Goal: Task Accomplishment & Management: Use online tool/utility

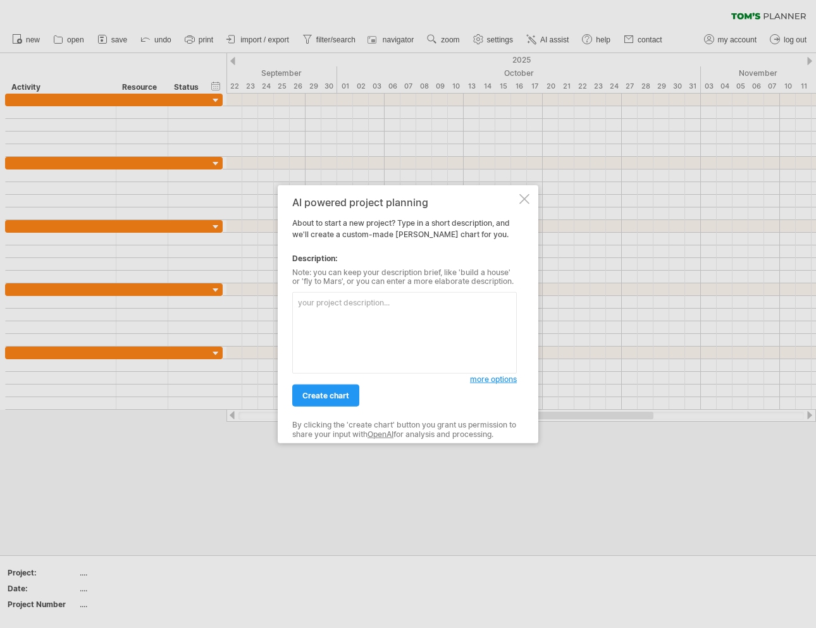
click at [501, 383] on span "more options" at bounding box center [493, 379] width 47 height 9
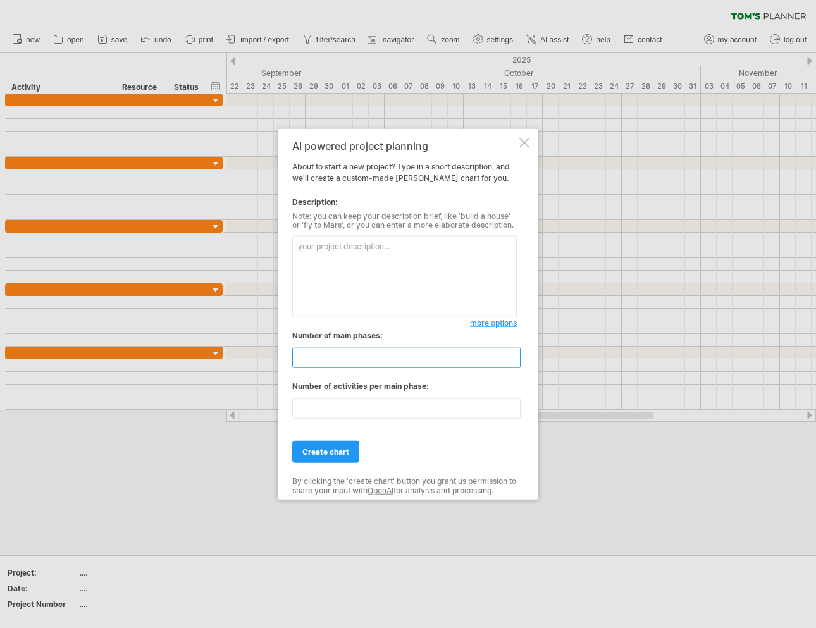
drag, startPoint x: 465, startPoint y: 358, endPoint x: 32, endPoint y: 356, distance: 432.9
click at [292, 357] on input "**" at bounding box center [406, 358] width 228 height 20
type input "*"
drag, startPoint x: 316, startPoint y: 411, endPoint x: 156, endPoint y: 401, distance: 160.4
click at [292, 401] on input "**" at bounding box center [406, 409] width 228 height 20
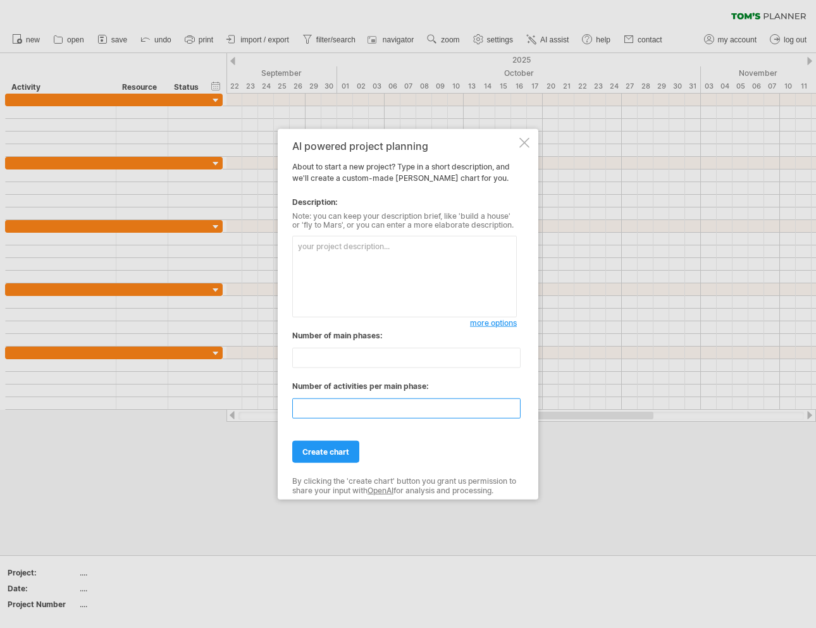
type input "*"
click at [364, 241] on textarea at bounding box center [404, 277] width 225 height 82
click at [361, 299] on textarea at bounding box center [404, 277] width 225 height 82
paste textarea "NAND SSD Manufacturing Video Project Timeline"
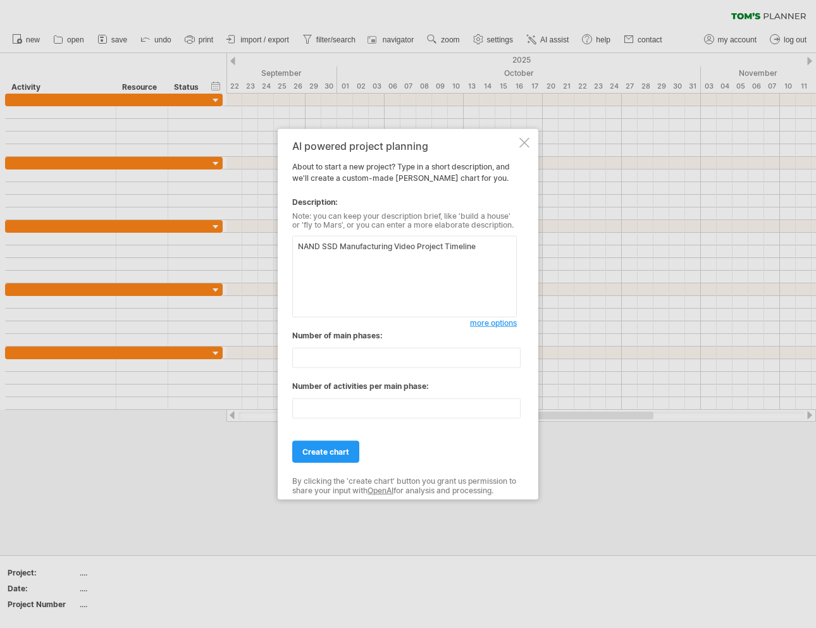
click at [304, 244] on textarea "NAND SSD Manufacturing Video Project Timeline" at bounding box center [404, 277] width 225 height 82
drag, startPoint x: 392, startPoint y: 252, endPoint x: 470, endPoint y: 250, distance: 77.2
click at [470, 250] on textarea "SSD Manufacturing Video Project Timeline" at bounding box center [404, 277] width 225 height 82
click at [396, 250] on textarea "SSD Manufacturing Video Project Timeline" at bounding box center [404, 277] width 225 height 82
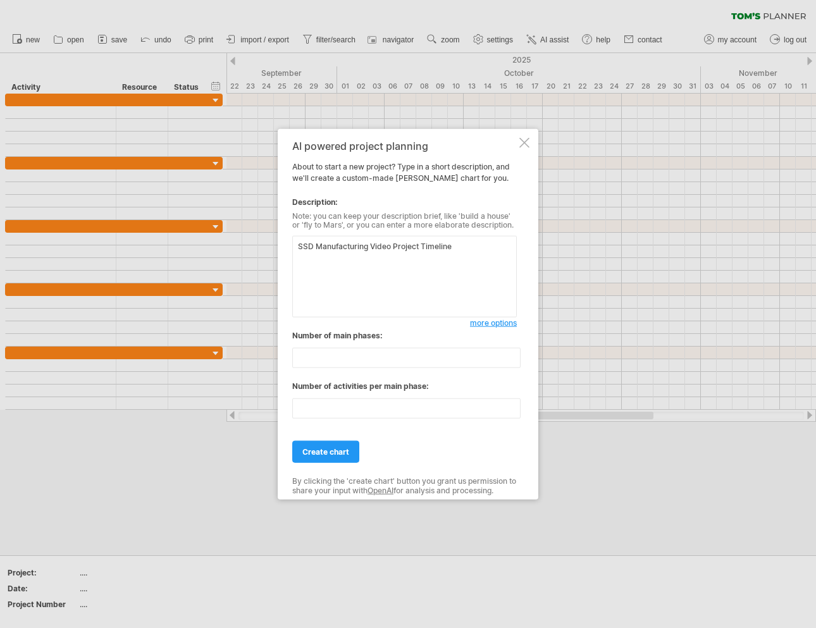
click at [396, 250] on textarea "SSD Manufacturing Video Project Timeline" at bounding box center [404, 277] width 225 height 82
click at [439, 251] on textarea "SSD Manufacturing Video Filming Timeline" at bounding box center [404, 277] width 225 height 82
type textarea "SSD Manufacturing Video Filming for internal training"
click at [322, 459] on link "create chart" at bounding box center [325, 452] width 67 height 22
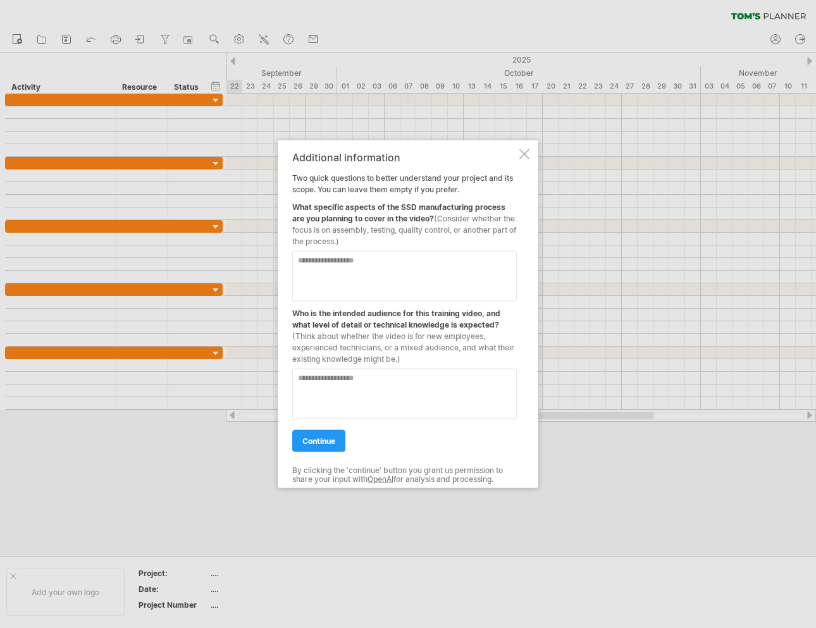
click at [356, 277] on textarea at bounding box center [404, 276] width 225 height 51
type textarea "*"
click at [368, 232] on span "(Consider whether the focus is on assembly, testing, quality control, or anothe…" at bounding box center [404, 229] width 224 height 32
click at [368, 270] on textarea at bounding box center [404, 276] width 225 height 51
type textarea "**********"
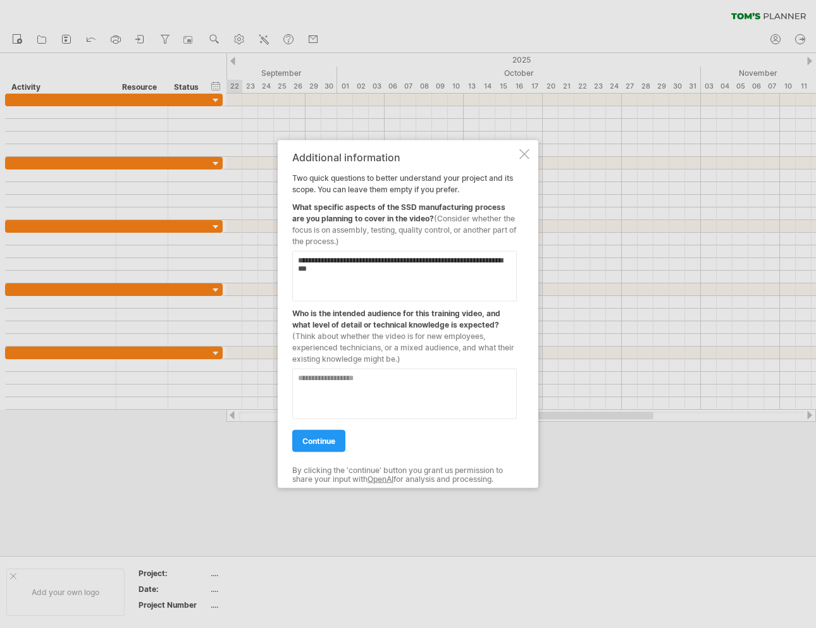
click at [353, 412] on textarea at bounding box center [404, 393] width 225 height 51
click at [349, 407] on textarea at bounding box center [404, 393] width 225 height 51
type textarea "**********"
click at [313, 440] on span "continue" at bounding box center [319, 440] width 33 height 9
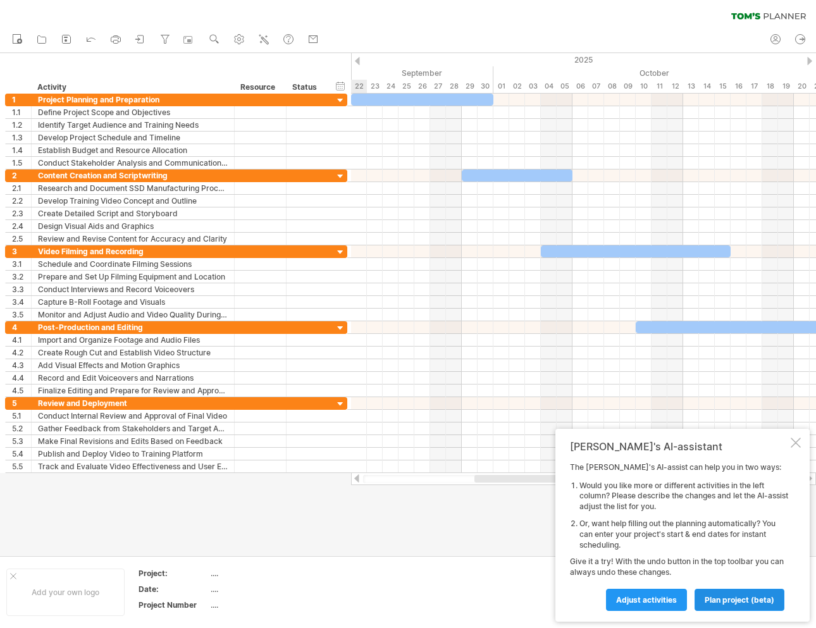
click at [726, 597] on span "plan project (beta)" at bounding box center [740, 600] width 70 height 9
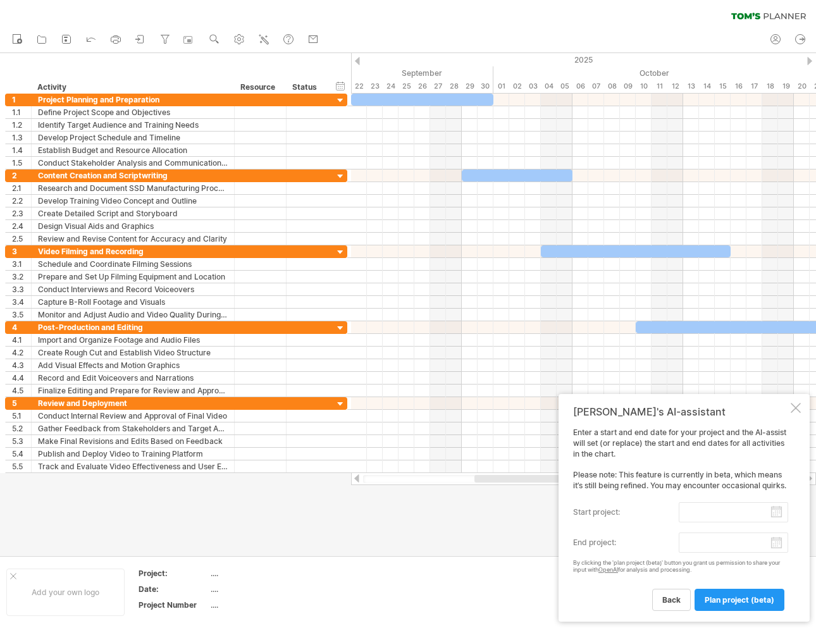
click at [784, 516] on input "start project:" at bounding box center [733, 513] width 109 height 20
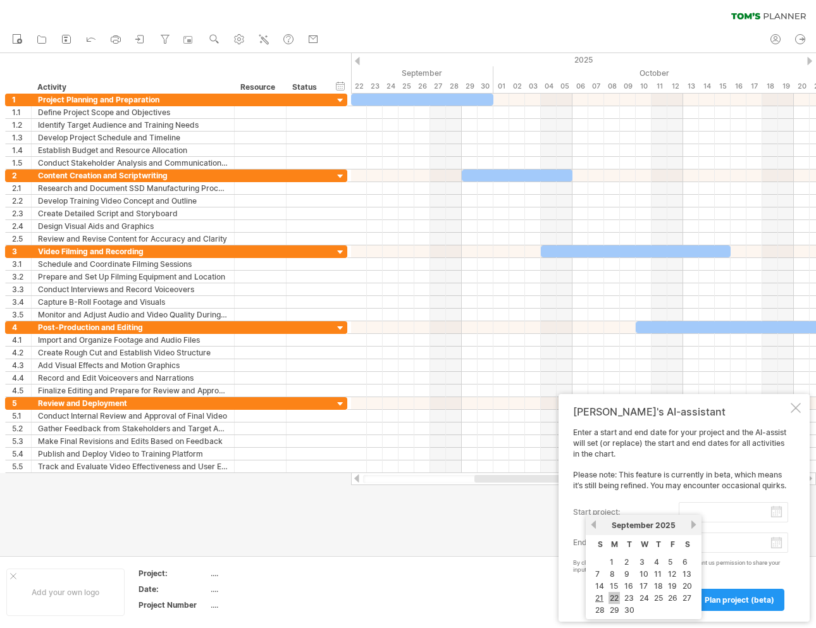
click at [613, 597] on link "22" at bounding box center [614, 598] width 11 height 12
type input "********"
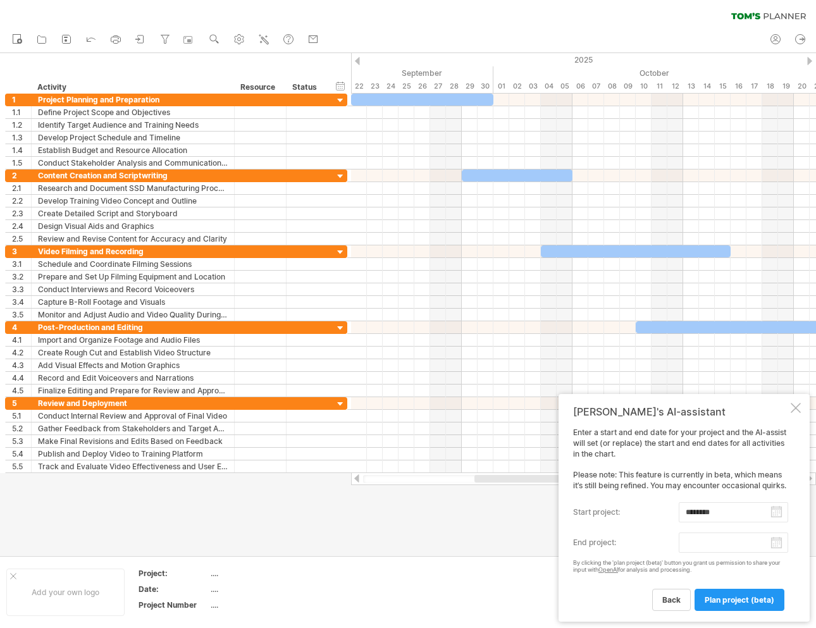
click at [778, 547] on input "end project:" at bounding box center [733, 543] width 109 height 20
click at [806, 526] on div "[DATE]" at bounding box center [761, 527] width 92 height 9
click at [807, 525] on link "next" at bounding box center [810, 526] width 9 height 9
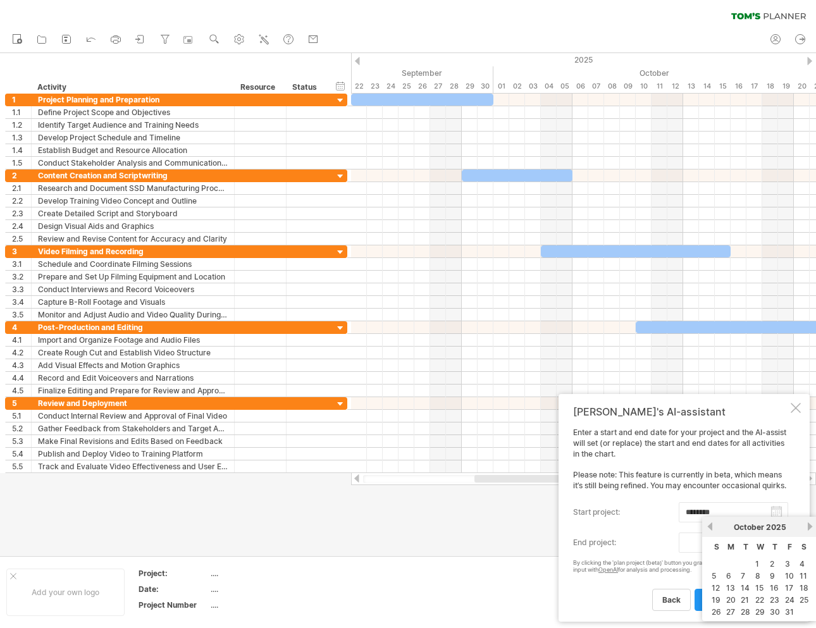
click at [807, 525] on link "next" at bounding box center [810, 526] width 9 height 9
click at [790, 616] on link "28" at bounding box center [790, 612] width 12 height 12
type input "********"
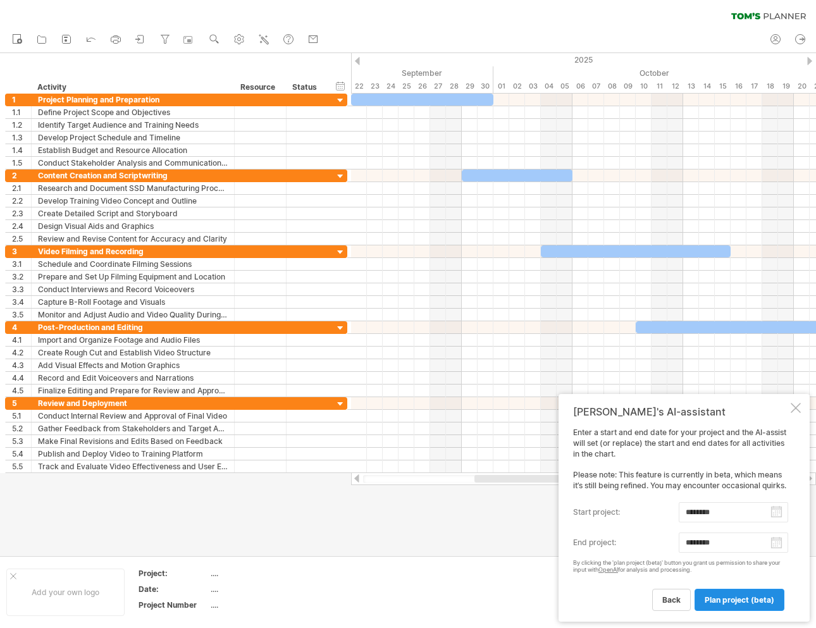
click at [732, 602] on span "plan project (beta)" at bounding box center [740, 600] width 70 height 9
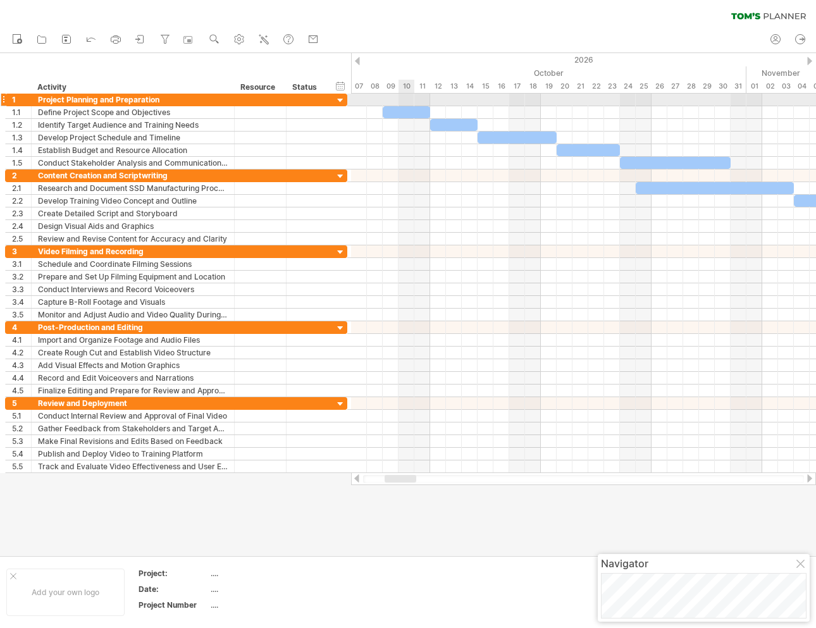
click at [405, 111] on div "​" at bounding box center [406, 112] width 47 height 12
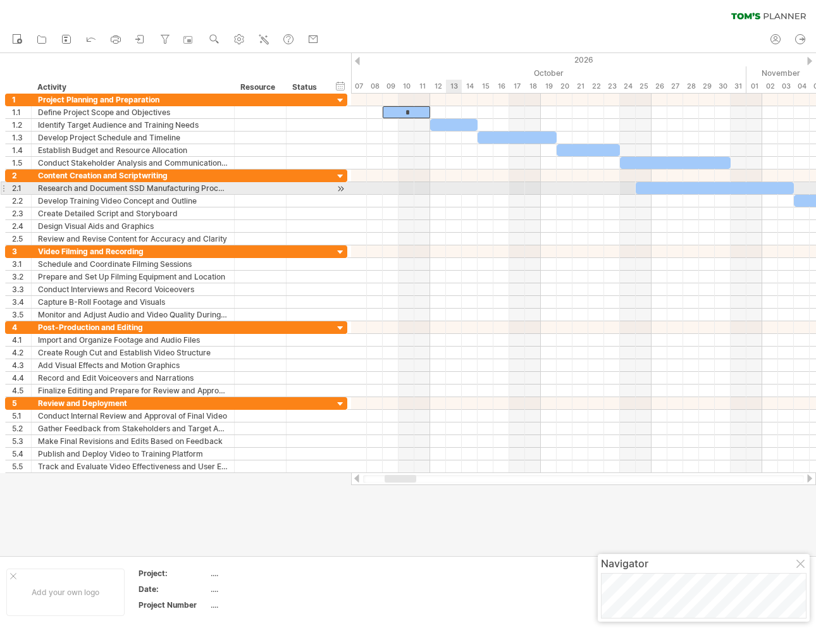
click at [508, 253] on div at bounding box center [583, 252] width 465 height 13
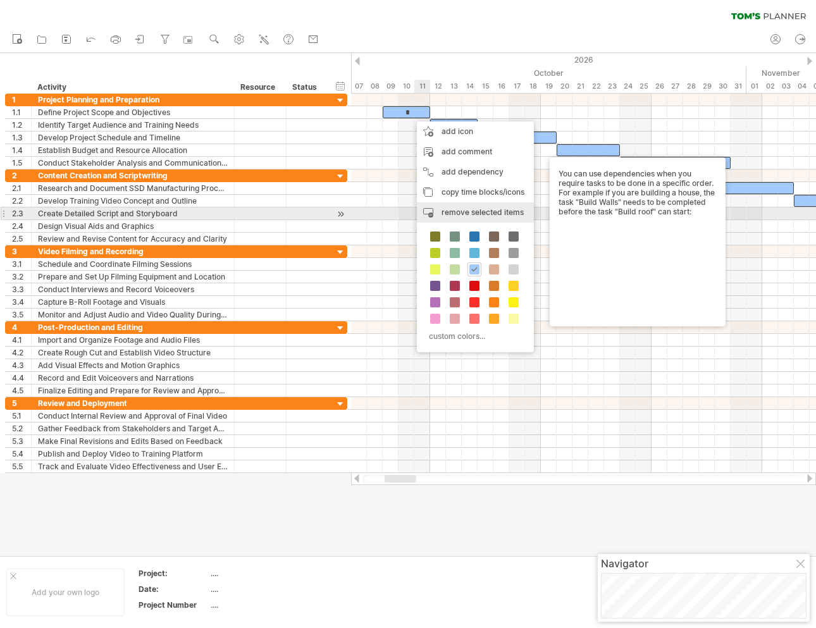
click at [476, 216] on span "remove selected items" at bounding box center [483, 212] width 82 height 9
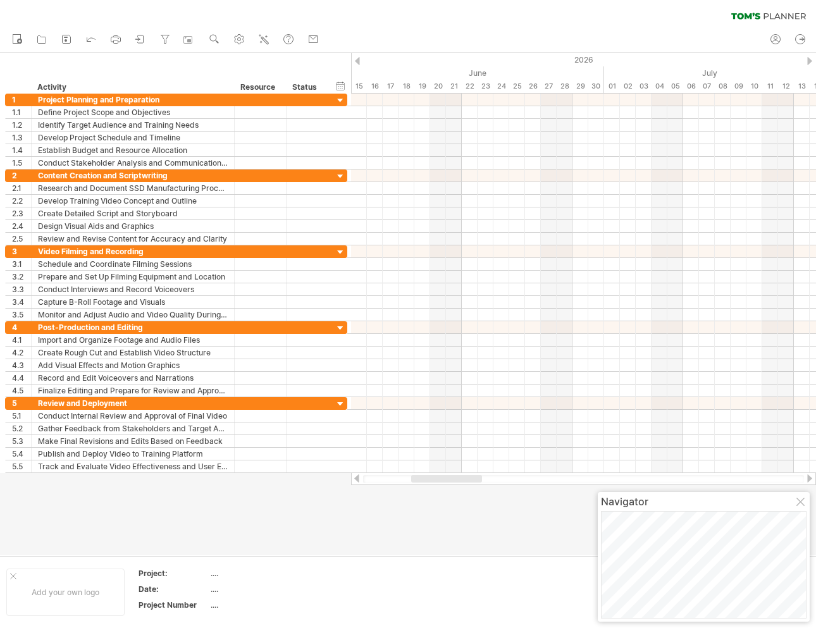
click at [804, 501] on div at bounding box center [802, 503] width 10 height 10
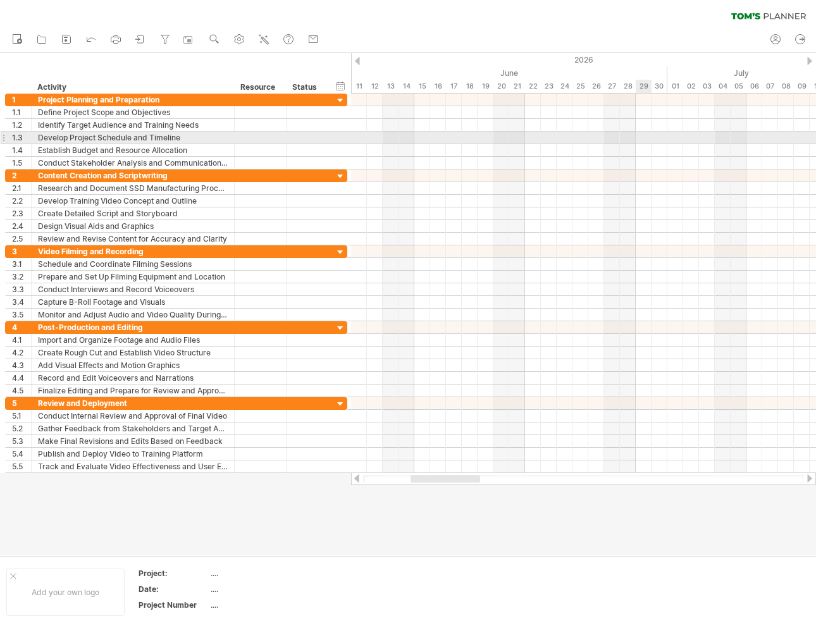
click at [639, 141] on div at bounding box center [583, 138] width 465 height 13
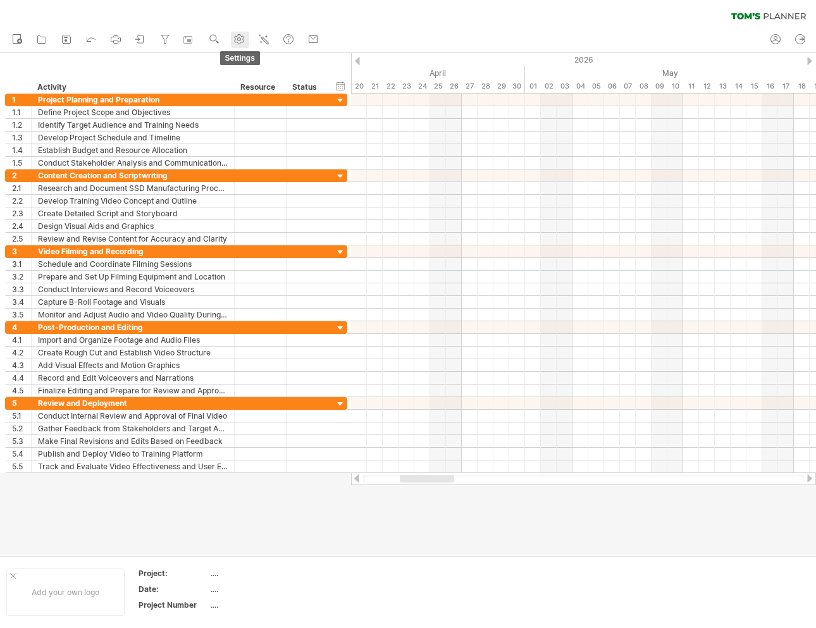
click at [243, 38] on use at bounding box center [239, 39] width 13 height 13
select select "*"
select select "**"
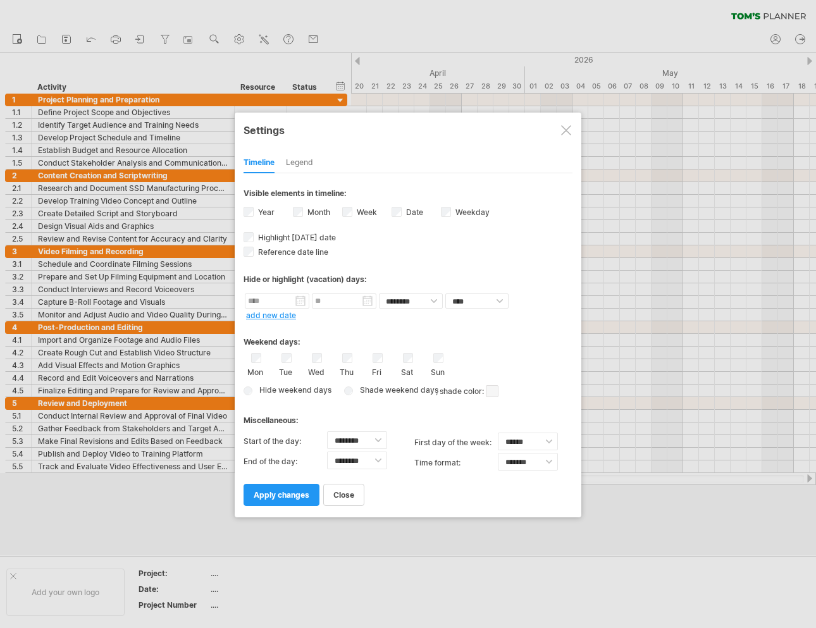
click at [495, 394] on span at bounding box center [492, 391] width 13 height 12
click at [601, 415] on span at bounding box center [598, 414] width 10 height 10
click at [286, 494] on span "apply changes" at bounding box center [282, 494] width 56 height 9
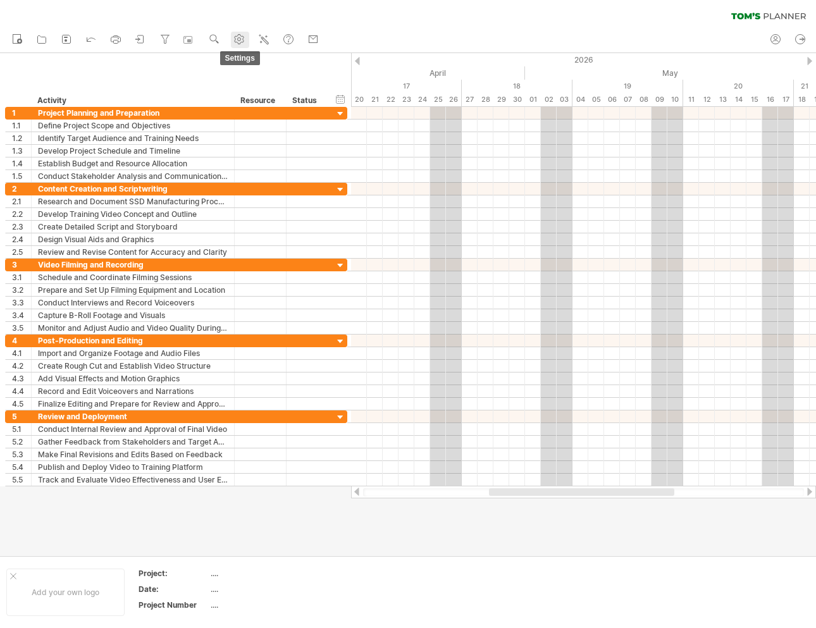
click at [242, 44] on use at bounding box center [239, 39] width 13 height 13
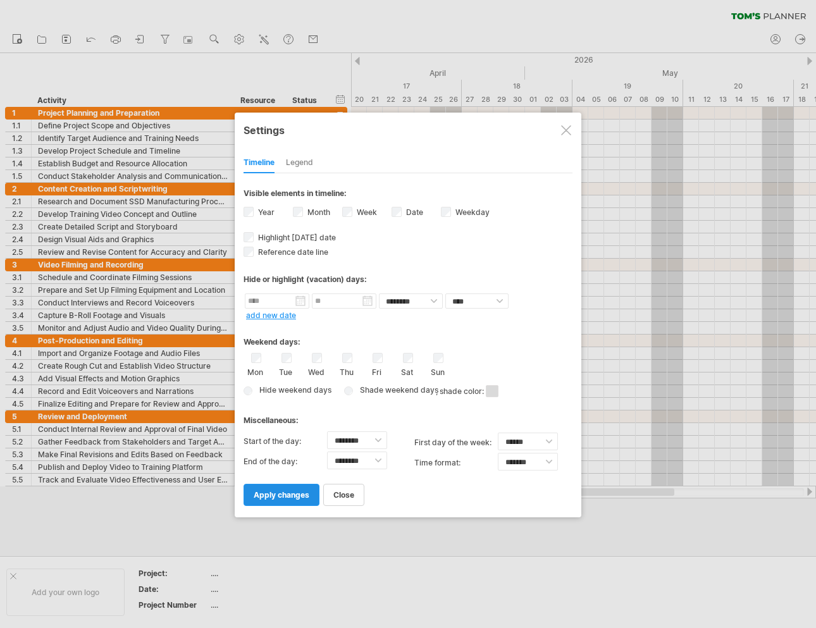
click at [278, 495] on span "apply changes" at bounding box center [282, 494] width 56 height 9
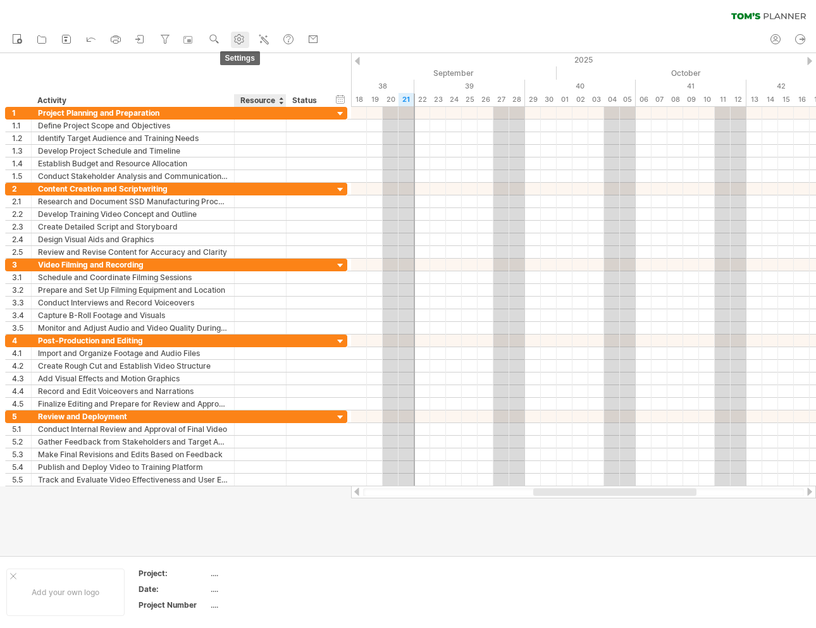
click at [246, 45] on use at bounding box center [239, 39] width 13 height 13
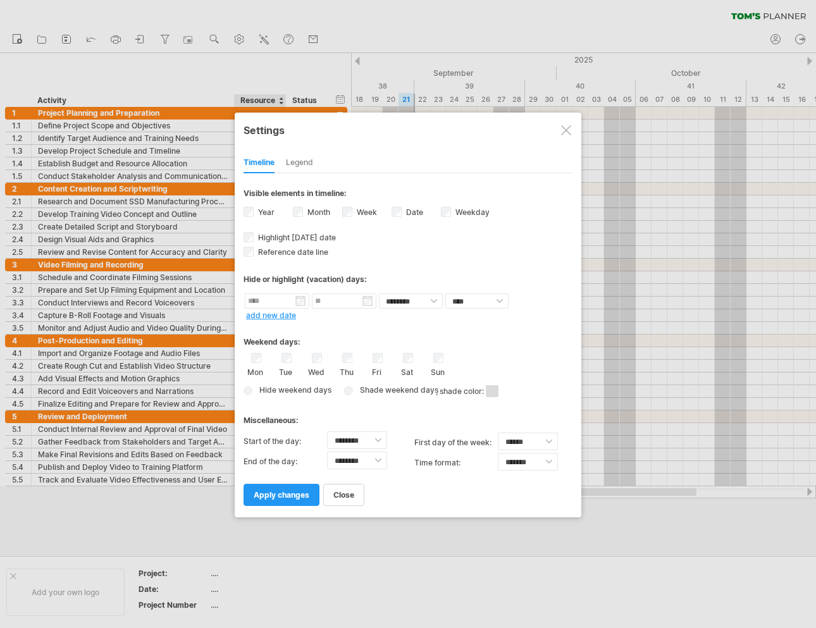
click at [489, 391] on span at bounding box center [492, 391] width 13 height 12
click at [573, 411] on span at bounding box center [573, 411] width 10 height 10
click at [485, 389] on span ", shade color:" at bounding box center [467, 391] width 63 height 15
click at [491, 396] on span ", shade color:" at bounding box center [467, 391] width 63 height 15
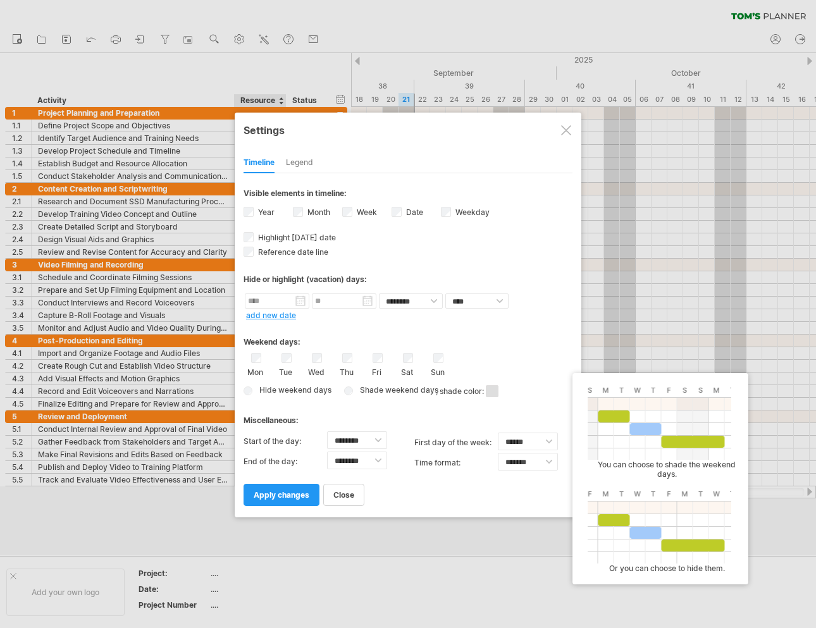
click at [492, 391] on span at bounding box center [492, 391] width 13 height 12
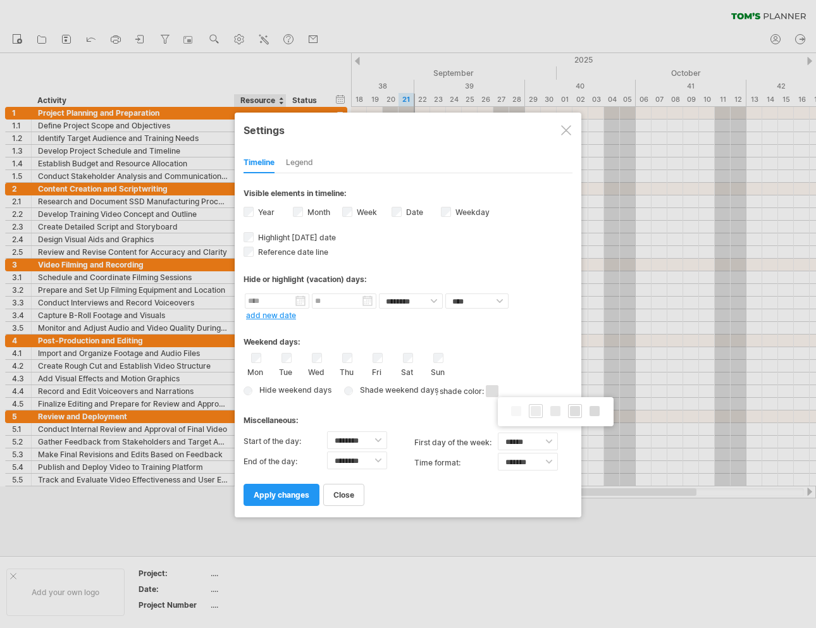
click at [534, 411] on span at bounding box center [536, 411] width 10 height 10
click at [289, 500] on link "apply changes" at bounding box center [282, 495] width 76 height 22
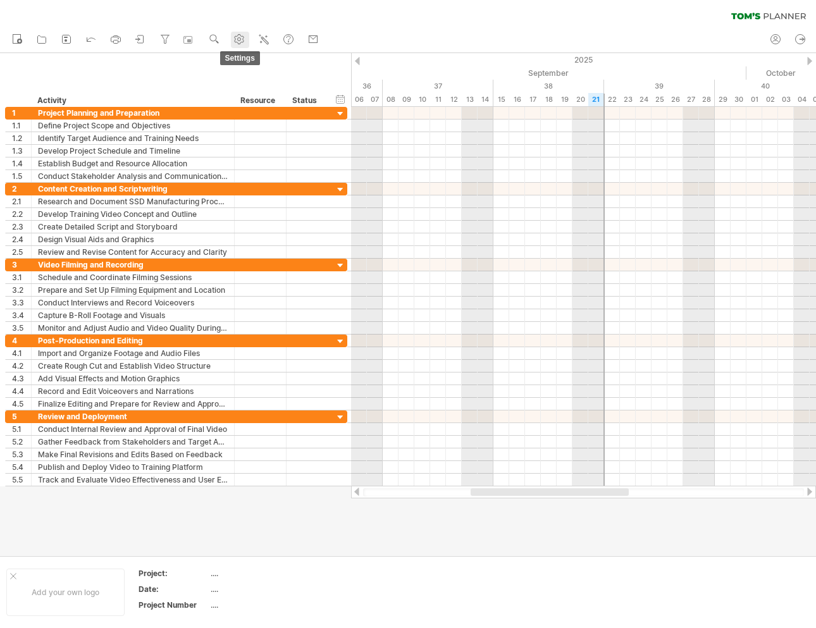
click at [244, 43] on use at bounding box center [239, 39] width 13 height 13
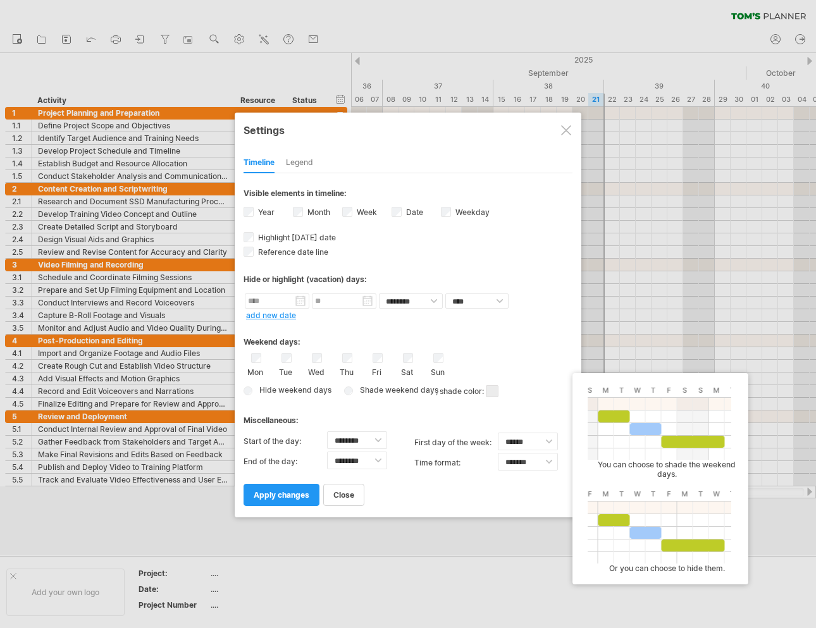
click at [291, 391] on span "Hide weekend days" at bounding box center [293, 389] width 77 height 9
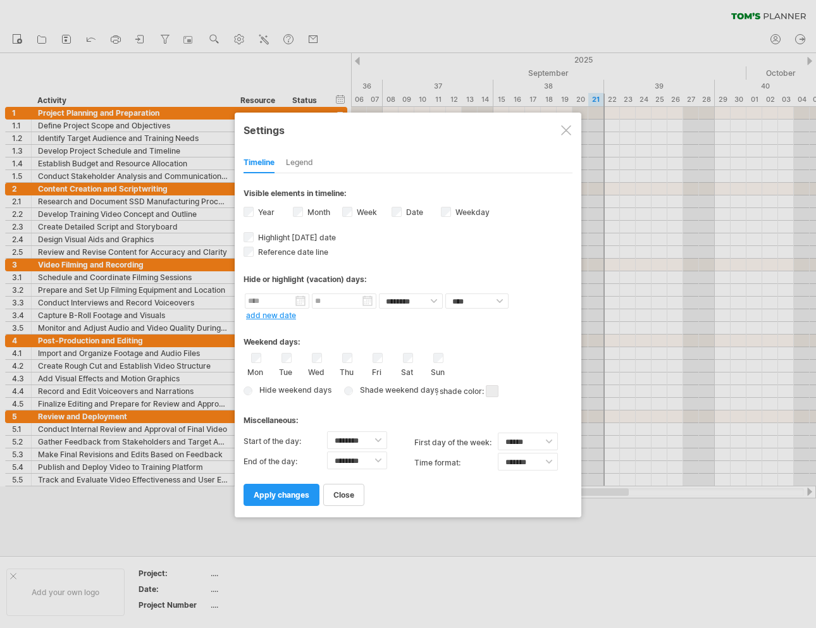
click at [244, 389] on div "Hide weekend days Shade weekend days , shade color: You can choose to shade the…" at bounding box center [408, 391] width 329 height 18
click at [255, 391] on span "Hide weekend days" at bounding box center [293, 389] width 77 height 9
click at [296, 496] on span "apply changes" at bounding box center [282, 494] width 56 height 9
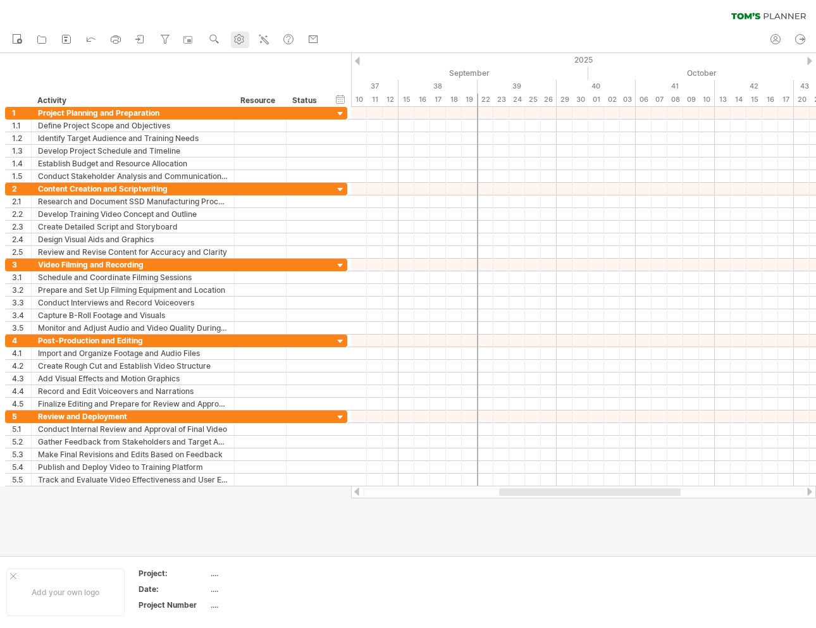
click at [239, 44] on use at bounding box center [239, 39] width 13 height 13
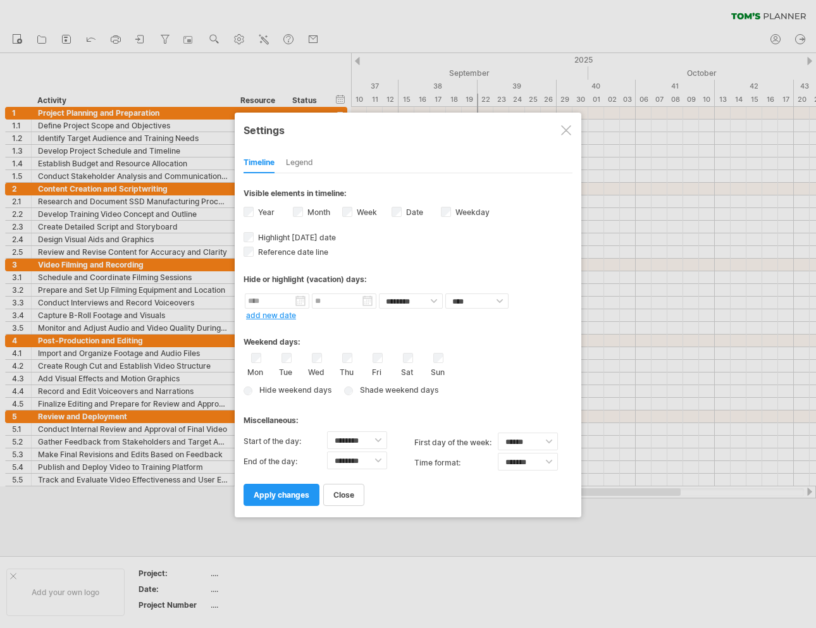
click at [571, 132] on div at bounding box center [566, 130] width 10 height 10
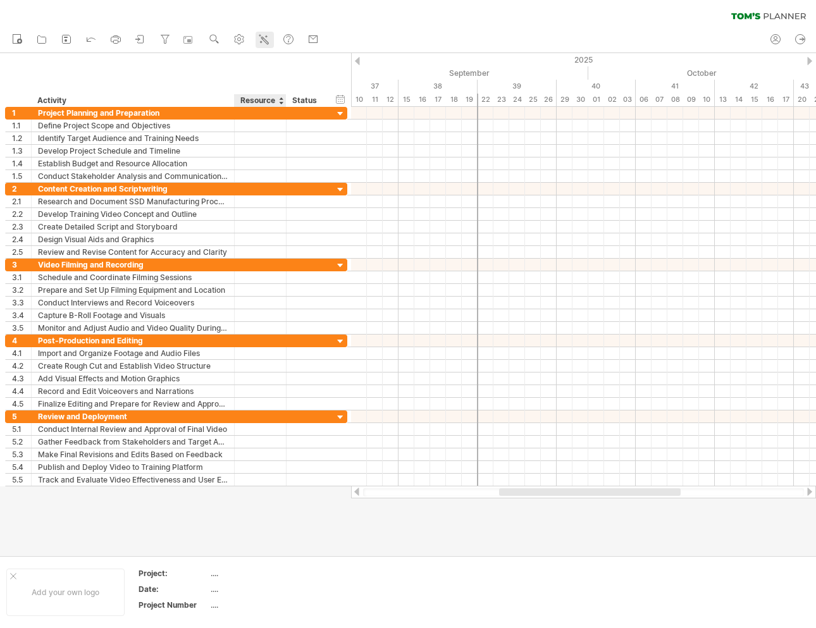
click at [259, 45] on link "AI assist" at bounding box center [265, 40] width 18 height 16
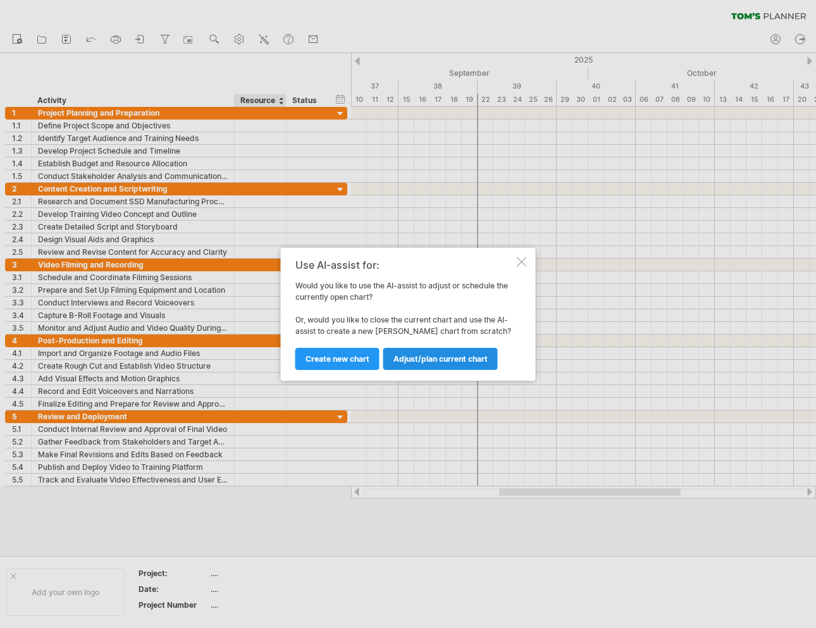
click at [444, 363] on span "Adjust/plan current chart" at bounding box center [441, 358] width 94 height 9
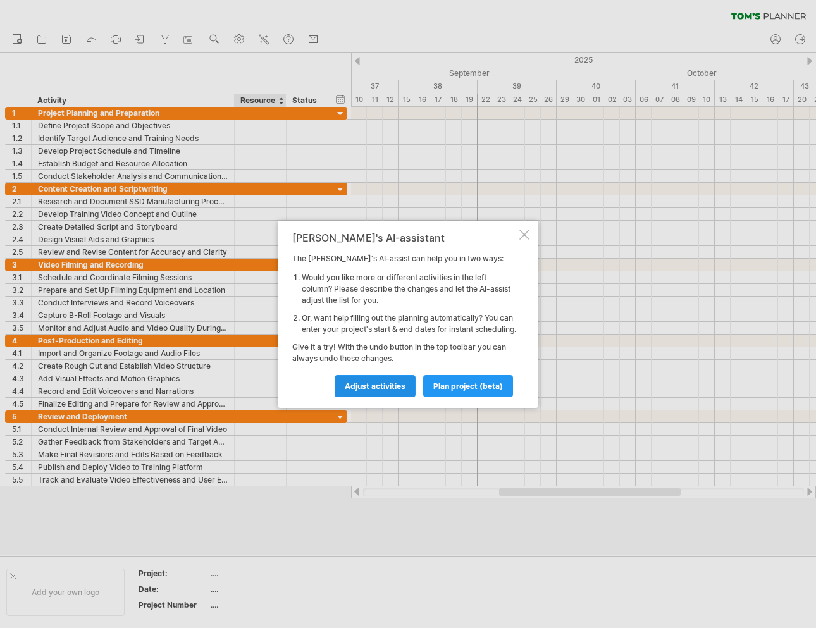
click at [394, 389] on span "Adjust activities" at bounding box center [375, 386] width 61 height 9
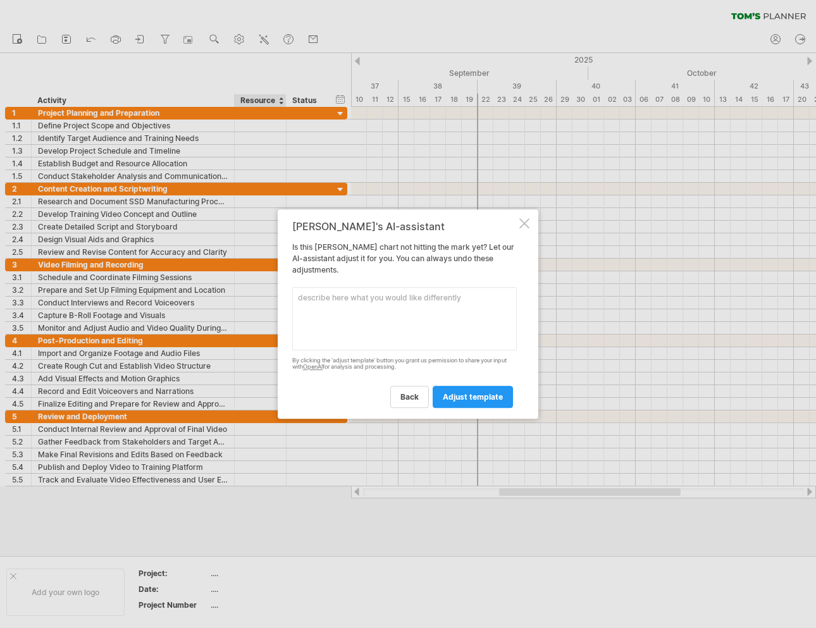
click at [381, 315] on textarea at bounding box center [404, 318] width 225 height 63
click at [344, 307] on textarea at bounding box center [404, 318] width 225 height 63
type textarea "d"
paste textarea "前置作業 (Pre-Production) 提交正式報價與時程 確認內部拍攝檔期 客戶提供機器人參考影片 客戶進行預算審批 客戶決策並授予專案 確認字幕需求 …"
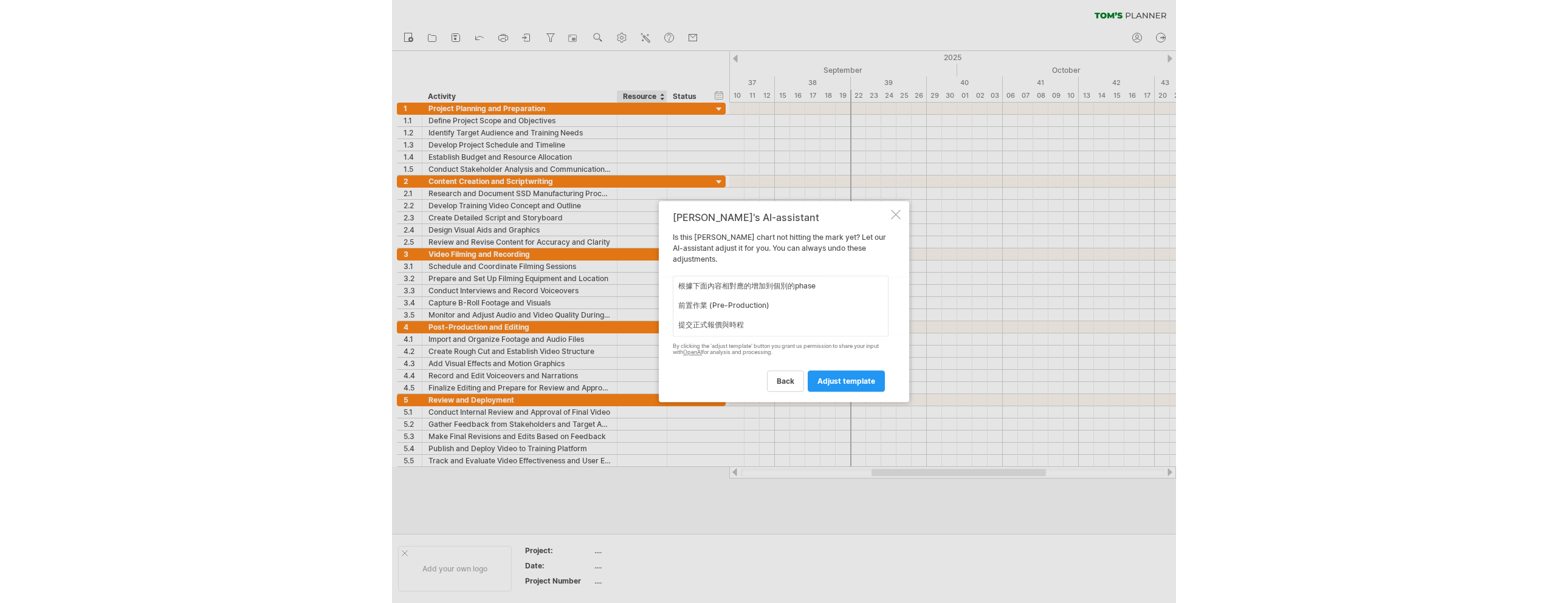
scroll to position [620, 0]
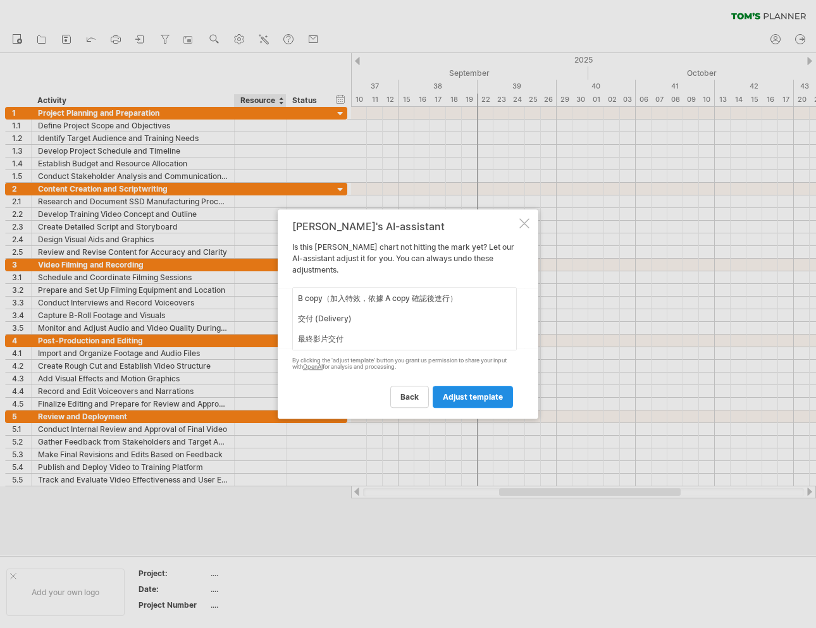
type textarea "根據下面內容相對應的增加到個別的phase 前置作業 (Pre-Production) 提交正式報價與時程 確認內部拍攝檔期 客戶提供機器人參考影片 客戶進行…"
click at [478, 394] on span "adjust template" at bounding box center [473, 396] width 60 height 9
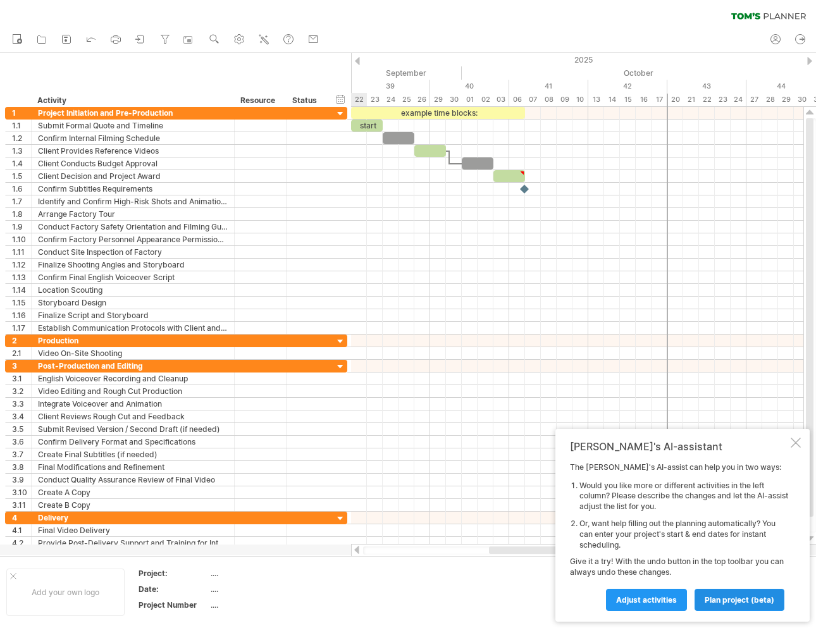
click at [734, 600] on span "plan project (beta)" at bounding box center [740, 600] width 70 height 9
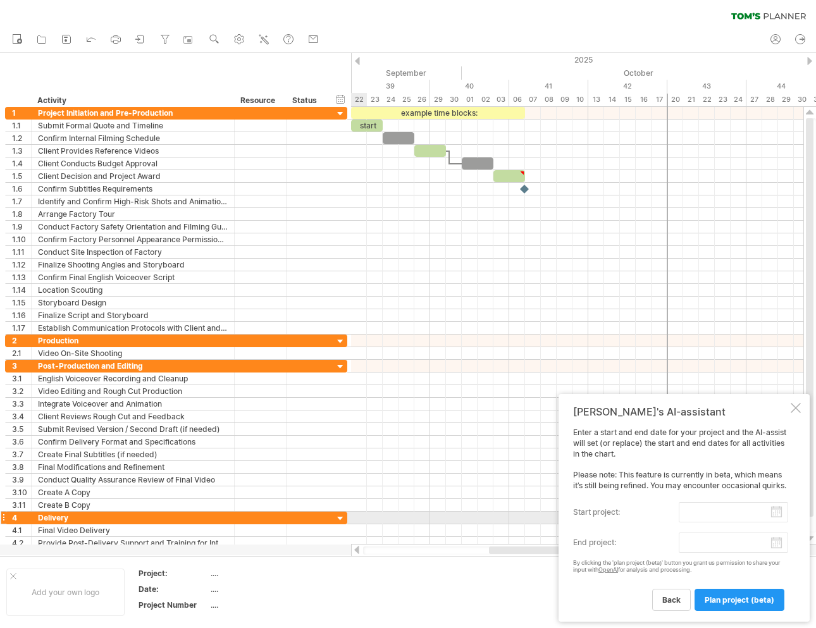
click at [780, 516] on input "start project:" at bounding box center [733, 513] width 109 height 20
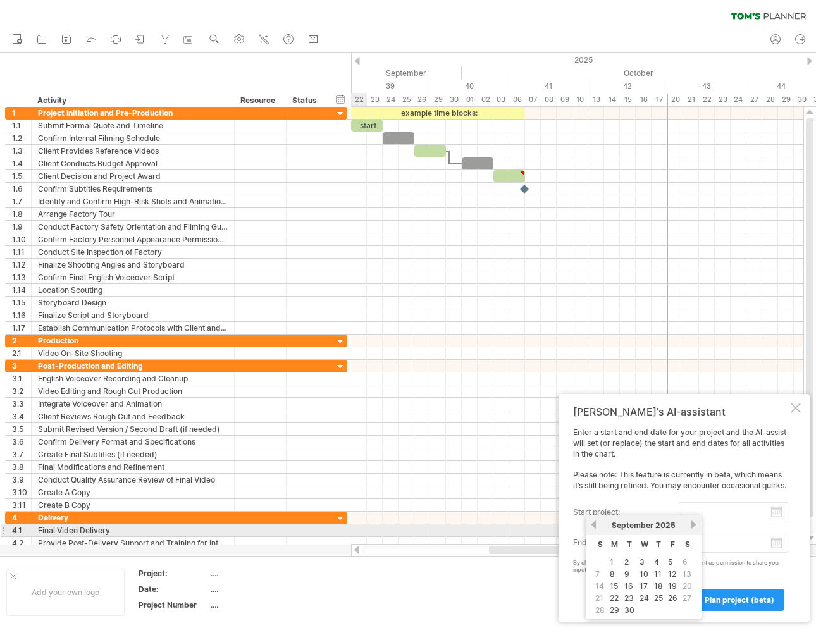
click at [592, 526] on link "previous" at bounding box center [593, 524] width 9 height 9
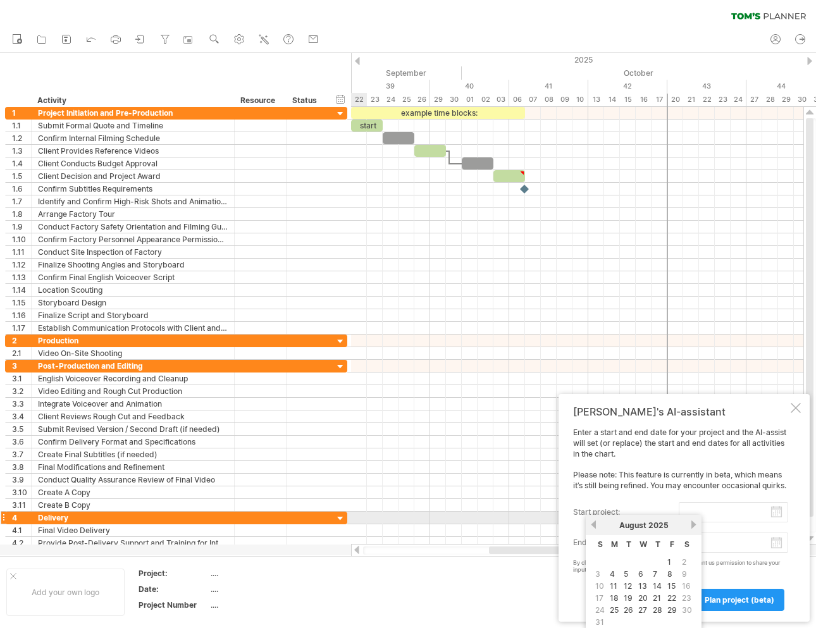
click at [692, 524] on link "next" at bounding box center [693, 524] width 9 height 9
click at [630, 607] on link "30" at bounding box center [629, 610] width 13 height 12
type input "********"
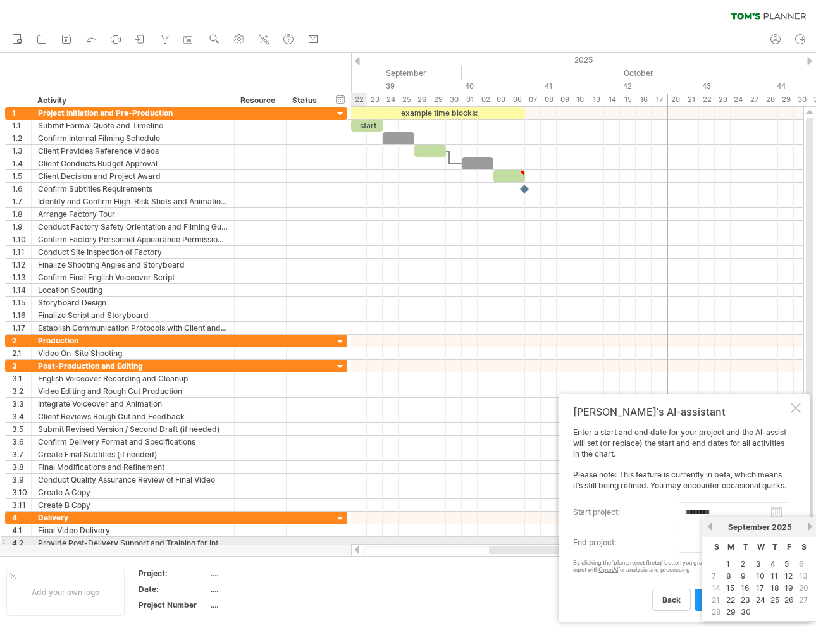
click at [777, 544] on input "end project:" at bounding box center [733, 543] width 109 height 20
click at [808, 528] on link "next" at bounding box center [810, 526] width 9 height 9
click at [787, 609] on link "28" at bounding box center [790, 612] width 12 height 12
type input "********"
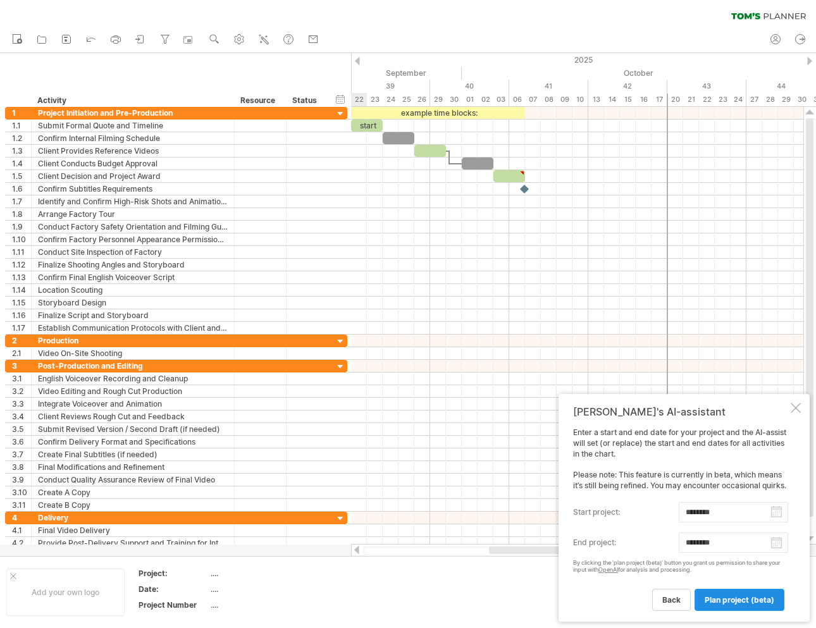
click at [742, 602] on span "plan project (beta)" at bounding box center [740, 600] width 70 height 9
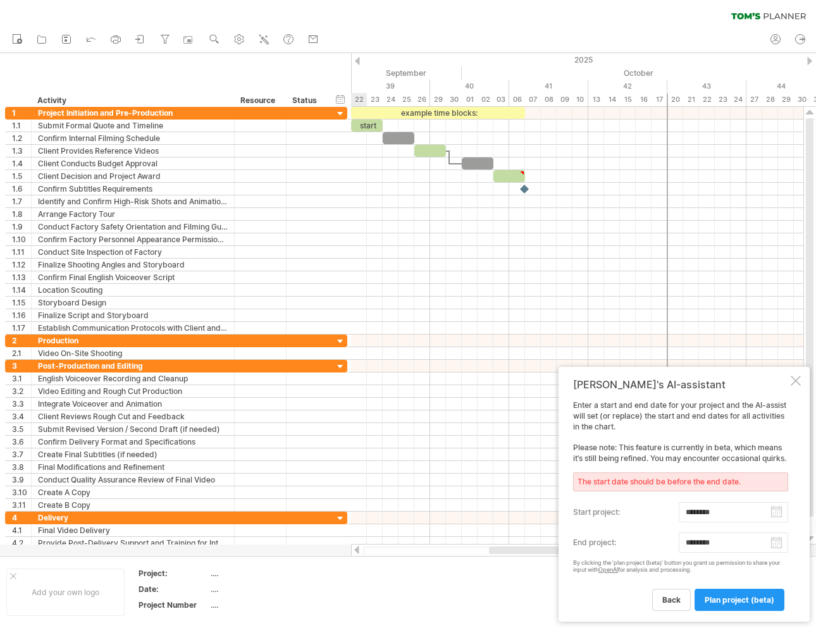
click at [778, 551] on input "********" at bounding box center [733, 543] width 109 height 20
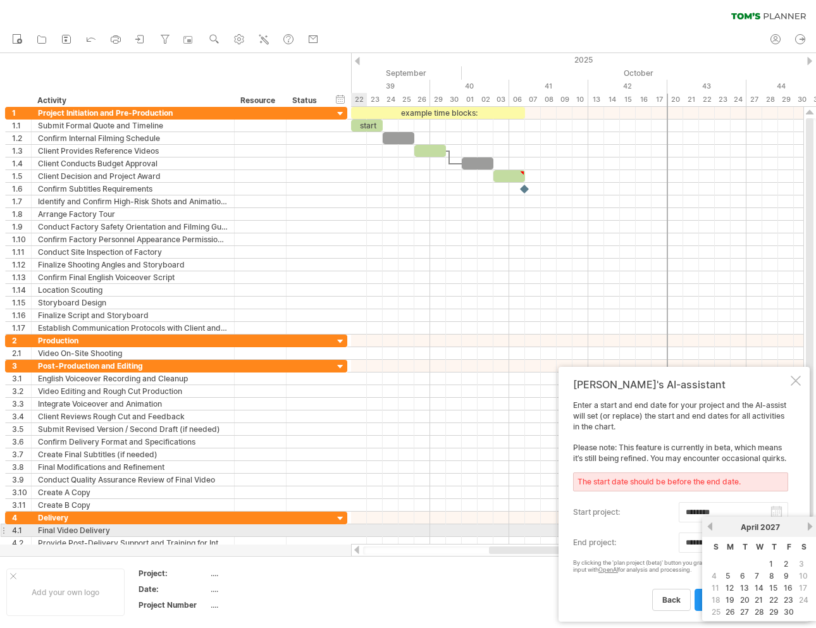
click at [713, 530] on link "previous" at bounding box center [710, 526] width 9 height 9
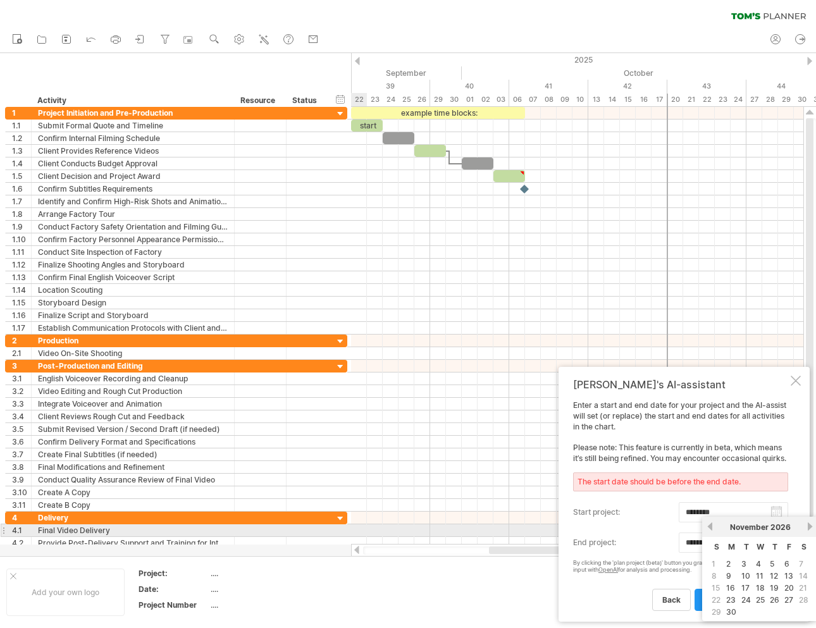
click at [713, 530] on link "previous" at bounding box center [710, 526] width 9 height 9
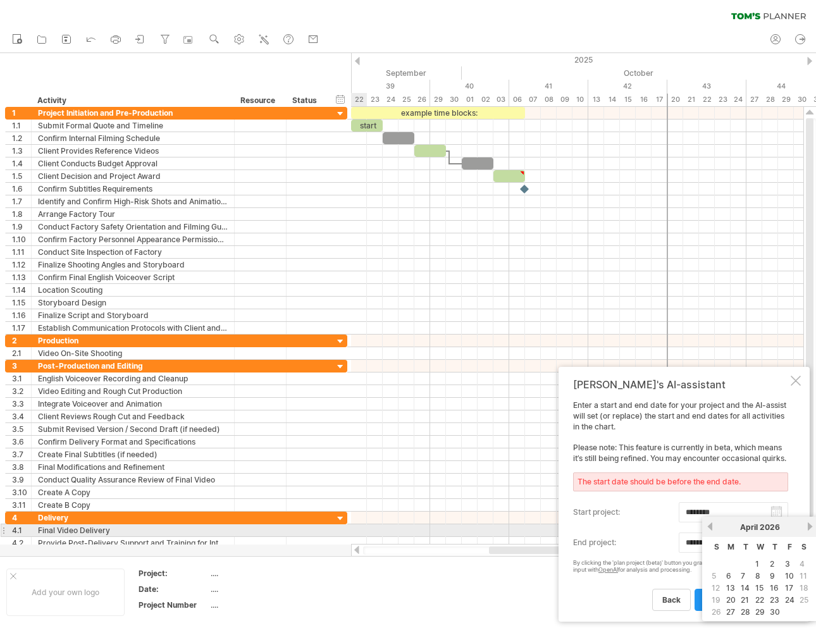
click at [713, 530] on link "previous" at bounding box center [710, 526] width 9 height 9
click at [807, 528] on link "next" at bounding box center [810, 526] width 9 height 9
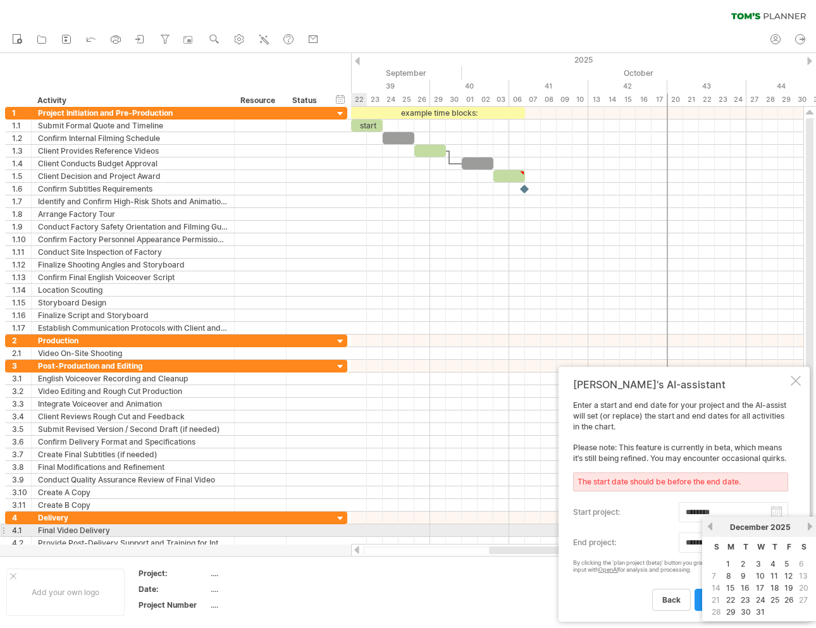
click at [711, 529] on link "previous" at bounding box center [710, 526] width 9 height 9
click at [791, 611] on link "28" at bounding box center [790, 612] width 12 height 12
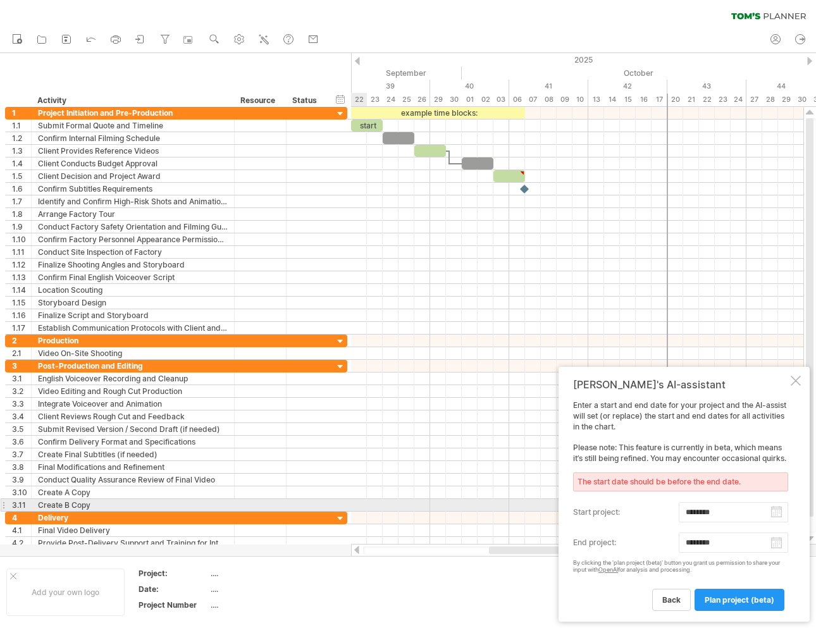
click at [772, 512] on input "********" at bounding box center [733, 513] width 109 height 20
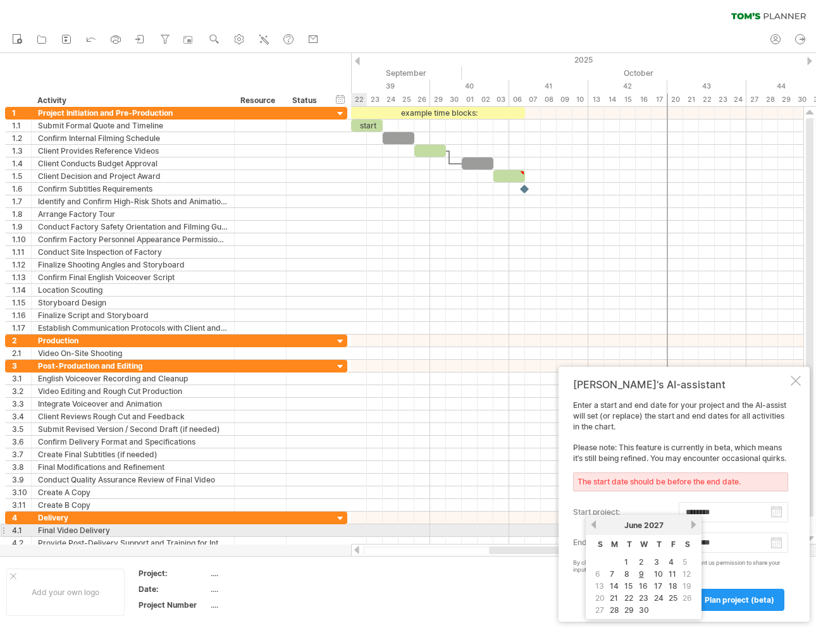
click at [594, 525] on link "previous" at bounding box center [593, 524] width 9 height 9
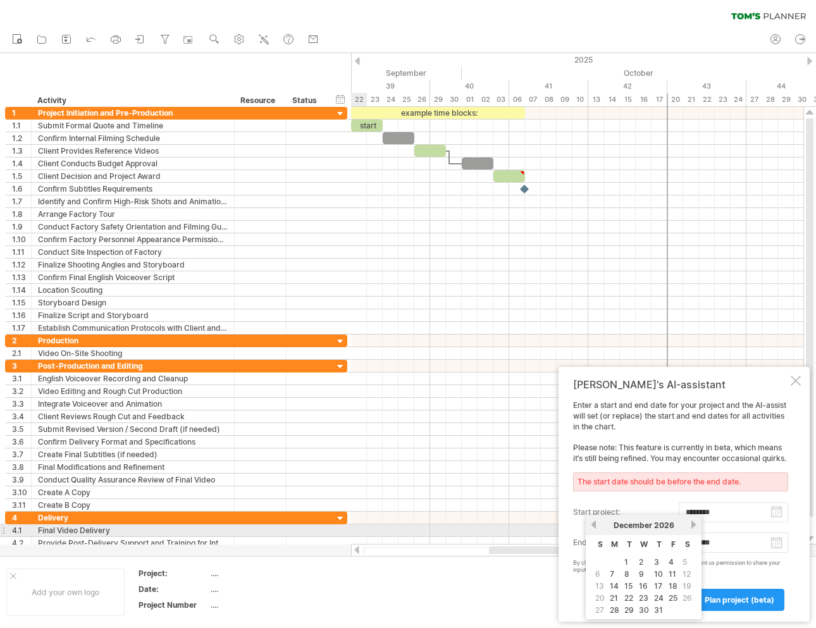
click at [594, 525] on link "previous" at bounding box center [593, 524] width 9 height 9
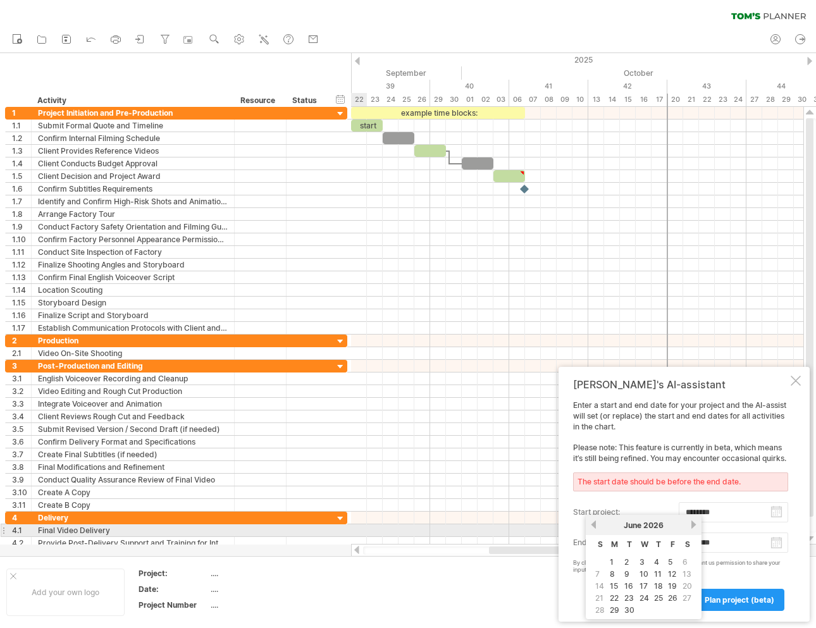
click at [594, 525] on link "previous" at bounding box center [593, 524] width 9 height 9
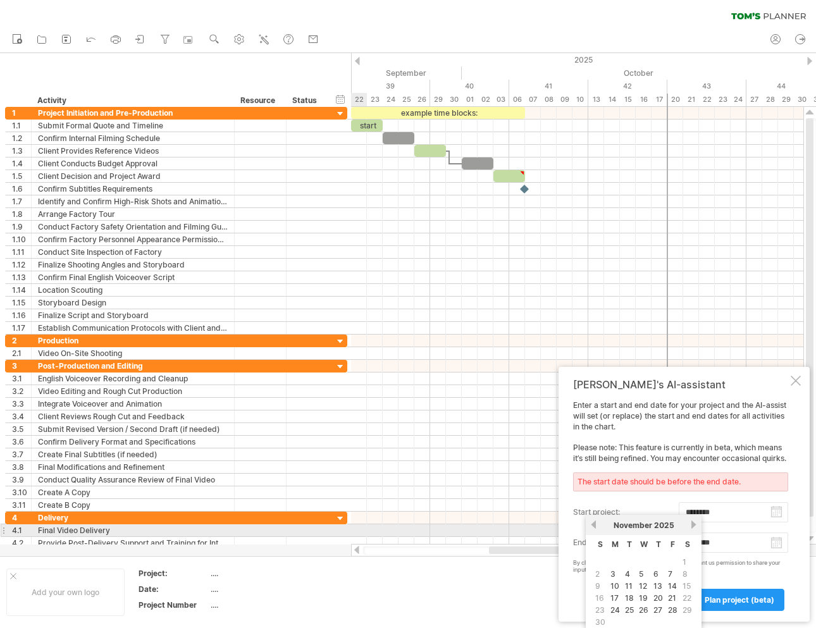
click at [594, 525] on link "previous" at bounding box center [593, 524] width 9 height 9
click at [692, 522] on link "next" at bounding box center [693, 524] width 9 height 9
click at [613, 599] on link "22" at bounding box center [614, 598] width 11 height 12
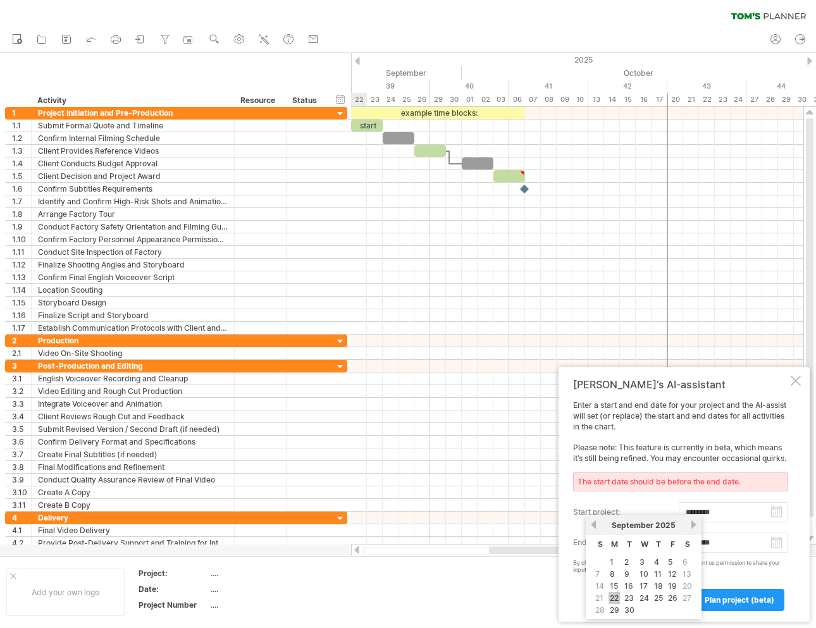
type input "********"
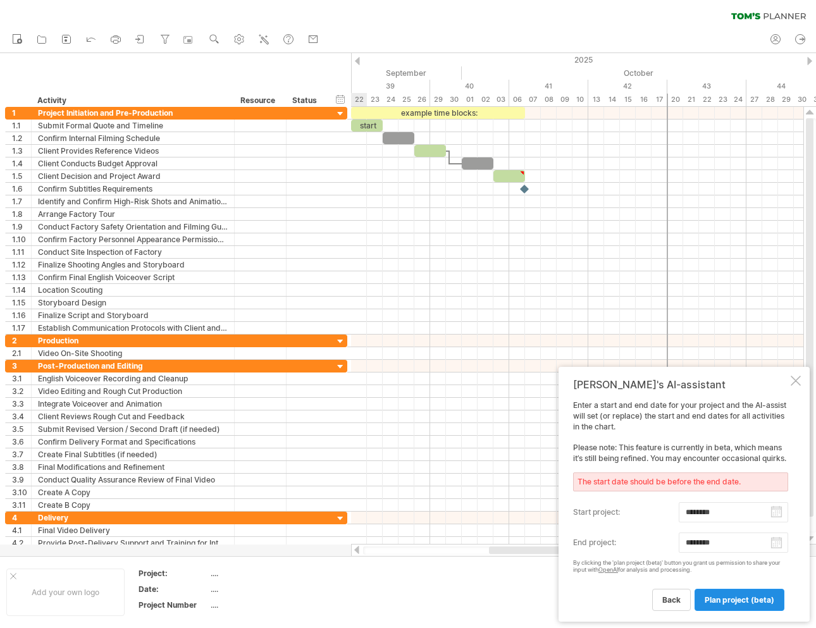
click at [722, 595] on link "plan project (beta)" at bounding box center [740, 600] width 90 height 22
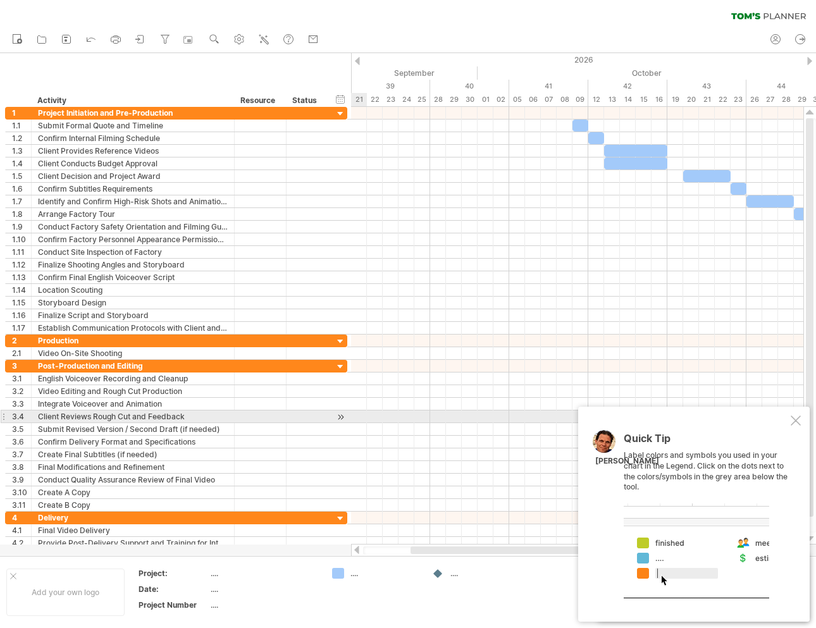
click at [797, 421] on div at bounding box center [796, 421] width 10 height 10
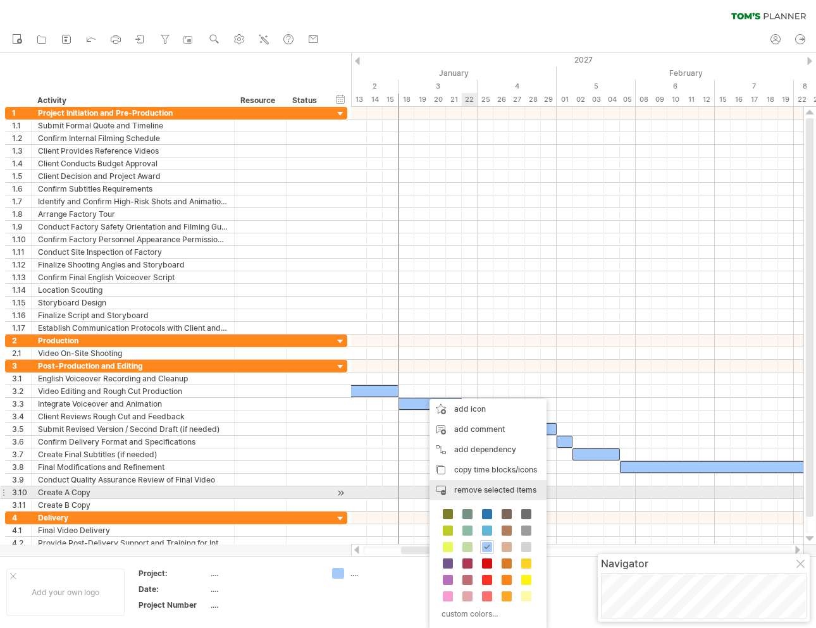
click at [499, 493] on span "remove selected items" at bounding box center [495, 489] width 82 height 9
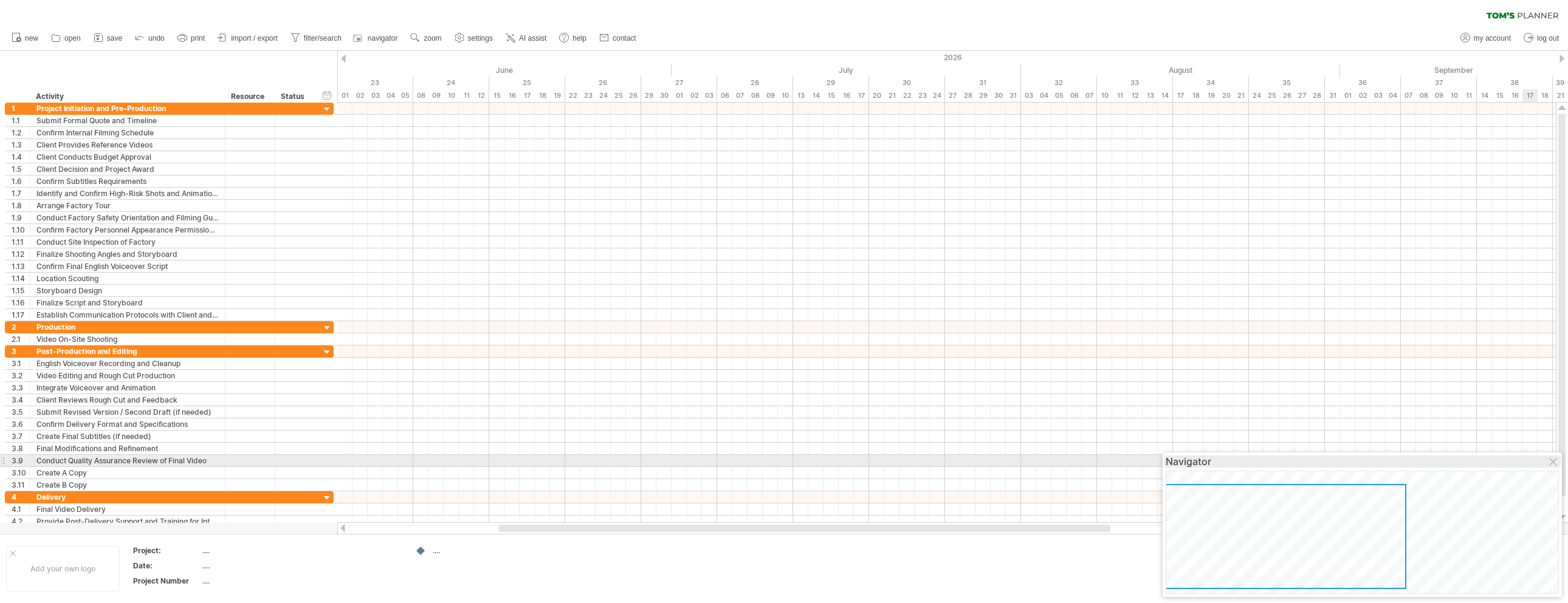
click at [784, 458] on div "Navigator" at bounding box center [1362, 462] width 393 height 12
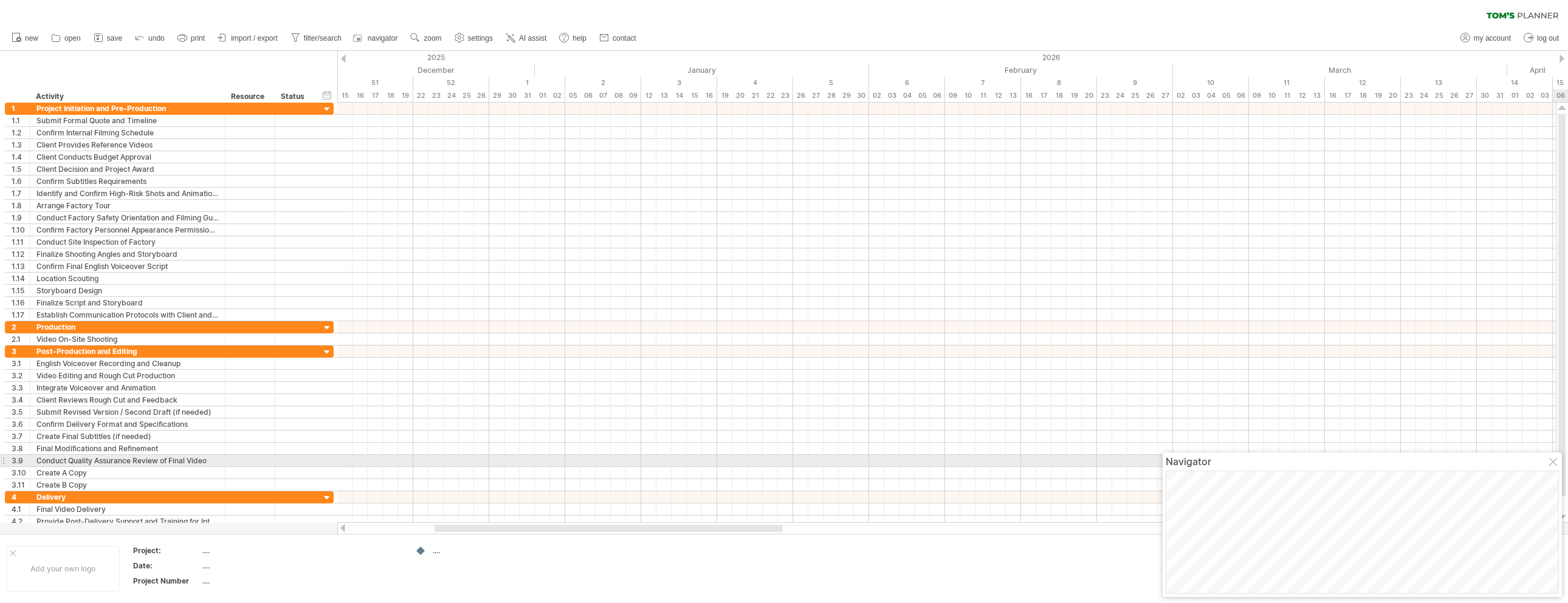
click at [784, 459] on div at bounding box center [1554, 463] width 10 height 10
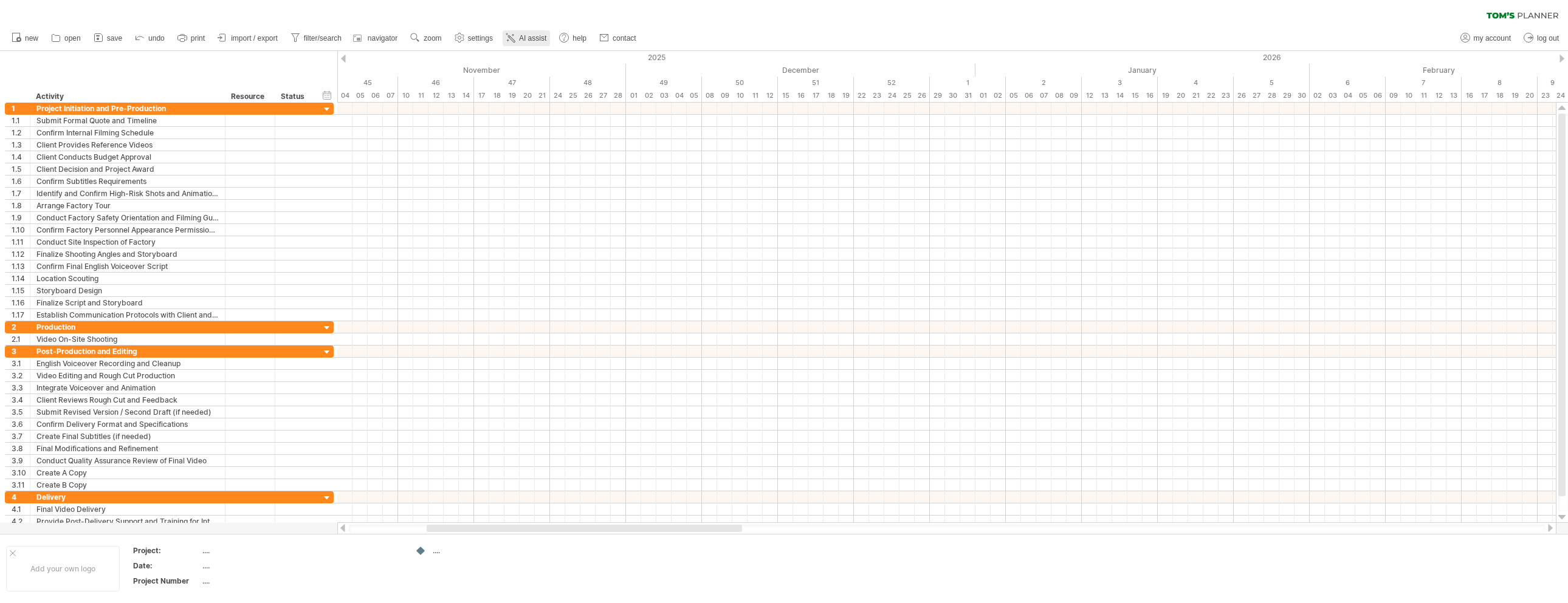
click at [536, 40] on span "AI assist" at bounding box center [532, 37] width 27 height 9
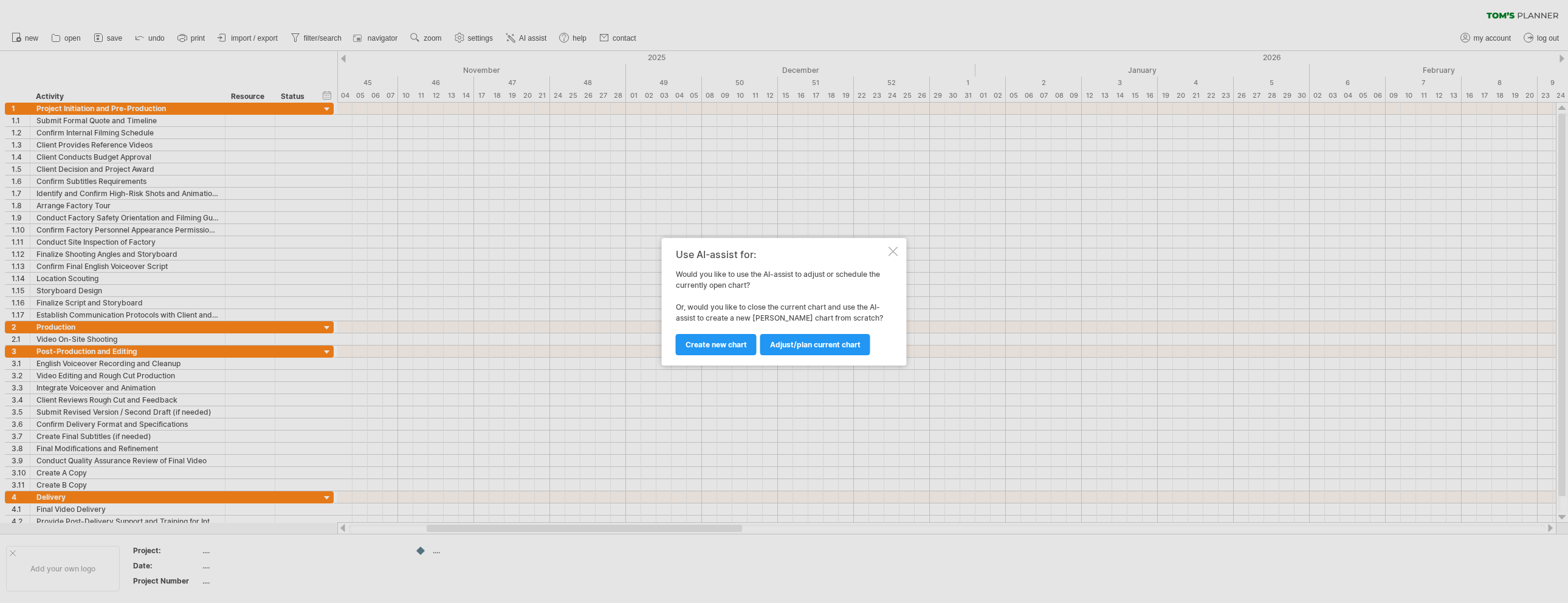
click at [784, 248] on div at bounding box center [893, 252] width 10 height 10
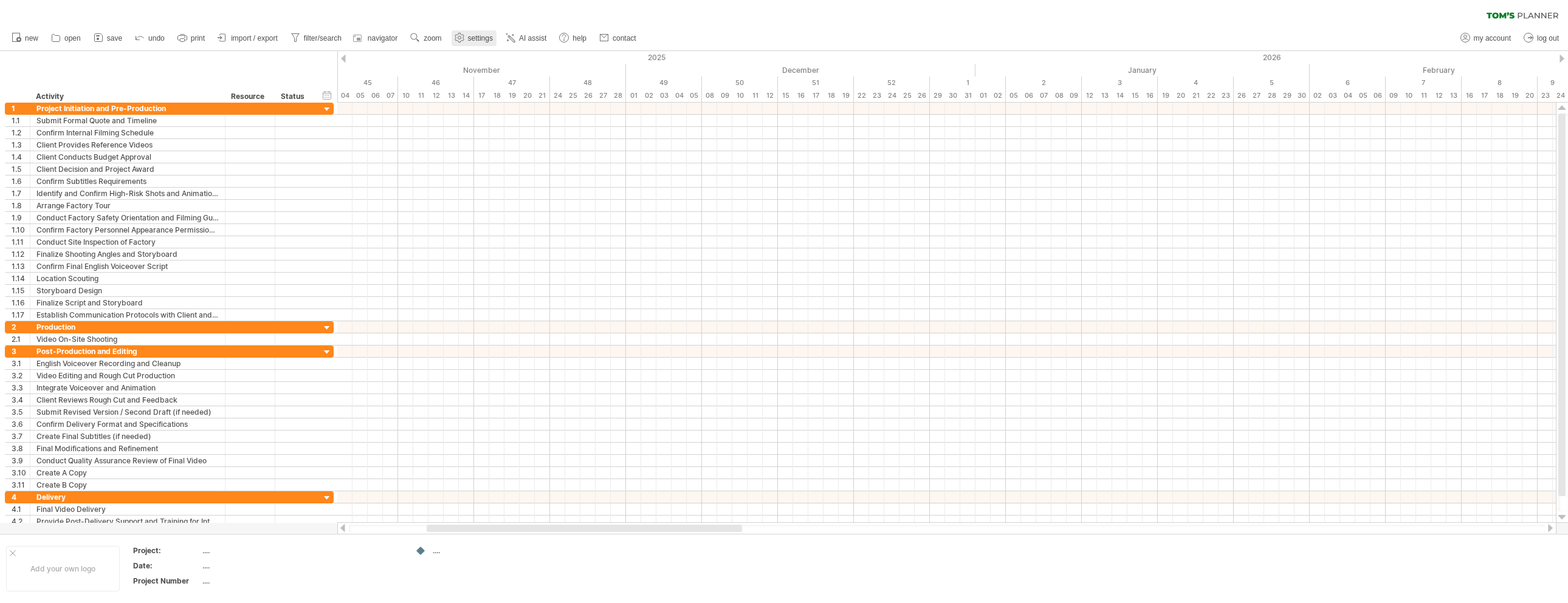
click at [474, 41] on span "settings" at bounding box center [480, 37] width 25 height 9
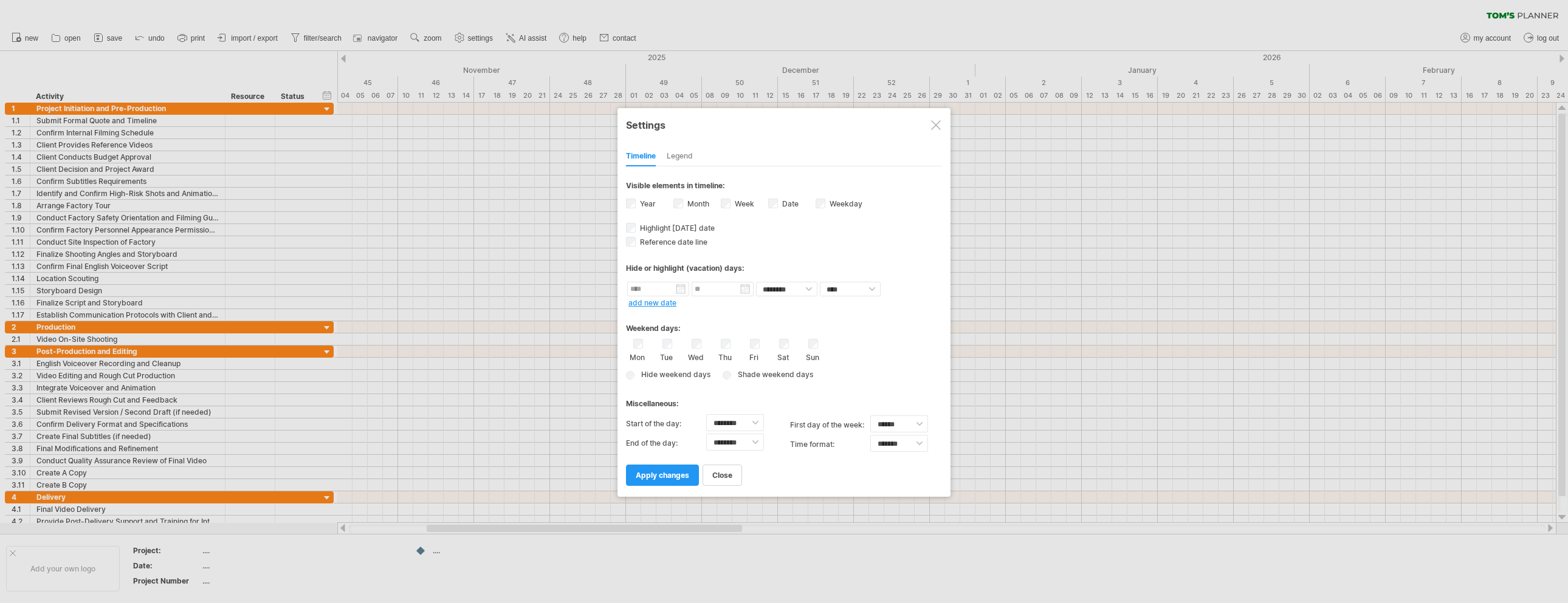
click at [677, 157] on div "Legend" at bounding box center [679, 157] width 26 height 19
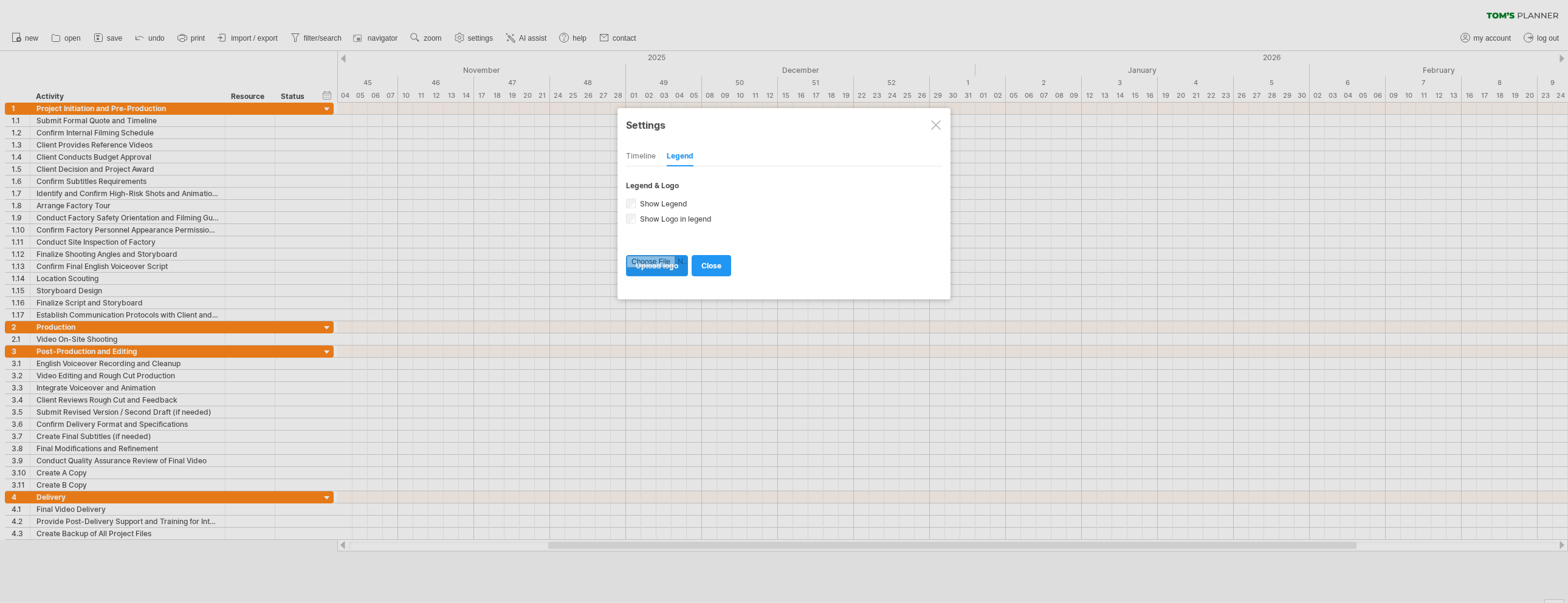
click at [656, 266] on input "file" at bounding box center [657, 265] width 60 height 20
click at [711, 256] on link "close" at bounding box center [711, 266] width 39 height 21
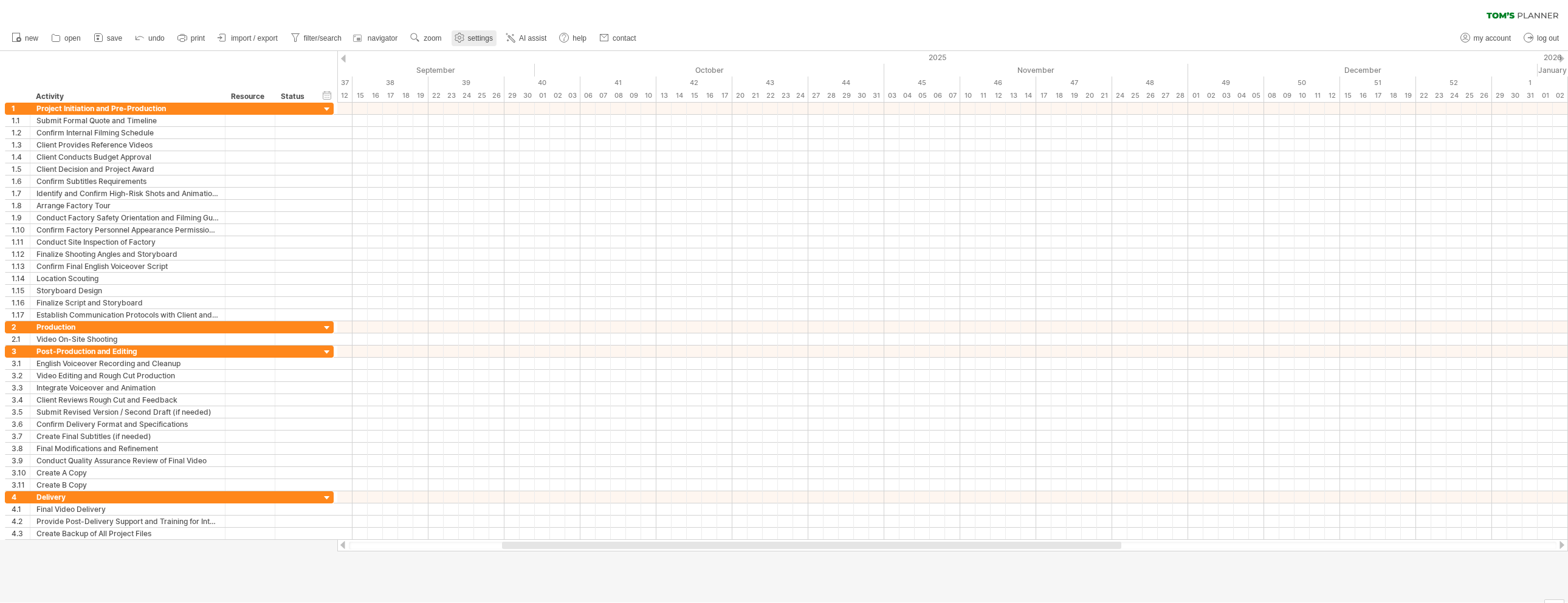
click at [486, 33] on link "settings" at bounding box center [473, 38] width 45 height 15
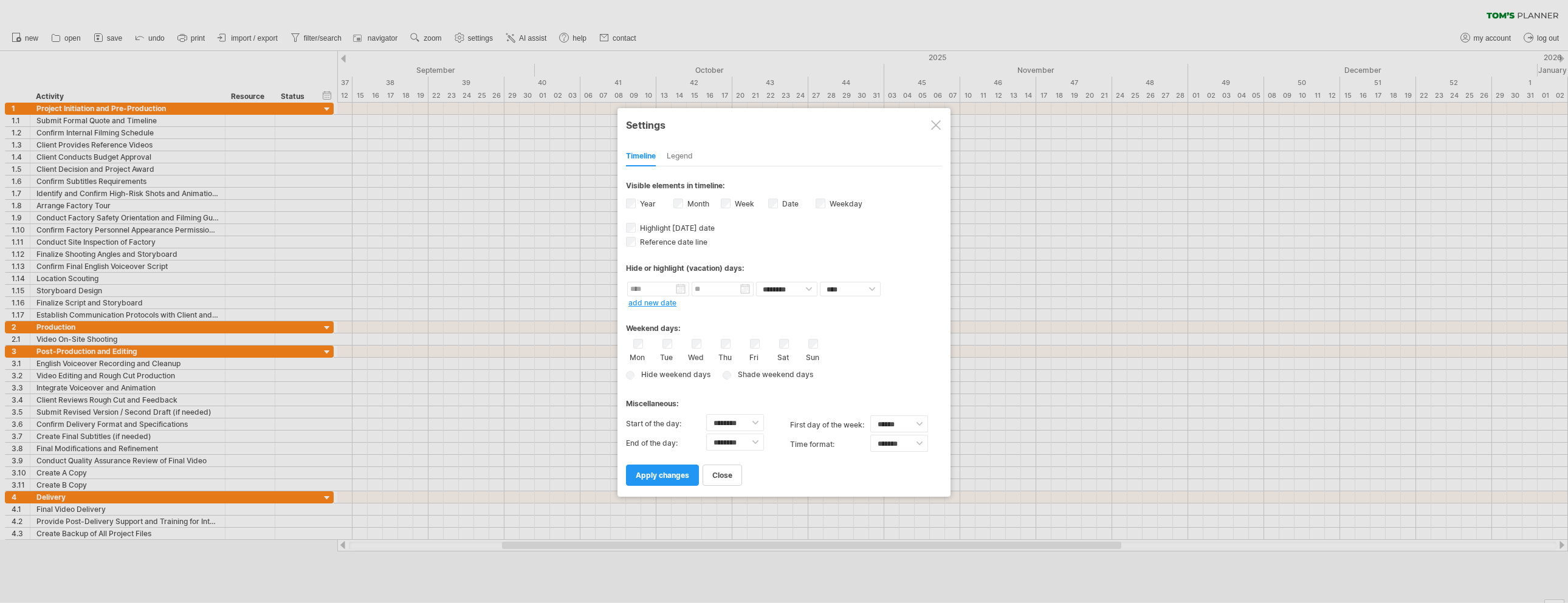
click at [784, 126] on div at bounding box center [936, 125] width 10 height 10
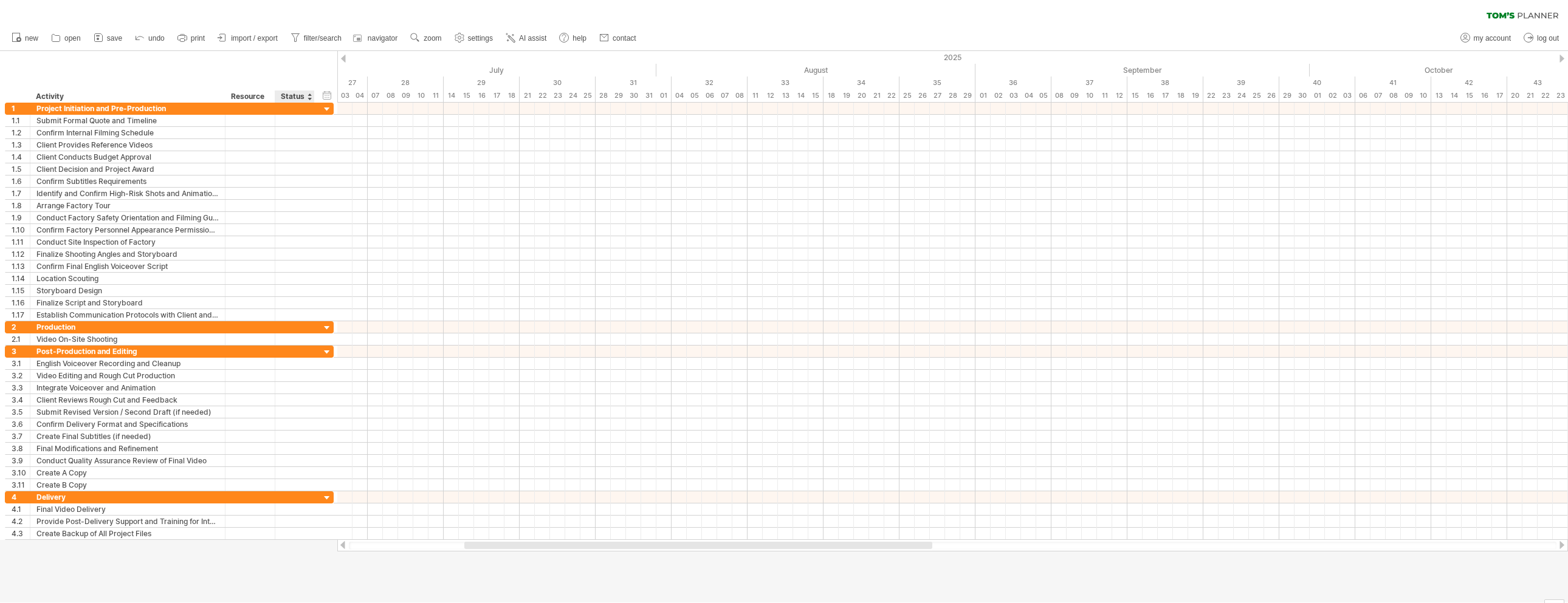
click at [283, 72] on div "hide start/end/duration show start/end/duration ******** Activity ******** Reso…" at bounding box center [168, 77] width 337 height 52
click at [751, 18] on div "clear filter reapply filter" at bounding box center [784, 12] width 1568 height 26
click at [525, 42] on span "AI assist" at bounding box center [532, 37] width 27 height 9
click at [386, 39] on span "navigator" at bounding box center [382, 37] width 30 height 9
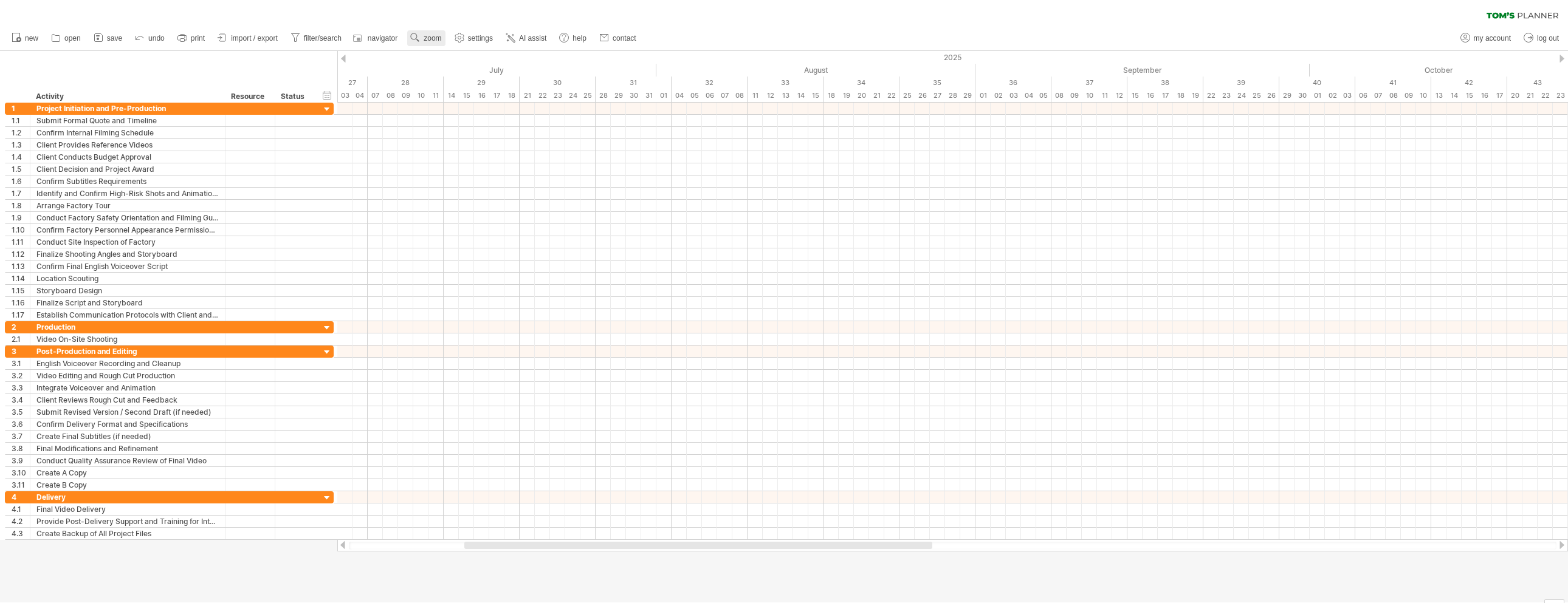
click at [438, 41] on span "zoom" at bounding box center [432, 37] width 17 height 9
click at [485, 78] on div "Week" at bounding box center [477, 77] width 67 height 19
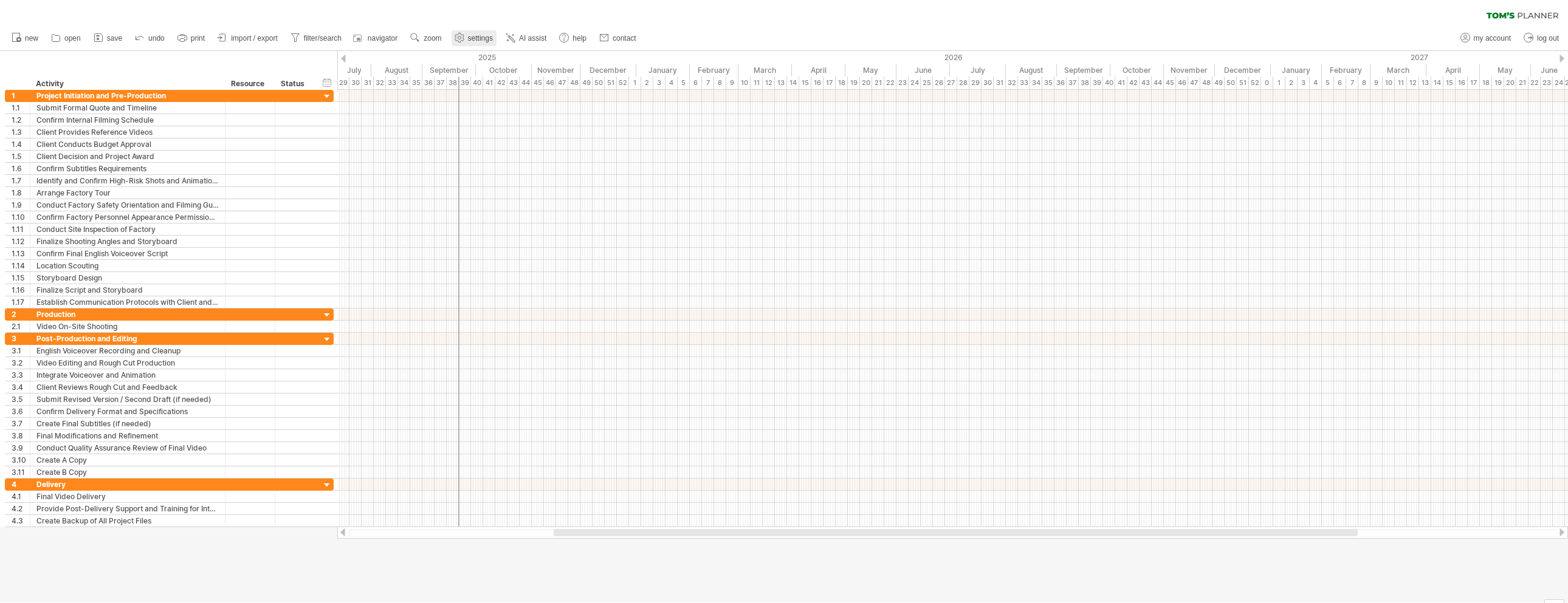
click at [473, 41] on span "settings" at bounding box center [480, 37] width 25 height 9
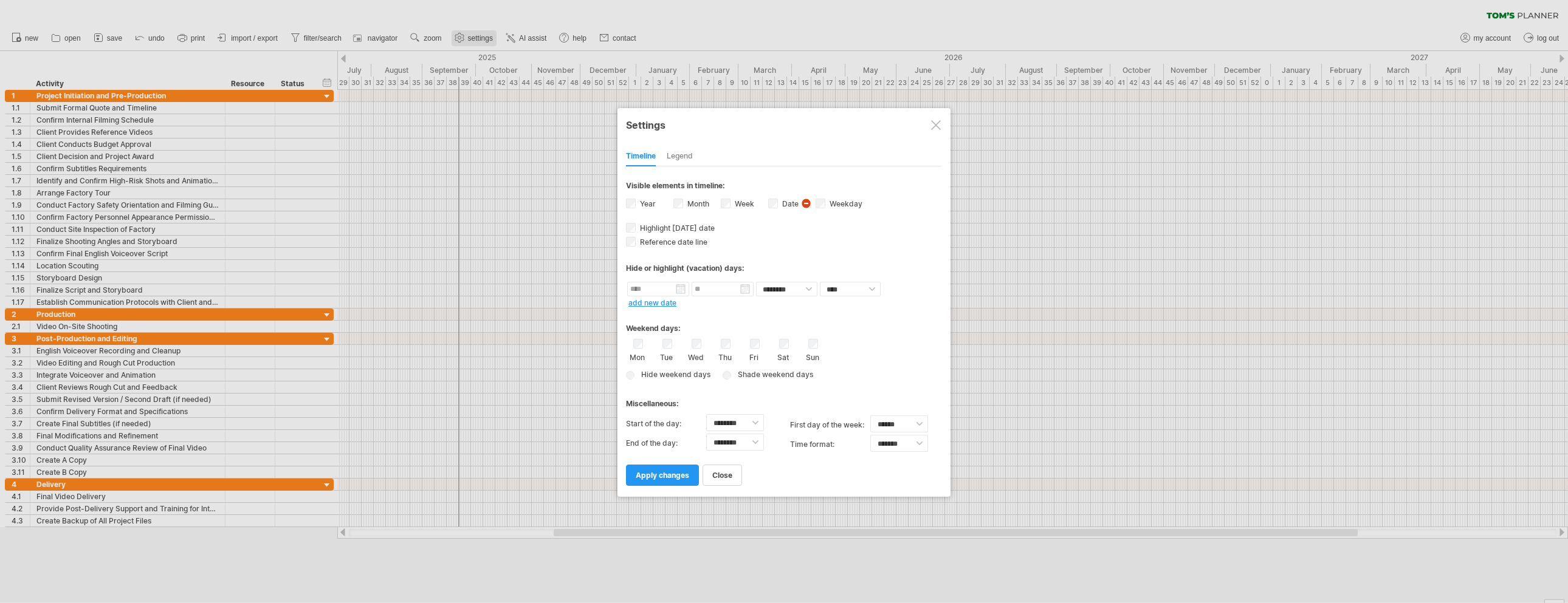
click at [473, 41] on div at bounding box center [784, 302] width 1568 height 603
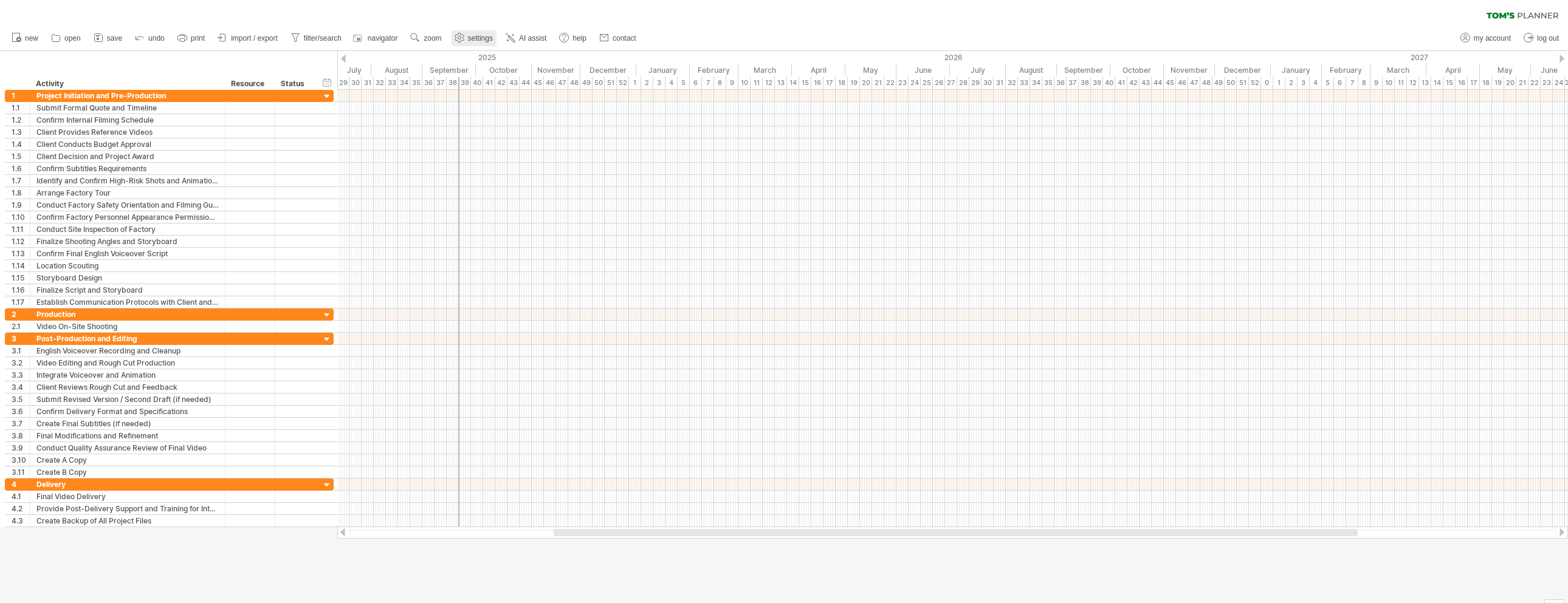
click at [473, 41] on span "settings" at bounding box center [480, 37] width 25 height 9
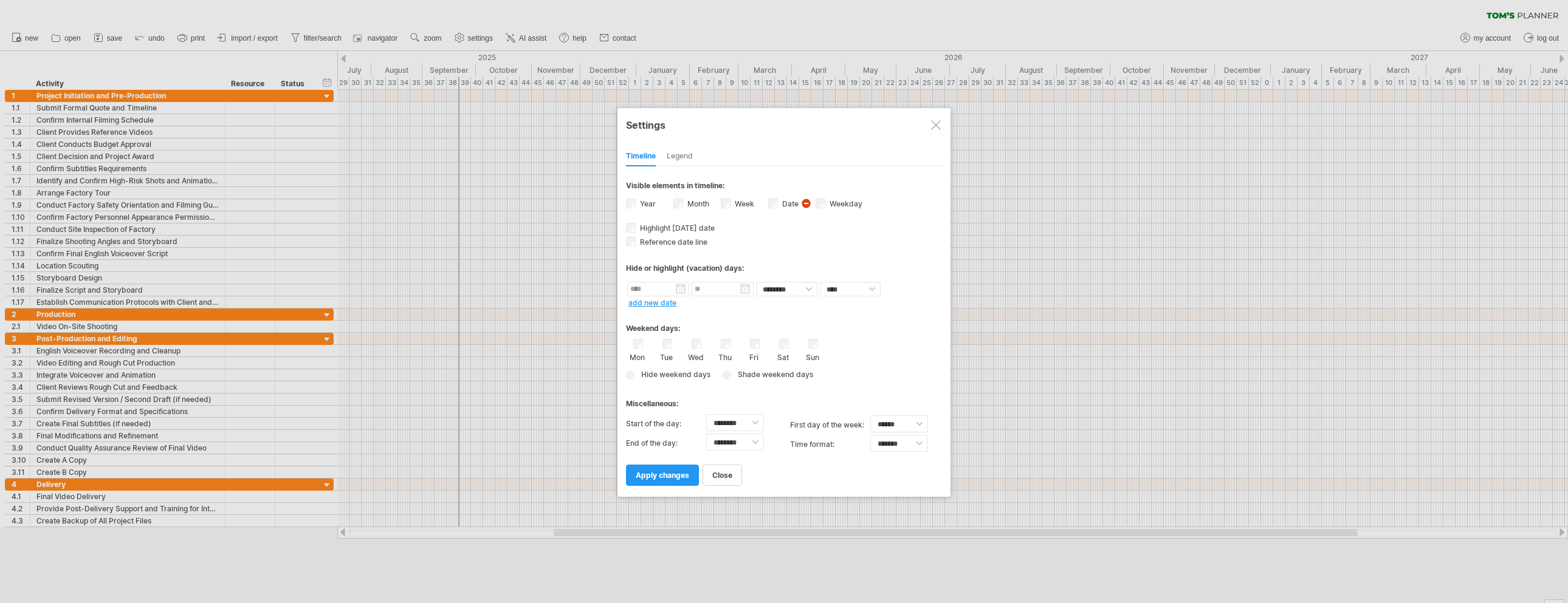
click at [727, 208] on div "Week visibility of weeknumbers Currently there is not enough space horizontally…" at bounding box center [744, 205] width 47 height 16
click at [731, 202] on div "Week visibility of weeknumbers Currently there is not enough space horizontally…" at bounding box center [744, 205] width 47 height 16
click at [666, 475] on span "apply changes" at bounding box center [663, 474] width 54 height 9
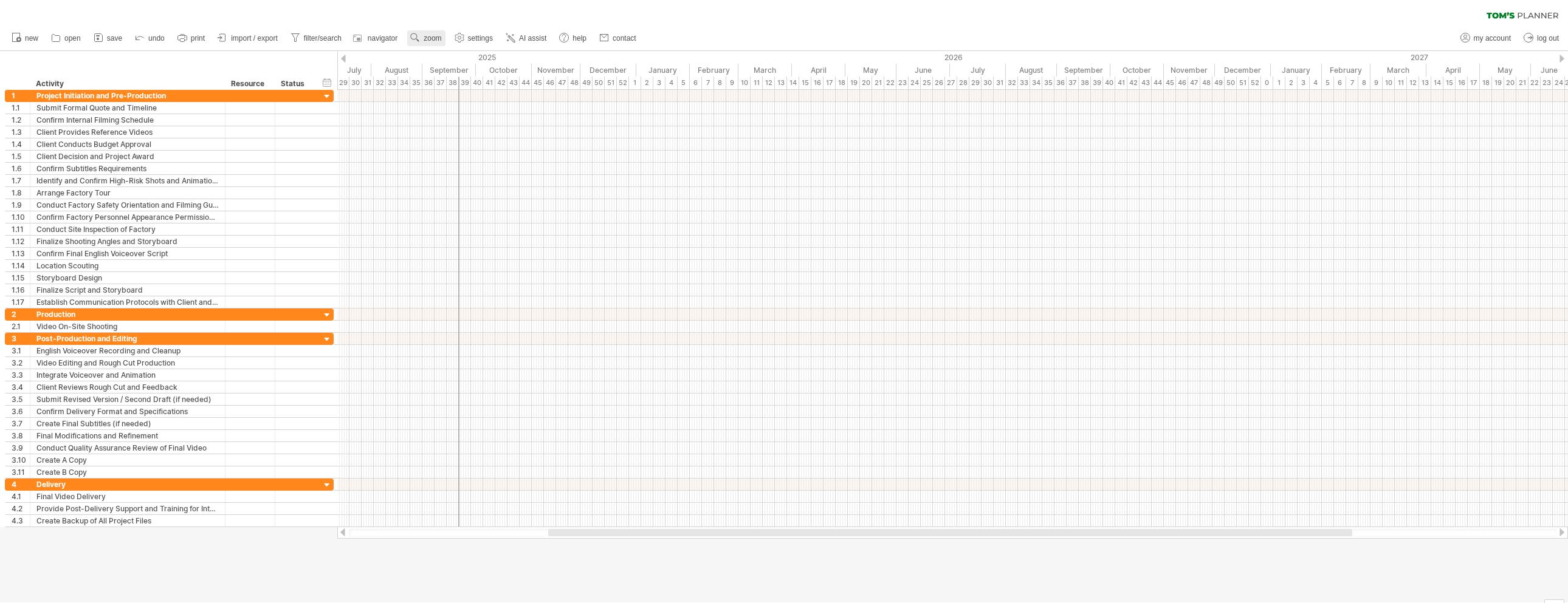
click at [411, 38] on use at bounding box center [415, 37] width 12 height 12
click at [449, 92] on div "Day" at bounding box center [451, 93] width 67 height 19
click at [497, 133] on div "Compact" at bounding box center [489, 128] width 67 height 19
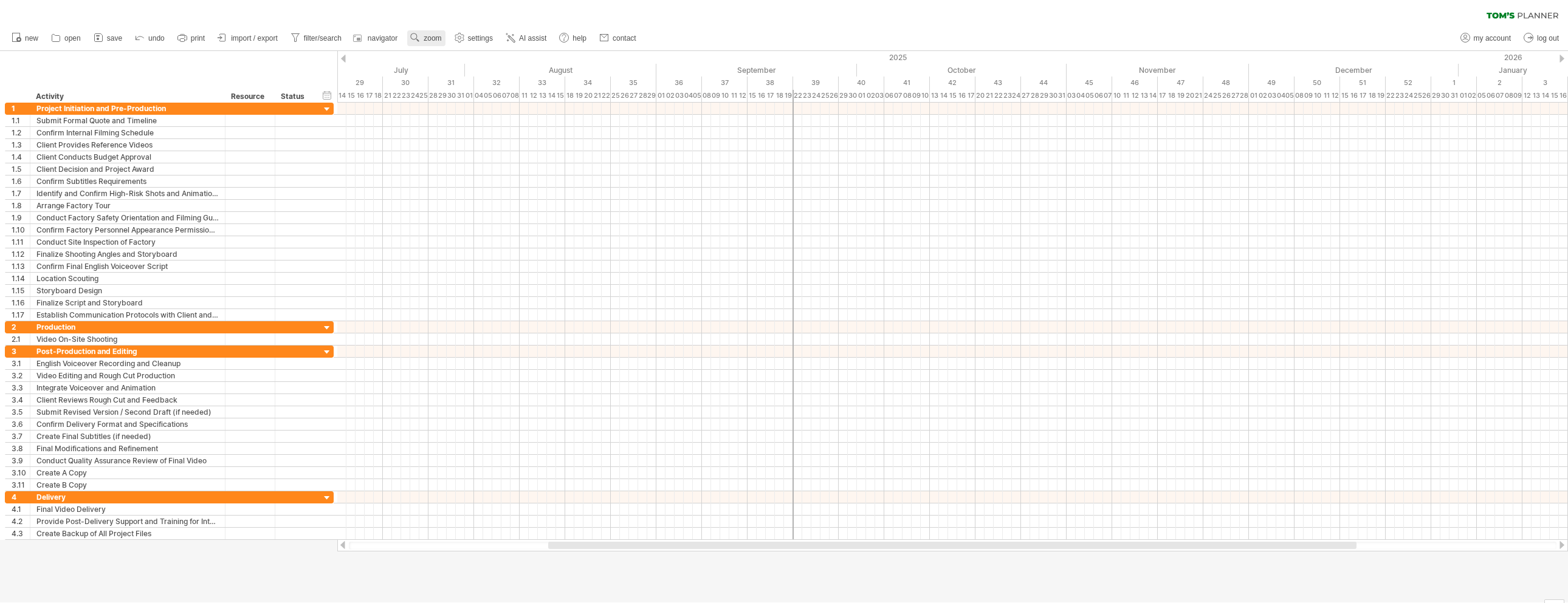
click at [433, 37] on span "zoom" at bounding box center [432, 37] width 17 height 9
click at [497, 91] on div "Day" at bounding box center [472, 92] width 67 height 19
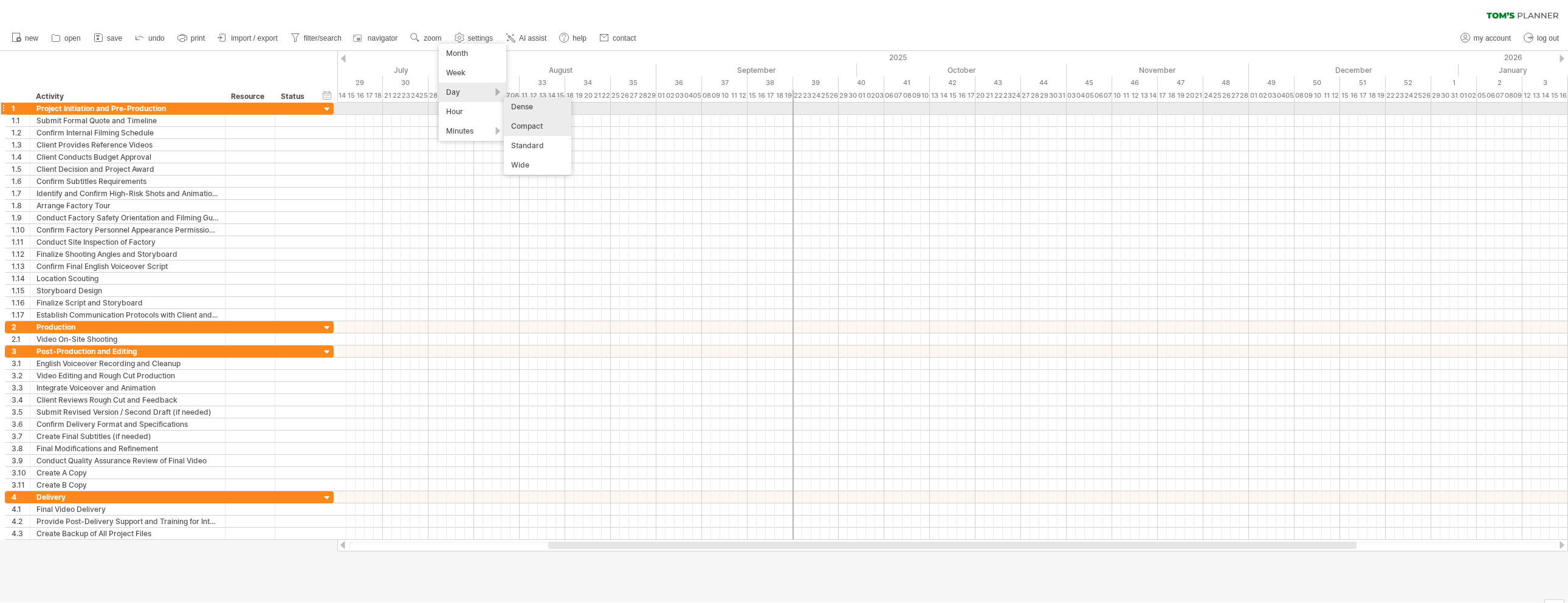
click at [553, 109] on div "Dense" at bounding box center [538, 107] width 67 height 19
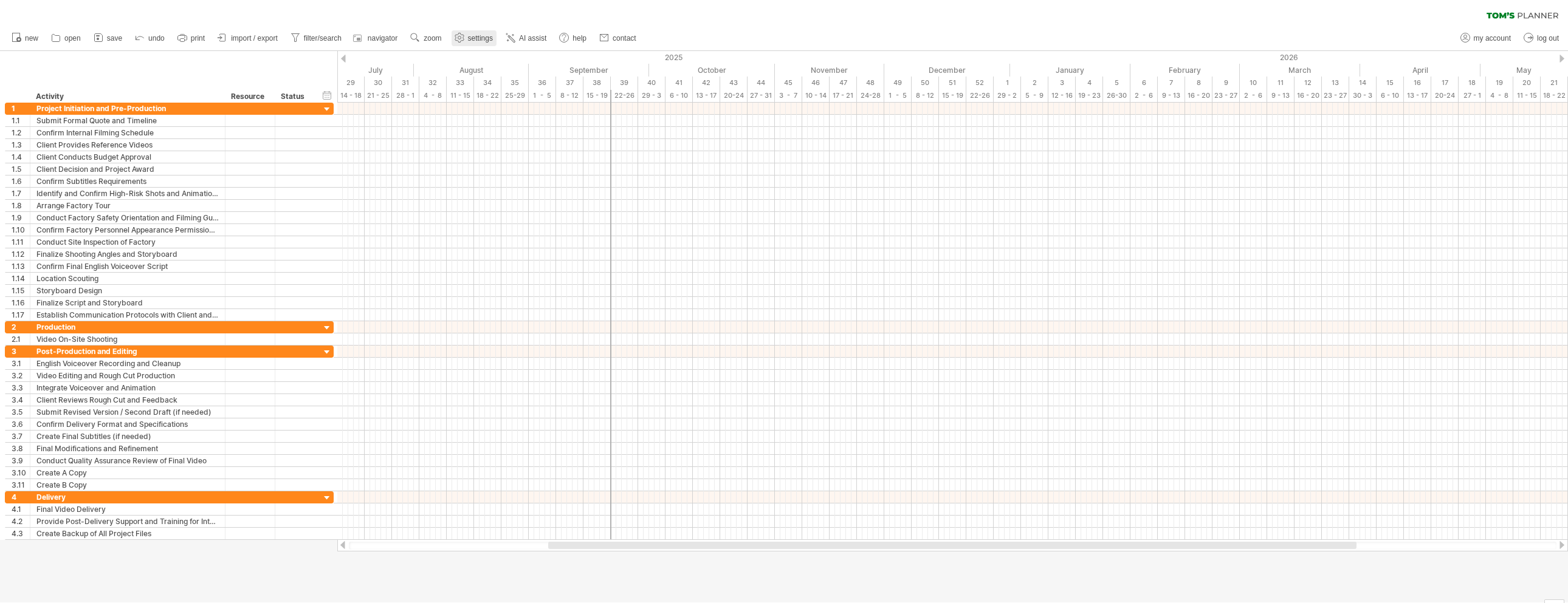
click at [475, 39] on span "settings" at bounding box center [480, 37] width 25 height 9
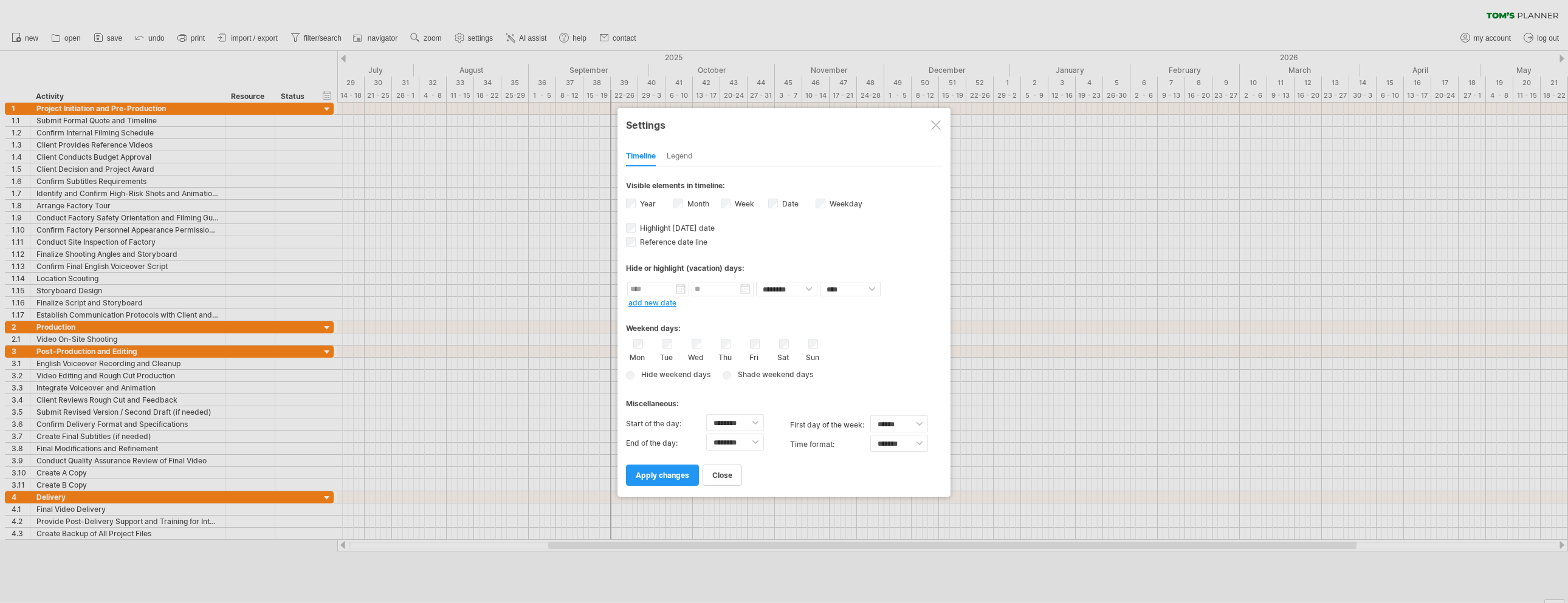
click at [440, 39] on div at bounding box center [784, 302] width 1568 height 603
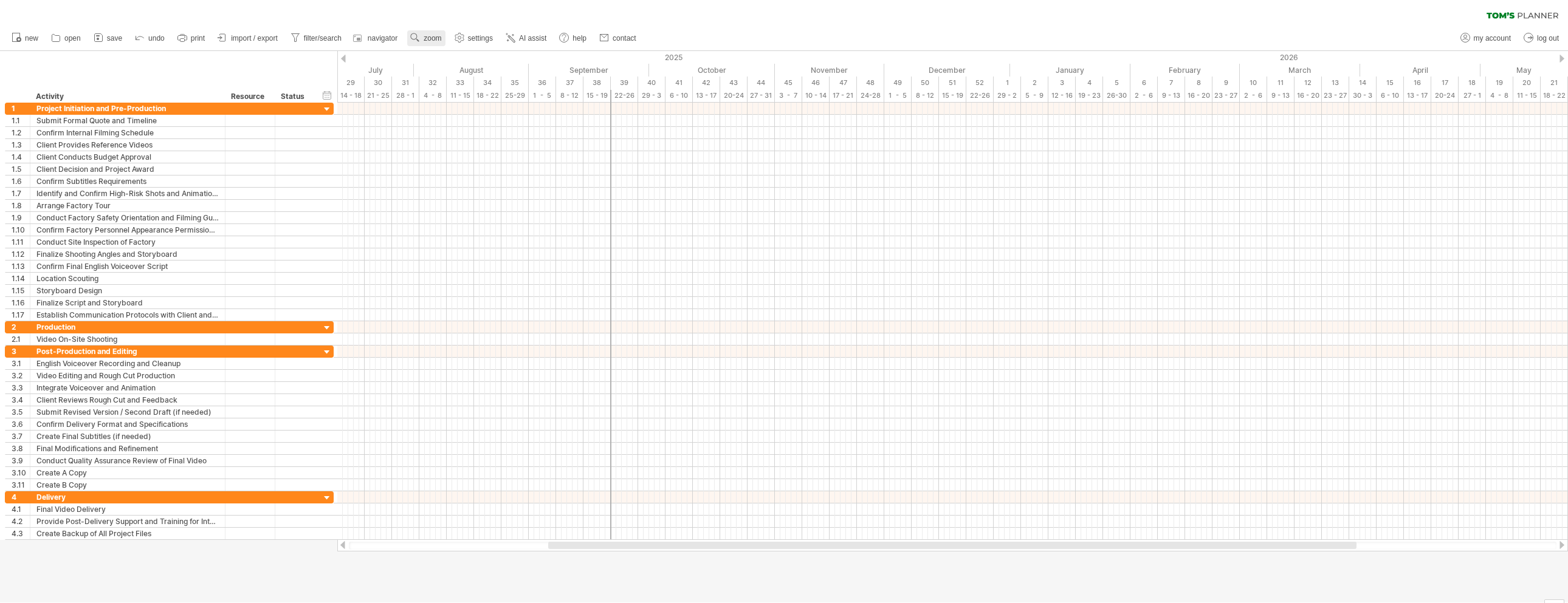
click at [433, 39] on span "zoom" at bounding box center [432, 37] width 17 height 9
click at [477, 88] on div "Day" at bounding box center [473, 93] width 67 height 19
drag, startPoint x: 522, startPoint y: 122, endPoint x: 520, endPoint y: 144, distance: 22.1
click at [520, 144] on div "Dense Compact Standard Wide" at bounding box center [518, 133] width 67 height 78
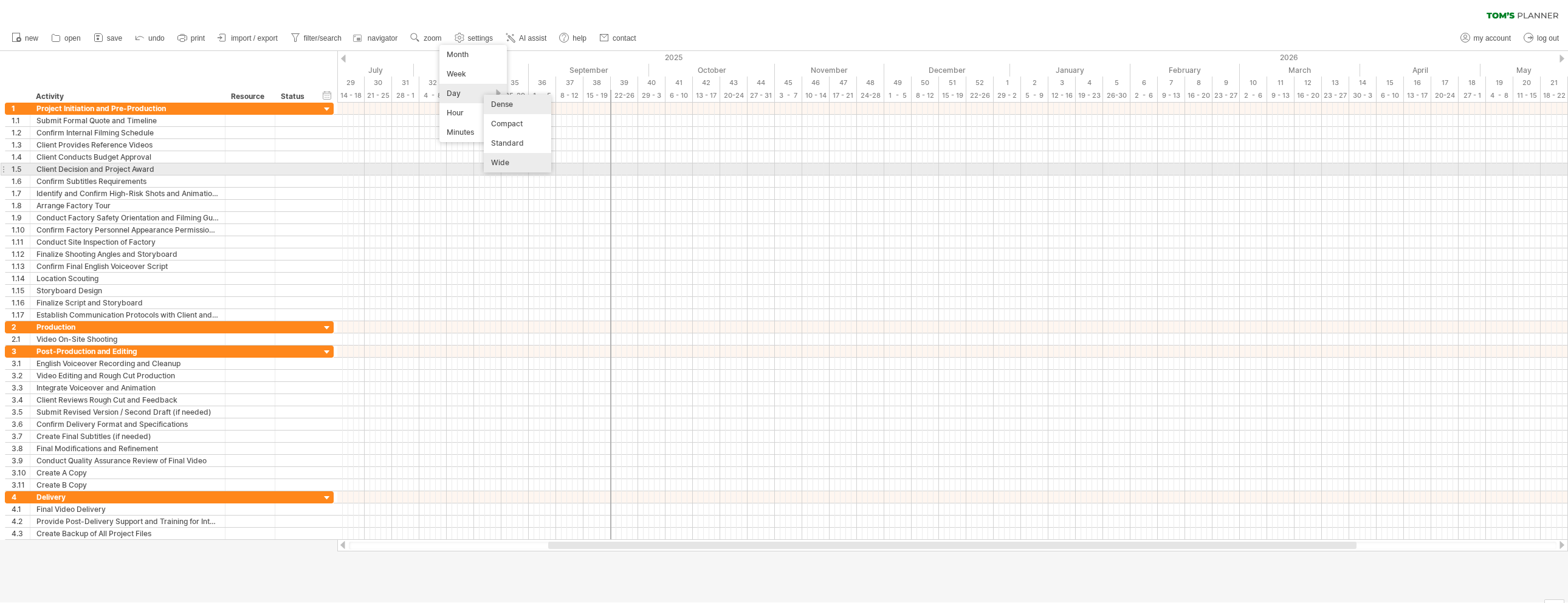
click at [505, 166] on div "Wide" at bounding box center [518, 162] width 67 height 19
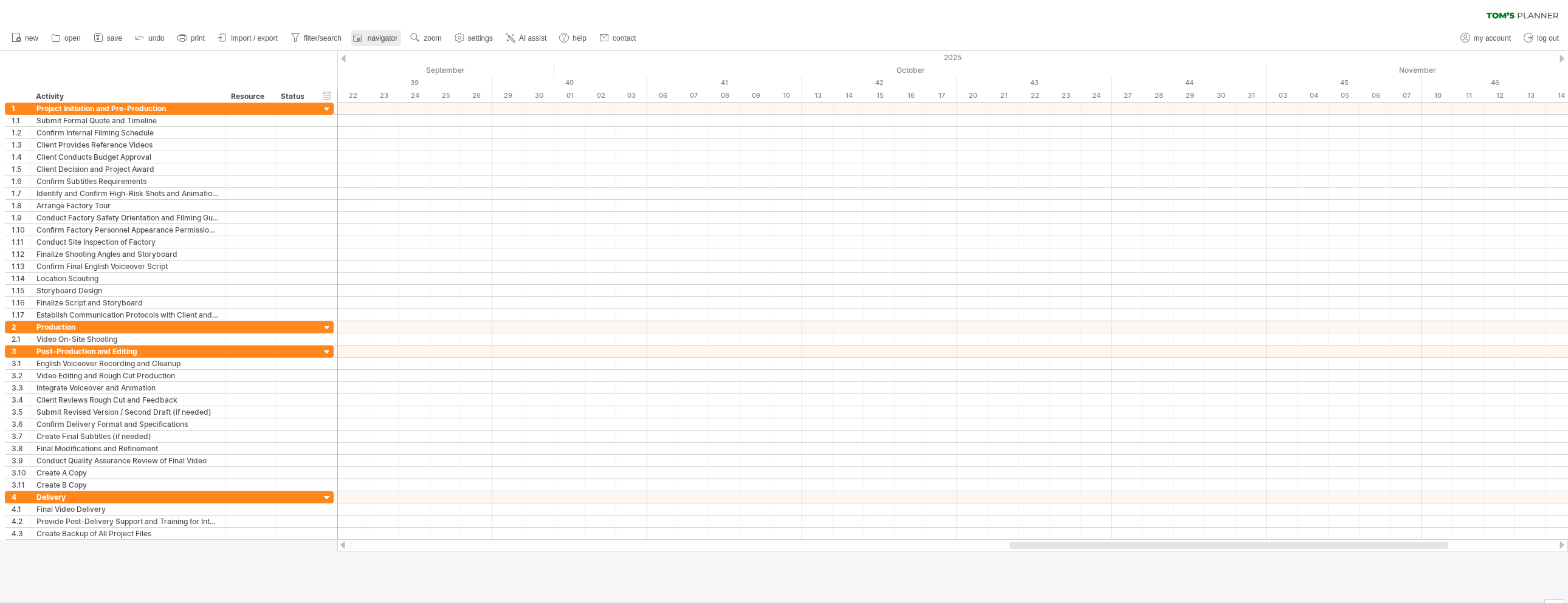
click at [382, 36] on span "navigator" at bounding box center [382, 37] width 30 height 9
click at [434, 39] on span "zoom" at bounding box center [432, 37] width 17 height 9
click at [502, 95] on div "Day" at bounding box center [473, 94] width 67 height 19
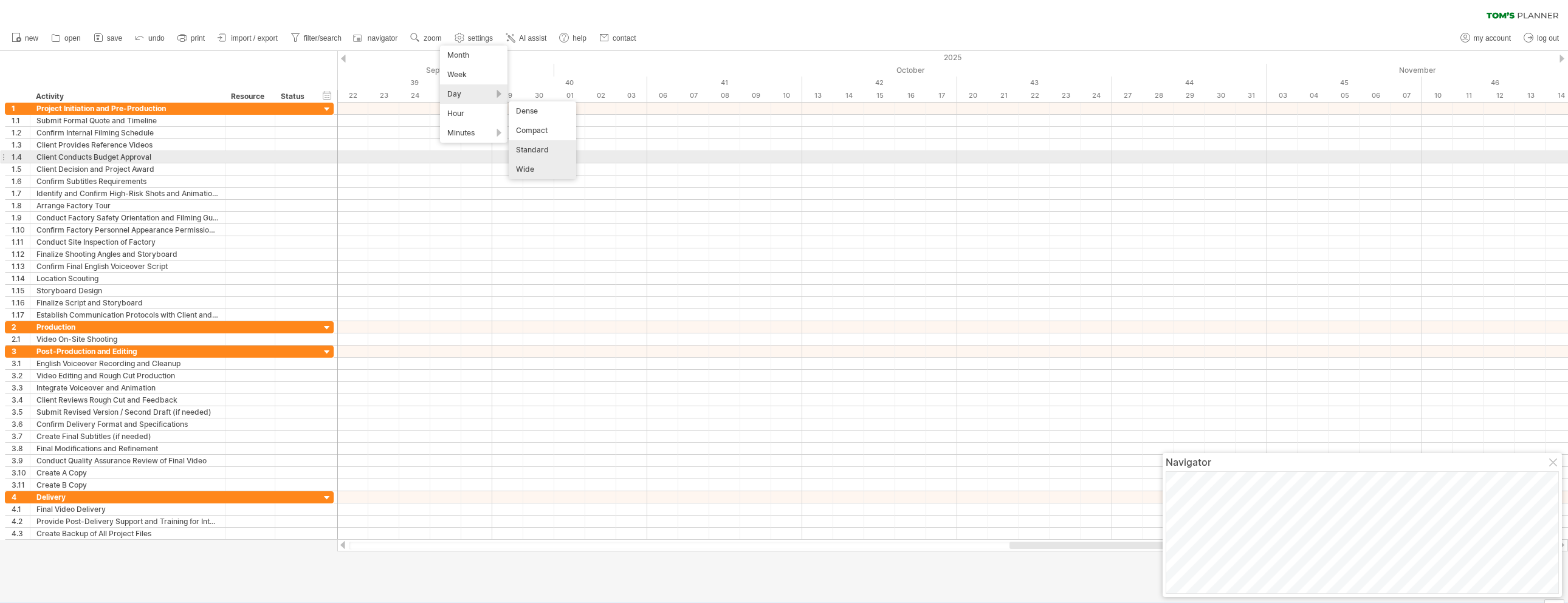
click at [548, 153] on div "Standard" at bounding box center [543, 150] width 67 height 19
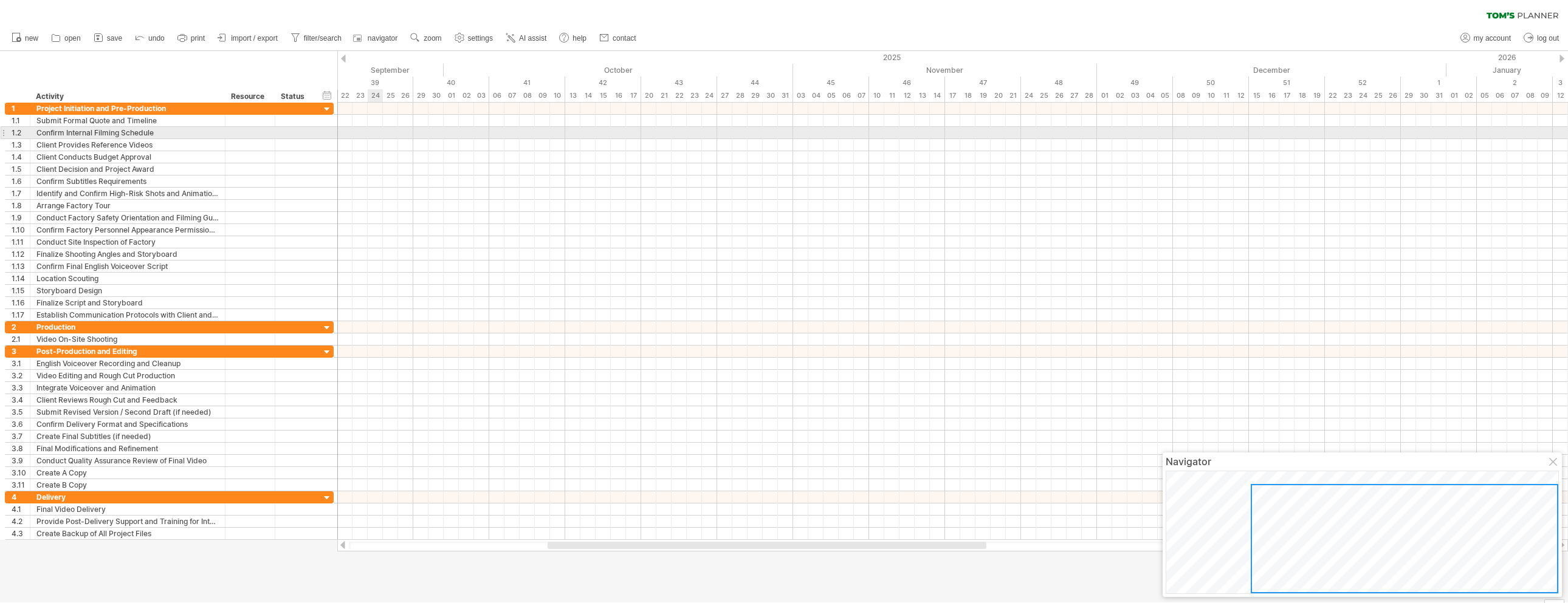
click at [784, 465] on div at bounding box center [1554, 463] width 10 height 10
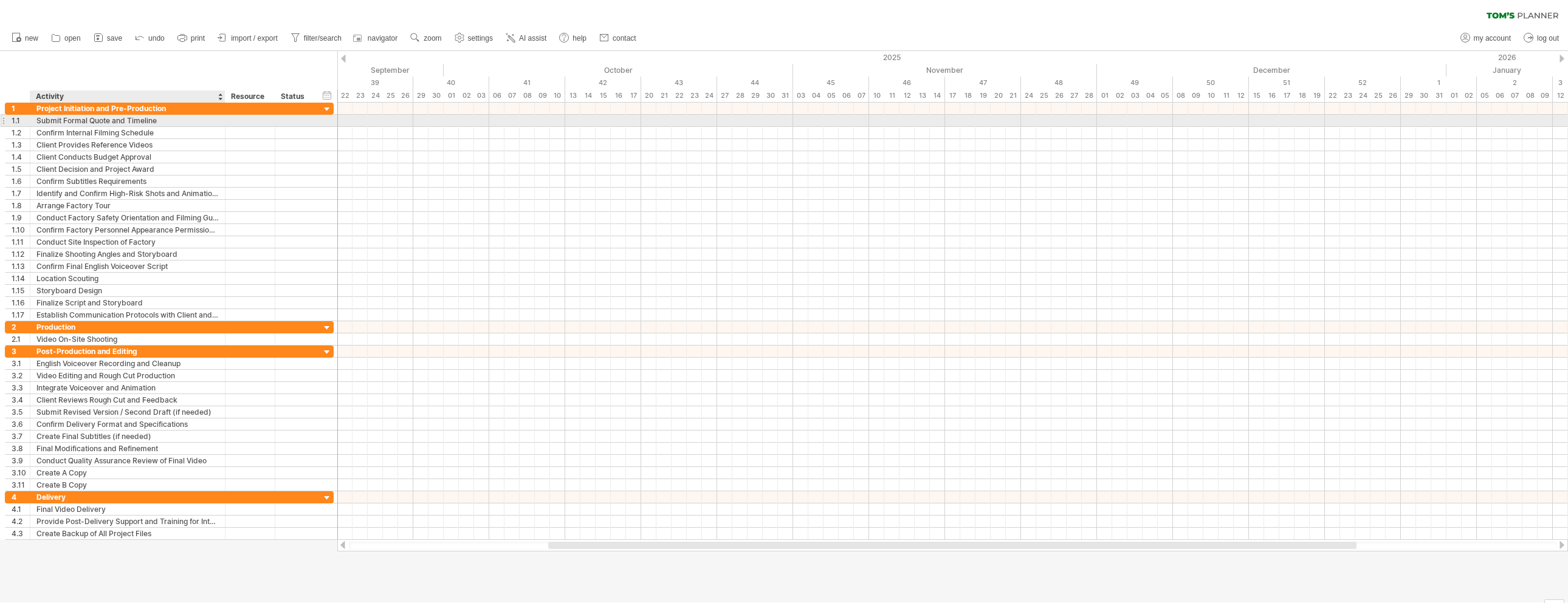
click at [159, 122] on div "Submit Formal Quote and Timeline" at bounding box center [128, 121] width 182 height 12
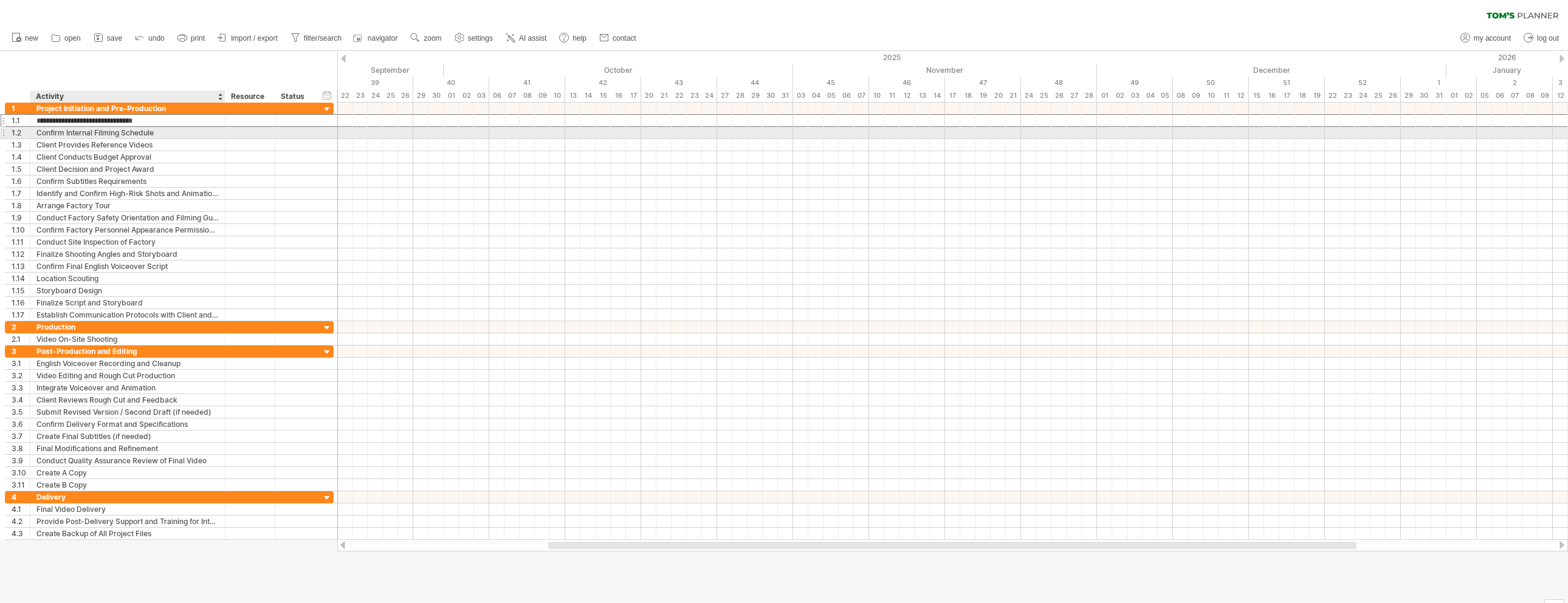
click at [88, 136] on div "Confirm Internal Filming Schedule" at bounding box center [128, 133] width 182 height 12
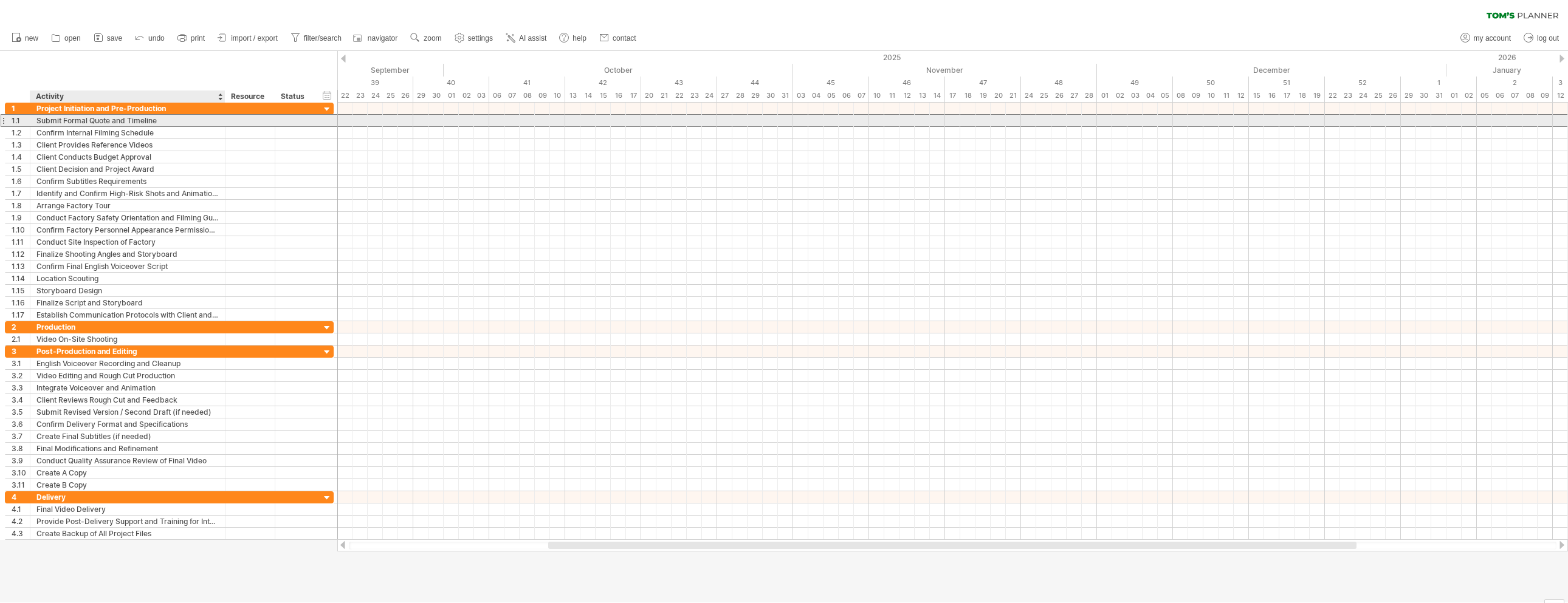
click at [59, 120] on div "Submit Formal Quote and Timeline" at bounding box center [128, 121] width 182 height 12
click at [101, 122] on input "**********" at bounding box center [128, 121] width 182 height 12
click at [127, 122] on input "**********" at bounding box center [128, 121] width 182 height 12
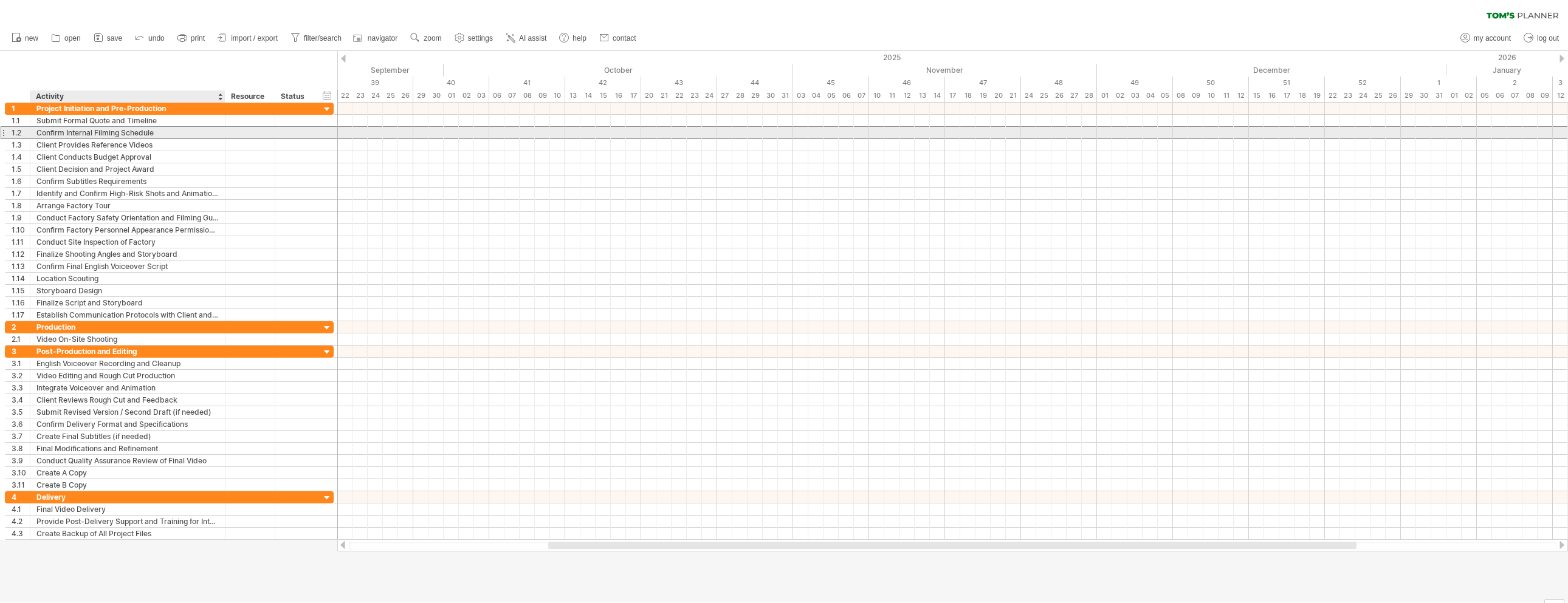
click at [157, 131] on div "Confirm Internal Filming Schedule" at bounding box center [128, 133] width 182 height 12
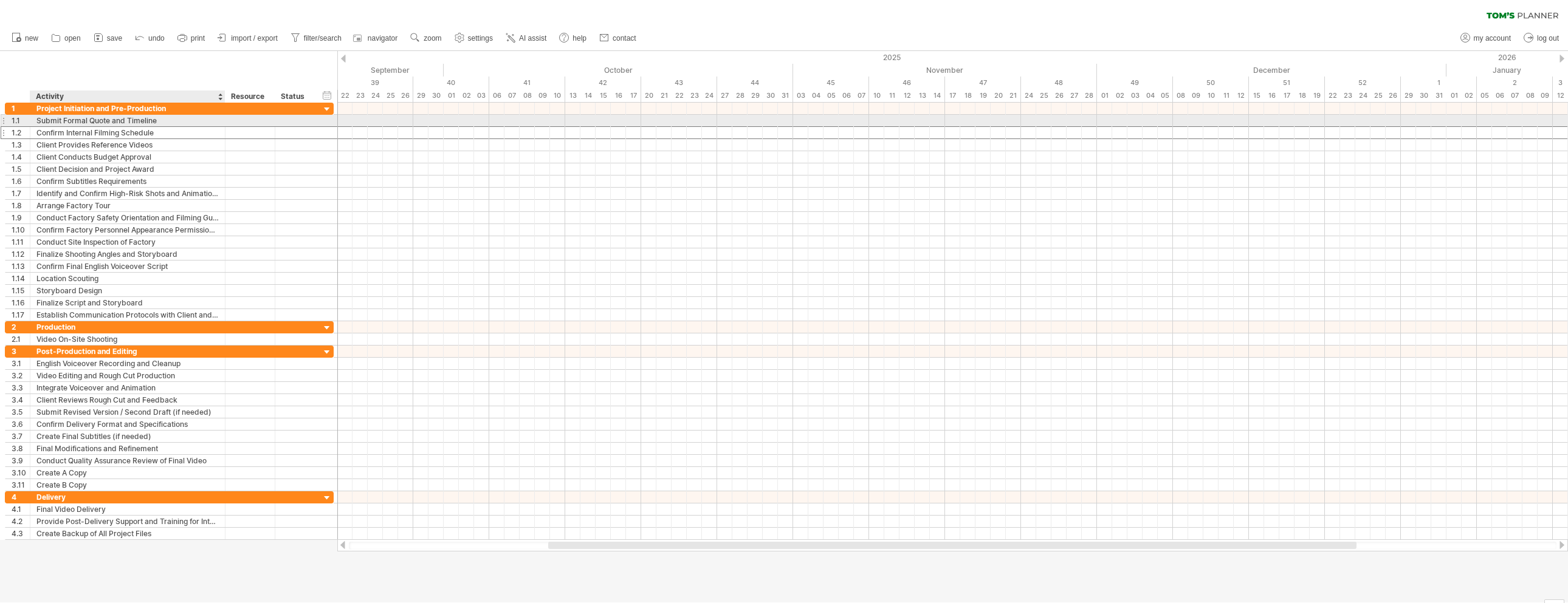
click at [104, 136] on div "Confirm Internal Filming Schedule" at bounding box center [128, 133] width 182 height 12
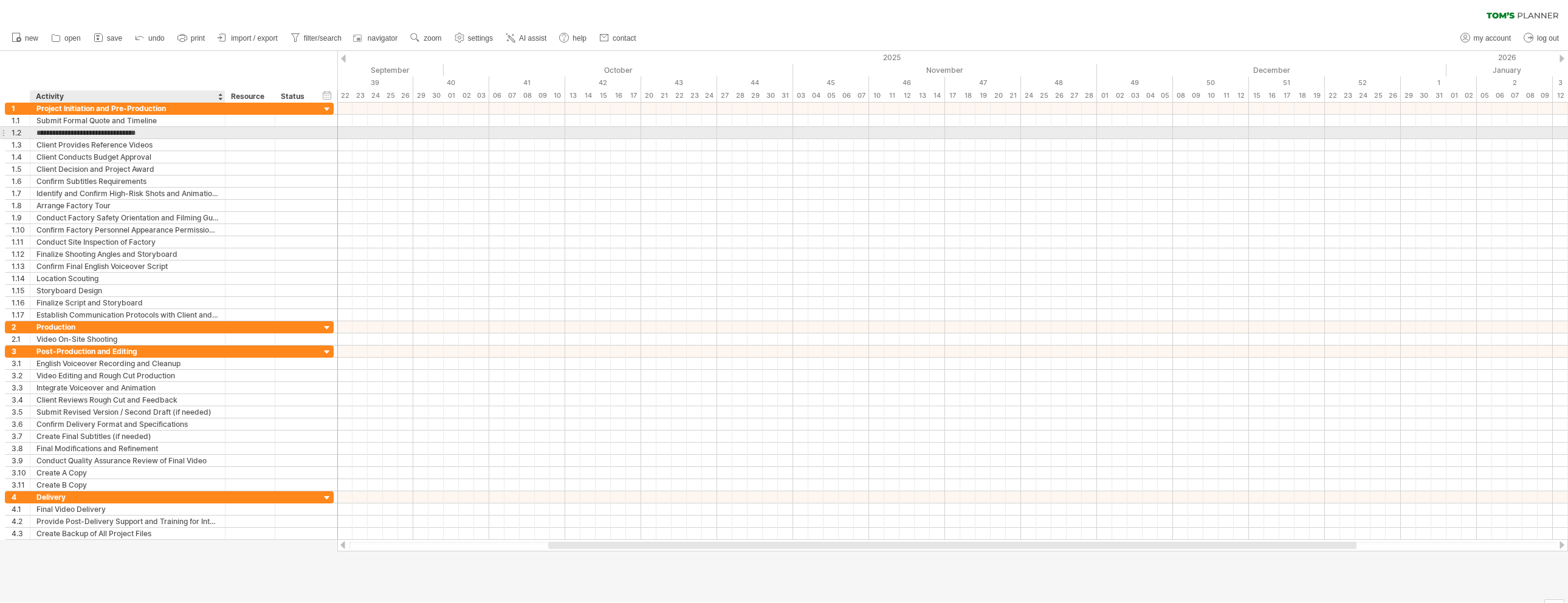
click at [125, 133] on input "**********" at bounding box center [128, 133] width 182 height 12
click at [176, 143] on div "Client Provides Reference Videos" at bounding box center [128, 145] width 182 height 12
click at [166, 132] on div "Confirm Internal Filming Schedule" at bounding box center [128, 133] width 182 height 12
click at [166, 132] on input "**********" at bounding box center [128, 133] width 182 height 12
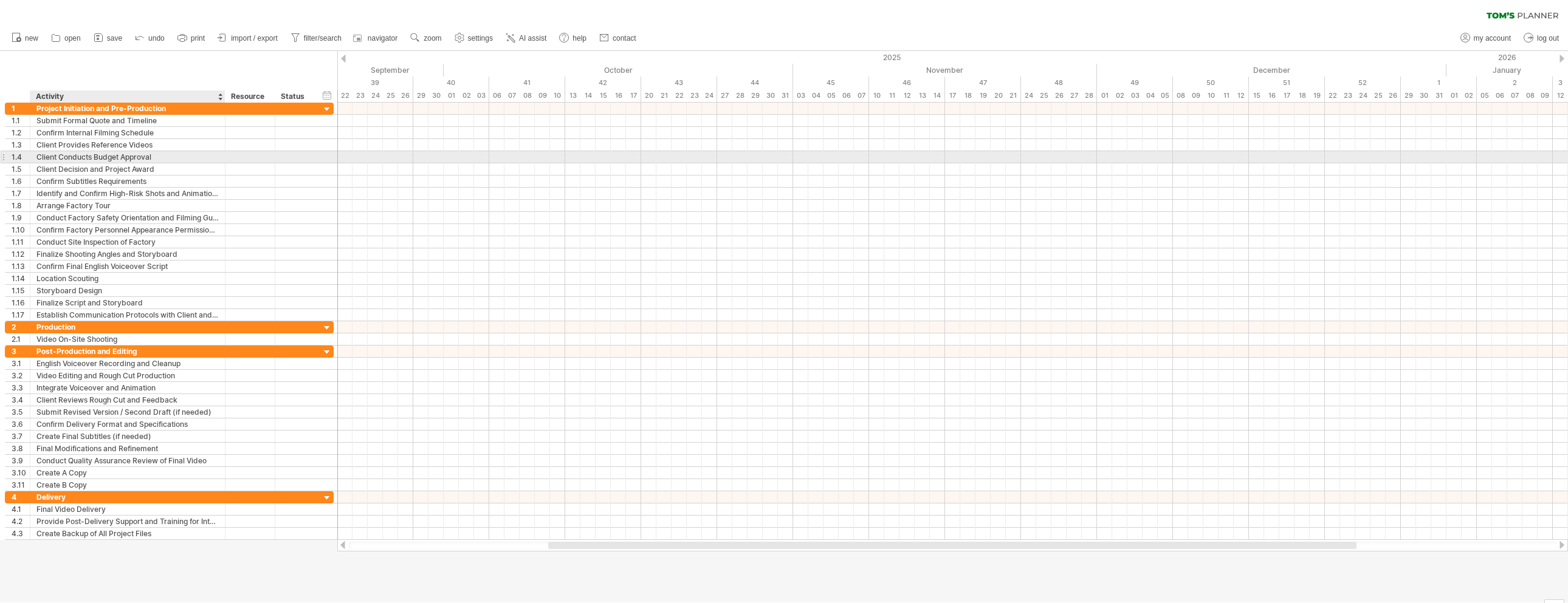
click at [179, 158] on div "Client Conducts Budget Approval" at bounding box center [128, 157] width 182 height 12
click at [161, 158] on input "**********" at bounding box center [128, 157] width 182 height 12
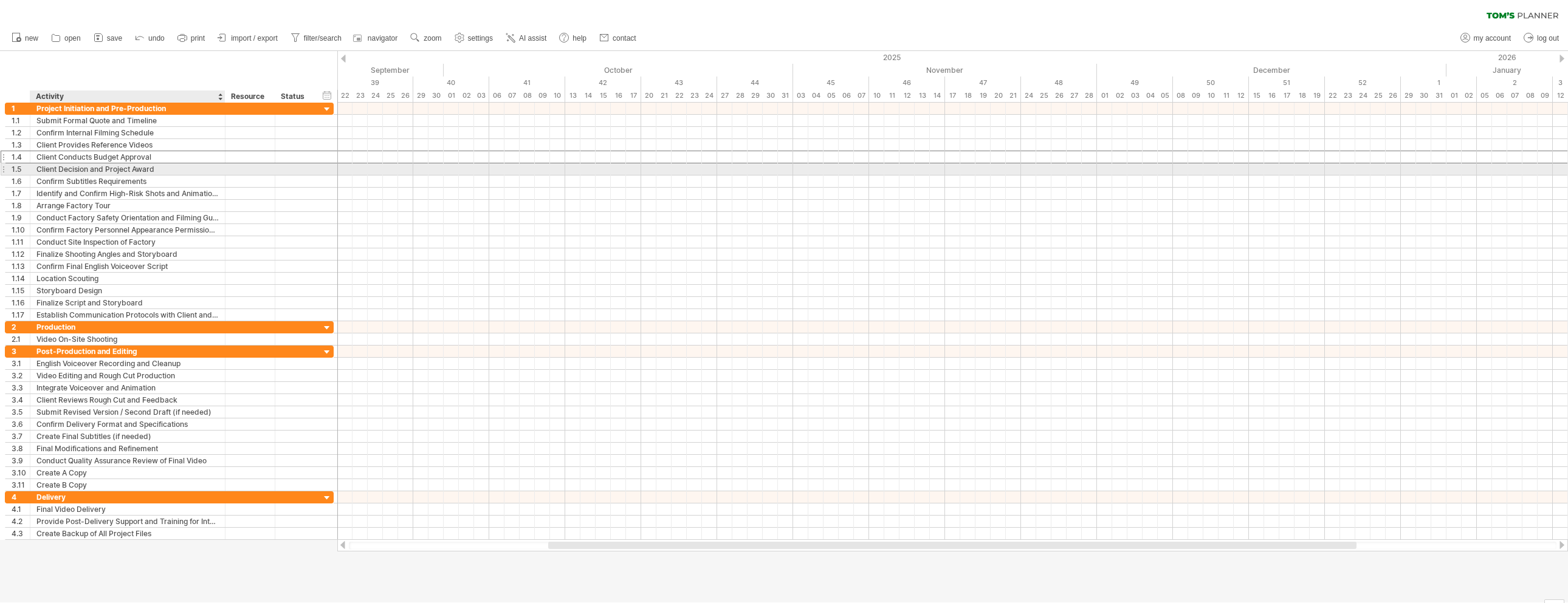
click at [157, 169] on div "Client Decision and Project Award" at bounding box center [128, 169] width 182 height 12
click at [163, 169] on input "**********" at bounding box center [128, 169] width 182 height 12
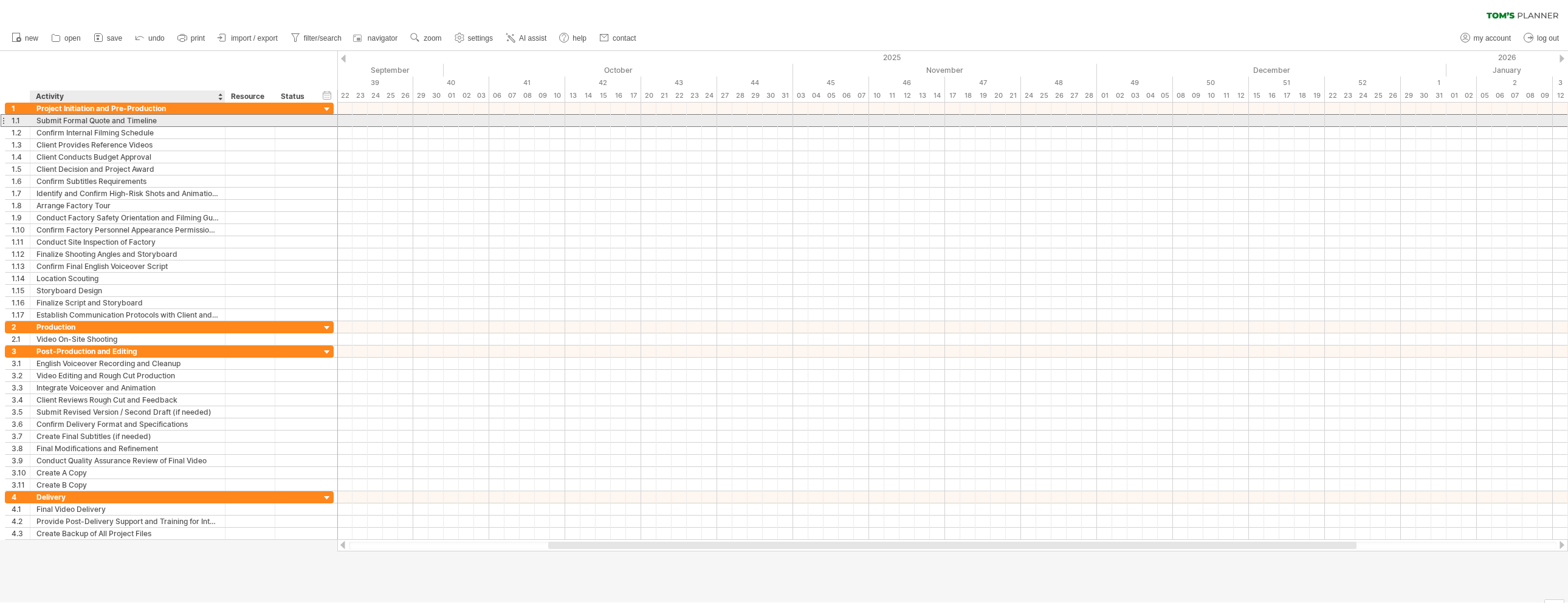
click at [60, 119] on div "Submit Formal Quote and Timeline" at bounding box center [128, 121] width 182 height 12
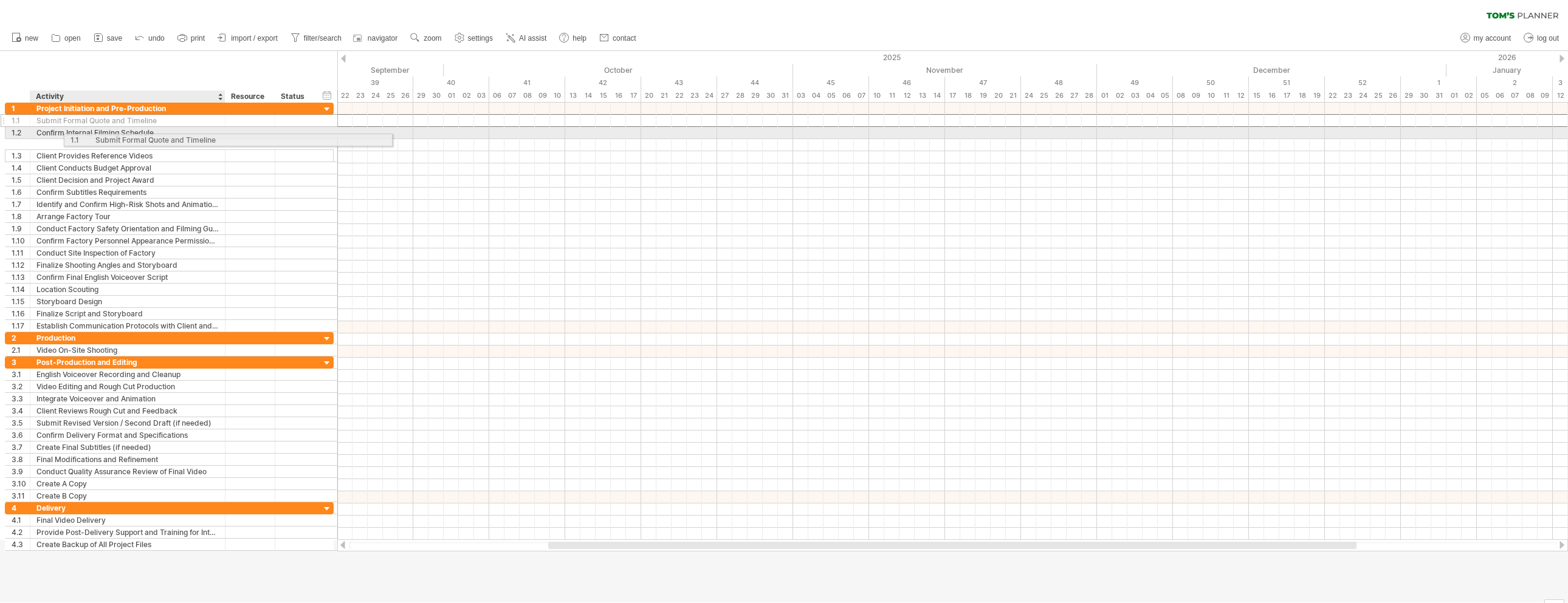
drag, startPoint x: 36, startPoint y: 122, endPoint x: 153, endPoint y: 136, distance: 117.8
click at [153, 136] on div "**********" at bounding box center [169, 217] width 328 height 229
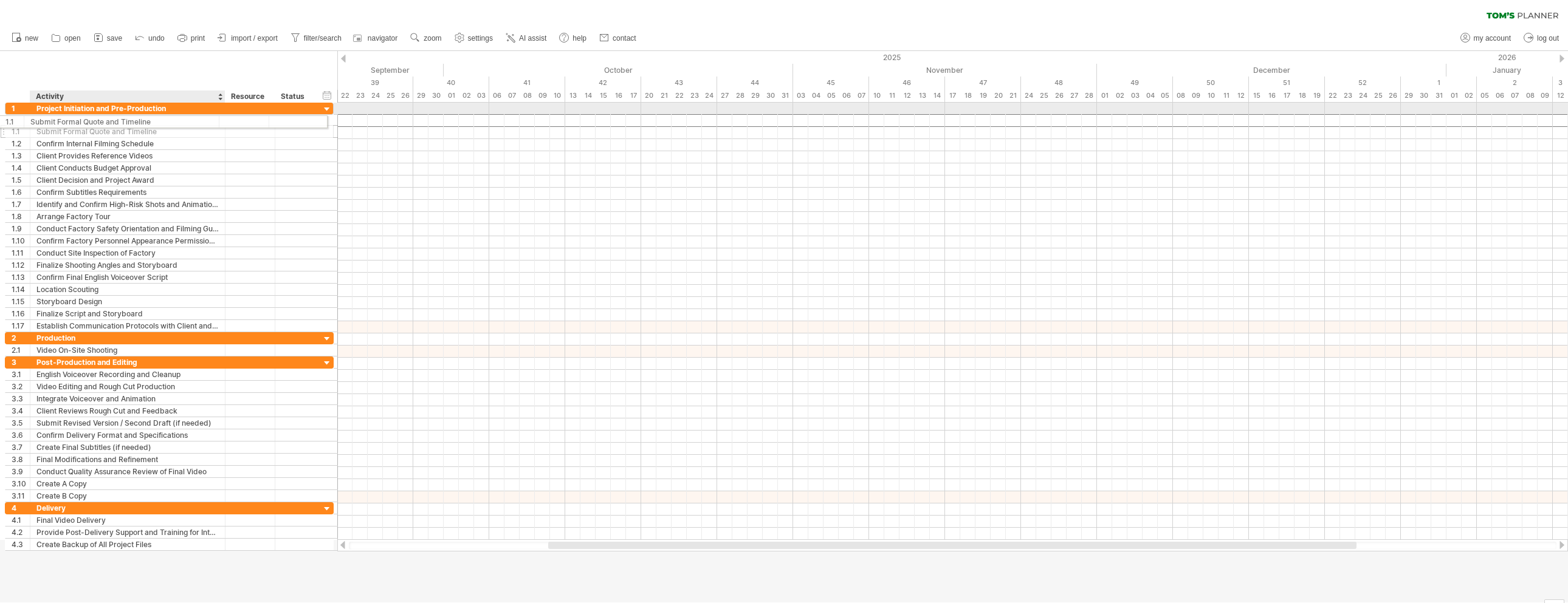
drag, startPoint x: 19, startPoint y: 123, endPoint x: 67, endPoint y: 119, distance: 48.2
click at [67, 119] on div "**********" at bounding box center [169, 217] width 328 height 229
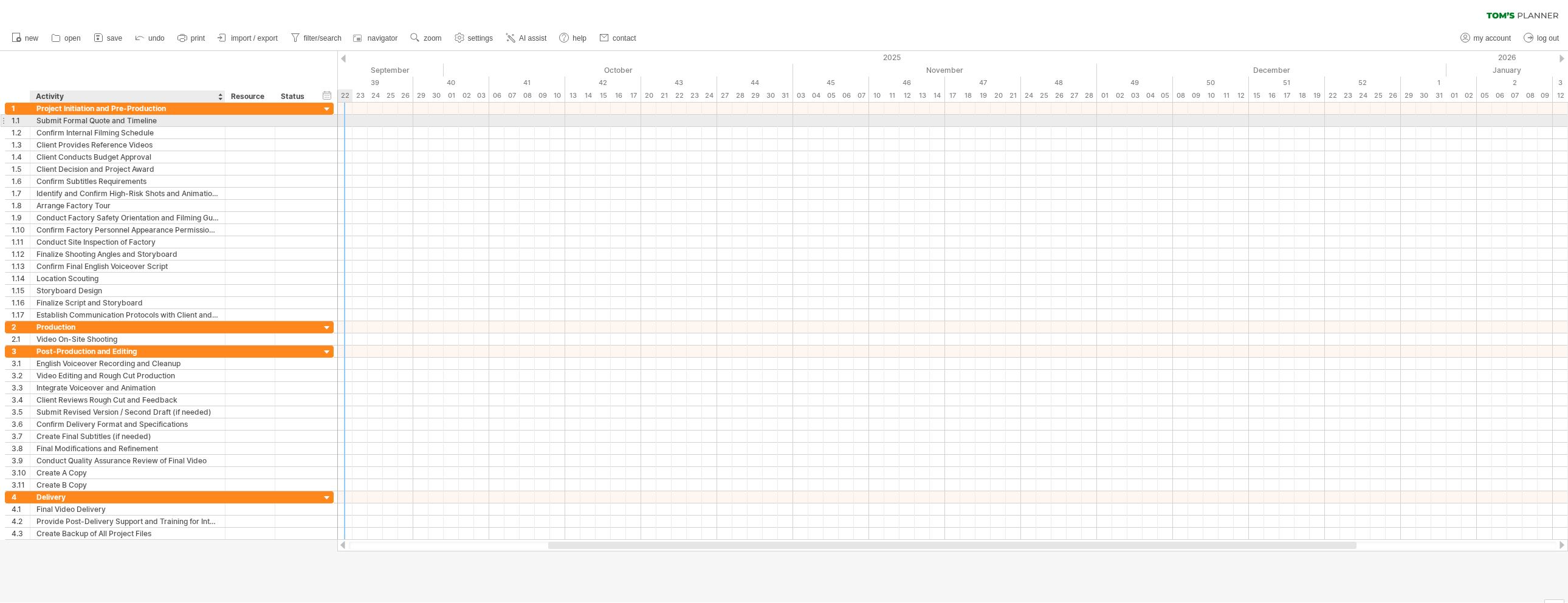
click at [221, 122] on div at bounding box center [224, 121] width 6 height 12
click at [191, 120] on div "Submit Formal Quote and Timeline" at bounding box center [128, 121] width 182 height 12
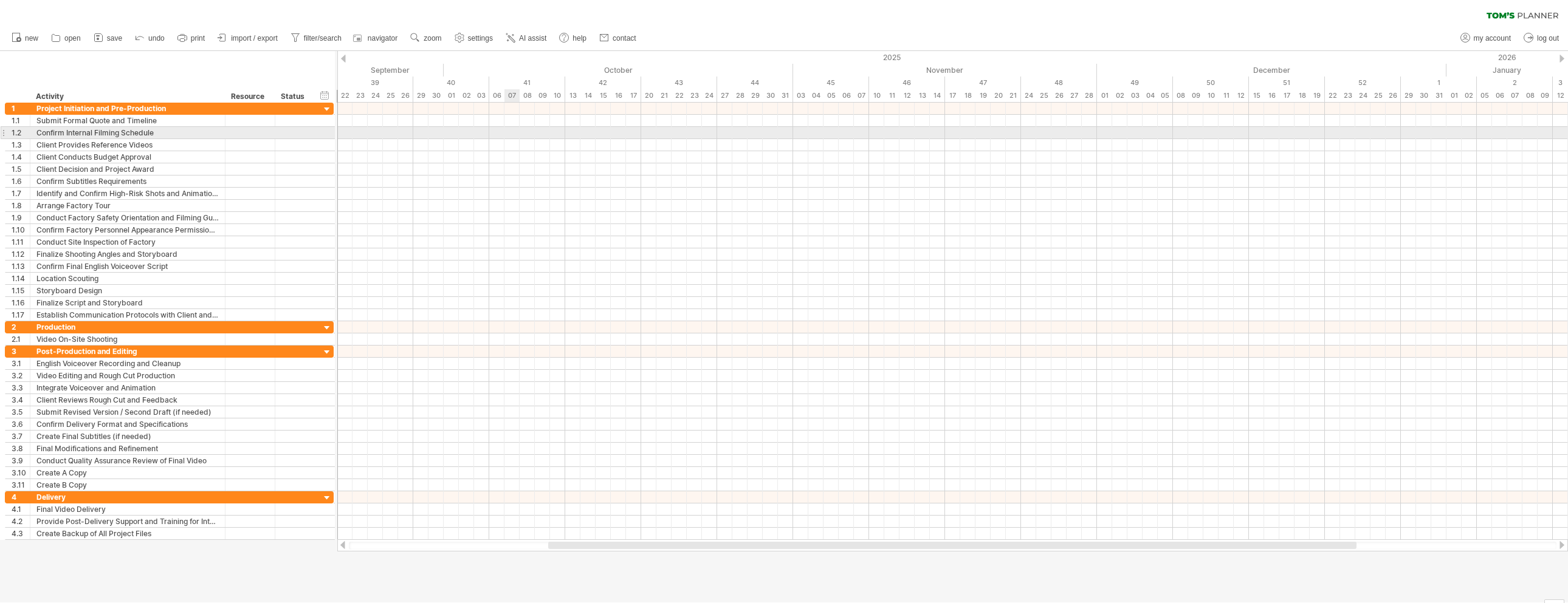
click at [514, 138] on div at bounding box center [953, 133] width 1231 height 12
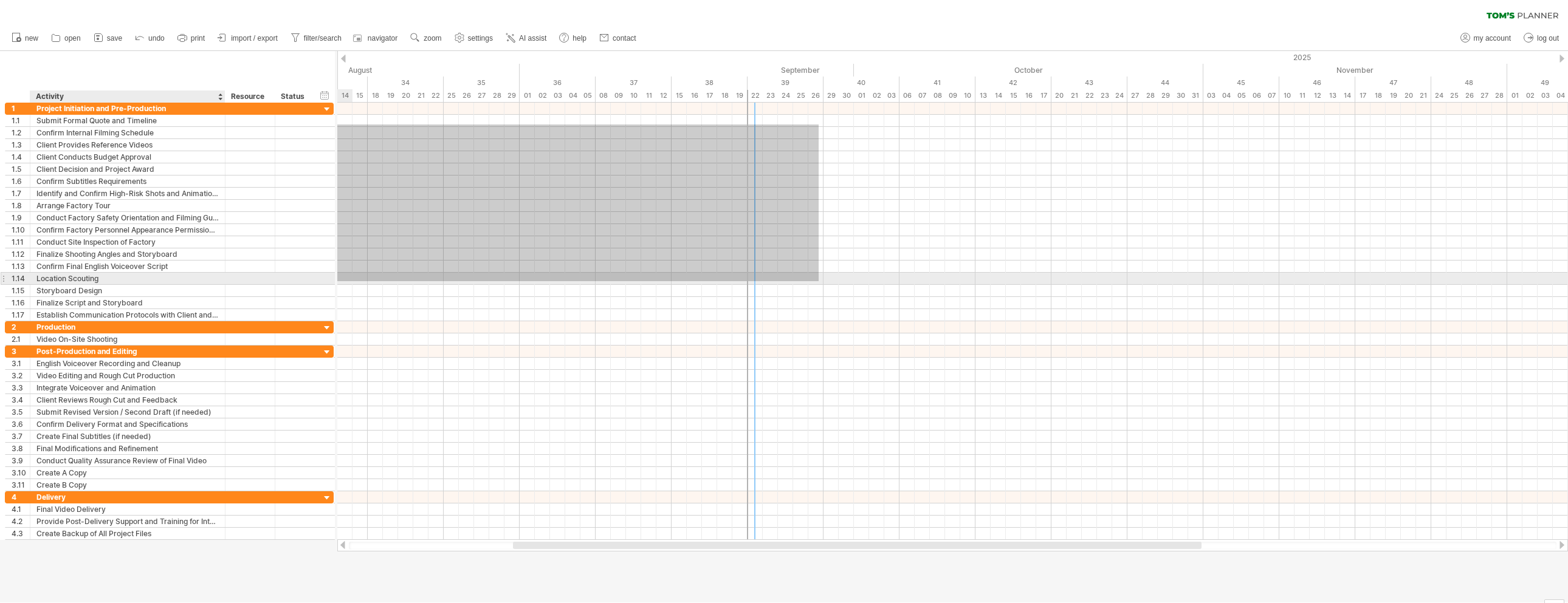
drag, startPoint x: 408, startPoint y: 125, endPoint x: 196, endPoint y: 271, distance: 257.4
click at [193, 274] on div "Trying to reach [DOMAIN_NAME] Connected again... 0% clear filter new 1" at bounding box center [784, 302] width 1568 height 603
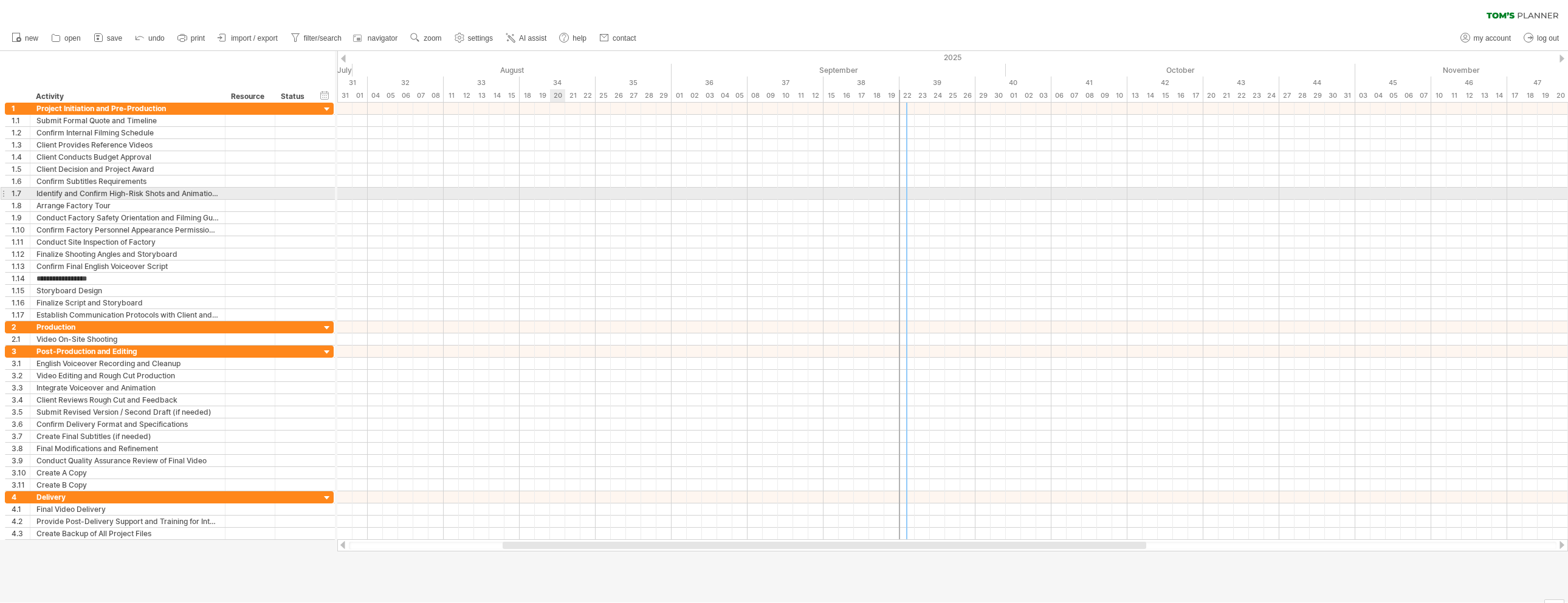
click at [585, 194] on div at bounding box center [953, 194] width 1231 height 12
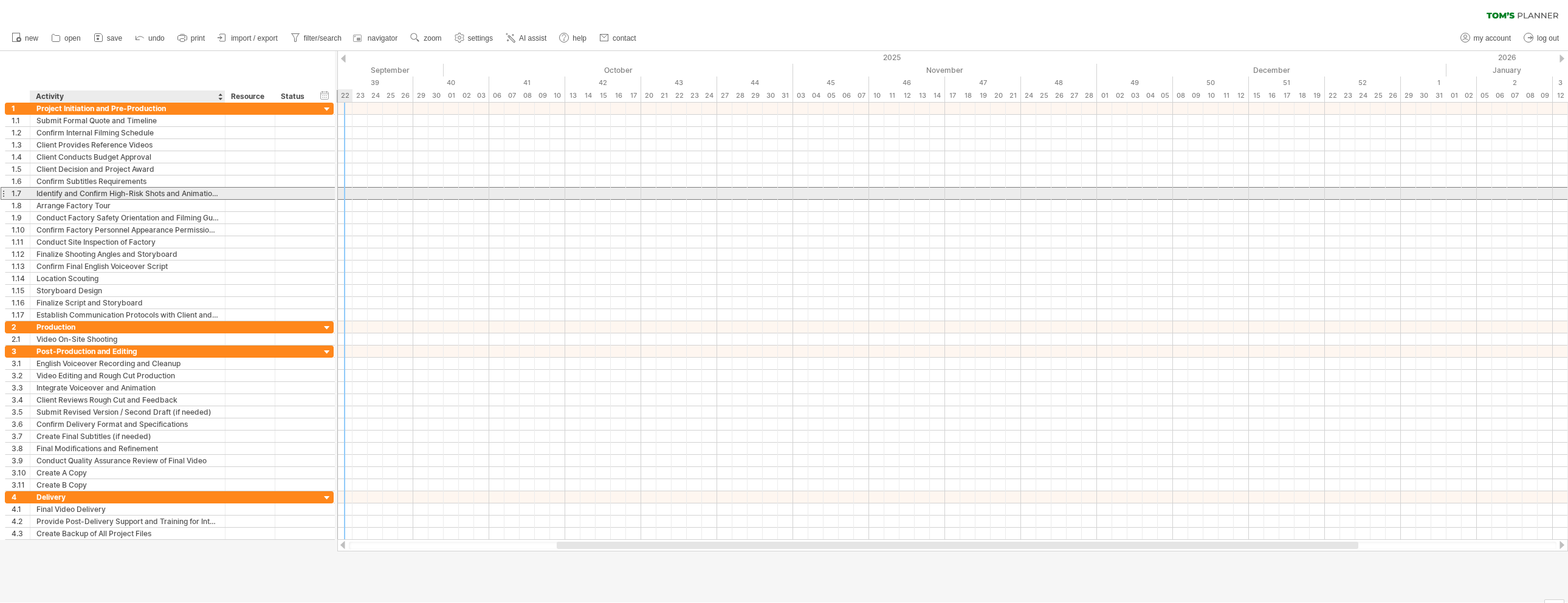
click at [122, 195] on div "Identify and Confirm High-Risk Shots and Animation Requirements" at bounding box center [128, 194] width 182 height 12
click at [133, 177] on div "Confirm Subtitles Requirements" at bounding box center [128, 181] width 182 height 12
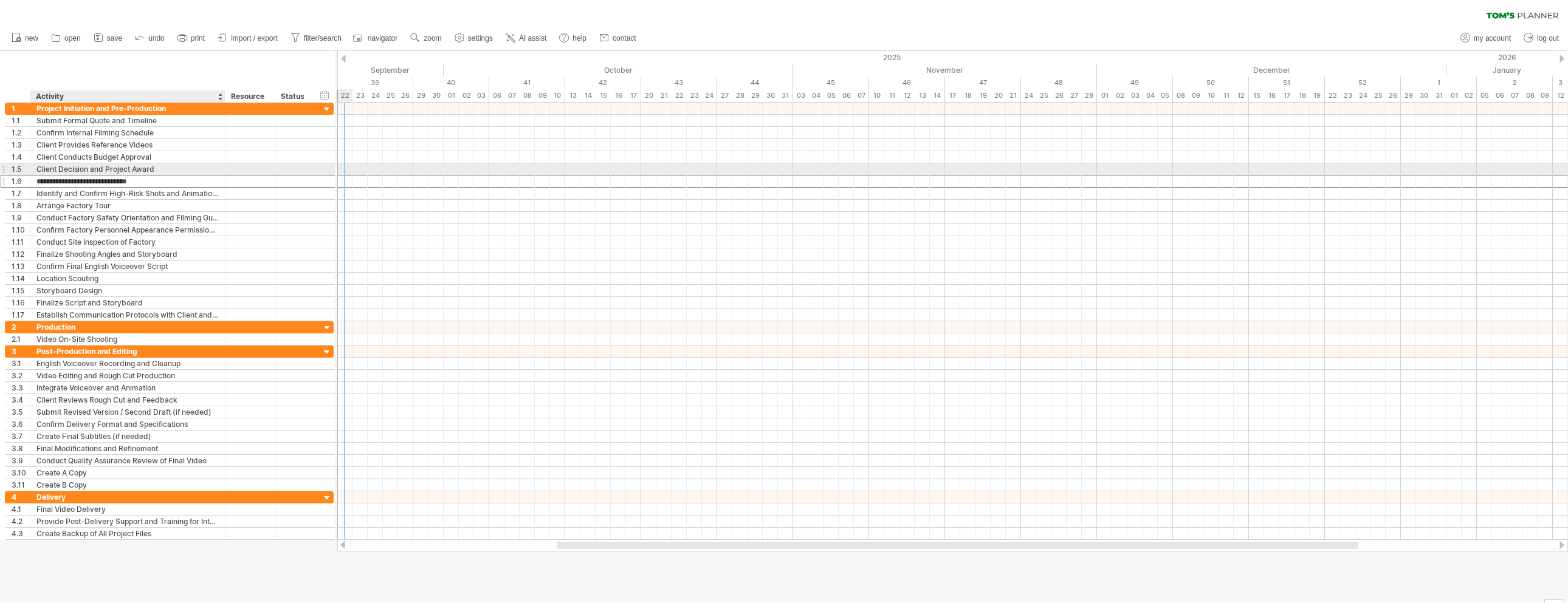
click at [153, 167] on div "Client Decision and Project Award" at bounding box center [128, 169] width 182 height 12
click at [148, 183] on div "Confirm Subtitles Requirements" at bounding box center [128, 181] width 182 height 12
click at [130, 183] on div "Confirm Subtitles Requirements" at bounding box center [128, 181] width 182 height 12
click at [130, 183] on input "**********" at bounding box center [128, 181] width 182 height 12
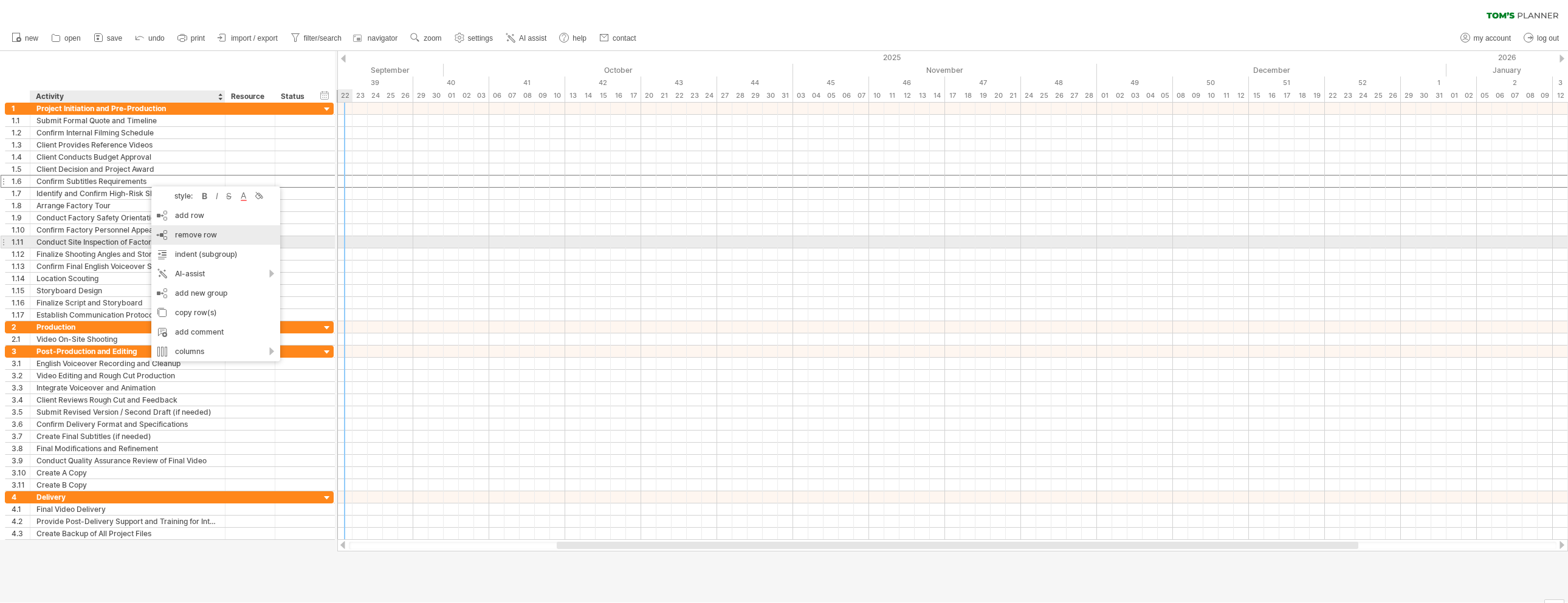
click at [209, 239] on span "remove row" at bounding box center [196, 234] width 42 height 9
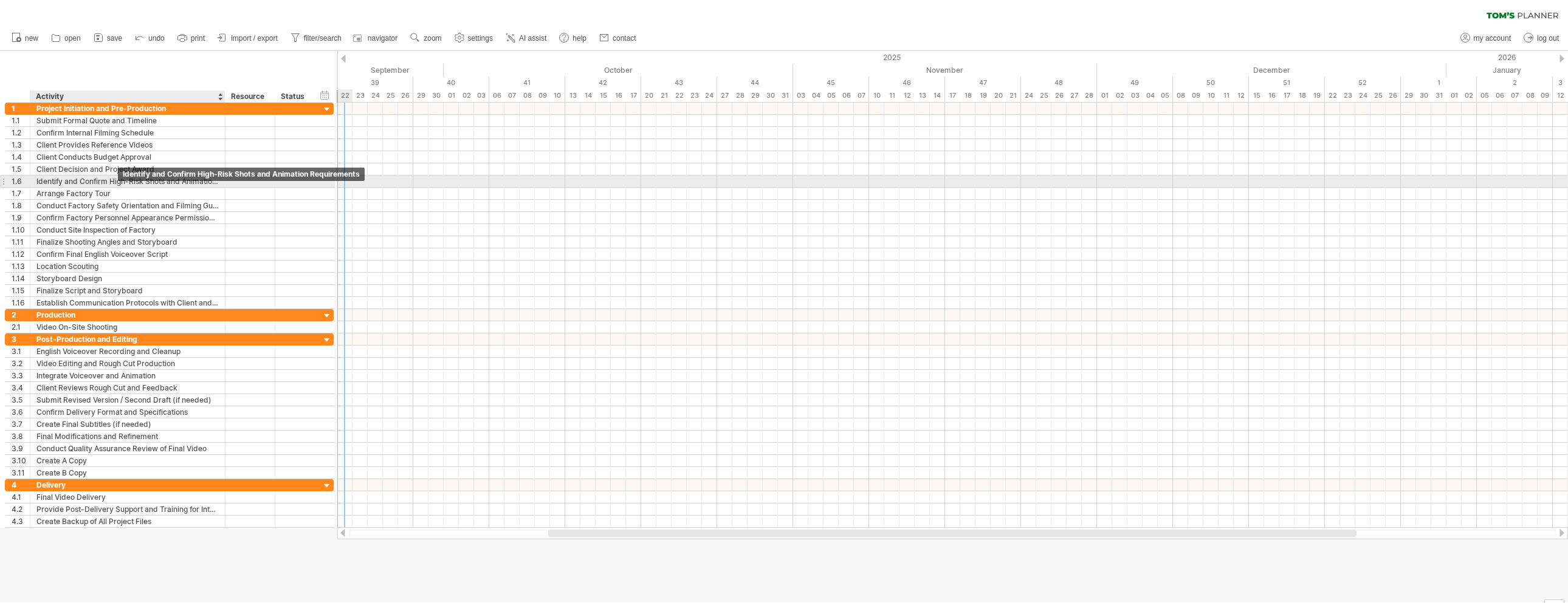
click at [100, 184] on div "Identify and Confirm High-Risk Shots and Animation Requirements" at bounding box center [128, 181] width 182 height 12
click at [129, 181] on input "**********" at bounding box center [128, 181] width 182 height 12
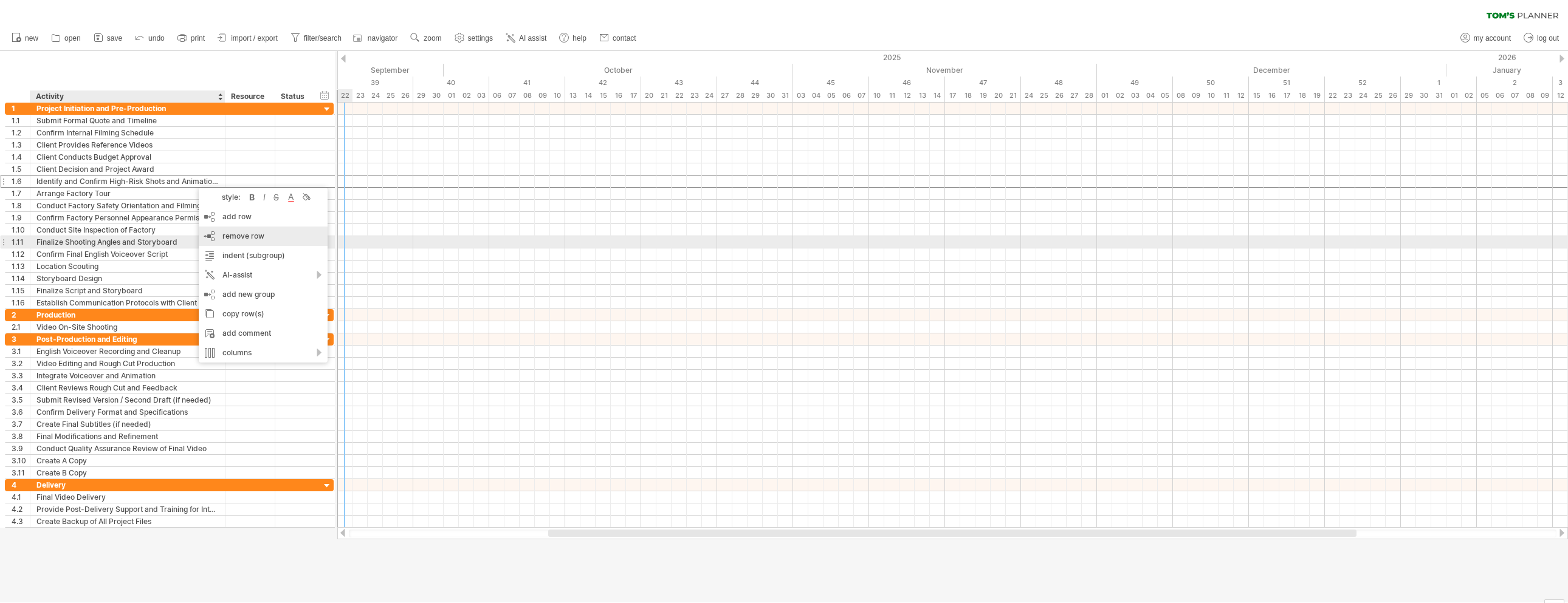
click at [239, 239] on span "remove row" at bounding box center [244, 235] width 42 height 9
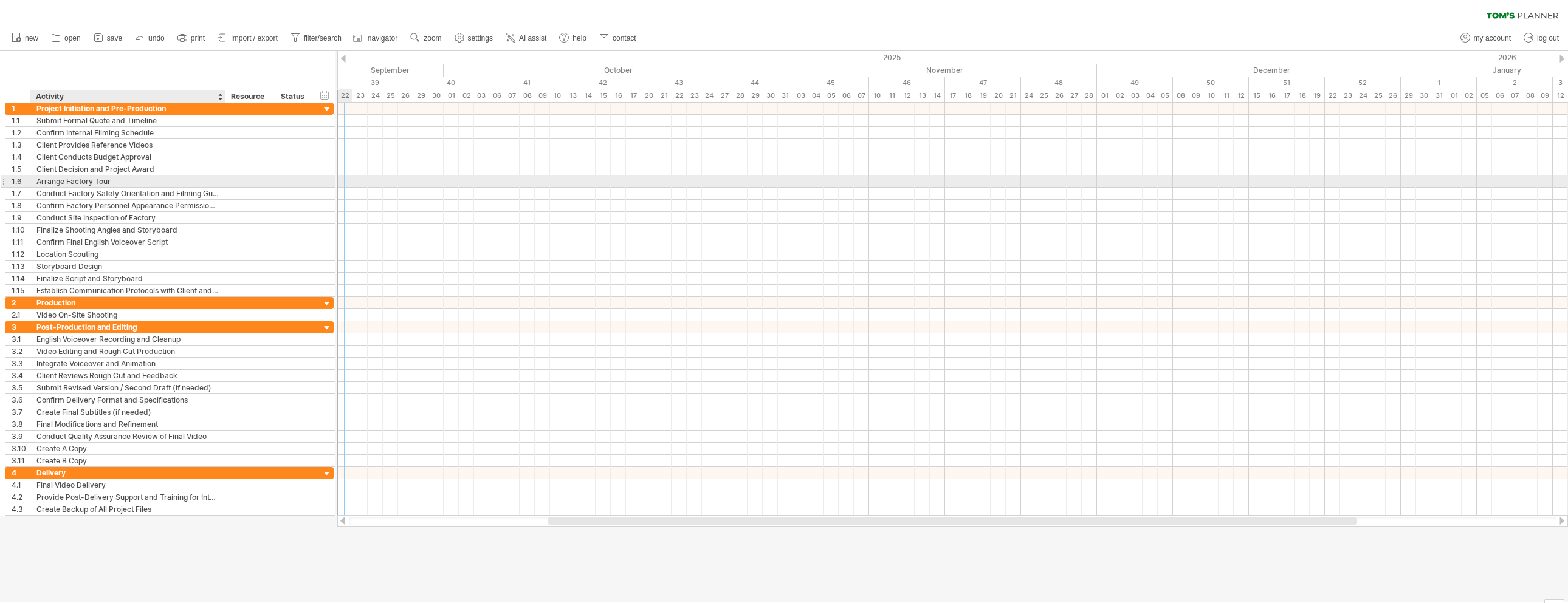
click at [104, 180] on div "Arrange Factory Tour" at bounding box center [128, 181] width 182 height 12
click at [104, 180] on input "**********" at bounding box center [128, 181] width 182 height 12
click at [141, 185] on input "**********" at bounding box center [128, 181] width 182 height 12
click at [155, 191] on div "Conduct Factory Safety Orientation and Filming Guidelines Presentation" at bounding box center [128, 194] width 182 height 12
click at [155, 191] on input "**********" at bounding box center [128, 194] width 182 height 12
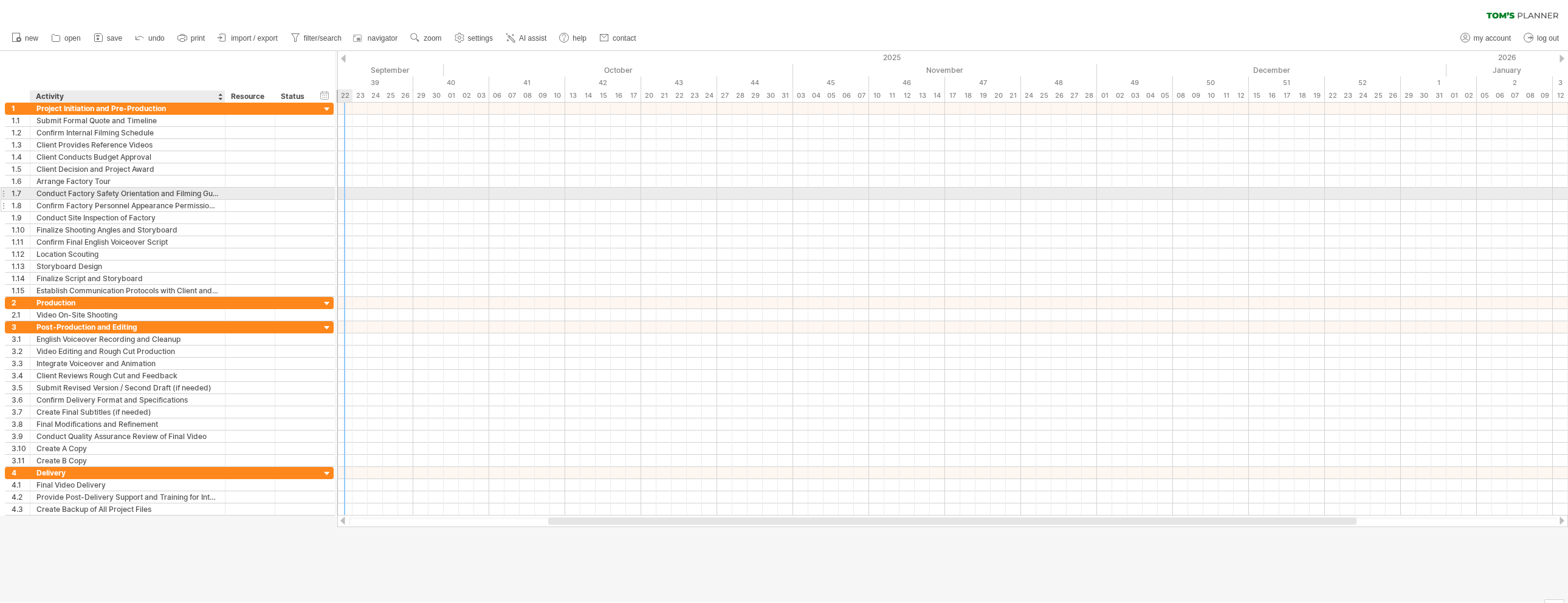
click at [116, 205] on div "Confirm Factory Personnel Appearance Permissions and Arrangements" at bounding box center [128, 205] width 182 height 12
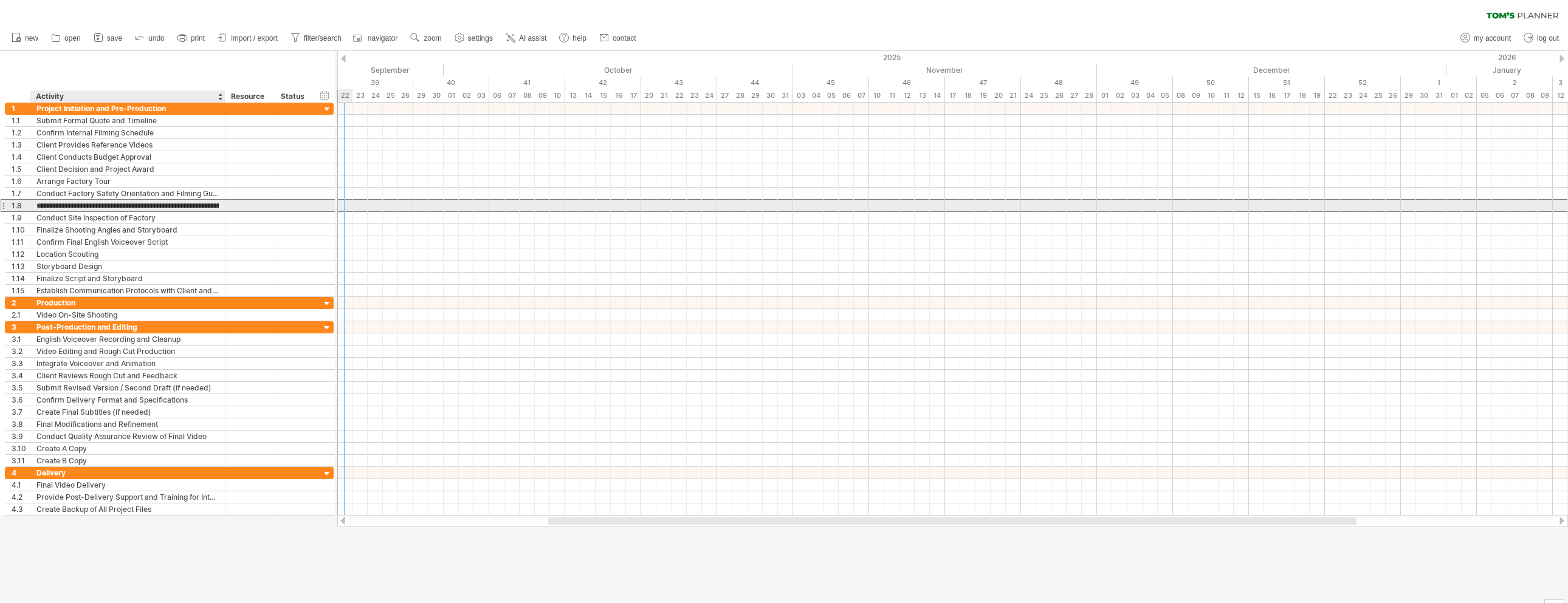
click at [116, 205] on input "**********" at bounding box center [128, 205] width 182 height 12
click at [141, 205] on input "**********" at bounding box center [128, 205] width 182 height 12
click at [102, 216] on div "Conduct Site Inspection of Factory" at bounding box center [128, 218] width 182 height 12
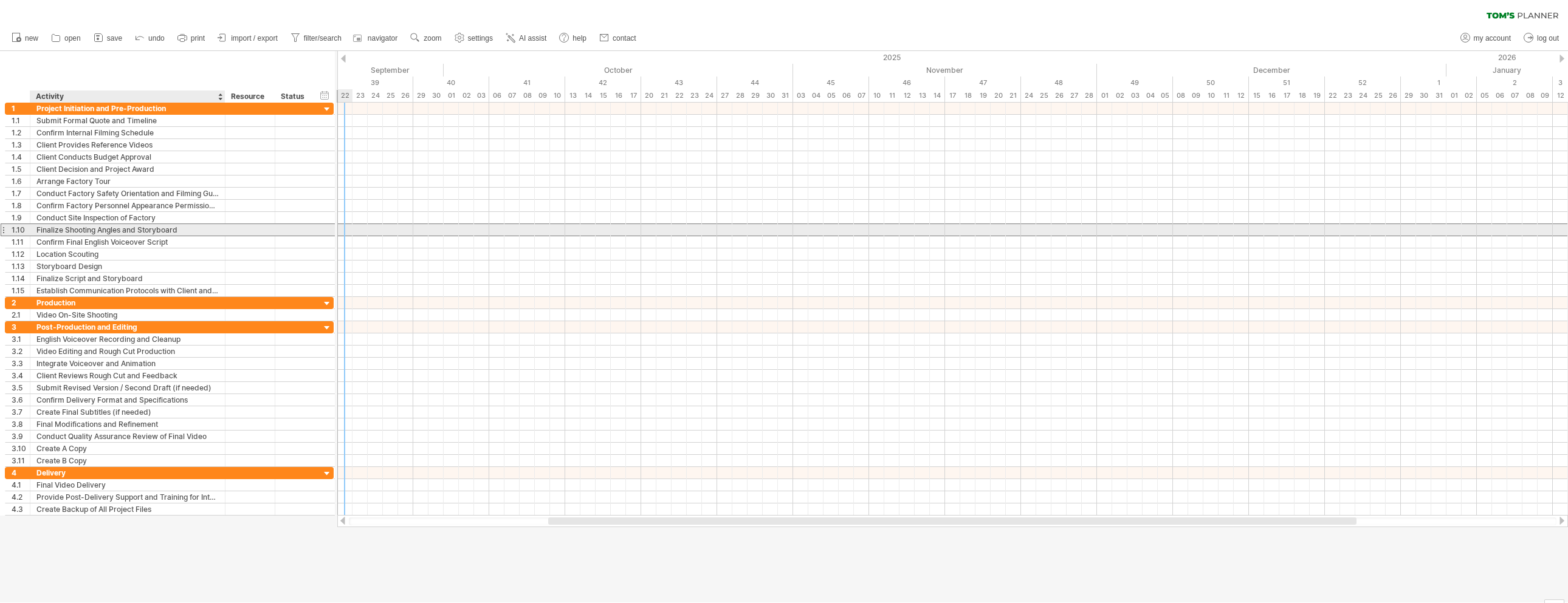
click at [125, 229] on div "Finalize Shooting Angles and Storyboard" at bounding box center [128, 230] width 182 height 12
click at [144, 229] on input "**********" at bounding box center [128, 230] width 182 height 12
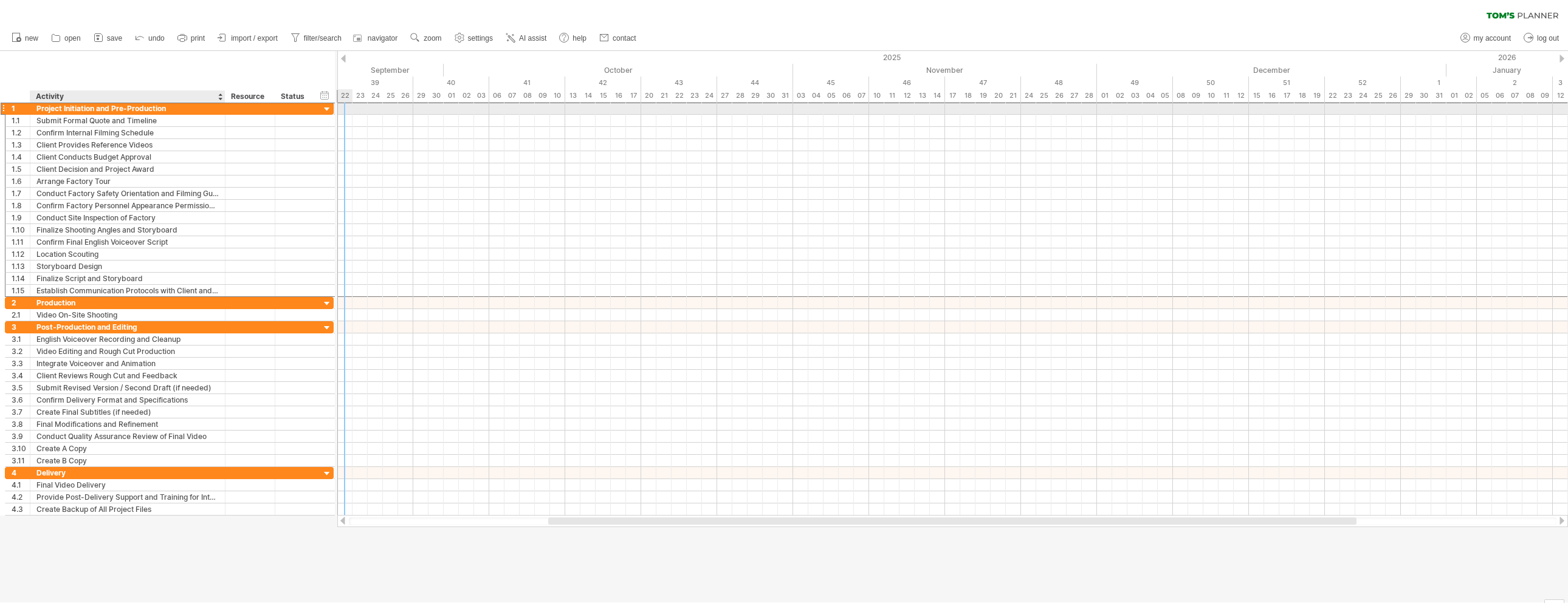
click at [165, 107] on div "Project Initiation and Pre-Production" at bounding box center [128, 109] width 182 height 12
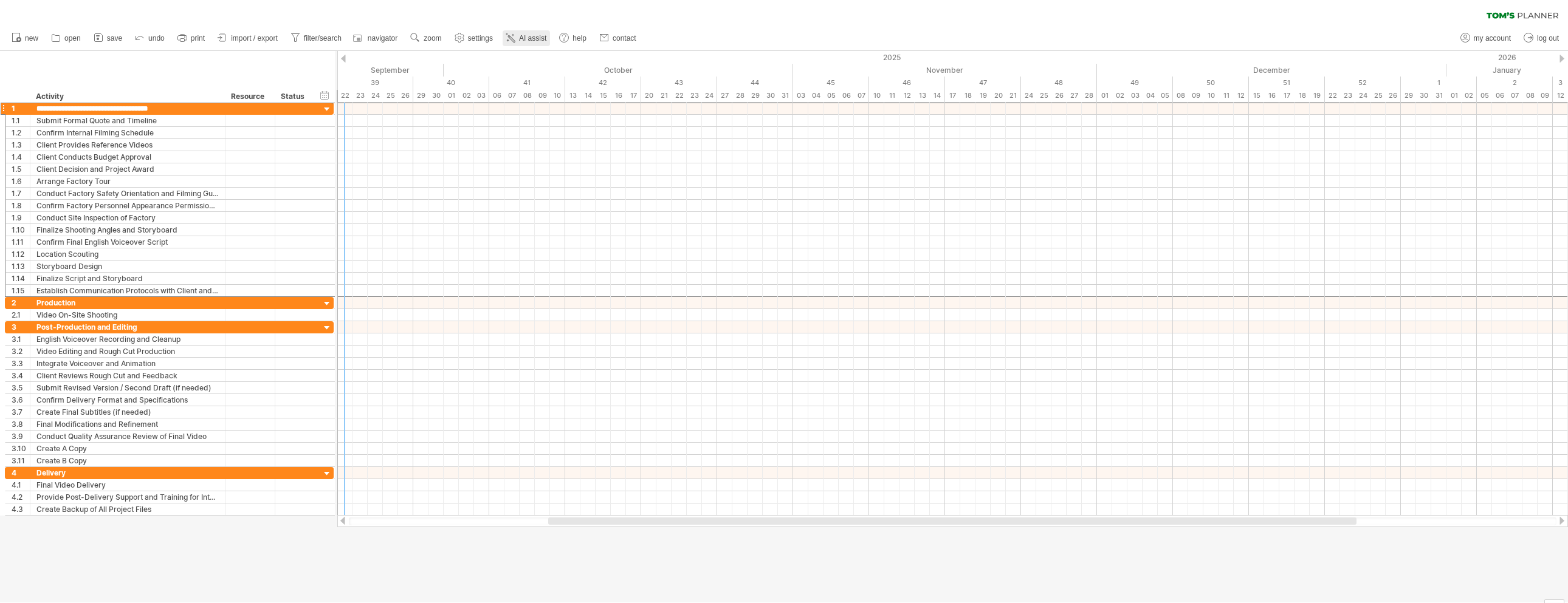
click at [535, 36] on span "AI assist" at bounding box center [532, 37] width 27 height 9
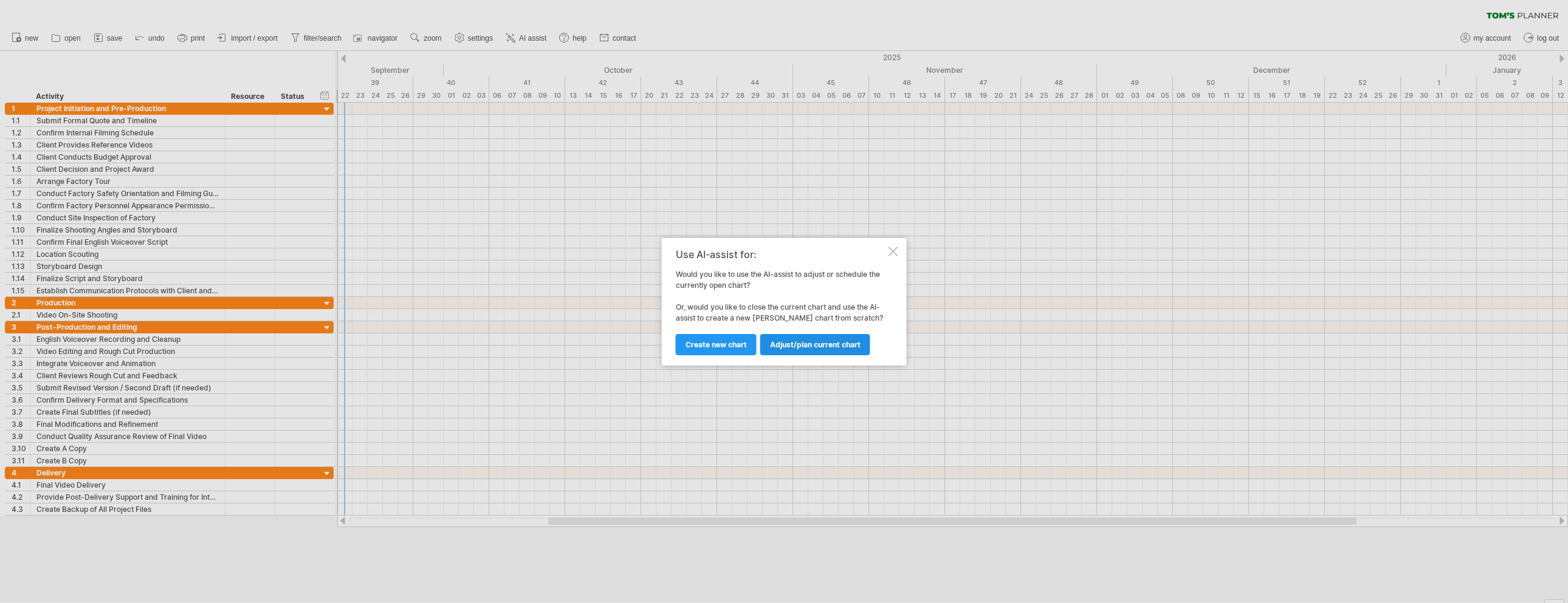
click at [784, 346] on span "Adjust/plan current chart" at bounding box center [815, 344] width 90 height 9
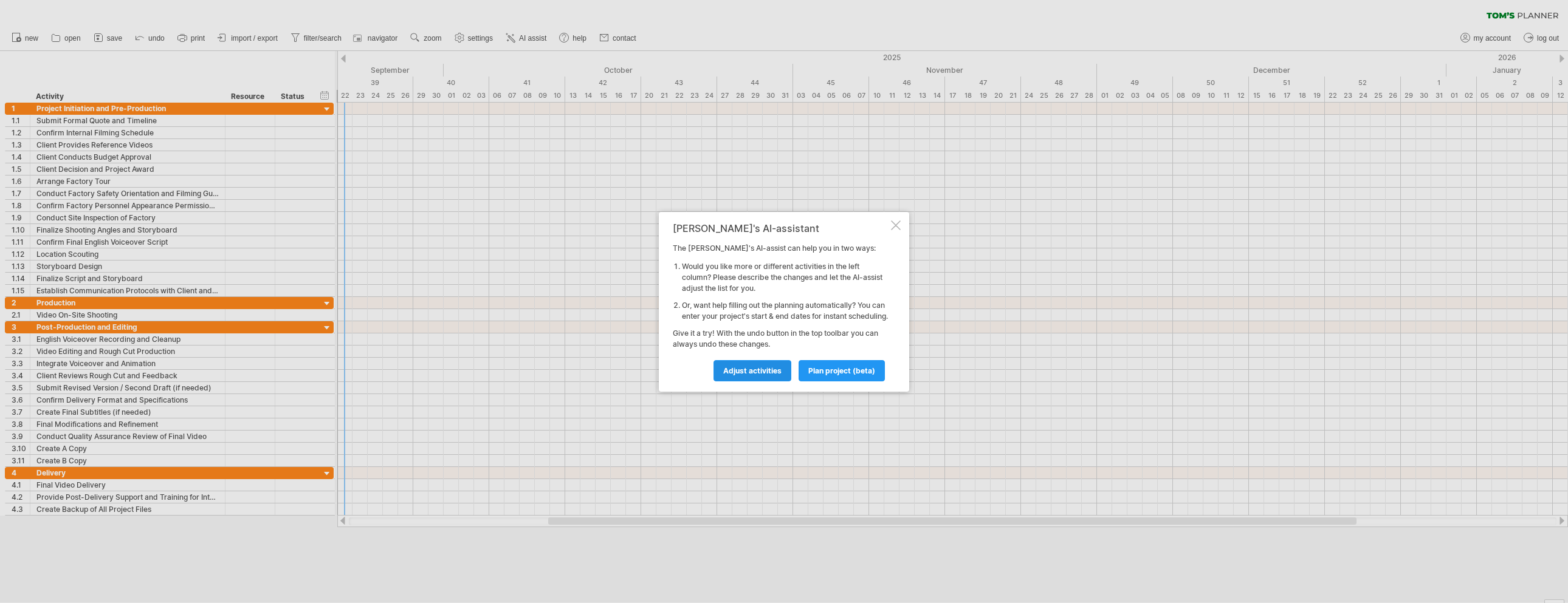
click at [749, 375] on span "Adjust activities" at bounding box center [752, 371] width 59 height 9
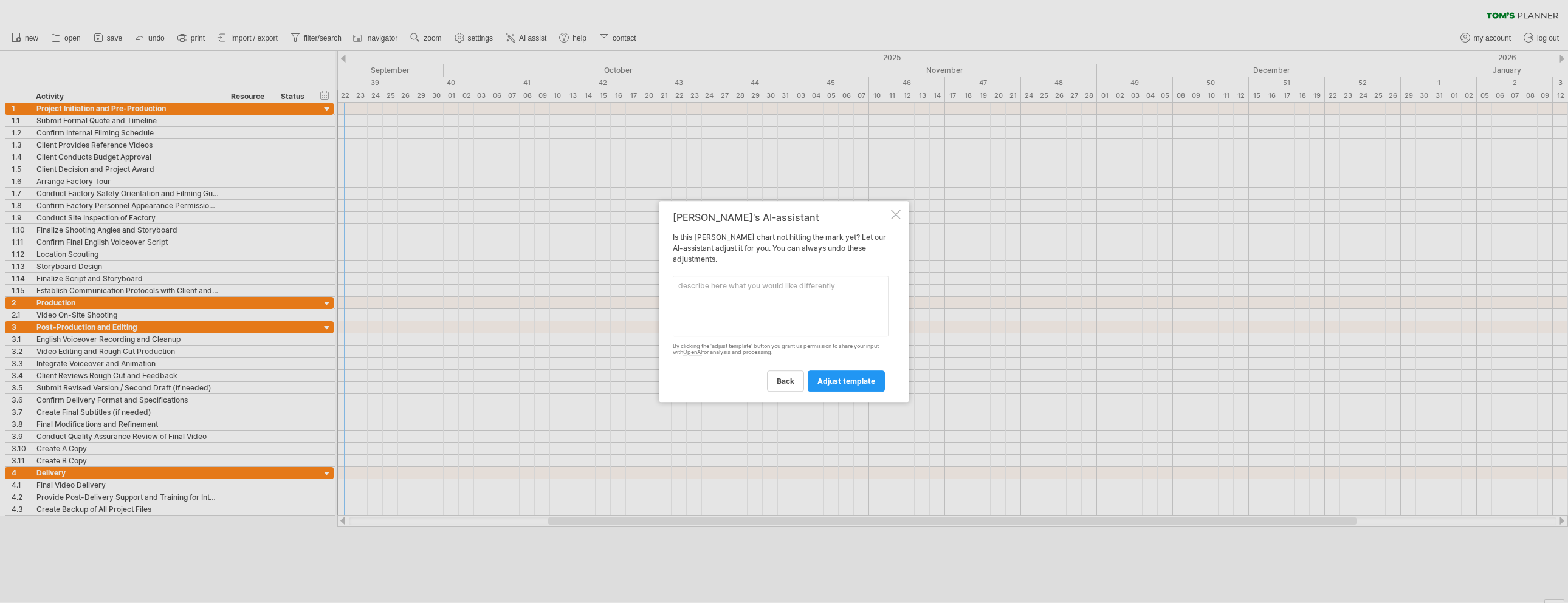
click at [748, 311] on textarea at bounding box center [781, 305] width 216 height 60
type textarea "d"
type textarea "可以把project initiation 跟 pre-production分開成不成phase嗎"
click at [784, 372] on link "adjust template" at bounding box center [846, 381] width 77 height 21
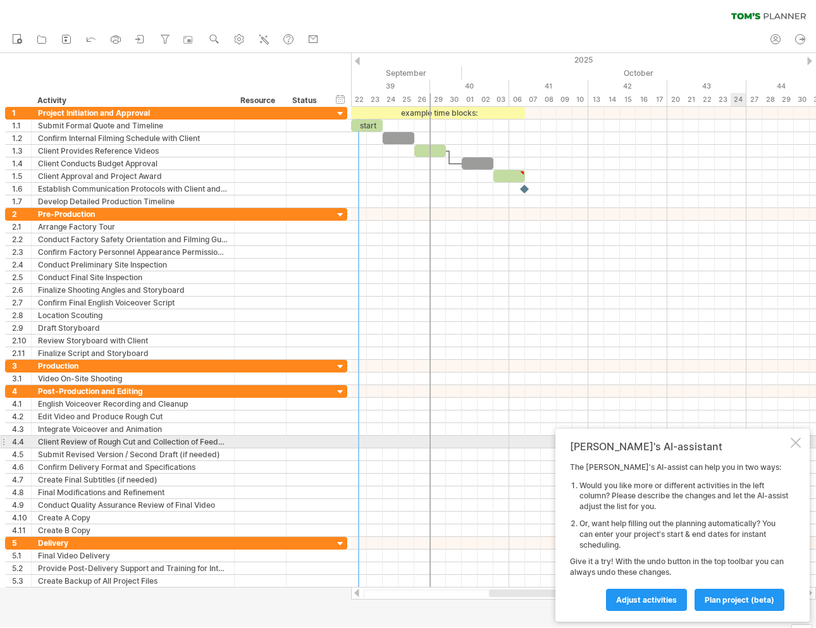
click at [797, 440] on div at bounding box center [796, 443] width 10 height 10
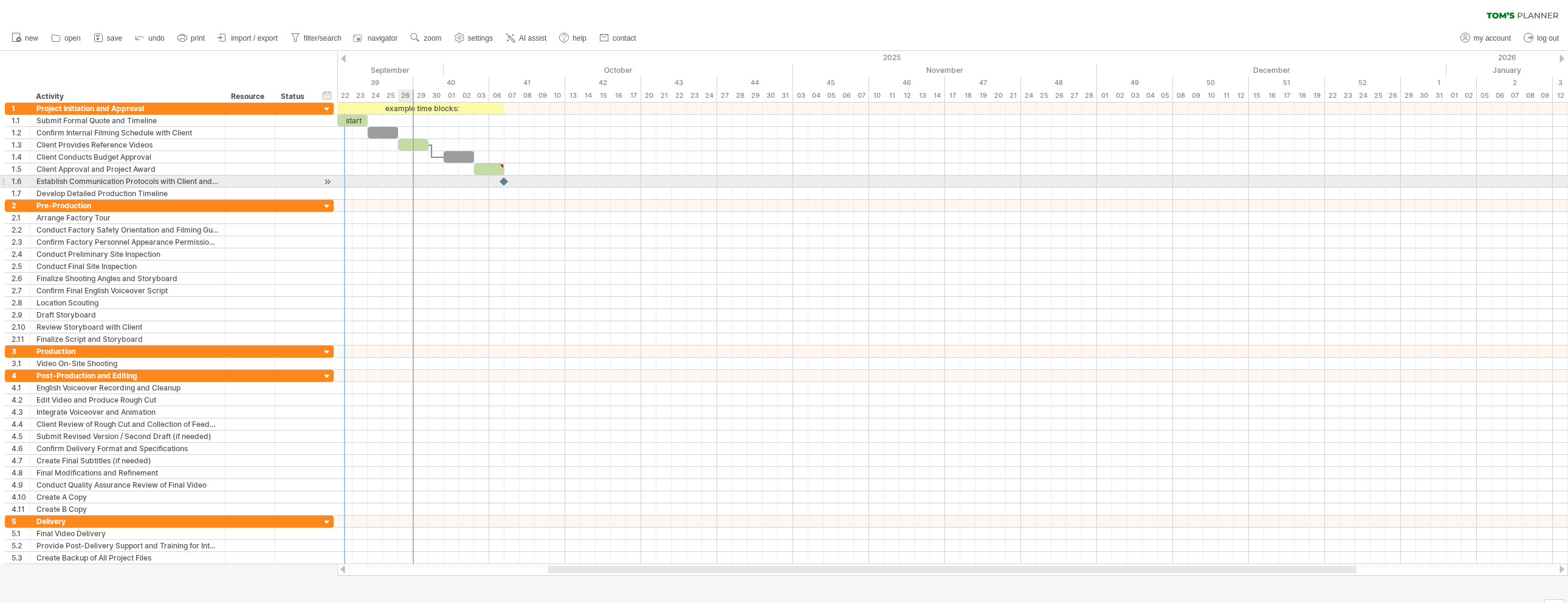
click at [398, 181] on div at bounding box center [953, 181] width 1231 height 12
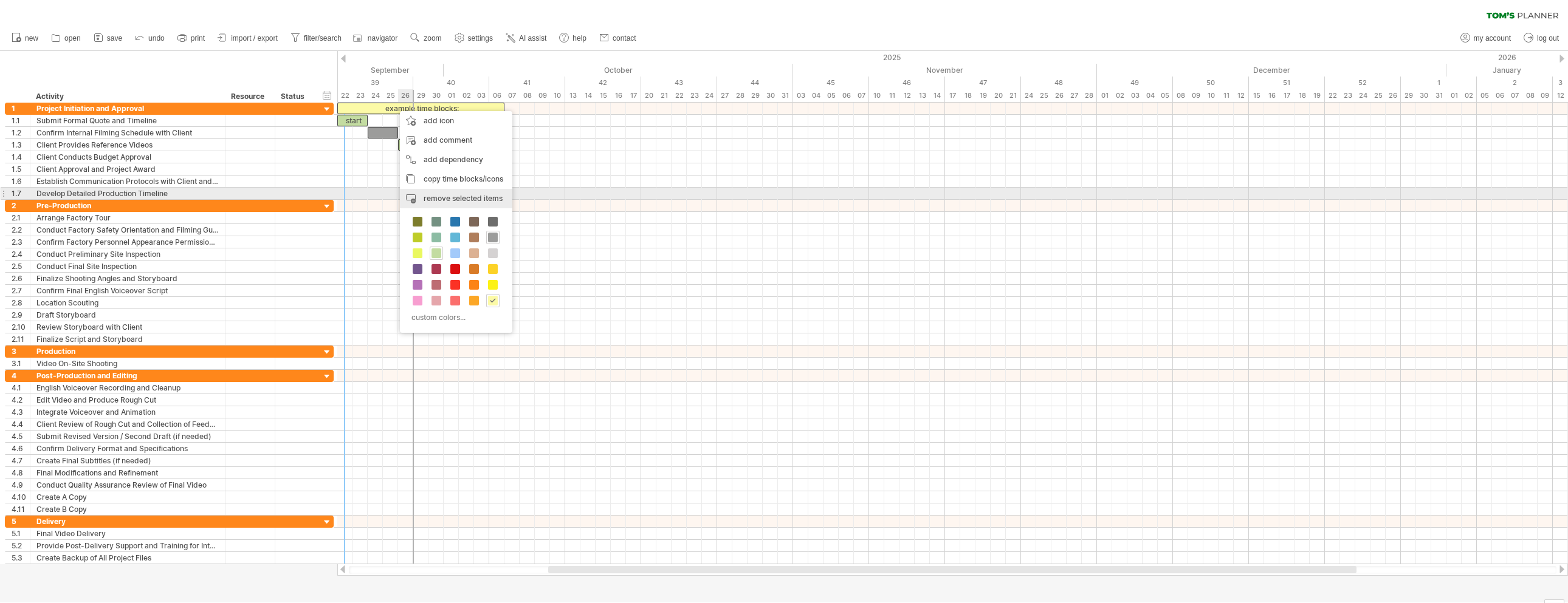
click at [465, 198] on span "remove selected items" at bounding box center [463, 198] width 79 height 9
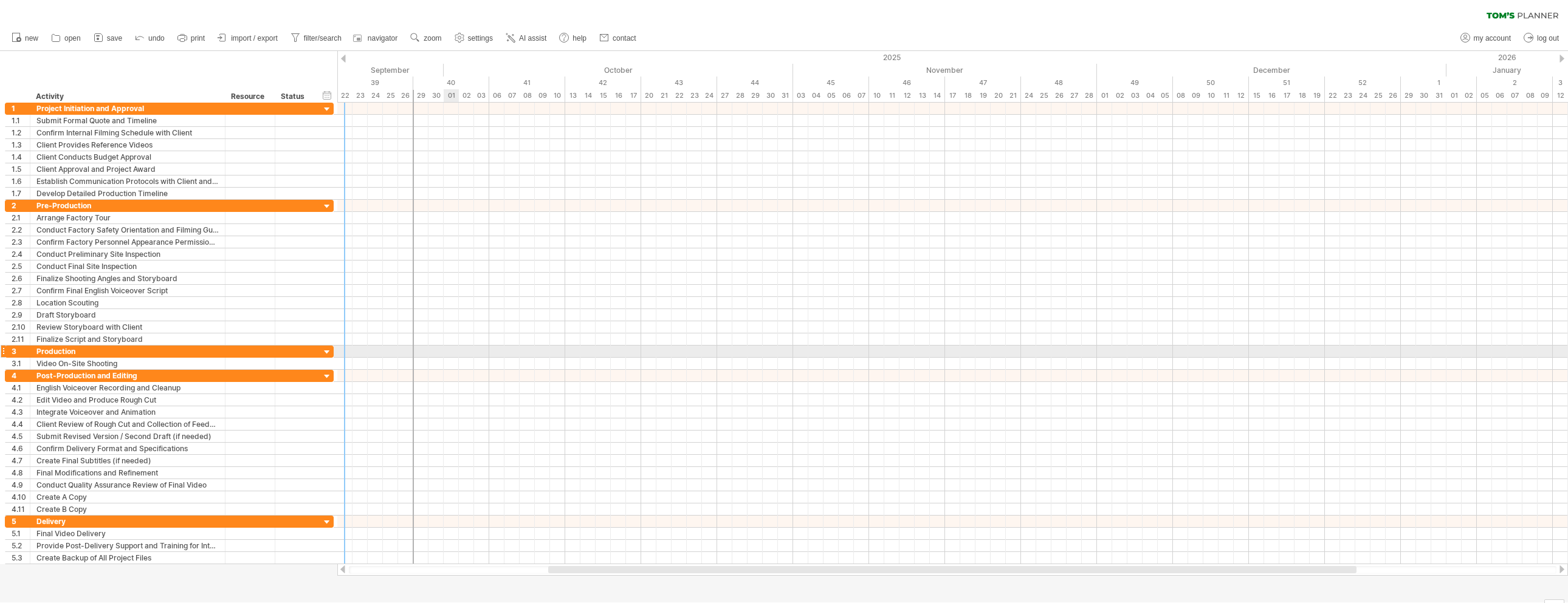
click at [453, 351] on div at bounding box center [953, 351] width 1231 height 12
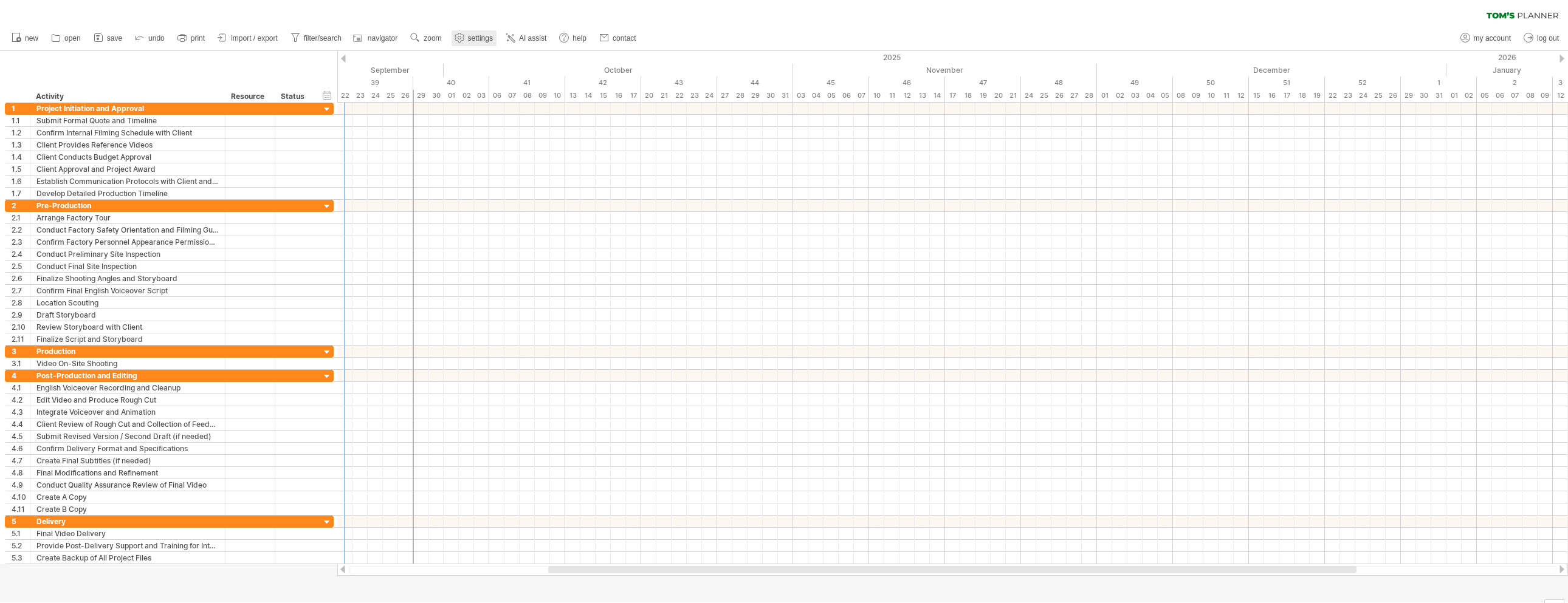
click at [480, 43] on link "settings" at bounding box center [473, 38] width 45 height 15
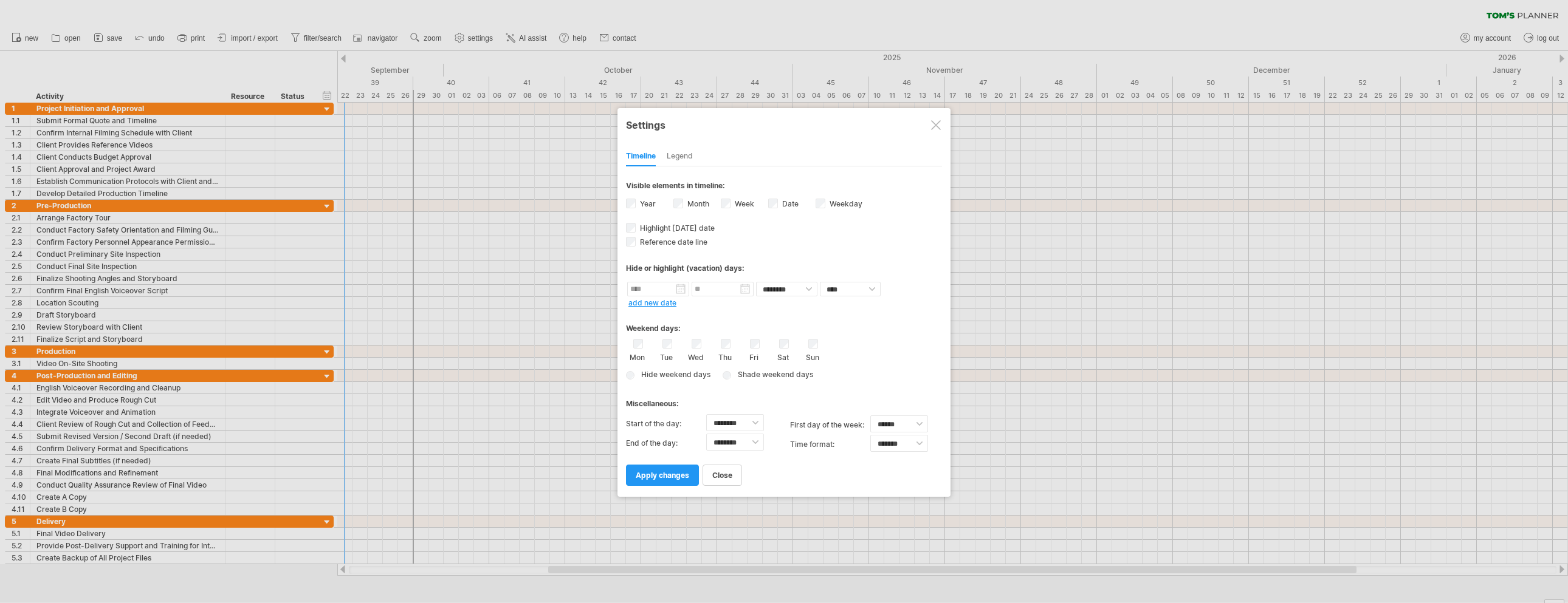
click at [683, 154] on div "Legend" at bounding box center [679, 157] width 26 height 19
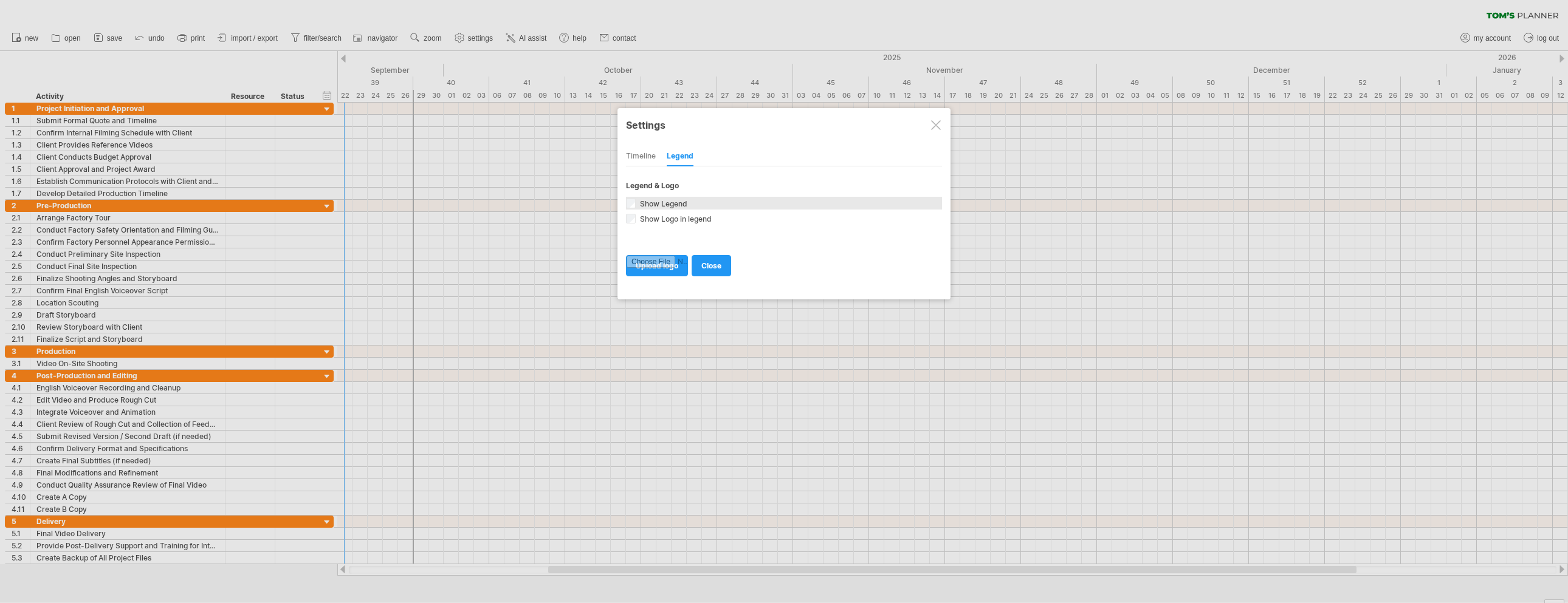
click at [675, 201] on span "Show Legend" at bounding box center [663, 204] width 50 height 9
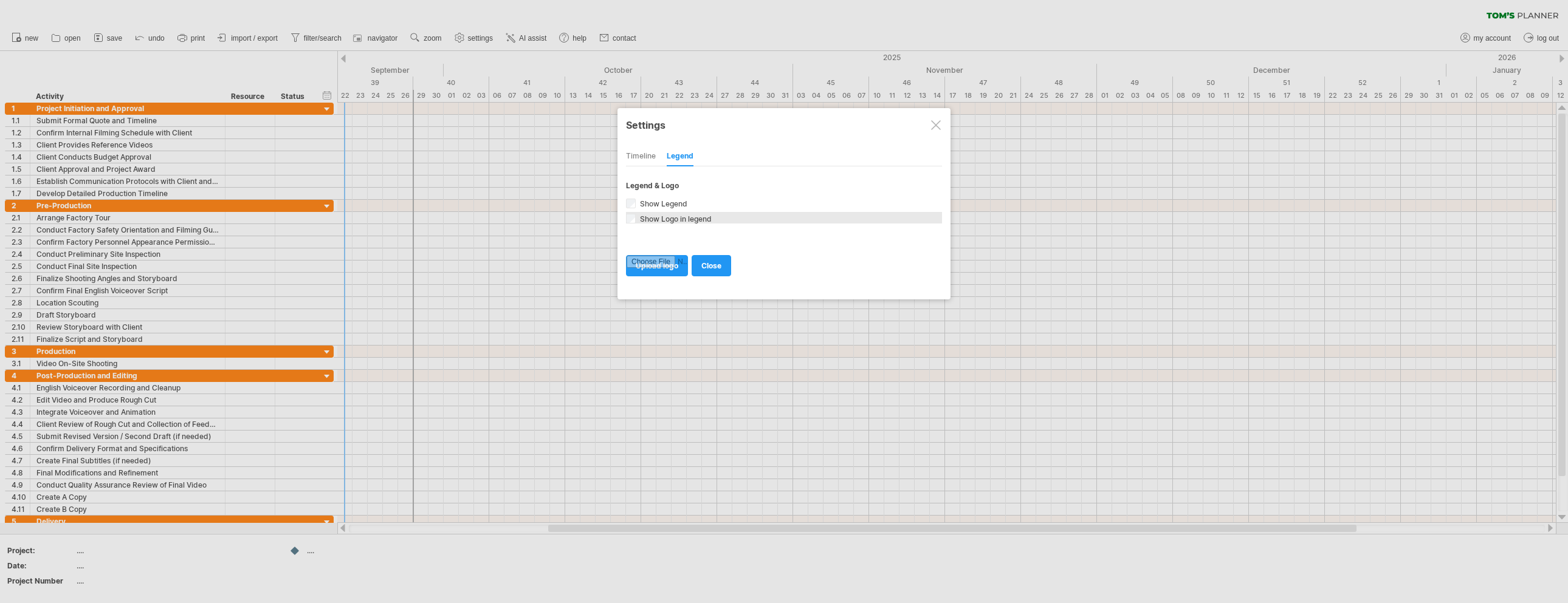
click at [671, 221] on span "Show Logo in legend" at bounding box center [674, 218] width 74 height 9
click at [668, 218] on span "Show Logo in legend" at bounding box center [674, 218] width 74 height 9
click at [717, 264] on span "close" at bounding box center [711, 265] width 20 height 9
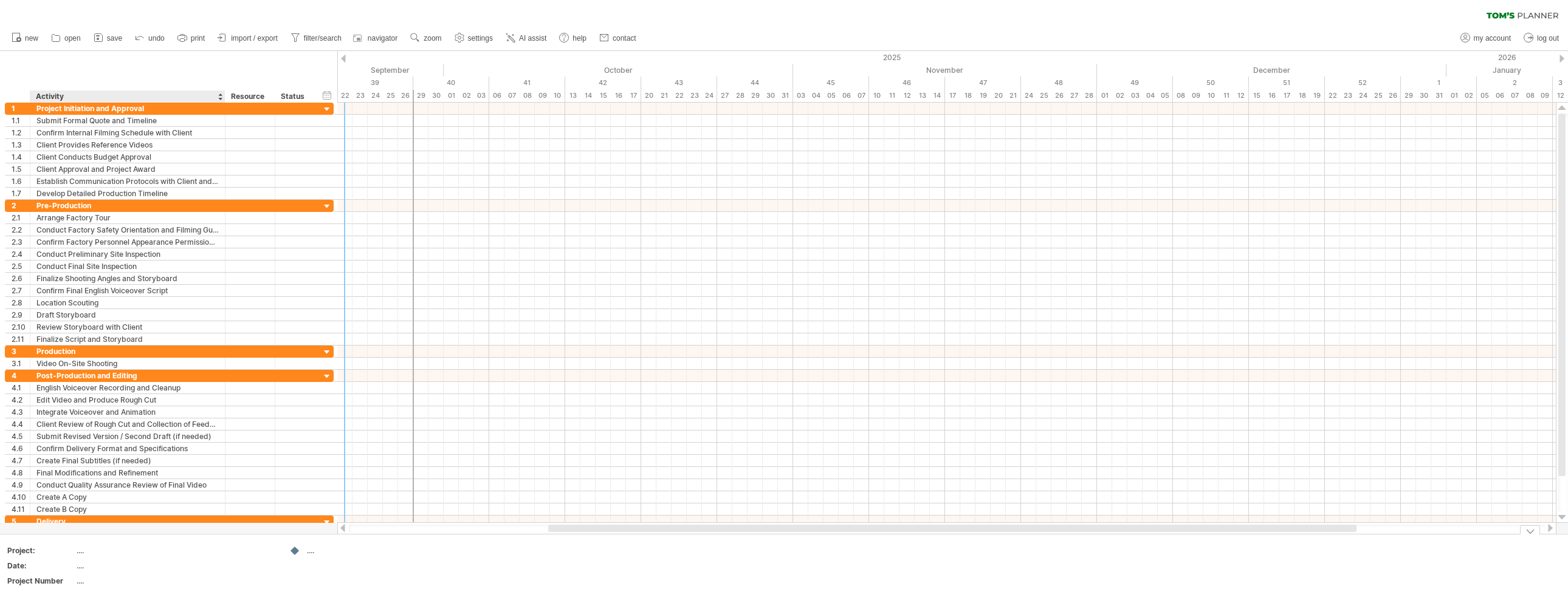
click at [77, 549] on div "...." at bounding box center [128, 550] width 102 height 11
click at [84, 551] on div "...." at bounding box center [128, 550] width 102 height 11
click at [84, 551] on input "text" at bounding box center [125, 550] width 97 height 11
type input "**********"
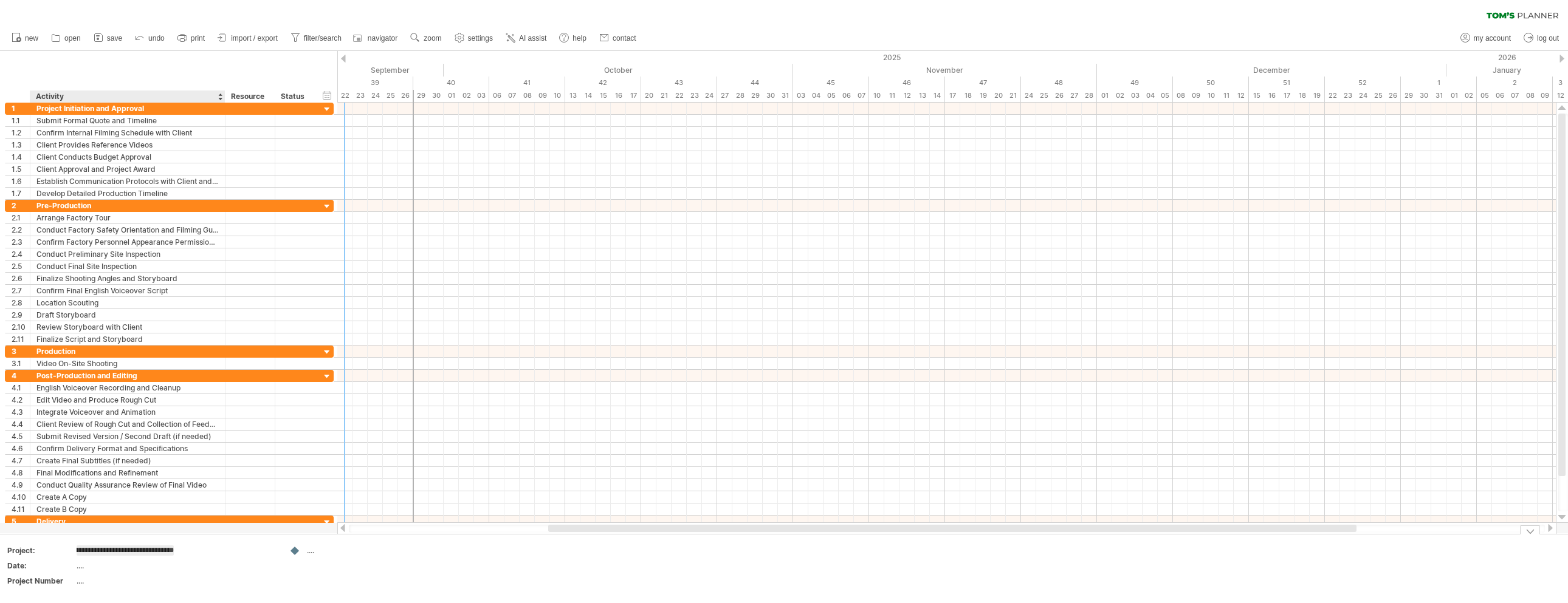
click at [195, 580] on td at bounding box center [235, 568] width 96 height 47
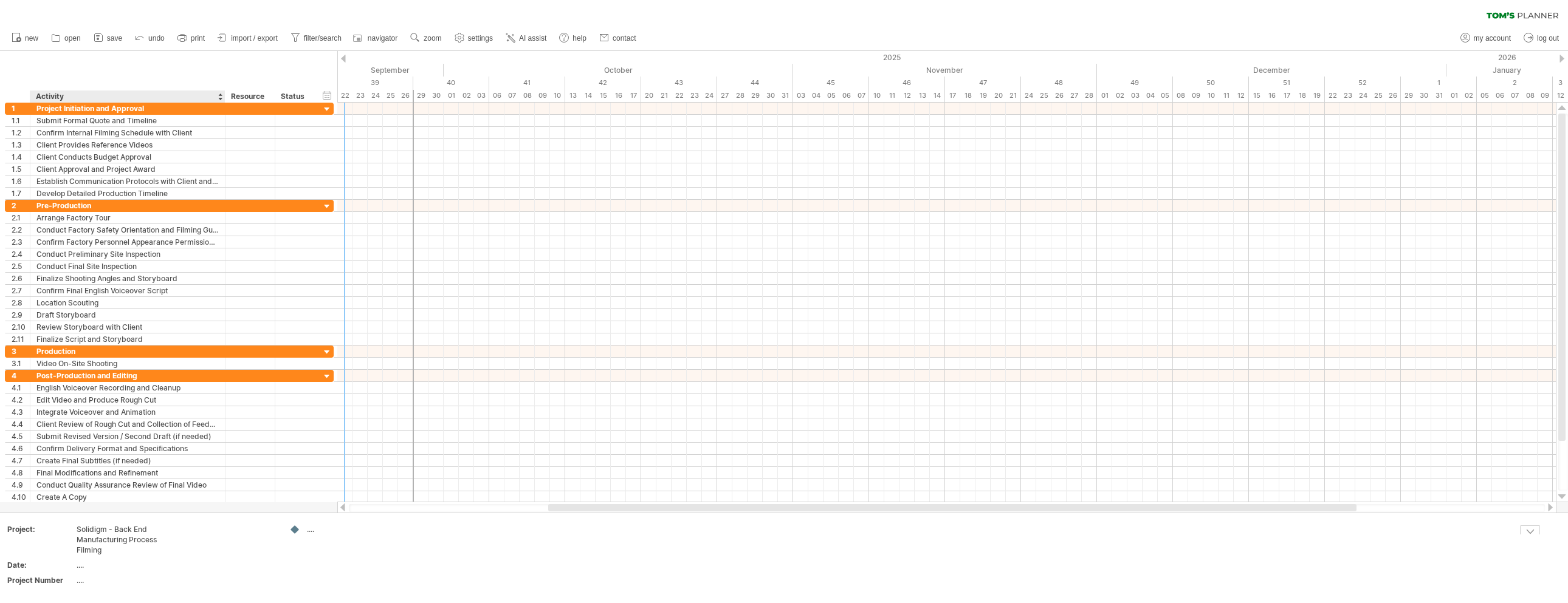
click at [81, 569] on div "...." at bounding box center [128, 566] width 102 height 11
click at [87, 568] on input "text" at bounding box center [125, 566] width 97 height 11
click at [154, 585] on div "...." at bounding box center [128, 580] width 102 height 11
click at [309, 531] on div "...." at bounding box center [340, 529] width 66 height 11
click at [291, 531] on div "Trying to reach [DOMAIN_NAME] Connected again... 0% clear filter new 1" at bounding box center [784, 302] width 1568 height 603
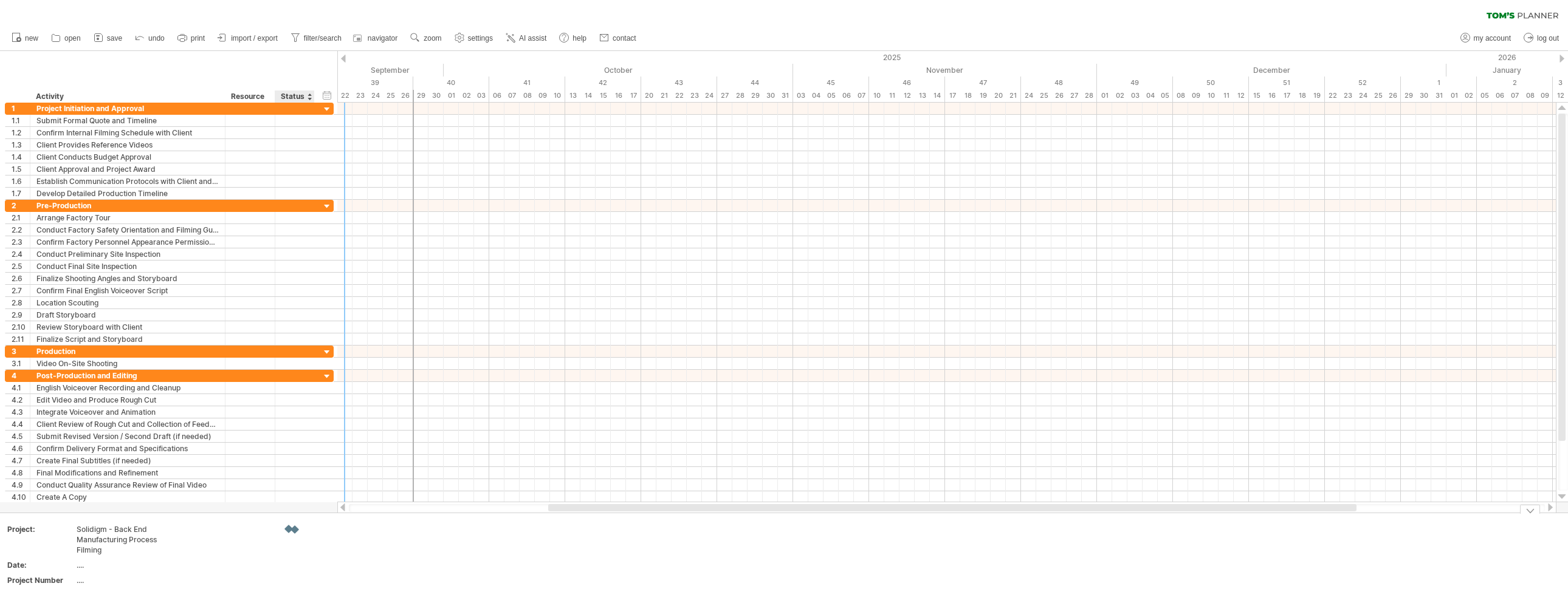
click at [296, 534] on div at bounding box center [295, 530] width 12 height 12
drag, startPoint x: 303, startPoint y: 533, endPoint x: 315, endPoint y: 533, distance: 12.0
click at [314, 533] on div at bounding box center [330, 529] width 84 height 11
click at [289, 527] on div "Trying to reach [DOMAIN_NAME] Connected again... 0% clear filter new 1" at bounding box center [784, 302] width 1568 height 603
click at [312, 532] on div at bounding box center [340, 529] width 66 height 11
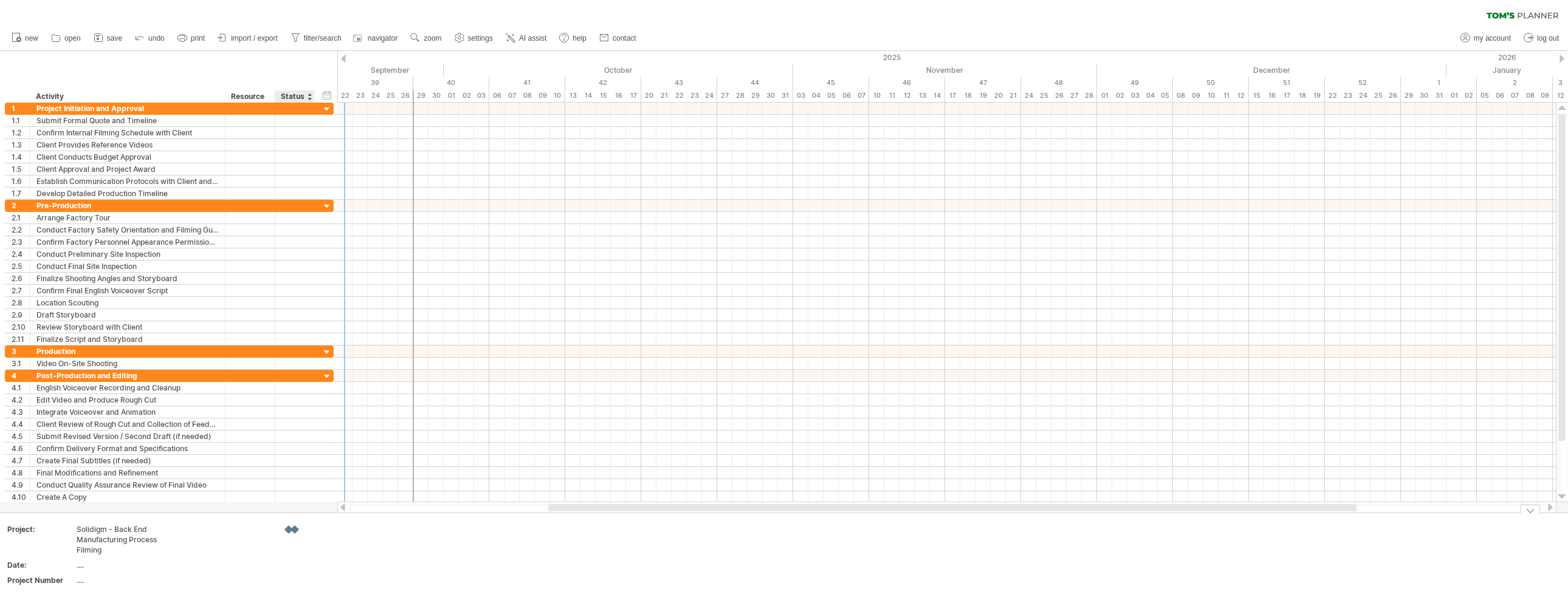
click at [296, 532] on div at bounding box center [295, 530] width 12 height 12
click at [321, 532] on div at bounding box center [340, 529] width 66 height 11
click at [84, 565] on div "...." at bounding box center [128, 566] width 102 height 11
click at [82, 567] on input "text" at bounding box center [125, 566] width 97 height 11
type input "*"
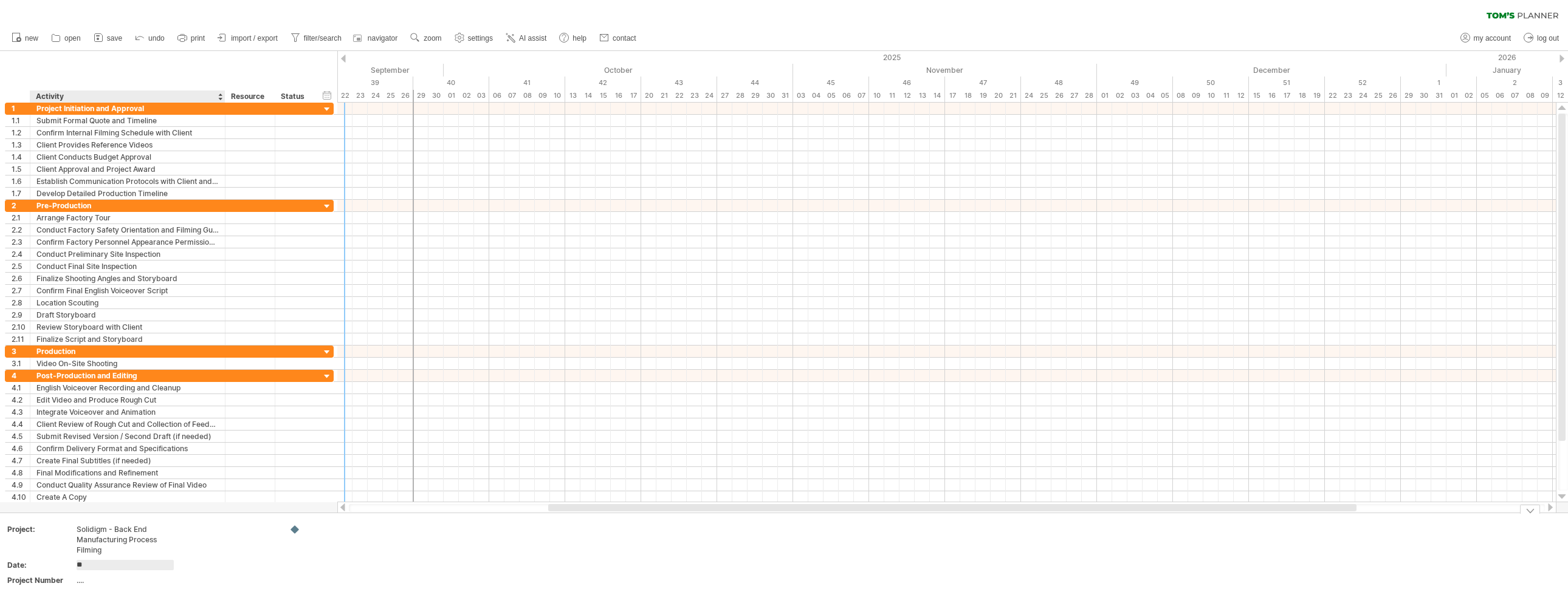
type input "*"
type input "**********"
click at [353, 539] on div "add icon" at bounding box center [358, 535] width 111 height 19
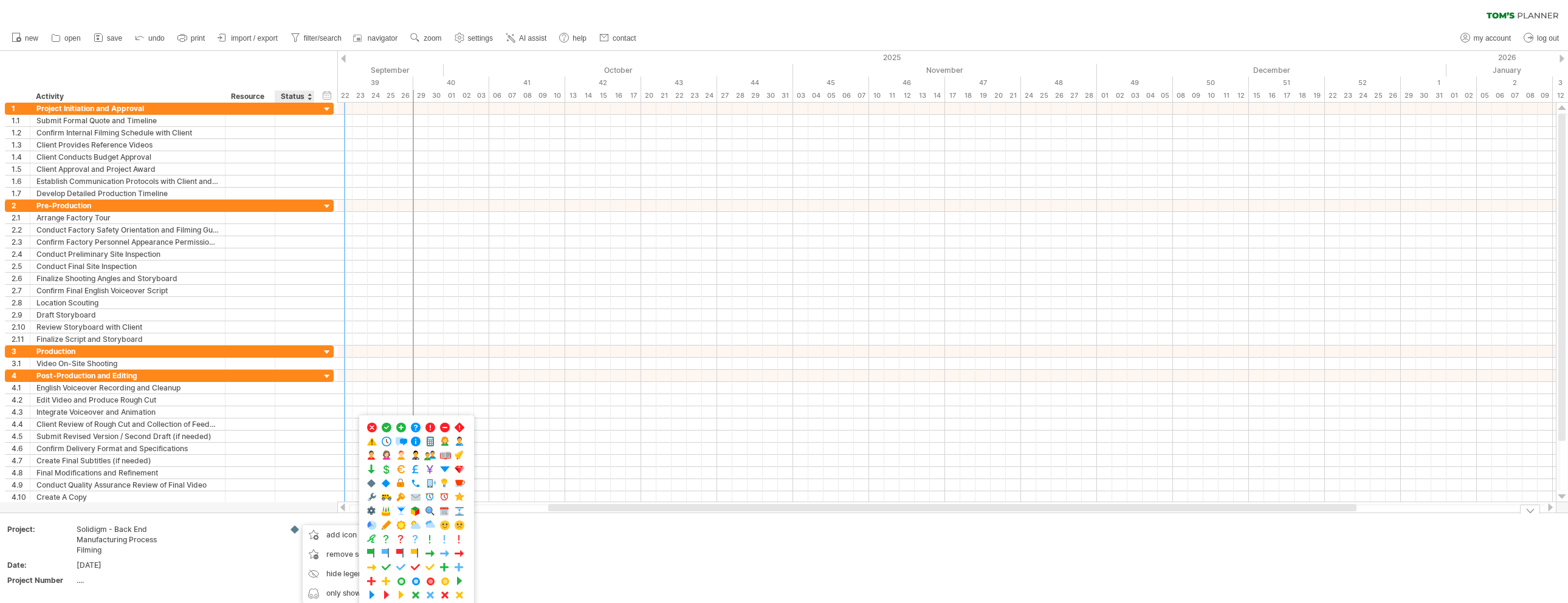
click at [269, 550] on td at bounding box center [235, 558] width 96 height 67
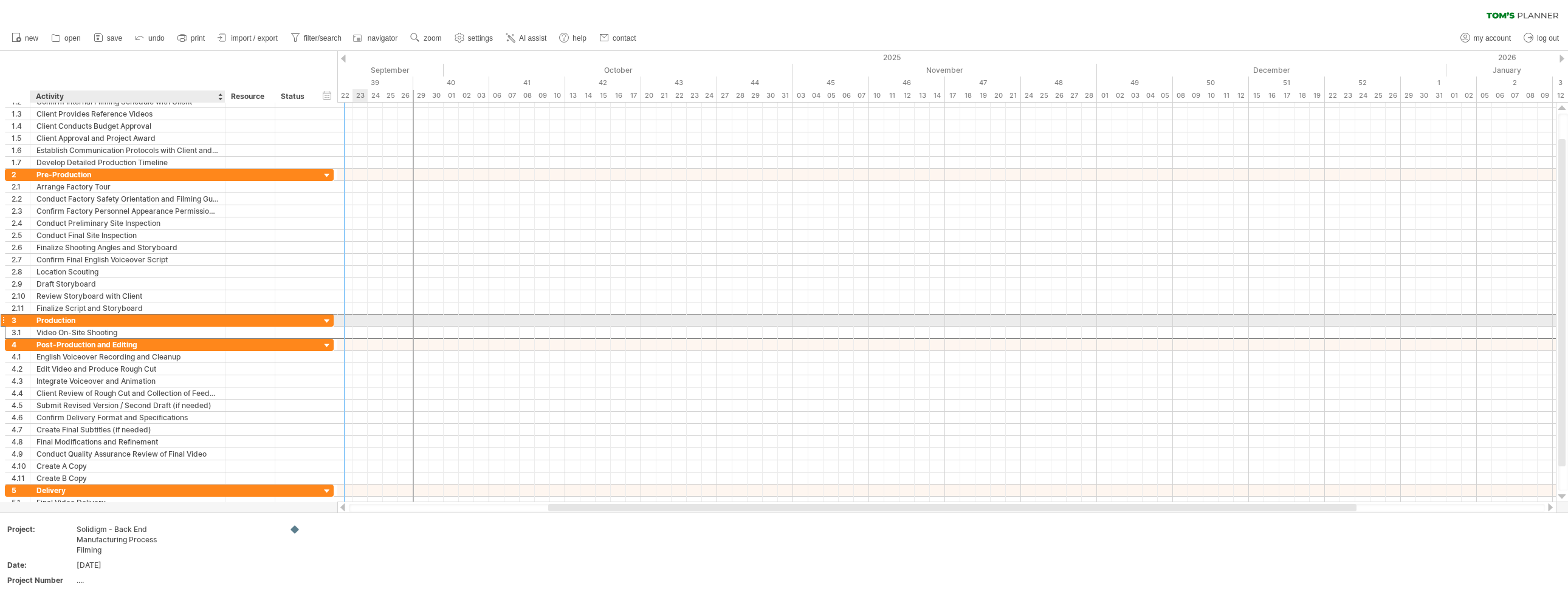
click at [132, 322] on div "Production" at bounding box center [128, 321] width 182 height 12
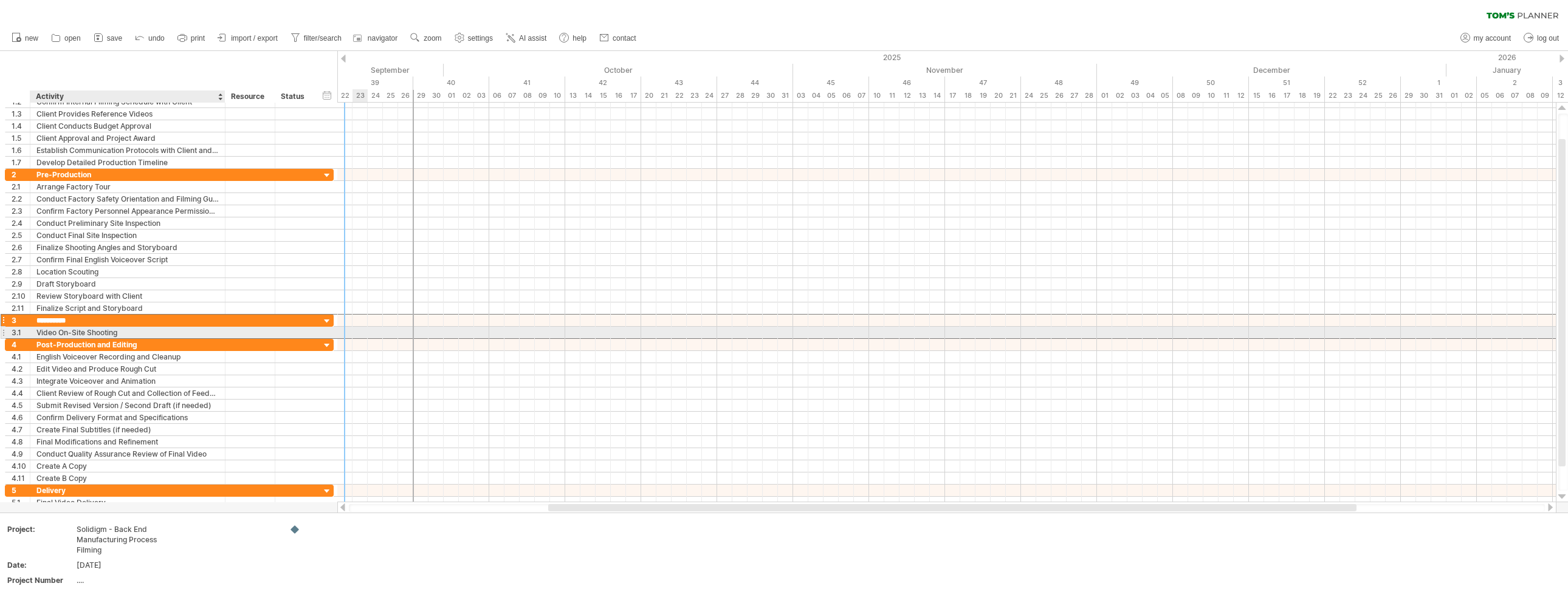
click at [133, 328] on div "Video On-Site Shooting" at bounding box center [128, 333] width 182 height 12
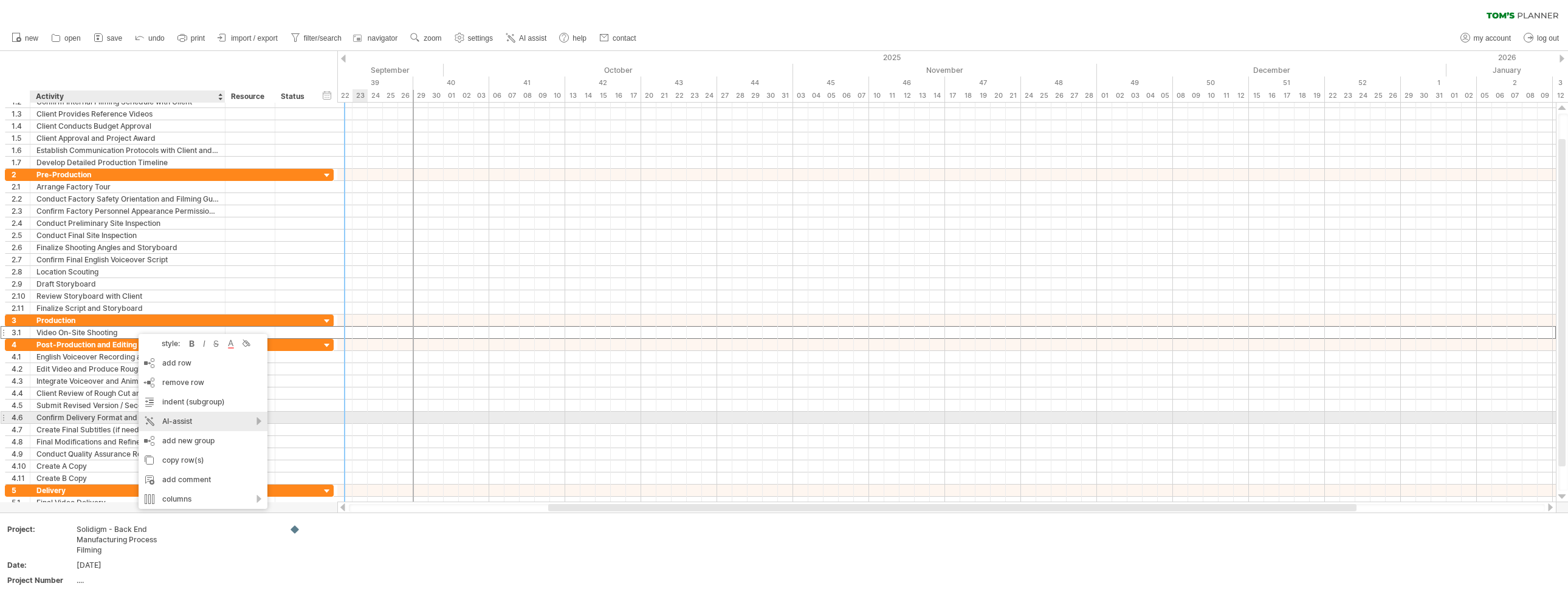
click at [261, 423] on div "AI-assist" at bounding box center [203, 422] width 129 height 19
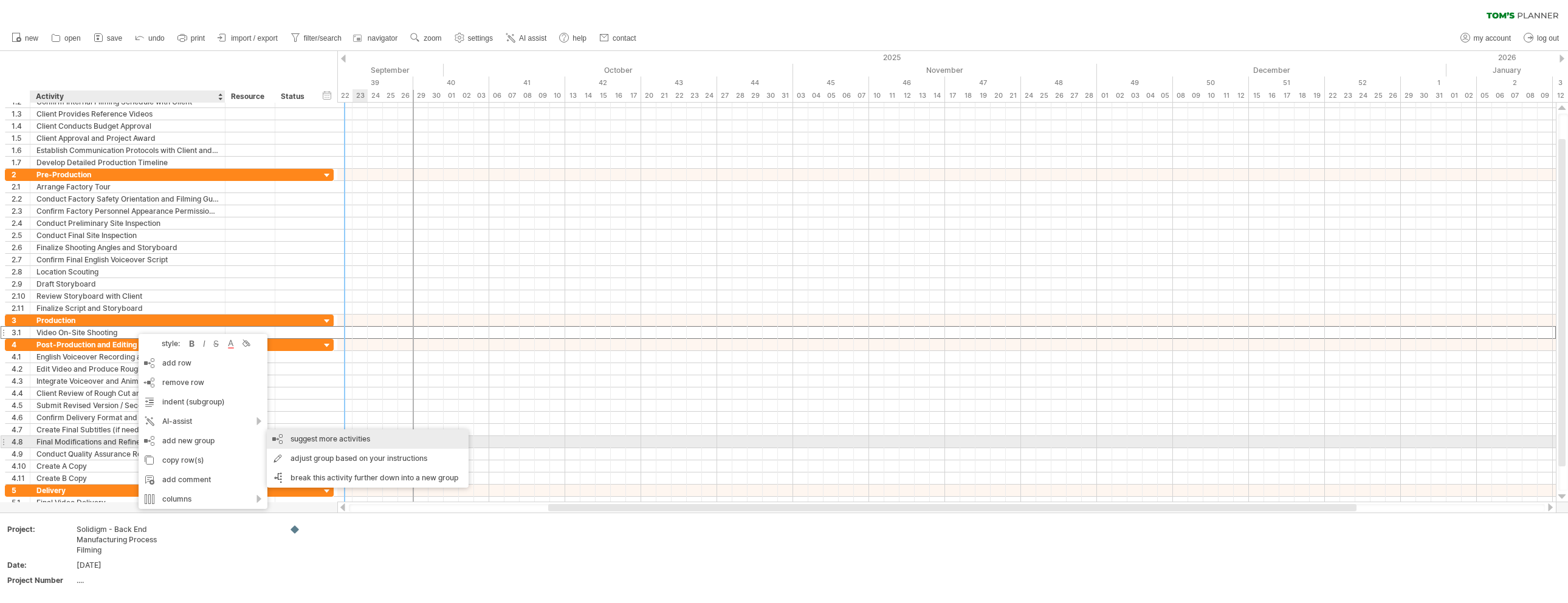
click at [380, 438] on div "suggest more activities" at bounding box center [368, 439] width 202 height 19
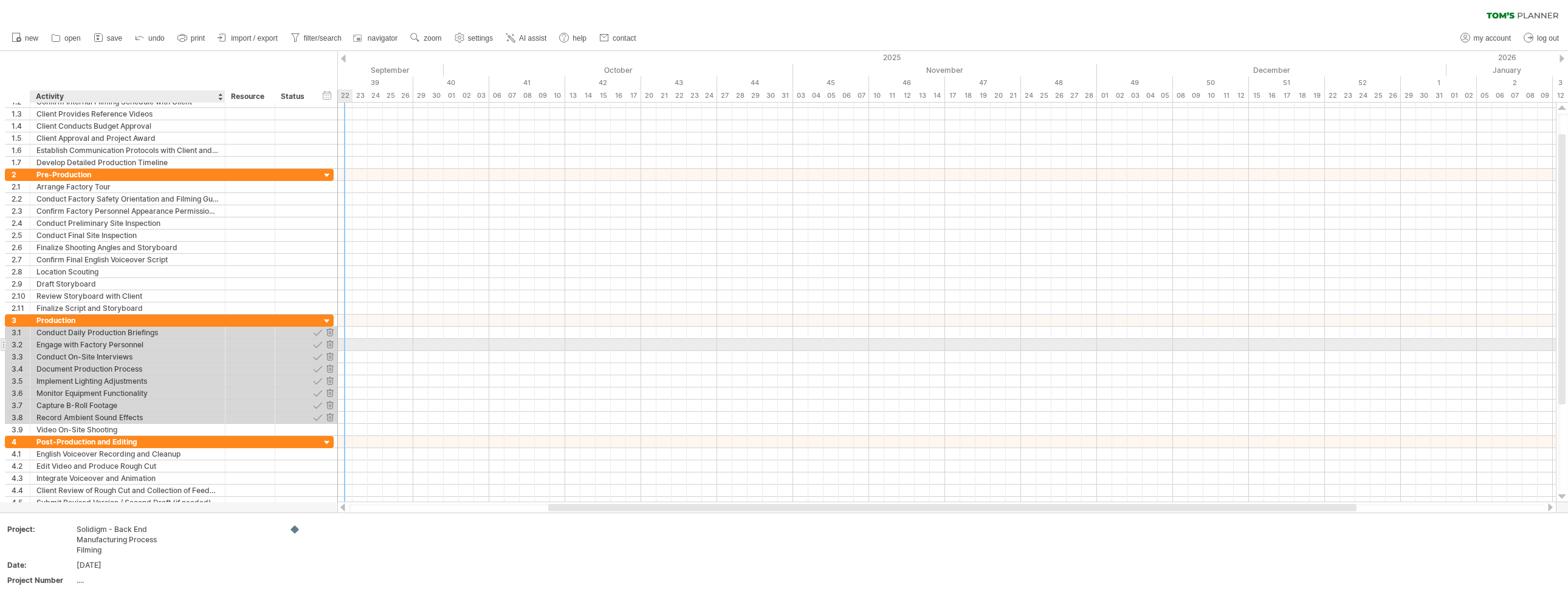
click at [186, 344] on div "Engage with Factory Personnel" at bounding box center [128, 345] width 182 height 12
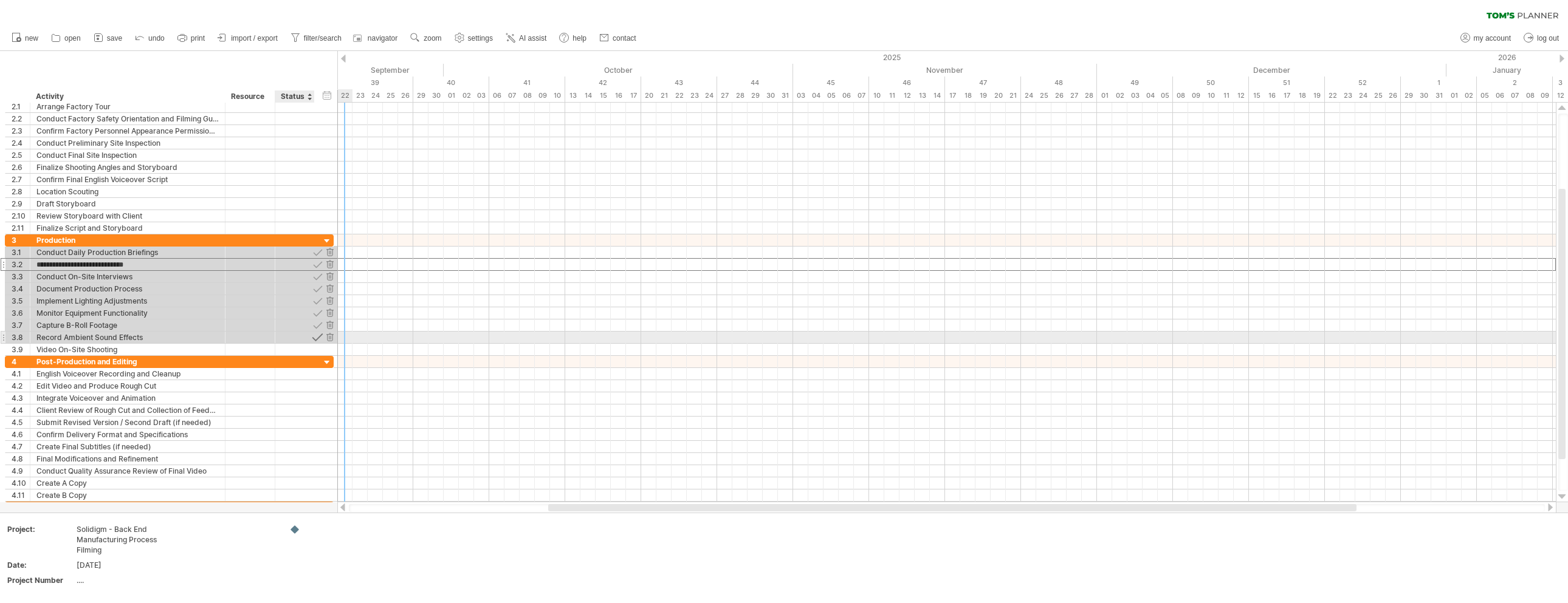
click at [319, 334] on div at bounding box center [318, 338] width 12 height 12
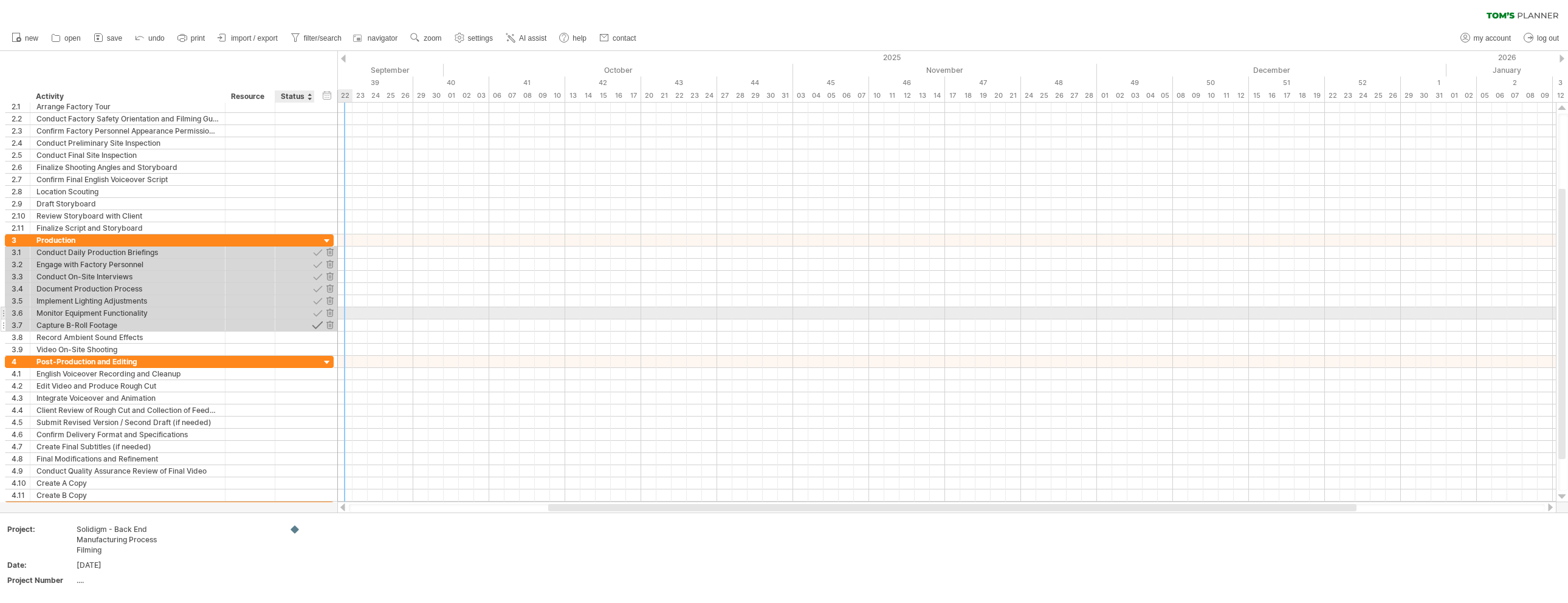
click at [318, 320] on div at bounding box center [318, 326] width 12 height 12
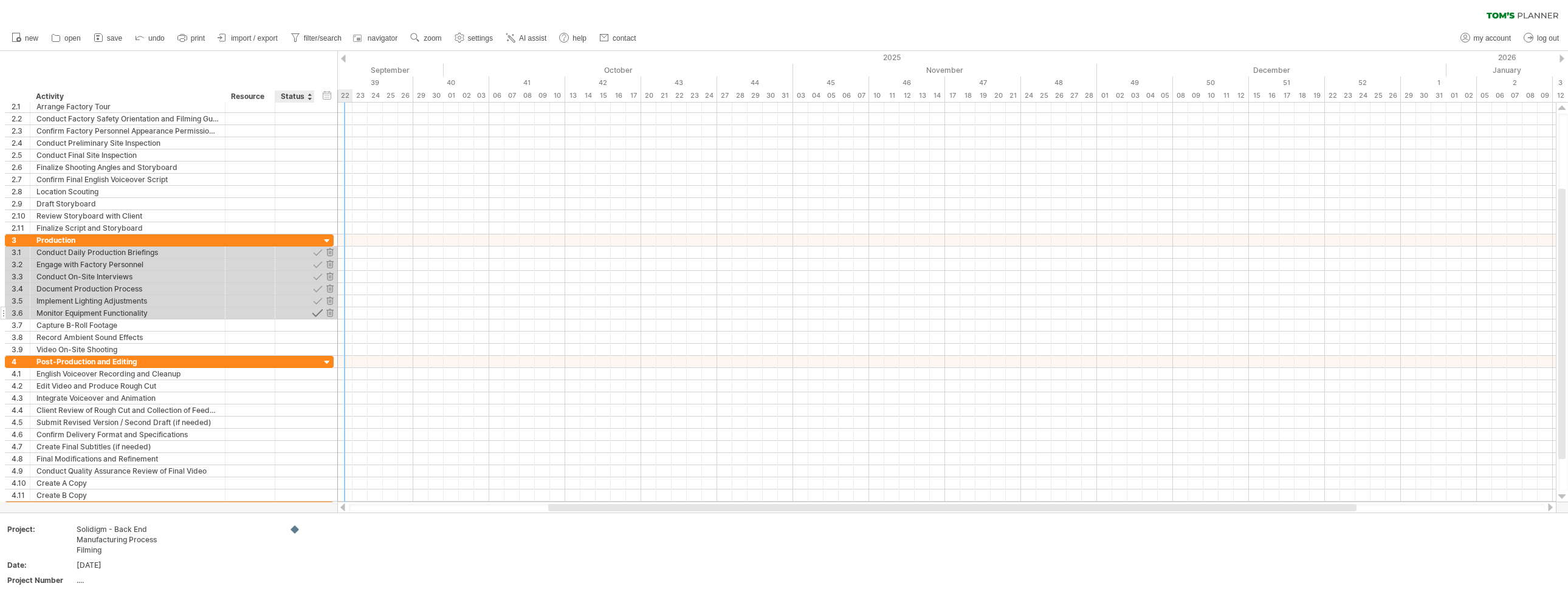
click at [318, 314] on div at bounding box center [318, 313] width 12 height 12
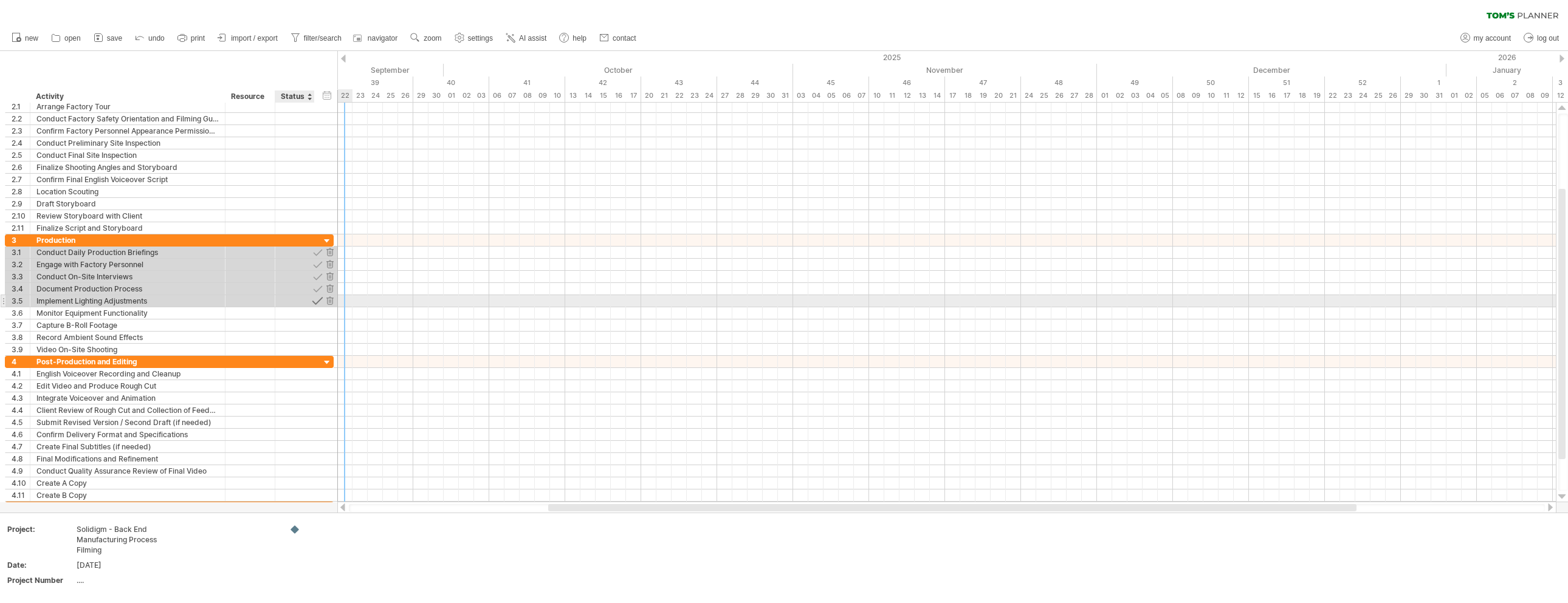
click at [318, 297] on div at bounding box center [318, 302] width 12 height 12
click at [318, 287] on div at bounding box center [318, 289] width 12 height 12
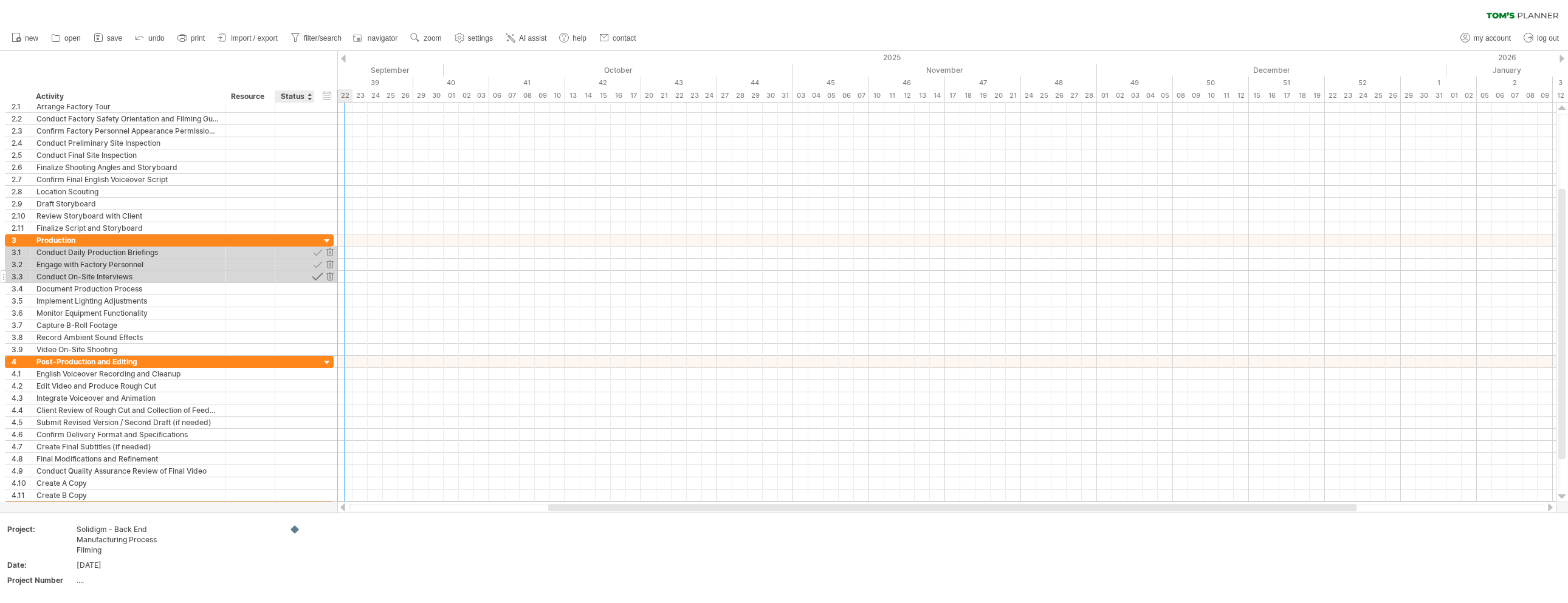
click at [318, 275] on div at bounding box center [318, 277] width 12 height 12
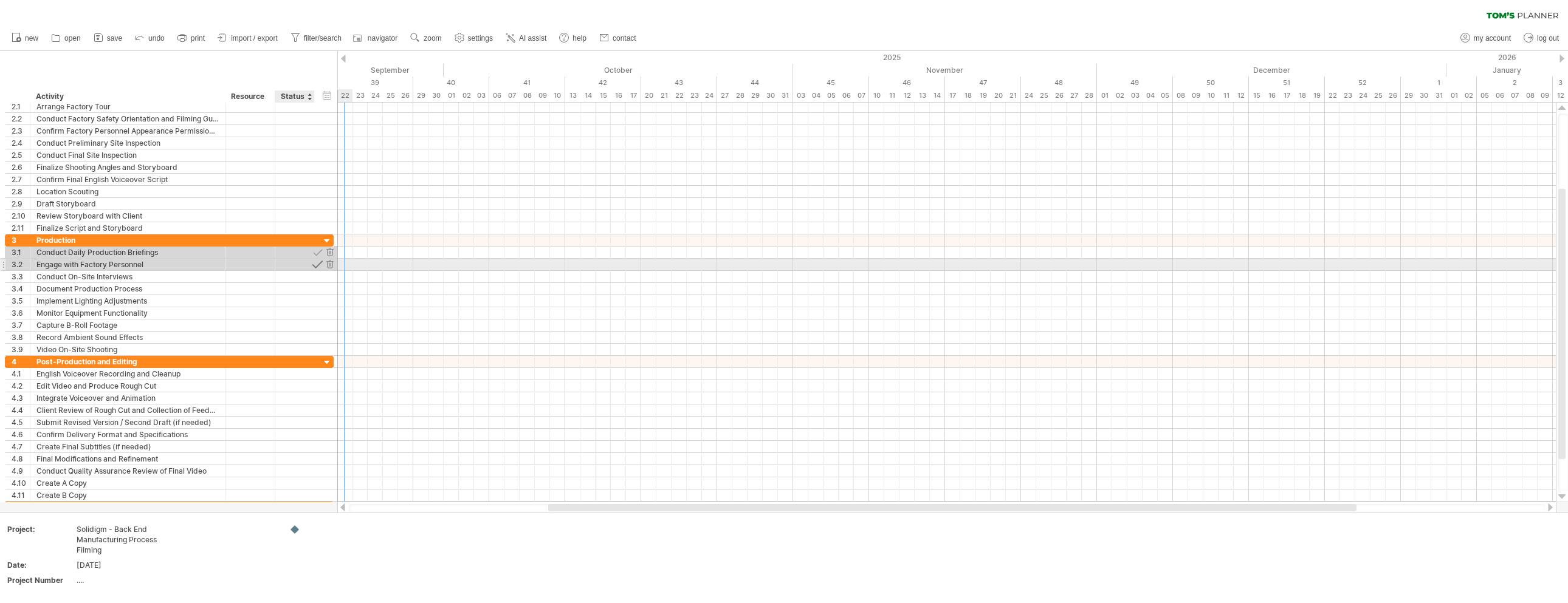
click at [318, 261] on div at bounding box center [318, 265] width 12 height 12
click at [318, 253] on div at bounding box center [318, 253] width 12 height 12
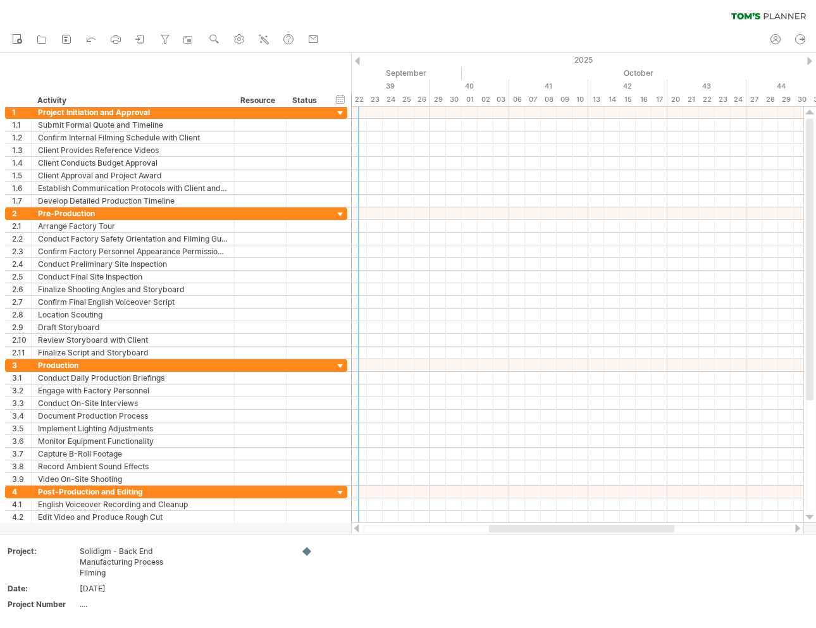
click at [418, 15] on div "clear filter reapply filter" at bounding box center [408, 13] width 816 height 27
drag, startPoint x: 356, startPoint y: 117, endPoint x: 396, endPoint y: 115, distance: 39.9
click at [396, 115] on div "[DATE] [DATE]" at bounding box center [577, 315] width 453 height 416
click at [375, 114] on div at bounding box center [577, 112] width 453 height 13
click at [356, 113] on div at bounding box center [577, 112] width 453 height 13
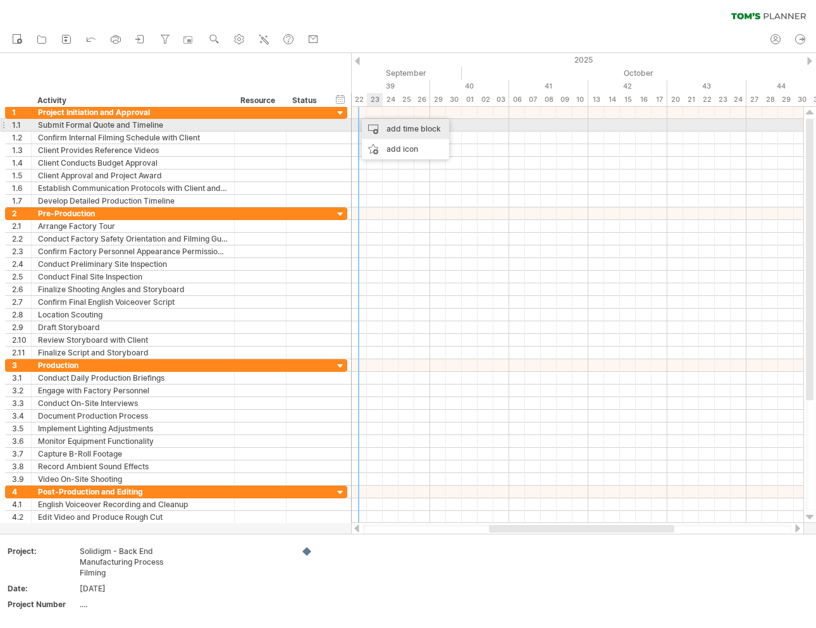
click at [404, 125] on div "add time block" at bounding box center [405, 129] width 87 height 20
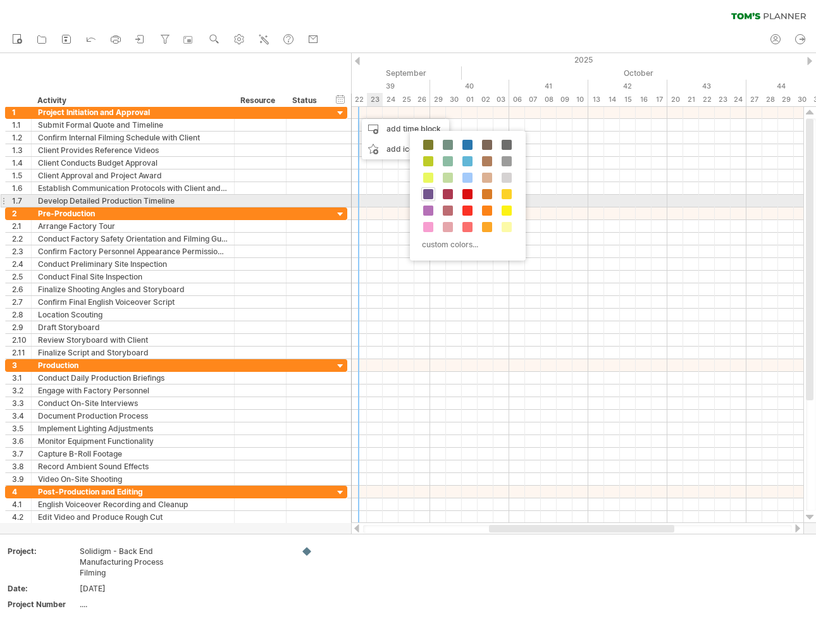
click at [430, 195] on span at bounding box center [428, 194] width 10 height 10
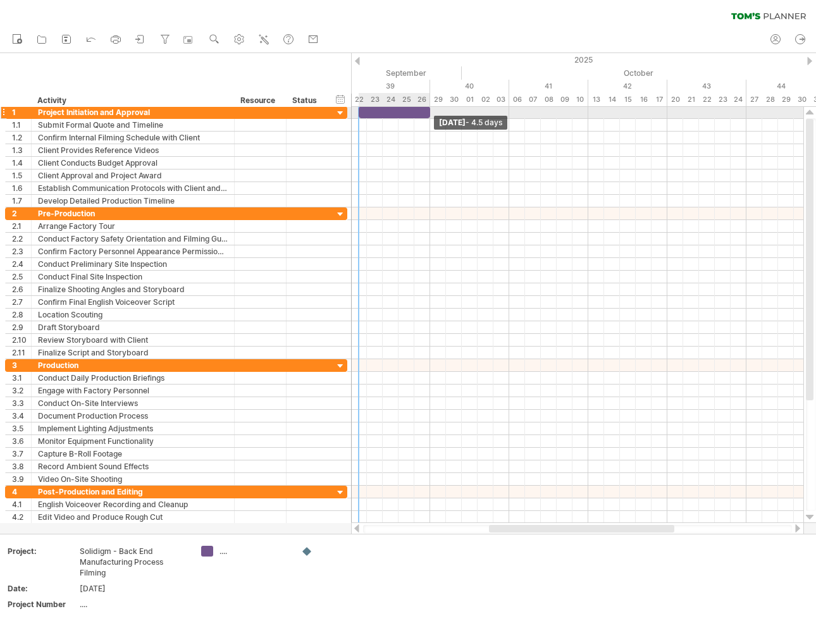
drag, startPoint x: 376, startPoint y: 113, endPoint x: 429, endPoint y: 114, distance: 53.2
click at [429, 114] on span at bounding box center [430, 112] width 5 height 12
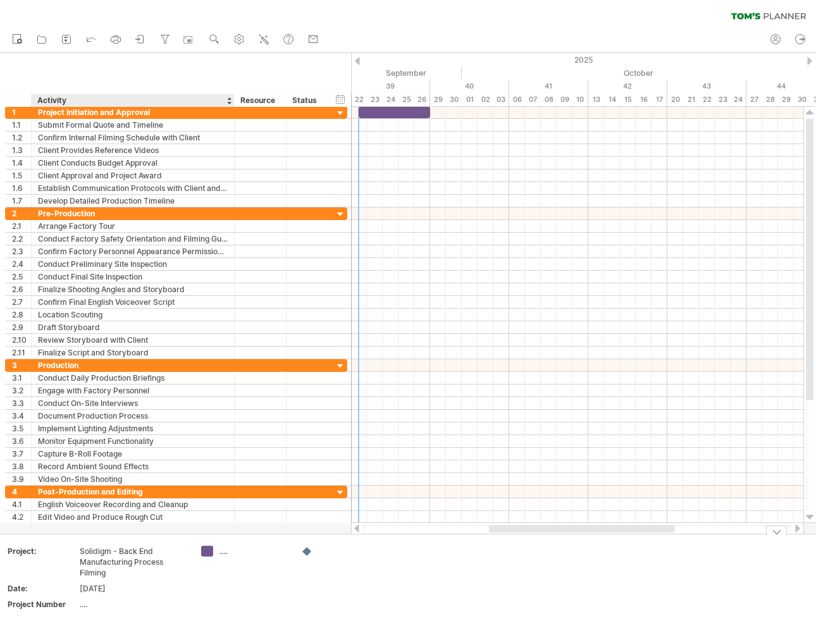
click at [227, 550] on div "...." at bounding box center [254, 551] width 69 height 11
type input "********"
click at [392, 576] on td at bounding box center [345, 581] width 100 height 70
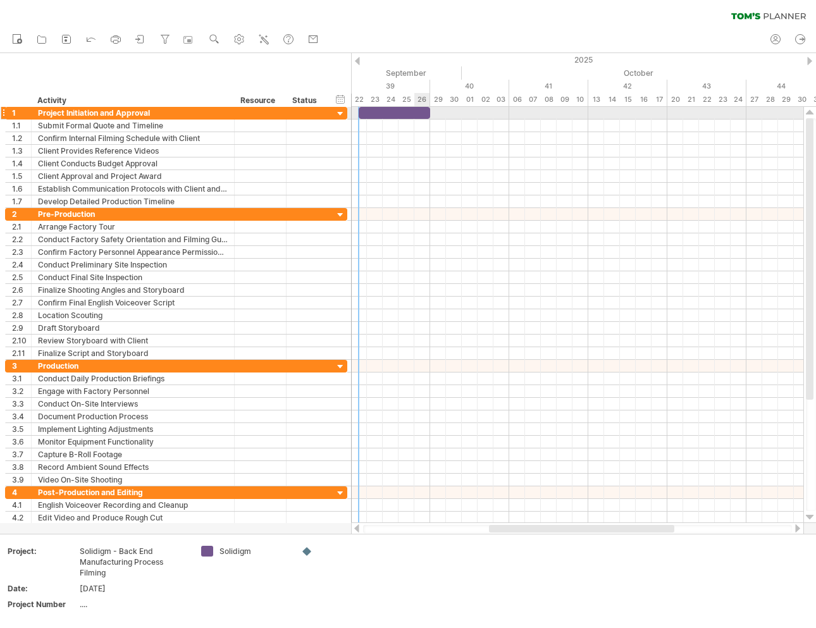
click at [421, 115] on div "​" at bounding box center [395, 113] width 72 height 12
drag, startPoint x: 430, startPoint y: 113, endPoint x: 508, endPoint y: 114, distance: 77.2
click at [508, 114] on span at bounding box center [509, 113] width 5 height 12
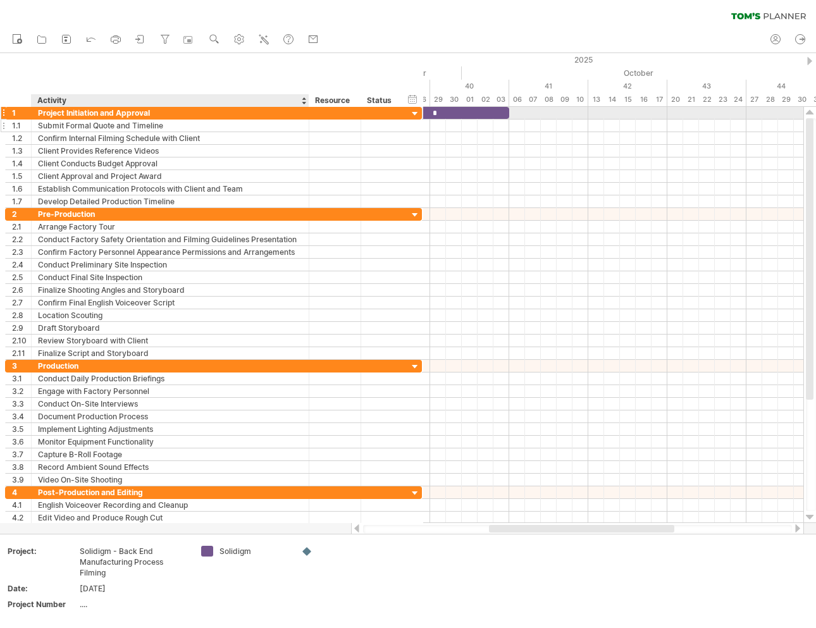
drag, startPoint x: 232, startPoint y: 115, endPoint x: 307, endPoint y: 121, distance: 74.9
click at [307, 121] on div "**********" at bounding box center [213, 157] width 417 height 101
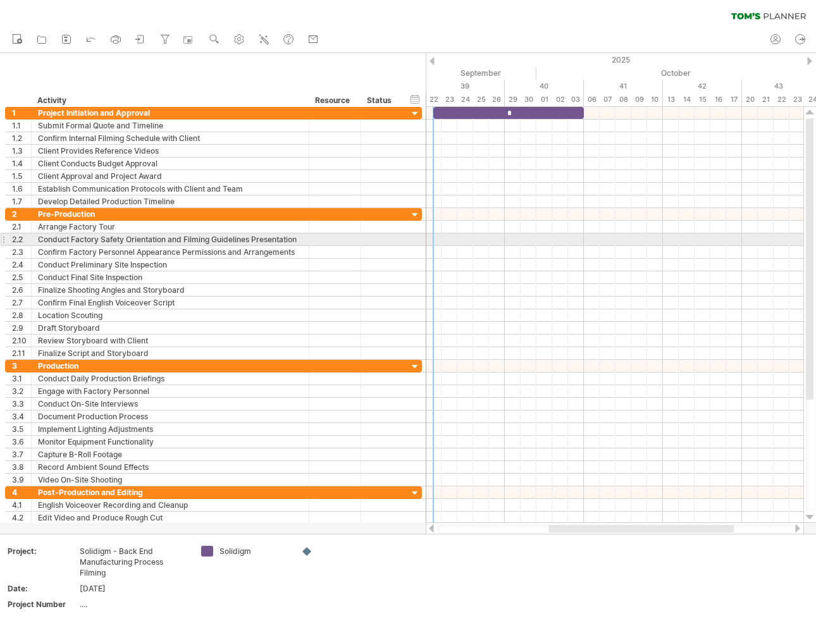
click at [270, 238] on div "Conduct Factory Safety Orientation and Filming Guidelines Presentation" at bounding box center [170, 240] width 265 height 12
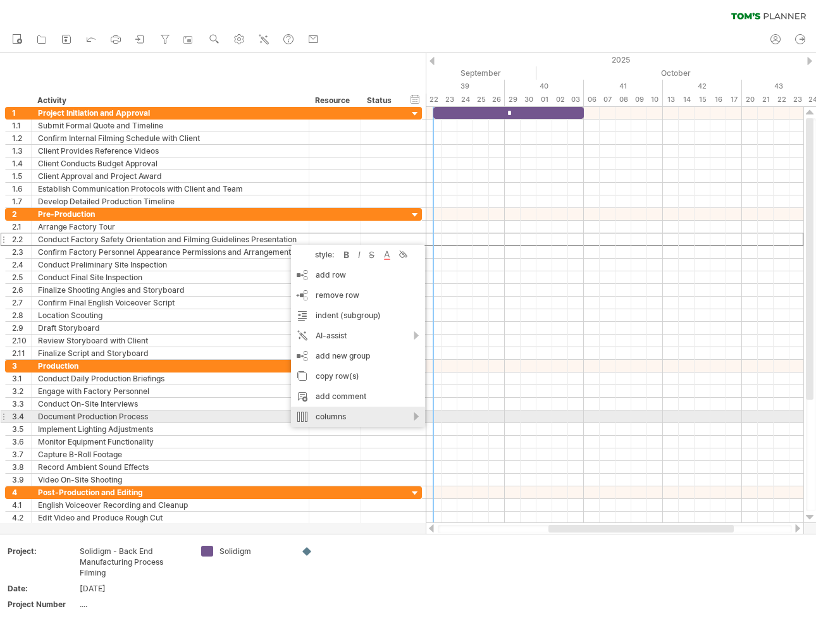
click at [417, 420] on div "columns" at bounding box center [358, 417] width 134 height 20
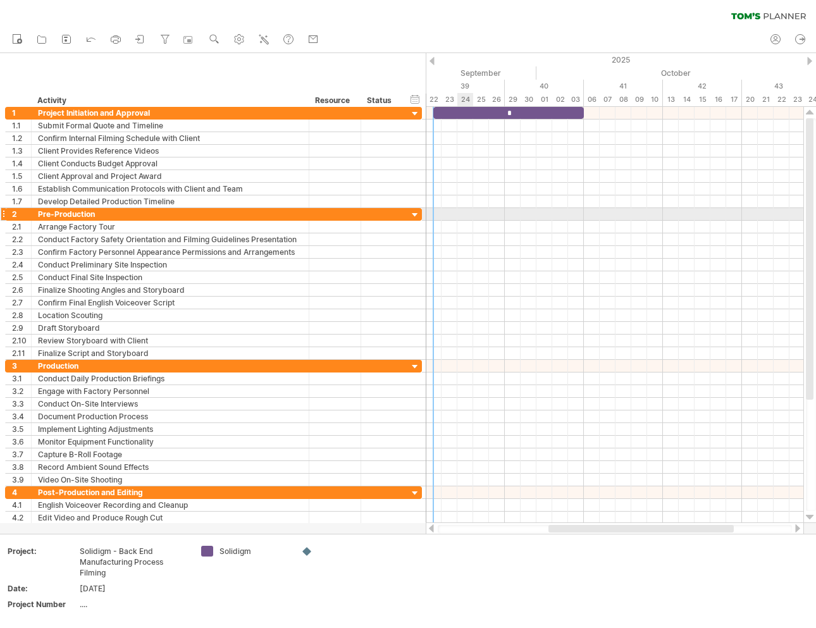
click at [470, 209] on div at bounding box center [615, 214] width 378 height 13
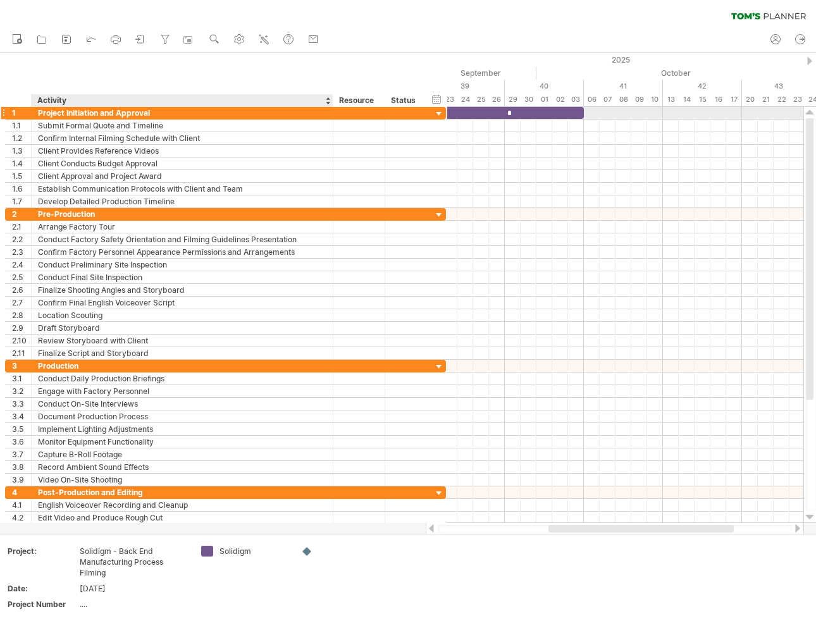
drag, startPoint x: 308, startPoint y: 116, endPoint x: 332, endPoint y: 115, distance: 24.1
click at [332, 115] on div at bounding box center [331, 113] width 6 height 13
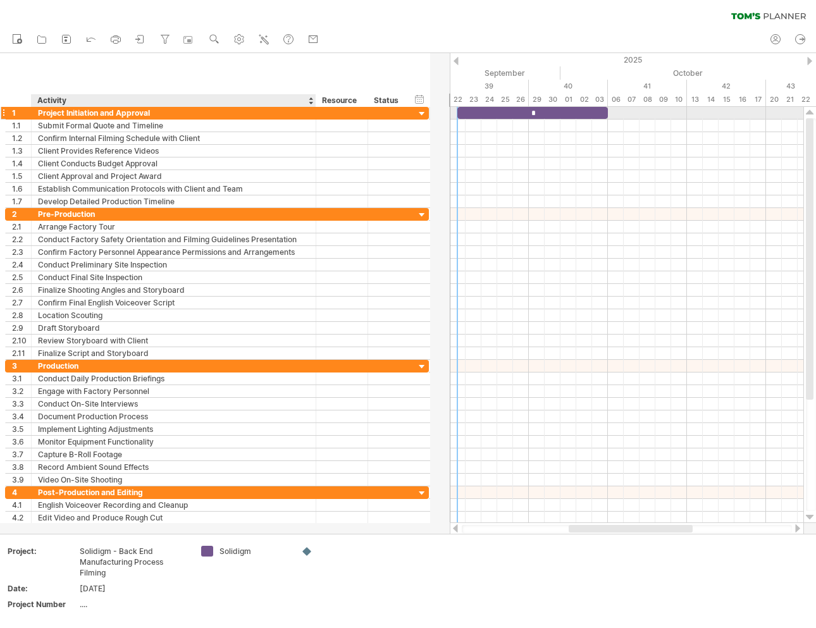
drag, startPoint x: 332, startPoint y: 115, endPoint x: 315, endPoint y: 117, distance: 17.2
click at [315, 117] on div at bounding box center [314, 113] width 6 height 13
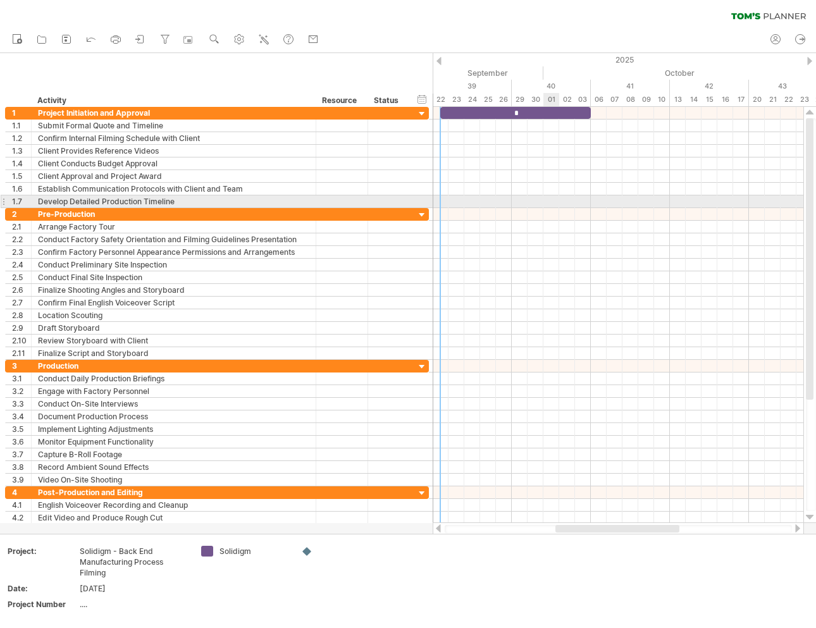
click at [554, 201] on div at bounding box center [618, 202] width 371 height 13
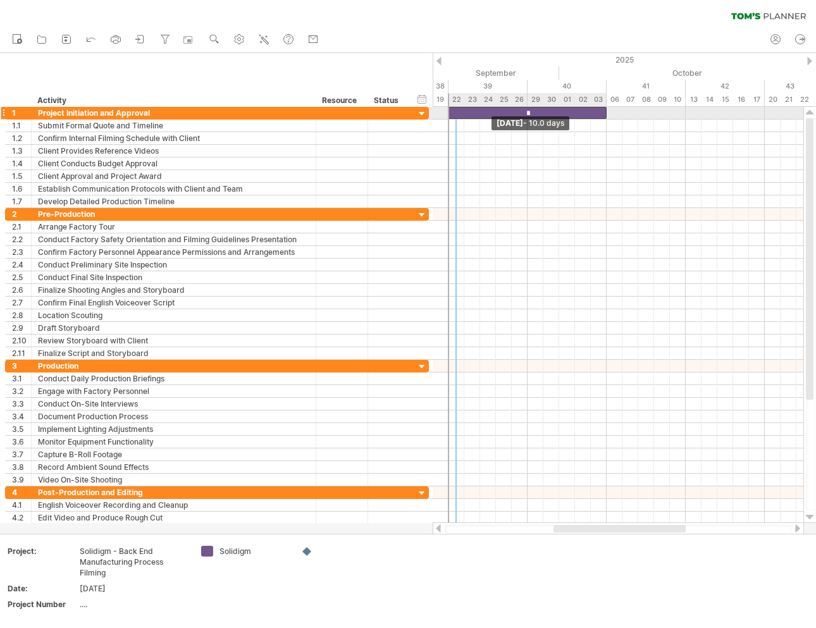
click at [449, 116] on span at bounding box center [448, 113] width 5 height 12
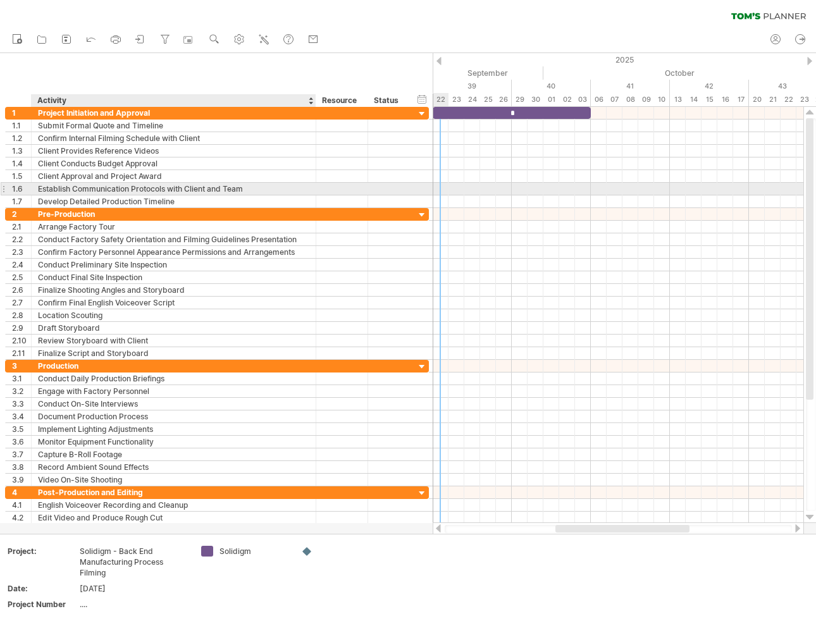
click at [205, 191] on div "Establish Communication Protocols with Client and Team" at bounding box center [174, 189] width 272 height 12
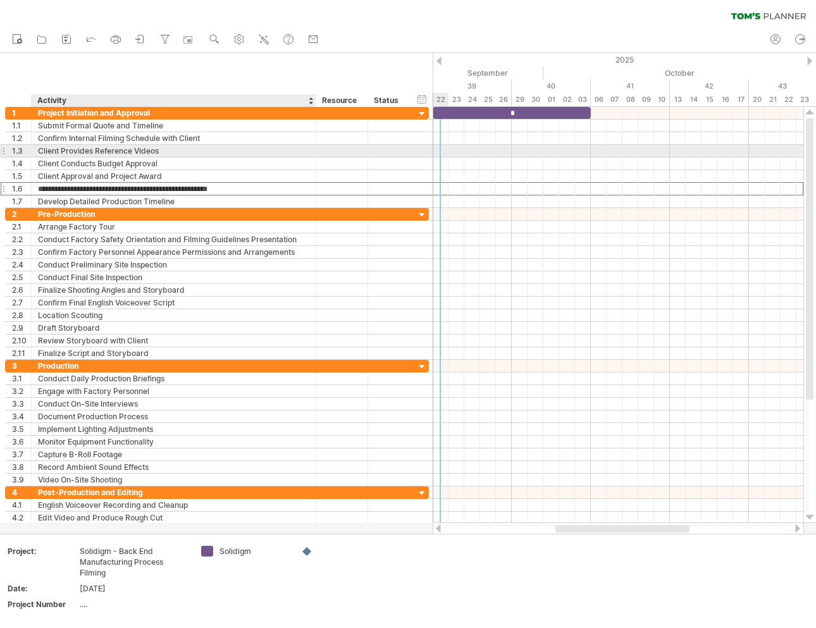
click at [113, 149] on div "Client Provides Reference Videos" at bounding box center [174, 151] width 272 height 12
click at [157, 149] on input "**********" at bounding box center [174, 151] width 272 height 12
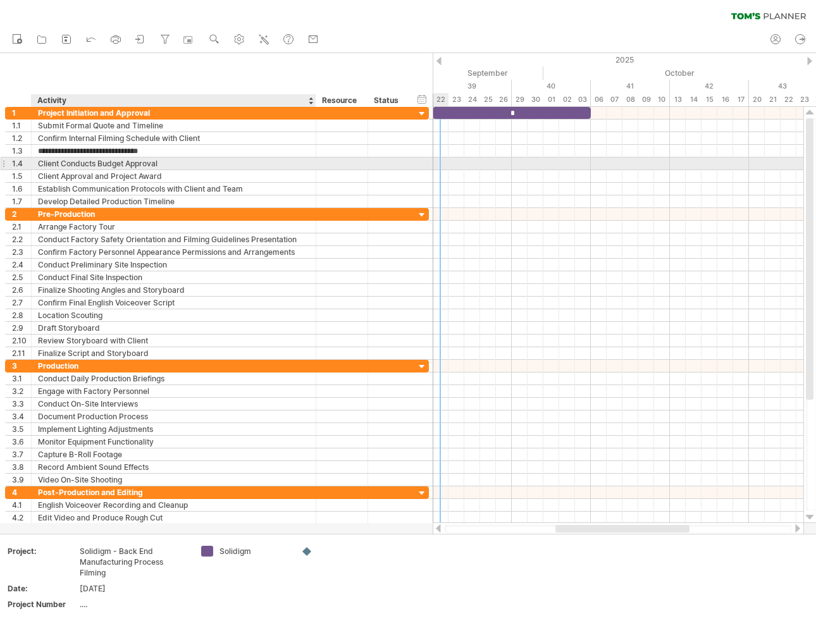
click at [159, 166] on div "Client Conducts Budget Approval" at bounding box center [174, 164] width 272 height 12
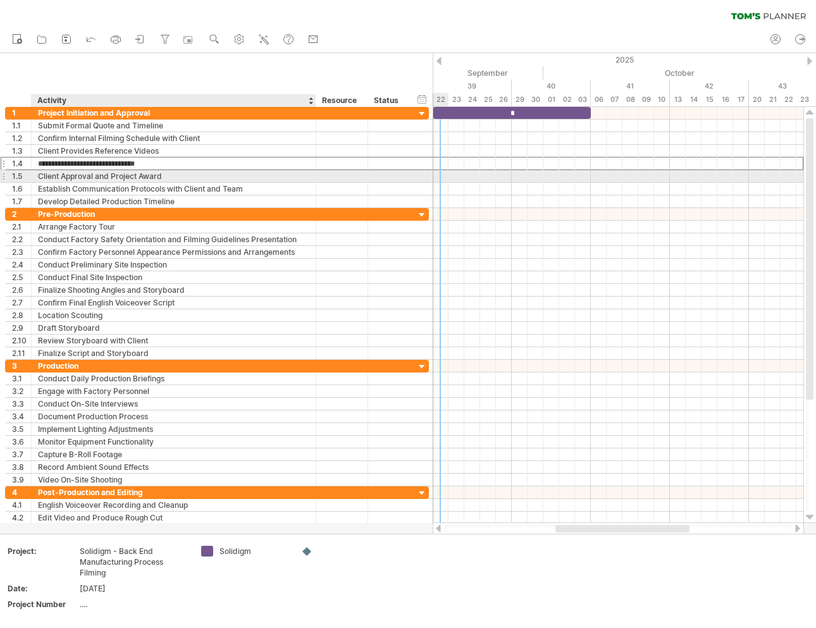
click at [161, 176] on div "Client Approval and Project Award" at bounding box center [174, 176] width 272 height 12
click at [180, 175] on input "**********" at bounding box center [174, 176] width 272 height 12
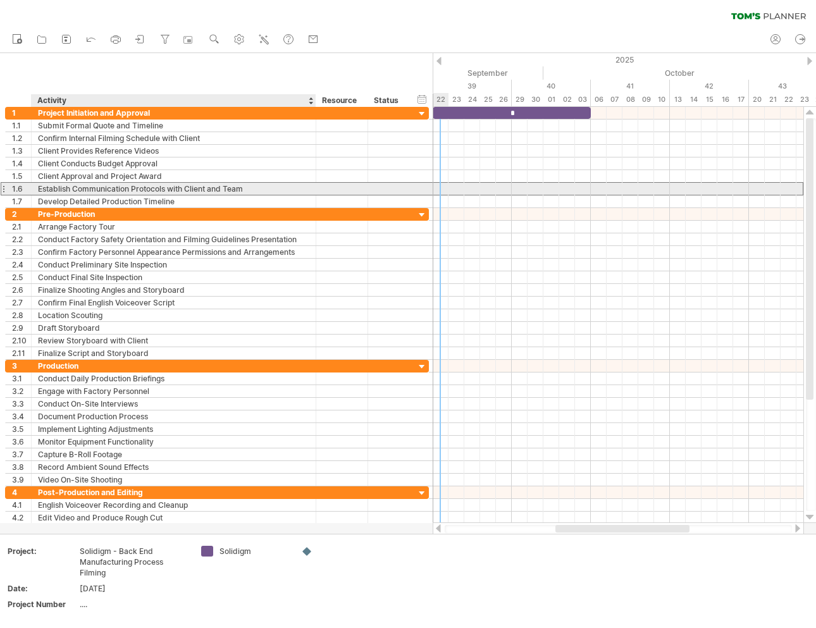
click at [158, 191] on div "Establish Communication Protocols with Client and Team" at bounding box center [174, 189] width 272 height 12
click at [166, 188] on input "**********" at bounding box center [174, 189] width 272 height 12
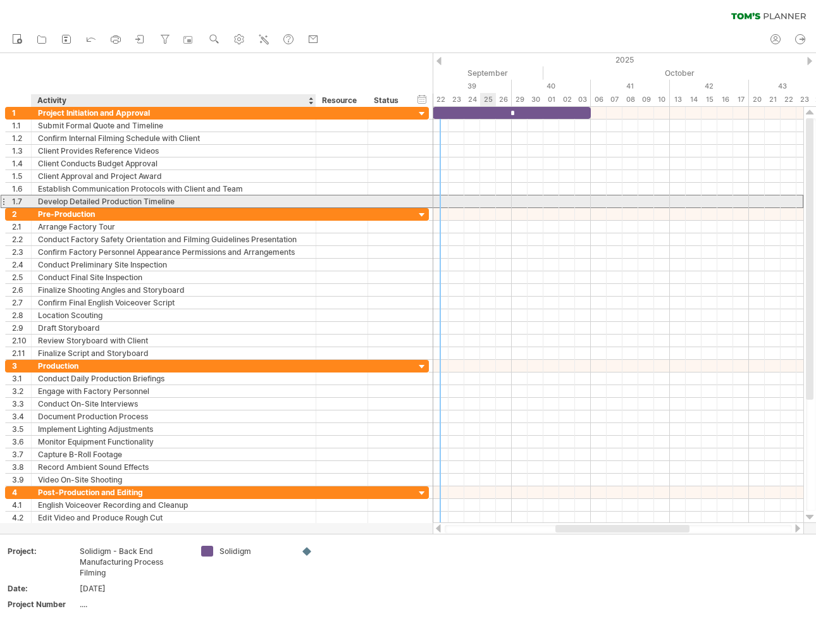
click at [185, 203] on div "Develop Detailed Production Timeline" at bounding box center [174, 202] width 272 height 12
click at [0, 0] on input "**********" at bounding box center [0, 0] width 0 height 0
click at [189, 202] on input "**********" at bounding box center [174, 202] width 272 height 12
click at [160, 204] on div "Develop Detailed Production Timeline" at bounding box center [174, 202] width 272 height 12
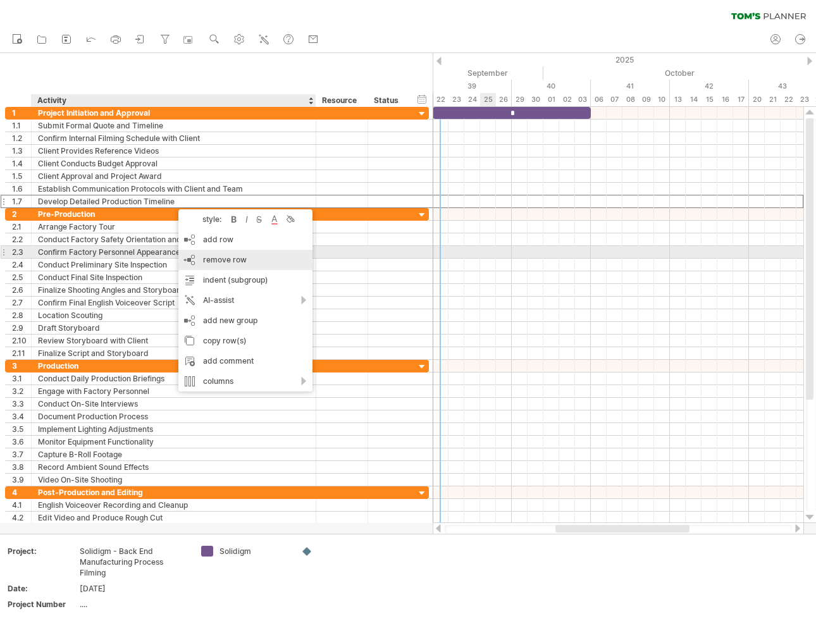
click at [259, 258] on div "remove row remove selected rows" at bounding box center [245, 260] width 134 height 20
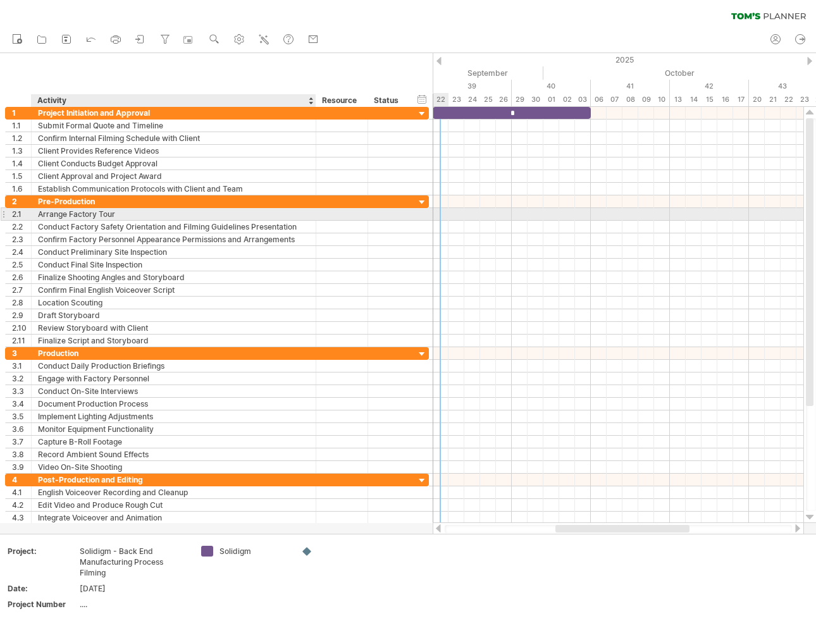
click at [121, 215] on div "Arrange Factory Tour" at bounding box center [174, 214] width 272 height 12
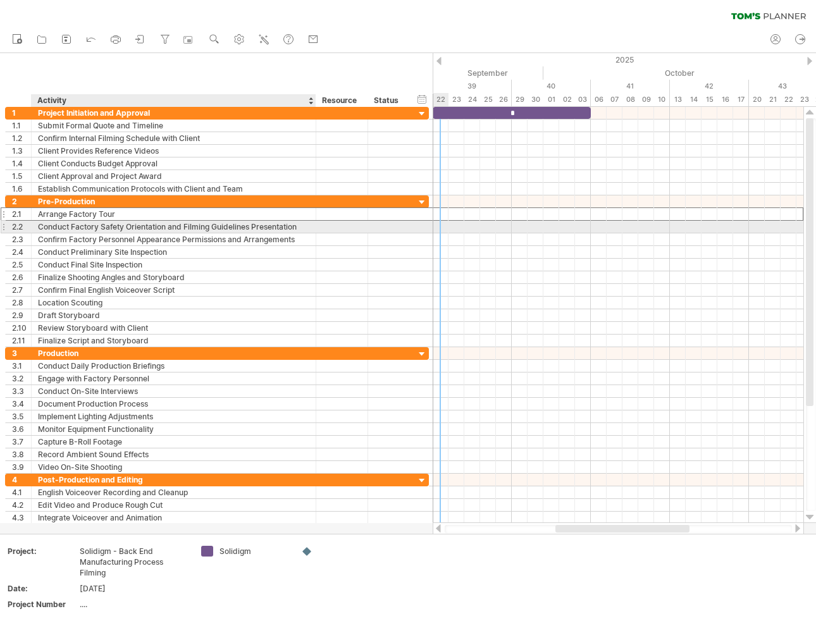
click at [130, 226] on div "Conduct Factory Safety Orientation and Filming Guidelines Presentation" at bounding box center [174, 227] width 272 height 12
click at [130, 226] on input "**********" at bounding box center [174, 227] width 272 height 12
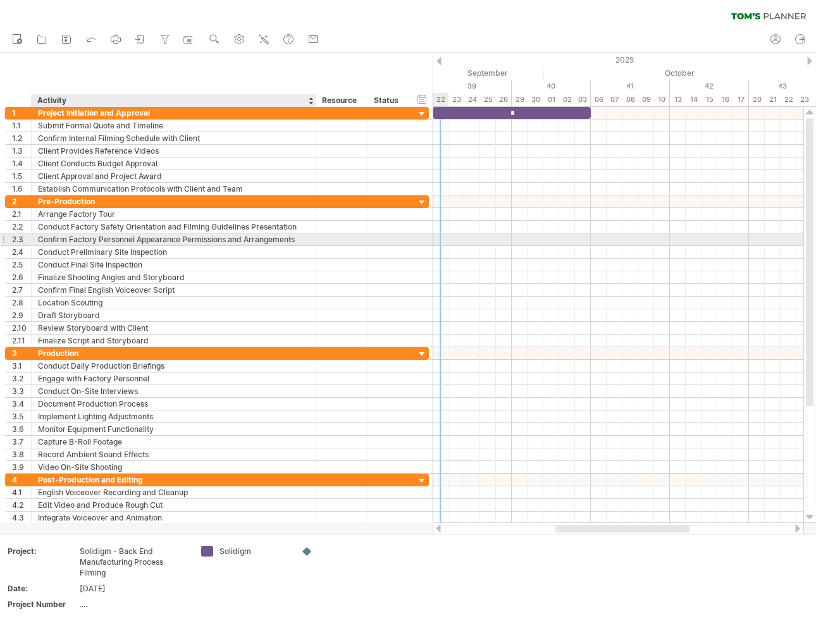
click at [206, 237] on div "Confirm Factory Personnel Appearance Permissions and Arrangements" at bounding box center [174, 240] width 272 height 12
click at [206, 237] on input "**********" at bounding box center [174, 240] width 272 height 12
click at [230, 238] on input "**********" at bounding box center [174, 240] width 272 height 12
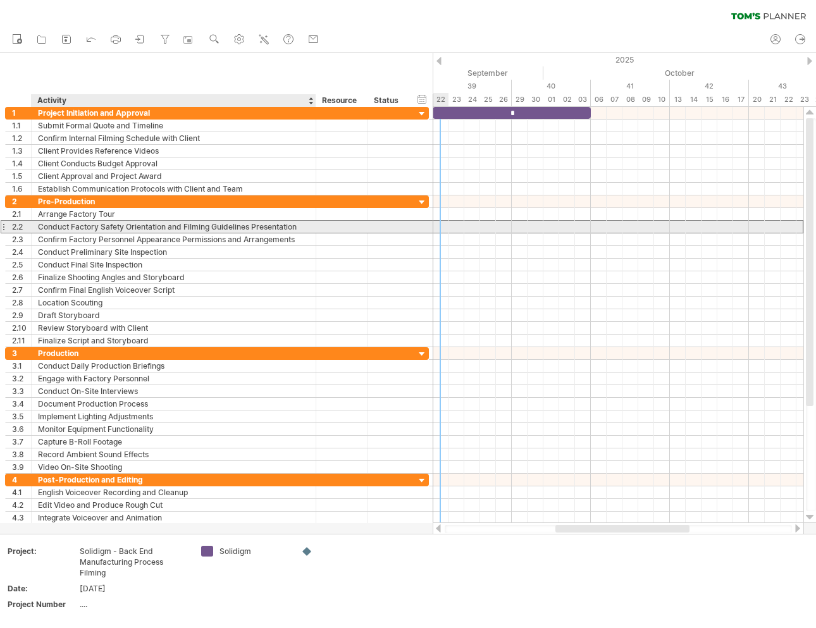
click at [243, 228] on div "Conduct Factory Safety Orientation and Filming Guidelines Presentation" at bounding box center [174, 227] width 272 height 12
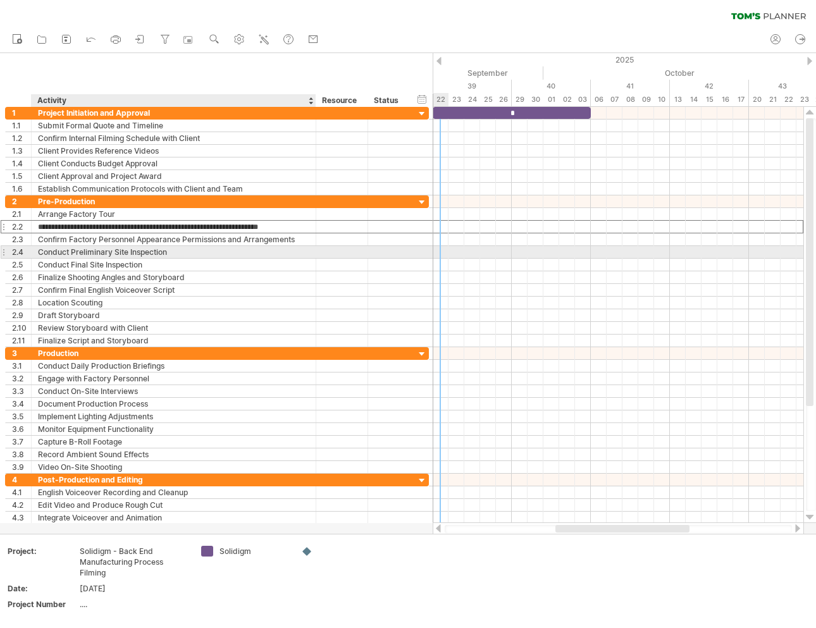
click at [188, 250] on div "Conduct Preliminary Site Inspection" at bounding box center [174, 252] width 272 height 12
click at [188, 250] on input "**********" at bounding box center [174, 252] width 272 height 12
click at [132, 249] on div "Conduct Preliminary Site Inspection" at bounding box center [174, 252] width 272 height 12
click at [159, 250] on input "**********" at bounding box center [174, 252] width 272 height 12
click at [170, 250] on input "**********" at bounding box center [174, 252] width 272 height 12
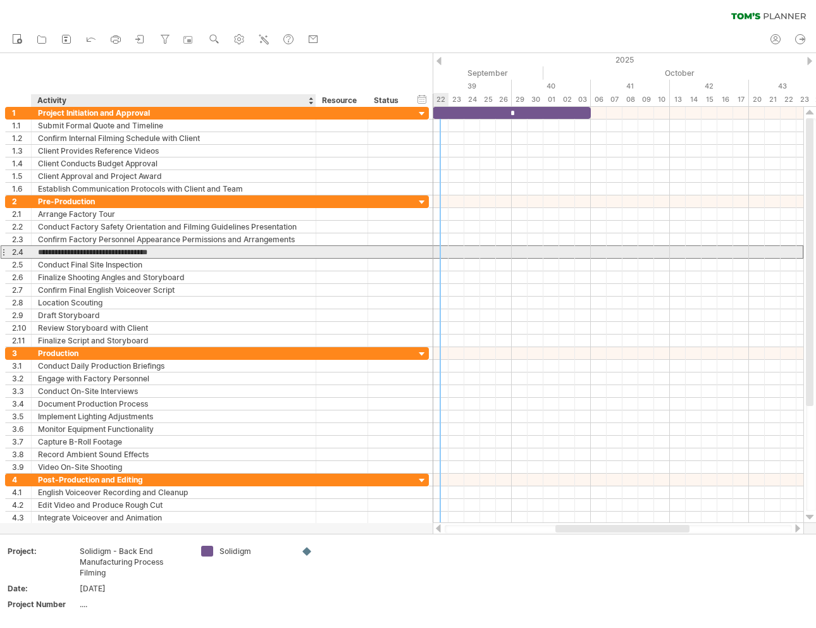
paste input "text"
type input "**********"
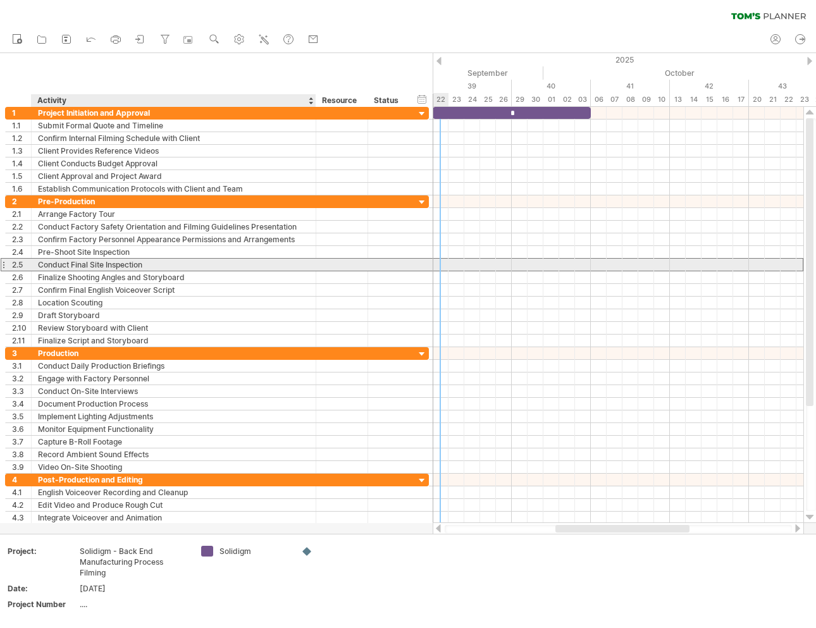
click at [165, 262] on div "Conduct Final Site Inspection" at bounding box center [174, 265] width 272 height 12
click at [165, 262] on input "**********" at bounding box center [174, 265] width 272 height 12
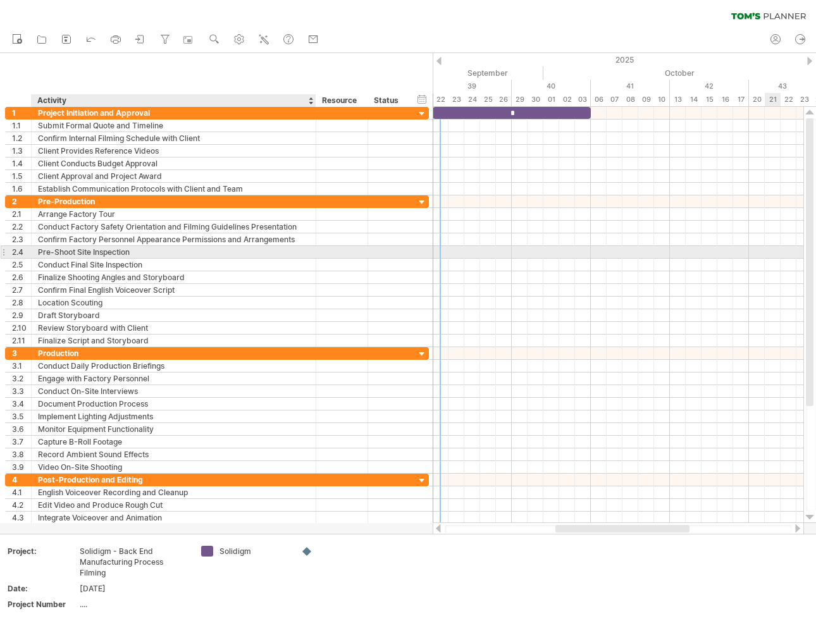
click at [57, 253] on div "Pre-Shoot Site Inspection" at bounding box center [174, 252] width 272 height 12
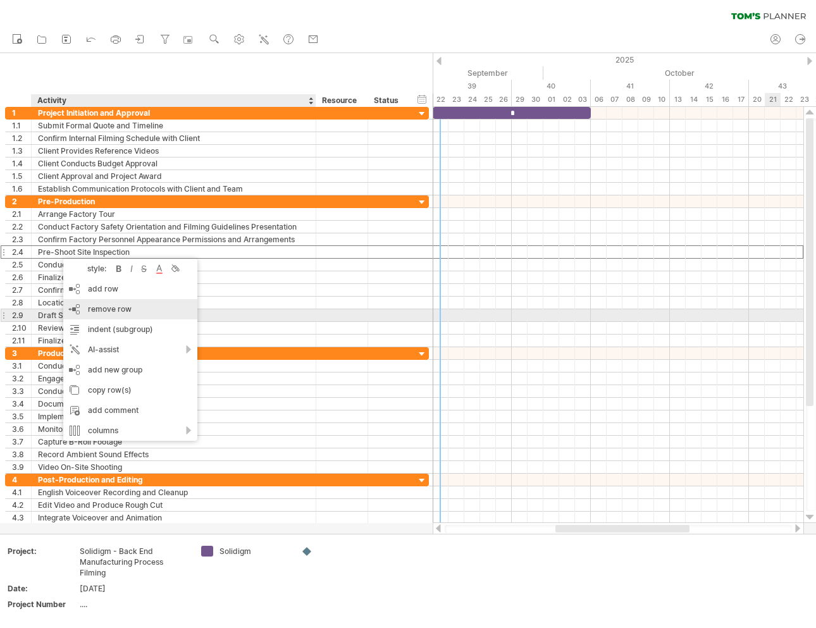
click at [130, 313] on span "remove row" at bounding box center [110, 308] width 44 height 9
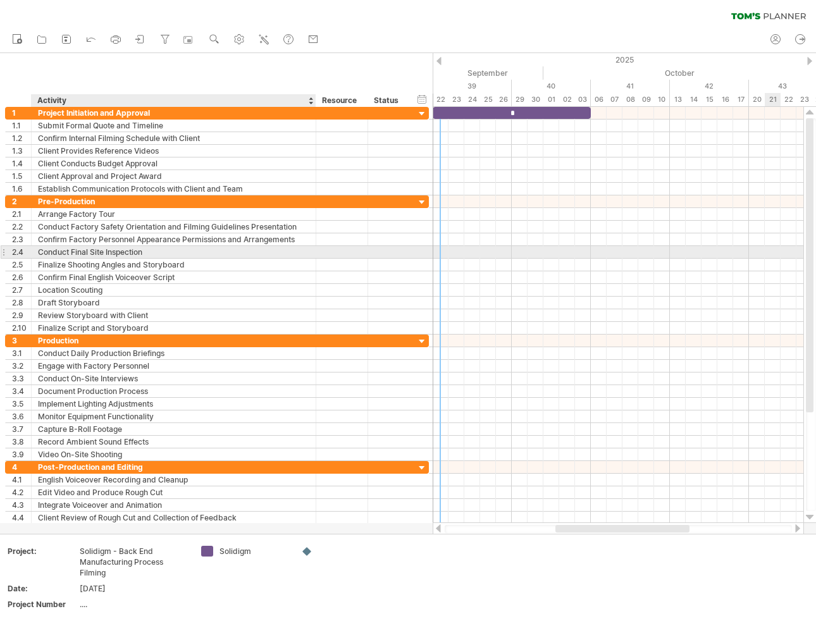
click at [92, 252] on div "Conduct Final Site Inspection" at bounding box center [174, 252] width 272 height 12
click at [154, 250] on input "**********" at bounding box center [174, 252] width 272 height 12
paste input "**********"
type input "**********"
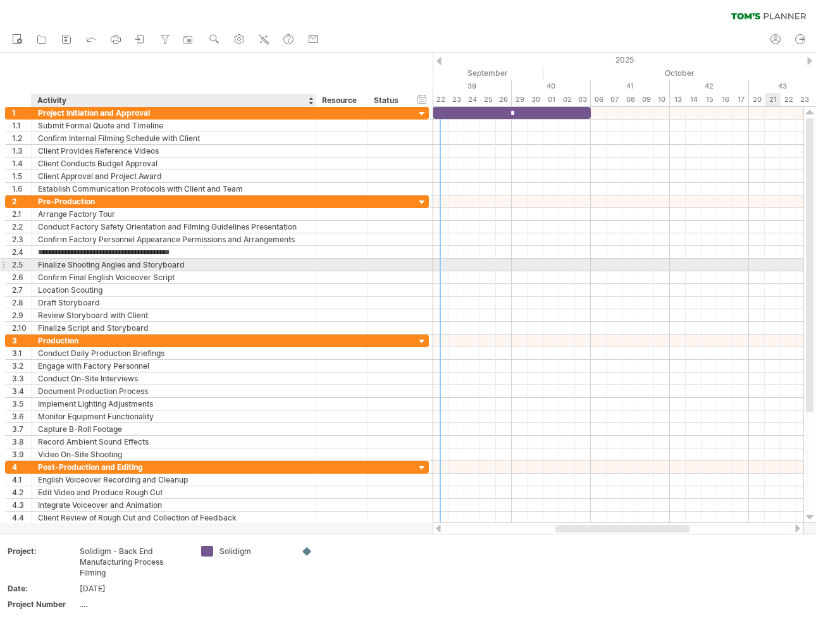
click at [199, 266] on div "Finalize Shooting Angles and Storyboard" at bounding box center [174, 265] width 272 height 12
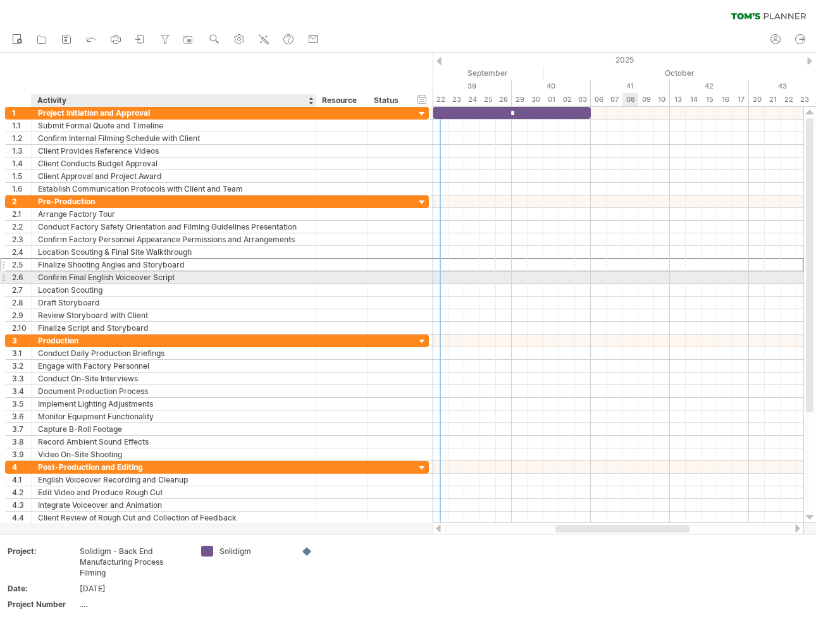
click at [152, 277] on div "Confirm Final English Voiceover Script" at bounding box center [174, 278] width 272 height 12
click at [180, 272] on input "**********" at bounding box center [174, 278] width 272 height 12
click at [191, 275] on input "**********" at bounding box center [174, 278] width 272 height 12
click at [85, 279] on div "Confirm Final English Voiceover Script" at bounding box center [174, 278] width 272 height 12
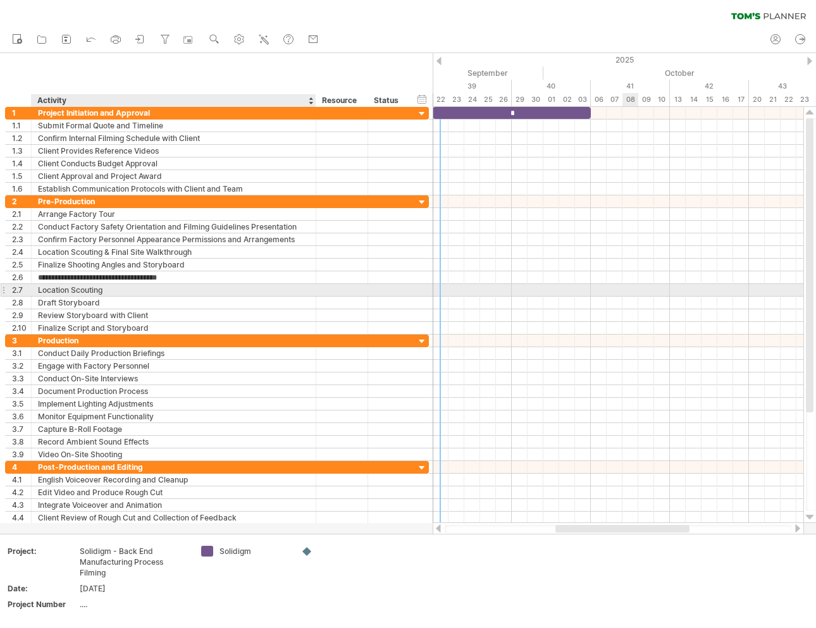
click at [118, 288] on div "Location Scouting" at bounding box center [174, 290] width 272 height 12
click at [111, 285] on input "**********" at bounding box center [174, 290] width 272 height 12
type input "**********"
click at [117, 287] on input "**********" at bounding box center [174, 290] width 272 height 12
click at [108, 294] on input "**********" at bounding box center [174, 290] width 272 height 12
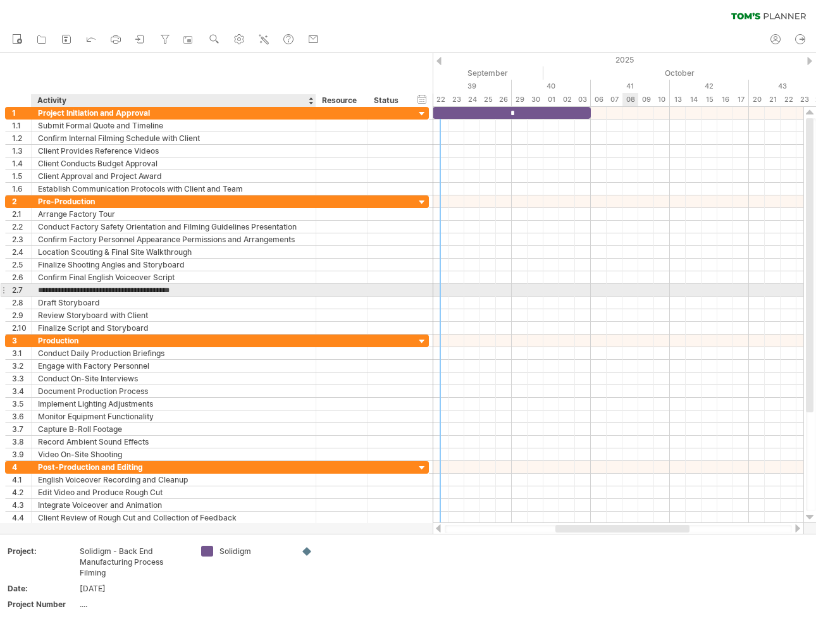
click at [123, 288] on input "**********" at bounding box center [174, 290] width 272 height 12
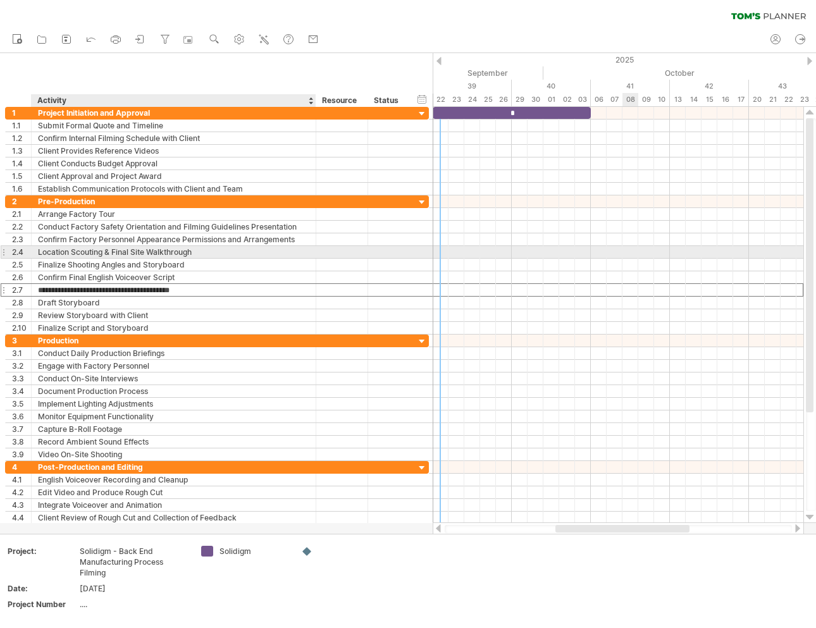
click at [83, 250] on div "Location Scouting & Final Site Walkthrough" at bounding box center [174, 252] width 272 height 12
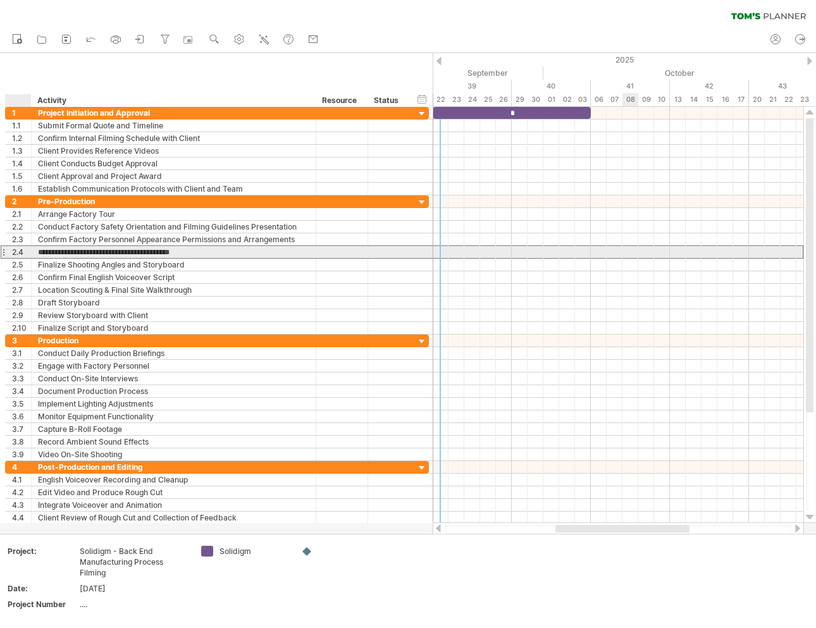
click at [18, 250] on div "2.4" at bounding box center [21, 252] width 19 height 12
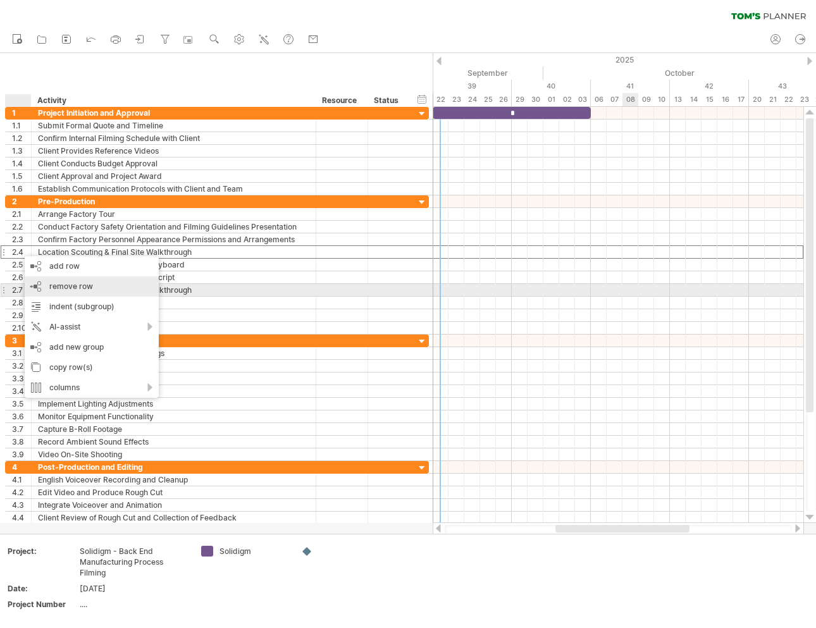
click at [96, 289] on div "remove row remove selected rows" at bounding box center [92, 287] width 134 height 20
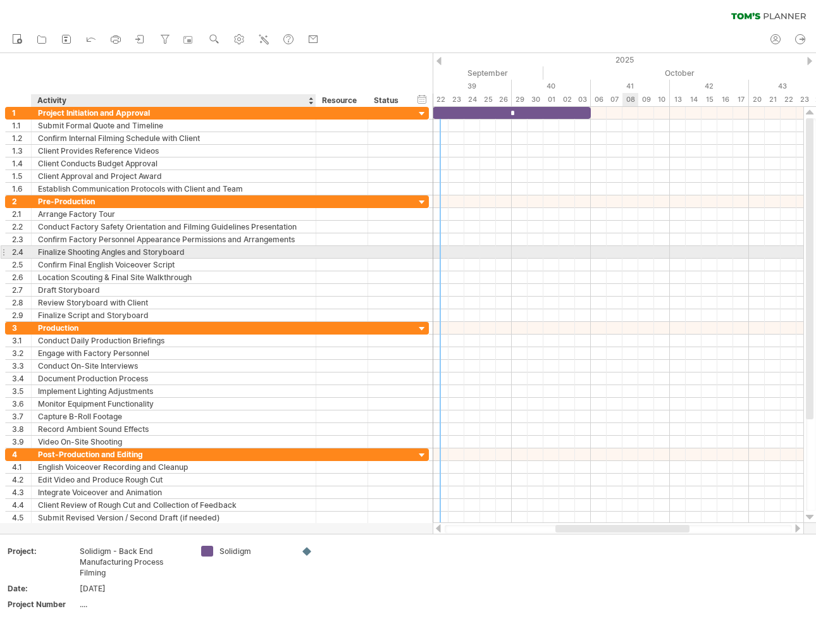
click at [92, 255] on div "Finalize Shooting Angles and Storyboard" at bounding box center [174, 252] width 272 height 12
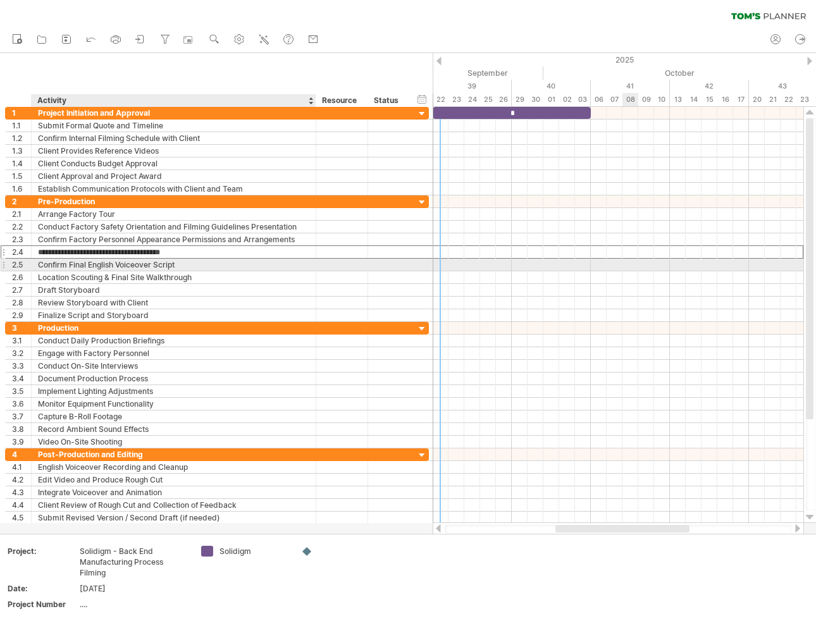
click at [94, 266] on div "Confirm Final English Voiceover Script" at bounding box center [174, 265] width 272 height 12
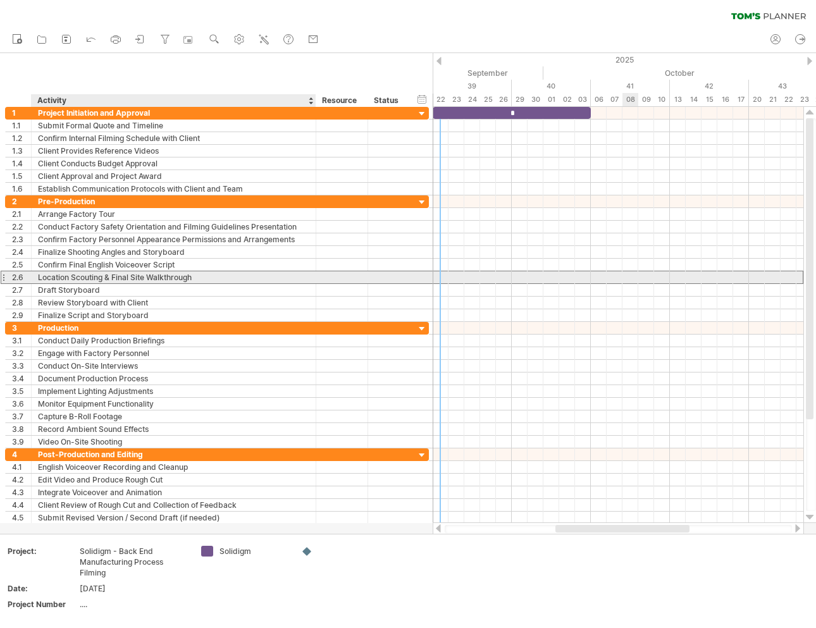
click at [109, 280] on div "Location Scouting & Final Site Walkthrough" at bounding box center [174, 278] width 272 height 12
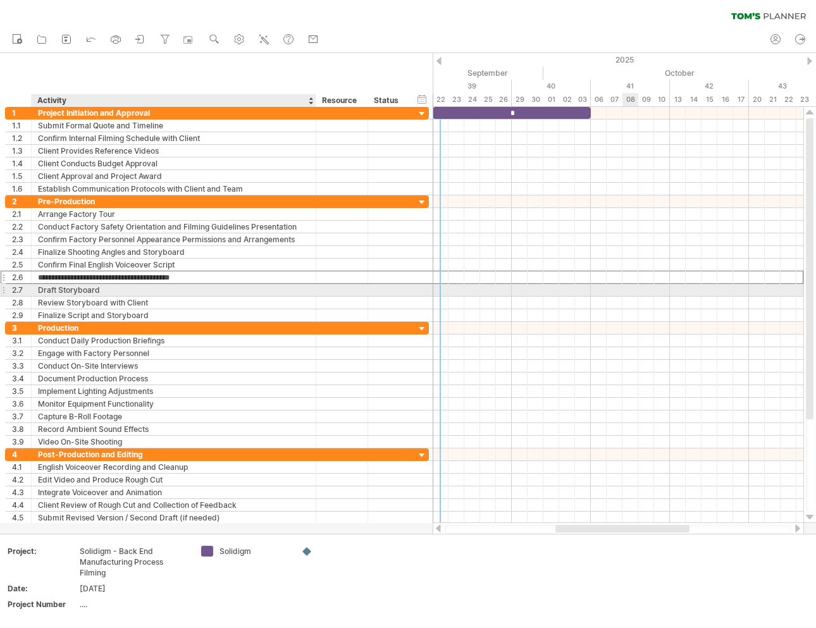
click at [98, 288] on div "Draft Storyboard" at bounding box center [174, 290] width 272 height 12
click at [115, 290] on input "**********" at bounding box center [174, 290] width 272 height 12
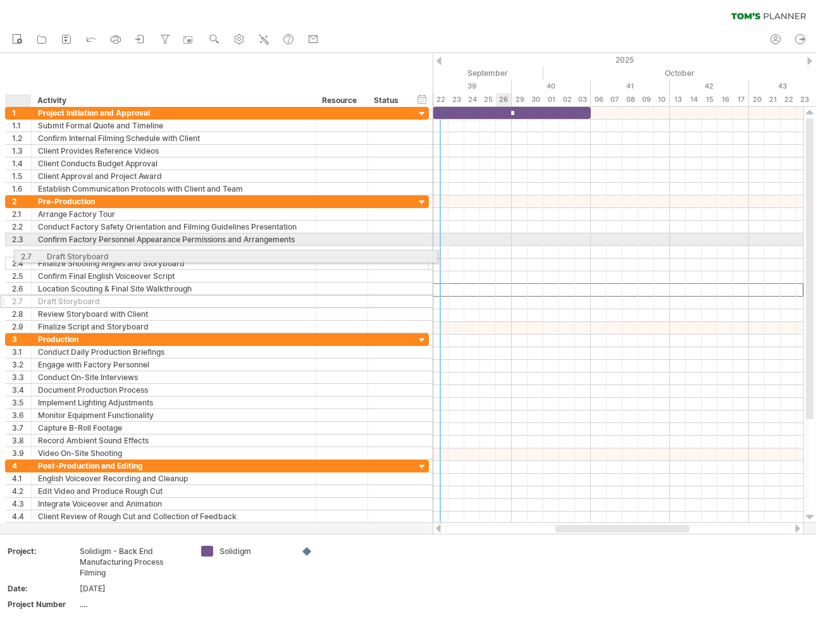
drag, startPoint x: 19, startPoint y: 289, endPoint x: 25, endPoint y: 255, distance: 34.0
click at [25, 254] on div "**********" at bounding box center [217, 265] width 424 height 138
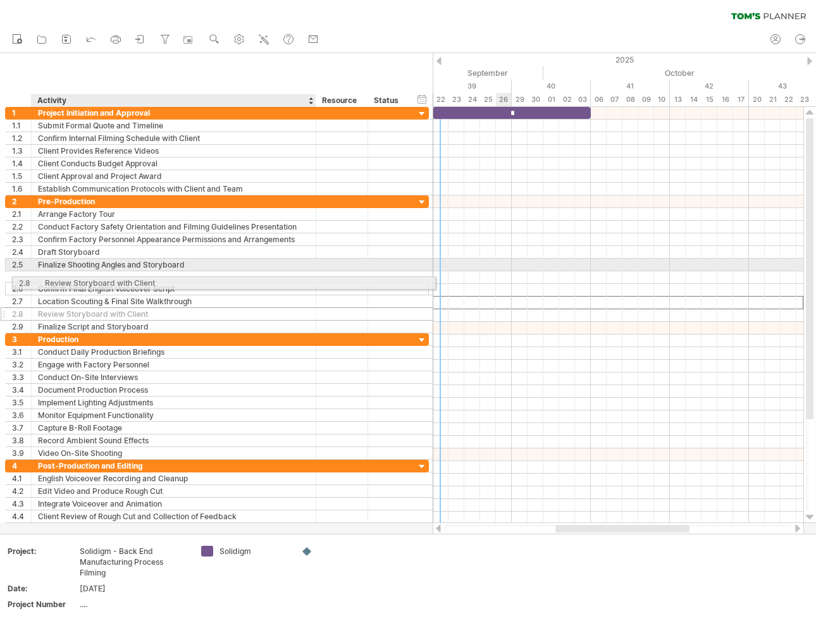
drag, startPoint x: 78, startPoint y: 301, endPoint x: 84, endPoint y: 281, distance: 21.0
click at [84, 281] on div "**********" at bounding box center [217, 265] width 424 height 138
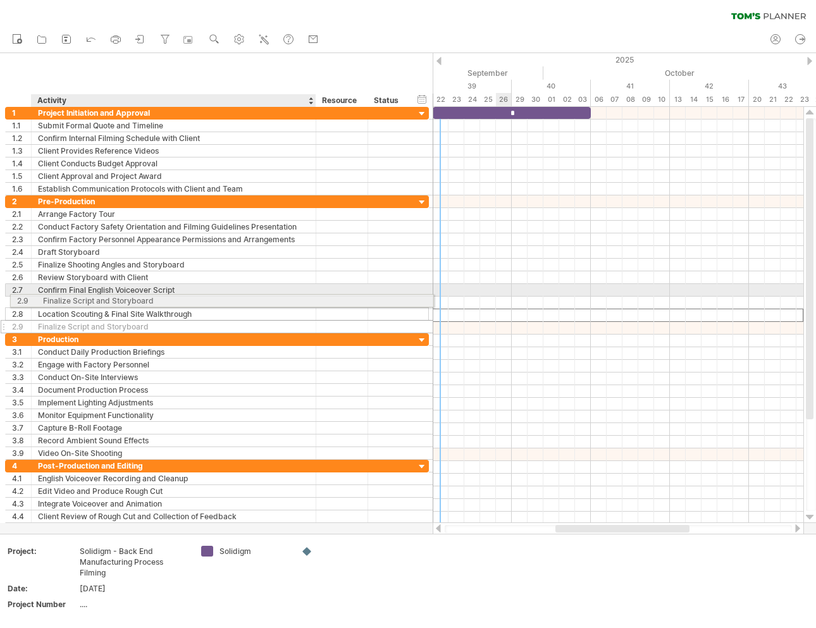
drag, startPoint x: 105, startPoint y: 315, endPoint x: 106, endPoint y: 299, distance: 15.9
click at [106, 299] on div "**********" at bounding box center [217, 265] width 424 height 138
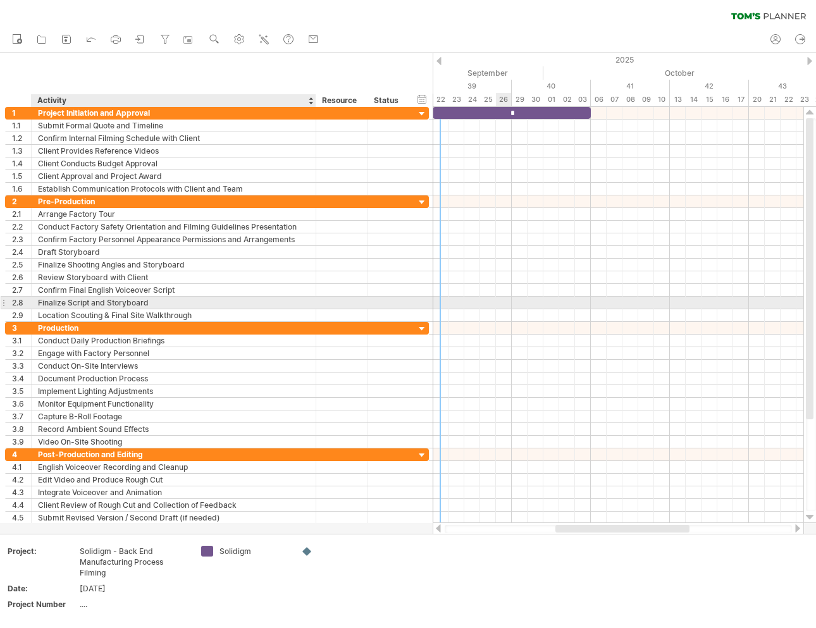
click at [116, 301] on div "Finalize Script and Storyboard" at bounding box center [174, 303] width 272 height 12
click at [116, 301] on input "**********" at bounding box center [174, 303] width 272 height 12
drag, startPoint x: 91, startPoint y: 302, endPoint x: 157, endPoint y: 299, distance: 66.5
click at [157, 299] on input "**********" at bounding box center [174, 303] width 272 height 12
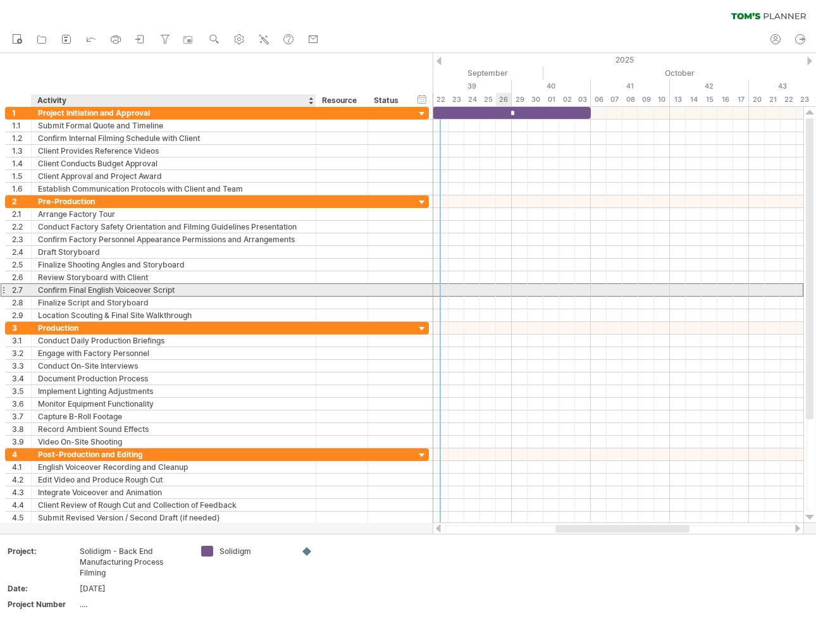
click at [185, 286] on div "Confirm Final English Voiceover Script" at bounding box center [174, 290] width 272 height 12
click at [0, 0] on input "**********" at bounding box center [0, 0] width 0 height 0
click at [187, 286] on input "**********" at bounding box center [174, 290] width 272 height 12
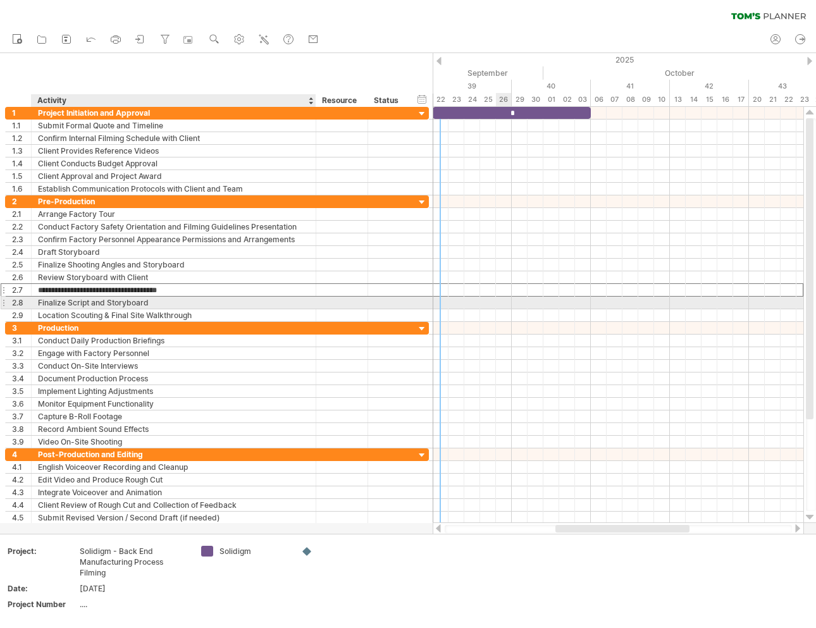
click at [146, 302] on div "Finalize Script and Storyboard" at bounding box center [174, 303] width 272 height 12
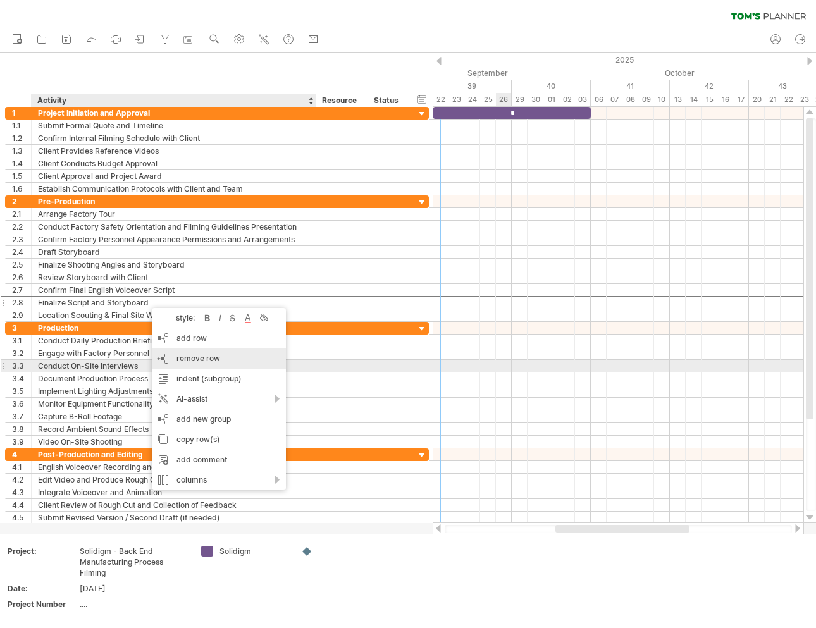
click at [206, 366] on div "remove row remove selected rows" at bounding box center [219, 359] width 134 height 20
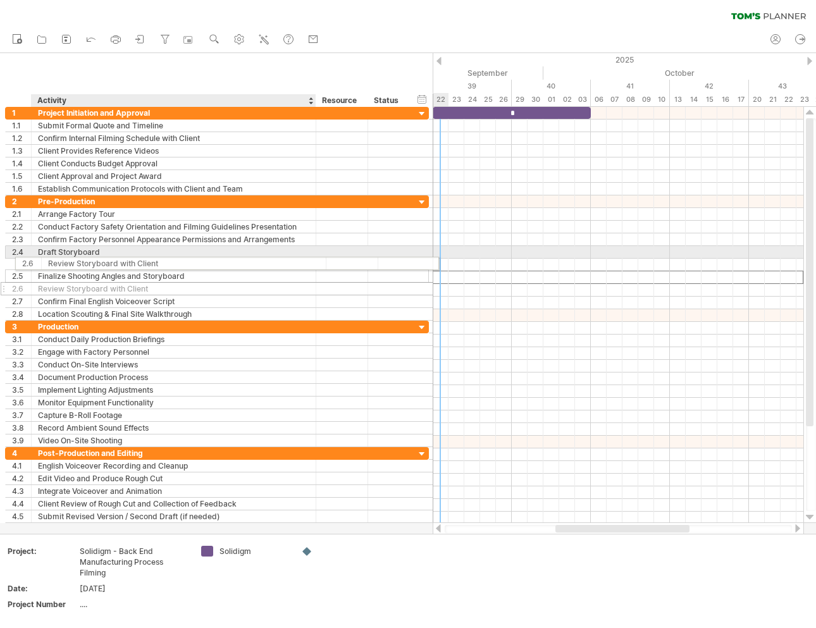
drag, startPoint x: 49, startPoint y: 275, endPoint x: 63, endPoint y: 261, distance: 19.7
click at [63, 261] on div "**********" at bounding box center [217, 258] width 424 height 125
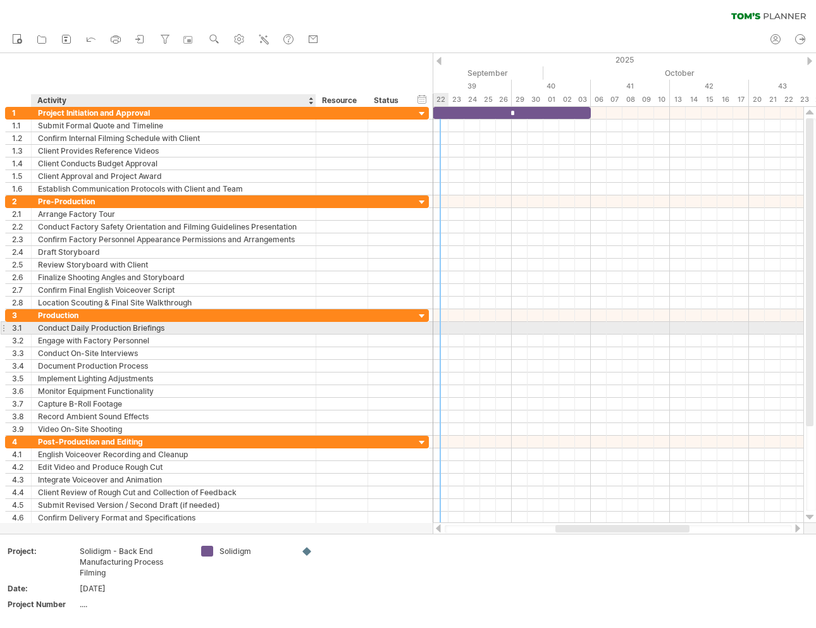
click at [81, 330] on div "Conduct Daily Production Briefings" at bounding box center [174, 328] width 272 height 12
click at [113, 328] on input "**********" at bounding box center [174, 328] width 272 height 12
click at [231, 326] on div "Conduct Daily Production Briefings" at bounding box center [174, 328] width 272 height 12
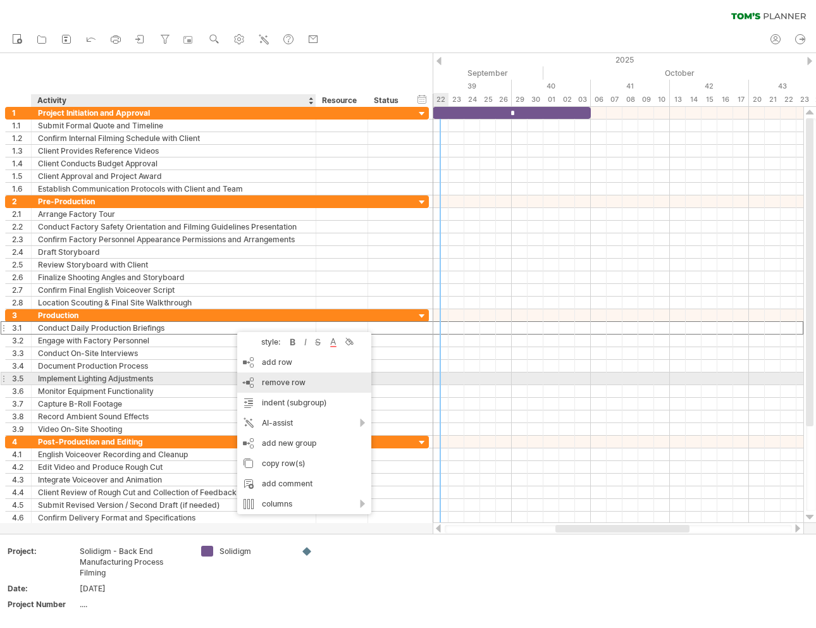
click at [296, 384] on span "remove row" at bounding box center [284, 382] width 44 height 9
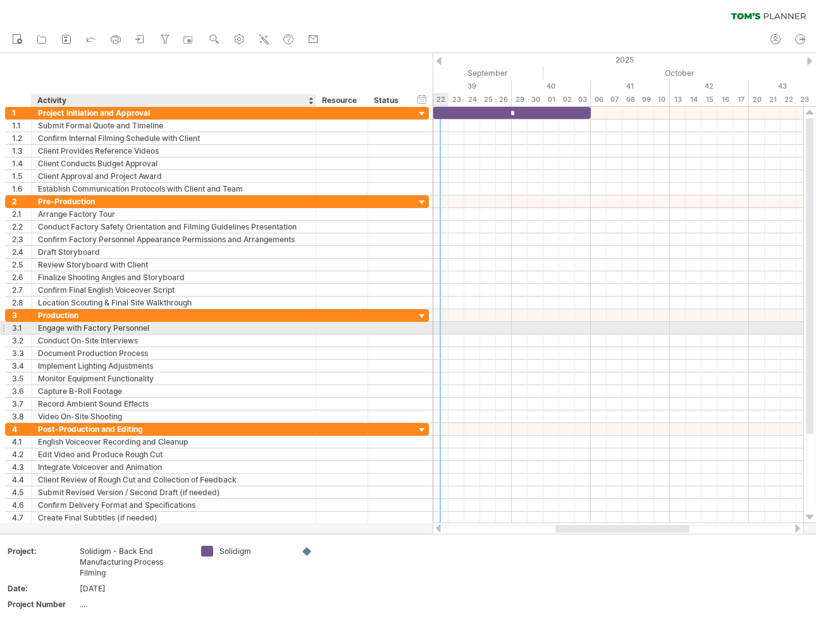
click at [146, 330] on div "Engage with Factory Personnel" at bounding box center [174, 328] width 272 height 12
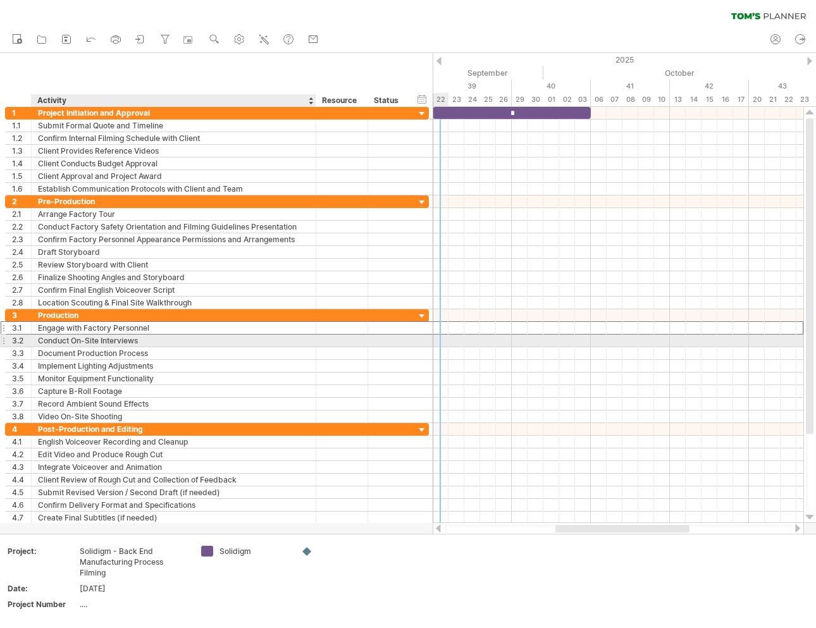
click at [151, 337] on div "Conduct On-Site Interviews" at bounding box center [174, 341] width 272 height 12
click at [165, 337] on input "**********" at bounding box center [174, 341] width 272 height 12
click at [154, 337] on input "**********" at bounding box center [174, 341] width 272 height 12
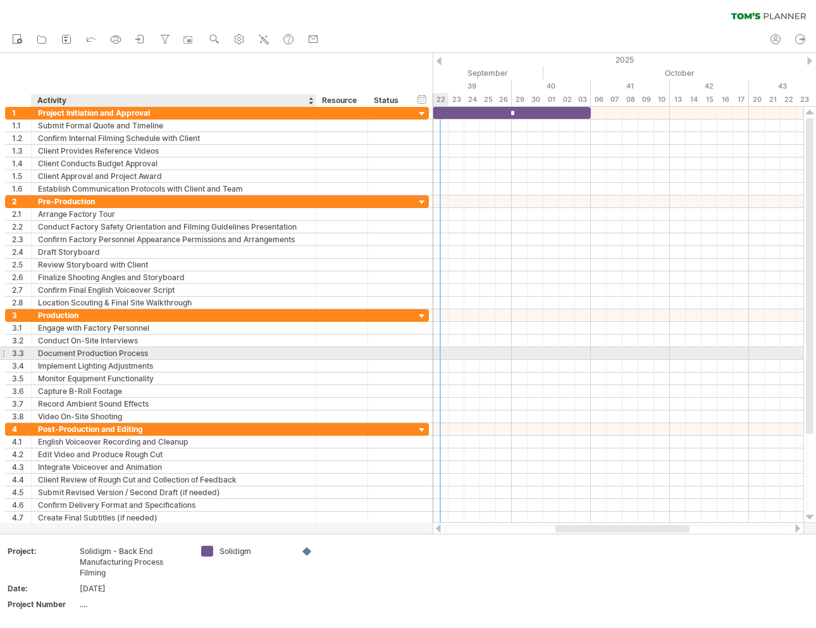
click at [149, 353] on div "Document Production Process" at bounding box center [174, 353] width 272 height 12
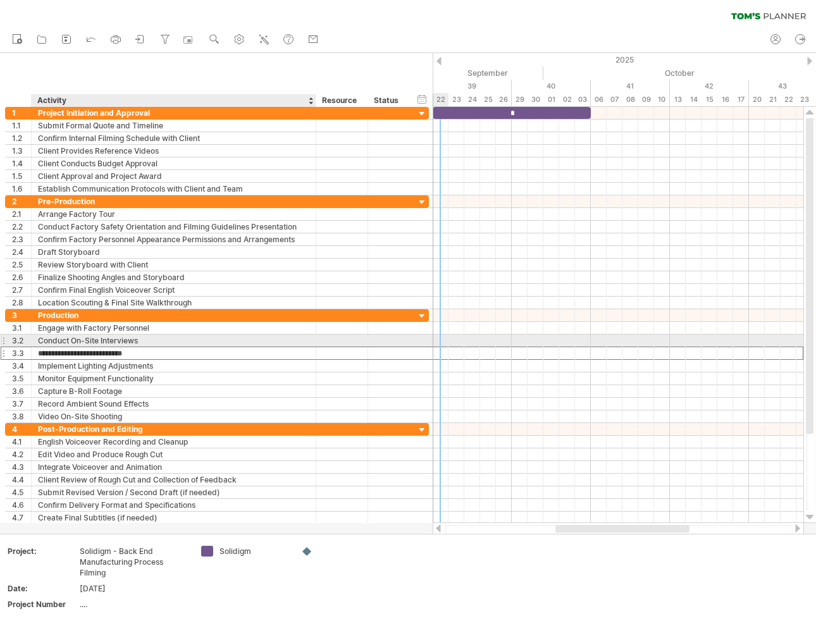
click at [153, 341] on div "Conduct On-Site Interviews" at bounding box center [174, 341] width 272 height 12
click at [153, 341] on input "**********" at bounding box center [174, 341] width 272 height 12
click at [156, 341] on input "**********" at bounding box center [174, 341] width 272 height 12
type input "**********"
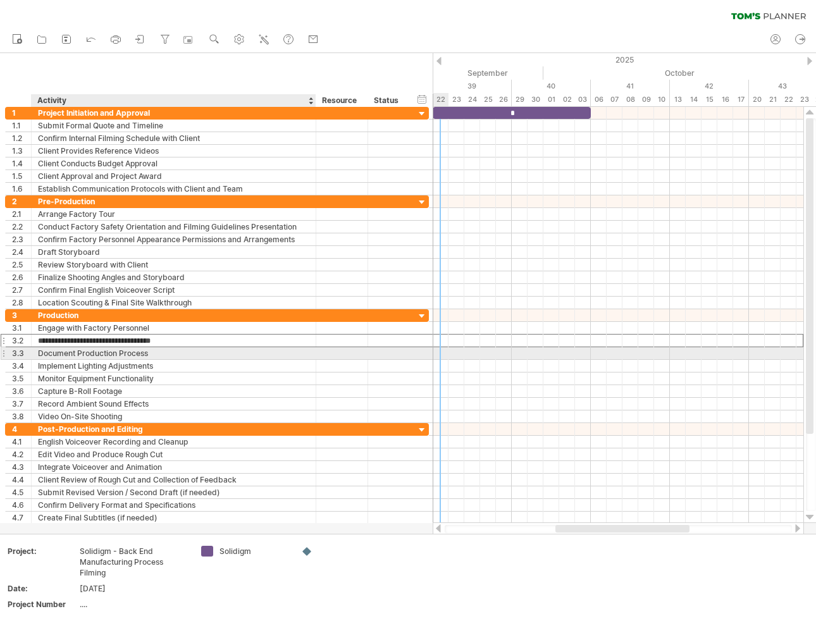
click at [179, 351] on div "Document Production Process" at bounding box center [174, 353] width 272 height 12
click at [166, 352] on input "**********" at bounding box center [174, 353] width 272 height 12
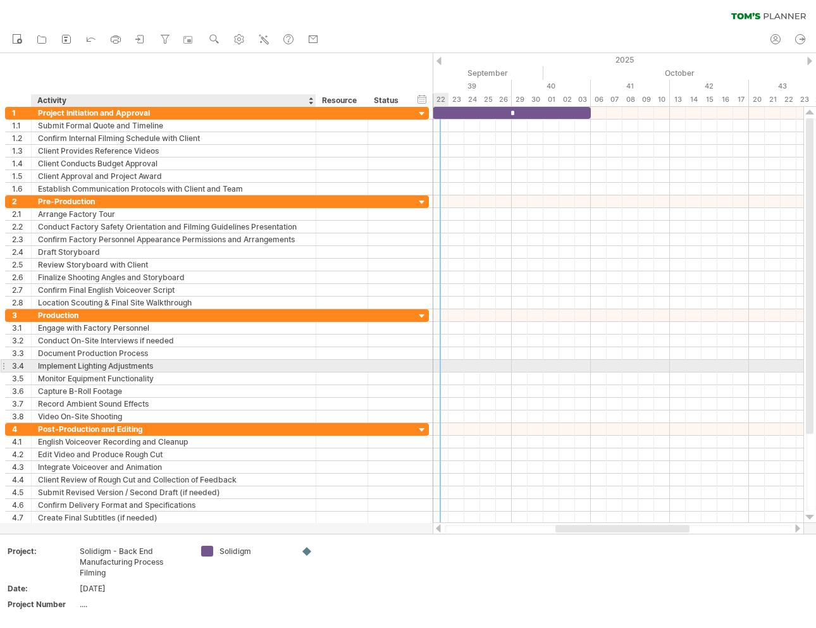
click at [171, 364] on div "Implement Lighting Adjustments" at bounding box center [174, 366] width 272 height 12
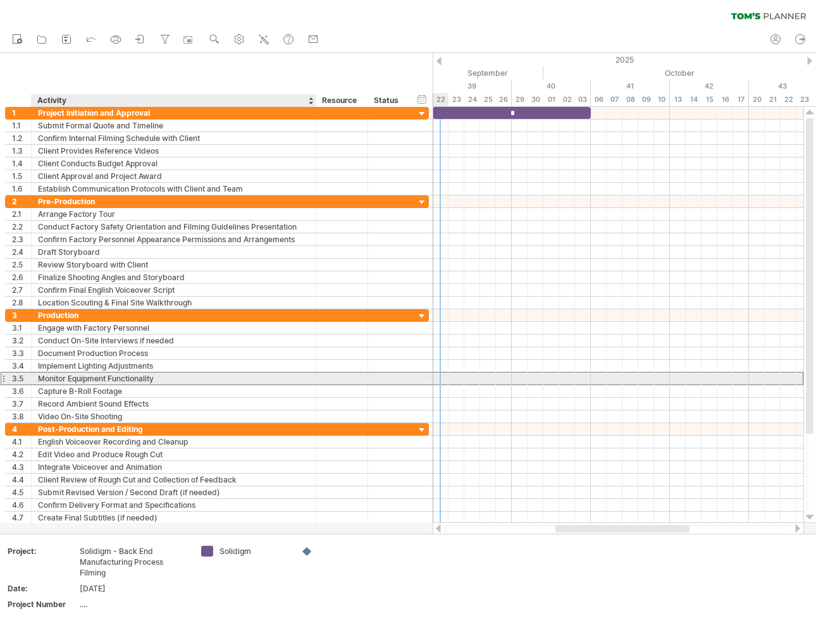
click at [174, 375] on div "Monitor Equipment Functionality" at bounding box center [174, 379] width 272 height 12
click at [0, 0] on input "**********" at bounding box center [0, 0] width 0 height 0
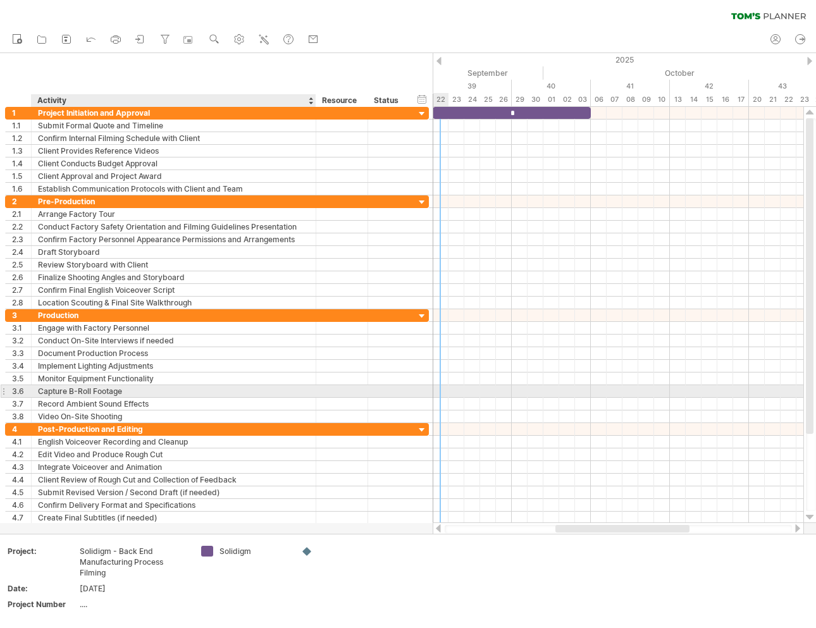
click at [130, 387] on div "Capture B-Roll Footage" at bounding box center [174, 391] width 272 height 12
click at [130, 387] on input "**********" at bounding box center [174, 391] width 272 height 12
type input "**********"
click at [171, 402] on div "Record Ambient Sound Effects" at bounding box center [174, 404] width 272 height 12
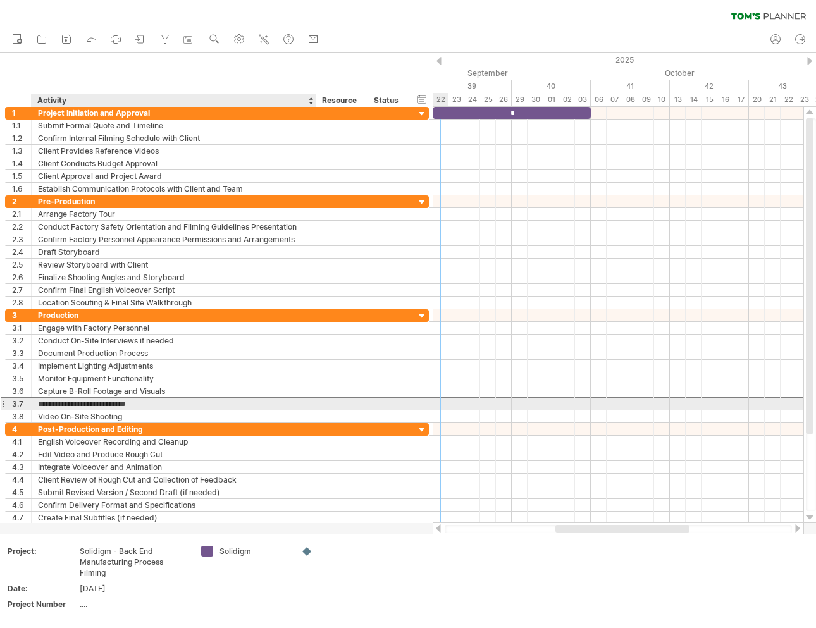
click at [173, 402] on input "**********" at bounding box center [174, 404] width 272 height 12
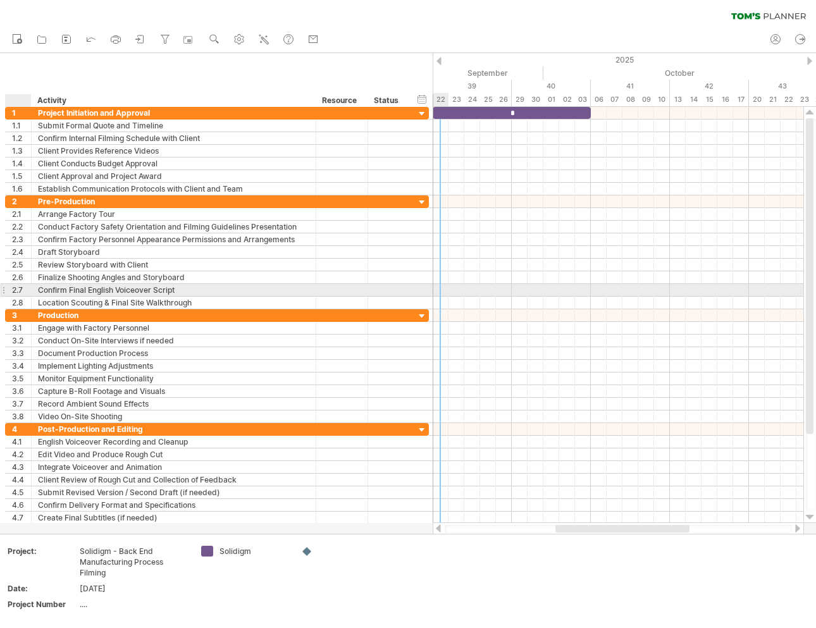
click at [141, 415] on div "Video On-Site Shooting" at bounding box center [174, 417] width 272 height 12
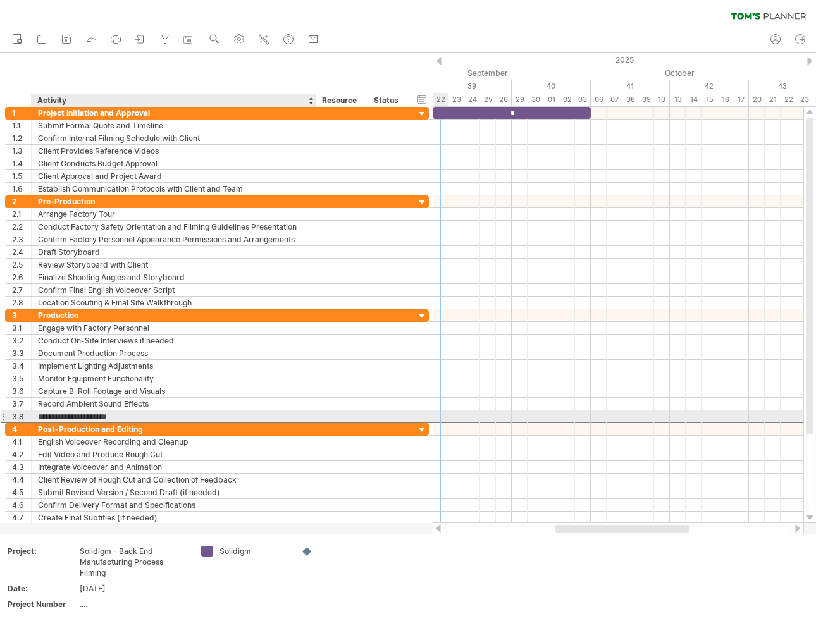
click at [151, 412] on input "**********" at bounding box center [174, 417] width 272 height 12
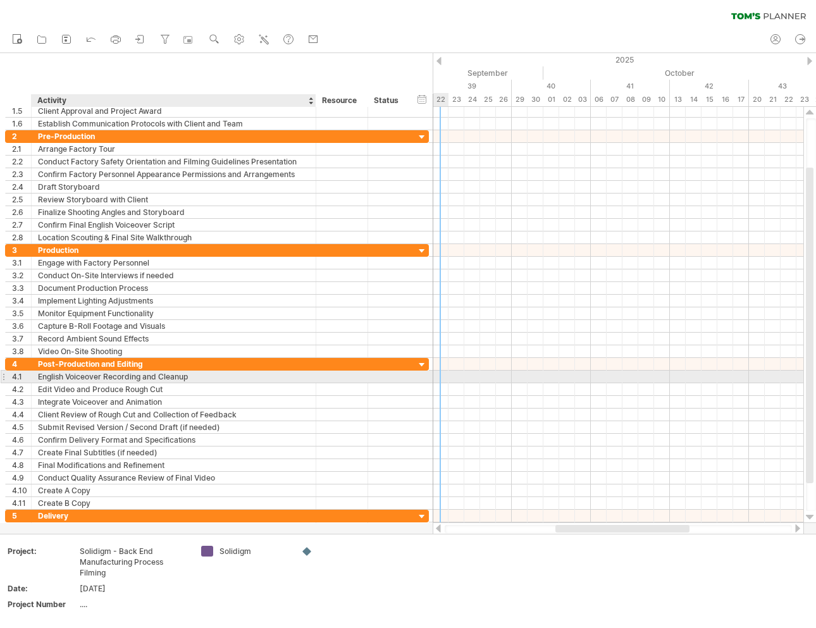
click at [187, 375] on div "English Voiceover Recording and Cleanup" at bounding box center [174, 377] width 272 height 12
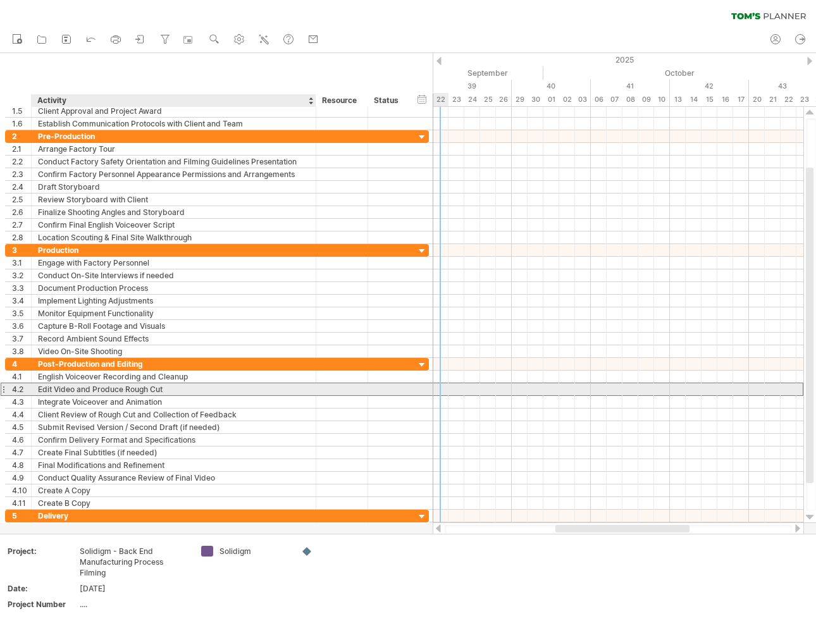
click at [161, 387] on div "Edit Video and Produce Rough Cut" at bounding box center [174, 390] width 272 height 12
click at [184, 387] on input "**********" at bounding box center [174, 390] width 272 height 12
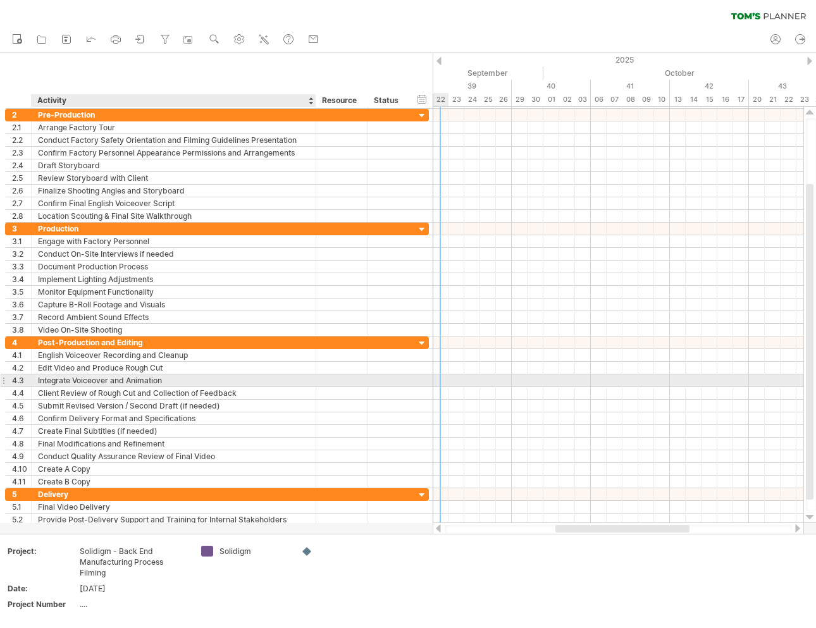
click at [176, 382] on div "Integrate Voiceover and Animation" at bounding box center [174, 381] width 272 height 12
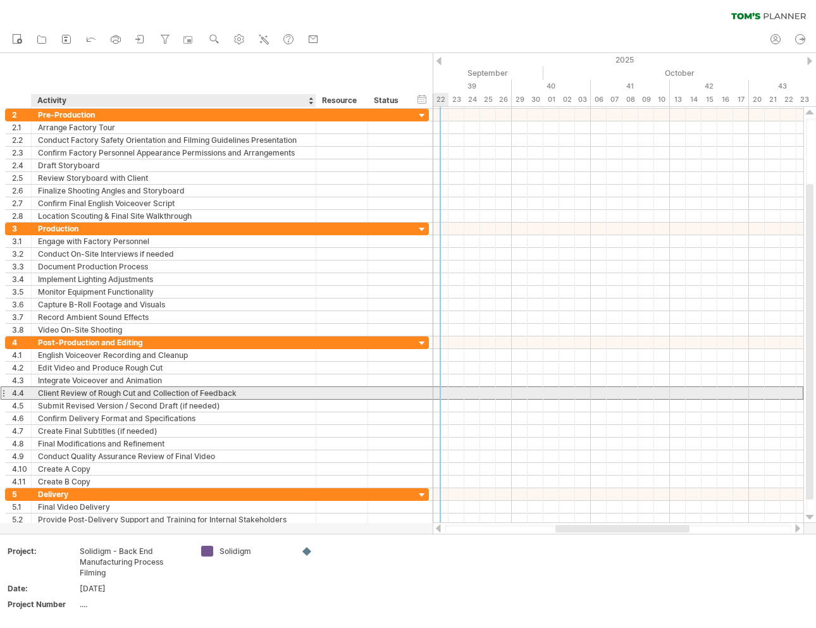
click at [261, 391] on div "Client Review of Rough Cut and Collection of Feedback" at bounding box center [174, 393] width 272 height 12
click at [276, 391] on input "**********" at bounding box center [174, 393] width 272 height 12
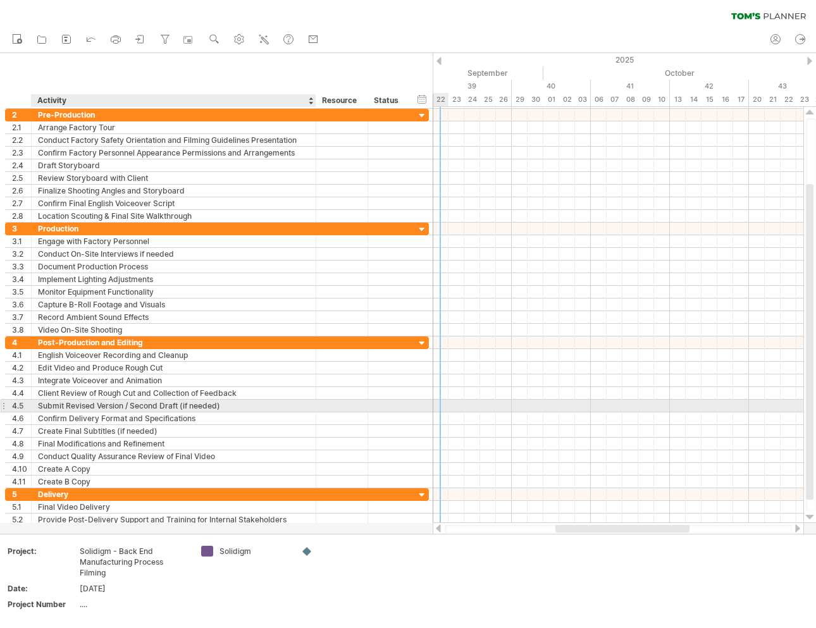
click at [146, 401] on div "Submit Revised Version / Second Draft (if needed)" at bounding box center [174, 406] width 272 height 12
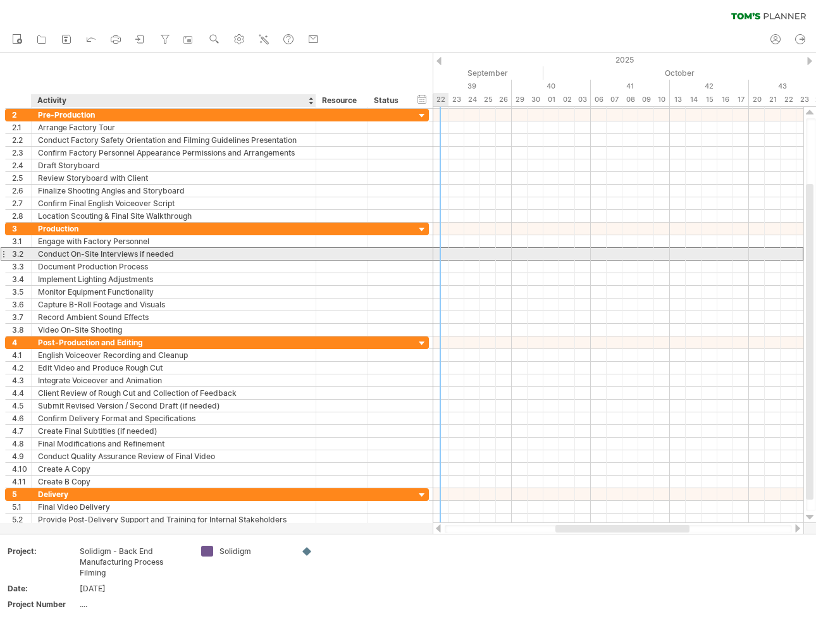
click at [184, 251] on div "Conduct On-Site Interviews if needed" at bounding box center [174, 254] width 272 height 12
click at [0, 0] on input "**********" at bounding box center [0, 0] width 0 height 0
click at [197, 257] on input "**********" at bounding box center [174, 254] width 272 height 12
type input "**********"
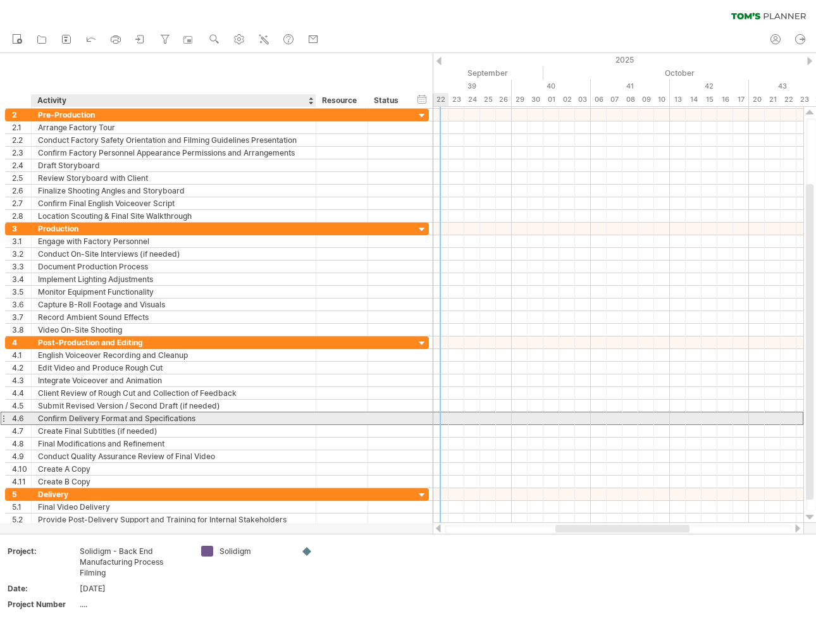
click at [261, 415] on div "Confirm Delivery Format and Specifications" at bounding box center [174, 419] width 272 height 12
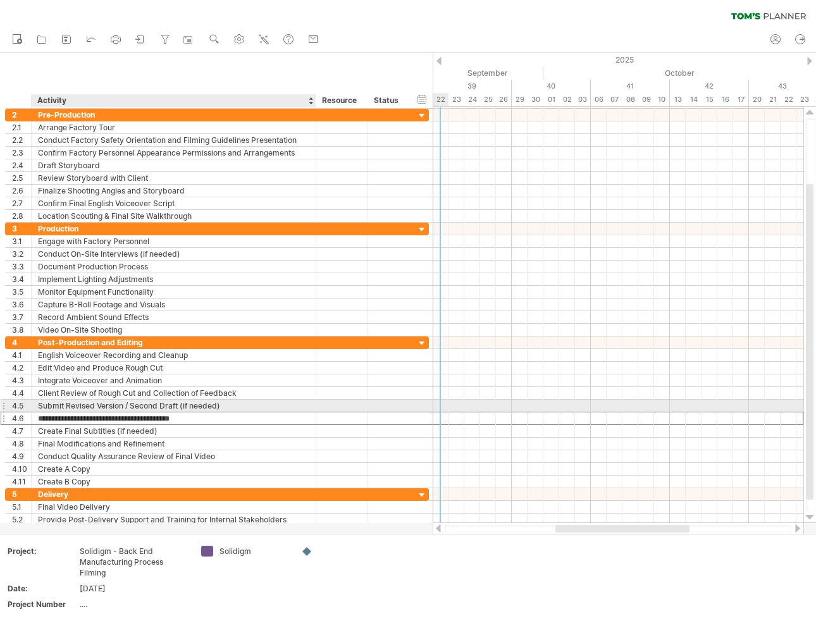
click at [203, 403] on div "Submit Revised Version / Second Draft (if needed)" at bounding box center [174, 406] width 272 height 12
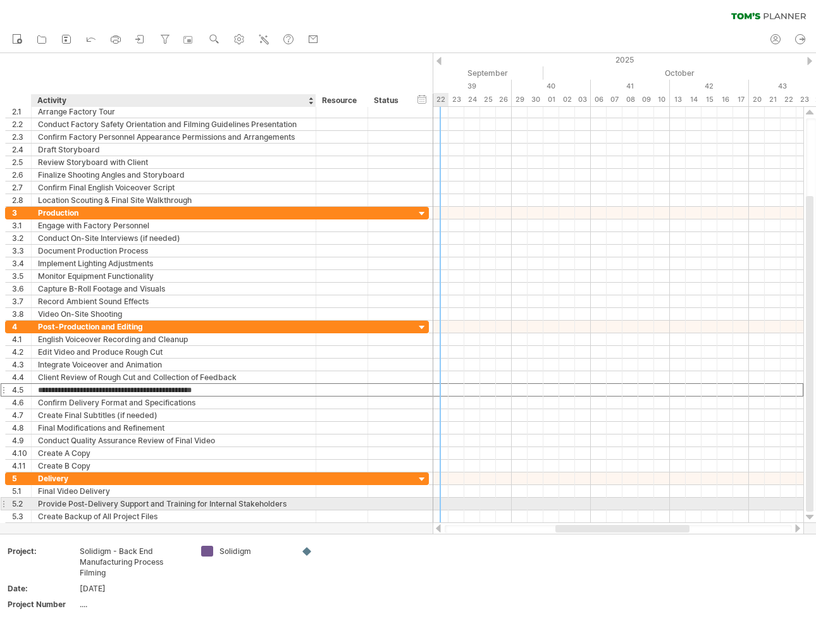
click at [139, 499] on div "Provide Post-Delivery Support and Training for Internal Stakeholders" at bounding box center [174, 504] width 272 height 12
click at [139, 499] on input "**********" at bounding box center [174, 504] width 272 height 12
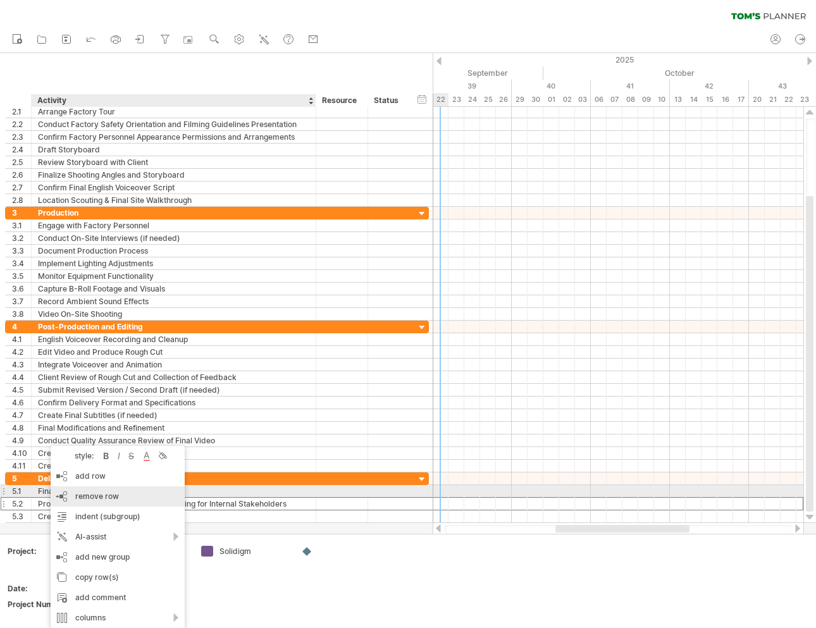
click at [111, 490] on div "remove row remove selected rows" at bounding box center [118, 497] width 134 height 20
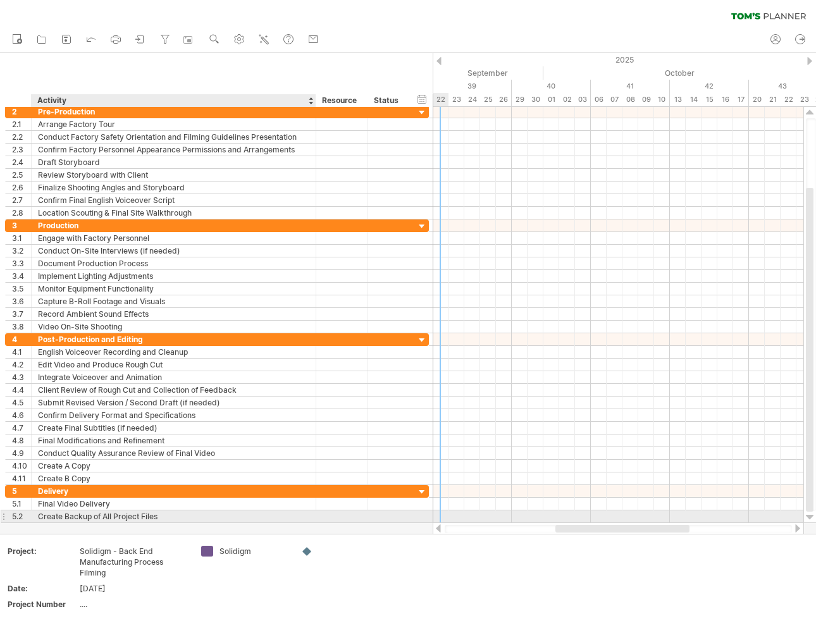
click at [94, 512] on div "Create Backup of All Project Files" at bounding box center [174, 517] width 272 height 12
click at [94, 512] on input "**********" at bounding box center [174, 517] width 272 height 12
click at [168, 515] on input "**********" at bounding box center [174, 517] width 272 height 12
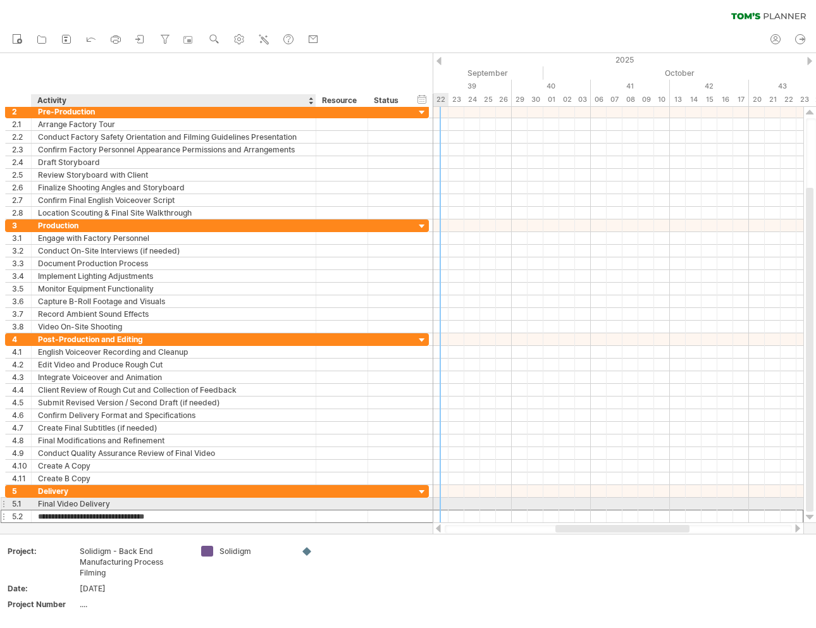
click at [132, 499] on div "Final Video Delivery" at bounding box center [174, 504] width 272 height 12
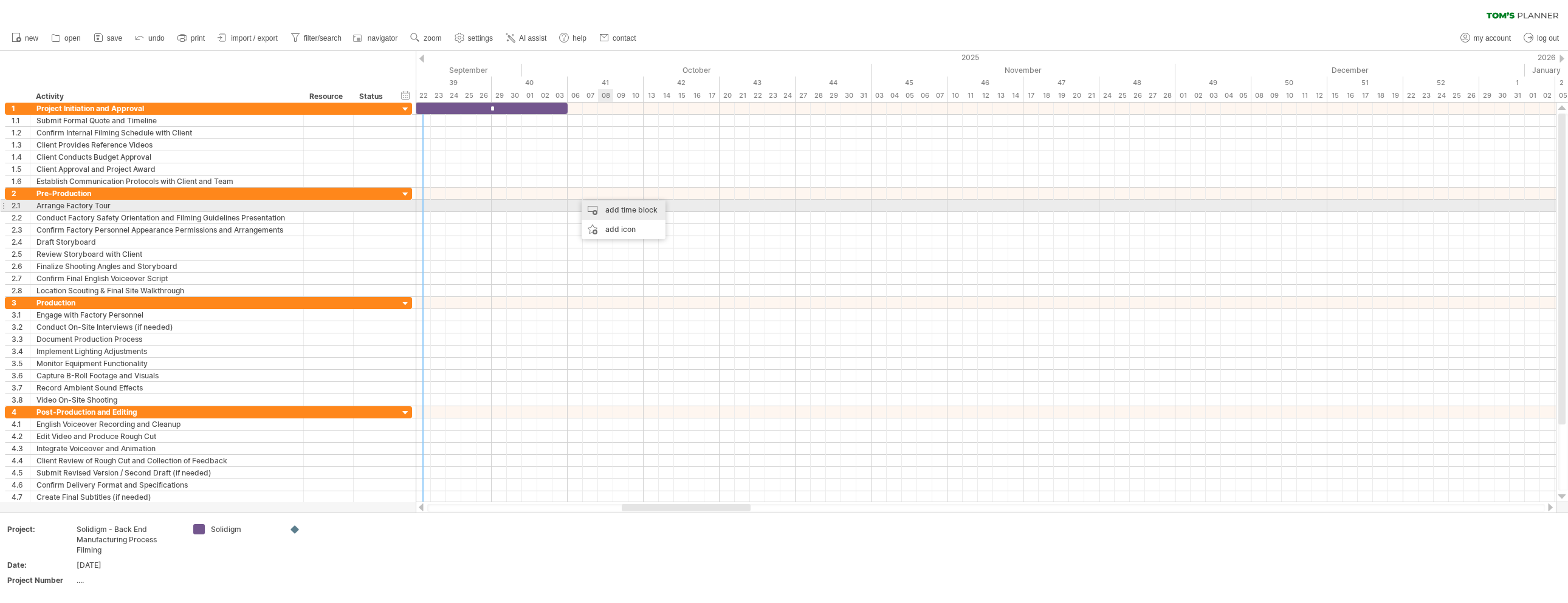
click at [623, 204] on div "add time block" at bounding box center [623, 210] width 84 height 19
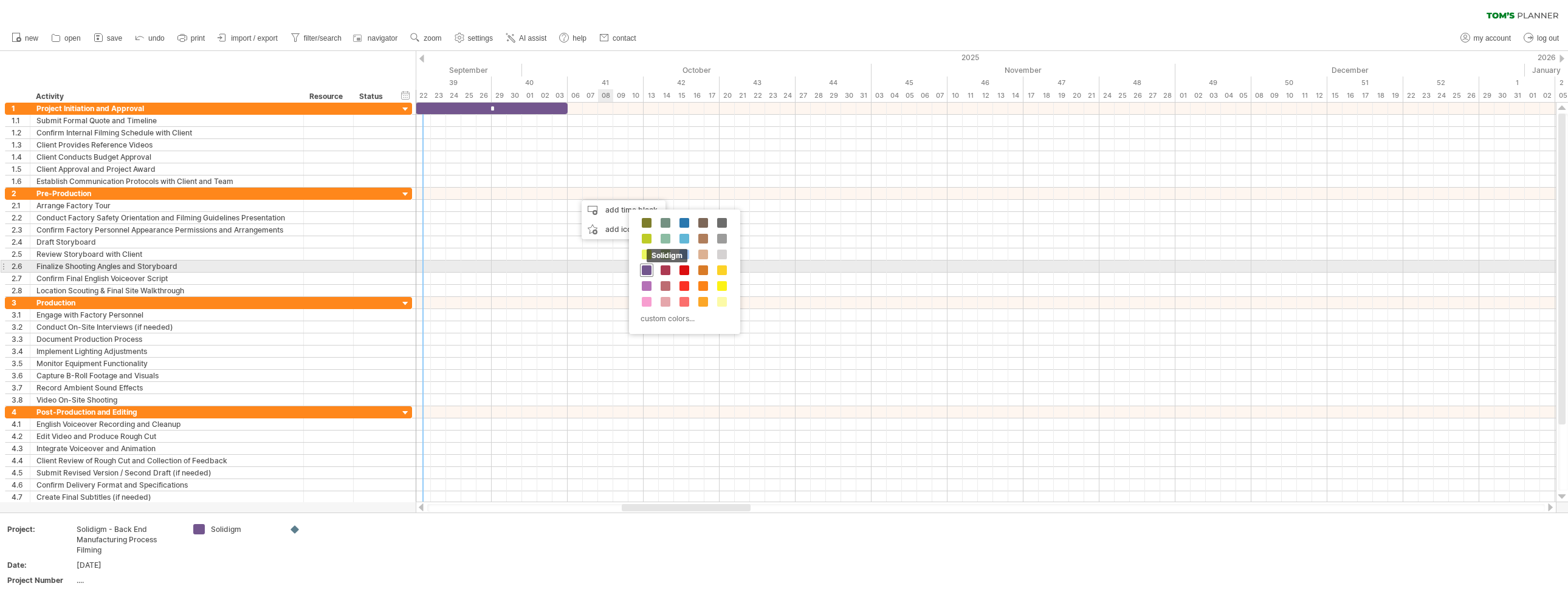
click at [648, 267] on span at bounding box center [646, 271] width 10 height 10
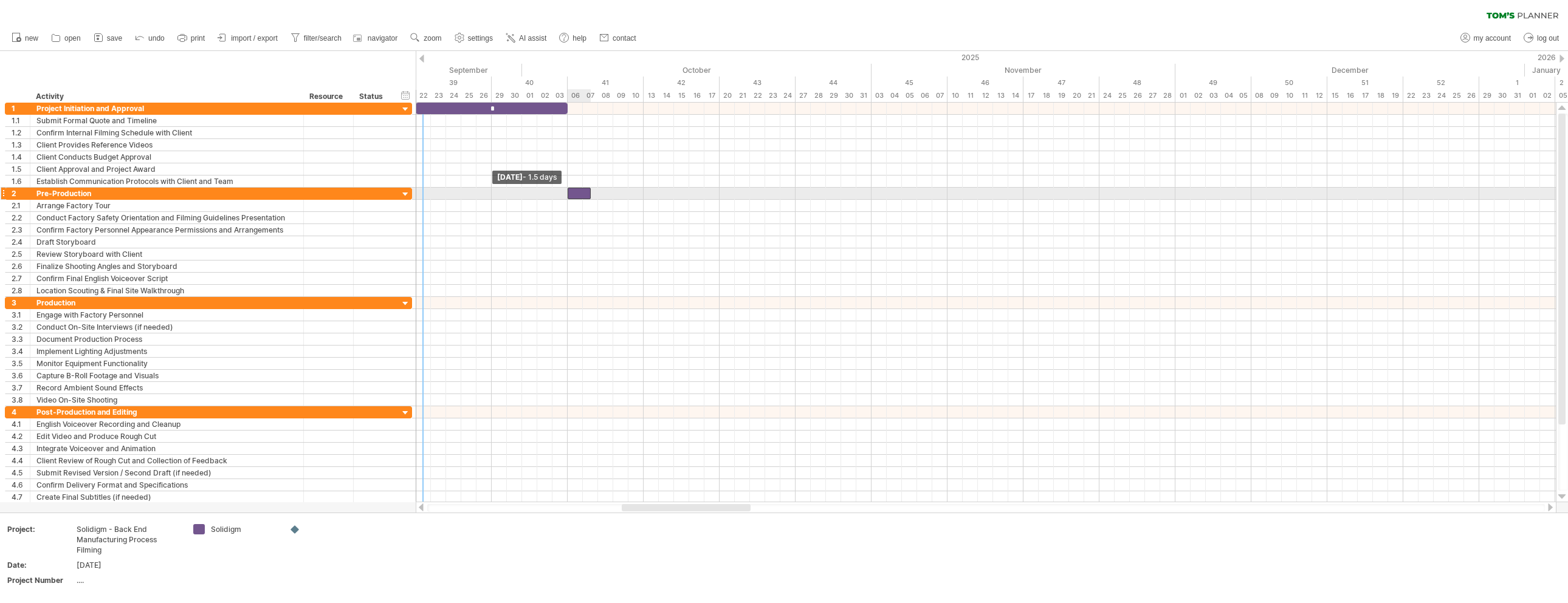
drag, startPoint x: 575, startPoint y: 195, endPoint x: 567, endPoint y: 195, distance: 8.0
click at [567, 195] on span at bounding box center [567, 194] width 5 height 12
drag, startPoint x: 591, startPoint y: 193, endPoint x: 630, endPoint y: 191, distance: 39.1
click at [630, 191] on span at bounding box center [628, 194] width 5 height 12
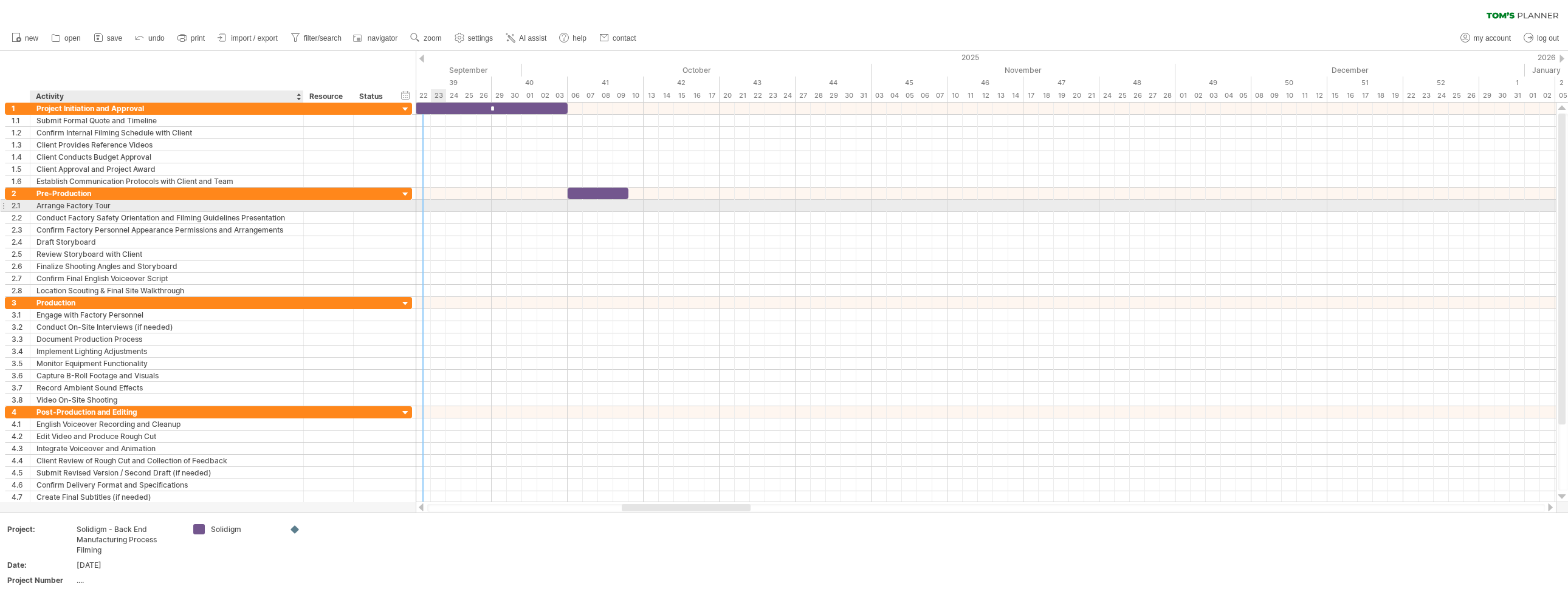
click at [73, 207] on div "Arrange Factory Tour" at bounding box center [167, 205] width 261 height 12
click at [112, 207] on input "**********" at bounding box center [167, 205] width 261 height 12
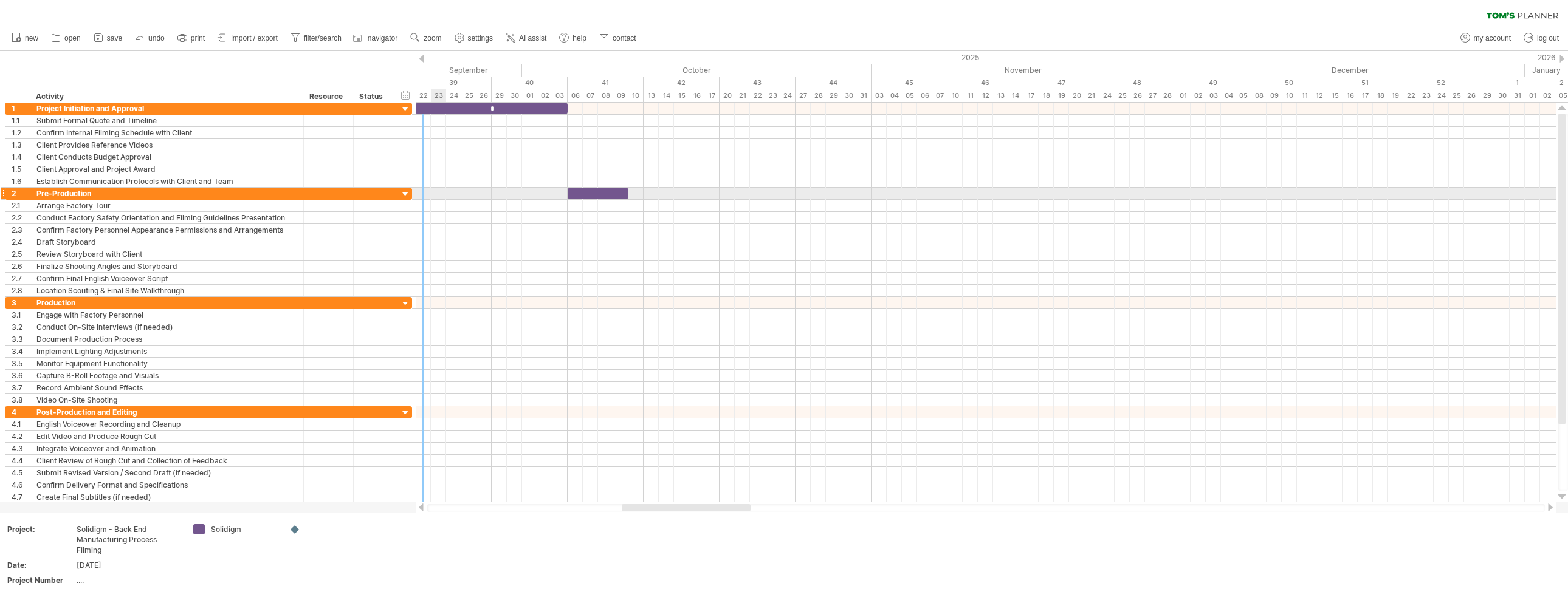
click at [54, 287] on div "Location Scouting & Final Site Walkthrough" at bounding box center [167, 291] width 261 height 12
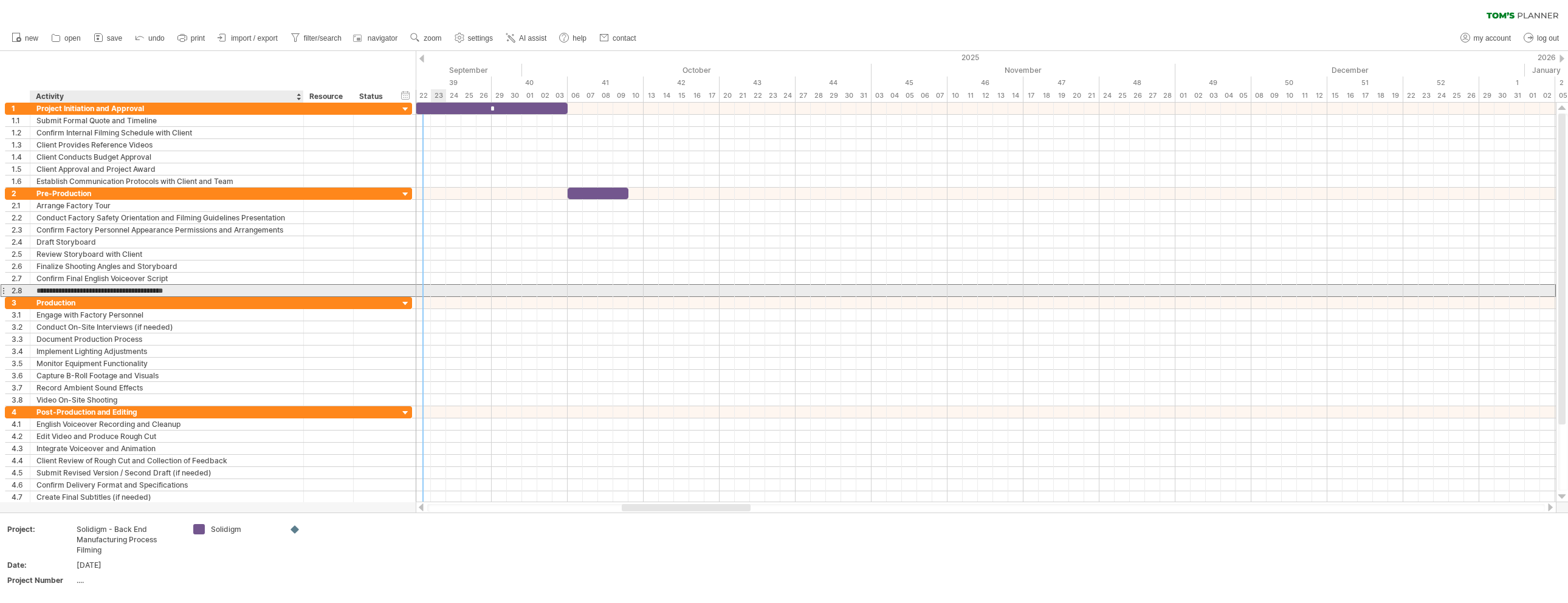
click at [46, 286] on input "**********" at bounding box center [167, 291] width 261 height 12
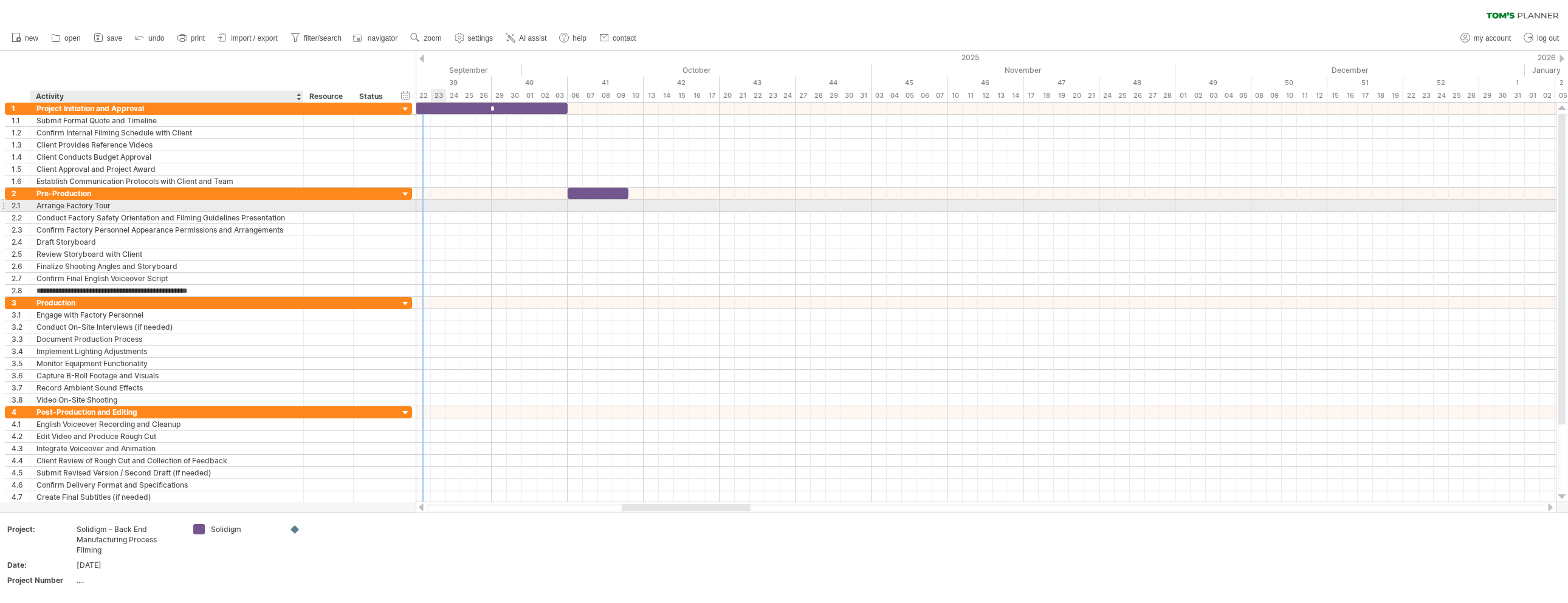
click at [122, 210] on div "**********" at bounding box center [208, 205] width 407 height 12
click at [130, 205] on div "Arrange Factory Tour" at bounding box center [167, 205] width 261 height 12
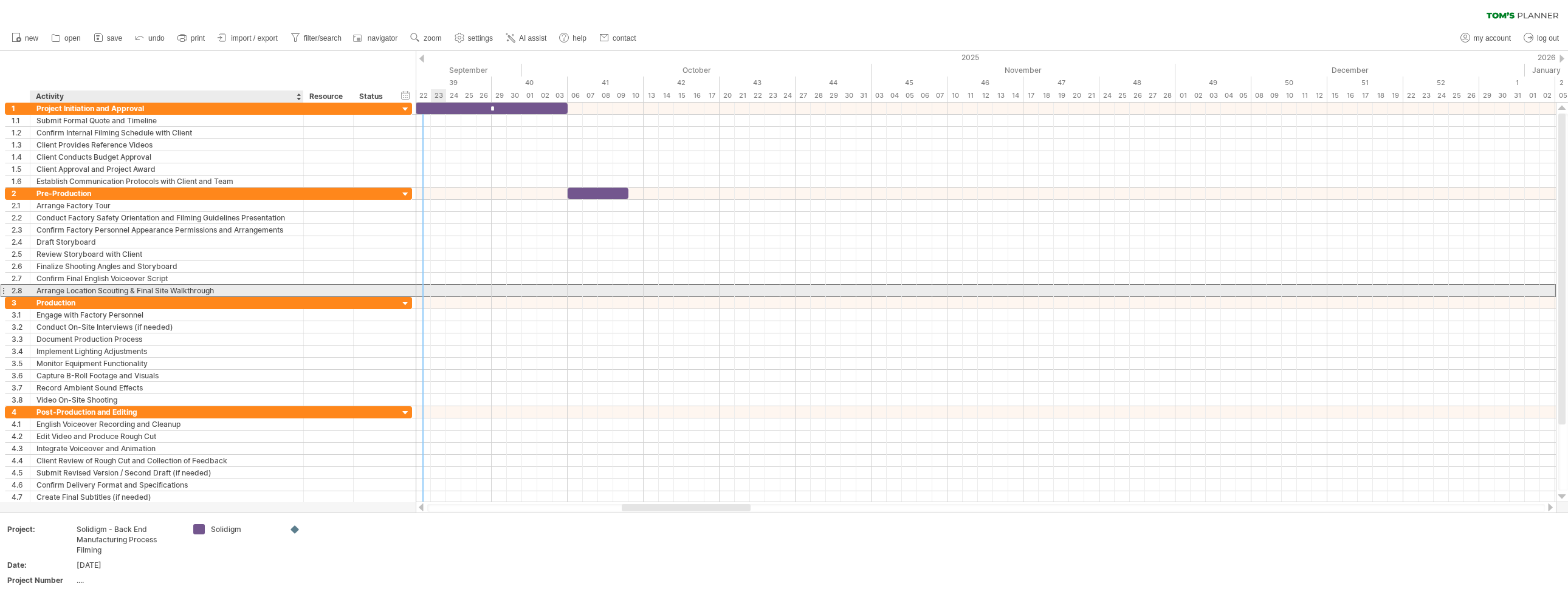
click at [54, 290] on div "Arrange Location Scouting & Final Site Walkthrough" at bounding box center [167, 291] width 261 height 12
click at [0, 0] on input "**********" at bounding box center [0, 0] width 0 height 0
click at [111, 277] on div "Confirm Final English Voiceover Script" at bounding box center [167, 278] width 261 height 12
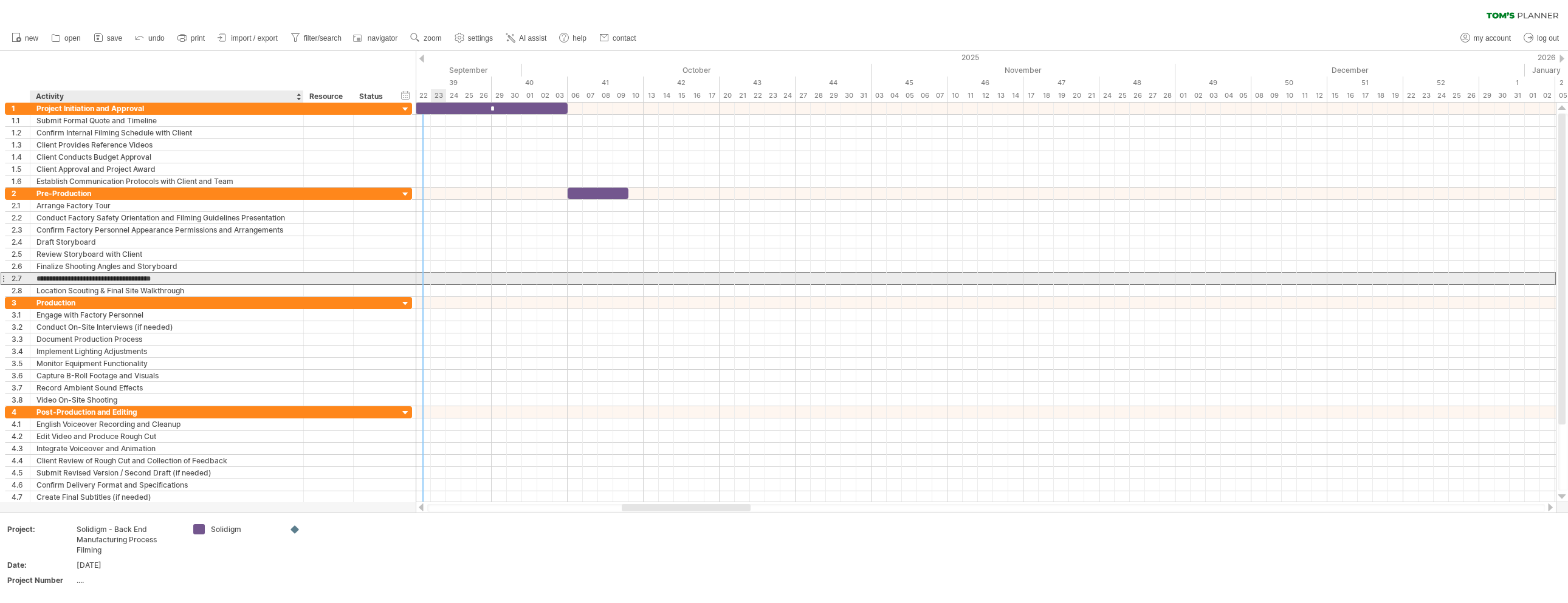
click at [191, 282] on div "**********" at bounding box center [208, 278] width 407 height 12
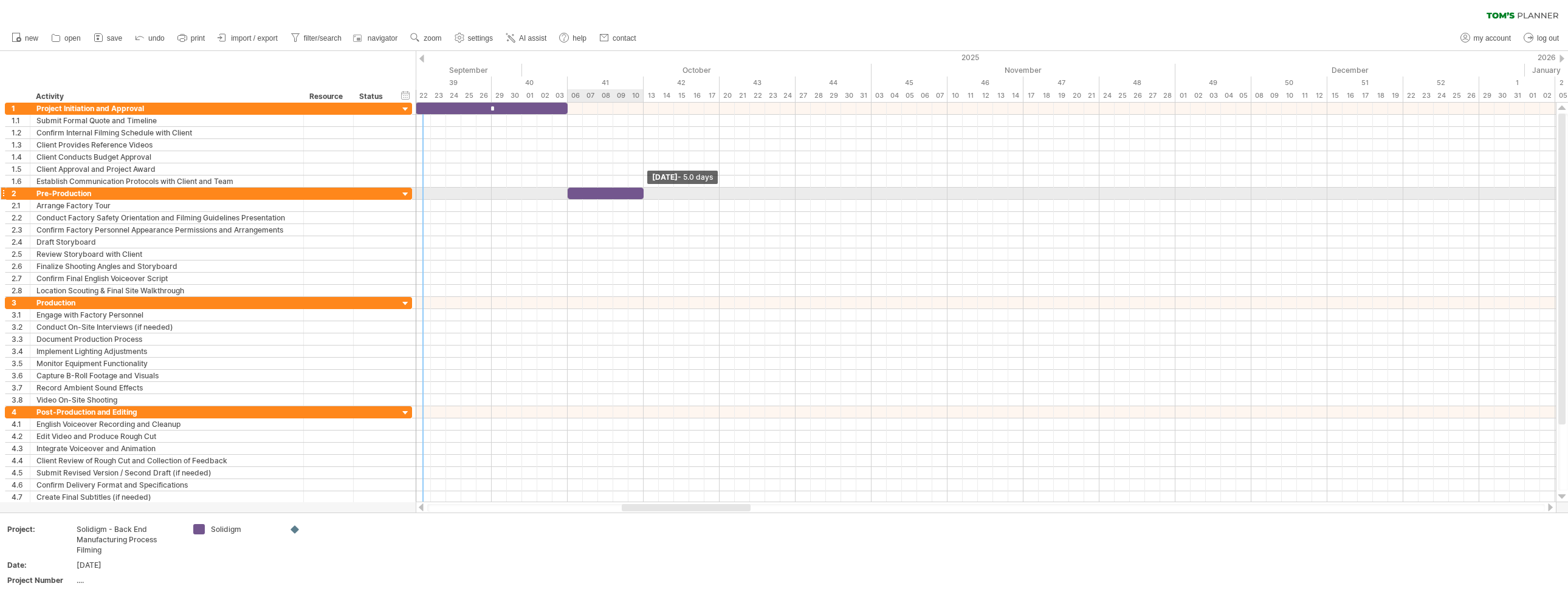
drag, startPoint x: 628, startPoint y: 191, endPoint x: 641, endPoint y: 191, distance: 13.0
click at [641, 191] on span at bounding box center [643, 194] width 5 height 12
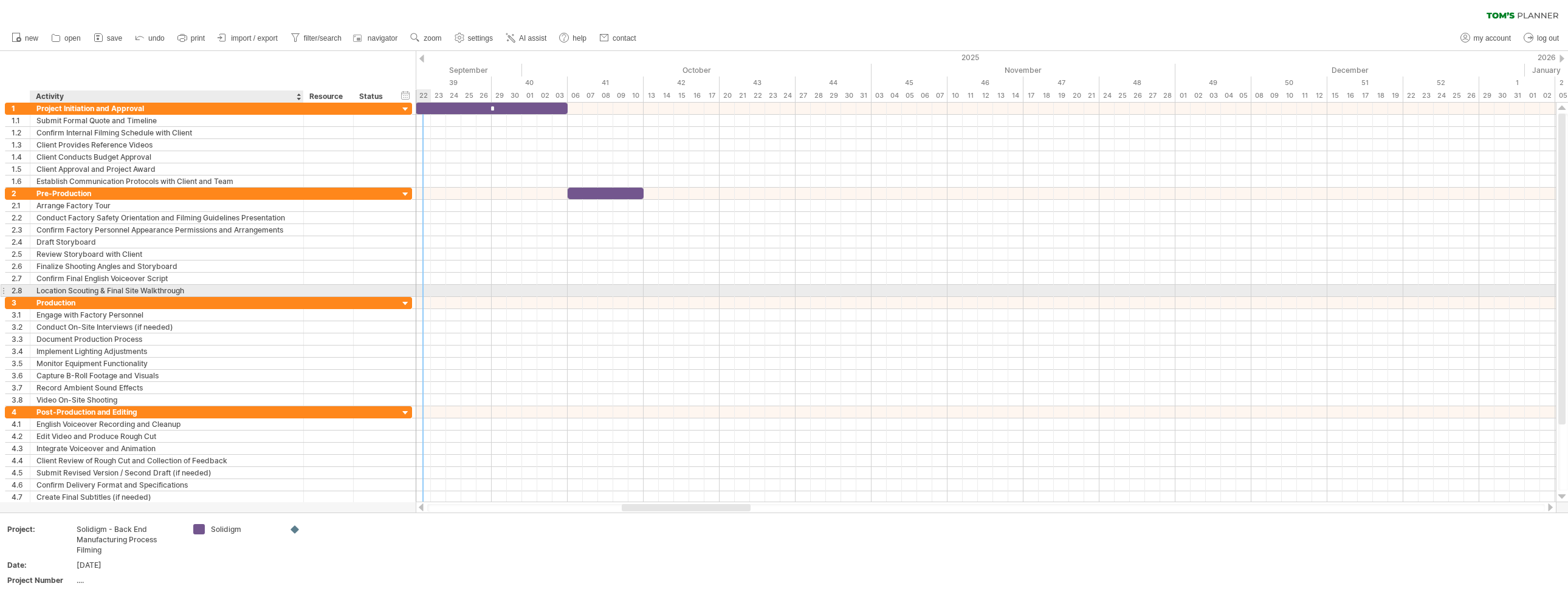
click at [117, 289] on div "Location Scouting & Final Site Walkthrough" at bounding box center [167, 291] width 261 height 12
drag, startPoint x: 100, startPoint y: 289, endPoint x: 191, endPoint y: 288, distance: 91.0
click at [191, 288] on input "**********" at bounding box center [167, 291] width 261 height 12
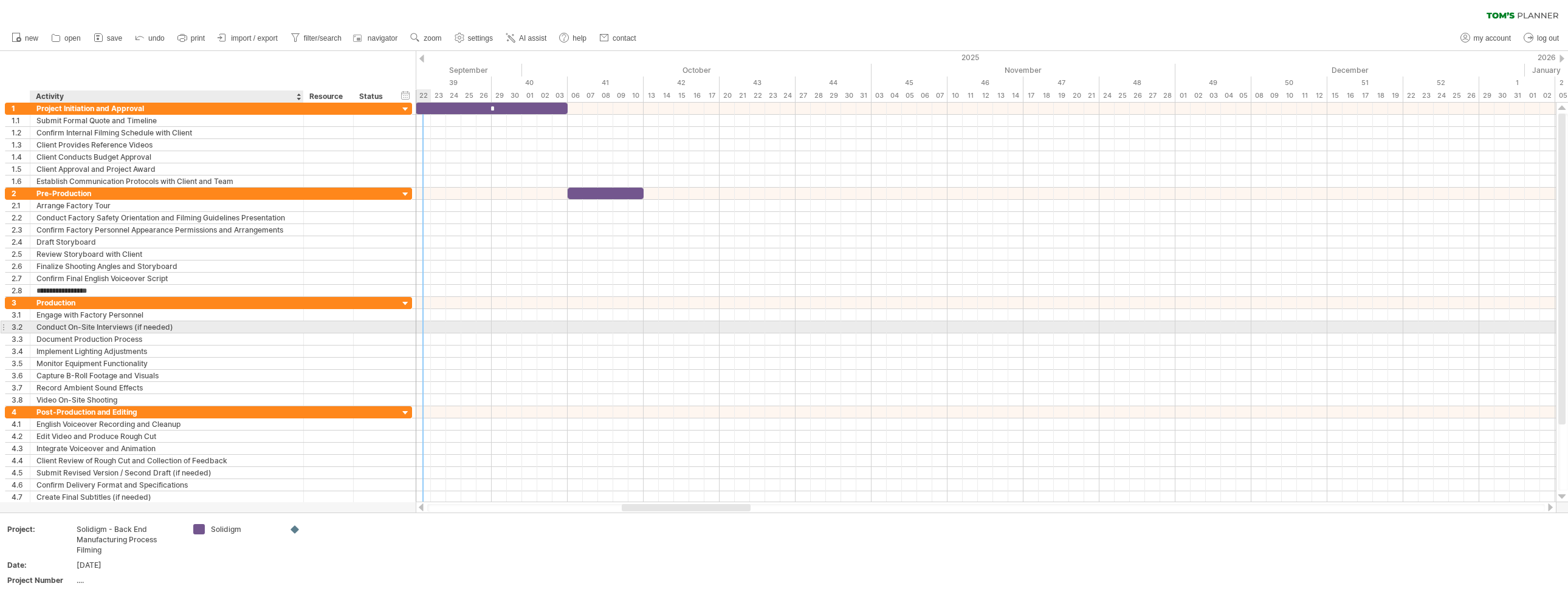
type input "**********"
click at [291, 324] on div "Conduct On-Site Interviews (if needed)" at bounding box center [167, 327] width 261 height 12
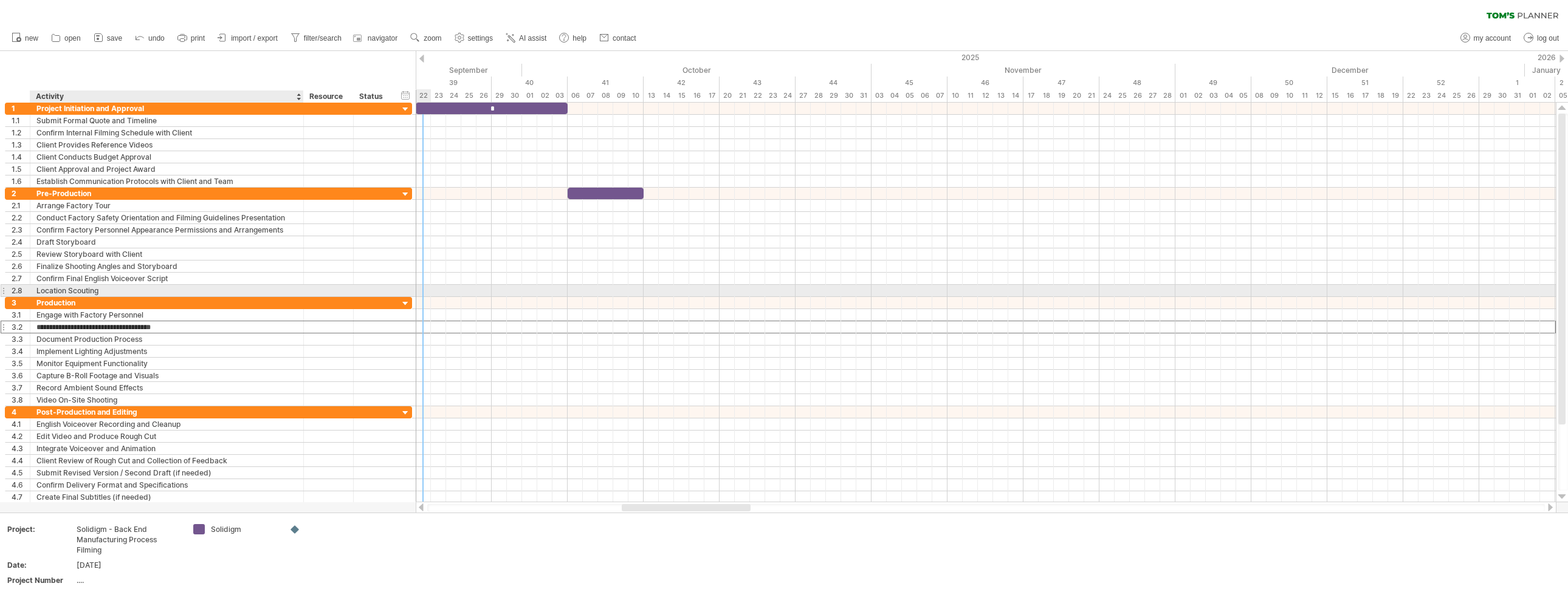
click at [72, 289] on div "Location Scouting" at bounding box center [167, 291] width 261 height 12
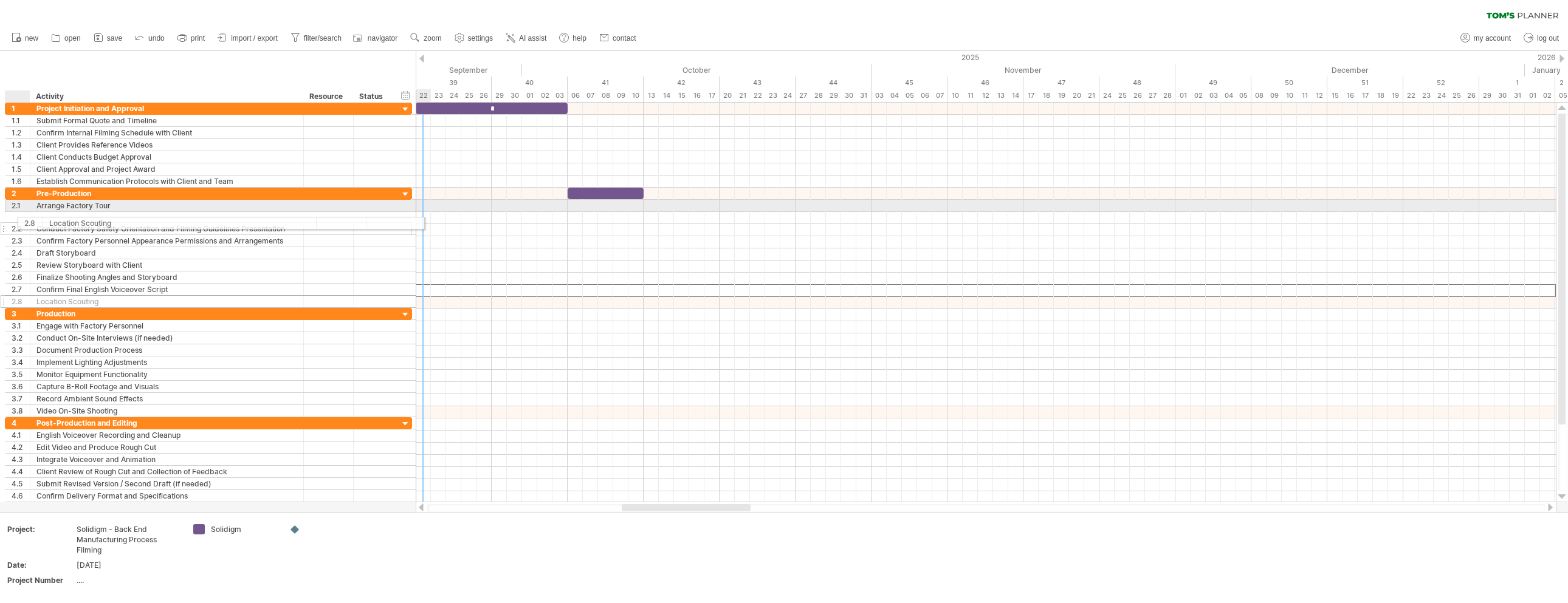
drag, startPoint x: 21, startPoint y: 289, endPoint x: 31, endPoint y: 221, distance: 68.7
click at [31, 221] on div "**********" at bounding box center [208, 248] width 407 height 120
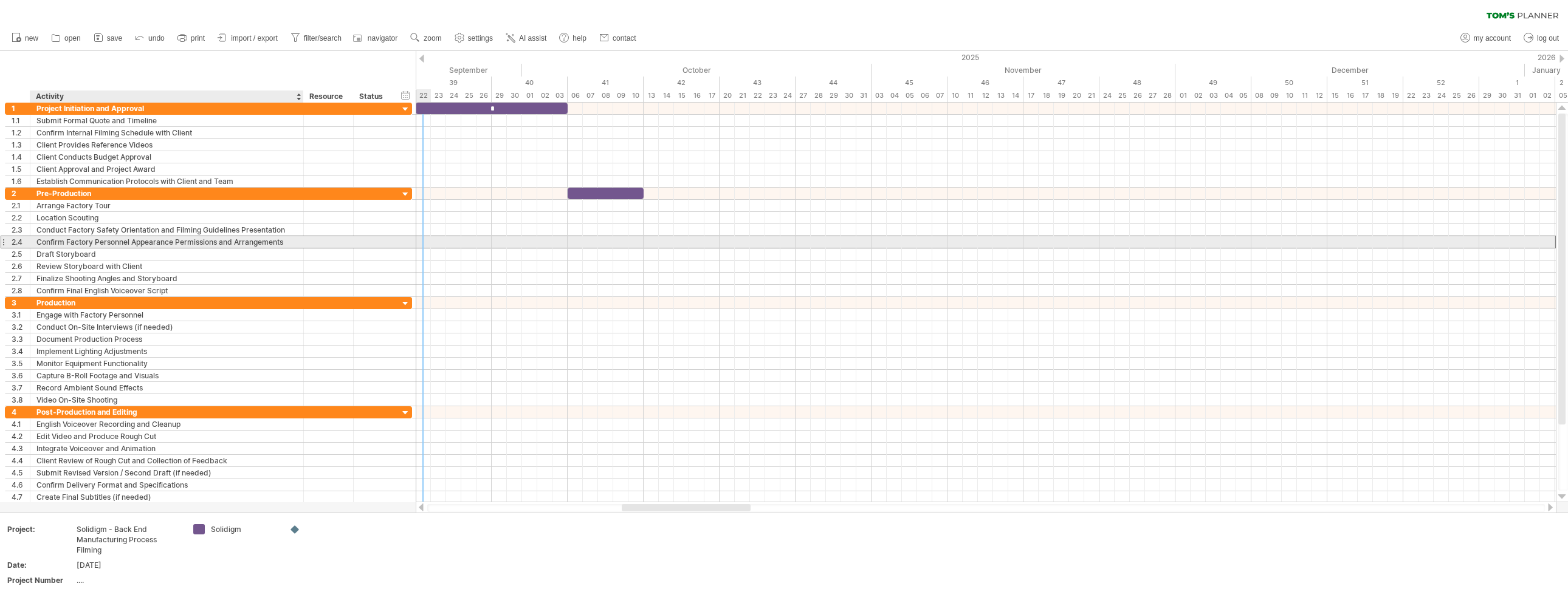
click at [60, 244] on div "Confirm Factory Personnel Appearance Permissions and Arrangements" at bounding box center [167, 242] width 261 height 12
click at [68, 243] on input "**********" at bounding box center [167, 242] width 261 height 12
click at [125, 226] on div "Conduct Factory Safety Orientation and Filming Guidelines Presentation" at bounding box center [167, 230] width 261 height 12
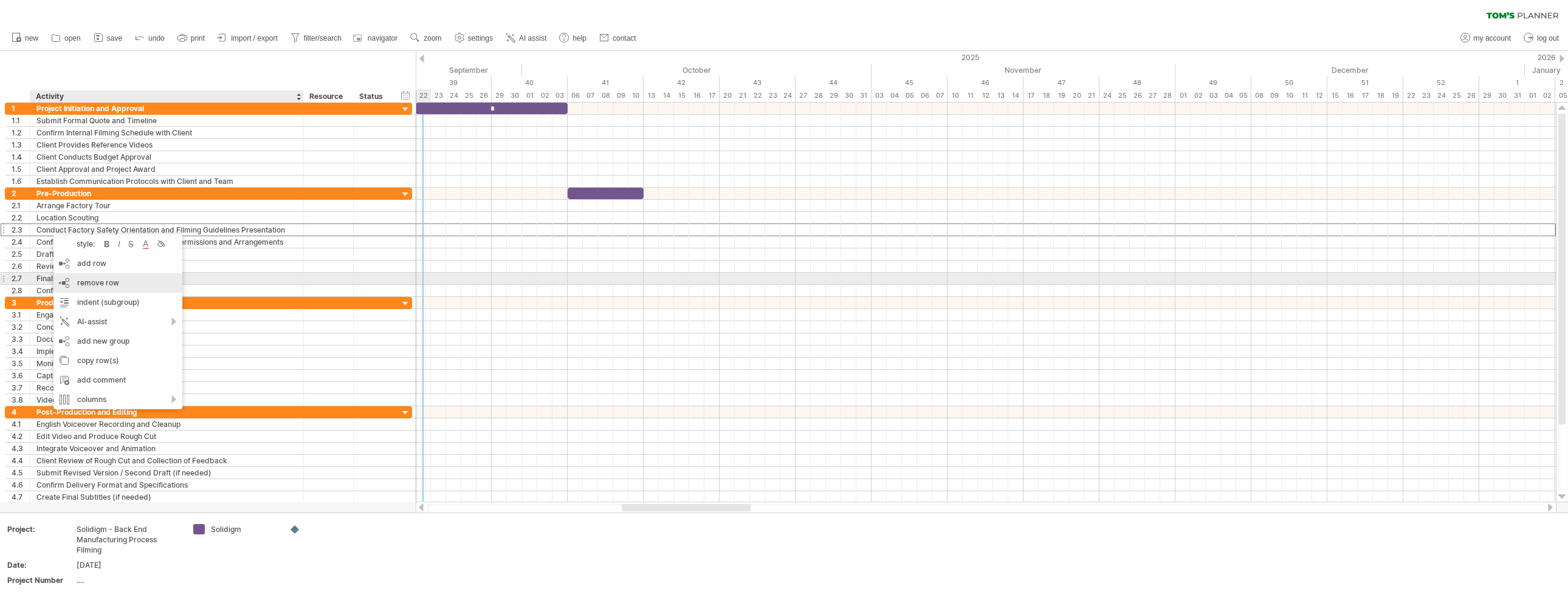
click at [105, 282] on span "remove row" at bounding box center [98, 282] width 42 height 9
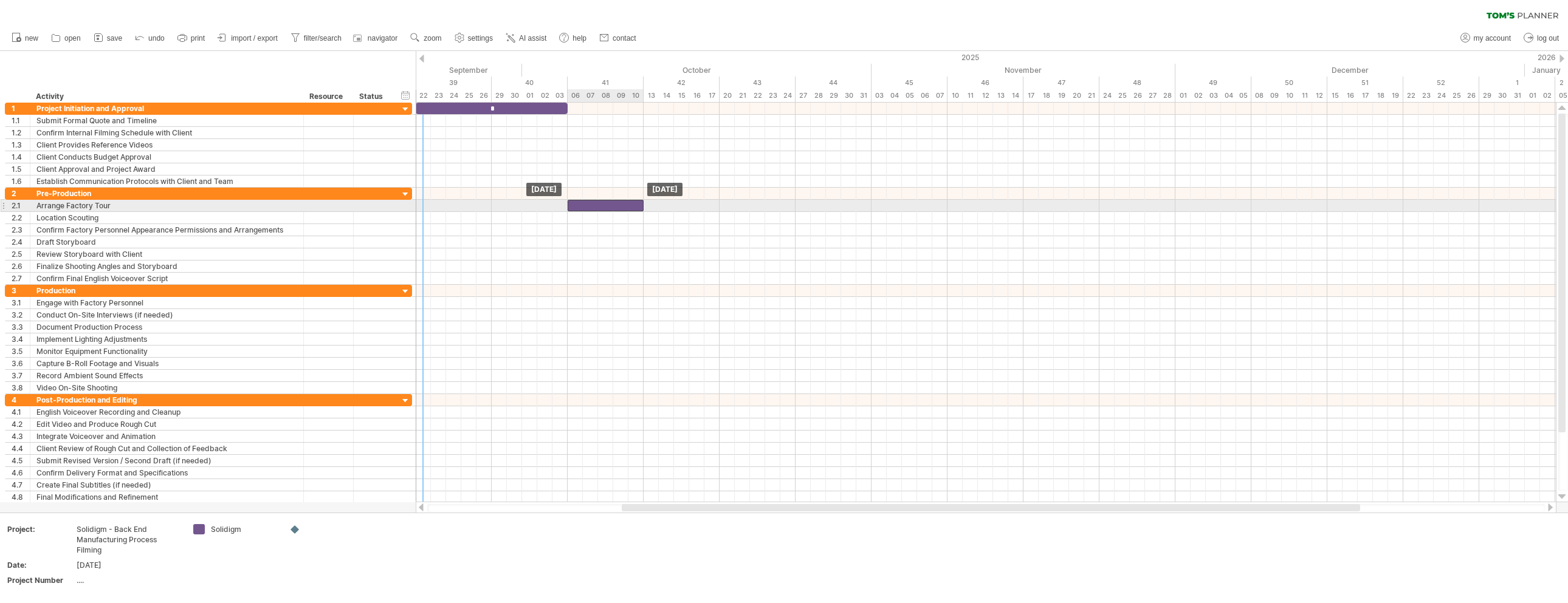
drag, startPoint x: 580, startPoint y: 191, endPoint x: 579, endPoint y: 203, distance: 12.0
click at [579, 203] on div "​" at bounding box center [605, 205] width 76 height 12
drag, startPoint x: 643, startPoint y: 205, endPoint x: 594, endPoint y: 205, distance: 49.0
click at [594, 205] on div "​" at bounding box center [583, 205] width 31 height 12
drag, startPoint x: 599, startPoint y: 218, endPoint x: 615, endPoint y: 218, distance: 16.0
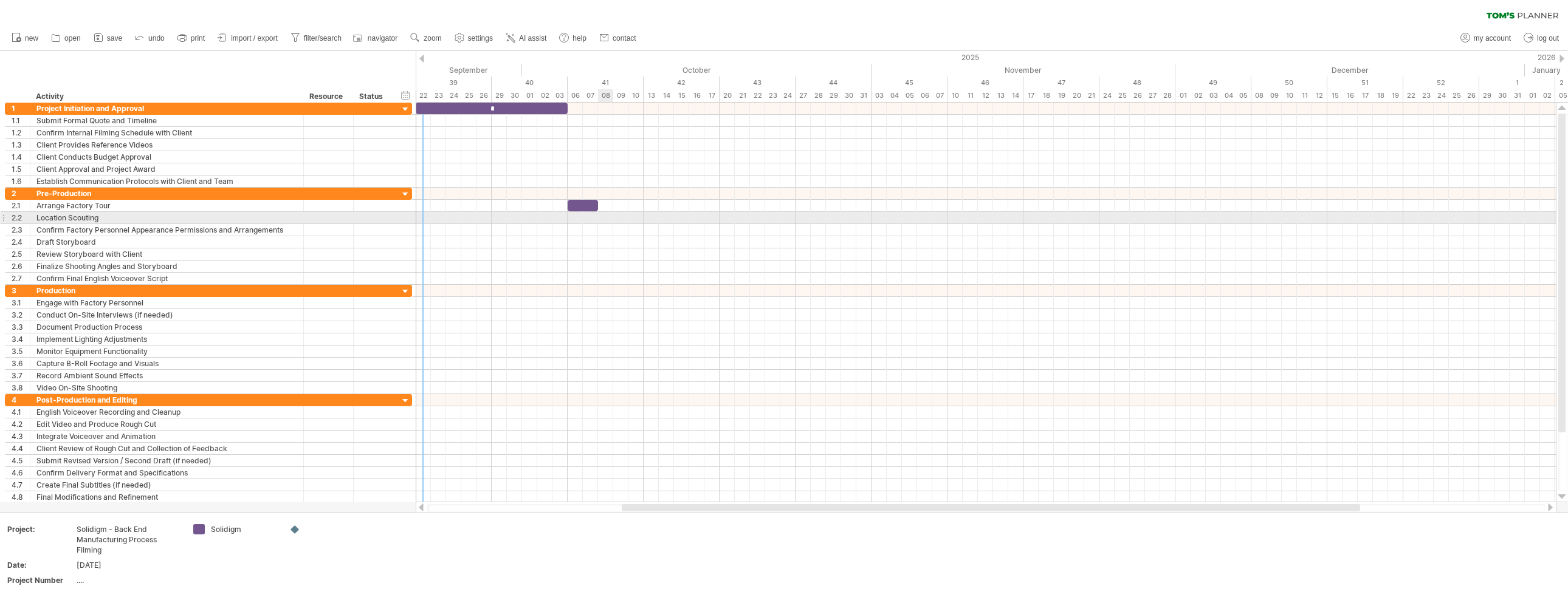
click at [615, 218] on div at bounding box center [985, 218] width 1140 height 12
click at [605, 218] on div at bounding box center [985, 218] width 1140 height 12
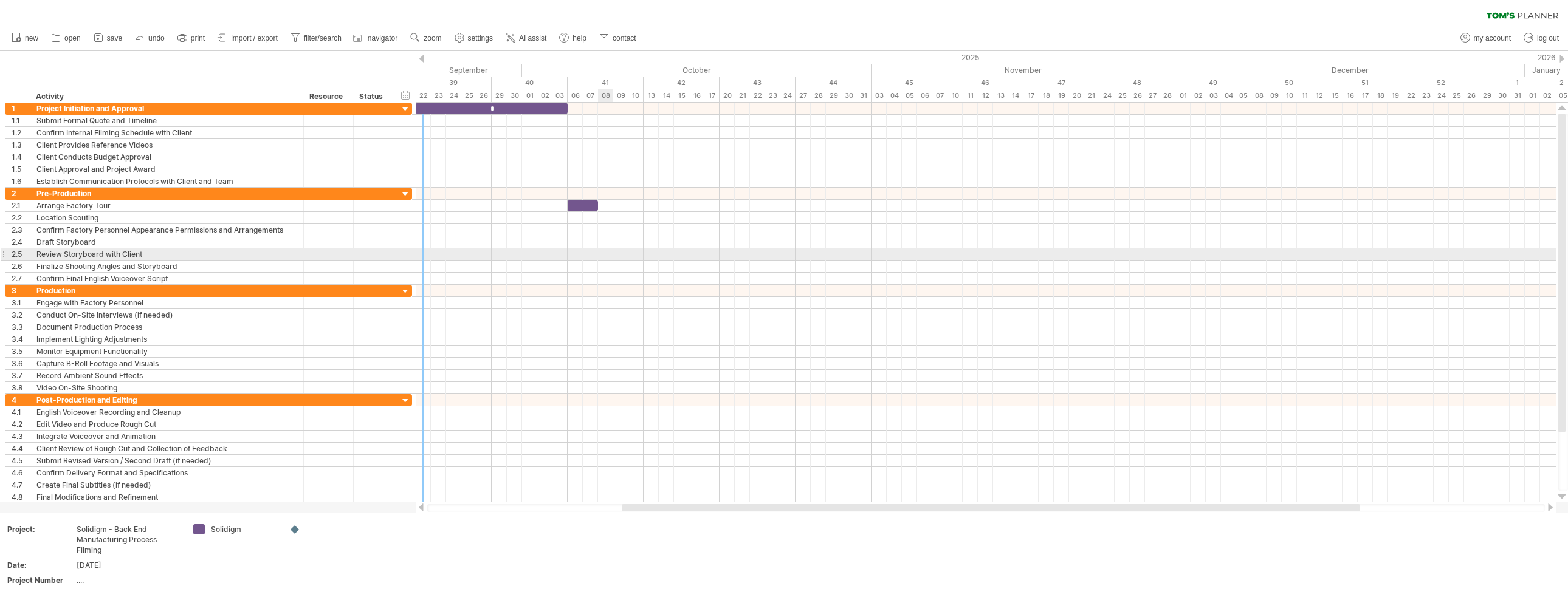
click at [610, 252] on div at bounding box center [985, 254] width 1140 height 12
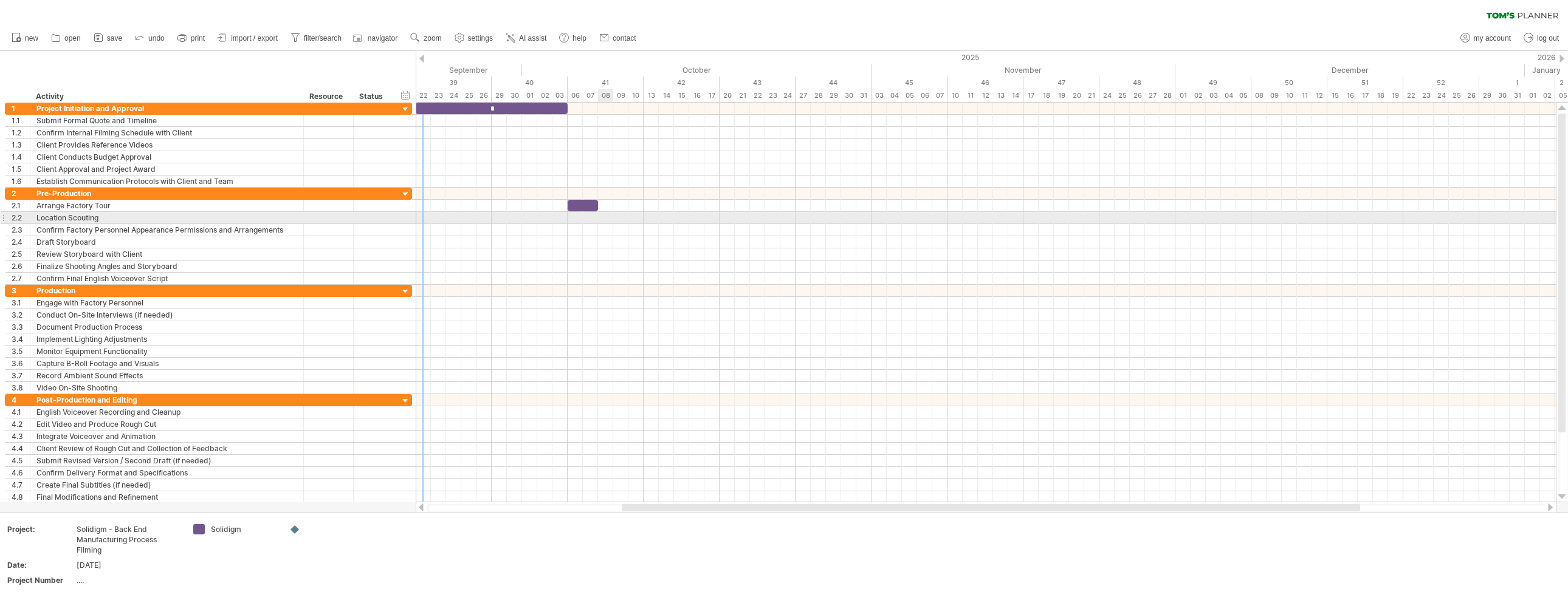
click at [607, 219] on div at bounding box center [985, 218] width 1140 height 12
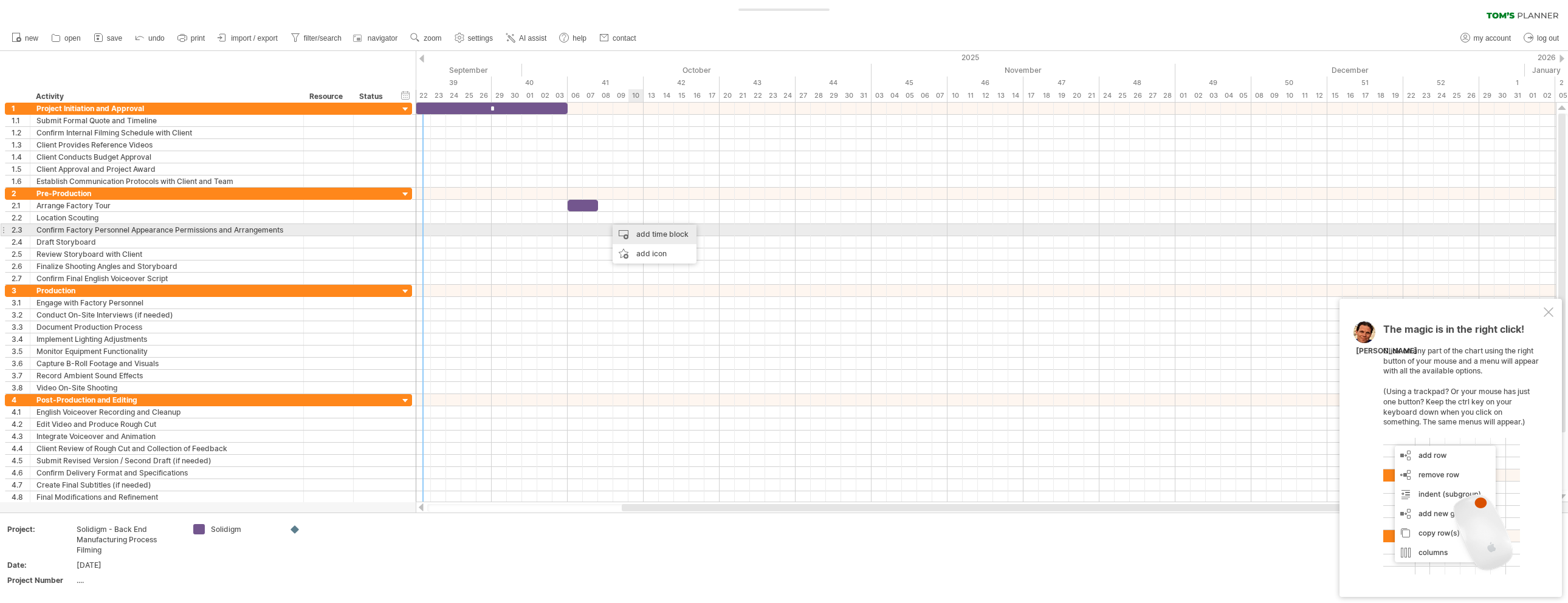
click at [647, 229] on div "add time block" at bounding box center [654, 234] width 84 height 19
click at [745, 295] on span at bounding box center [746, 296] width 10 height 10
click at [601, 218] on div "​" at bounding box center [610, 218] width 23 height 12
drag, startPoint x: 607, startPoint y: 214, endPoint x: 518, endPoint y: 217, distance: 89.1
click at [518, 217] on div "​" at bounding box center [519, 218] width 23 height 12
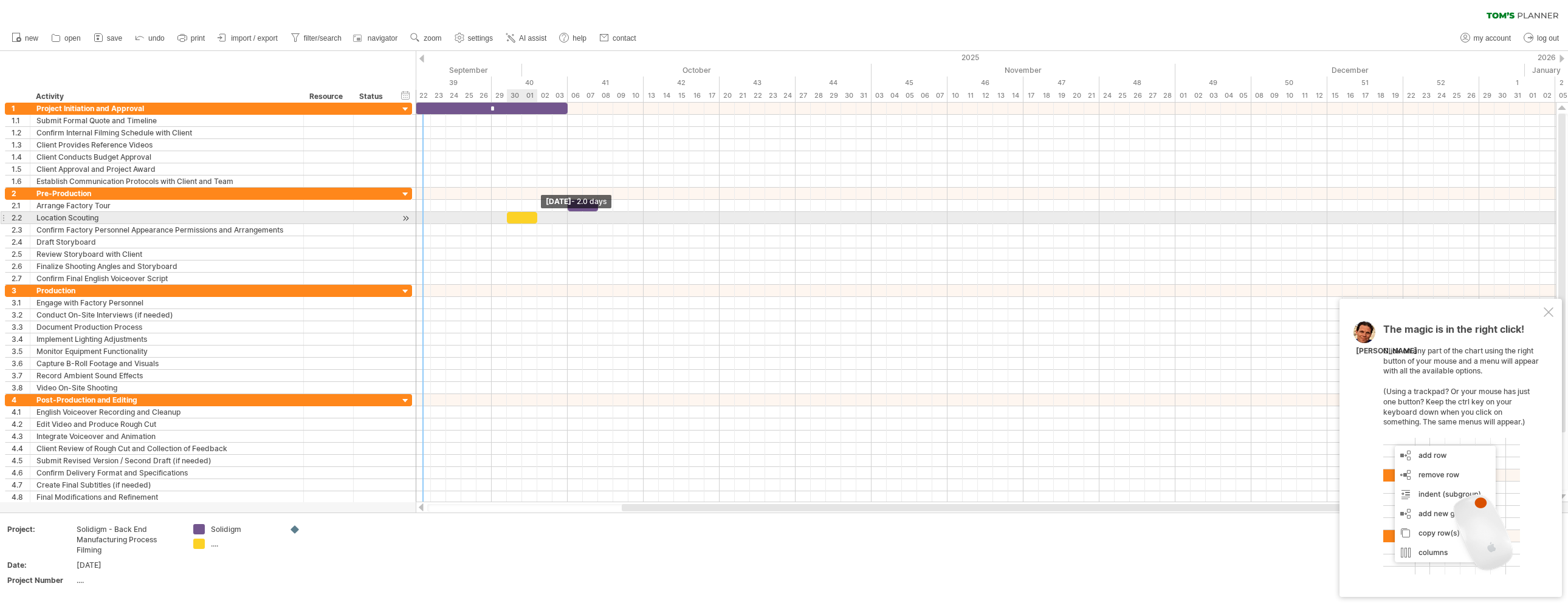
drag, startPoint x: 528, startPoint y: 218, endPoint x: 536, endPoint y: 218, distance: 8.0
click at [536, 218] on span at bounding box center [537, 218] width 5 height 12
click at [584, 204] on div "​" at bounding box center [583, 205] width 31 height 12
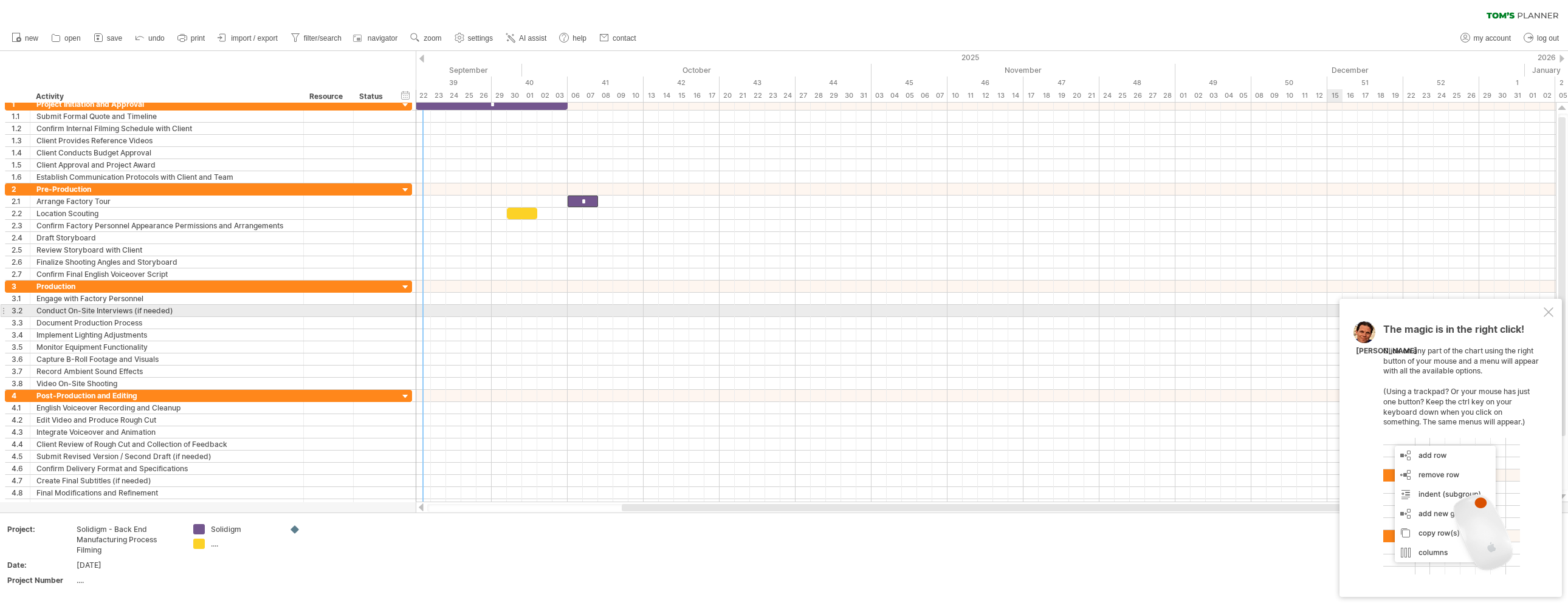
click at [784, 311] on div at bounding box center [1549, 312] width 10 height 10
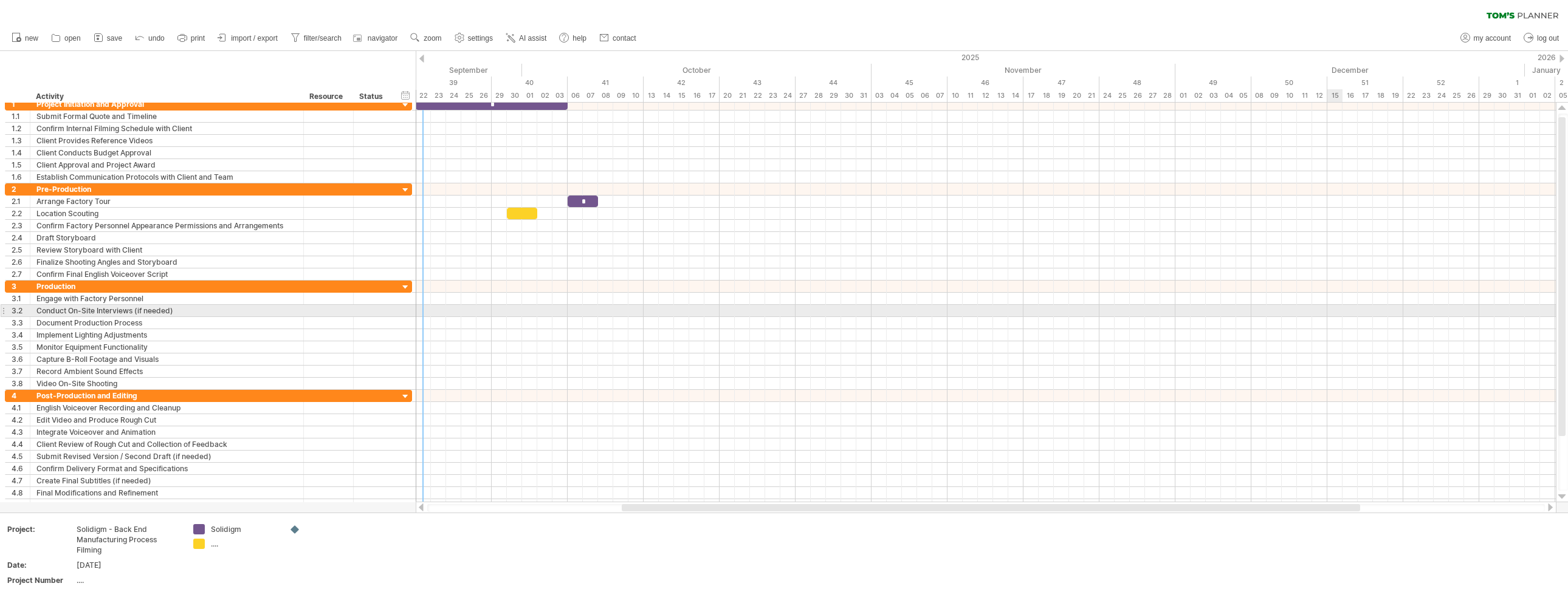
click at [784, 311] on div at bounding box center [985, 311] width 1140 height 12
click at [216, 543] on div "...." at bounding box center [244, 543] width 66 height 11
click at [219, 543] on input "text" at bounding box center [241, 543] width 60 height 11
type input "**********"
click at [337, 562] on td at bounding box center [331, 558] width 96 height 67
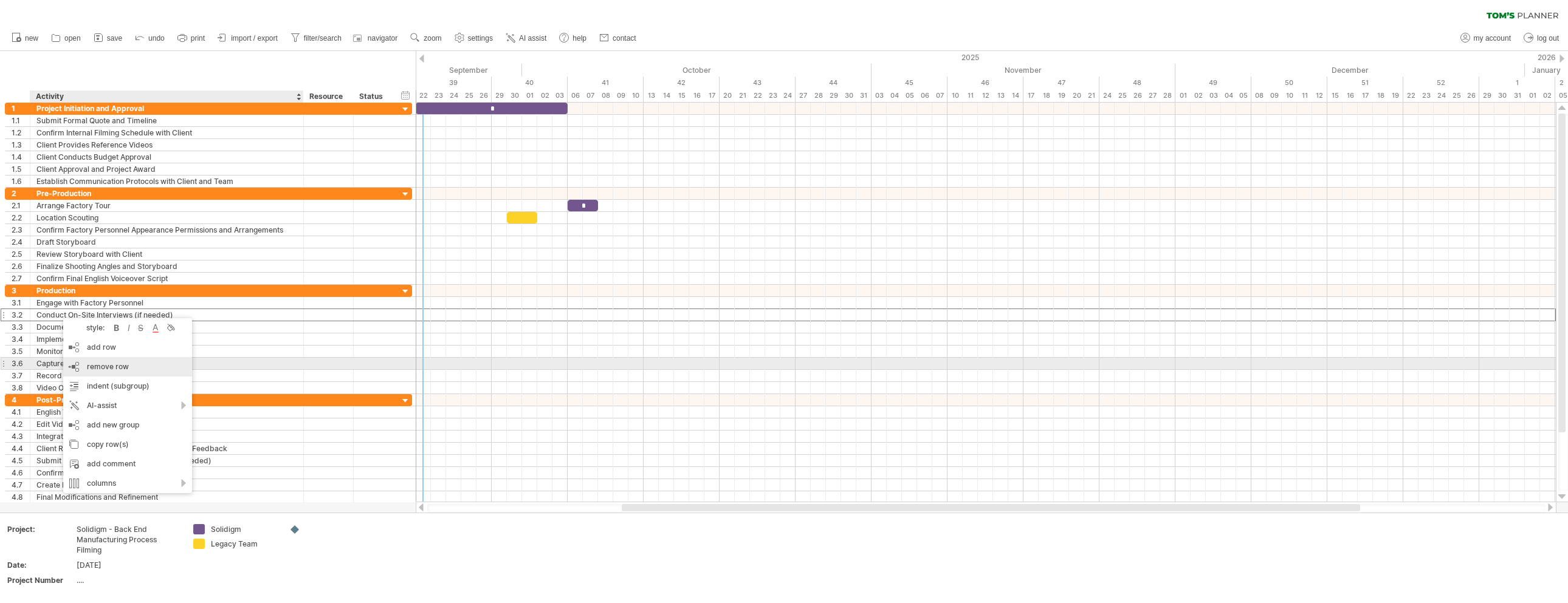
click at [129, 362] on div "remove row remove selected rows" at bounding box center [128, 367] width 129 height 19
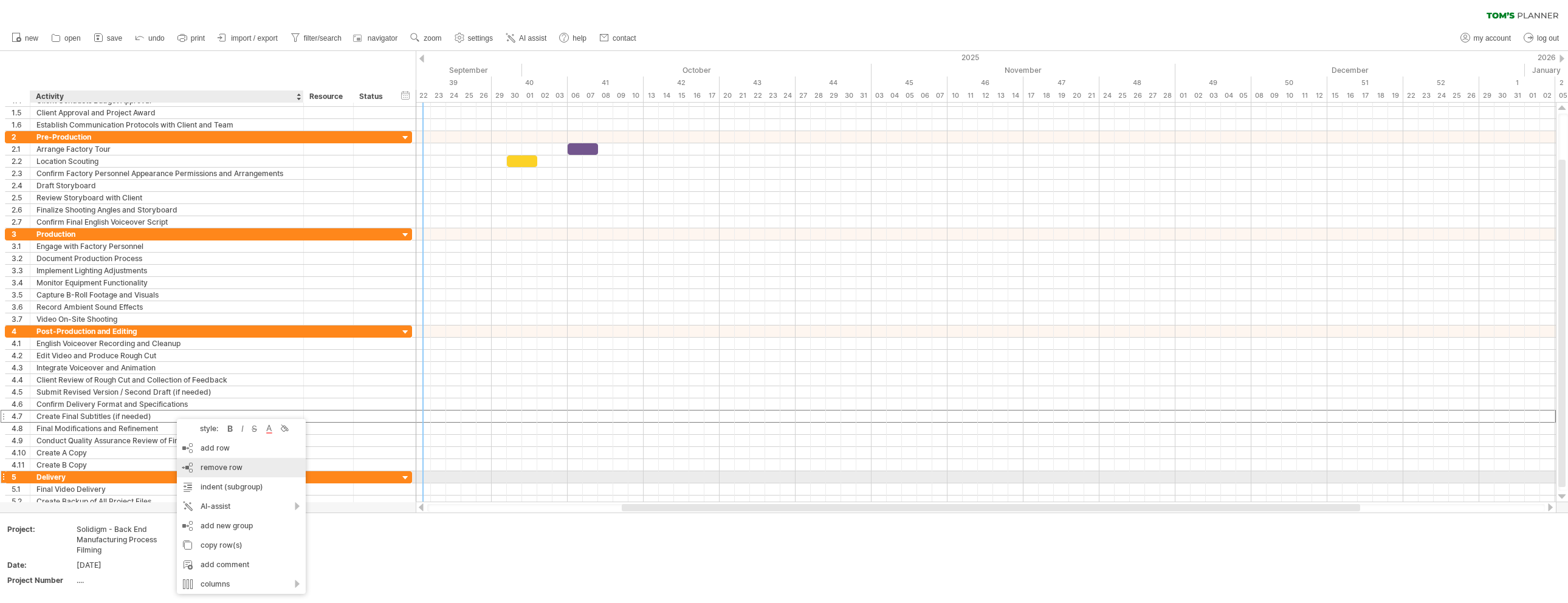
click at [231, 471] on span "remove row" at bounding box center [222, 467] width 42 height 9
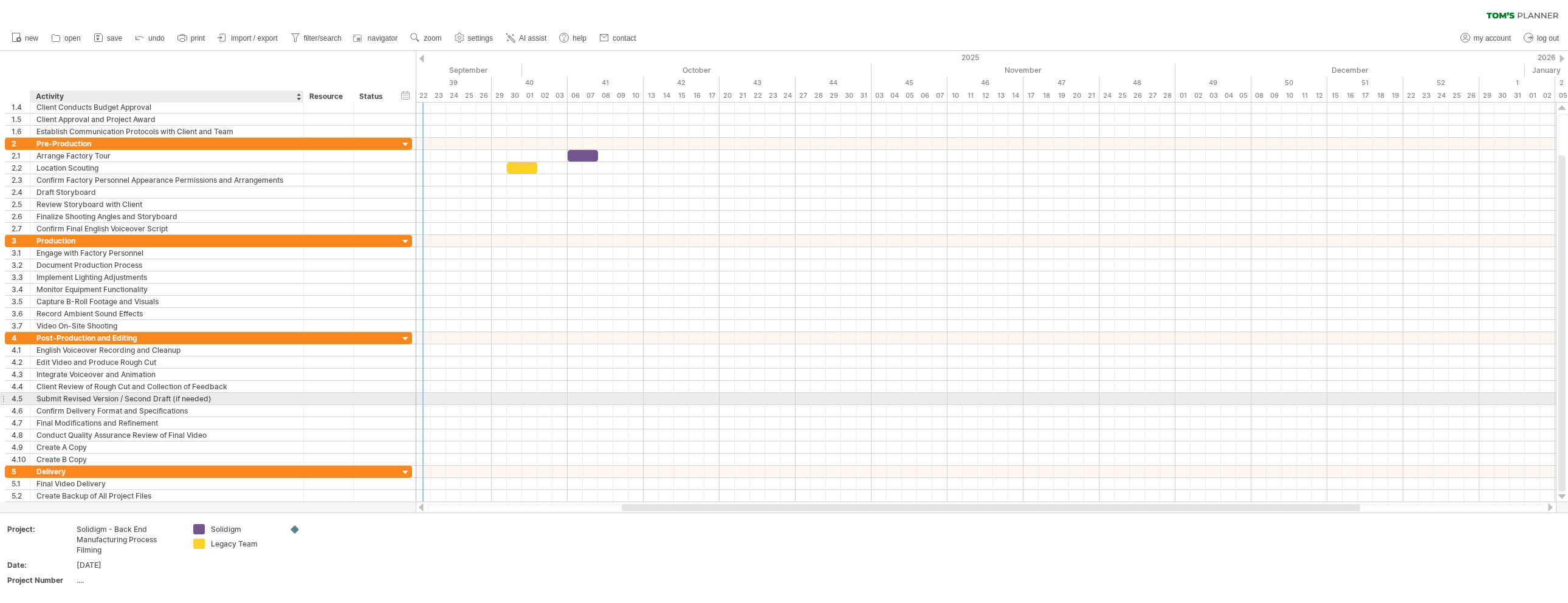
click at [236, 399] on div "Submit Revised Version / Second Draft (if needed)" at bounding box center [167, 398] width 261 height 12
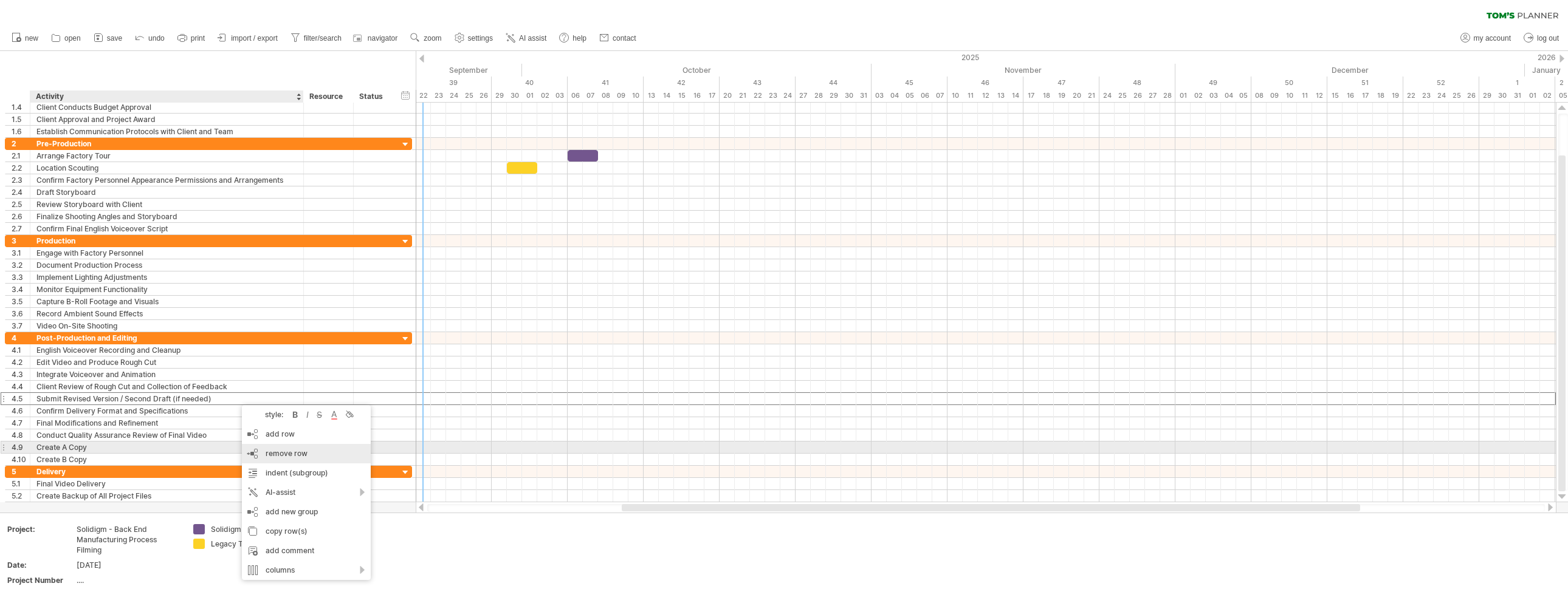
click at [304, 453] on span "remove row" at bounding box center [287, 453] width 42 height 9
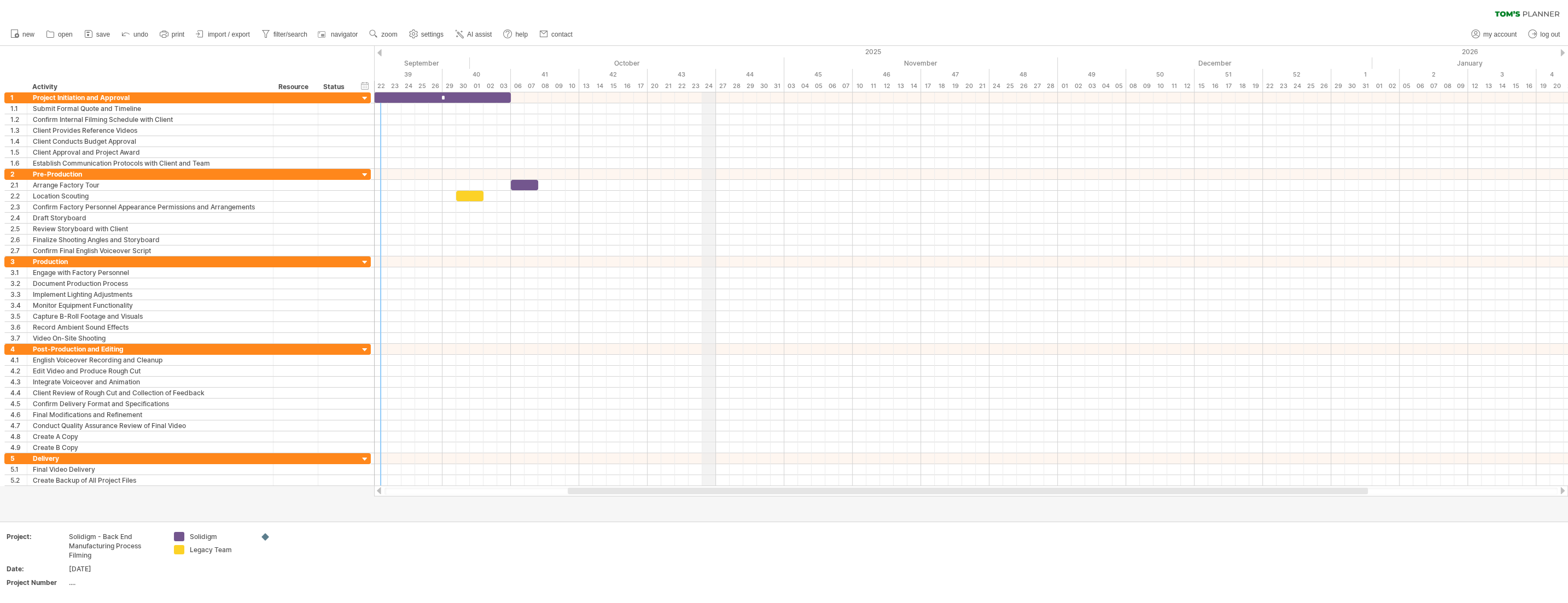
click at [705, 29] on div "new" at bounding box center [784, 35] width 1568 height 23
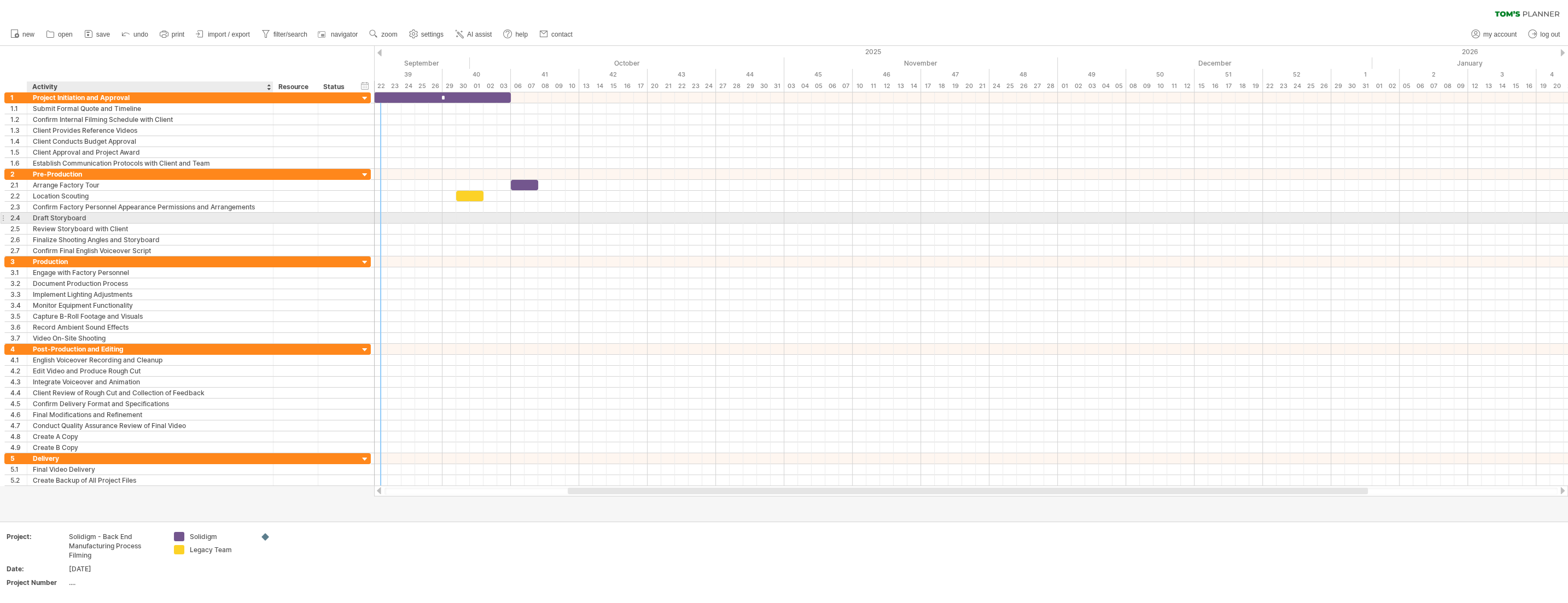
click at [117, 215] on div "Draft Storyboard" at bounding box center [150, 218] width 235 height 10
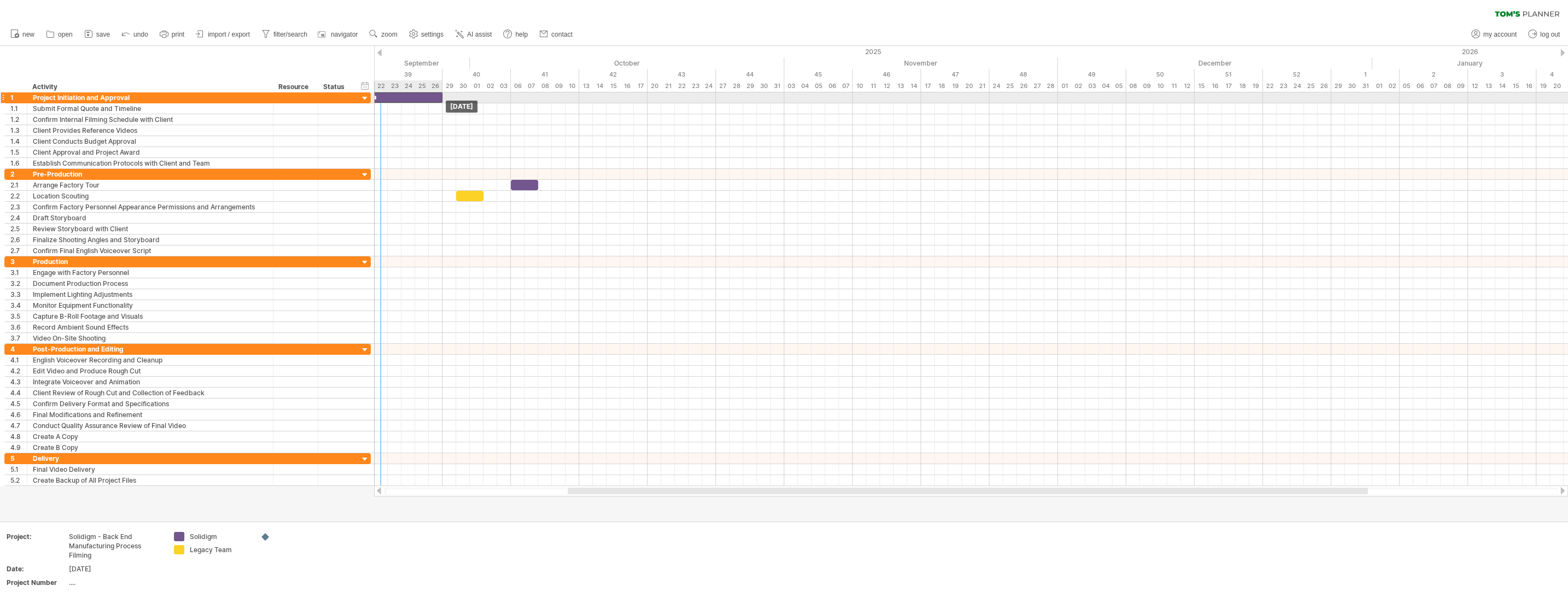
drag, startPoint x: 508, startPoint y: 98, endPoint x: 441, endPoint y: 99, distance: 67.0
click at [441, 99] on div "*" at bounding box center [374, 98] width 136 height 10
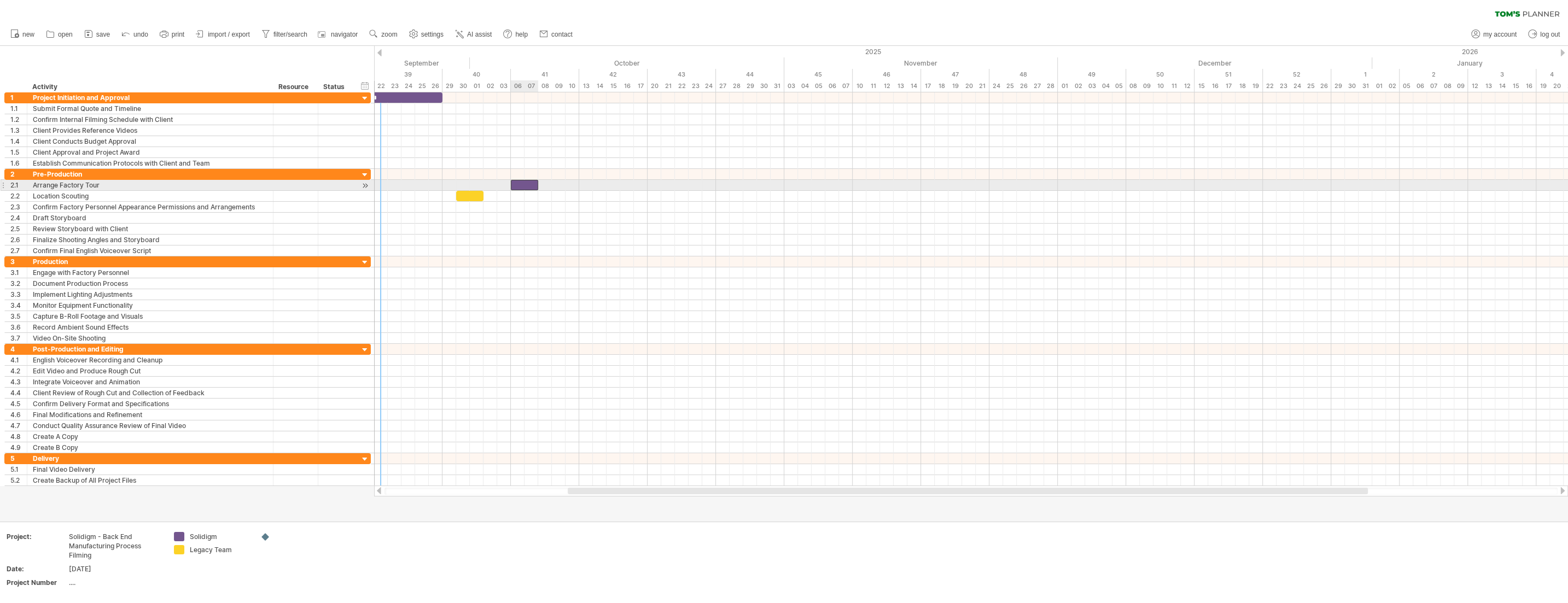
click at [523, 184] on div "​" at bounding box center [524, 185] width 28 height 10
drag, startPoint x: 552, startPoint y: 178, endPoint x: 510, endPoint y: 196, distance: 45.7
click at [510, 194] on div "* * ​ [DATE] [DATE]" at bounding box center [971, 289] width 1194 height 394
click at [523, 186] on div "*" at bounding box center [524, 185] width 28 height 10
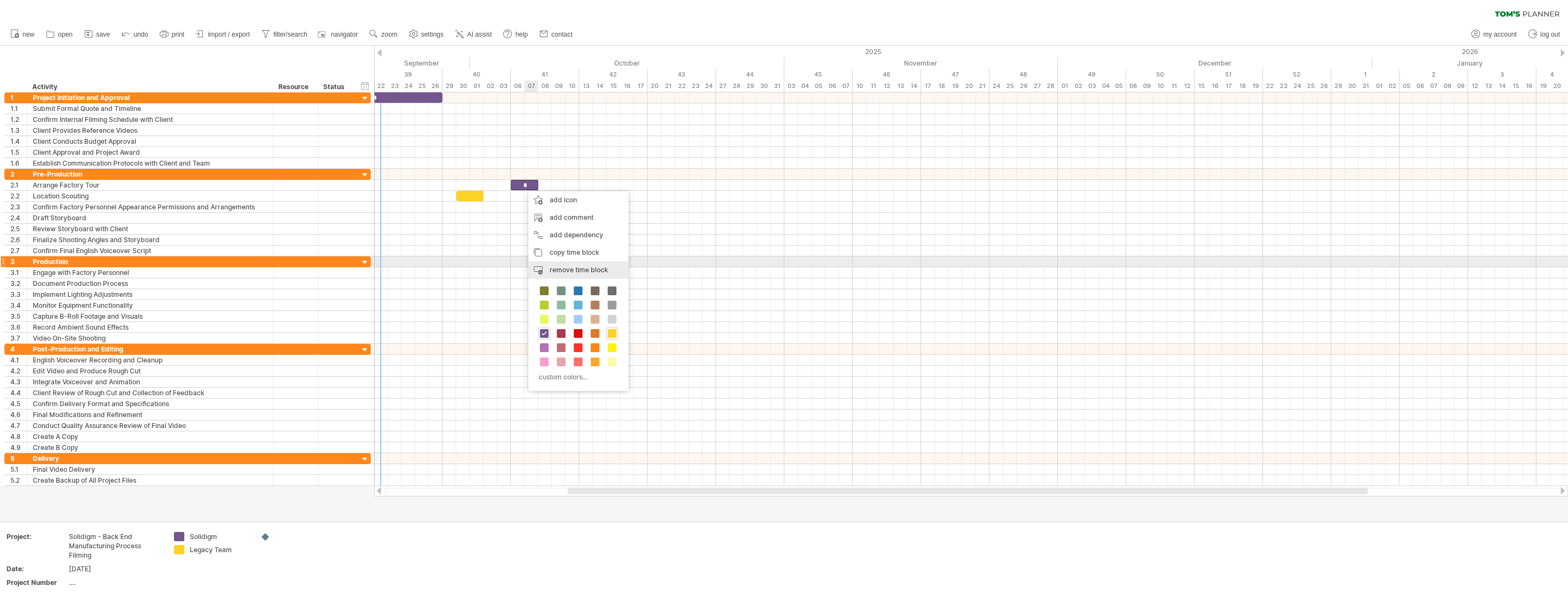
click at [575, 266] on span "remove time block" at bounding box center [579, 270] width 59 height 8
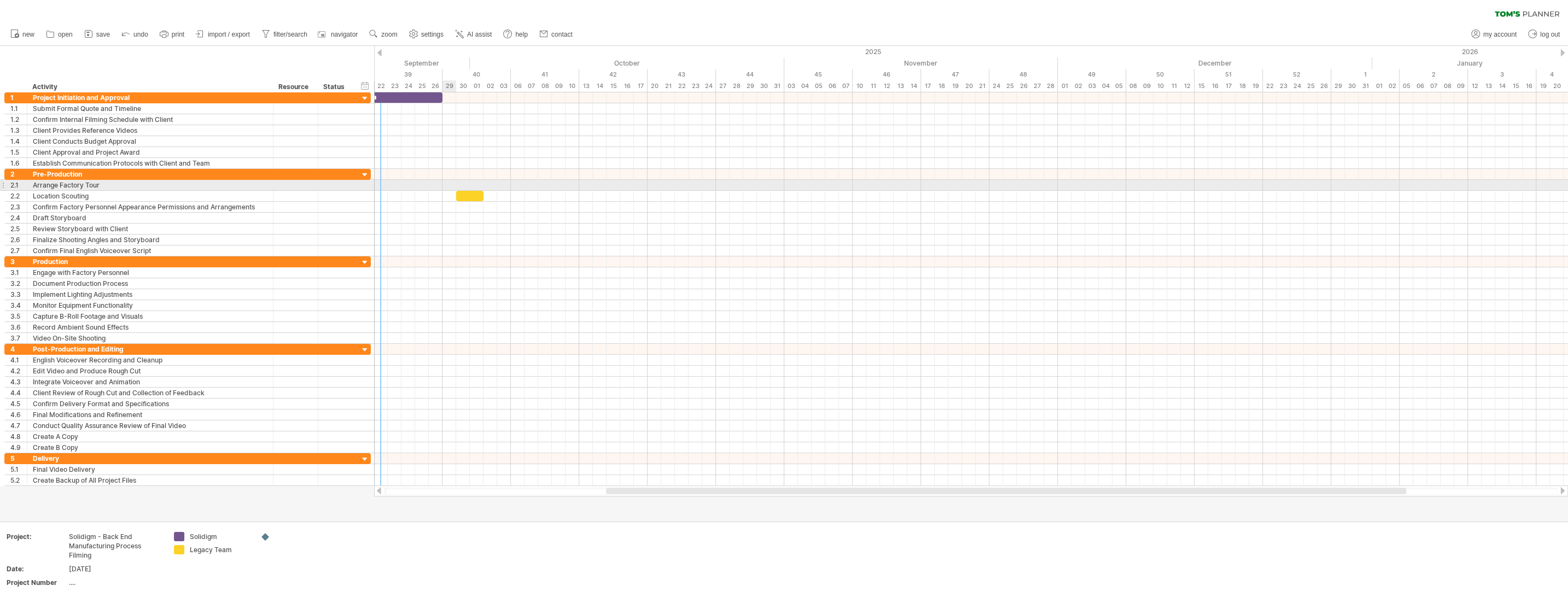
click at [448, 186] on div at bounding box center [971, 185] width 1194 height 11
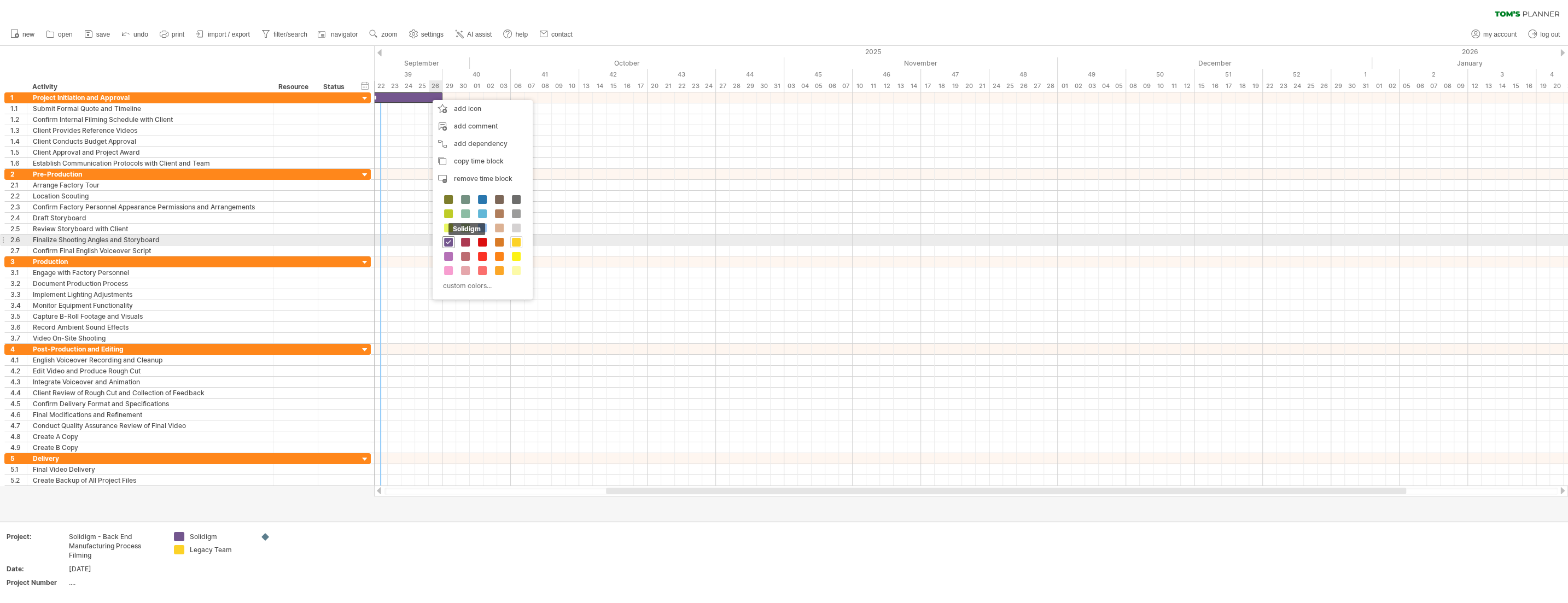
click at [449, 242] on span at bounding box center [448, 242] width 9 height 9
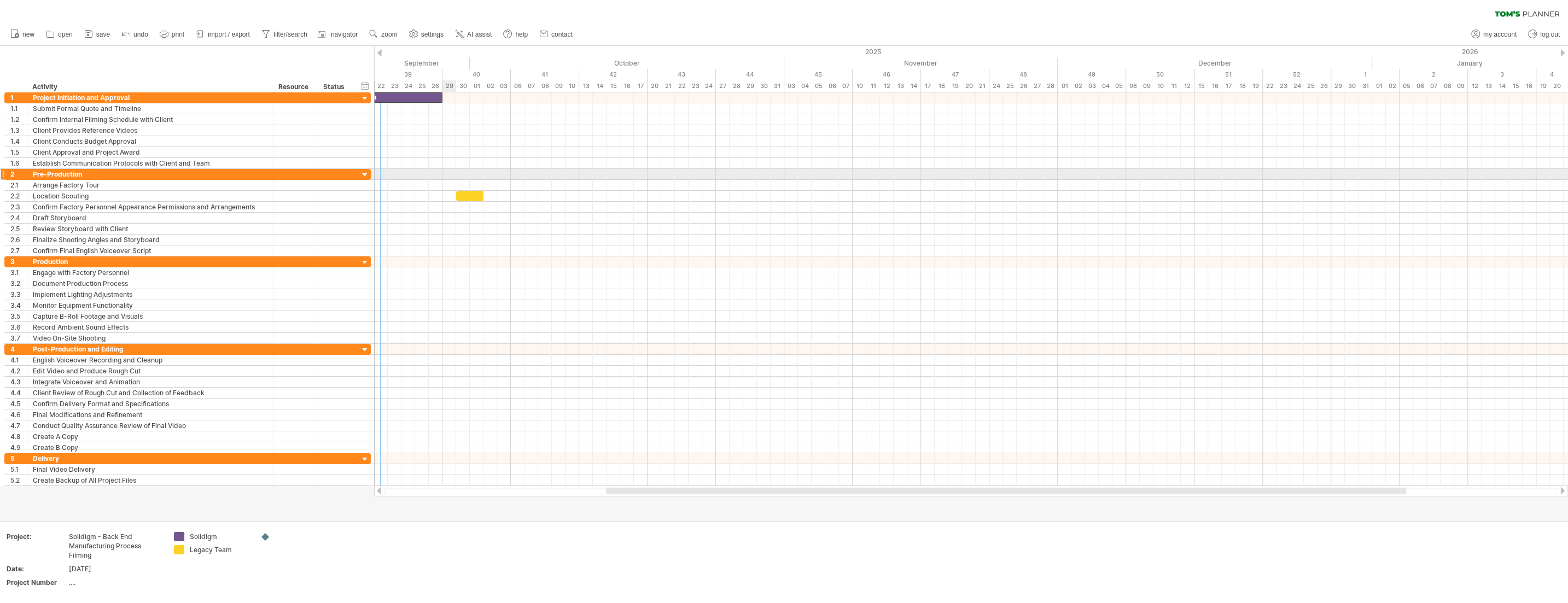
click at [448, 182] on div at bounding box center [971, 185] width 1194 height 11
click at [488, 199] on div "add time block" at bounding box center [491, 199] width 75 height 17
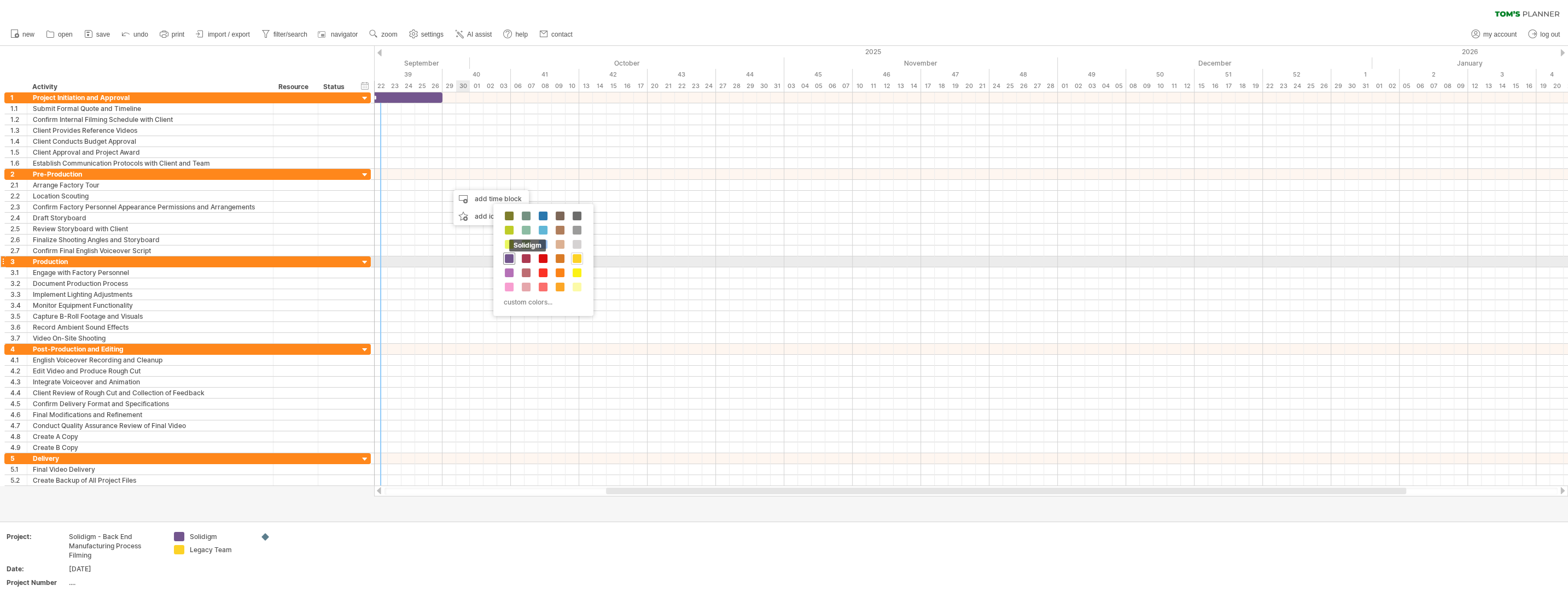
click at [508, 257] on span at bounding box center [509, 258] width 9 height 9
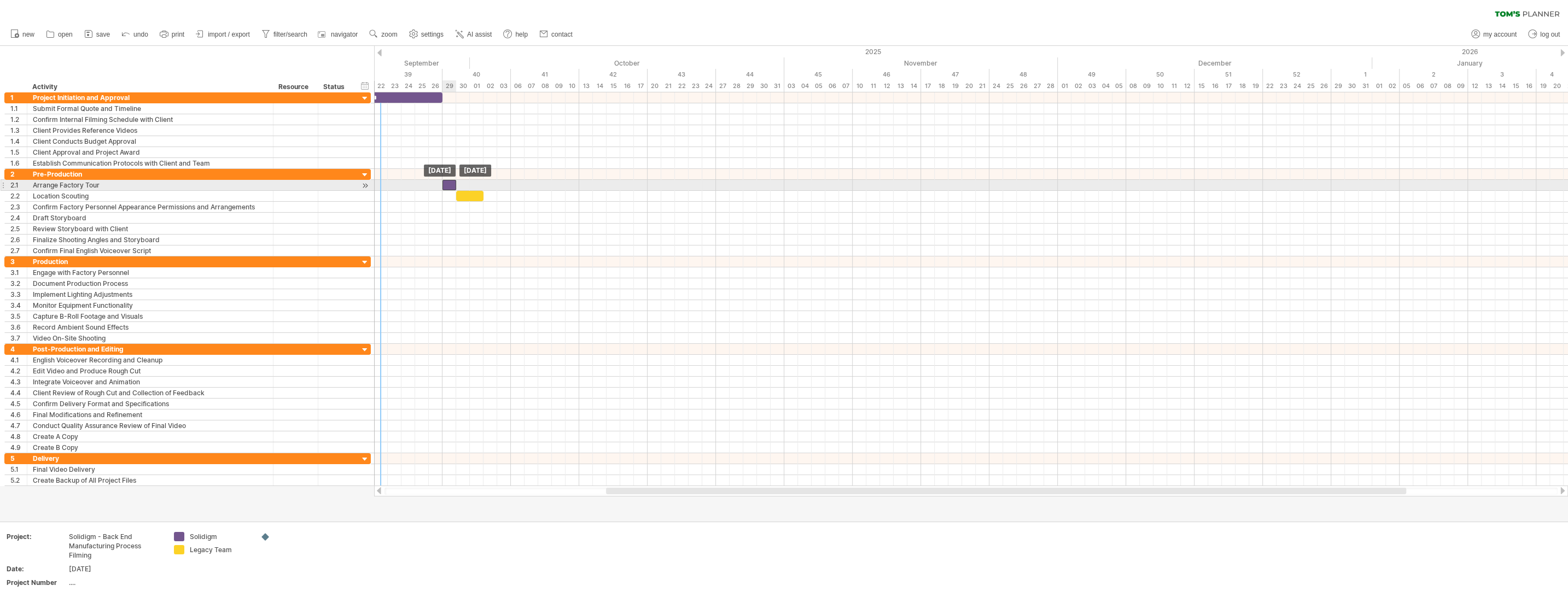
click at [451, 183] on div "​" at bounding box center [449, 185] width 14 height 10
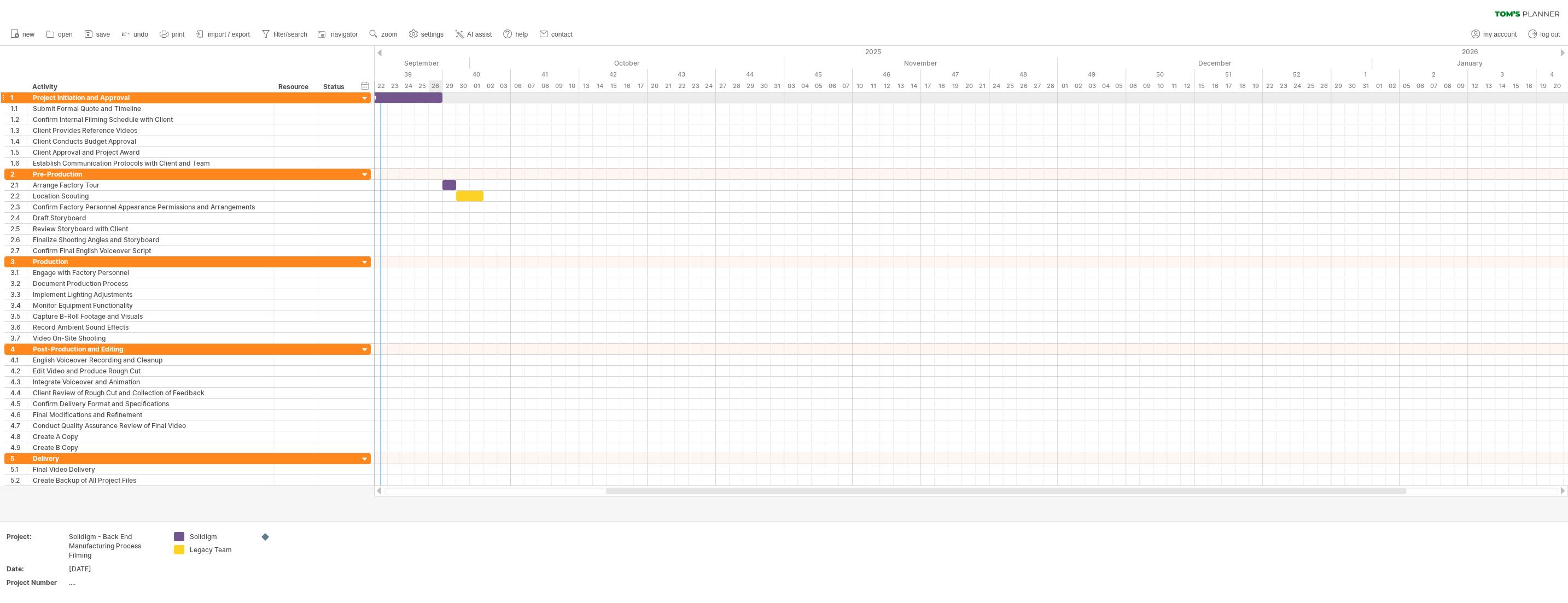
click at [439, 98] on div "*" at bounding box center [374, 98] width 136 height 10
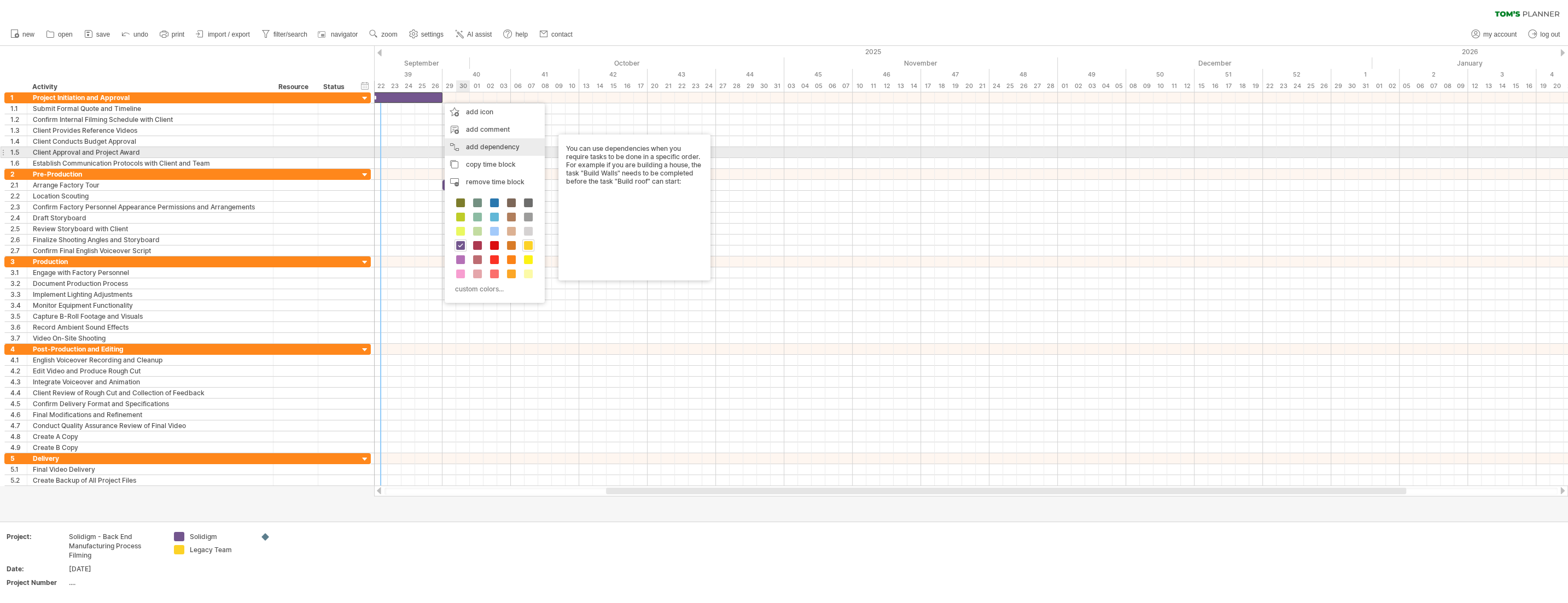
click at [493, 149] on div "add dependency You can use dependencies when you require tasks to be done in a …" at bounding box center [495, 147] width 100 height 17
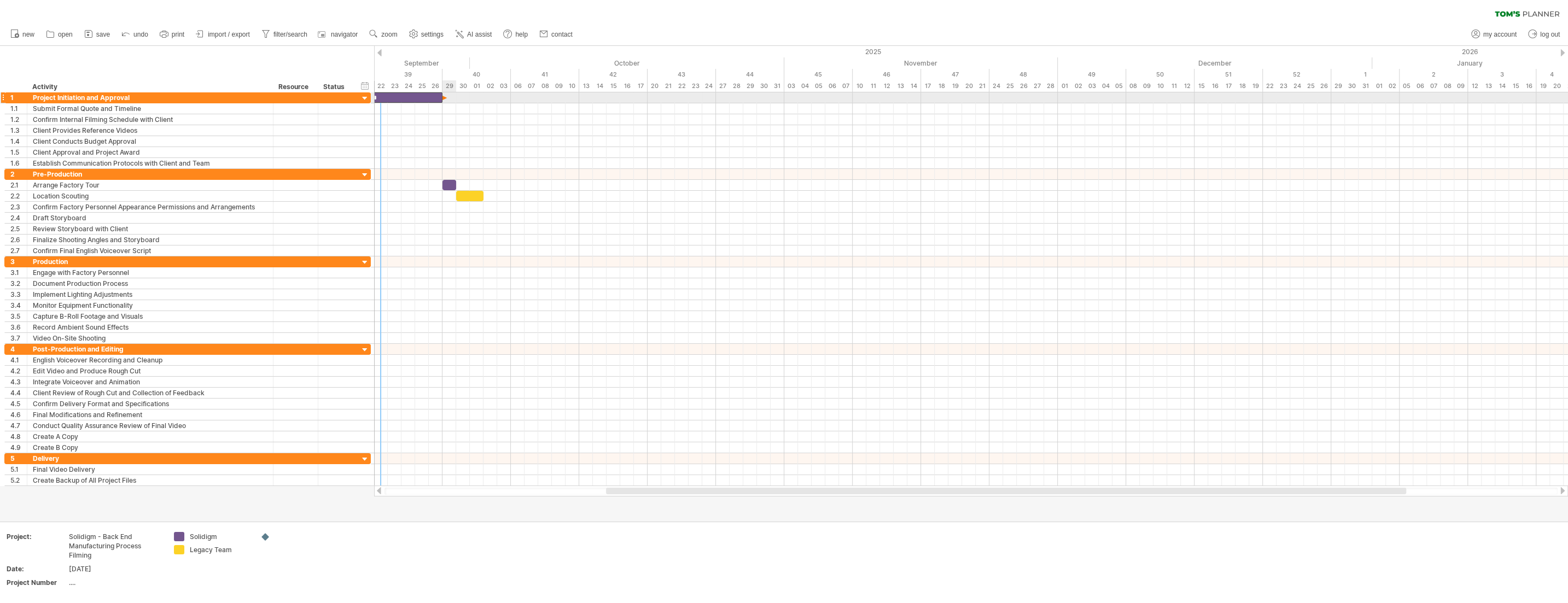
click at [443, 98] on span at bounding box center [441, 98] width 4 height 10
click at [705, 86] on link "close" at bounding box center [732, 89] width 35 height 19
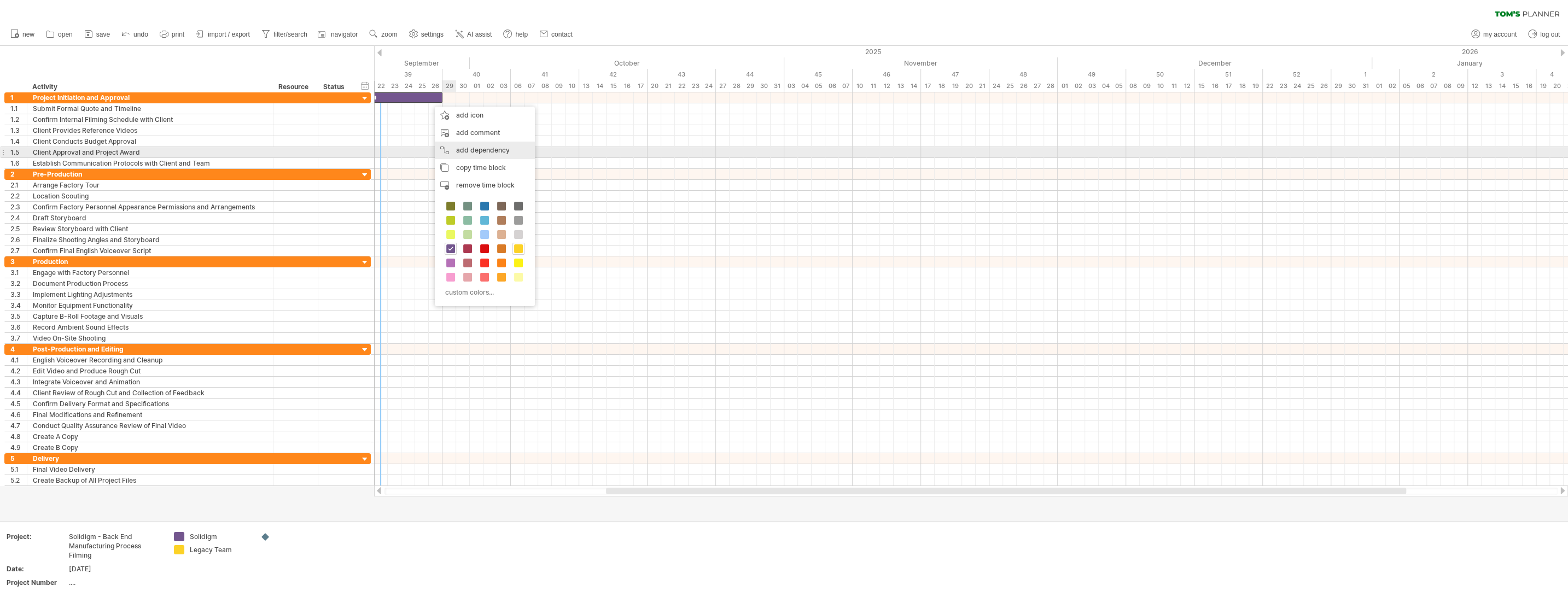
click at [490, 152] on div "add dependency You can use dependencies when you require tasks to be done in a …" at bounding box center [485, 150] width 100 height 17
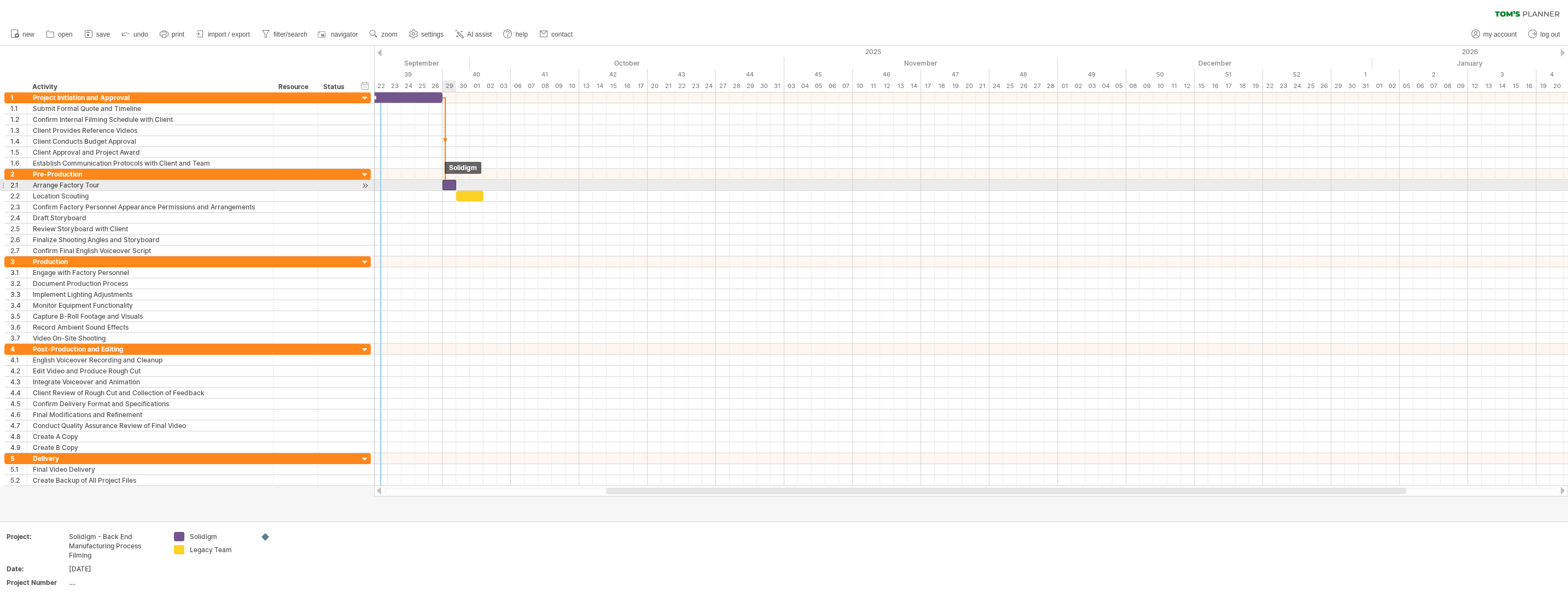
click at [448, 185] on div "​" at bounding box center [449, 185] width 14 height 10
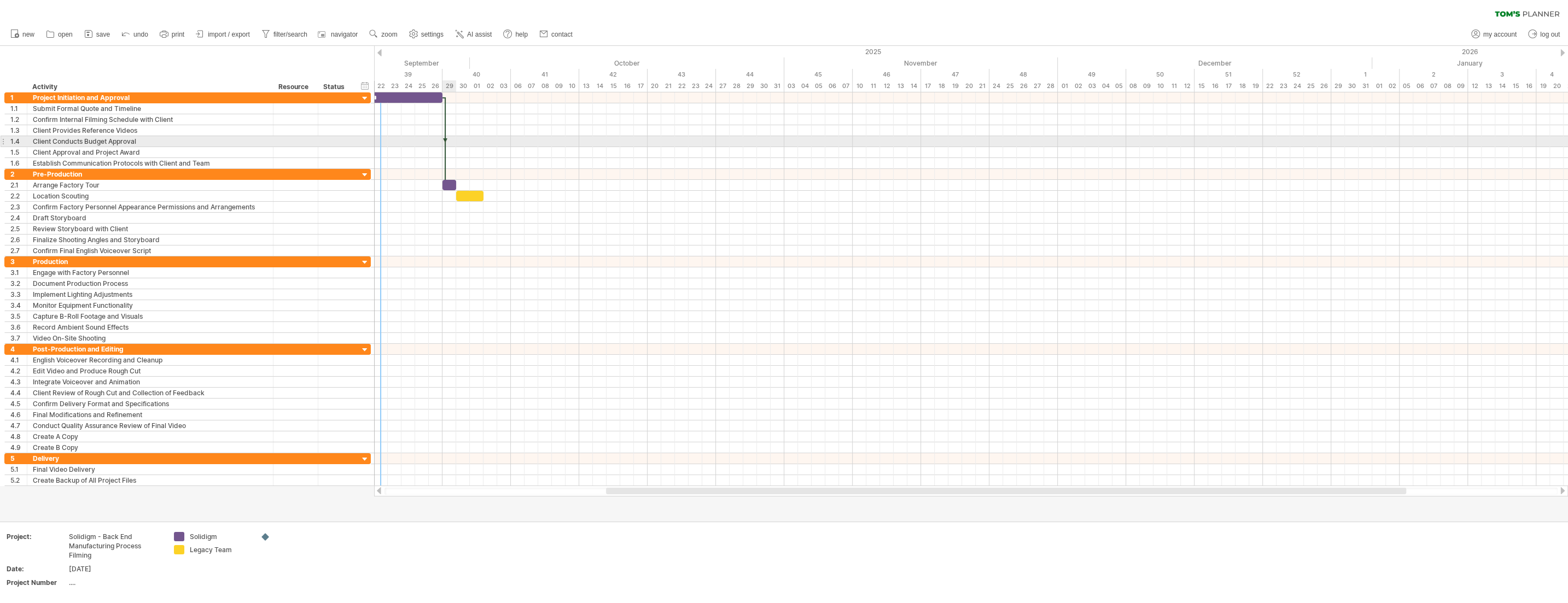
click at [446, 138] on div at bounding box center [445, 142] width 3 height 89
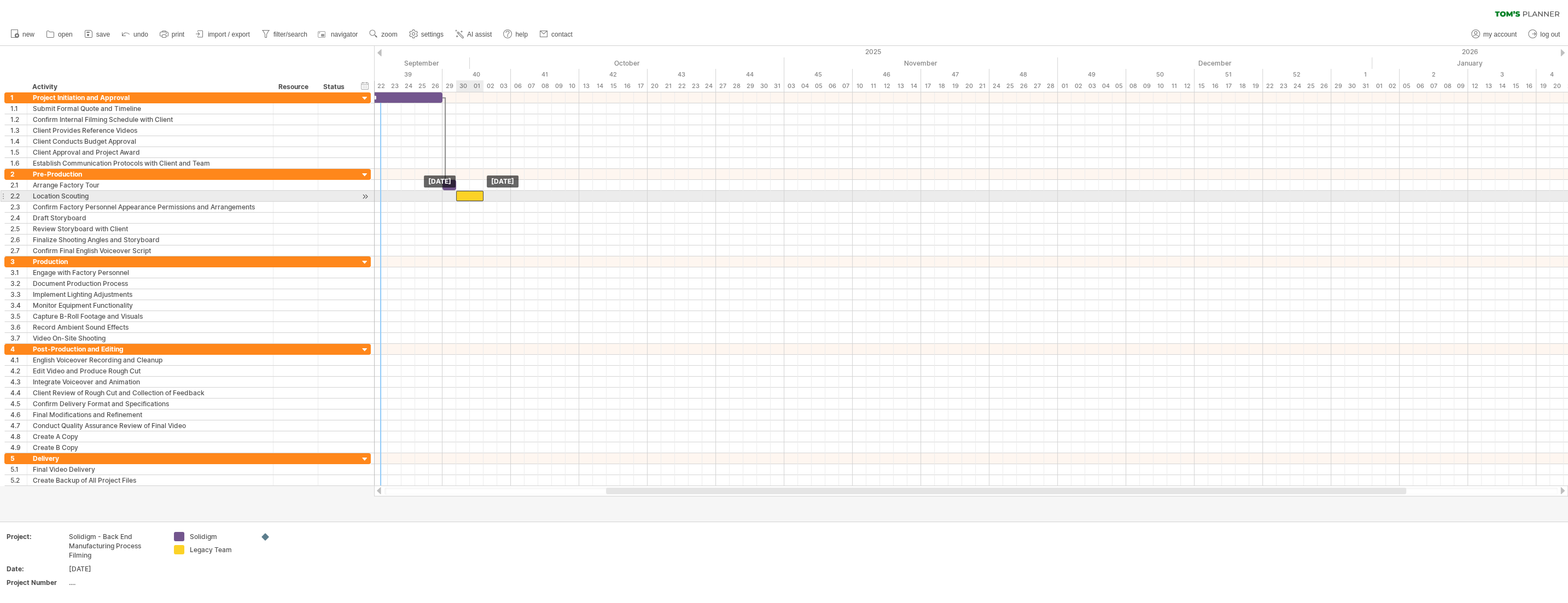
click at [464, 196] on div "​" at bounding box center [470, 196] width 28 height 10
click at [483, 196] on span at bounding box center [483, 196] width 4 height 10
drag, startPoint x: 483, startPoint y: 196, endPoint x: 510, endPoint y: 196, distance: 27.0
click at [510, 196] on span at bounding box center [511, 196] width 4 height 10
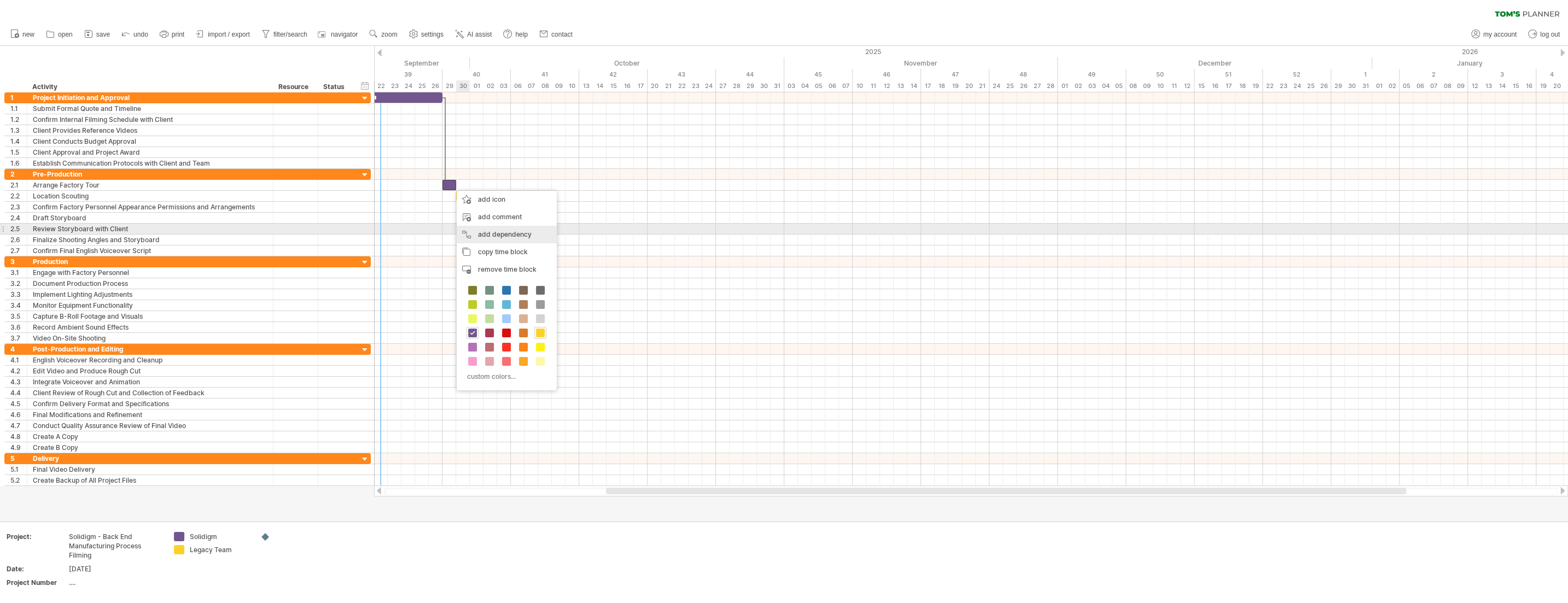
click at [498, 234] on div "add dependency You can use dependencies when you require tasks to be done in a …" at bounding box center [506, 234] width 100 height 17
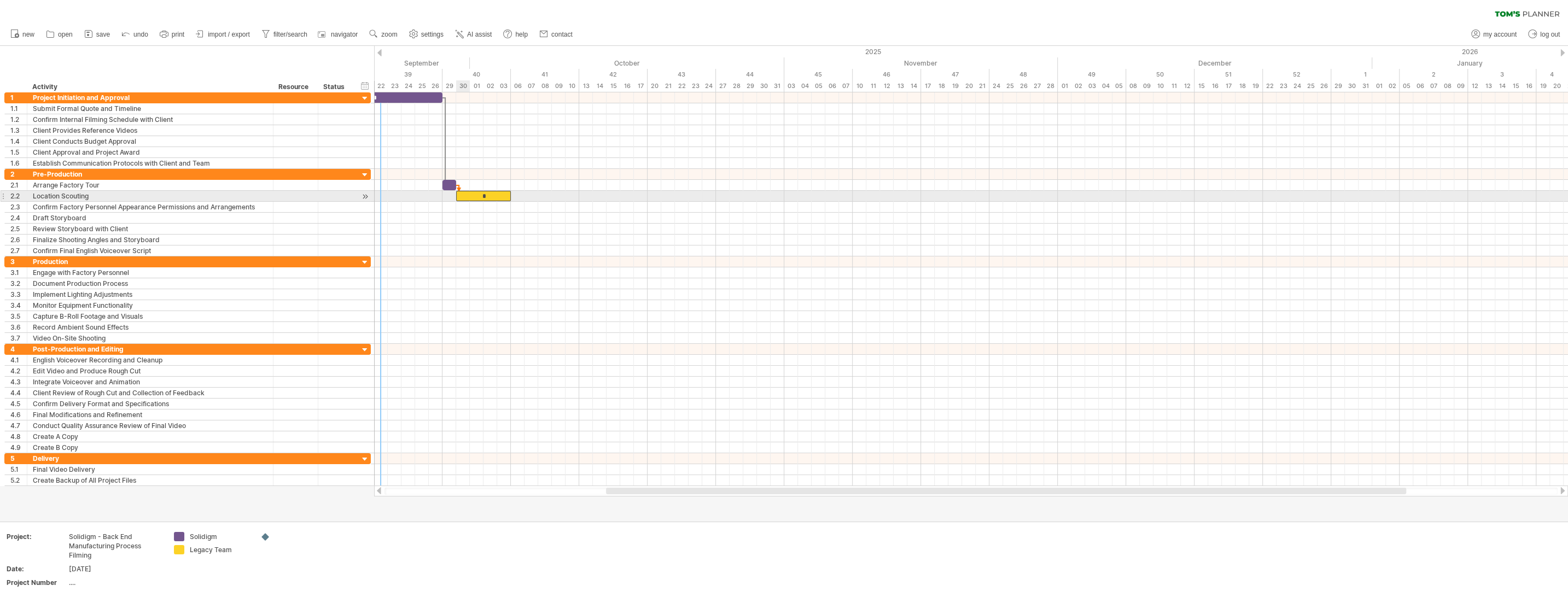
click at [462, 194] on div "*" at bounding box center [483, 196] width 54 height 10
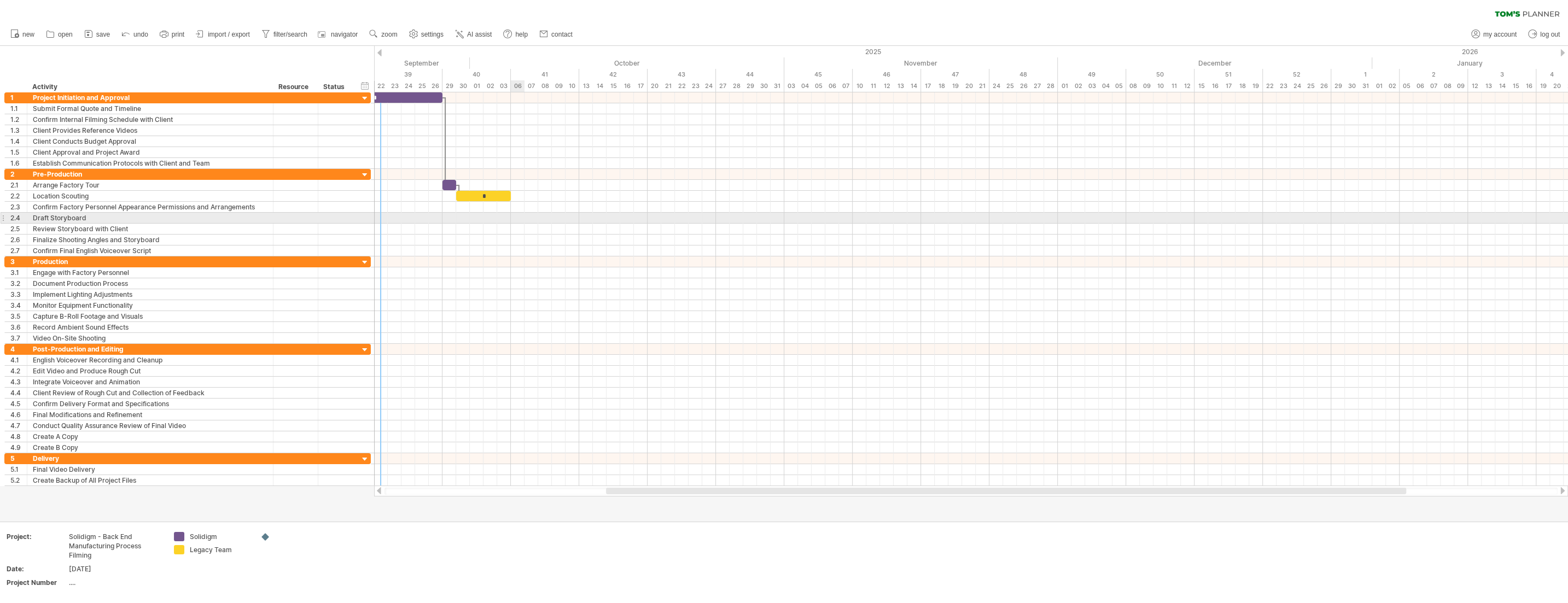
click at [517, 220] on div at bounding box center [971, 218] width 1194 height 11
click at [517, 219] on div at bounding box center [971, 218] width 1194 height 11
click at [550, 225] on div "add time block" at bounding box center [559, 232] width 75 height 17
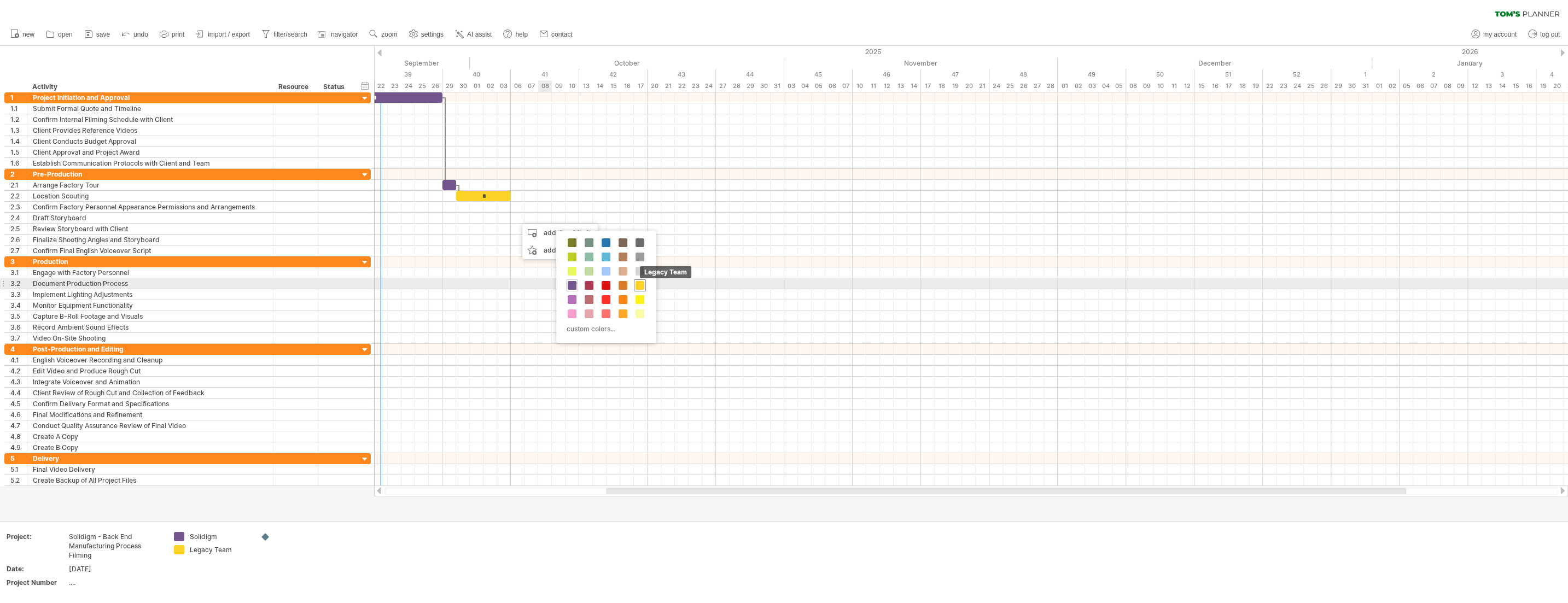
click at [638, 286] on span at bounding box center [639, 285] width 9 height 9
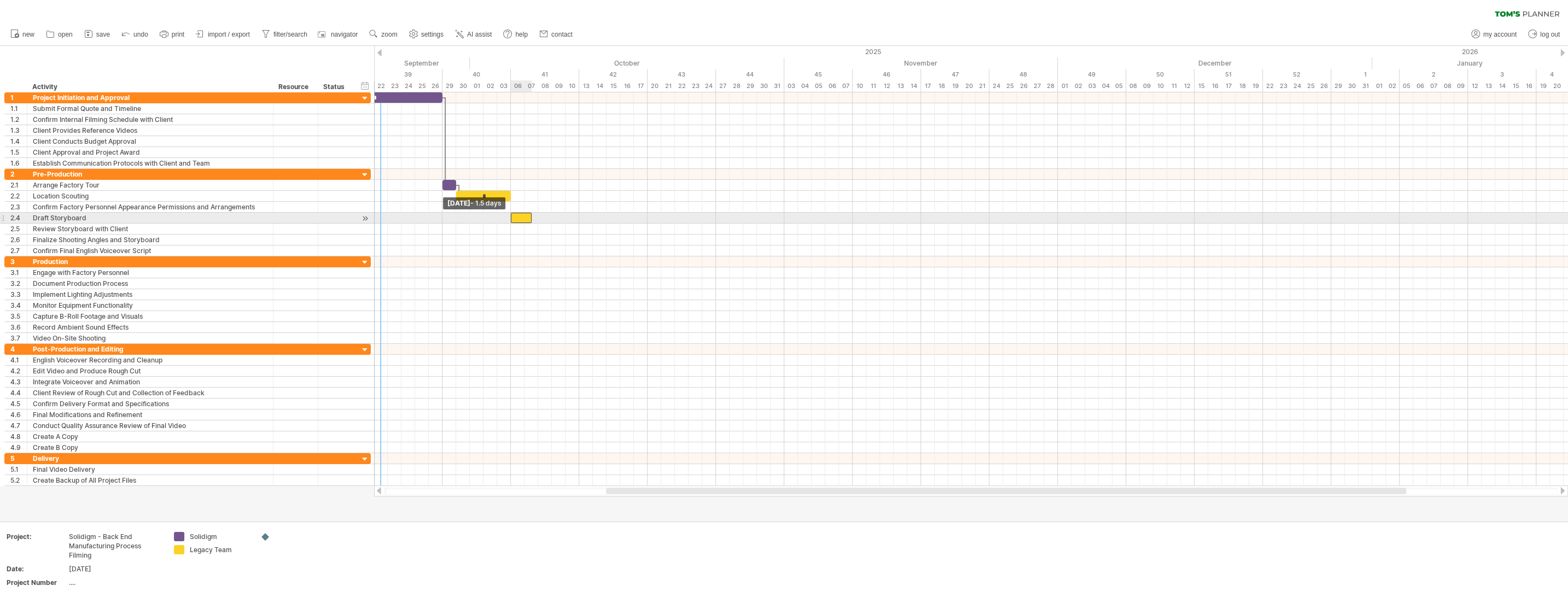
drag, startPoint x: 518, startPoint y: 217, endPoint x: 511, endPoint y: 217, distance: 7.0
click at [511, 217] on span at bounding box center [511, 218] width 4 height 10
drag, startPoint x: 532, startPoint y: 219, endPoint x: 578, endPoint y: 218, distance: 46.0
click at [578, 218] on span at bounding box center [579, 218] width 4 height 10
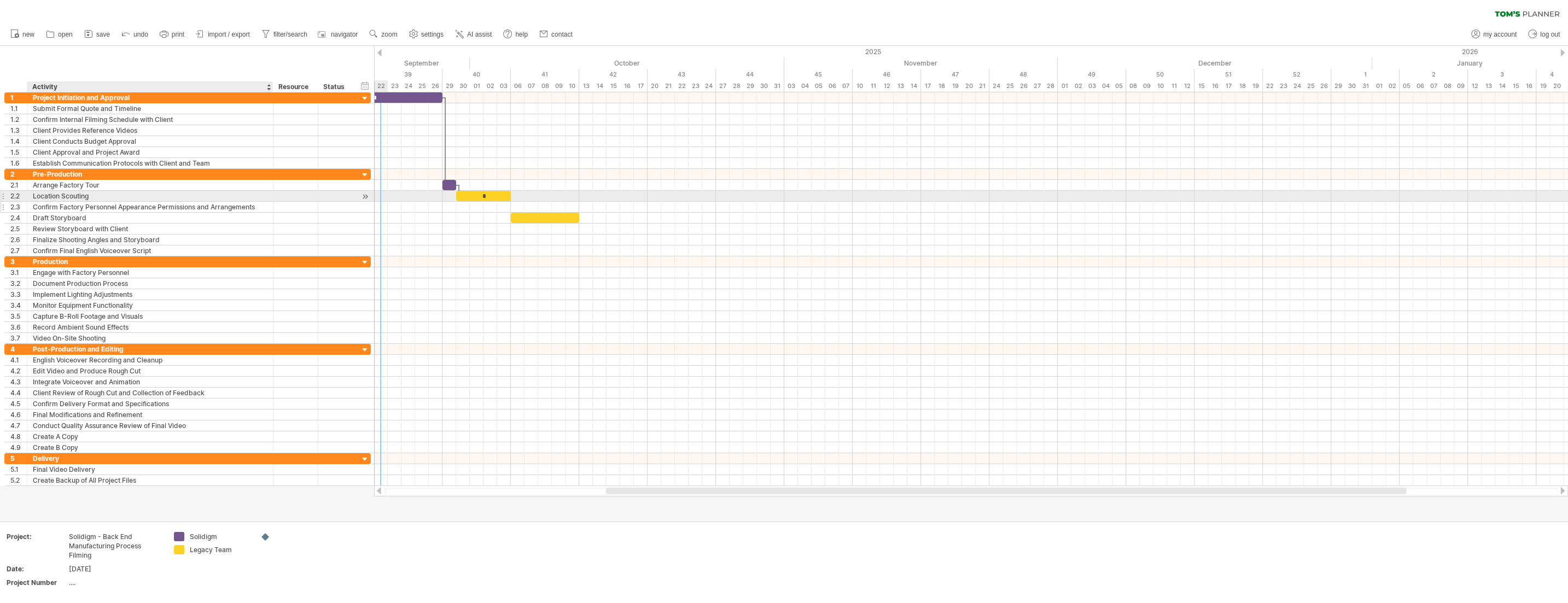
click at [215, 209] on div "Confirm Factory Personnel Appearance Permissions and Arrangements" at bounding box center [150, 207] width 235 height 10
click at [215, 209] on input "**********" at bounding box center [150, 207] width 235 height 10
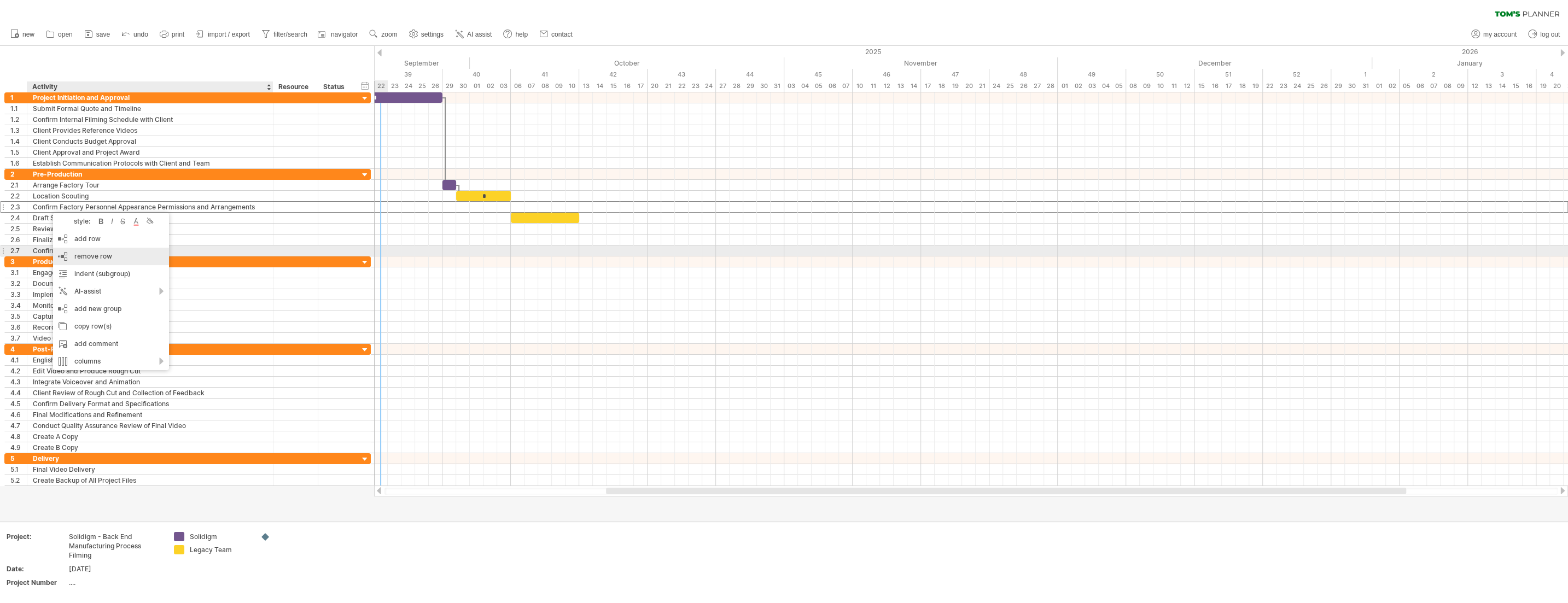
click at [107, 256] on span "remove row" at bounding box center [93, 256] width 38 height 8
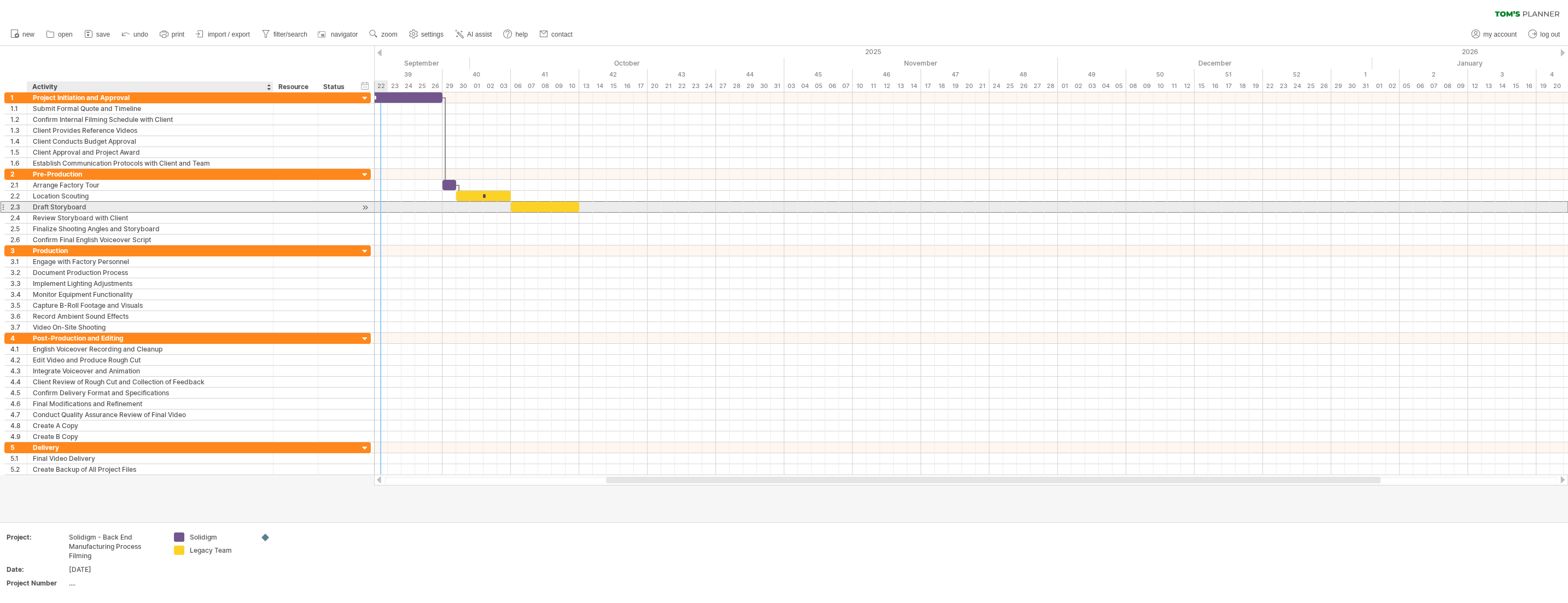
click at [106, 206] on div "Draft Storyboard" at bounding box center [150, 207] width 235 height 10
click at [517, 206] on div "​" at bounding box center [544, 207] width 68 height 10
click at [497, 195] on div "*" at bounding box center [483, 196] width 54 height 10
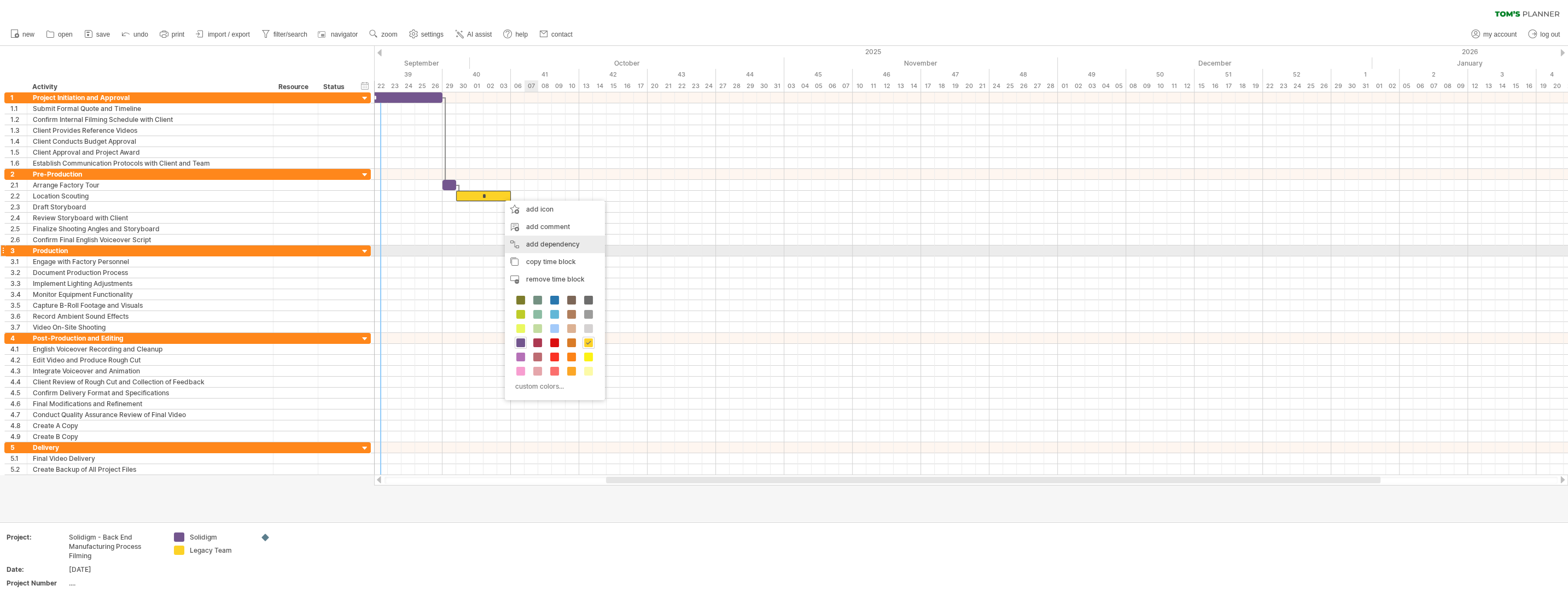
click at [554, 247] on div "add dependency You can use dependencies when you require tasks to be done in a …" at bounding box center [555, 244] width 100 height 17
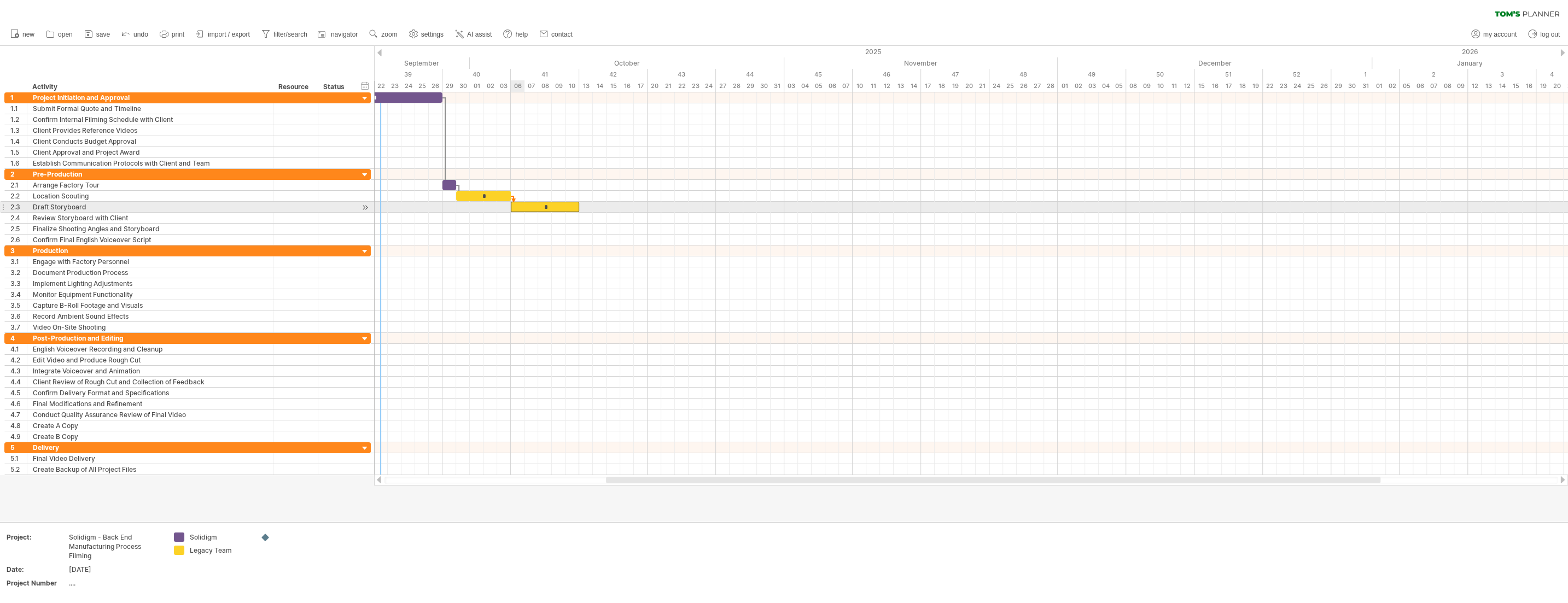
click at [520, 206] on div "*" at bounding box center [544, 207] width 68 height 10
click at [611, 216] on div at bounding box center [971, 218] width 1194 height 11
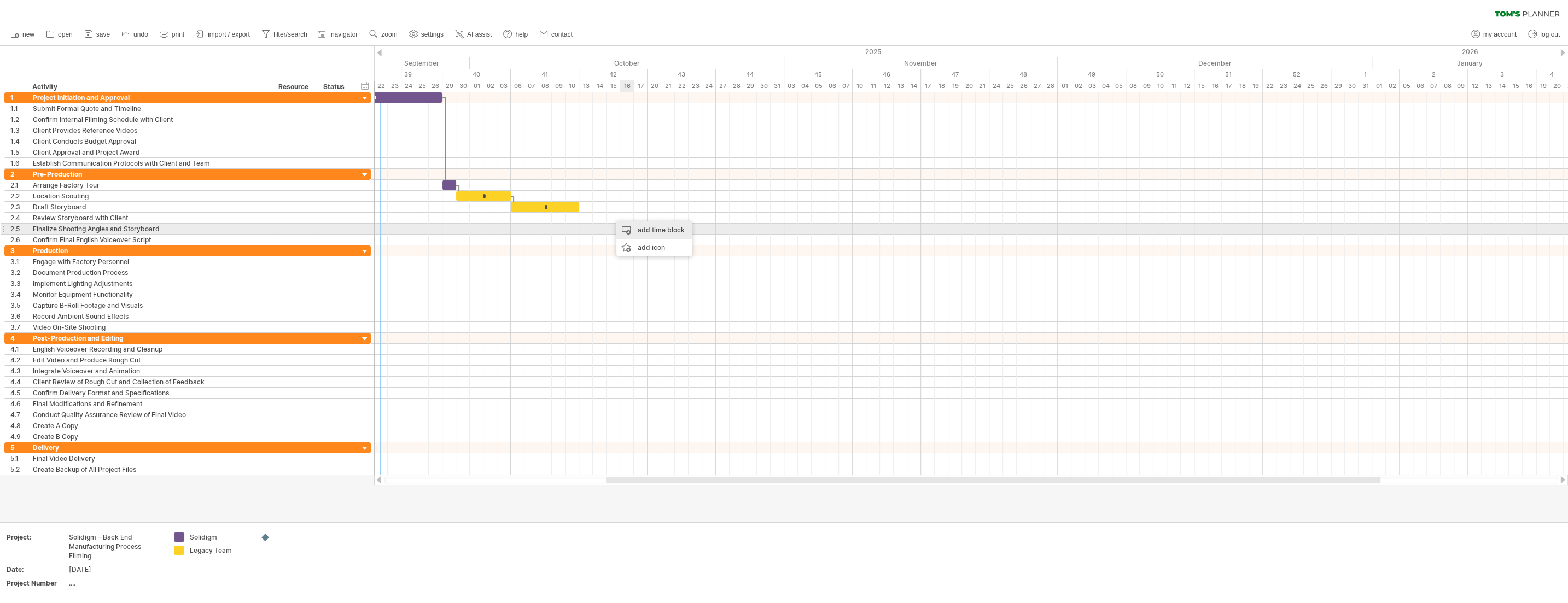
click at [641, 228] on div "add time block" at bounding box center [653, 230] width 75 height 17
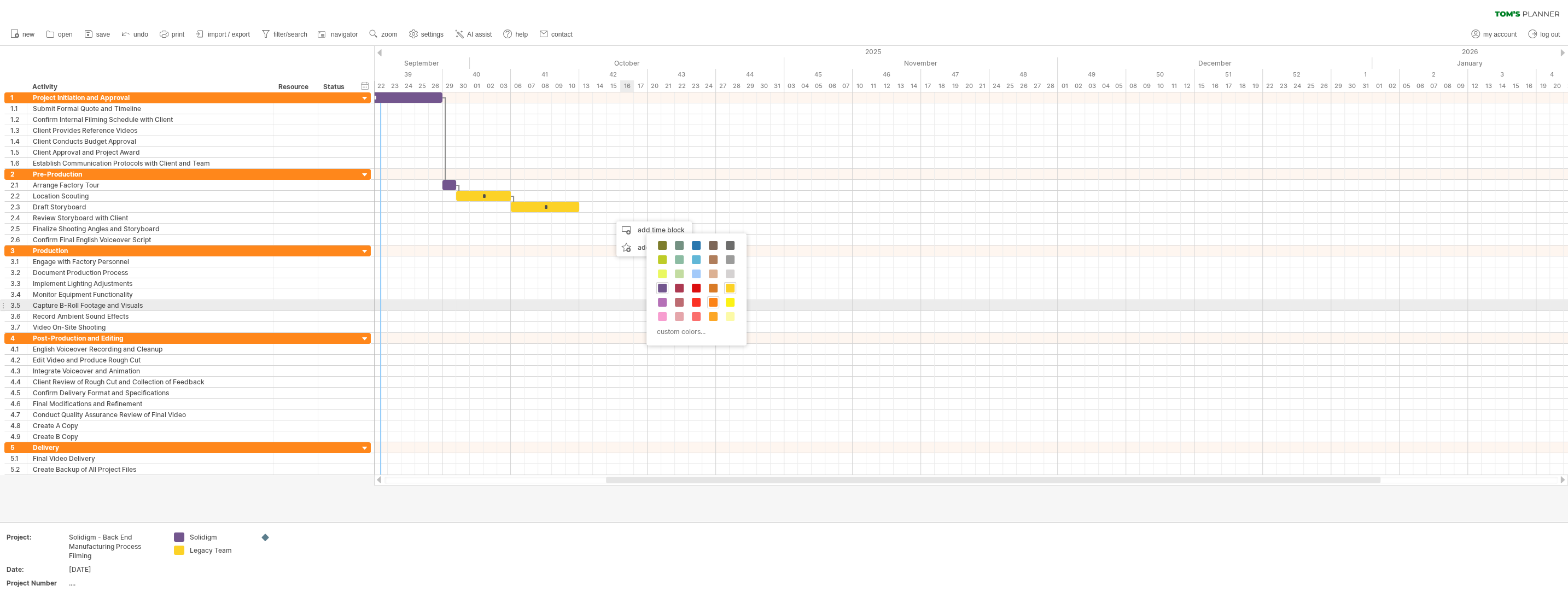
click at [705, 300] on span at bounding box center [713, 302] width 9 height 9
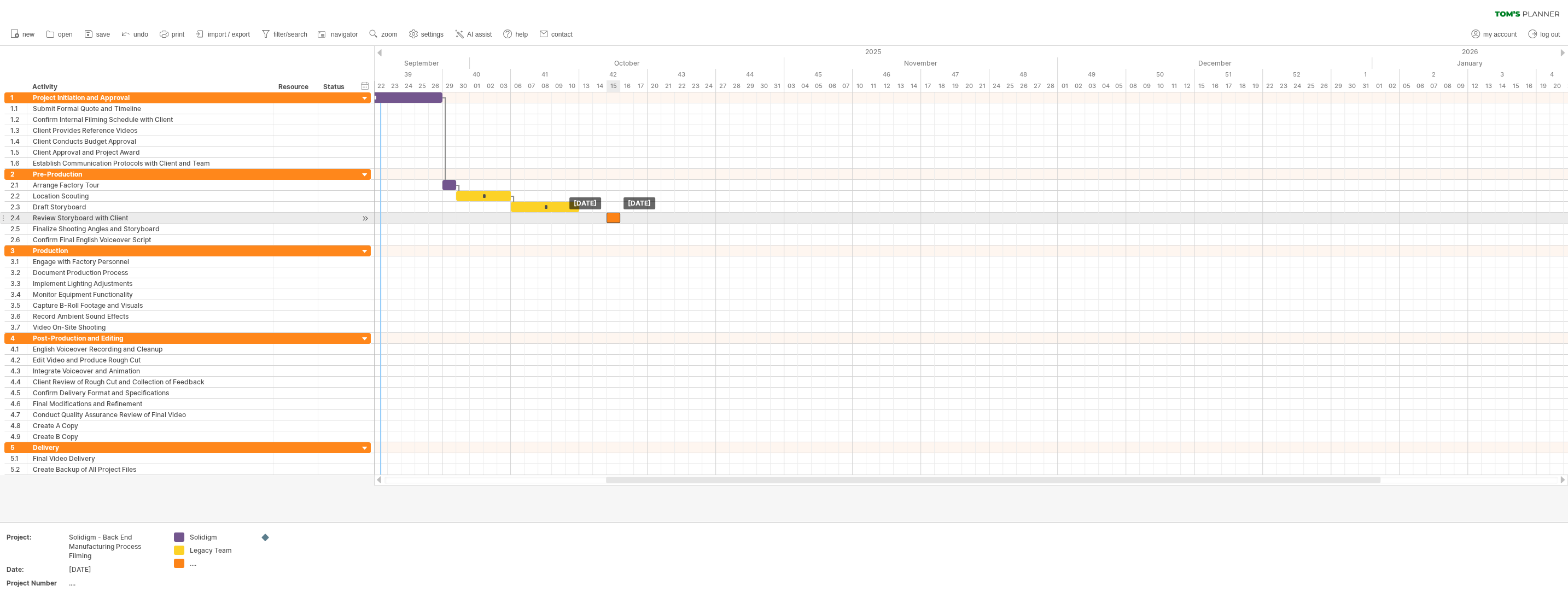
click at [614, 219] on div "​" at bounding box center [613, 218] width 14 height 10
drag, startPoint x: 619, startPoint y: 219, endPoint x: 713, endPoint y: 215, distance: 94.1
click at [705, 215] on div "​" at bounding box center [661, 218] width 110 height 10
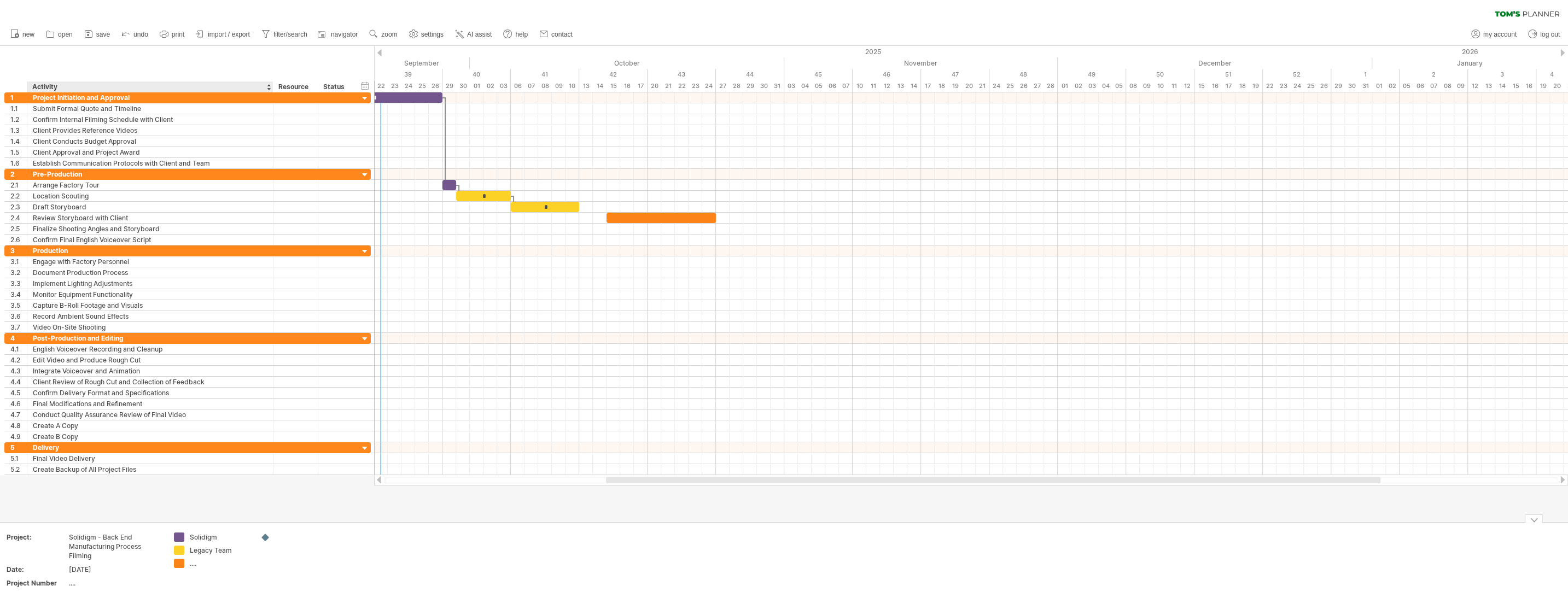
click at [195, 543] on div "...." at bounding box center [219, 563] width 60 height 10
type input "****"
click at [333, 543] on td at bounding box center [298, 562] width 86 height 60
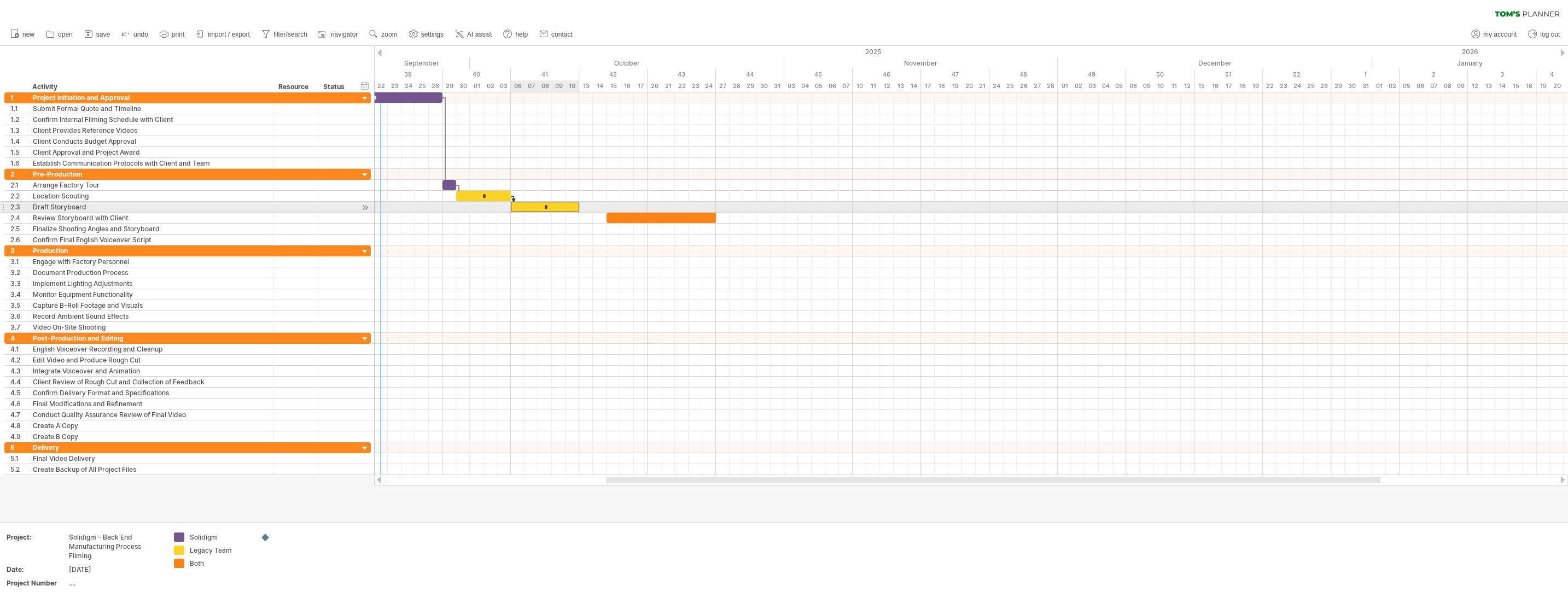
click at [568, 205] on div "*" at bounding box center [544, 207] width 68 height 10
click at [580, 206] on span at bounding box center [579, 207] width 4 height 10
click at [579, 206] on span at bounding box center [579, 207] width 4 height 10
drag, startPoint x: 579, startPoint y: 205, endPoint x: 581, endPoint y: 210, distance: 5.4
click at [581, 210] on div "* ​ * * ​ [DATE] - 5.0 days [DATE]" at bounding box center [971, 283] width 1194 height 383
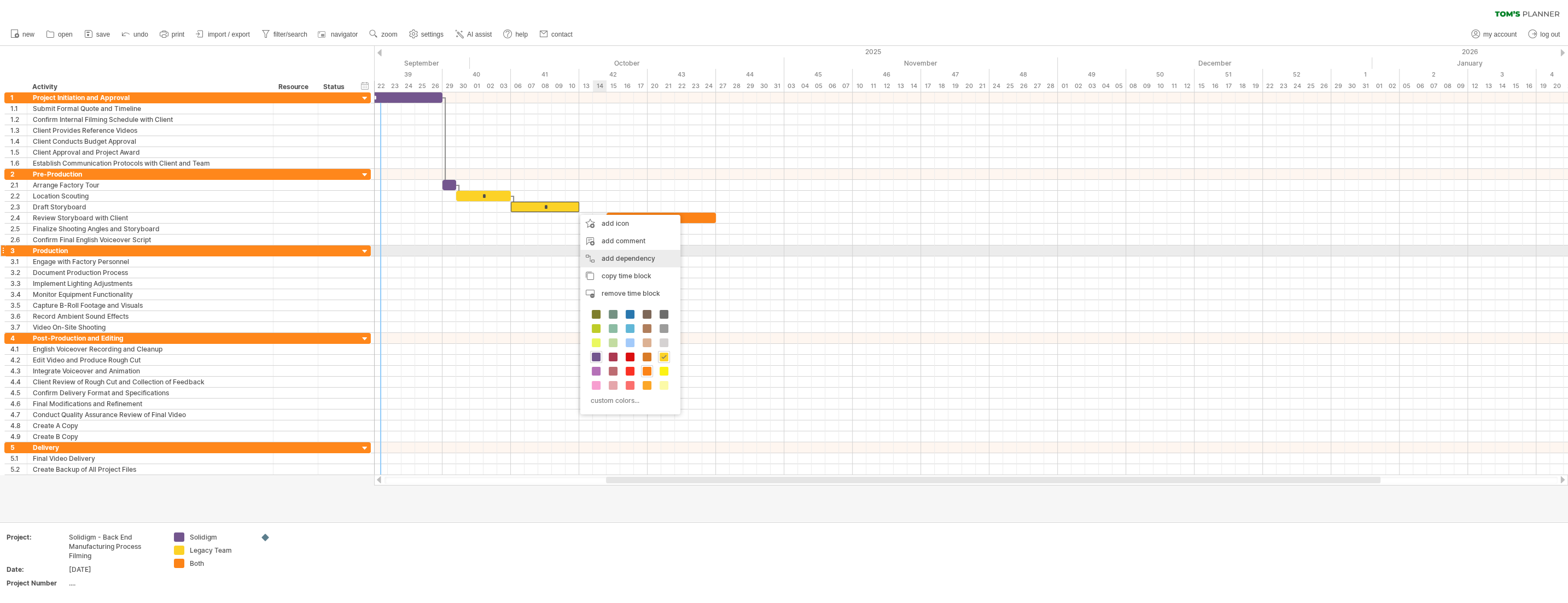
drag, startPoint x: 634, startPoint y: 235, endPoint x: 637, endPoint y: 254, distance: 19.2
click at [637, 254] on div "add icon add comment add dependency You can use dependencies when you require t…" at bounding box center [631, 314] width 100 height 200
click at [608, 256] on div "add dependency You can use dependencies when you require tasks to be done in a …" at bounding box center [631, 258] width 100 height 17
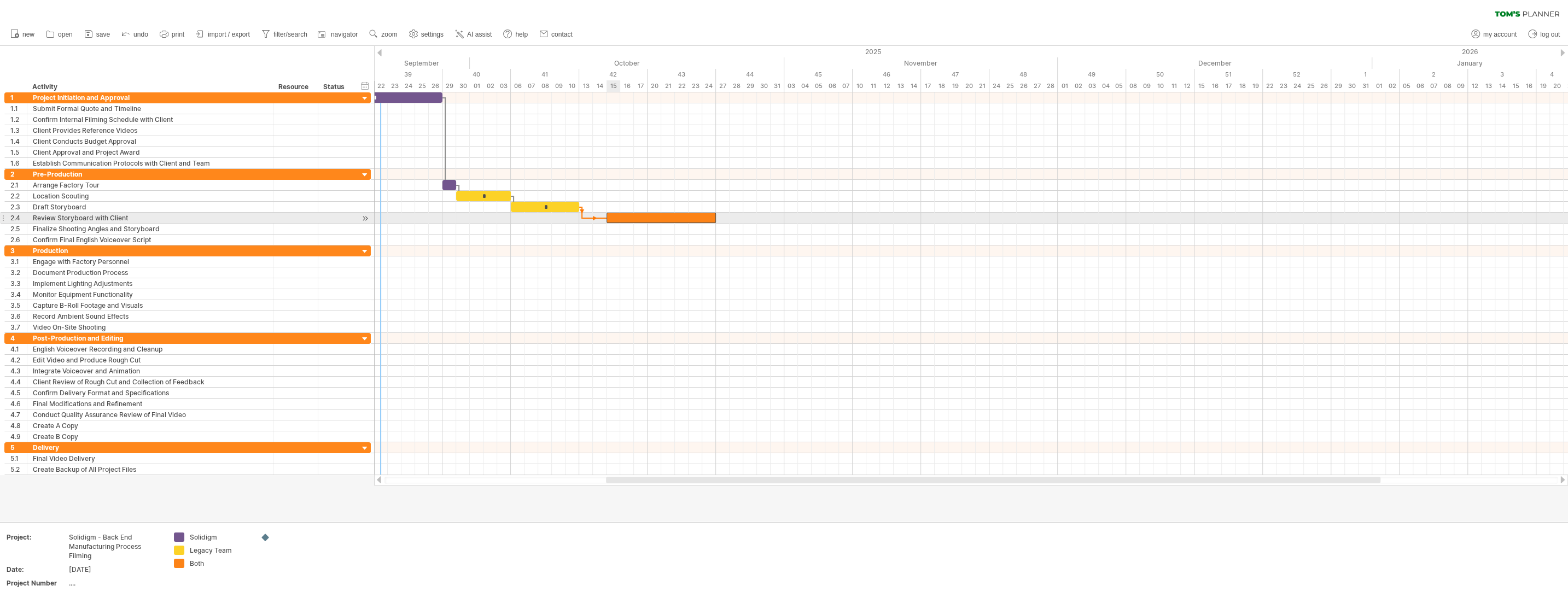
click at [612, 215] on div "​" at bounding box center [661, 218] width 110 height 10
drag, startPoint x: 629, startPoint y: 219, endPoint x: 629, endPoint y: 228, distance: 9.0
click at [629, 228] on div "​" at bounding box center [661, 229] width 110 height 10
click at [171, 219] on div "Review Storyboard with Client" at bounding box center [150, 218] width 235 height 10
drag, startPoint x: 254, startPoint y: 218, endPoint x: 254, endPoint y: 225, distance: 7.0
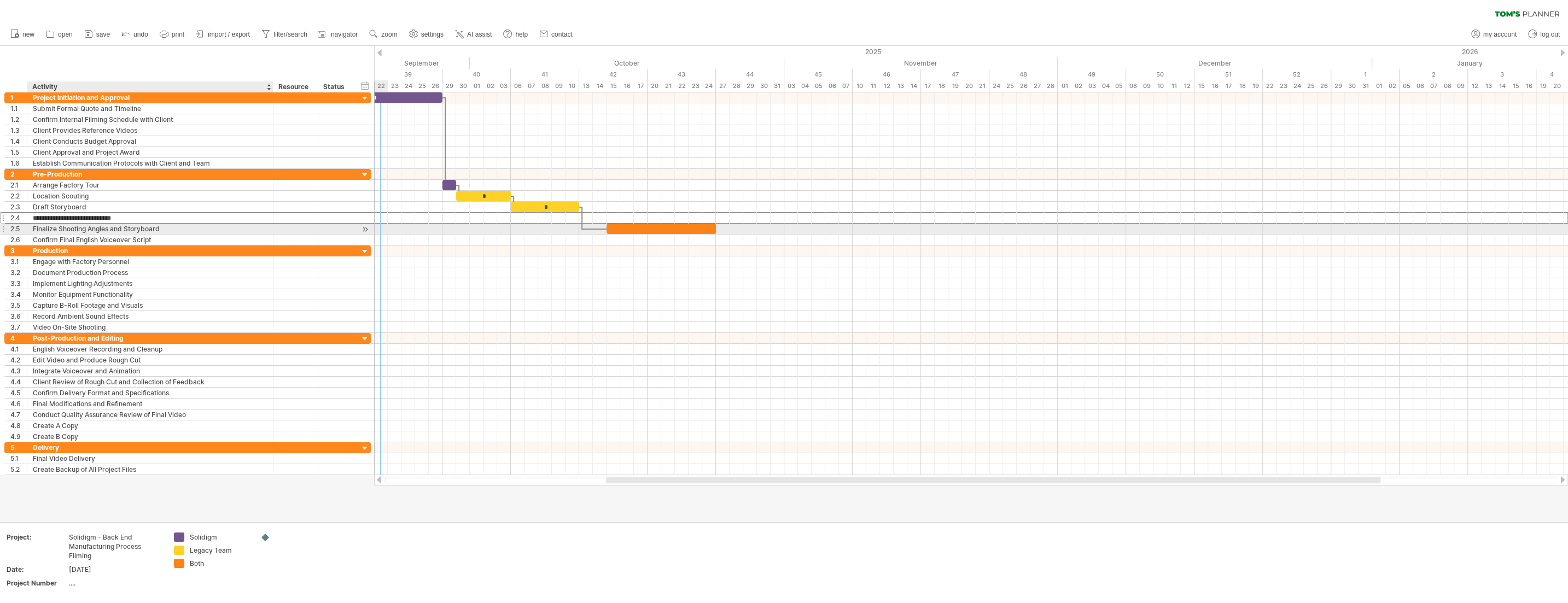
click at [254, 223] on input "**********" at bounding box center [150, 218] width 235 height 10
click at [632, 224] on div "​" at bounding box center [661, 229] width 110 height 10
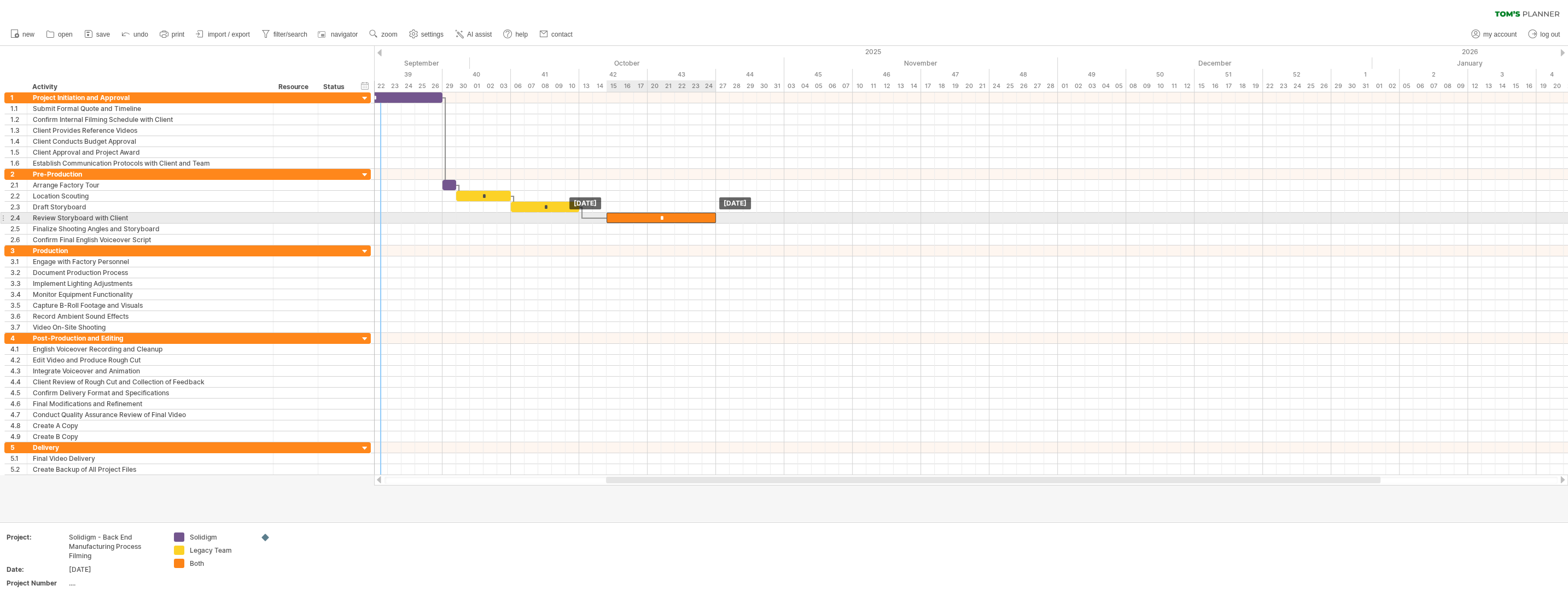
drag, startPoint x: 632, startPoint y: 226, endPoint x: 632, endPoint y: 218, distance: 8.0
click at [632, 218] on div "*" at bounding box center [661, 218] width 110 height 10
drag, startPoint x: 714, startPoint y: 219, endPoint x: 644, endPoint y: 219, distance: 70.0
click at [644, 219] on div "*" at bounding box center [626, 218] width 41 height 10
drag, startPoint x: 649, startPoint y: 217, endPoint x: 714, endPoint y: 227, distance: 65.8
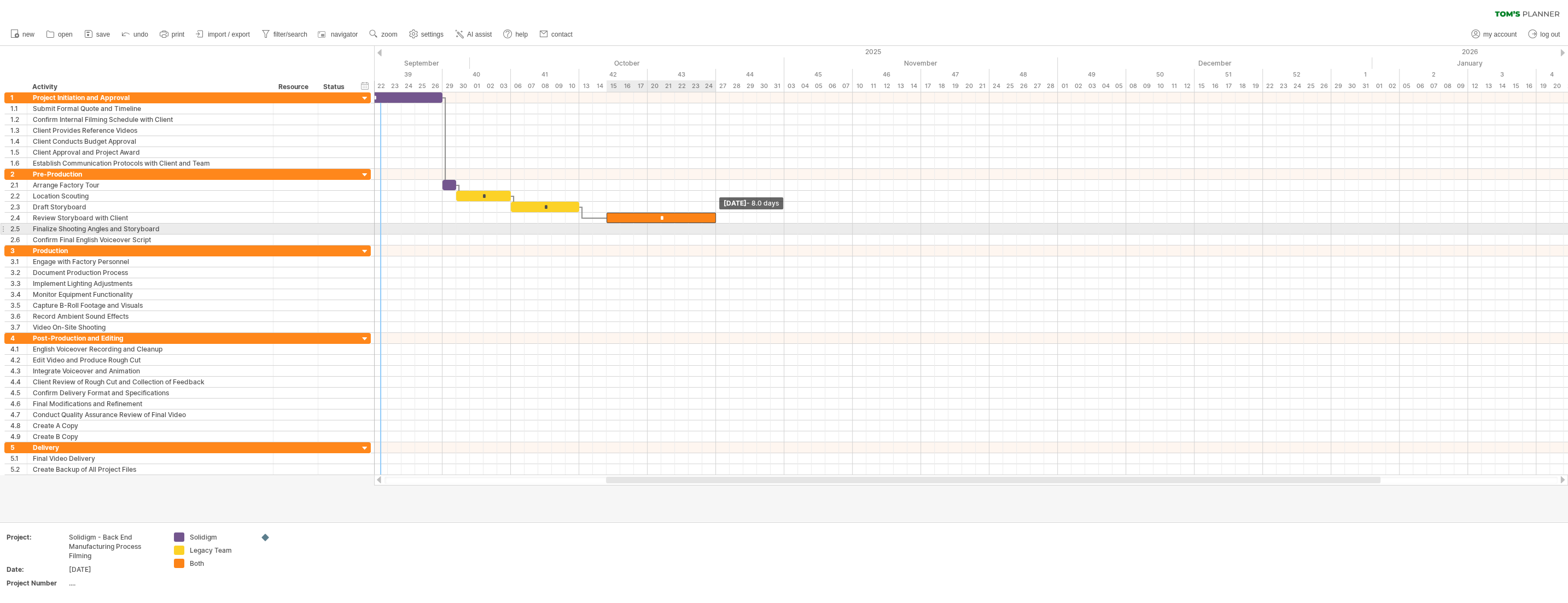
click at [705, 227] on div "* ​ * * * [DATE] - 8.0 days [DATE]" at bounding box center [971, 283] width 1194 height 383
click at [156, 229] on div "Finalize Shooting Angles and Storyboard" at bounding box center [150, 229] width 235 height 10
click at [156, 229] on input "**********" at bounding box center [150, 229] width 235 height 10
click at [171, 229] on input "**********" at bounding box center [150, 229] width 235 height 10
click at [147, 218] on div "Review Storyboard with Client" at bounding box center [150, 218] width 235 height 10
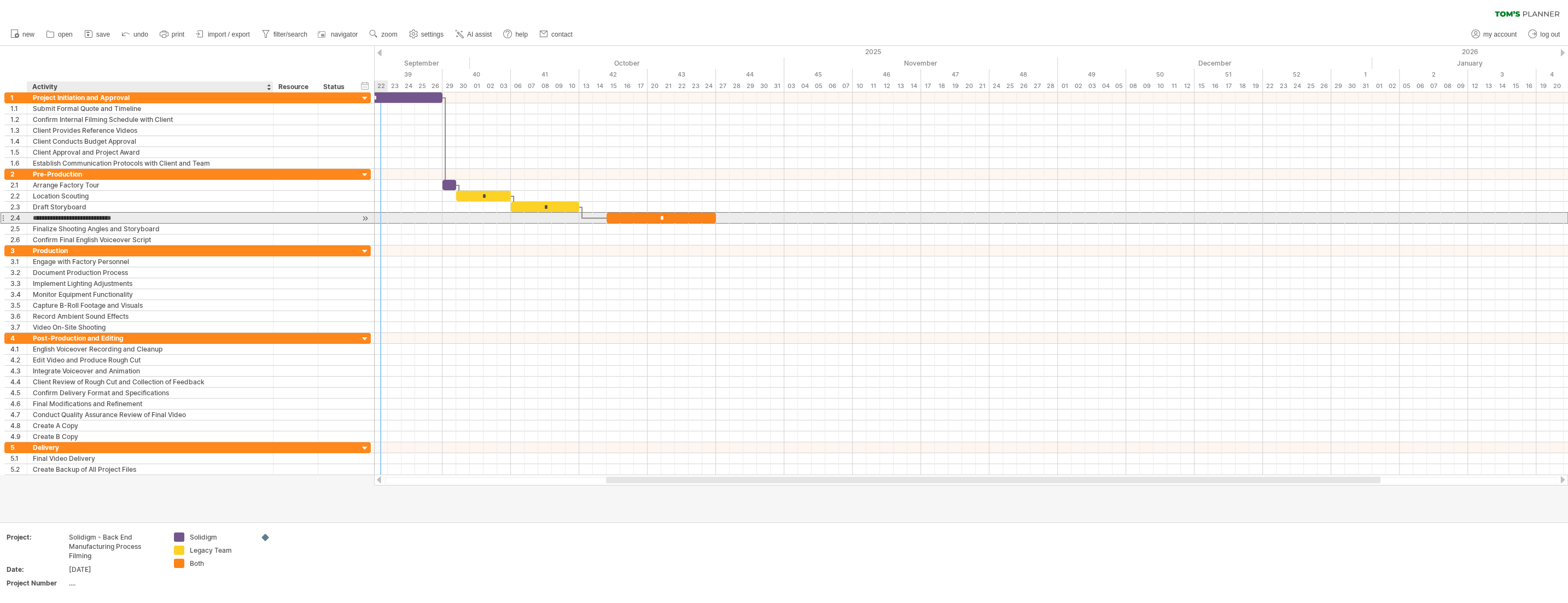
click at [147, 218] on input "**********" at bounding box center [150, 218] width 235 height 10
click at [151, 218] on input "**********" at bounding box center [150, 218] width 235 height 10
paste input "**********"
click at [130, 217] on input "**********" at bounding box center [150, 218] width 235 height 10
type input "**********"
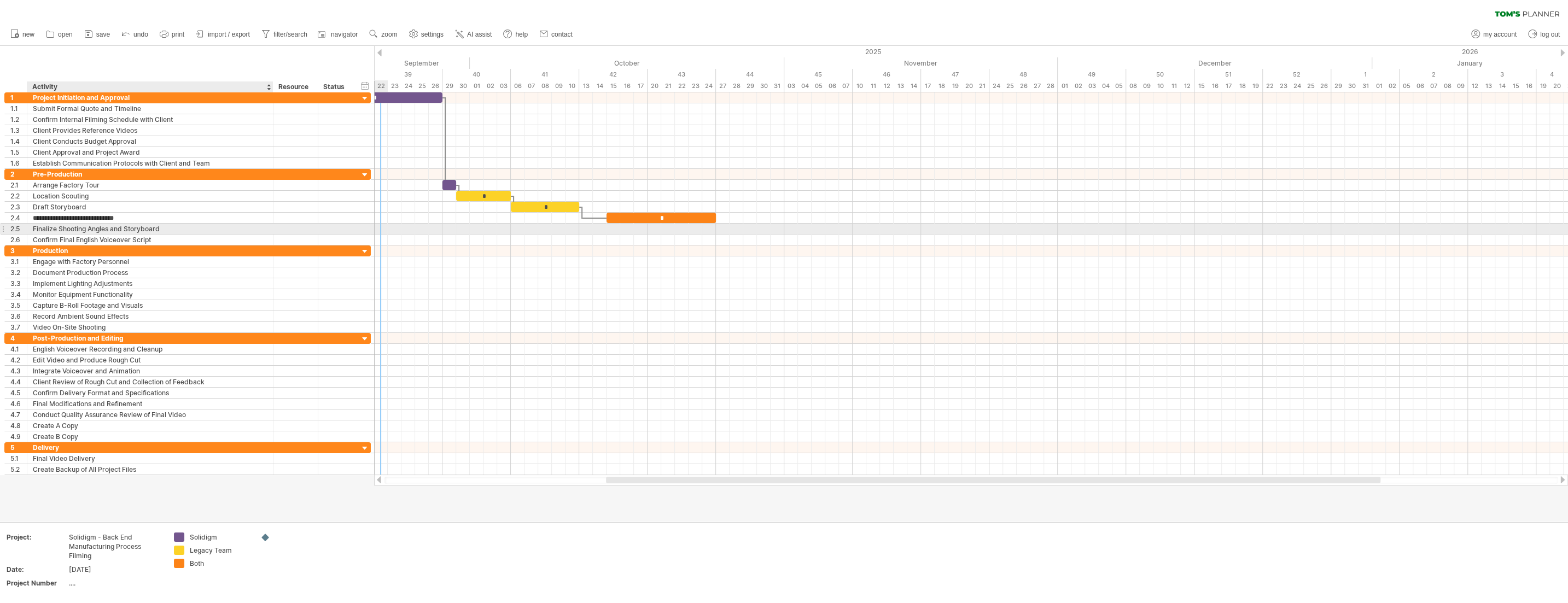
click at [171, 233] on div "**********" at bounding box center [187, 229] width 366 height 11
drag, startPoint x: 637, startPoint y: 218, endPoint x: 610, endPoint y: 219, distance: 27.0
click at [610, 219] on div "*" at bounding box center [633, 218] width 110 height 10
click at [689, 218] on span at bounding box center [688, 218] width 4 height 10
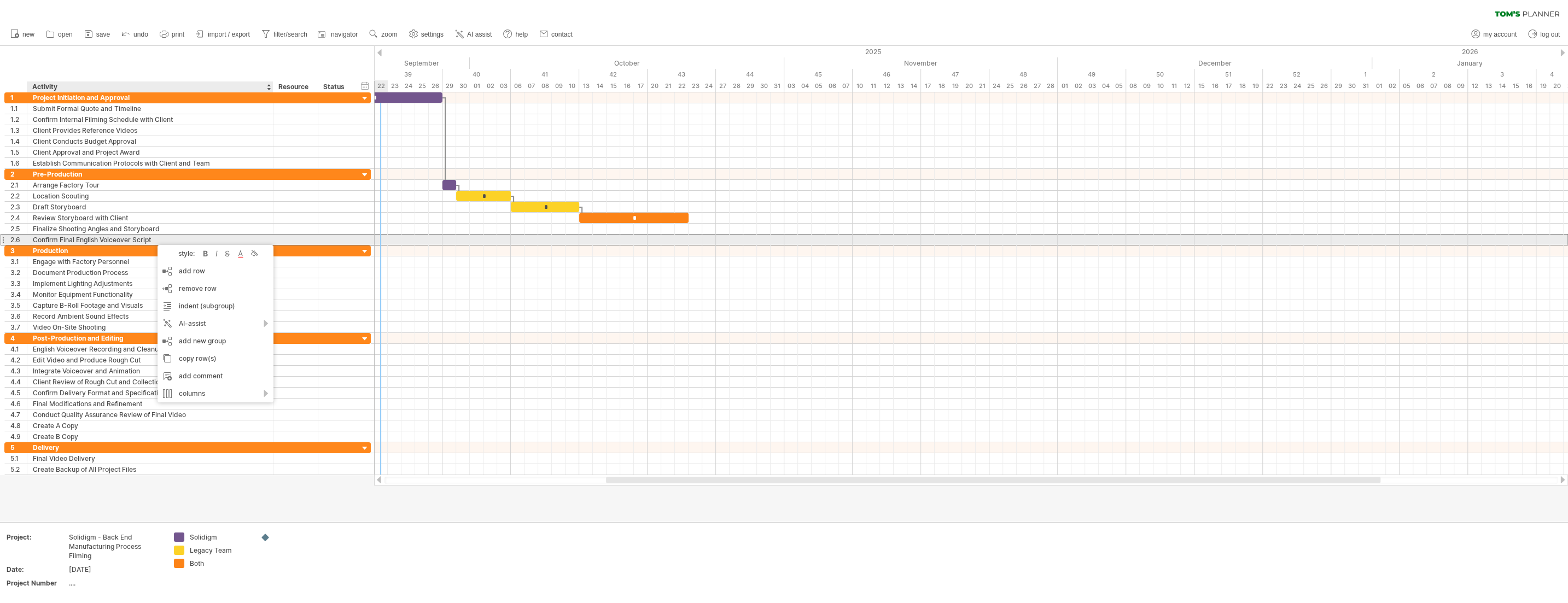
click at [126, 240] on div "Confirm Final English Voiceover Script" at bounding box center [150, 240] width 235 height 10
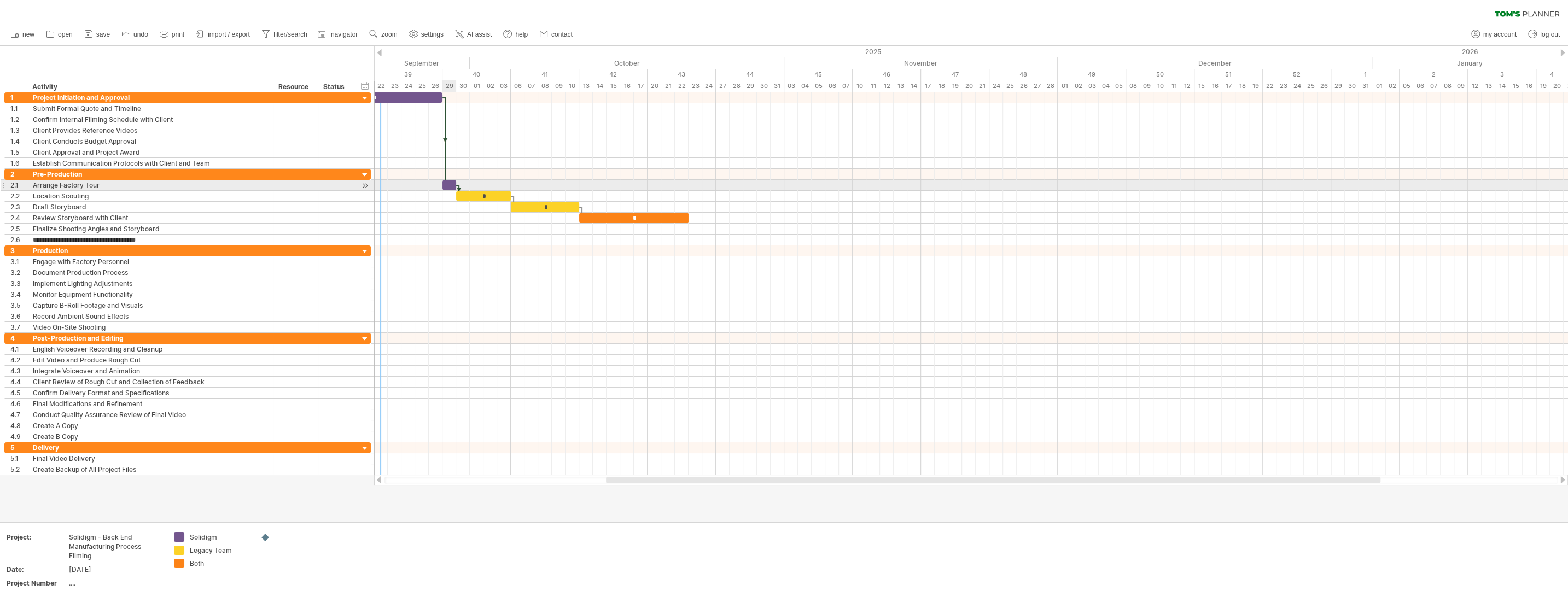
click at [450, 185] on div "​" at bounding box center [449, 185] width 14 height 10
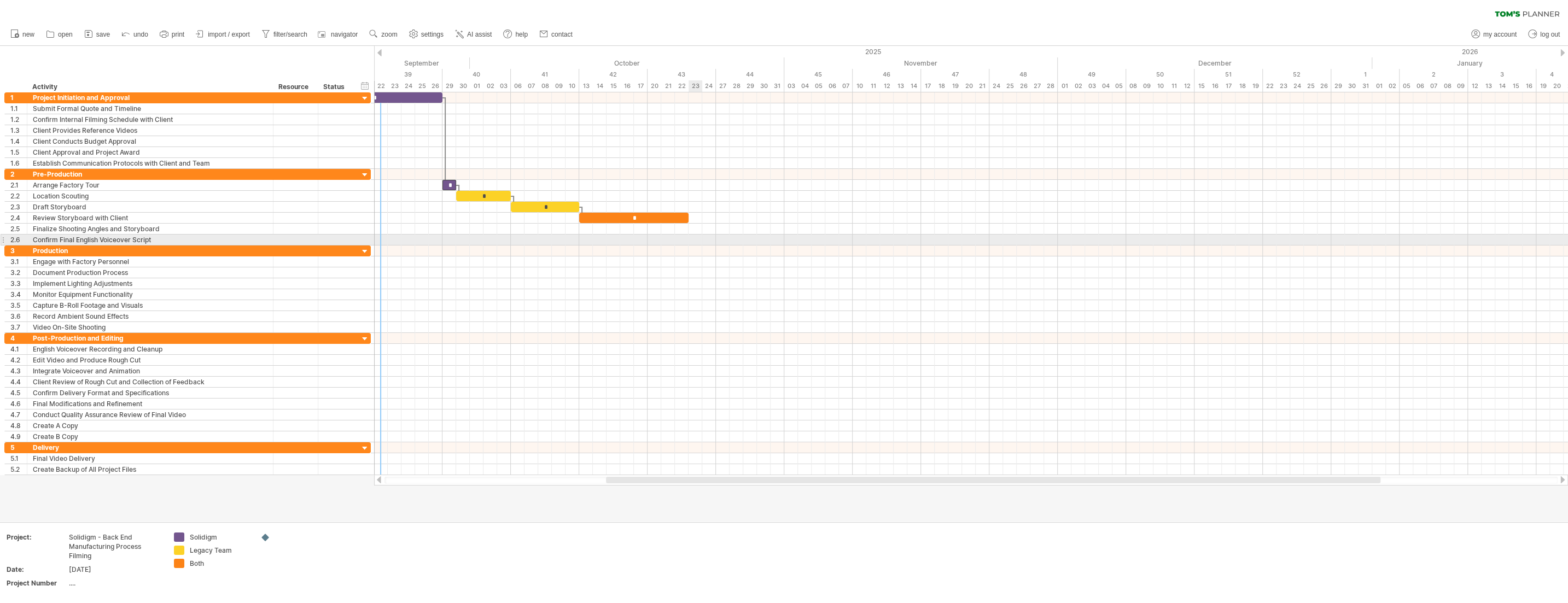
click at [692, 240] on div at bounding box center [971, 240] width 1194 height 11
click at [163, 227] on div "Finalize Shooting Angles and Storyboard" at bounding box center [150, 229] width 235 height 10
click at [163, 227] on input "**********" at bounding box center [150, 229] width 235 height 10
click at [176, 229] on input "**********" at bounding box center [150, 229] width 235 height 10
click at [177, 229] on input "**********" at bounding box center [150, 229] width 235 height 10
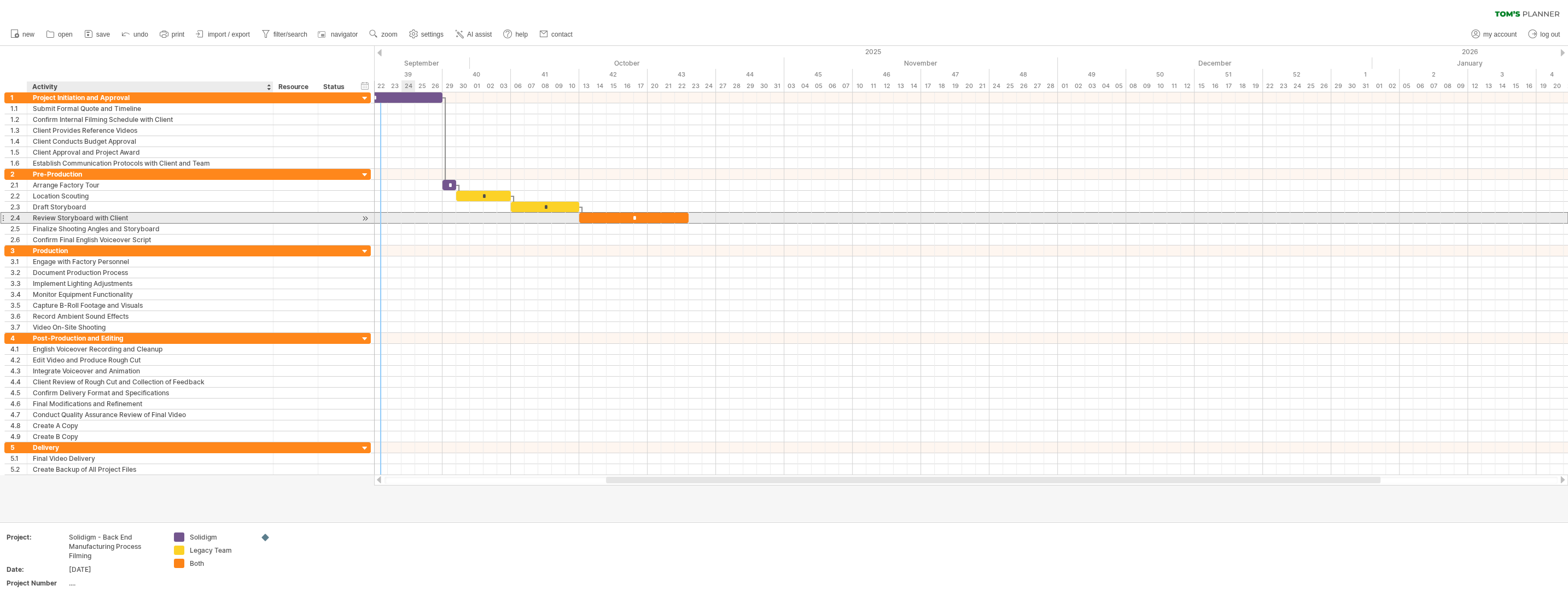
click at [136, 217] on div "Review Storyboard with Client" at bounding box center [150, 218] width 235 height 10
click at [177, 227] on div "Finalize Shooting Angles and Storyboard" at bounding box center [150, 229] width 235 height 10
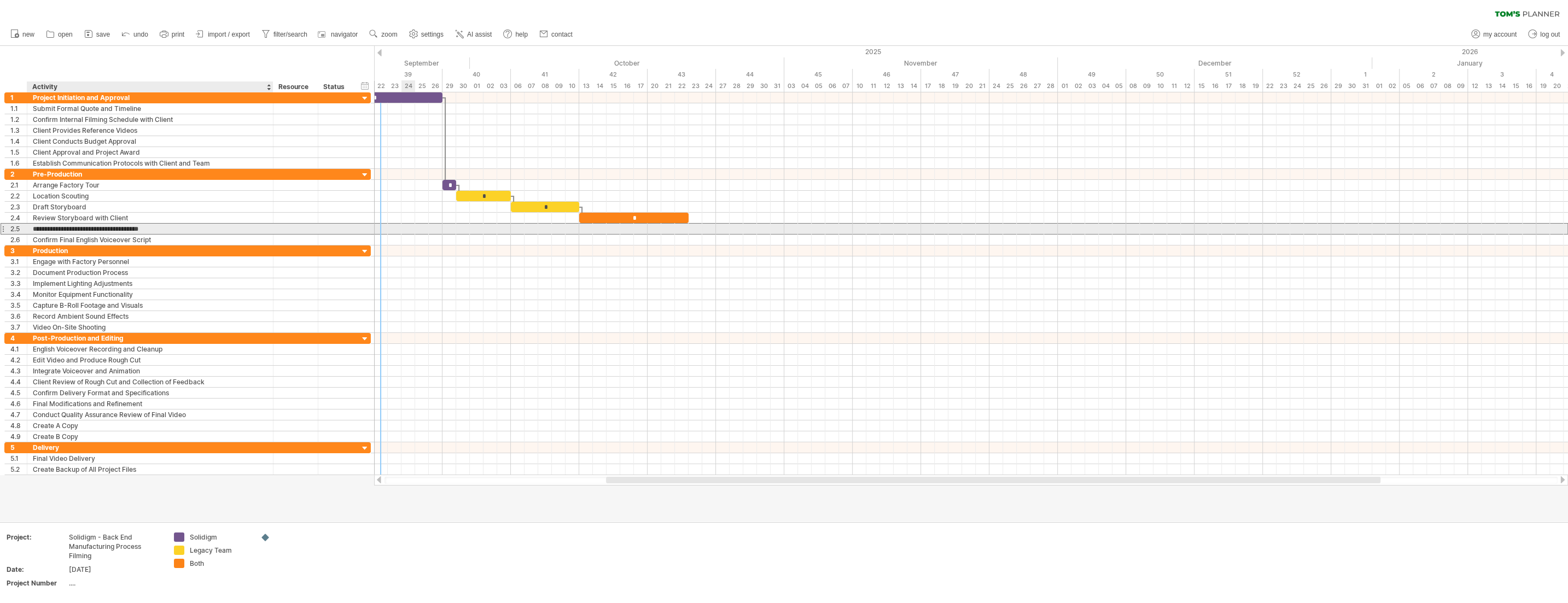
click at [126, 229] on input "**********" at bounding box center [150, 229] width 235 height 10
click at [168, 231] on input "**********" at bounding box center [150, 229] width 235 height 10
type input "**********"
click at [73, 216] on div "Review Storyboard with Client" at bounding box center [150, 218] width 235 height 10
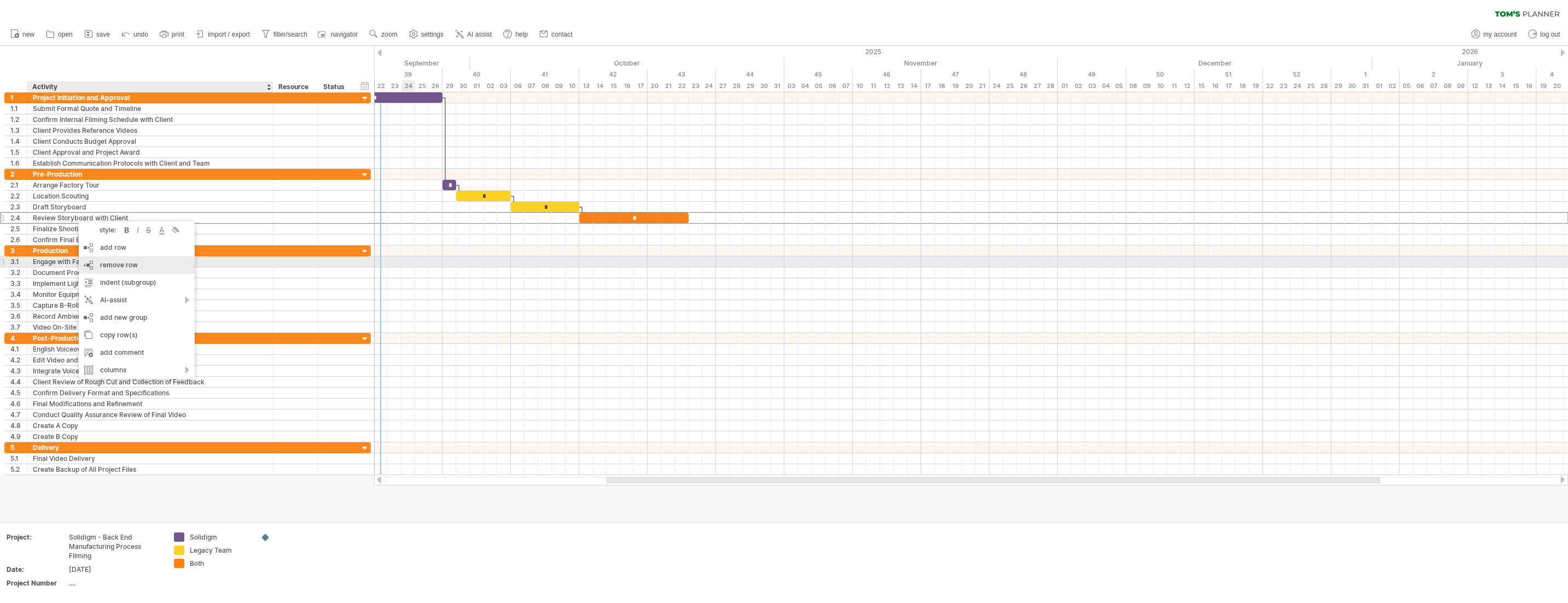
click at [144, 264] on div "remove row remove selected rows" at bounding box center [136, 265] width 116 height 17
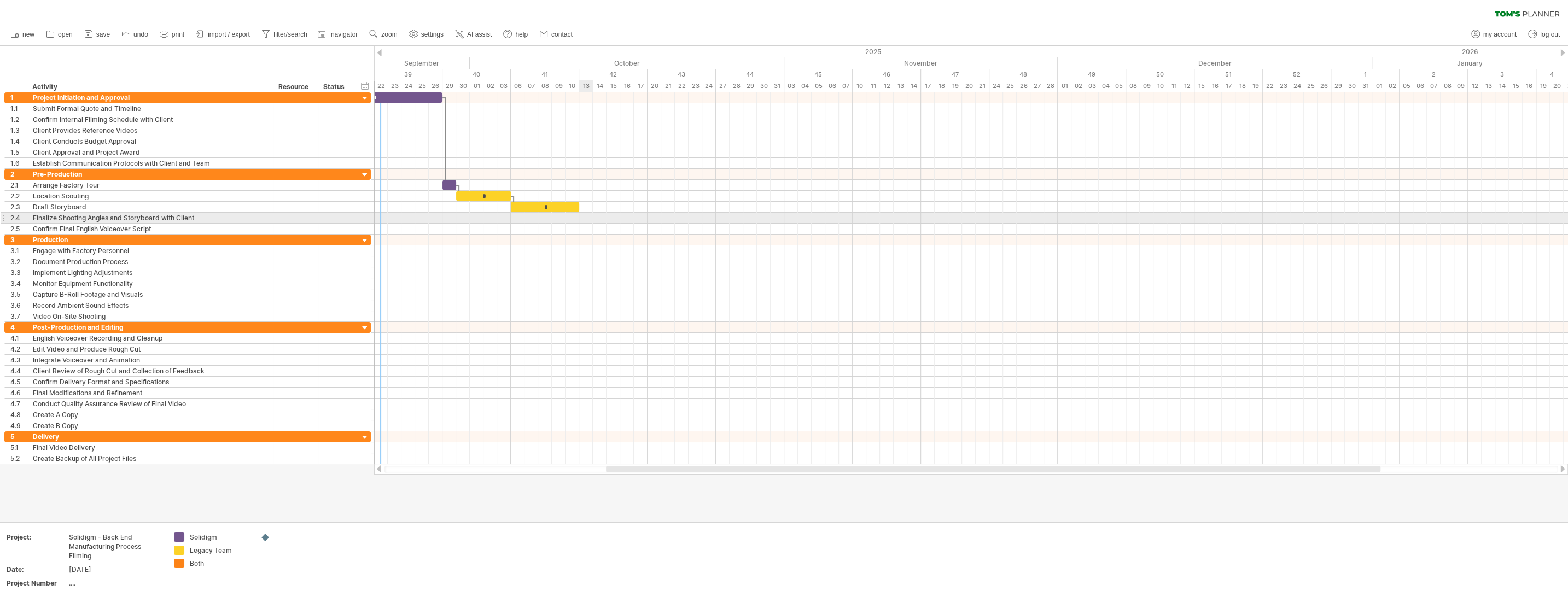
click at [585, 219] on div at bounding box center [971, 218] width 1194 height 11
click at [623, 234] on div "add time block" at bounding box center [628, 234] width 75 height 17
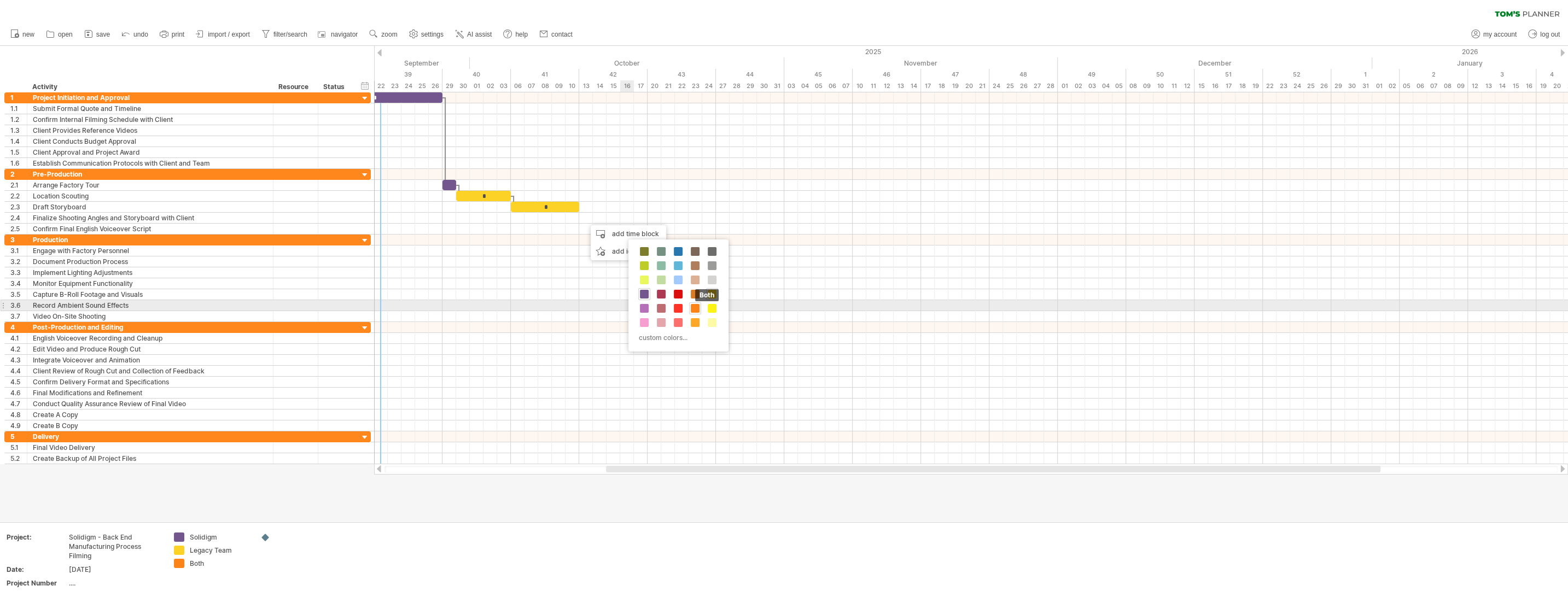
click at [692, 308] on span at bounding box center [695, 308] width 9 height 9
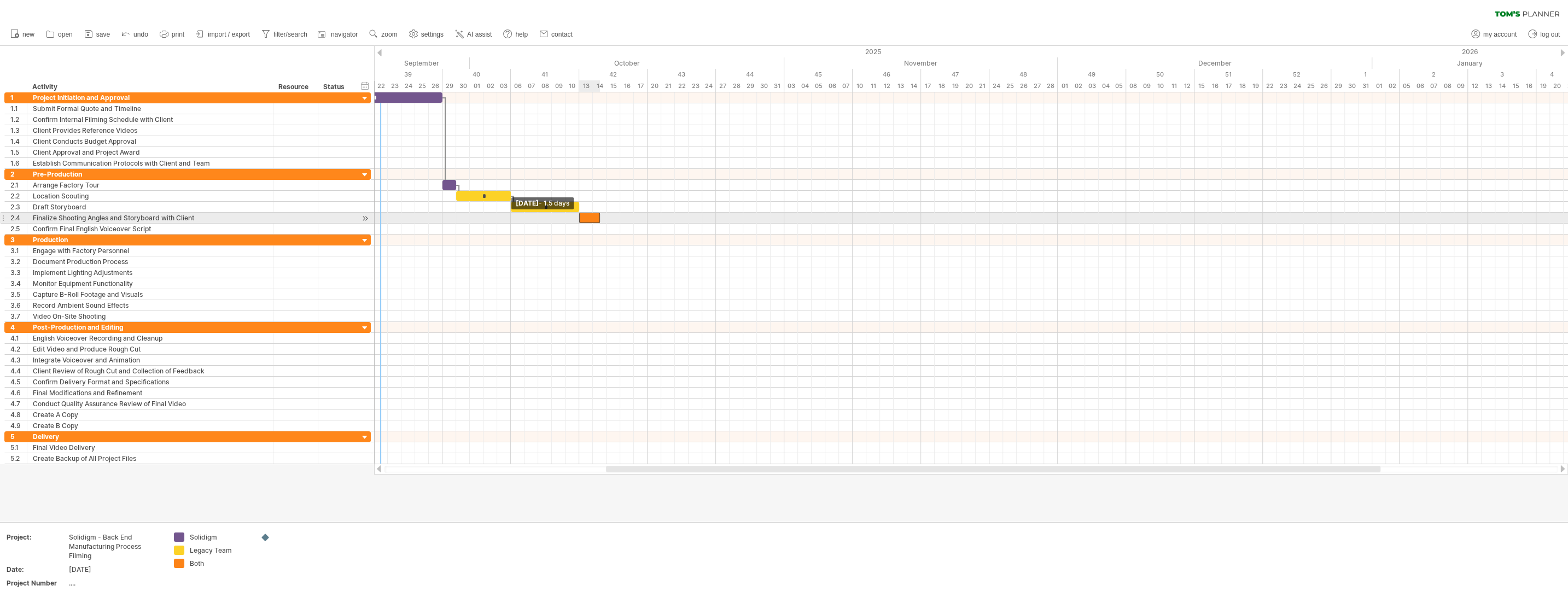
click at [581, 218] on span at bounding box center [579, 218] width 4 height 10
drag, startPoint x: 599, startPoint y: 219, endPoint x: 688, endPoint y: 215, distance: 89.1
click at [688, 215] on span at bounding box center [688, 218] width 4 height 10
drag, startPoint x: 688, startPoint y: 215, endPoint x: 714, endPoint y: 215, distance: 26.0
click at [705, 215] on span at bounding box center [715, 218] width 4 height 10
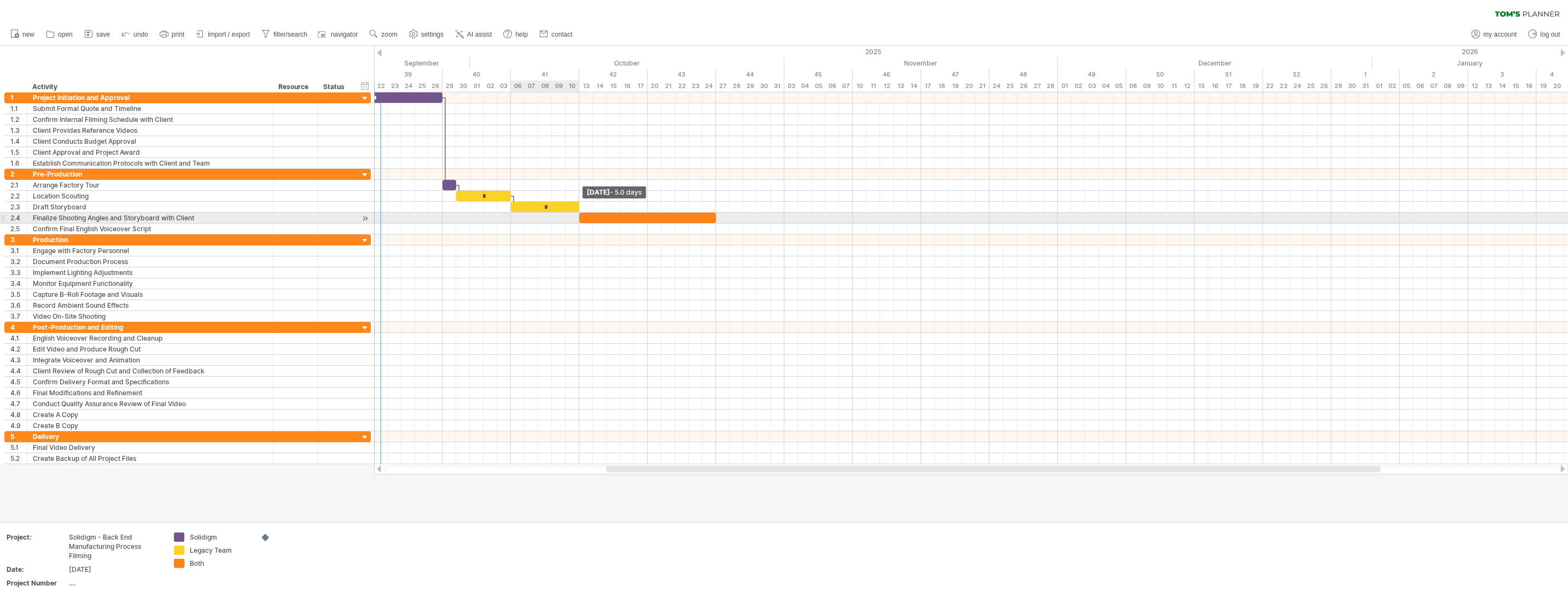
drag, startPoint x: 579, startPoint y: 206, endPoint x: 581, endPoint y: 217, distance: 11.2
click at [374, 217] on div "​ * * ​" at bounding box center [374, 202] width 0 height 66
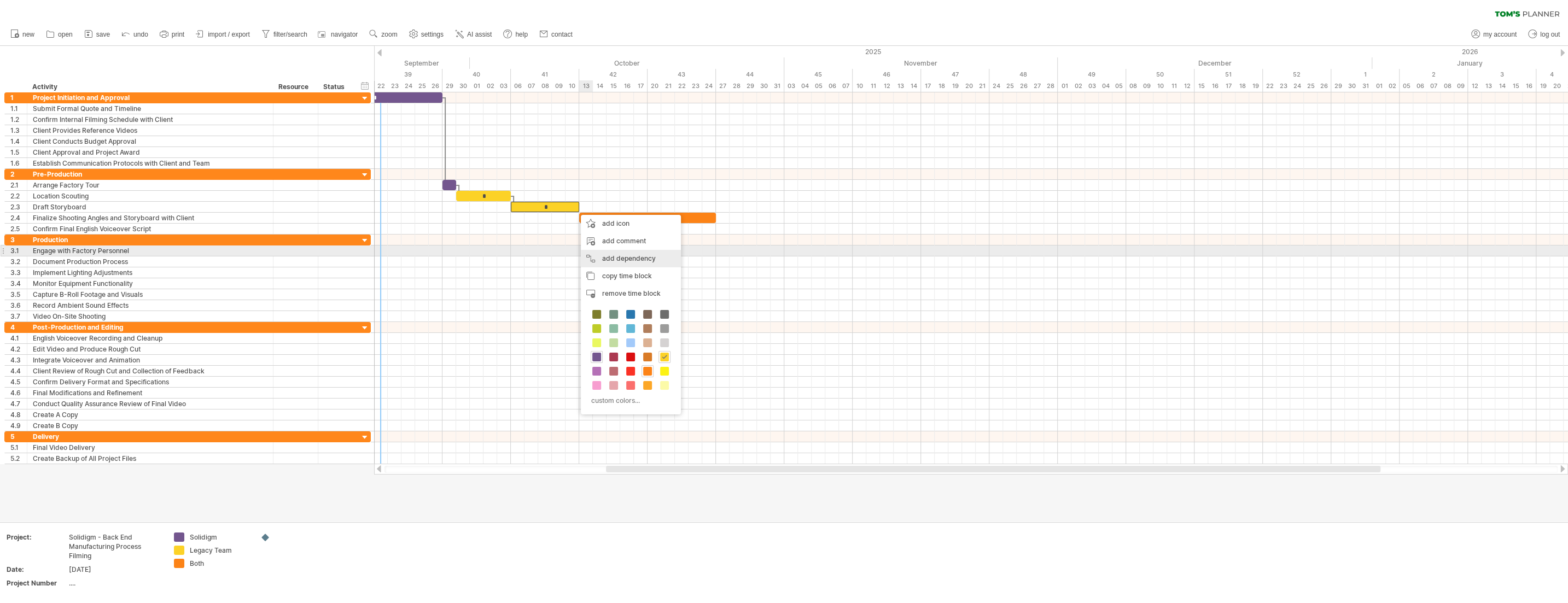
click at [629, 254] on div "add dependency You can use dependencies when you require tasks to be done in a …" at bounding box center [631, 258] width 100 height 17
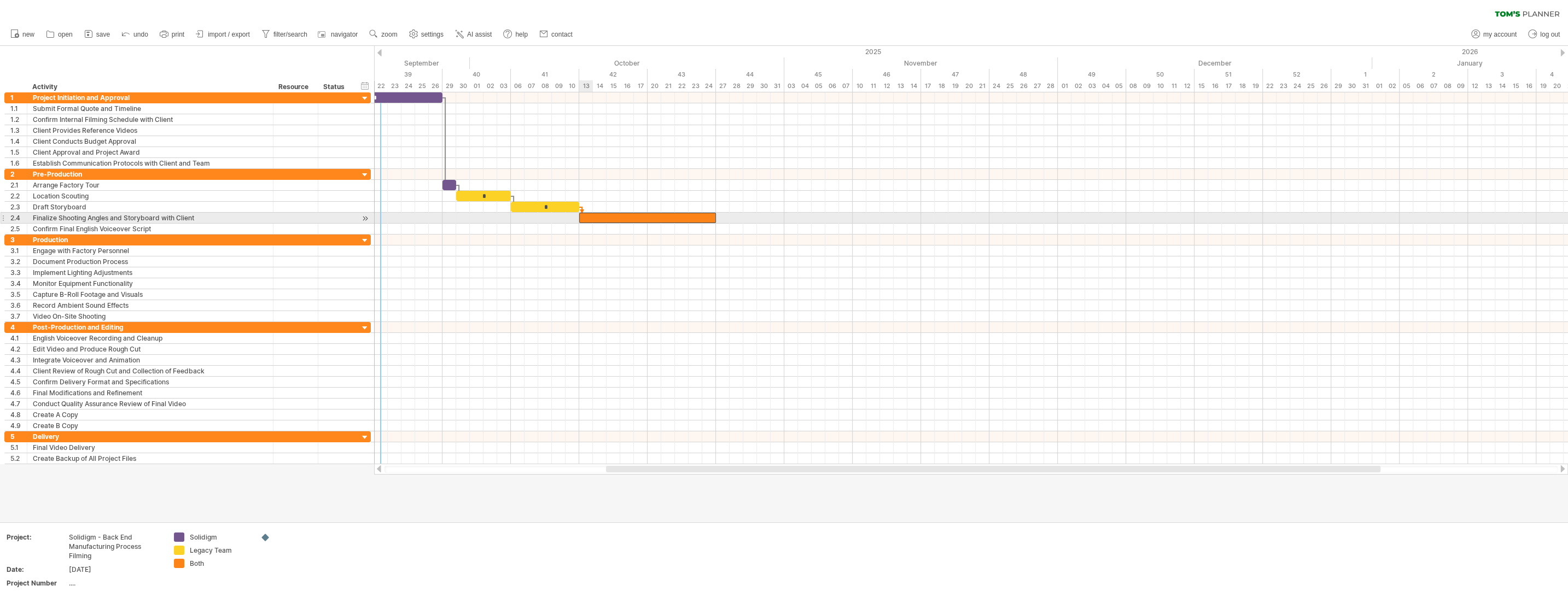
click at [587, 217] on div "​" at bounding box center [647, 218] width 136 height 10
click at [705, 227] on div at bounding box center [971, 229] width 1194 height 11
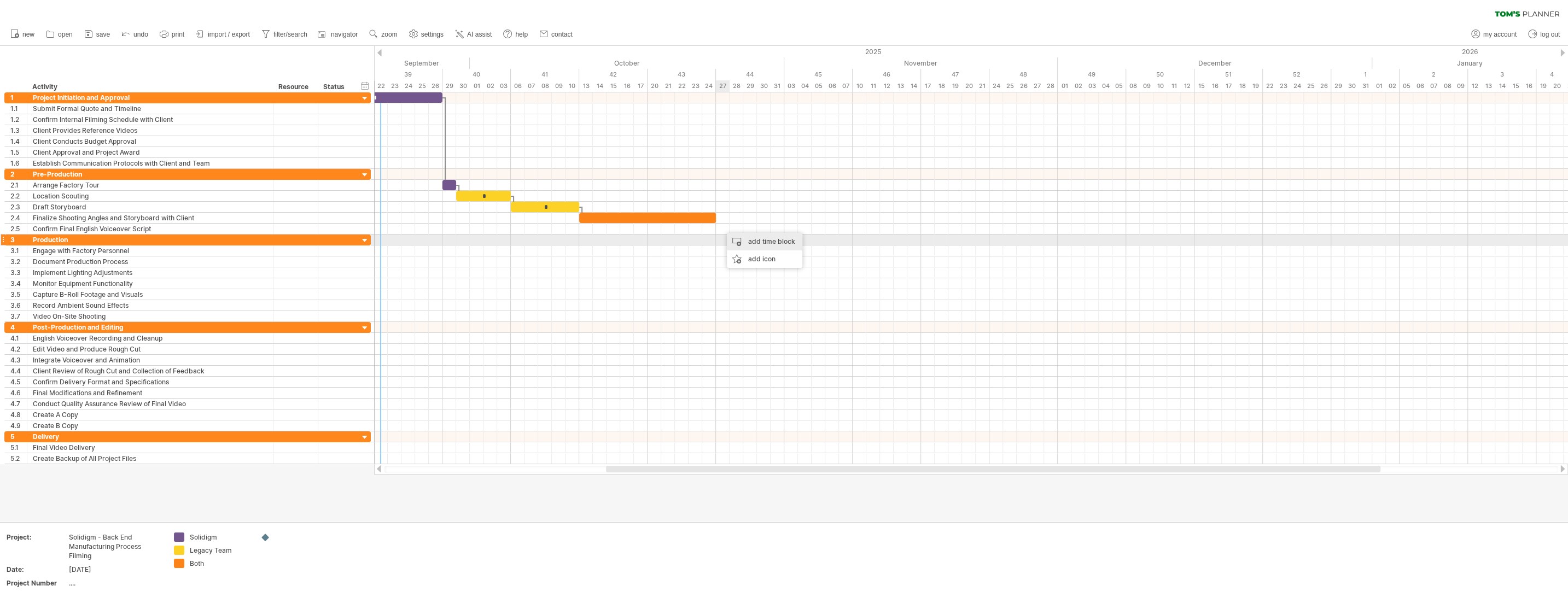
click at [705, 239] on div "add time block" at bounding box center [764, 242] width 75 height 17
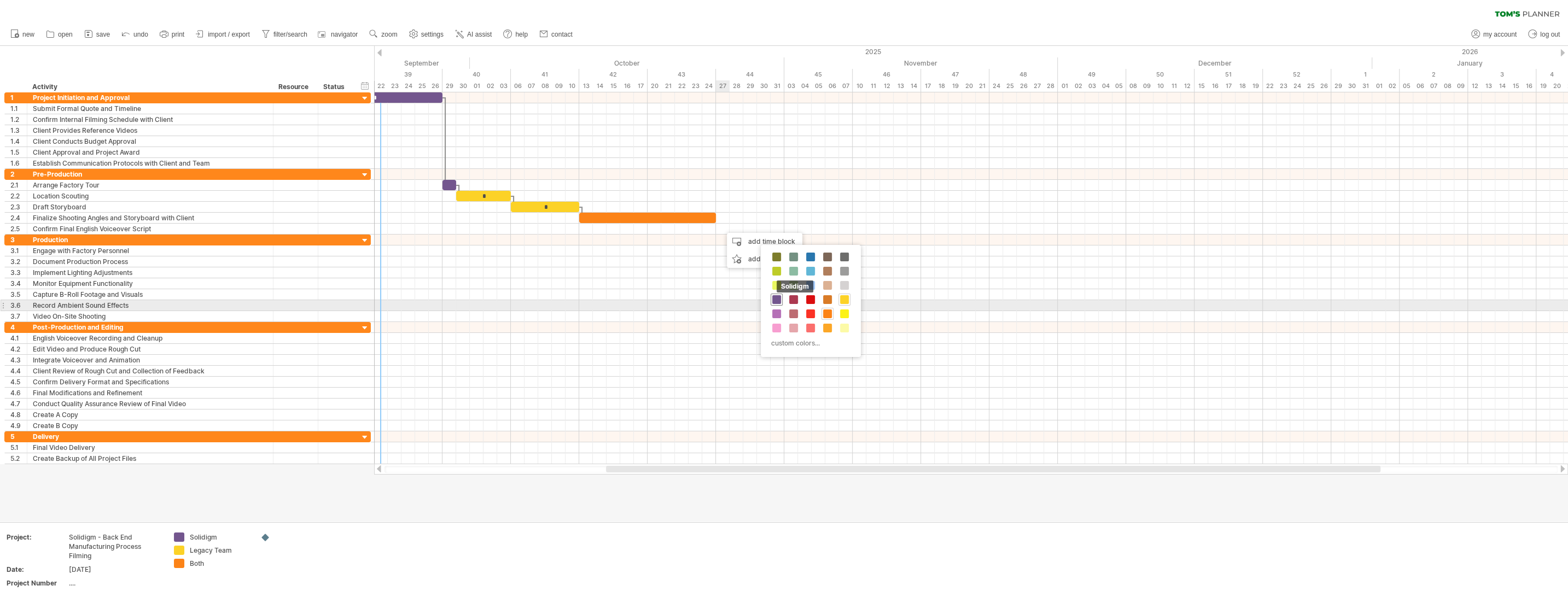
click at [705, 297] on span at bounding box center [777, 300] width 9 height 9
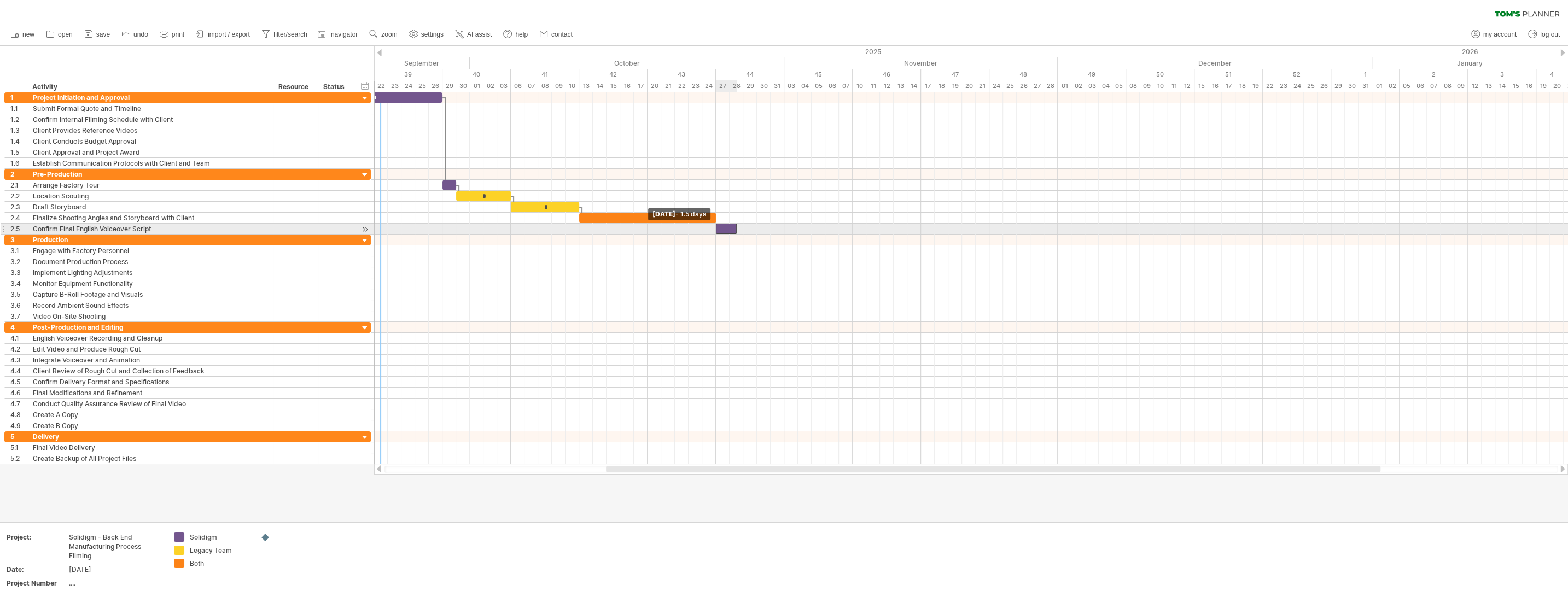
drag, startPoint x: 721, startPoint y: 228, endPoint x: 716, endPoint y: 229, distance: 5.1
click at [705, 229] on span at bounding box center [715, 229] width 4 height 10
click at [705, 229] on div "​" at bounding box center [729, 229] width 28 height 10
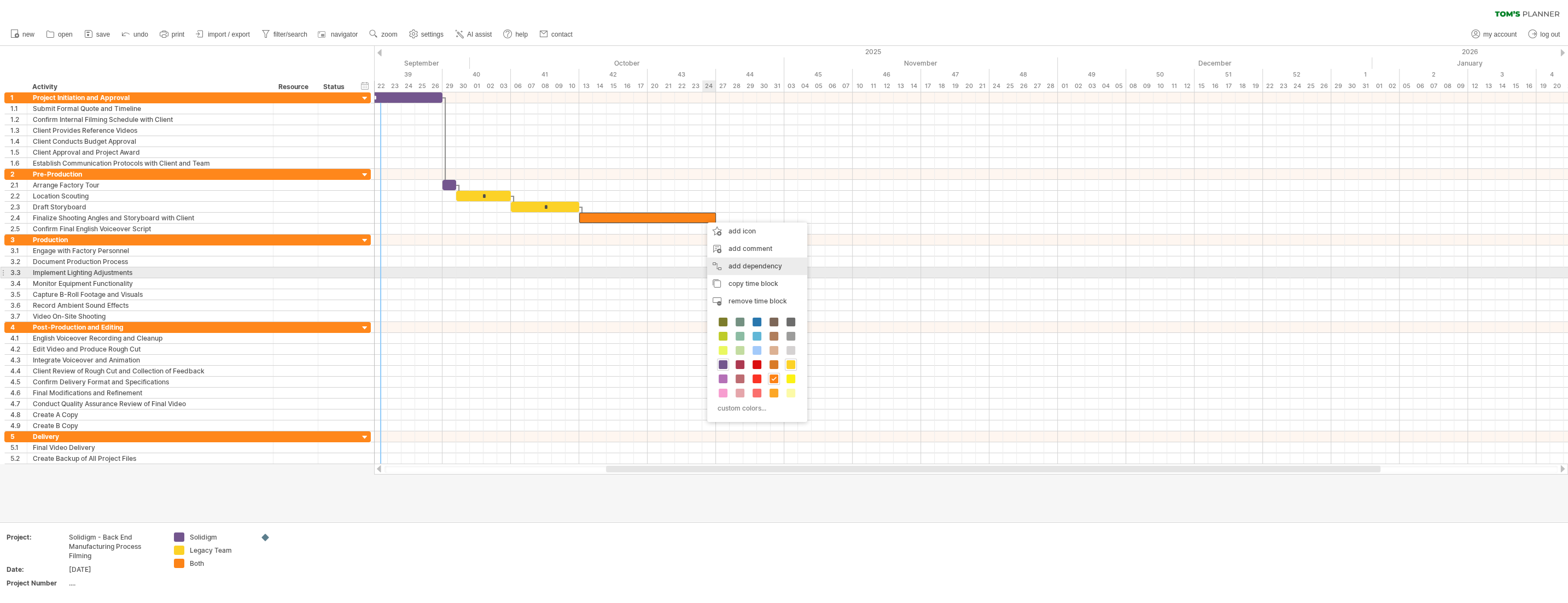
click at [705, 269] on div "add dependency You can use dependencies when you require tasks to be done in a …" at bounding box center [757, 266] width 100 height 17
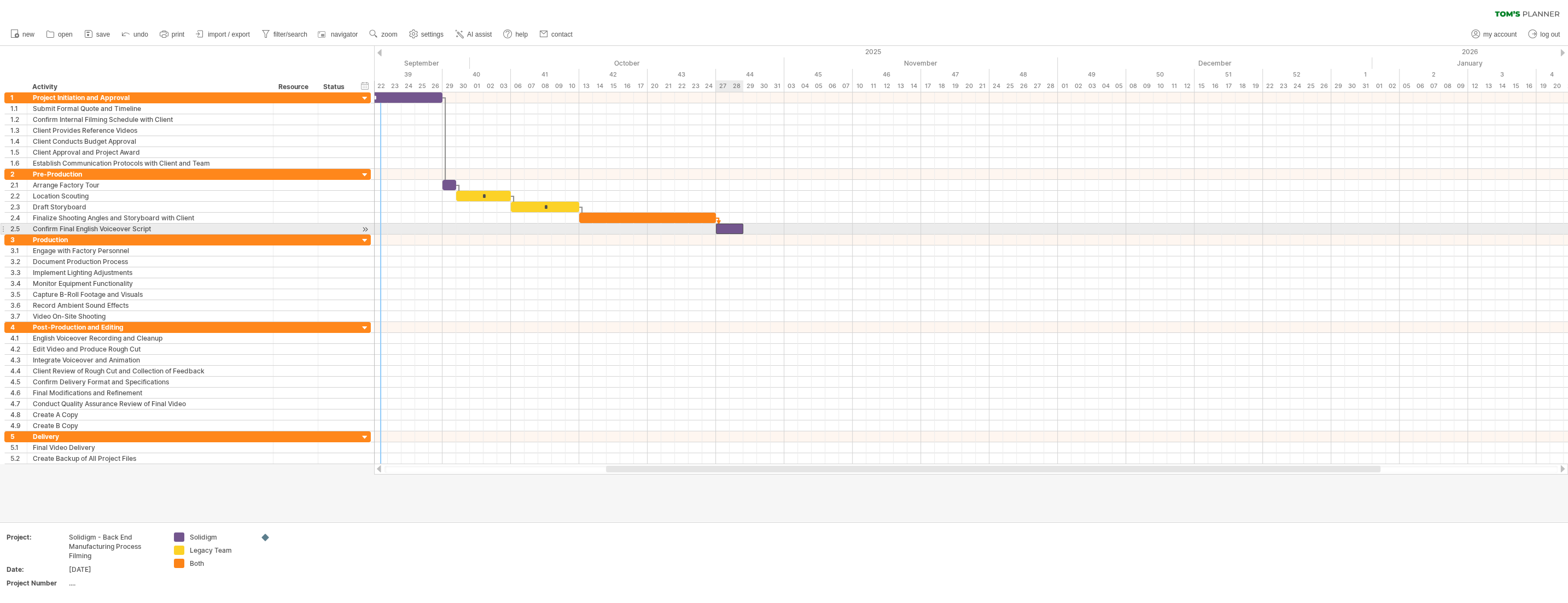
click at [705, 227] on div "​" at bounding box center [729, 229] width 28 height 10
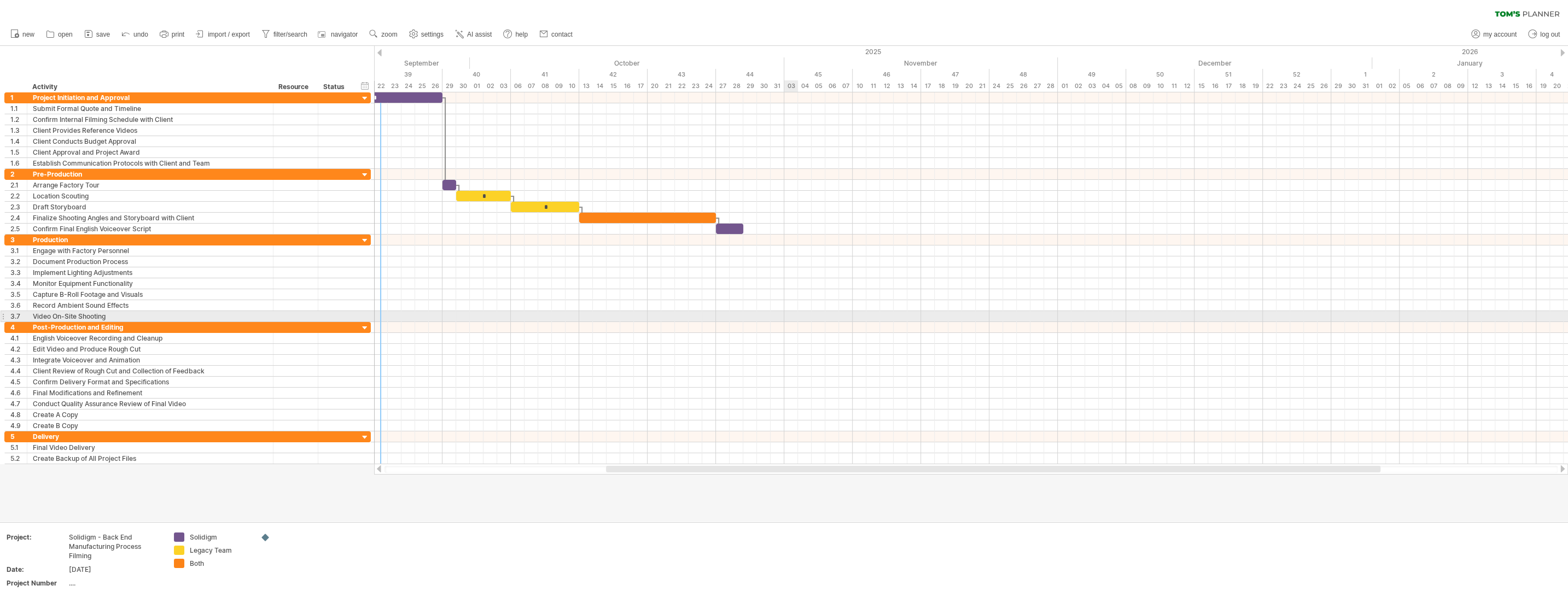
click at [705, 315] on div at bounding box center [971, 316] width 1194 height 11
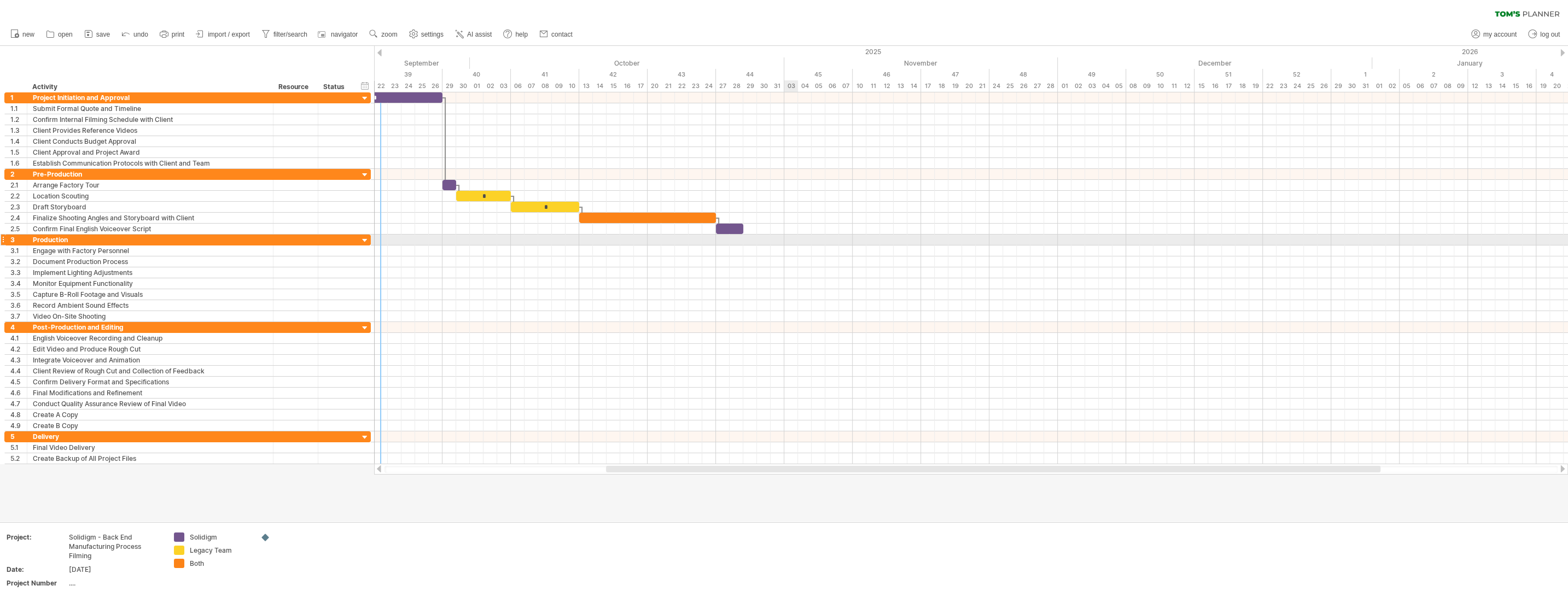
click at [705, 238] on div at bounding box center [971, 240] width 1194 height 11
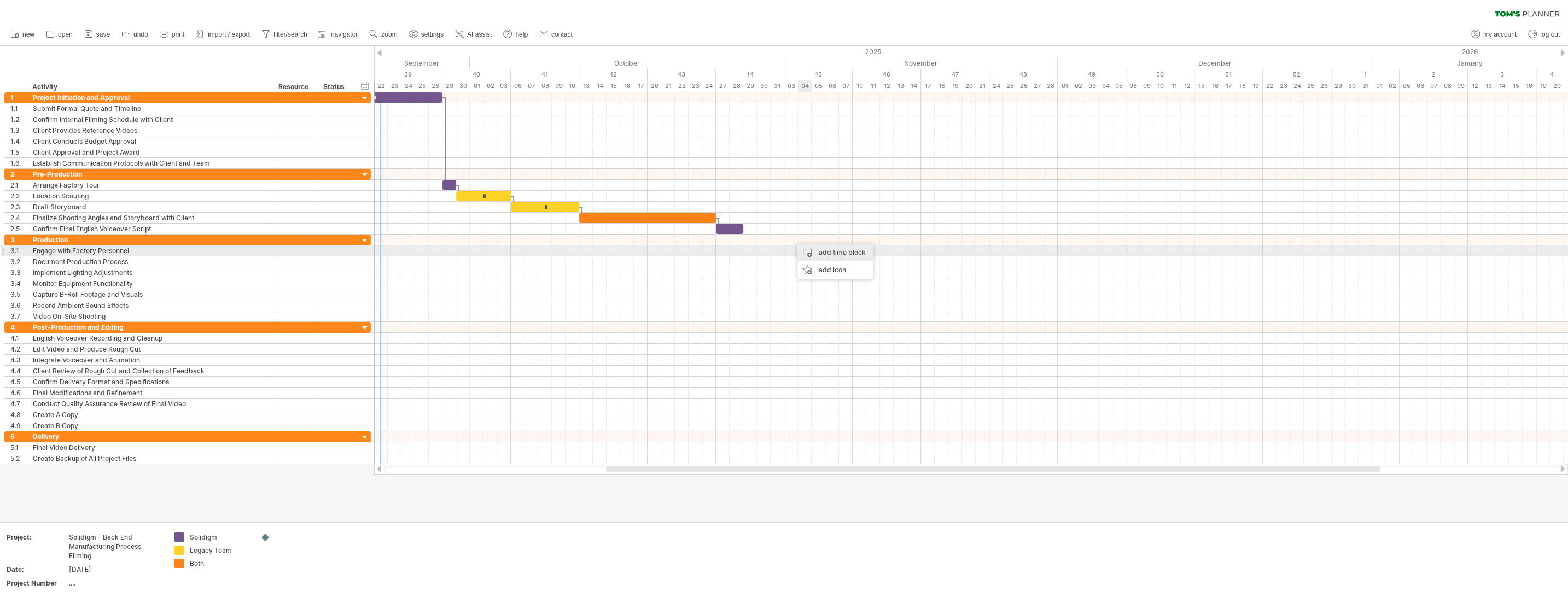
click at [705, 253] on div "add time block" at bounding box center [835, 252] width 75 height 17
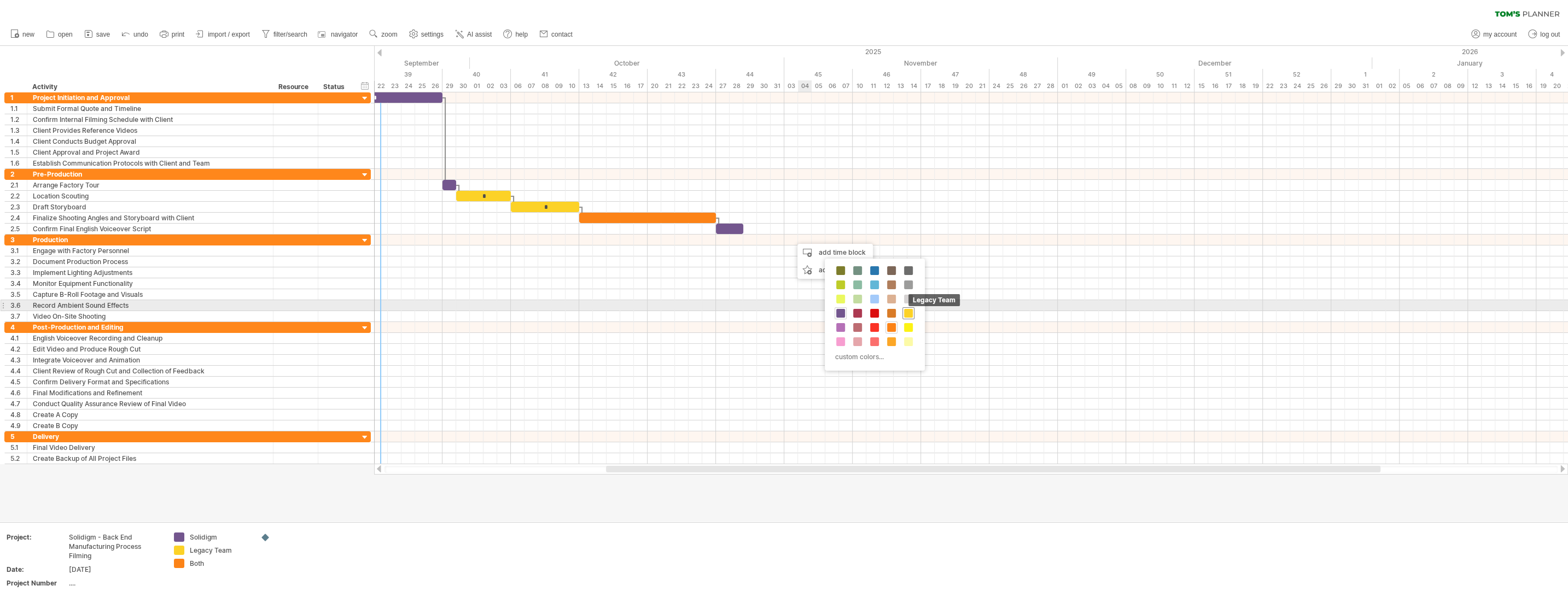
click at [705, 309] on span at bounding box center [908, 314] width 9 height 9
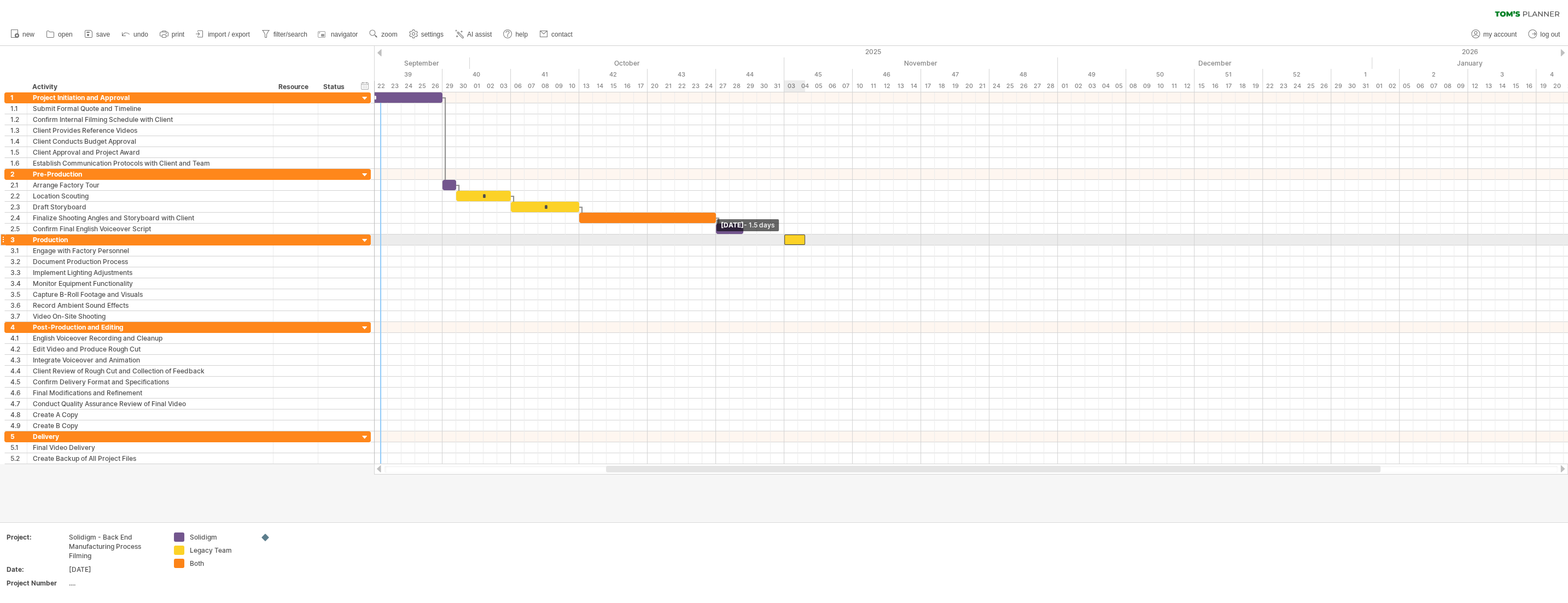
drag, startPoint x: 791, startPoint y: 239, endPoint x: 785, endPoint y: 239, distance: 6.0
click at [705, 239] on span at bounding box center [784, 240] width 4 height 10
drag, startPoint x: 805, startPoint y: 242, endPoint x: 795, endPoint y: 242, distance: 10.0
click at [705, 242] on div "​" at bounding box center [791, 240] width 14 height 10
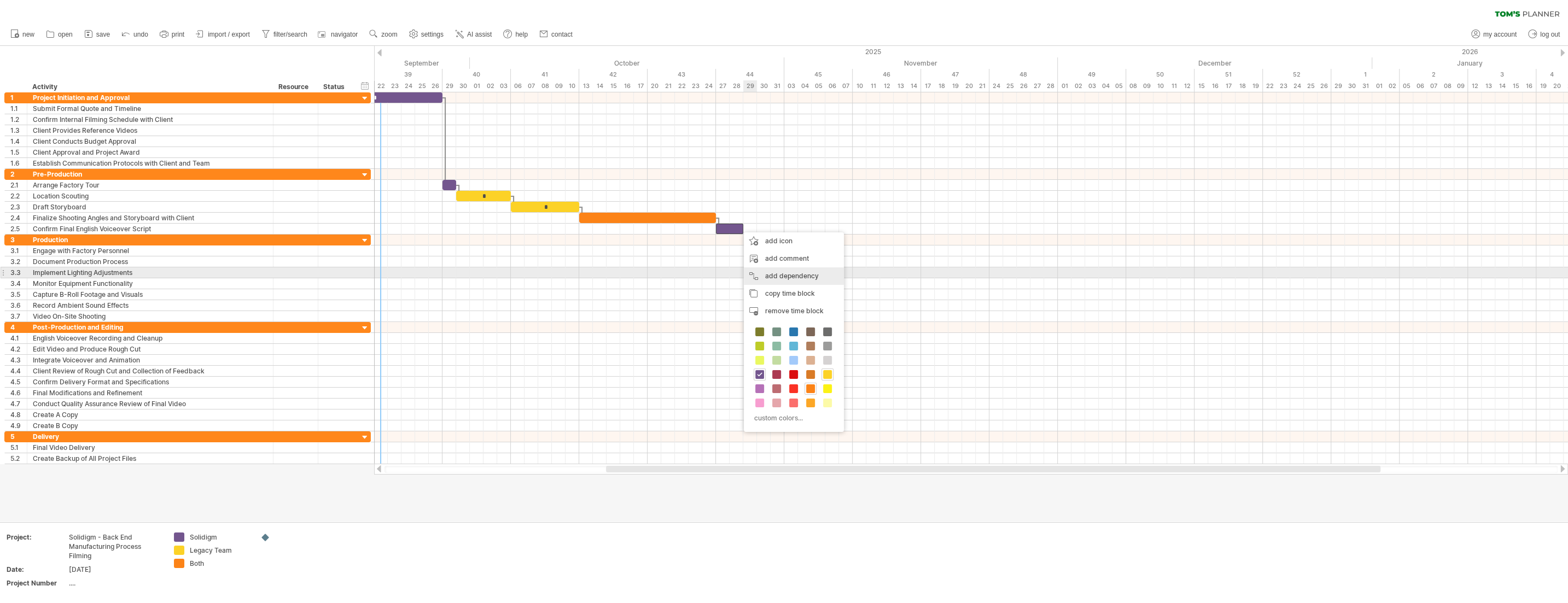
click at [705, 270] on div "add dependency You can use dependencies when you require tasks to be done in a …" at bounding box center [794, 276] width 100 height 17
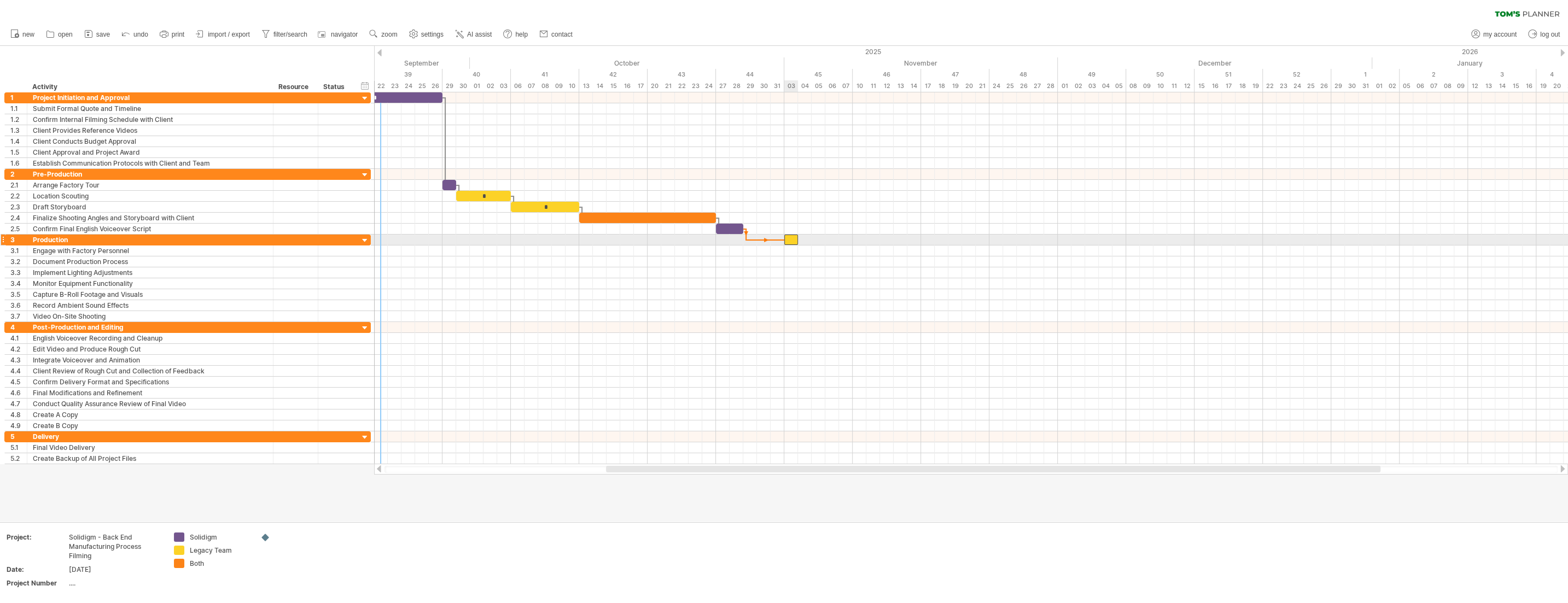
click at [705, 236] on div "​" at bounding box center [791, 240] width 14 height 10
drag, startPoint x: 754, startPoint y: 239, endPoint x: 760, endPoint y: 232, distance: 9.2
click at [705, 232] on div "* ​ * * ​ ​ ​ [DATE] [DATE]" at bounding box center [971, 278] width 1194 height 371
drag, startPoint x: 766, startPoint y: 239, endPoint x: 778, endPoint y: 238, distance: 12.0
click at [705, 238] on div "* ​ * * ​ ​ ​ [DATE] [DATE]" at bounding box center [971, 278] width 1194 height 371
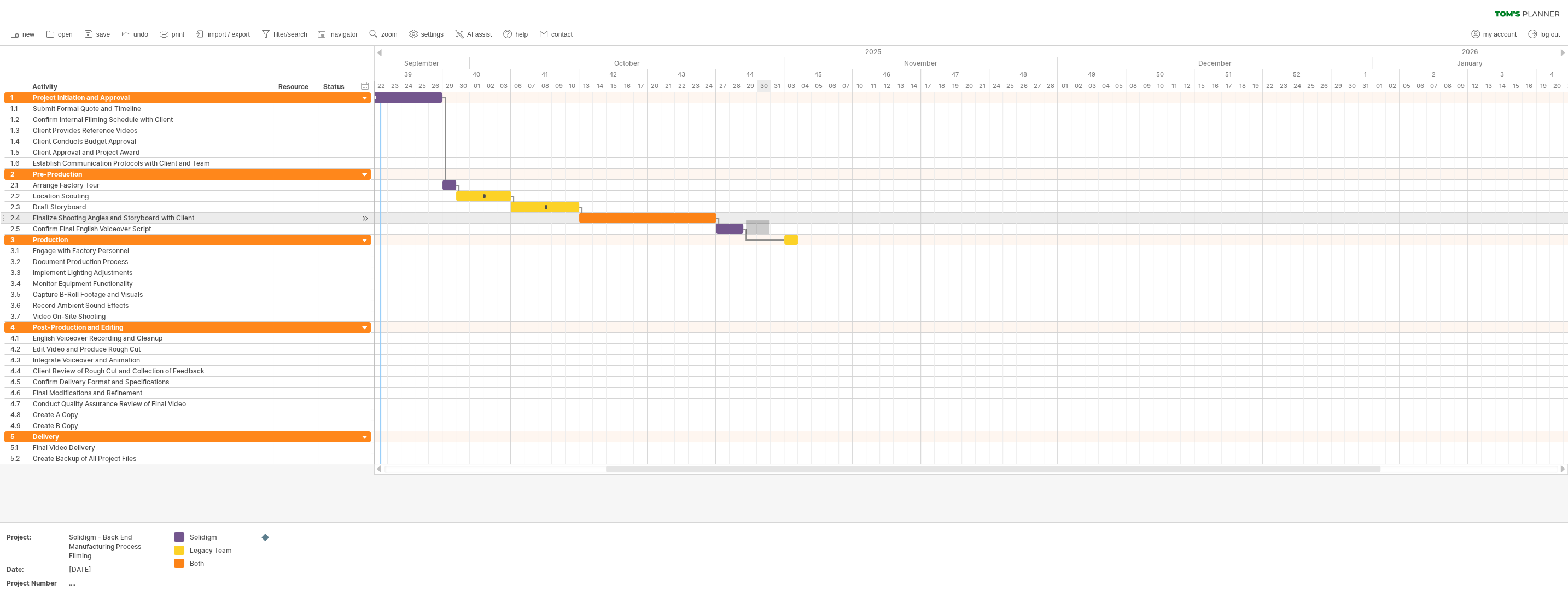
drag, startPoint x: 746, startPoint y: 234, endPoint x: 769, endPoint y: 221, distance: 26.4
click at [705, 221] on div "* ​ * * ​ ​ ​ [DATE] [DATE]" at bounding box center [971, 278] width 1194 height 371
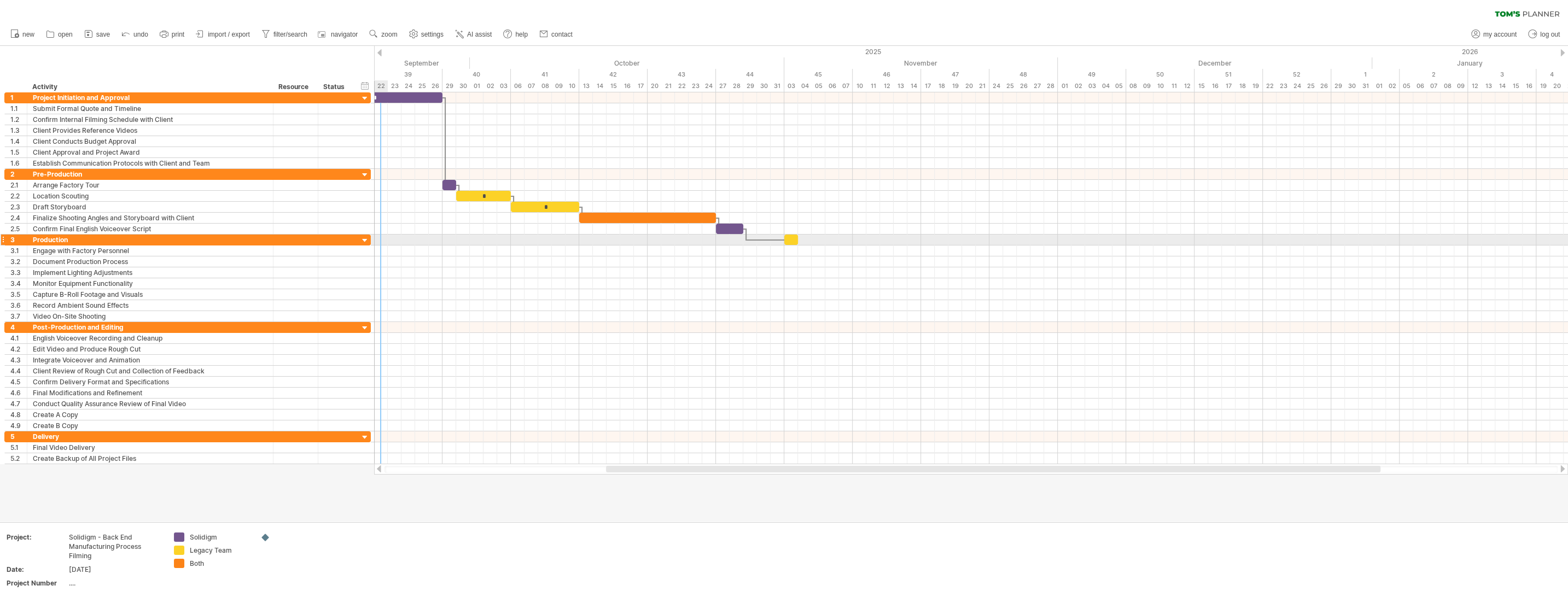
click at [365, 239] on div at bounding box center [365, 241] width 10 height 10
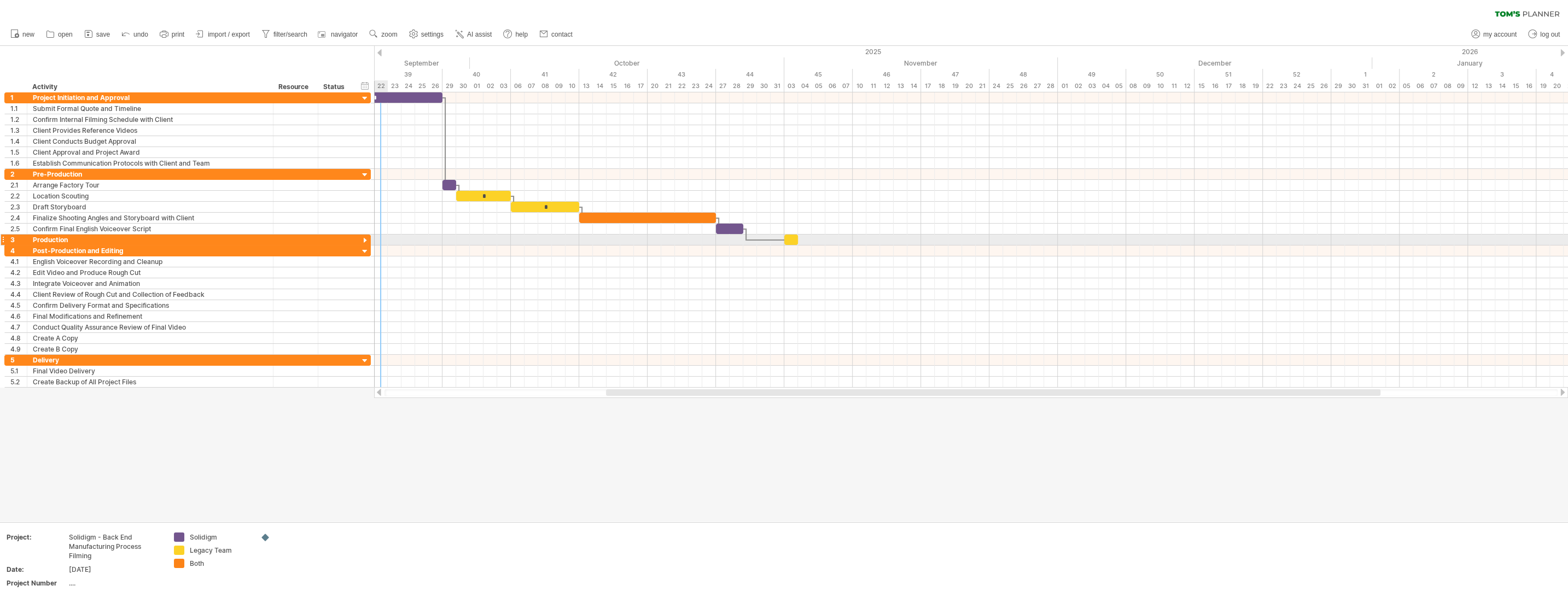
click at [365, 239] on div at bounding box center [365, 241] width 10 height 10
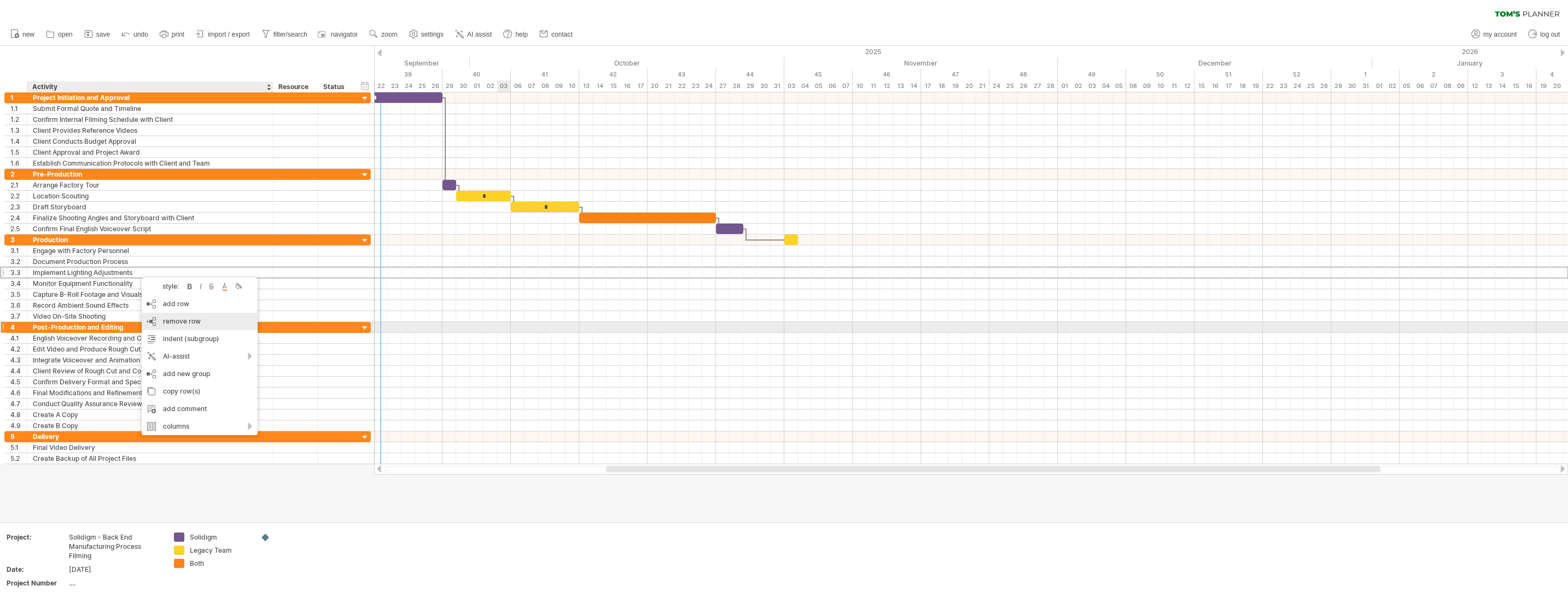
click at [200, 324] on span "remove row" at bounding box center [182, 321] width 38 height 8
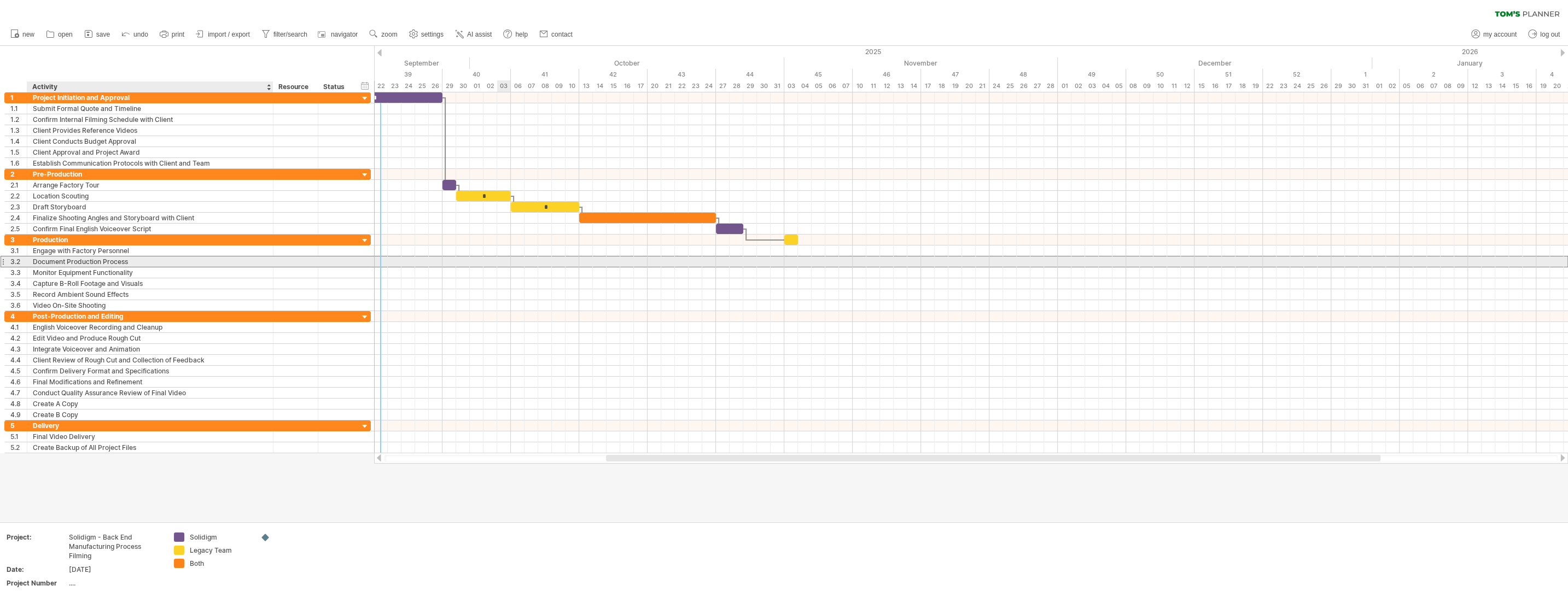
click at [131, 258] on div "Document Production Process" at bounding box center [150, 262] width 235 height 10
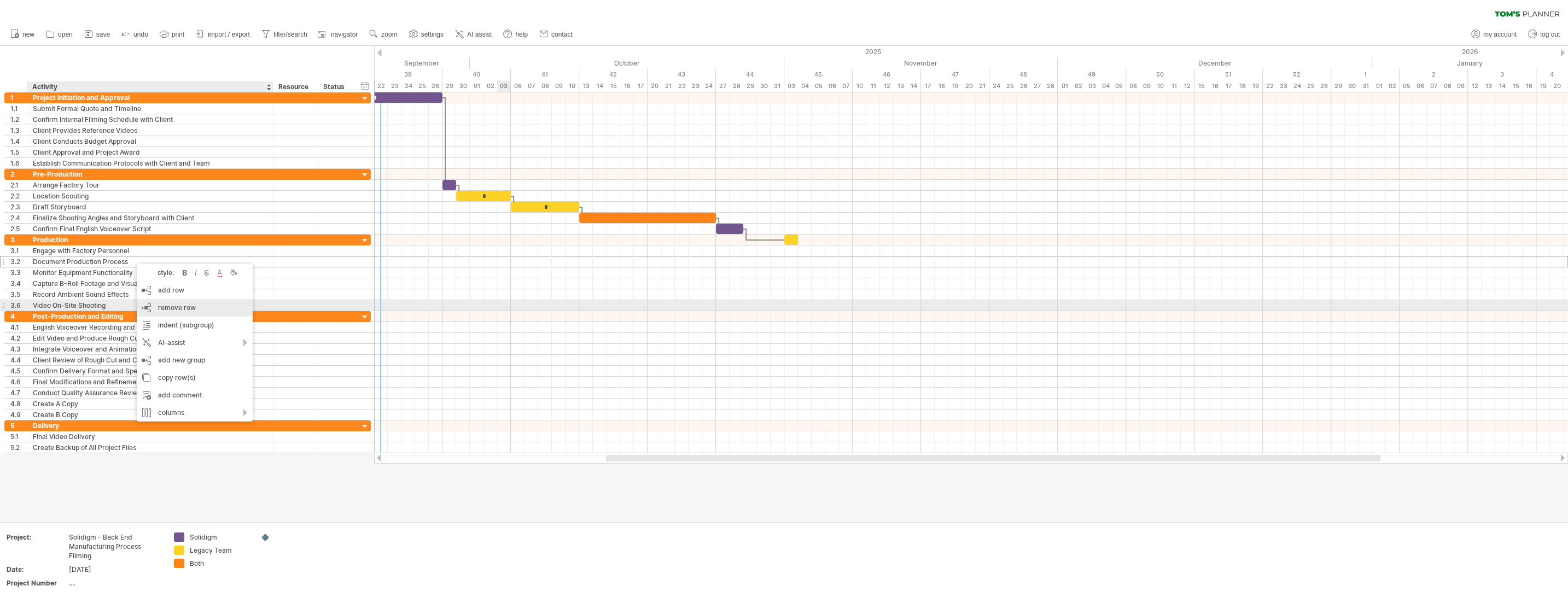
click at [196, 303] on div "remove row remove selected rows" at bounding box center [194, 308] width 116 height 17
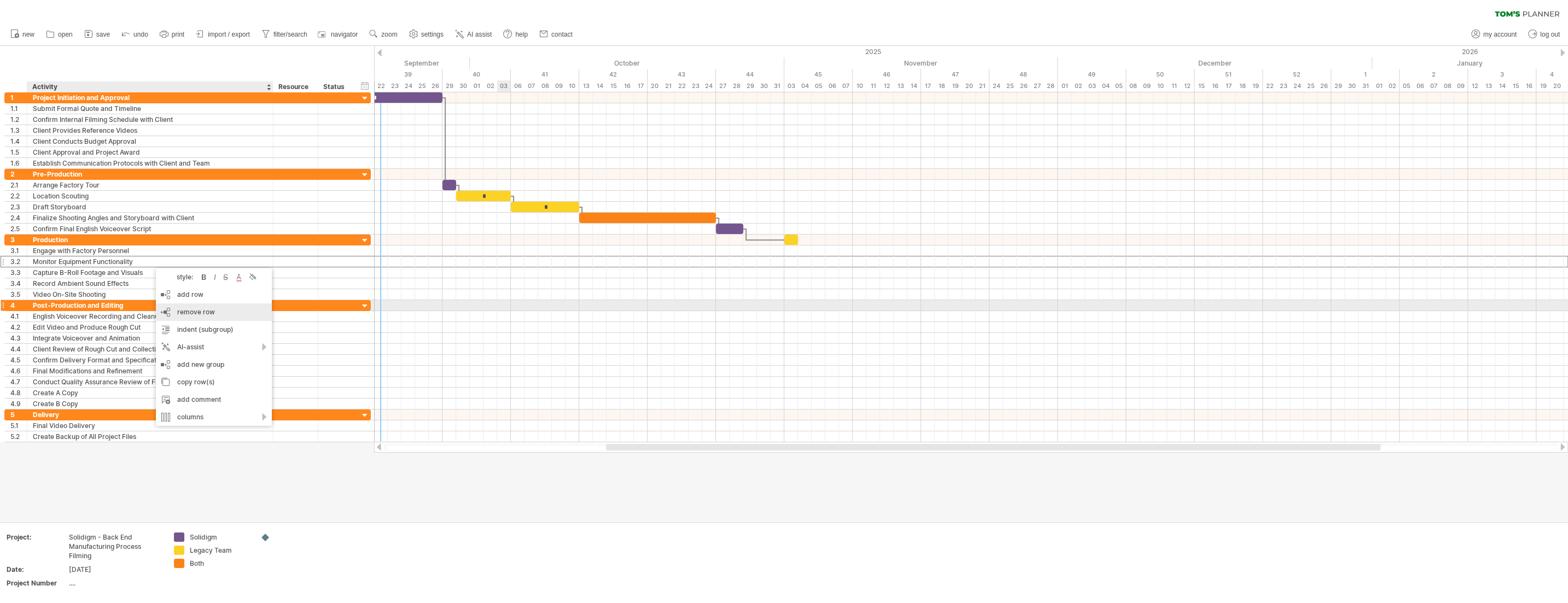
click at [219, 309] on div "remove row remove selected rows" at bounding box center [213, 312] width 116 height 17
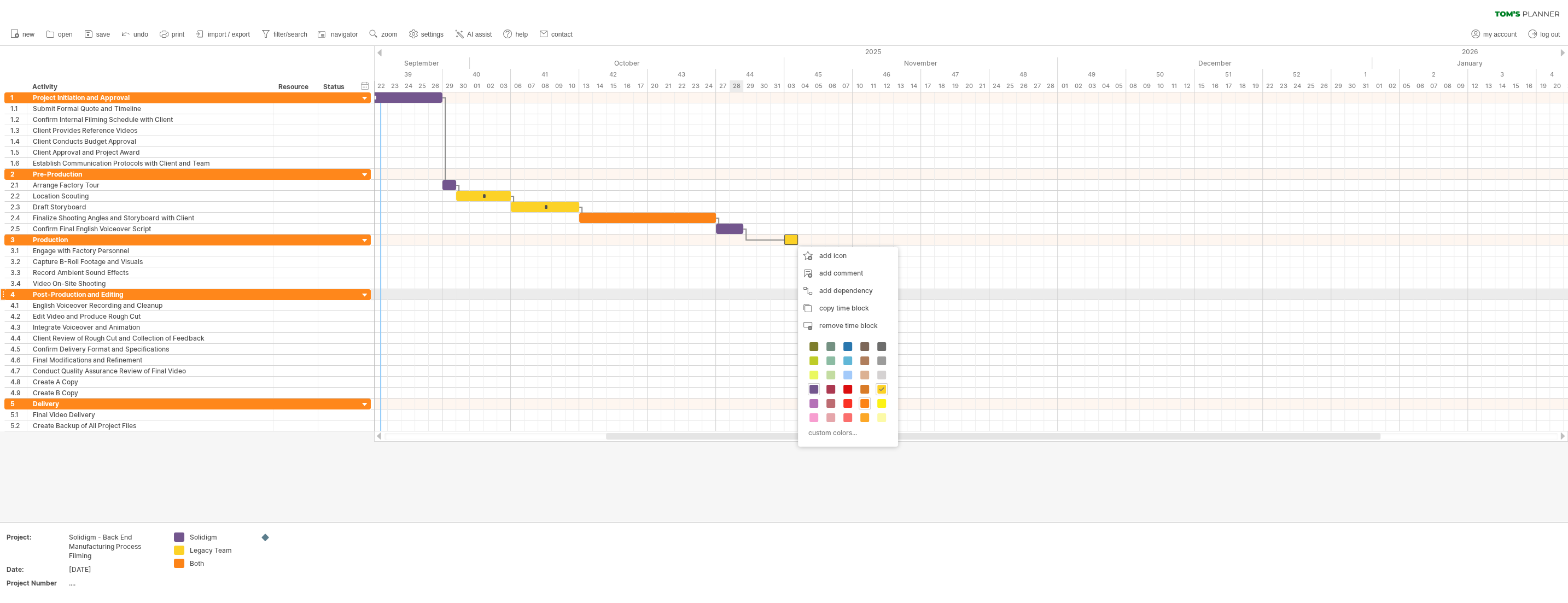
click at [705, 291] on div at bounding box center [971, 295] width 1194 height 11
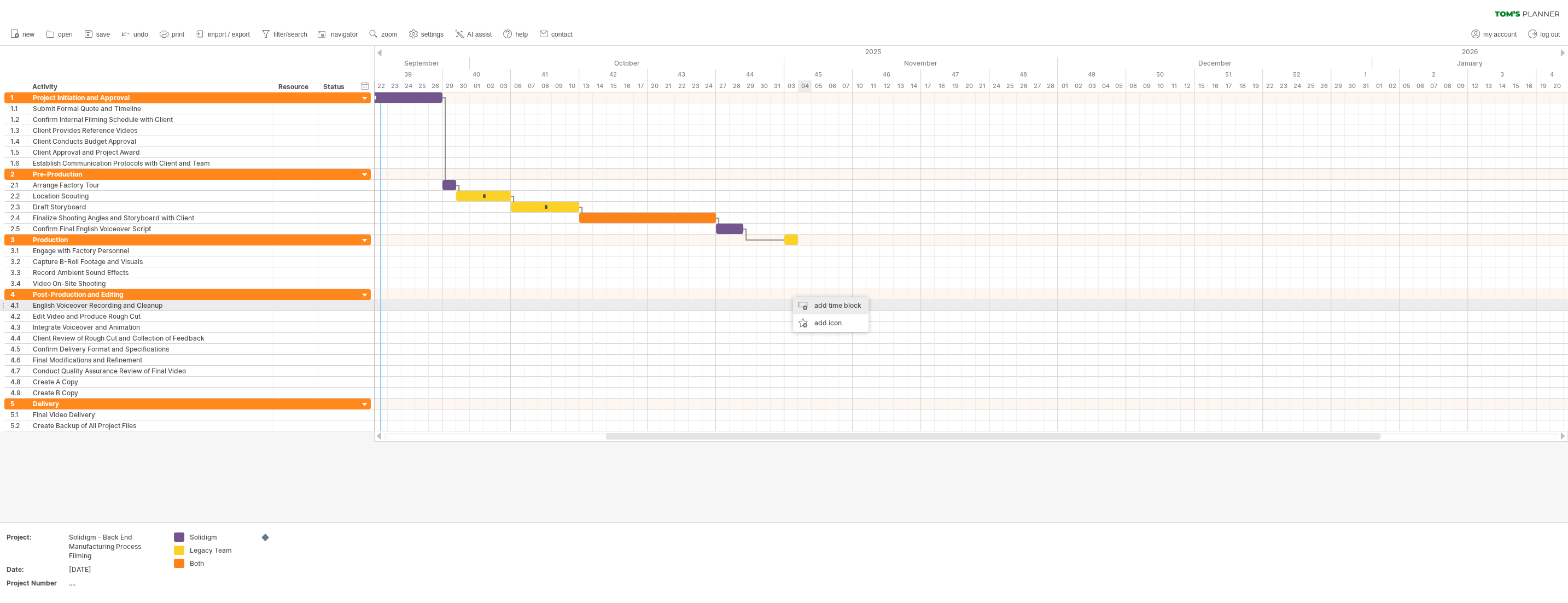
click at [705, 307] on div "add time block" at bounding box center [830, 306] width 75 height 17
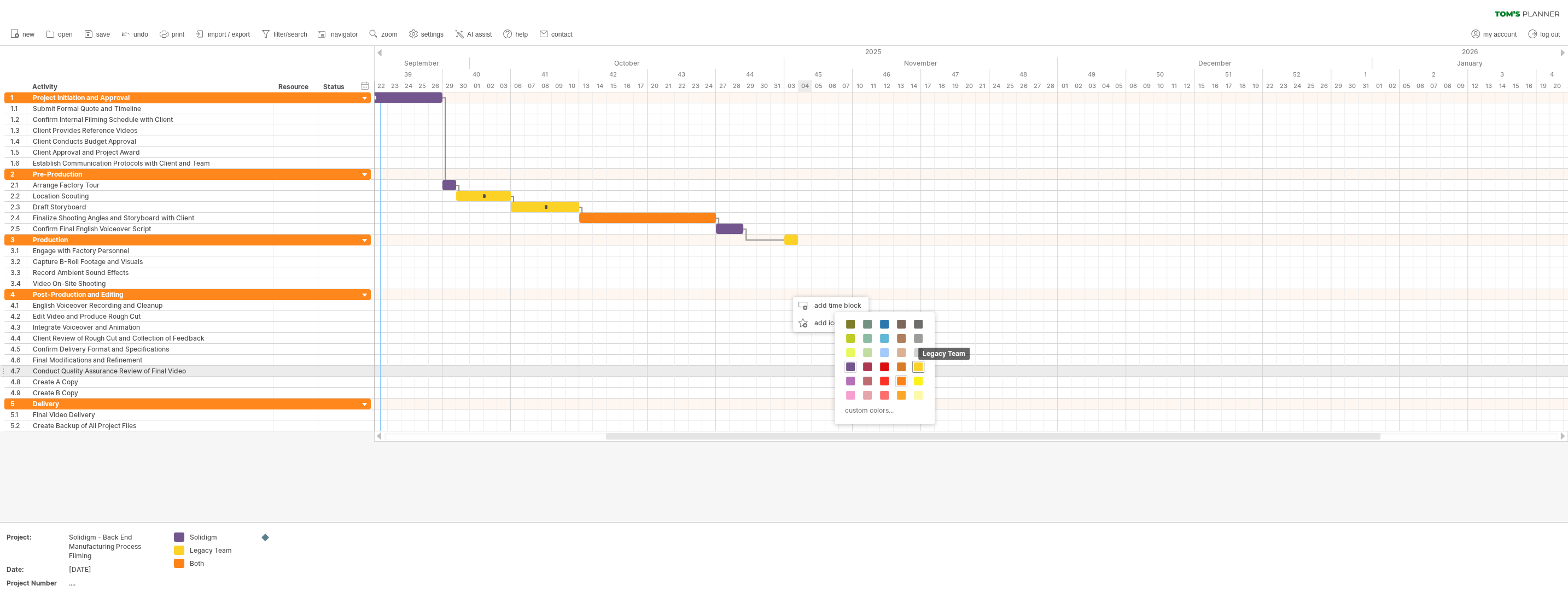
click at [705, 365] on span at bounding box center [918, 367] width 9 height 9
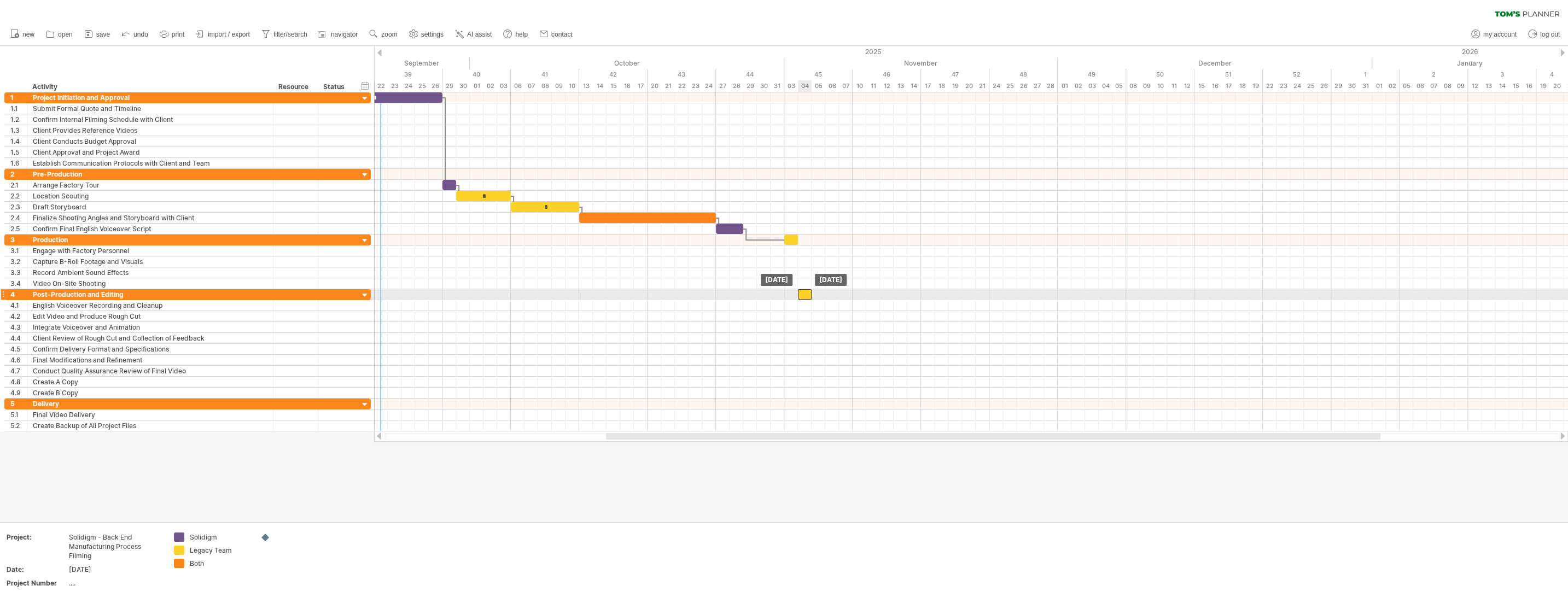
drag, startPoint x: 790, startPoint y: 292, endPoint x: 805, endPoint y: 292, distance: 15.0
click at [705, 292] on div "​" at bounding box center [804, 295] width 14 height 10
click at [705, 293] on span at bounding box center [811, 295] width 4 height 10
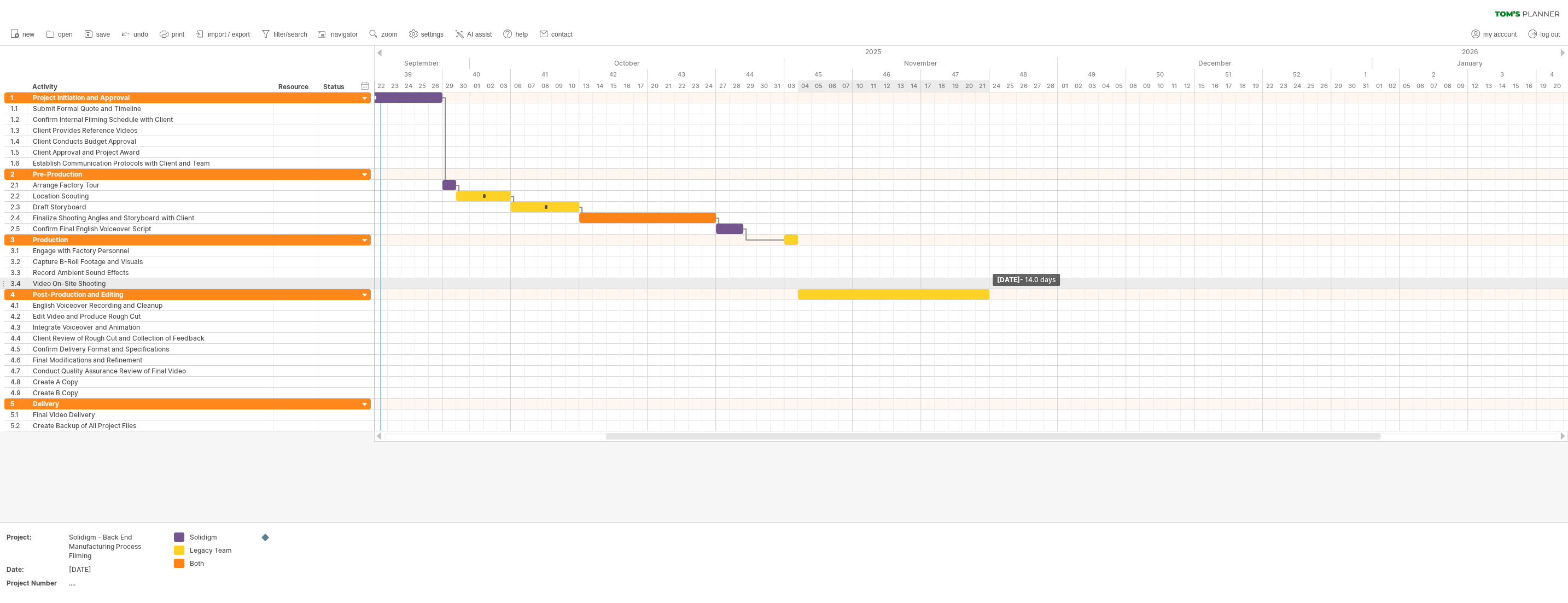
drag, startPoint x: 811, startPoint y: 293, endPoint x: 987, endPoint y: 289, distance: 176.0
click at [705, 289] on span at bounding box center [988, 295] width 4 height 10
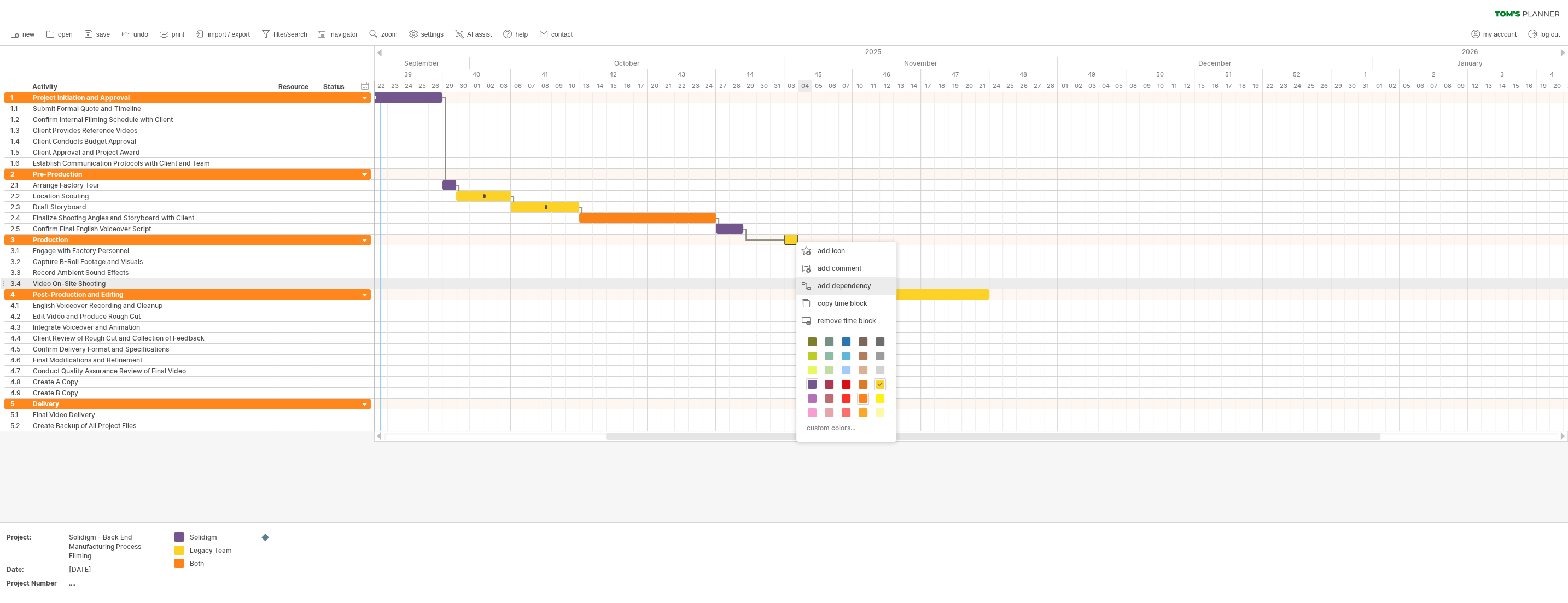
click at [705, 284] on div "add dependency You can use dependencies when you require tasks to be done in a …" at bounding box center [847, 286] width 100 height 17
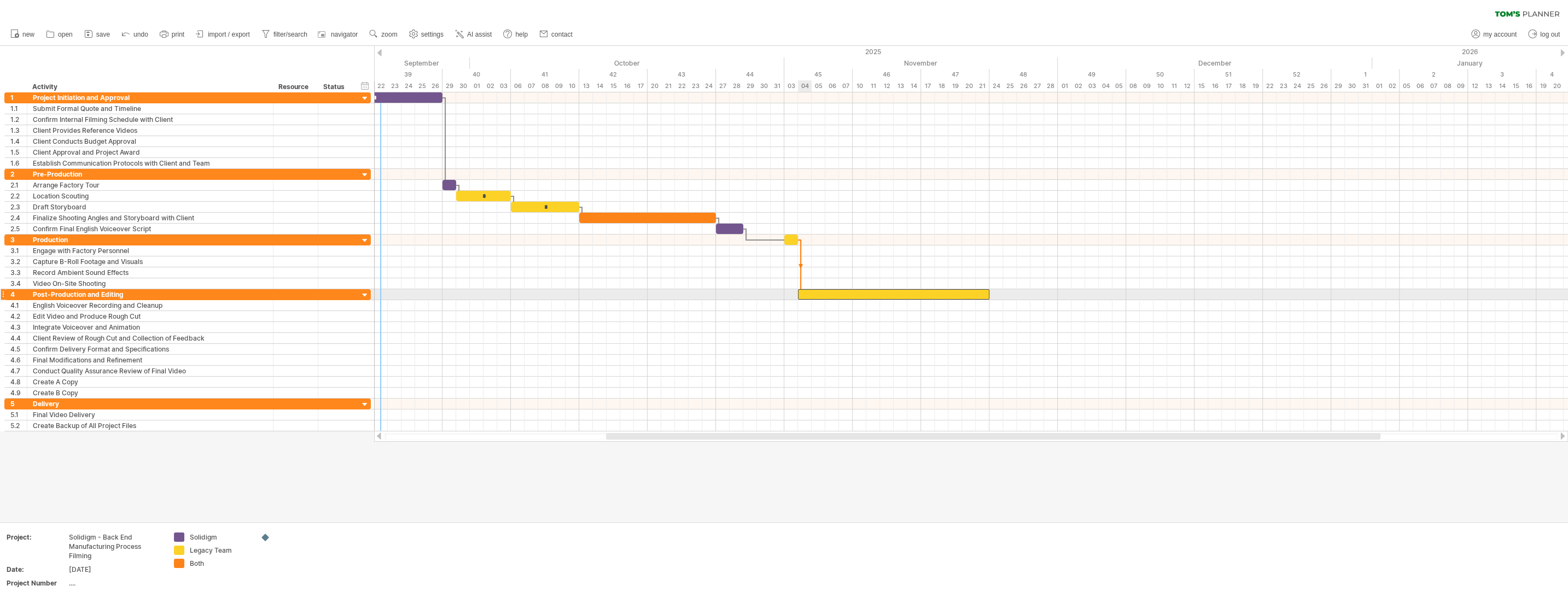
click at [705, 293] on div "​" at bounding box center [893, 295] width 192 height 10
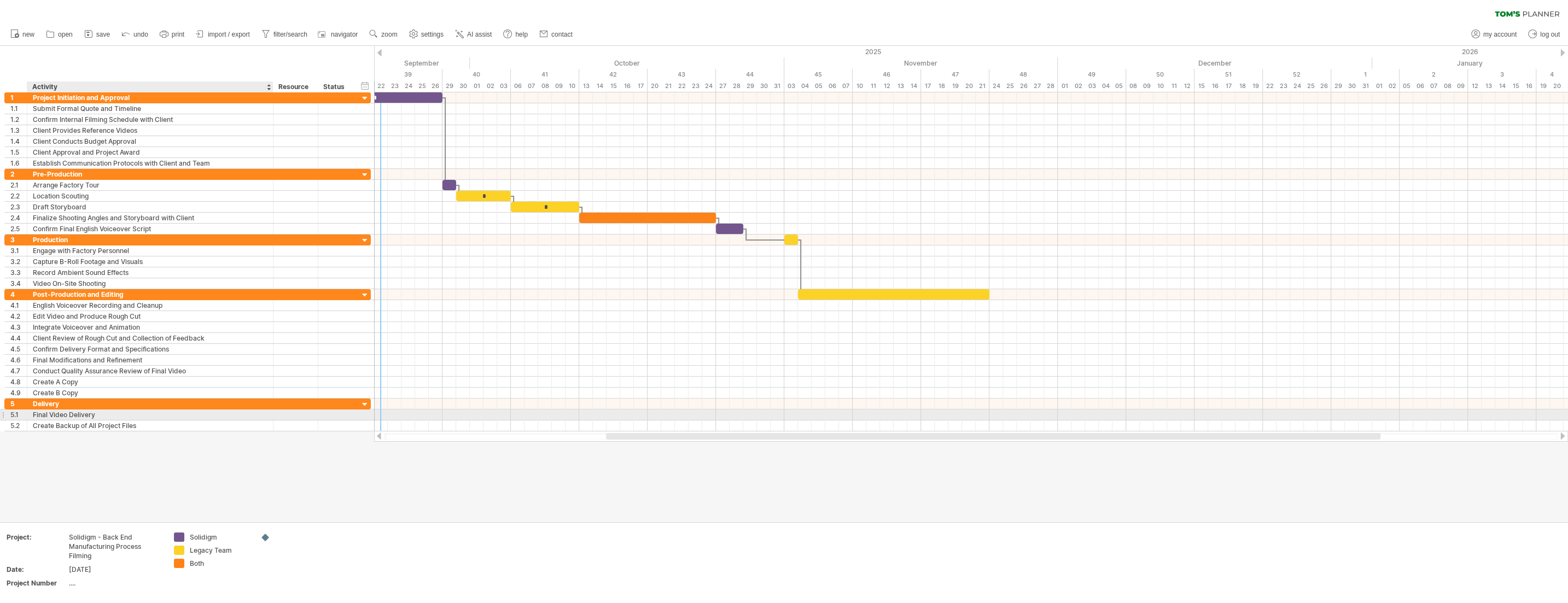
click at [112, 415] on div "Final Video Delivery" at bounding box center [150, 415] width 235 height 10
click at [41, 412] on input "**********" at bounding box center [150, 415] width 235 height 10
click at [103, 412] on div "Final Video Delivery" at bounding box center [150, 415] width 235 height 10
click at [42, 414] on input "**********" at bounding box center [150, 415] width 235 height 10
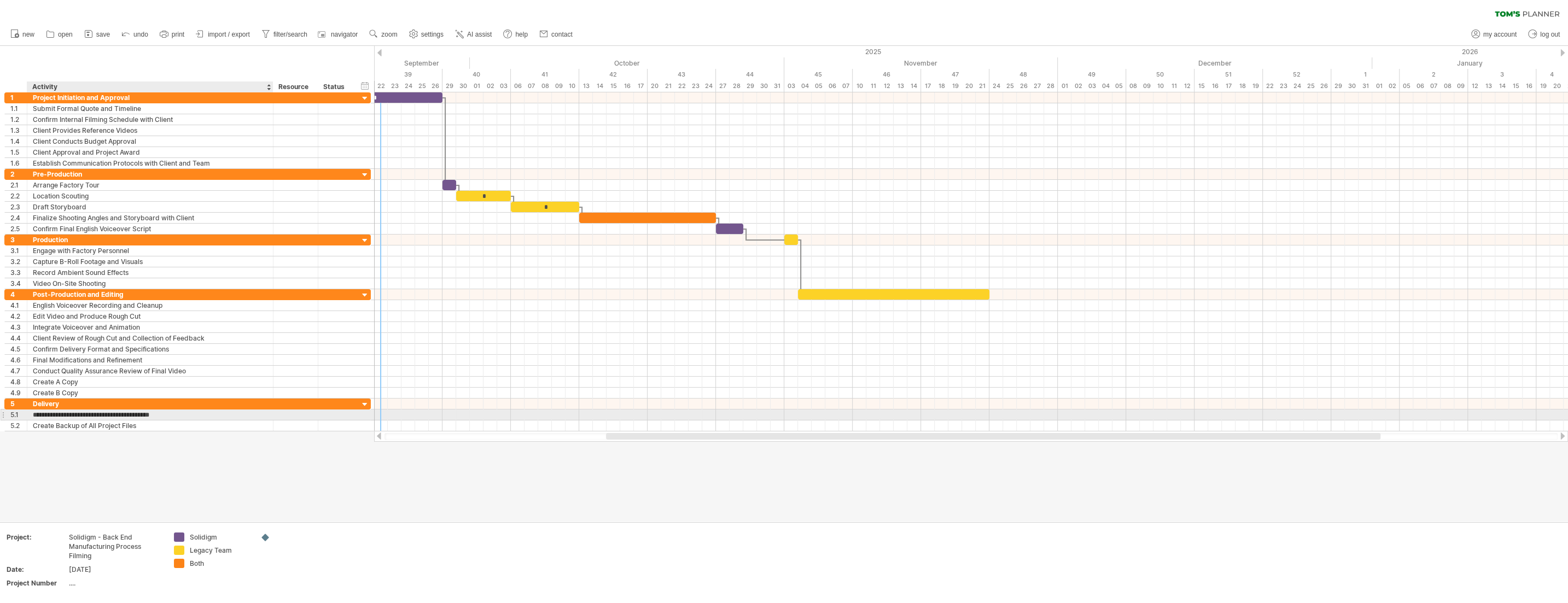
type input "**********"
click at [192, 411] on input "**********" at bounding box center [150, 415] width 235 height 10
click at [219, 467] on div at bounding box center [784, 283] width 1568 height 476
click at [705, 422] on div "add time block" at bounding box center [1038, 425] width 75 height 17
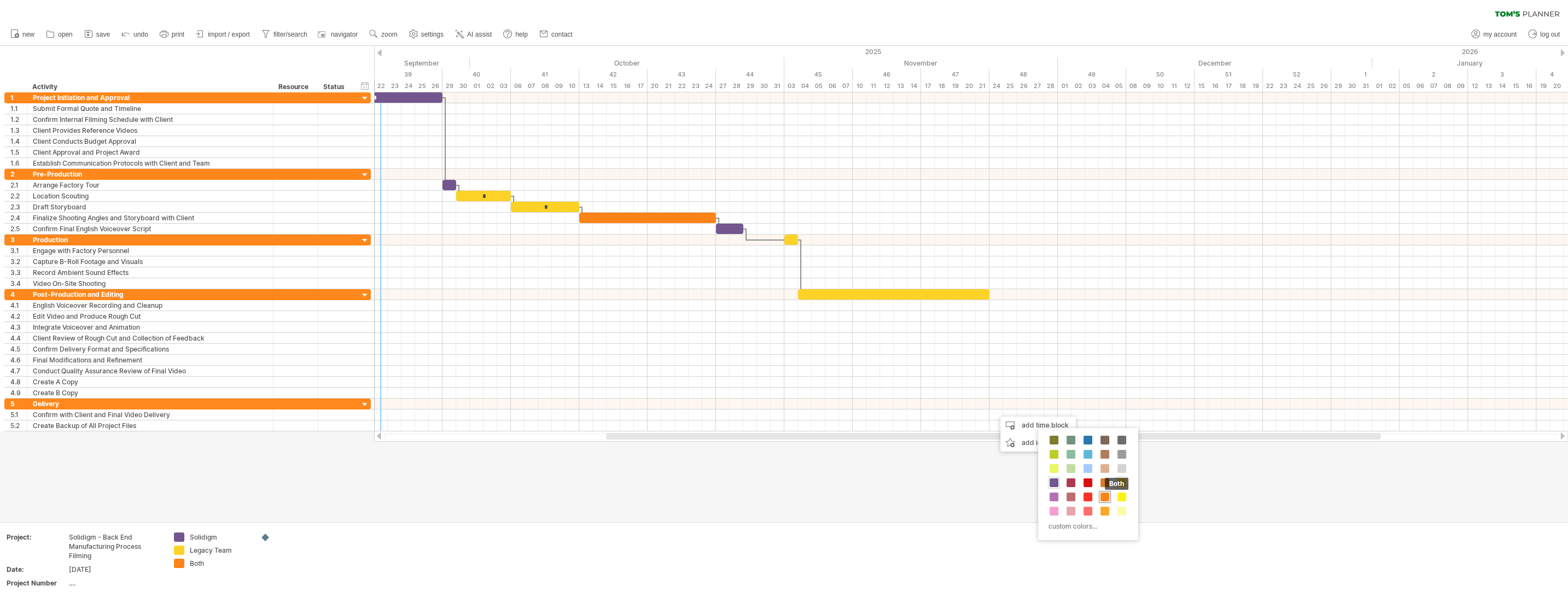
click at [705, 496] on span at bounding box center [1104, 497] width 9 height 9
drag, startPoint x: 1002, startPoint y: 412, endPoint x: 994, endPoint y: 403, distance: 12.0
click at [705, 403] on div "​" at bounding box center [996, 403] width 14 height 10
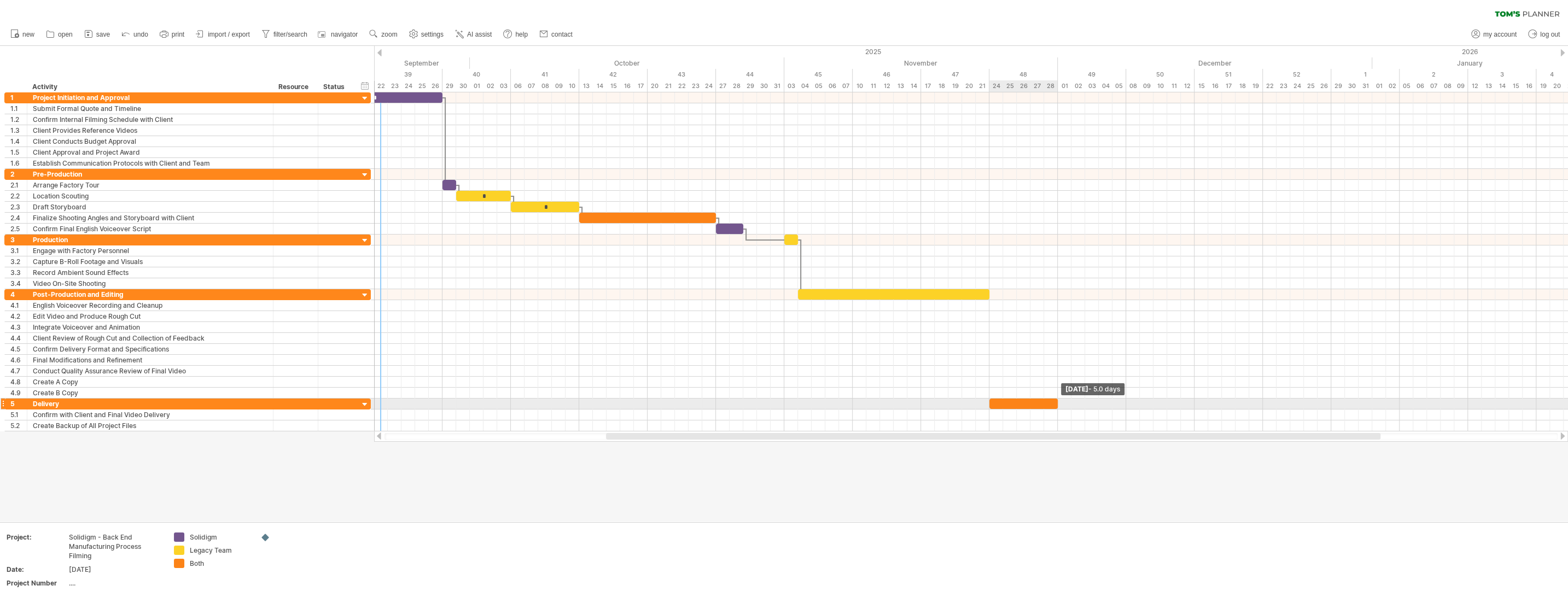
drag, startPoint x: 1002, startPoint y: 402, endPoint x: 1057, endPoint y: 401, distance: 55.0
click at [705, 401] on span at bounding box center [1057, 403] width 4 height 10
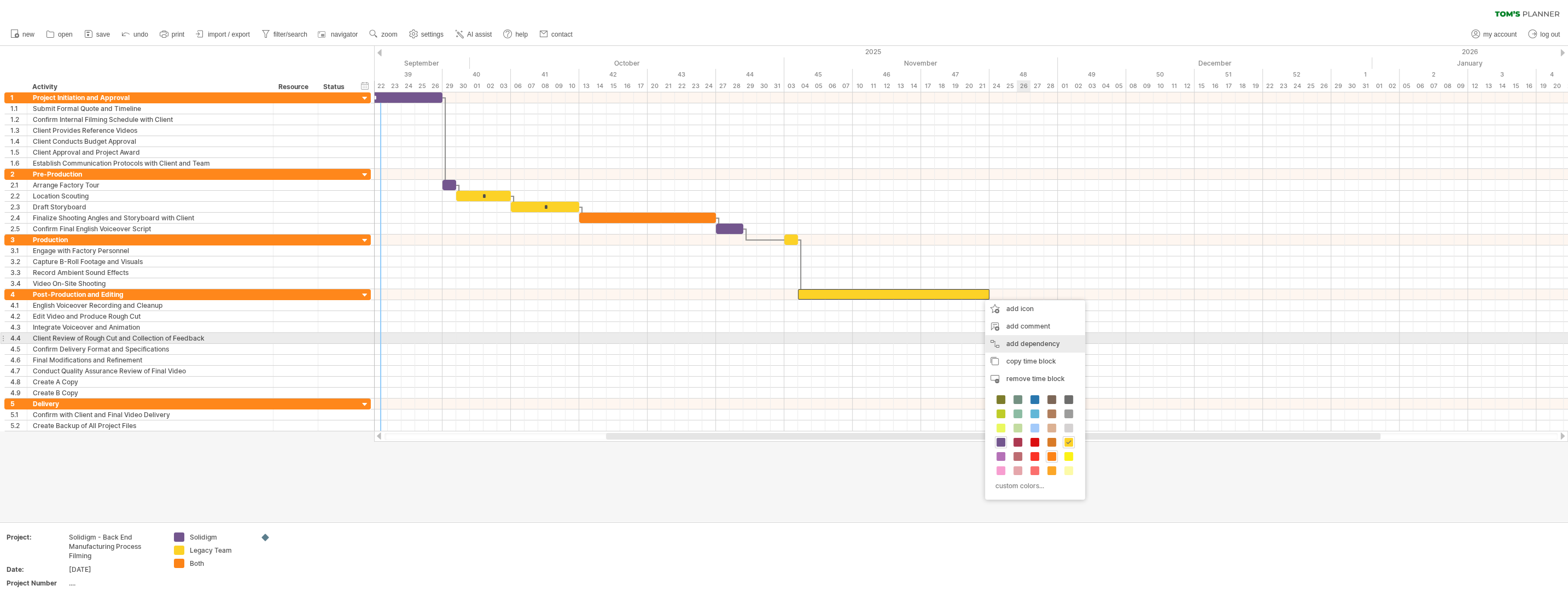
click at [705, 340] on div "add dependency You can use dependencies when you require tasks to be done in a …" at bounding box center [1035, 344] width 100 height 17
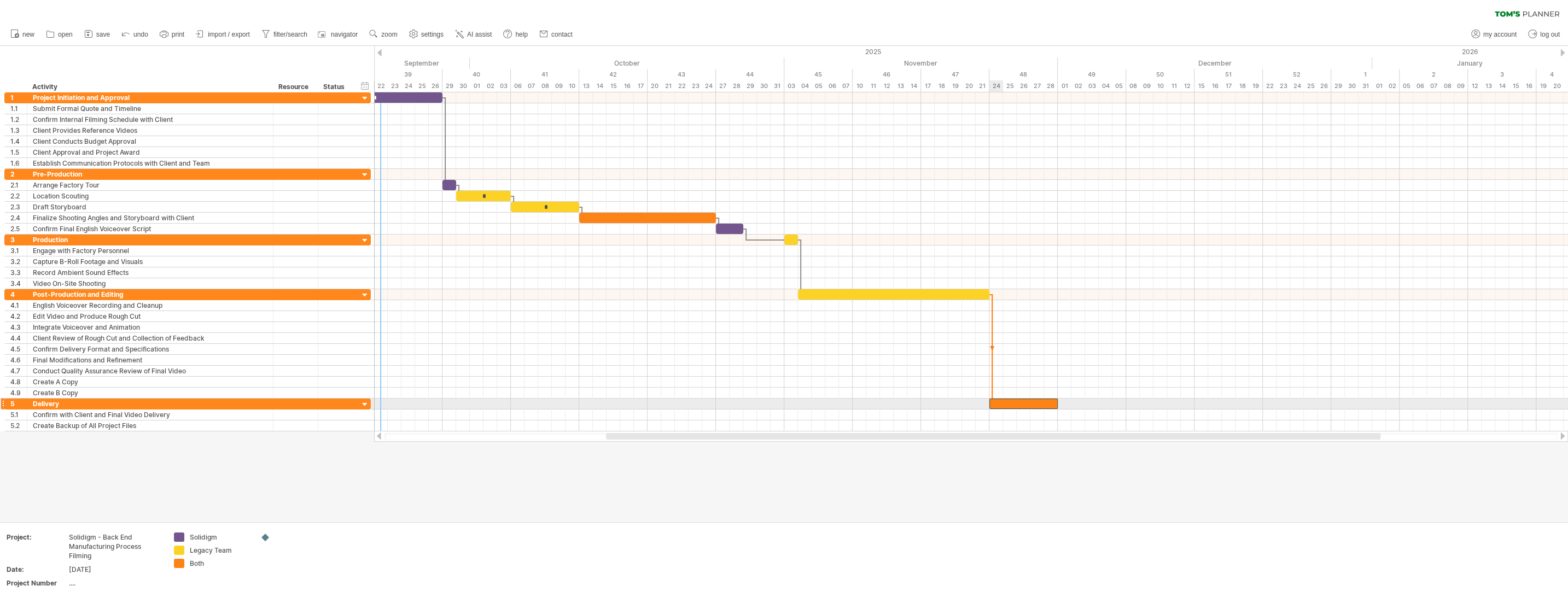
click at [705, 401] on div "​" at bounding box center [1023, 403] width 68 height 10
click at [705, 472] on div at bounding box center [784, 283] width 1568 height 476
click at [628, 516] on div at bounding box center [784, 283] width 1568 height 476
click at [620, 446] on div at bounding box center [784, 283] width 1568 height 476
click at [524, 502] on div at bounding box center [784, 283] width 1568 height 476
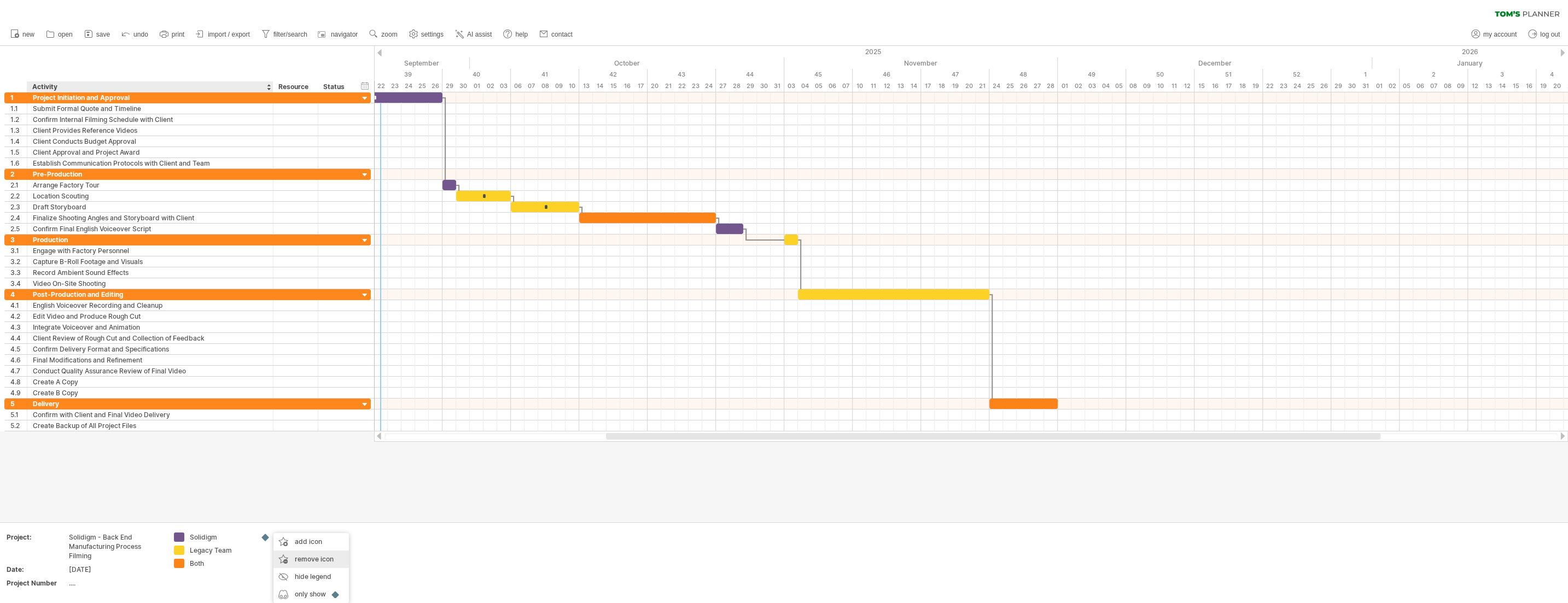
click at [325, 543] on span "remove icon" at bounding box center [314, 558] width 39 height 8
click at [334, 475] on div at bounding box center [784, 283] width 1568 height 476
click at [705, 75] on div "timeline settings" at bounding box center [1123, 72] width 81 height 17
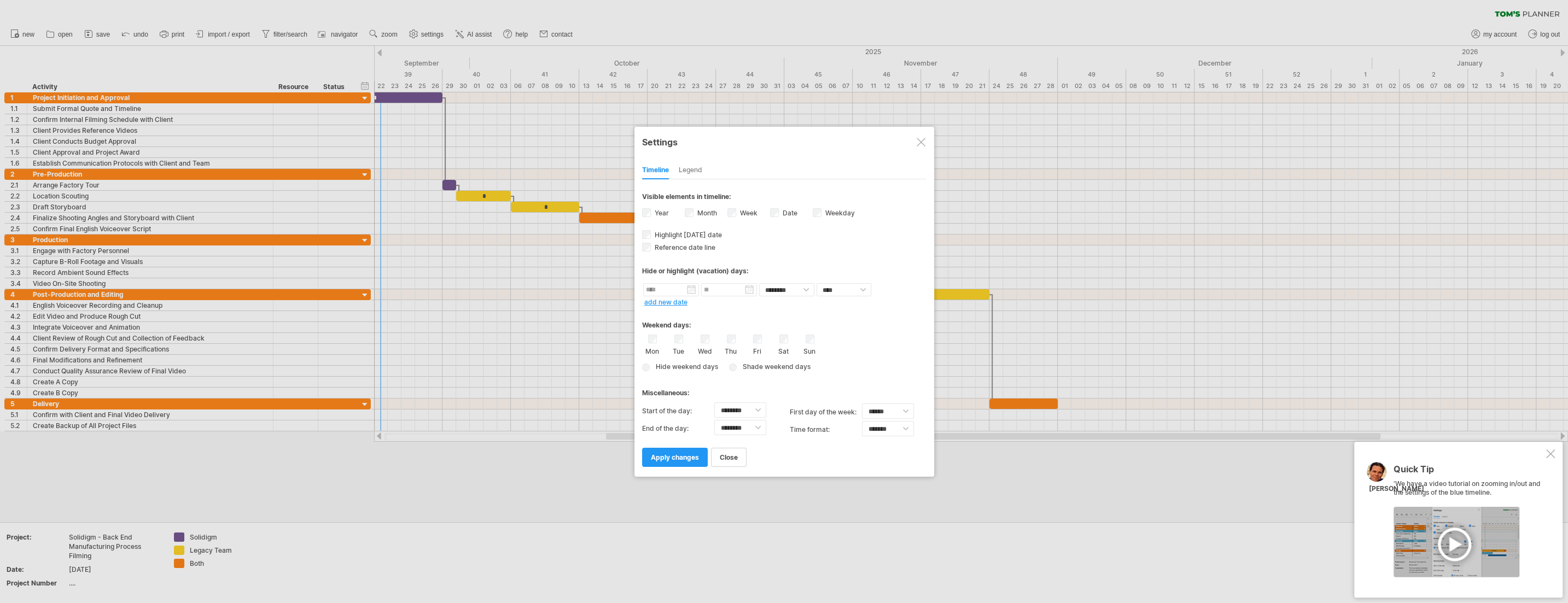
click at [692, 169] on div "Legend" at bounding box center [689, 170] width 23 height 17
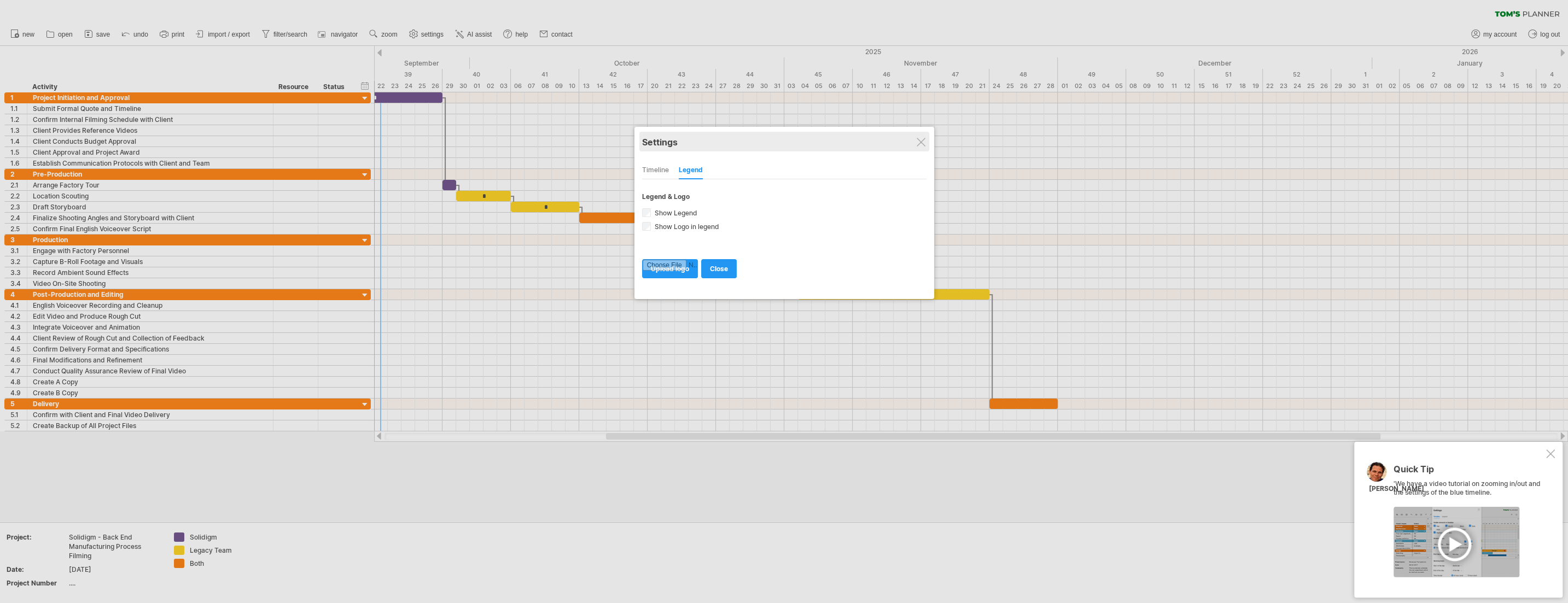
click at [705, 141] on div "Settings" at bounding box center [784, 142] width 284 height 20
click at [705, 141] on div at bounding box center [920, 142] width 9 height 9
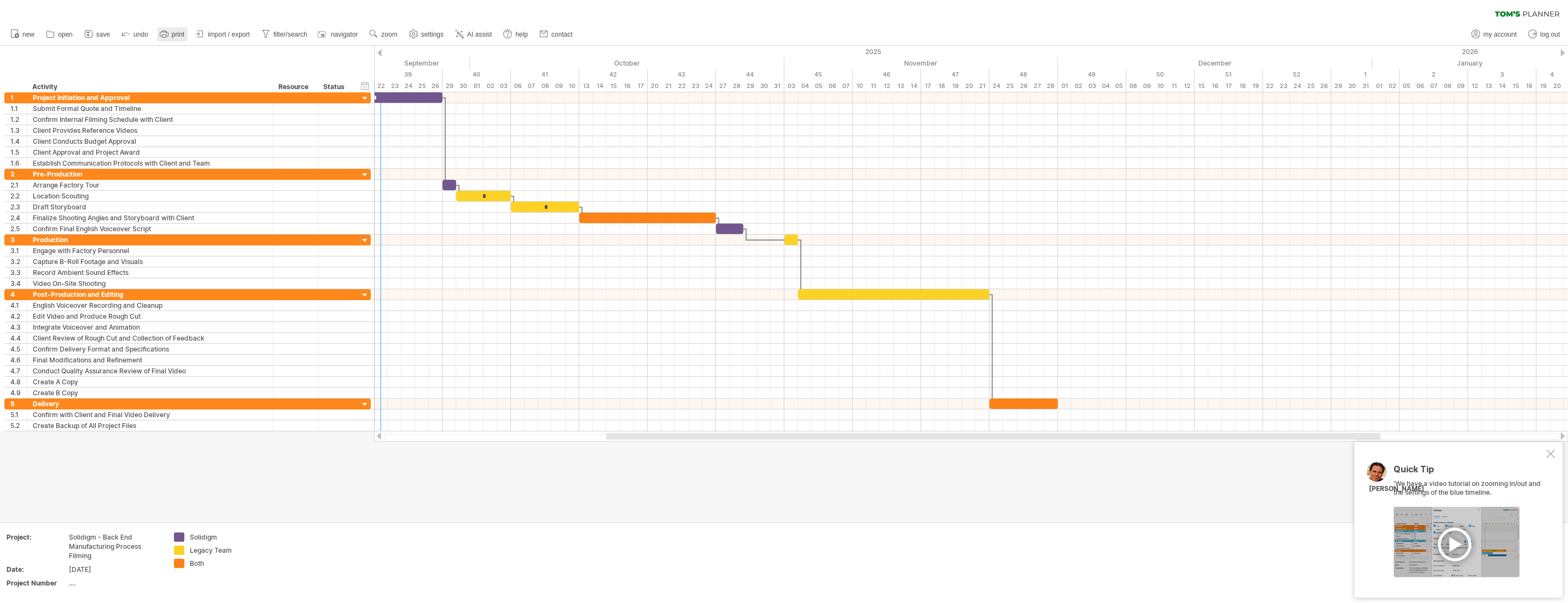
click at [180, 32] on span "print" at bounding box center [178, 34] width 13 height 8
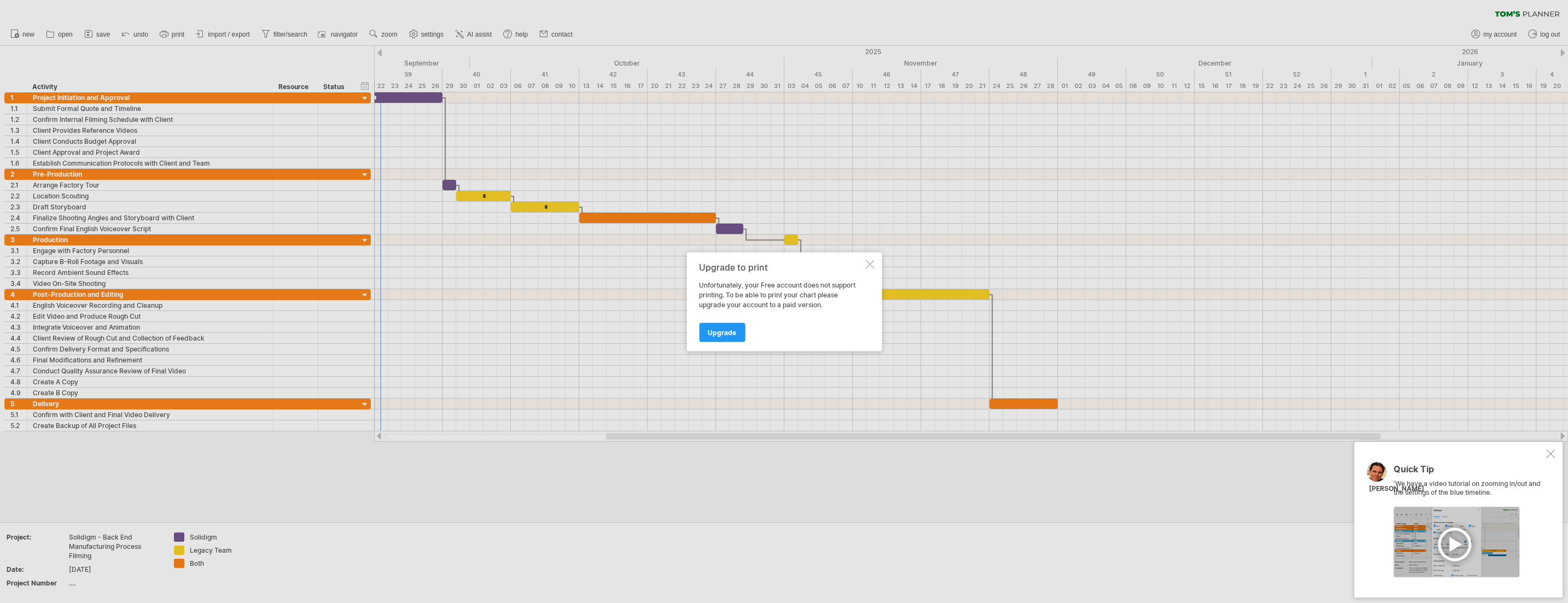
click at [705, 263] on div at bounding box center [869, 264] width 9 height 9
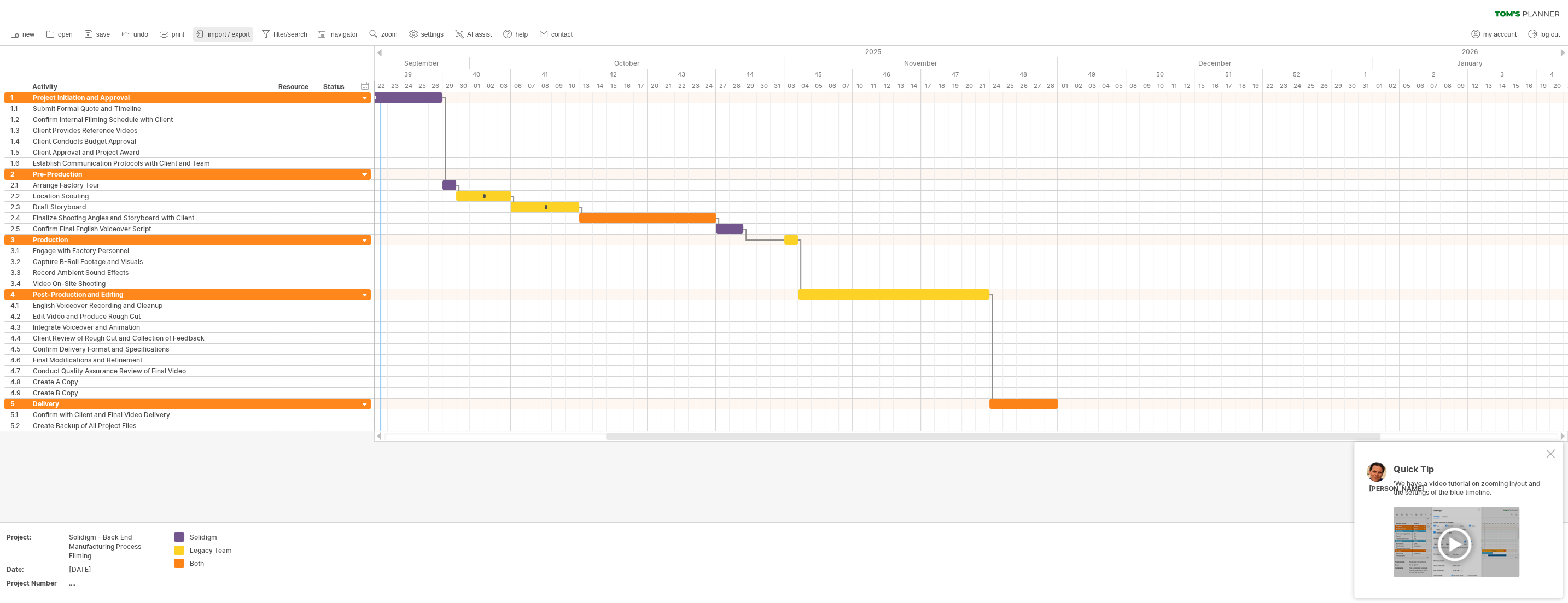
click at [238, 35] on span "import / export" at bounding box center [229, 34] width 42 height 8
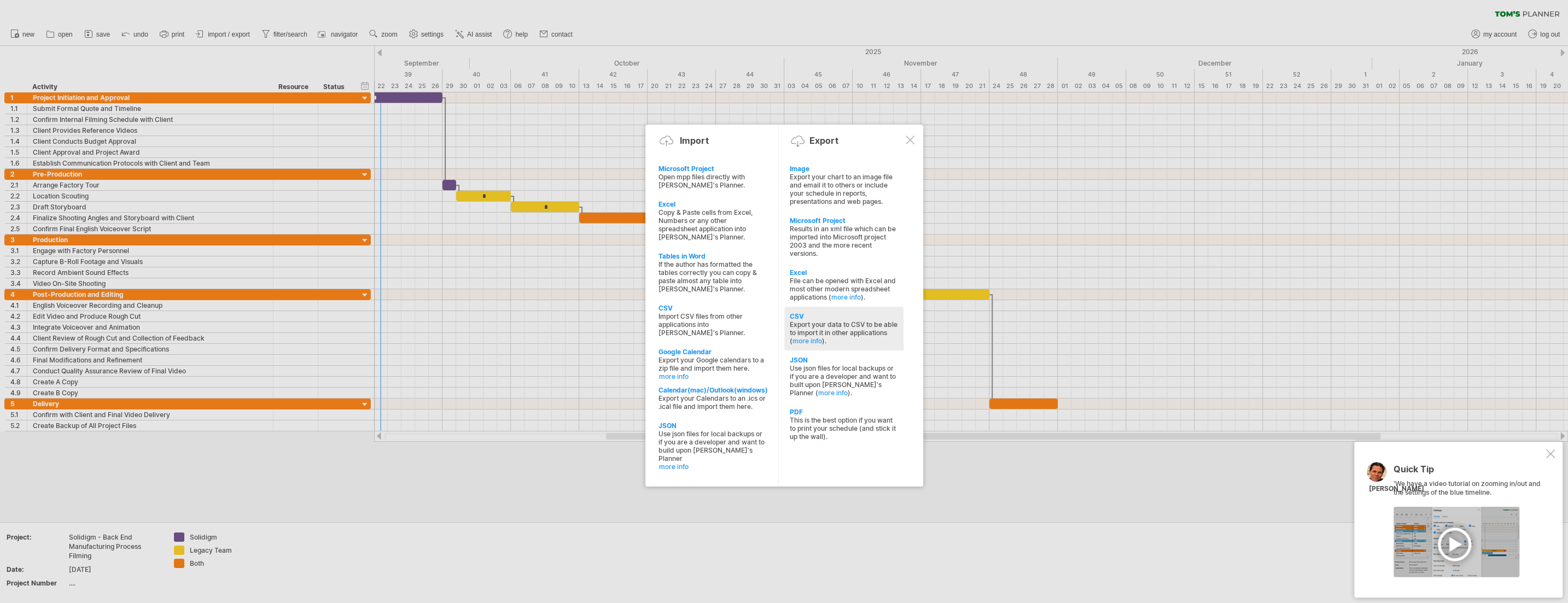
click at [705, 334] on div "Export your data to CSV to be able to import it in other applications ( more in…" at bounding box center [843, 333] width 108 height 24
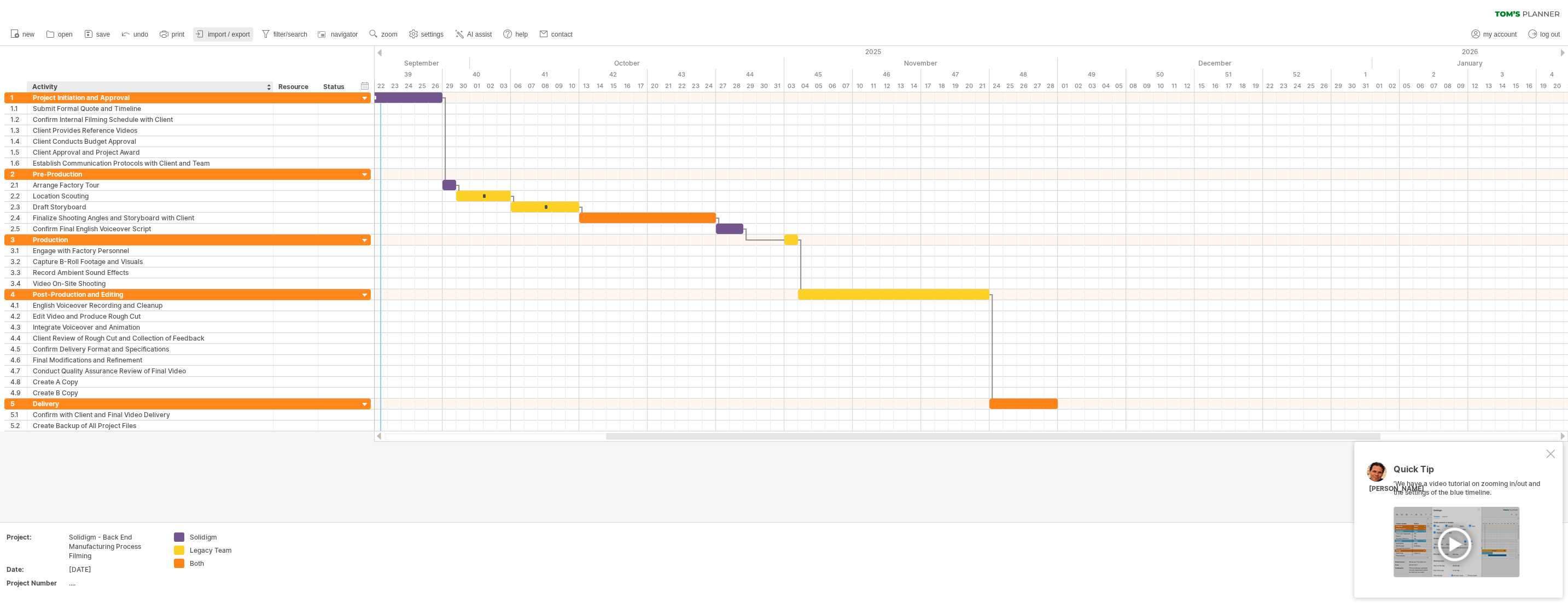
click at [234, 38] on span "import / export" at bounding box center [229, 34] width 42 height 8
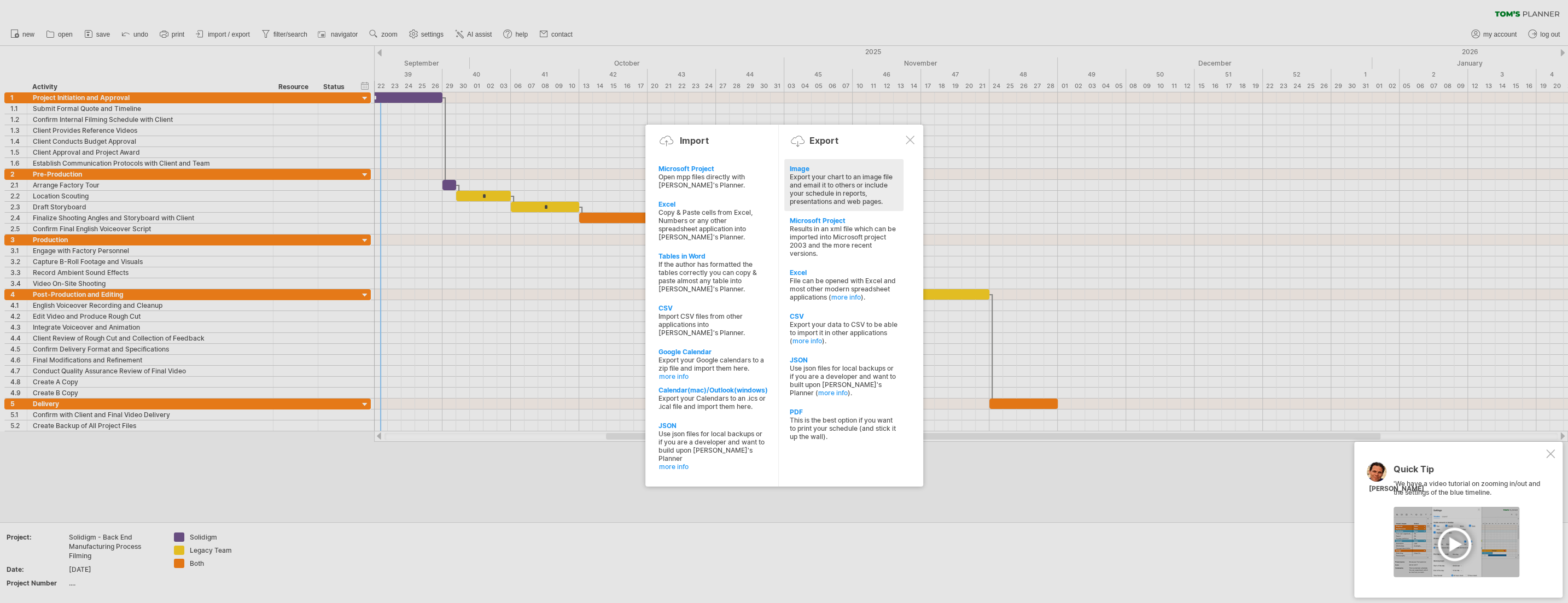
click at [705, 196] on div "Export your chart to an image file and email it to others or include your sched…" at bounding box center [843, 189] width 108 height 33
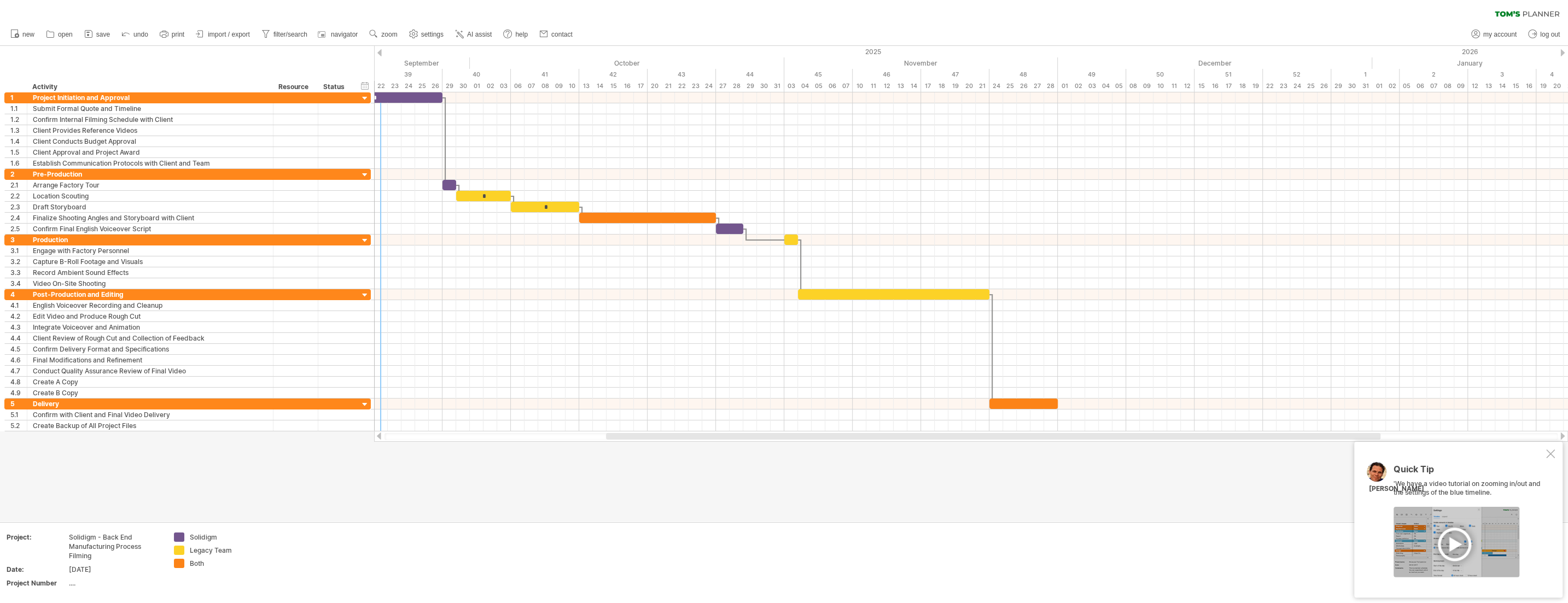
click at [433, 495] on div at bounding box center [784, 283] width 1568 height 476
click at [117, 60] on div "hide start/end/duration show start/end/duration ******** Activity ******** Reso…" at bounding box center [187, 69] width 374 height 47
click at [100, 41] on link "save" at bounding box center [97, 35] width 32 height 14
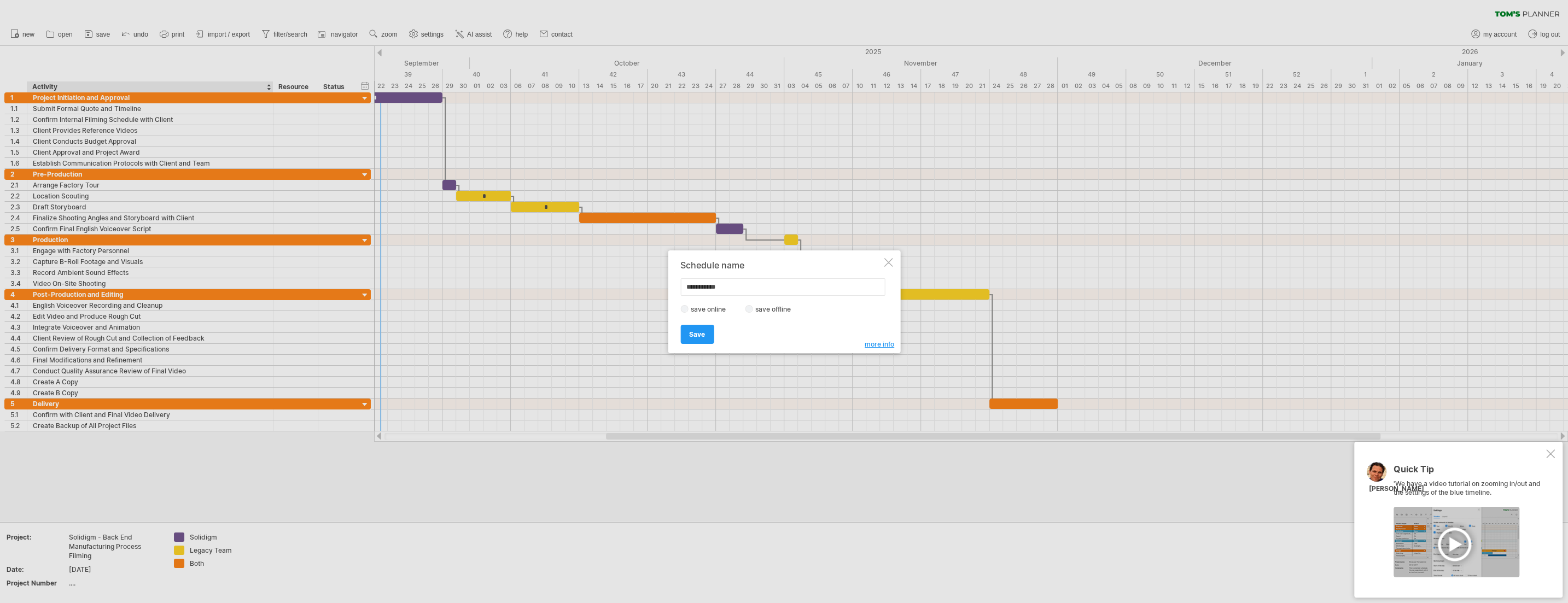
click at [705, 292] on input "**********" at bounding box center [782, 287] width 205 height 17
click at [705, 267] on div at bounding box center [888, 263] width 9 height 9
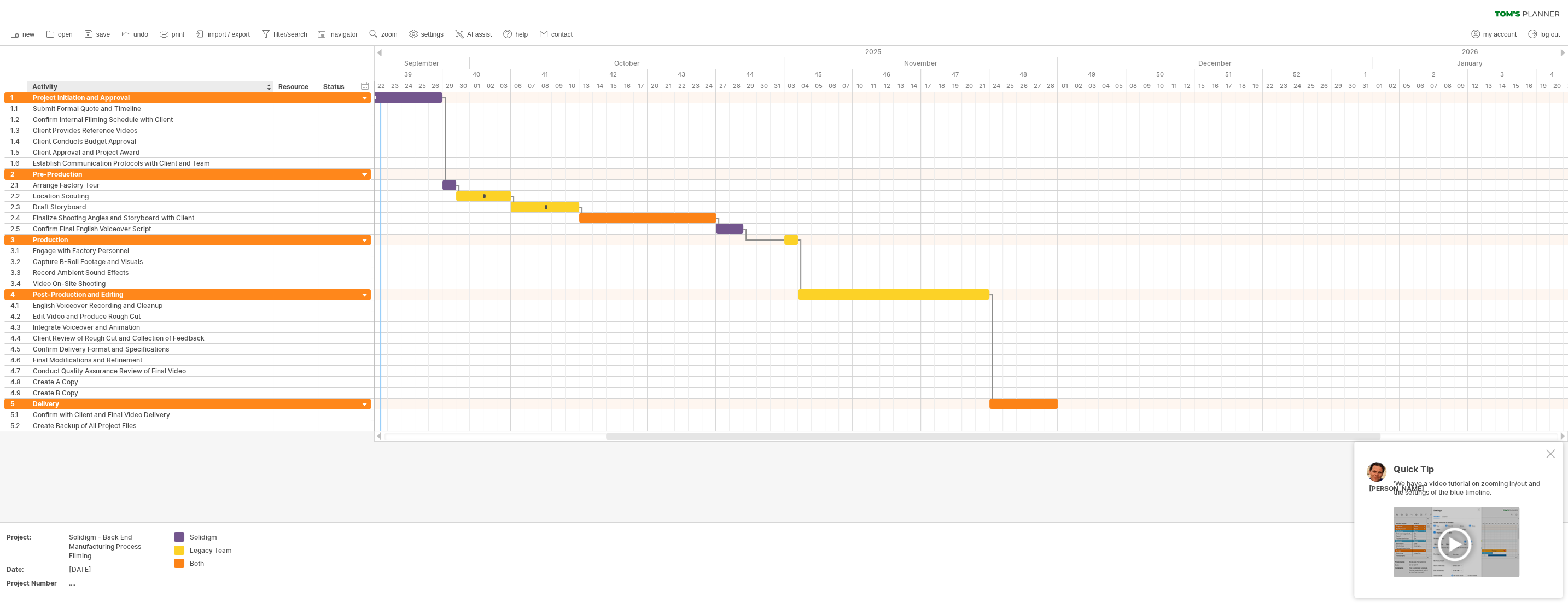
click at [98, 543] on div "Solidigm - Back End Manufacturing Process Filming" at bounding box center [115, 546] width 92 height 28
click at [99, 539] on input "**********" at bounding box center [112, 536] width 87 height 10
click at [97, 38] on span "save" at bounding box center [103, 34] width 14 height 8
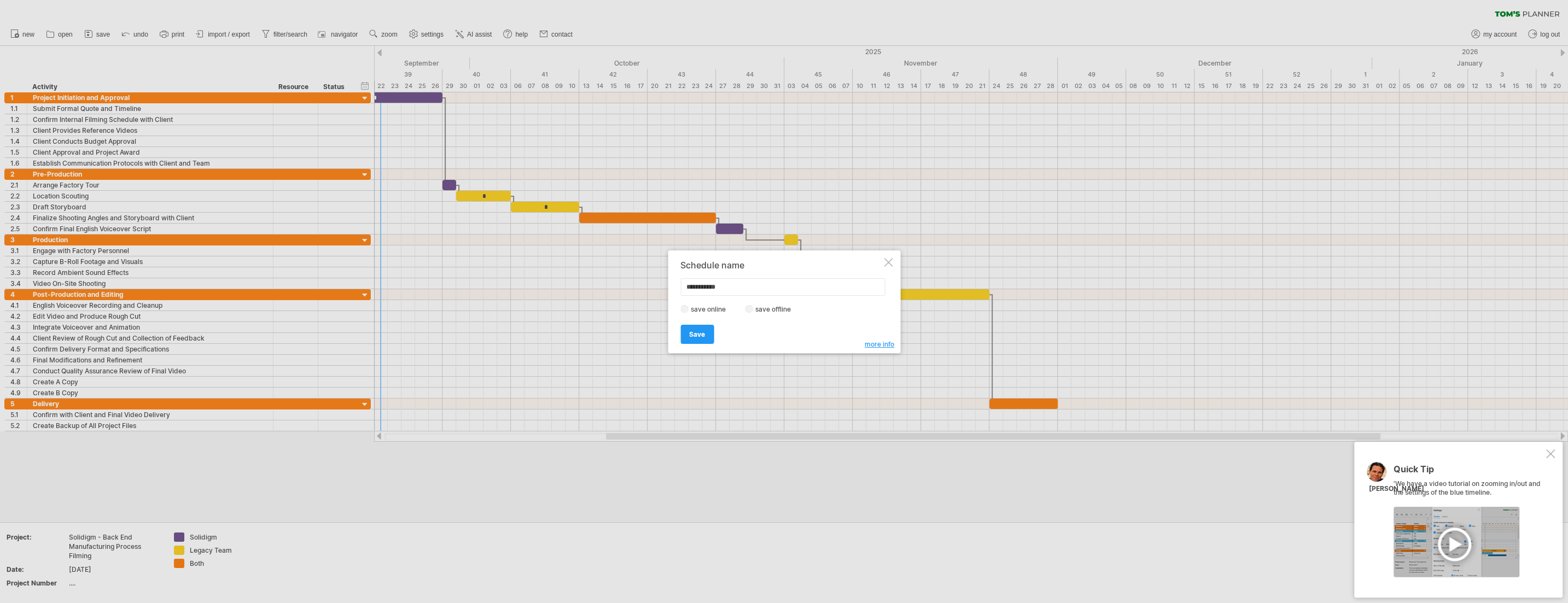
click at [705, 289] on input "**********" at bounding box center [782, 287] width 205 height 17
type input "**********"
click at [695, 335] on span "Save" at bounding box center [696, 333] width 16 height 8
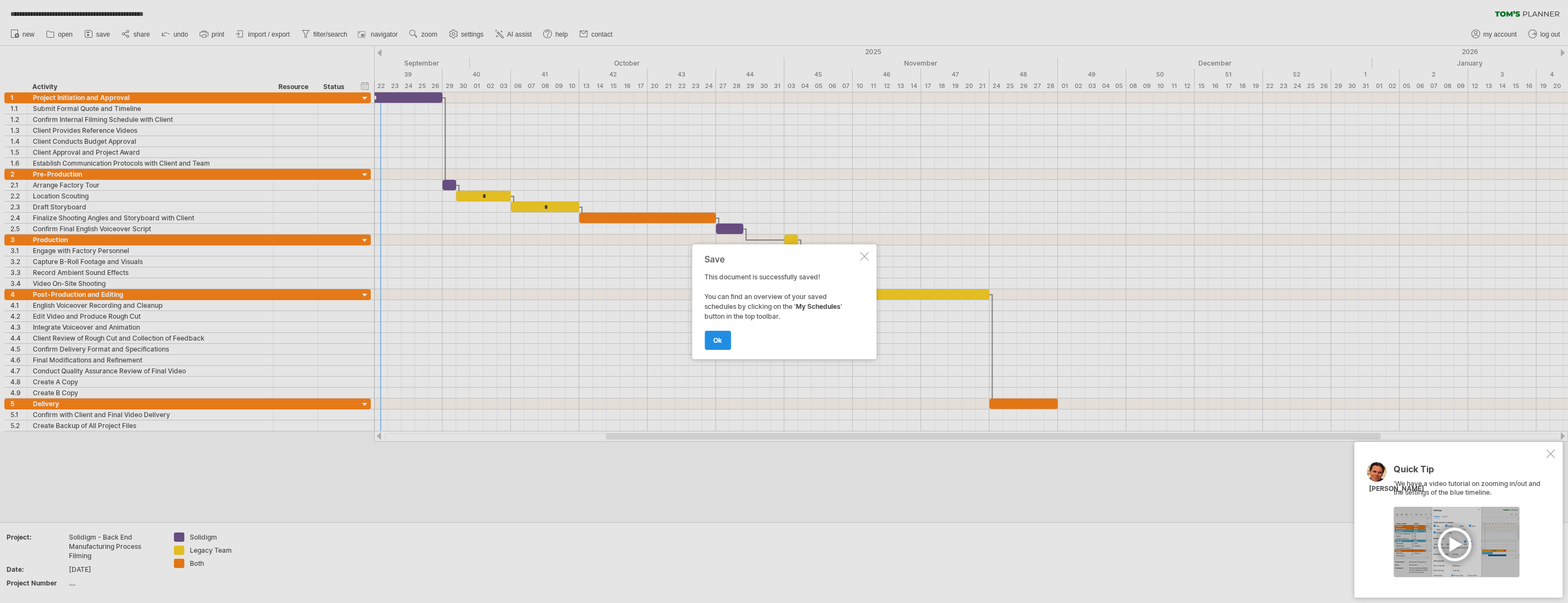
click at [705, 339] on span "ok" at bounding box center [717, 340] width 9 height 8
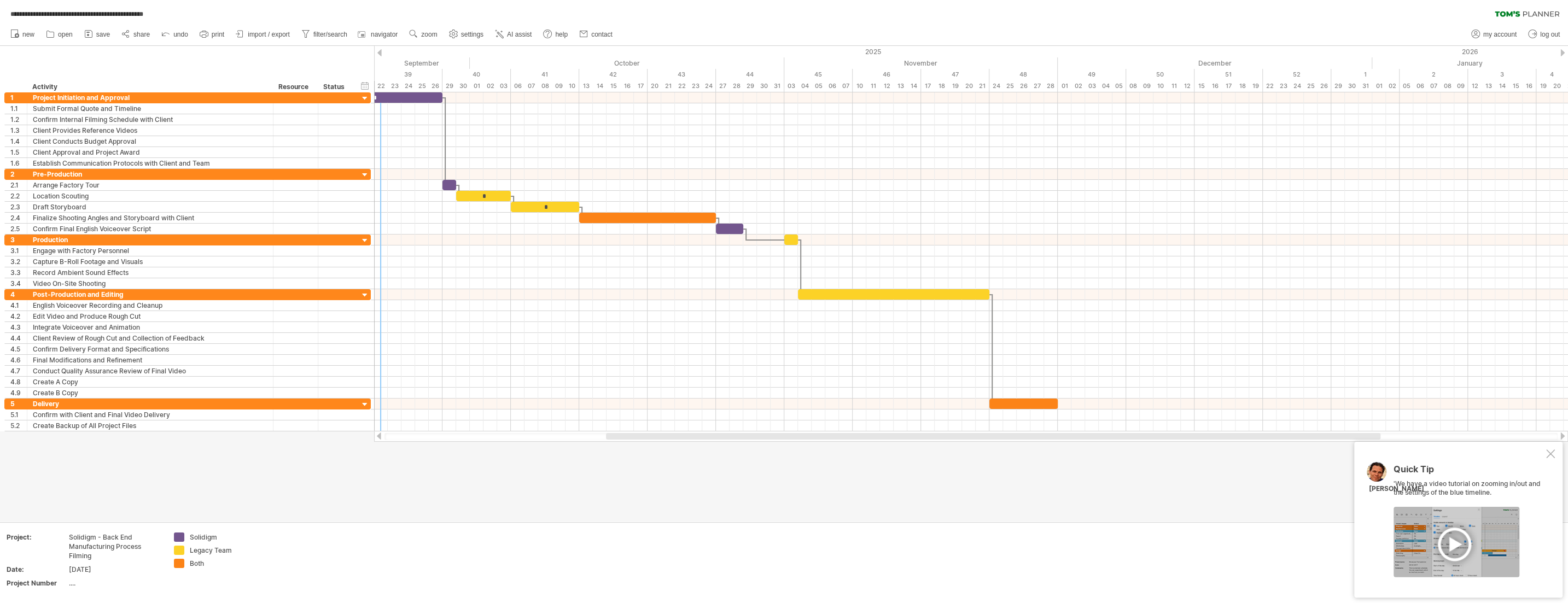
click at [705, 454] on div at bounding box center [1550, 454] width 9 height 9
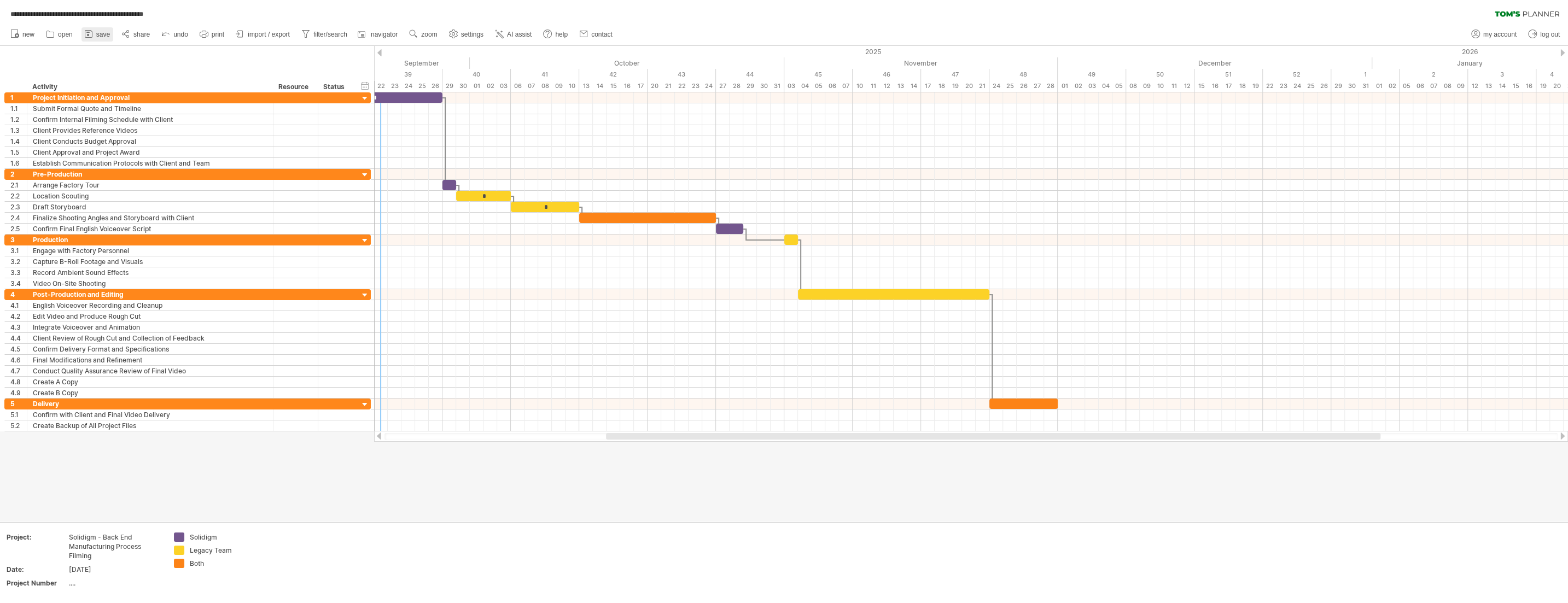
click at [101, 35] on span "save" at bounding box center [103, 34] width 14 height 8
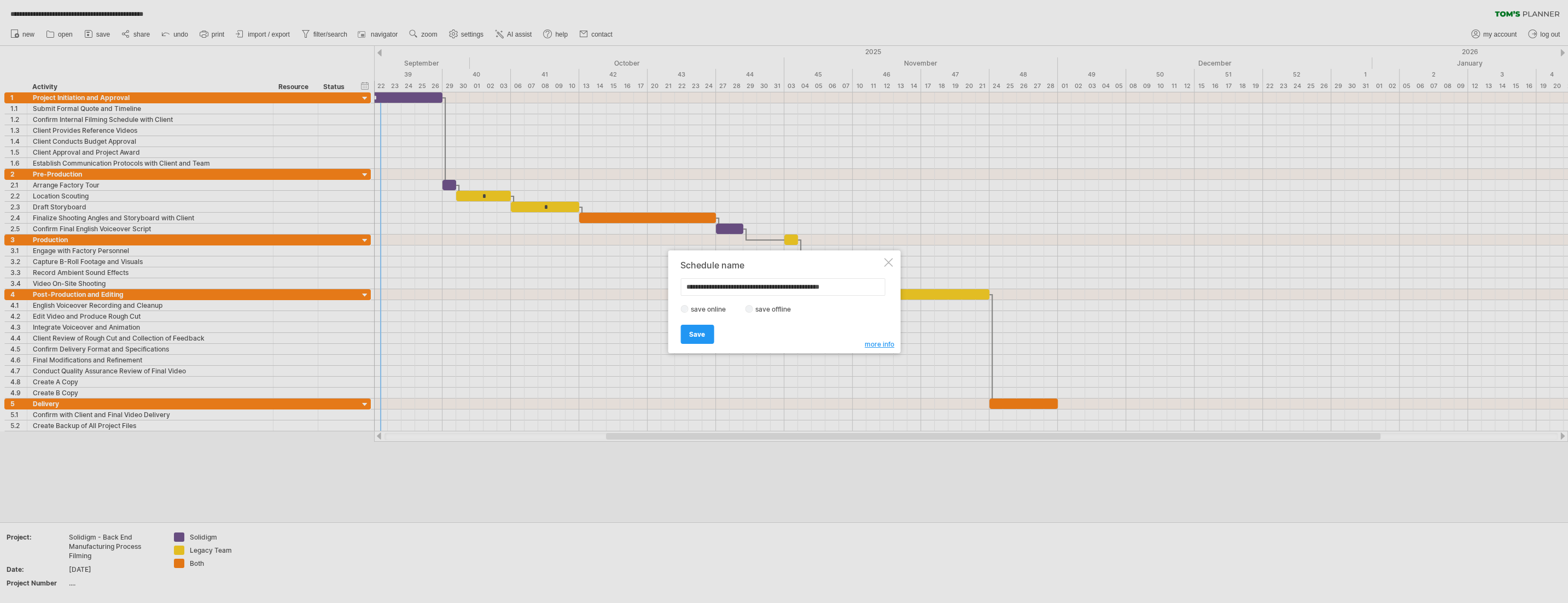
click at [705, 314] on label "save offline" at bounding box center [776, 308] width 48 height 8
click at [701, 332] on span "Save" at bounding box center [696, 333] width 16 height 8
click at [705, 264] on div at bounding box center [869, 264] width 9 height 9
